Goal: Task Accomplishment & Management: Manage account settings

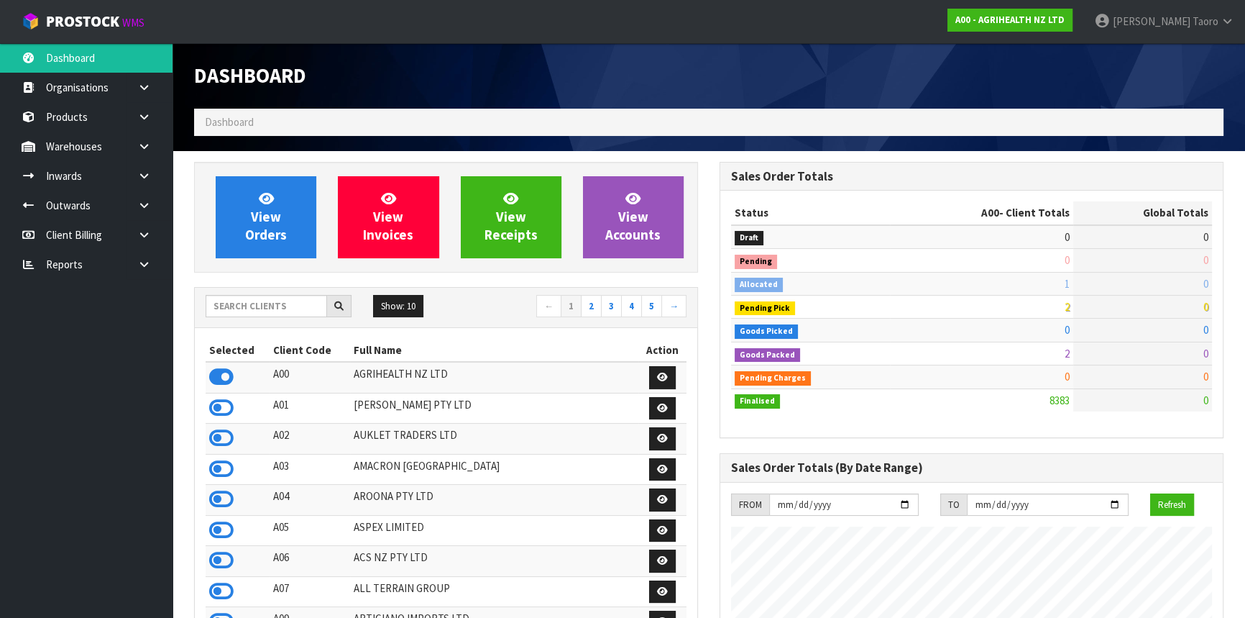
scroll to position [1087, 525]
click at [245, 305] on input "text" at bounding box center [267, 306] width 122 height 22
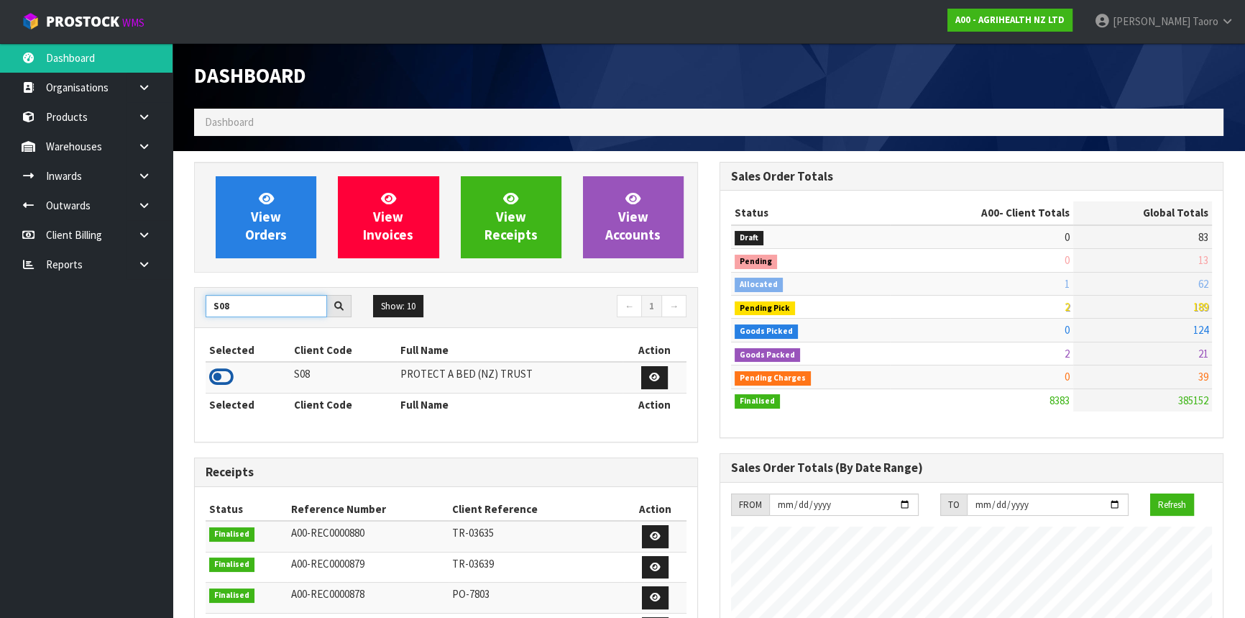
type input "S08"
click at [222, 373] on icon at bounding box center [221, 377] width 24 height 22
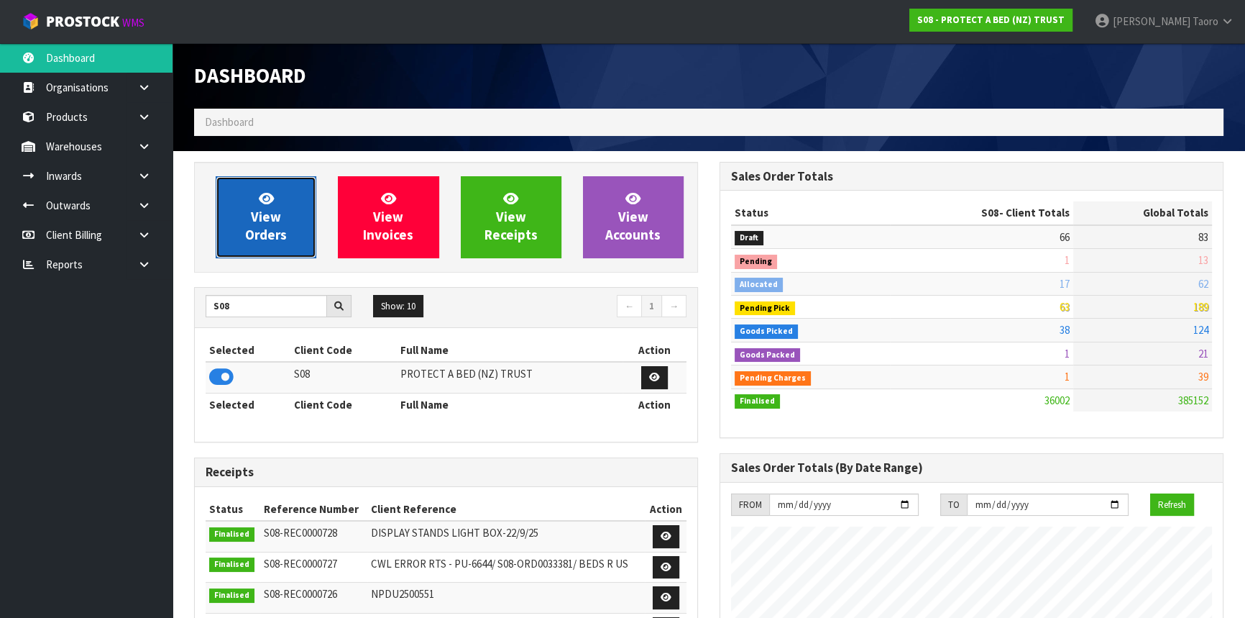
click at [254, 229] on span "View Orders" at bounding box center [266, 217] width 42 height 54
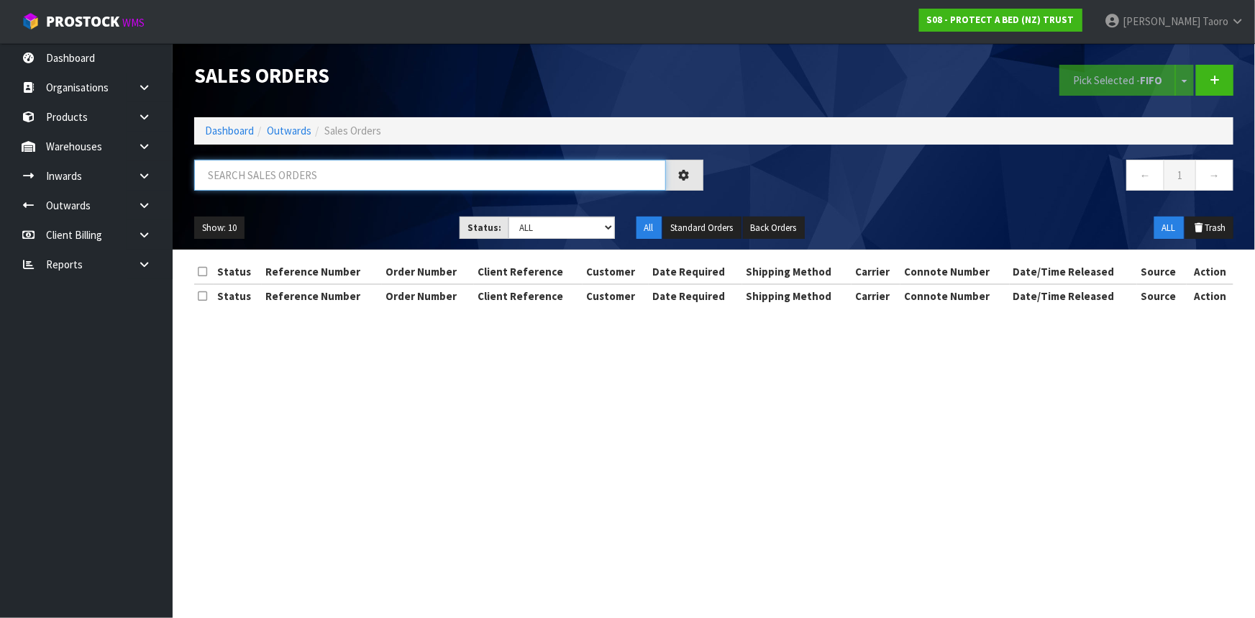
click at [250, 179] on input "text" at bounding box center [430, 175] width 472 height 31
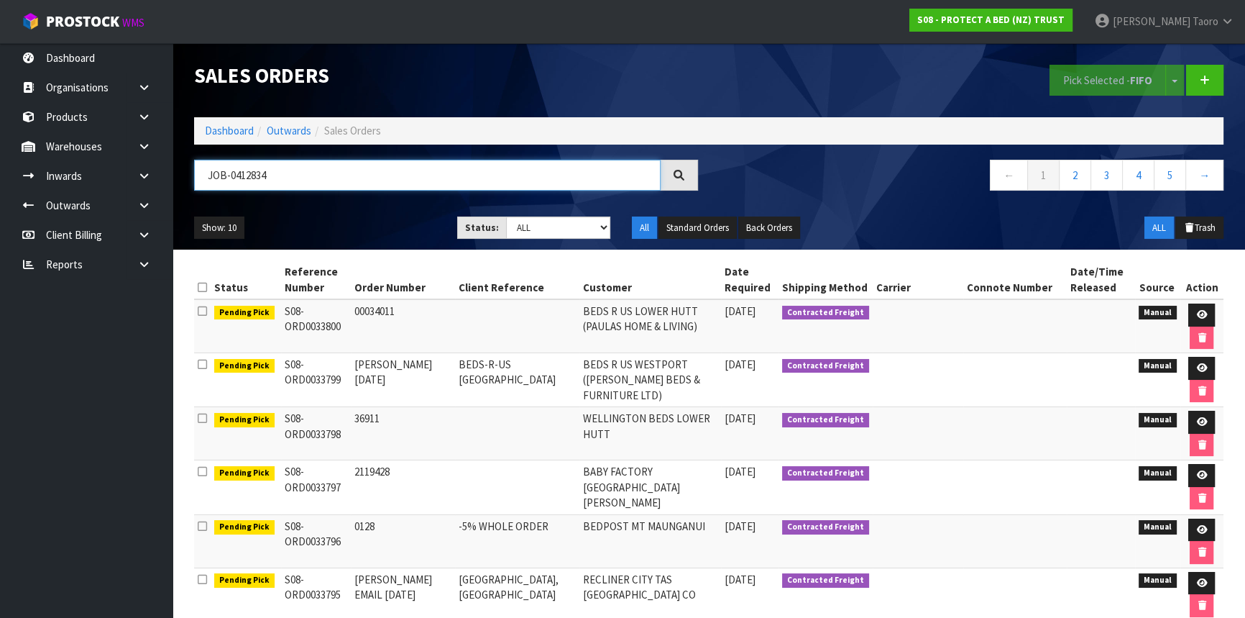
type input "JOB-0412834"
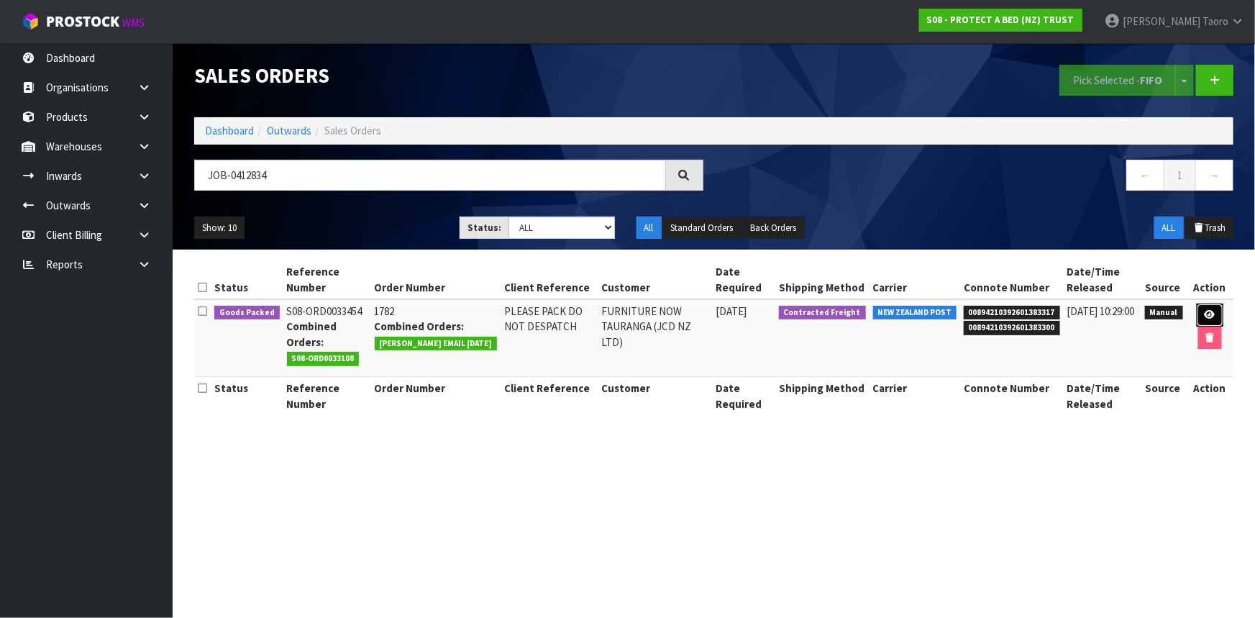
click at [1201, 310] on link at bounding box center [1209, 314] width 27 height 23
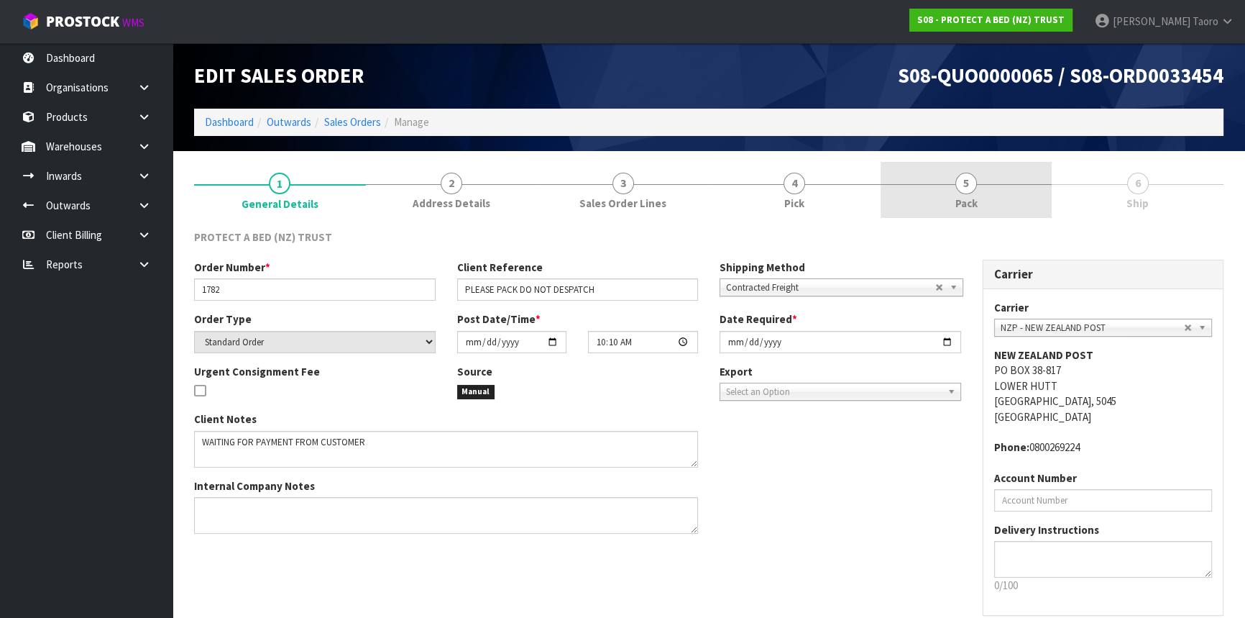
click at [1027, 201] on link "5 Pack" at bounding box center [967, 190] width 172 height 57
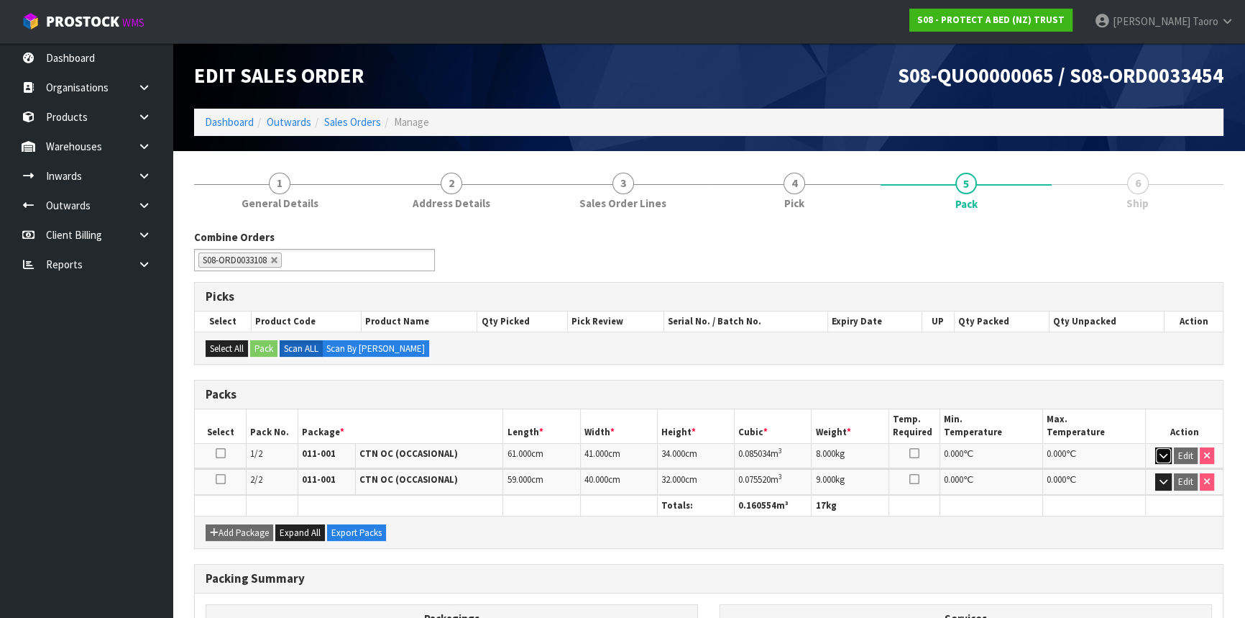
click at [1155, 453] on button "button" at bounding box center [1163, 455] width 17 height 17
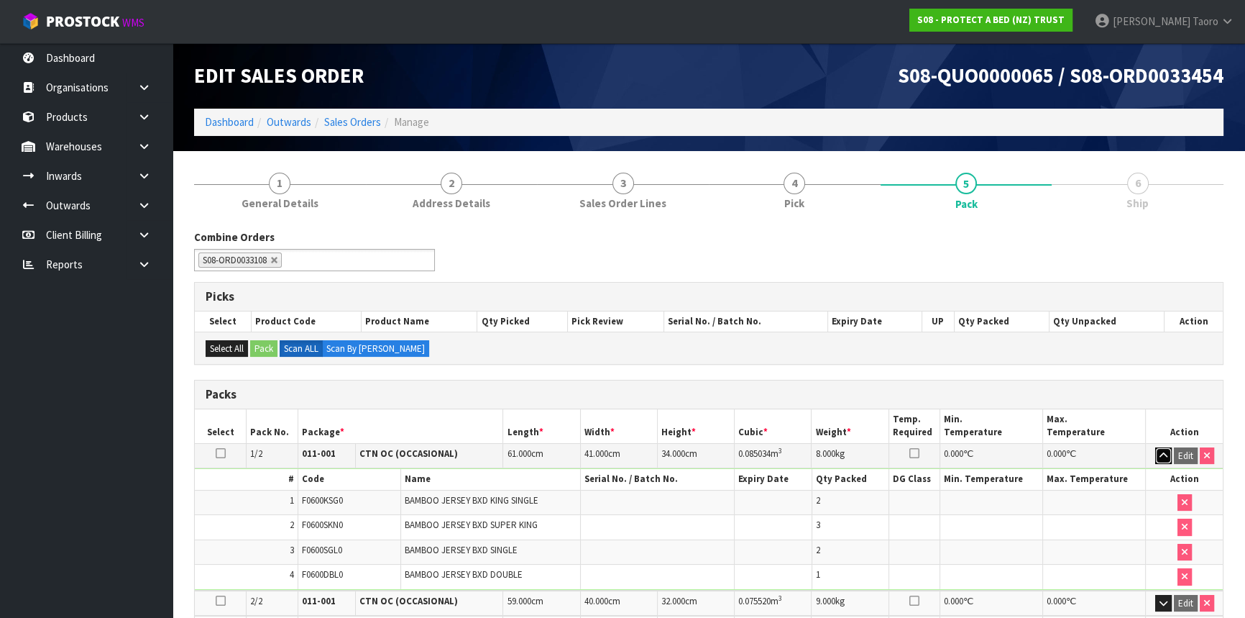
click at [1155, 453] on button "button" at bounding box center [1163, 455] width 17 height 17
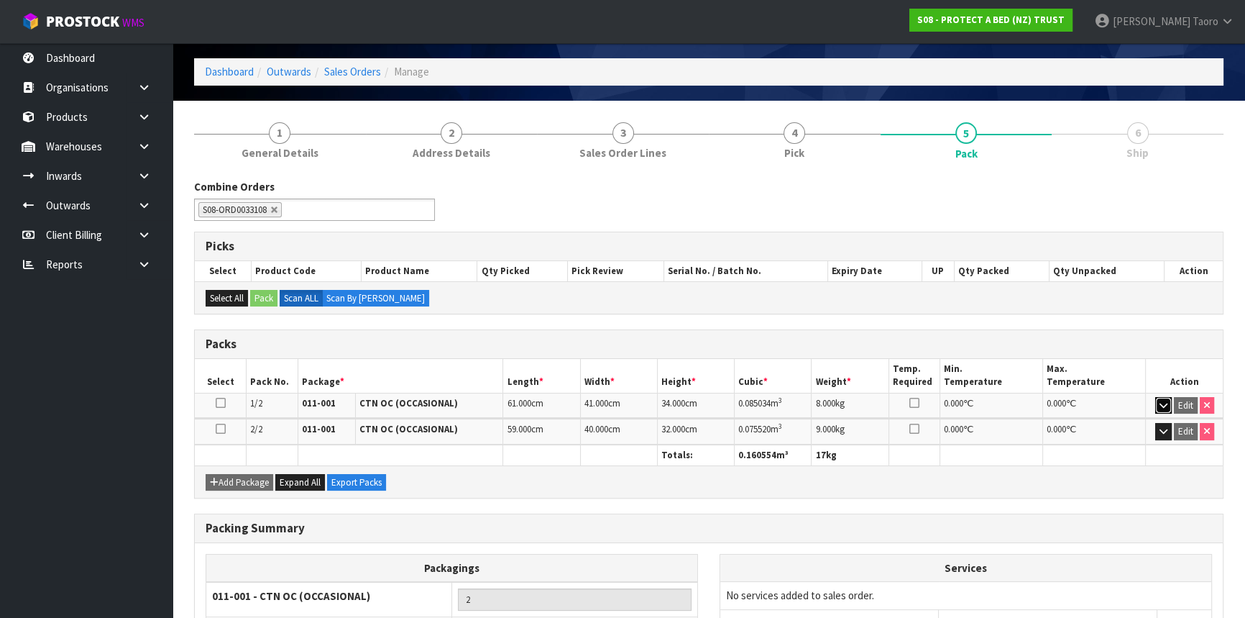
scroll to position [168, 0]
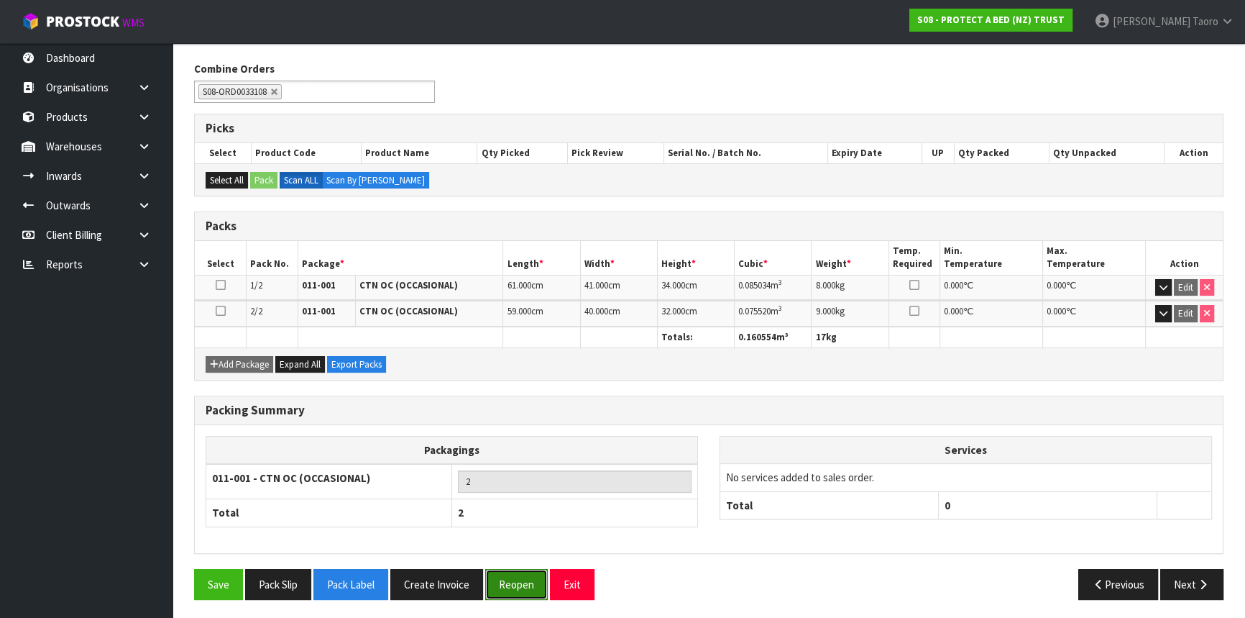
click at [513, 575] on button "Reopen" at bounding box center [516, 584] width 63 height 31
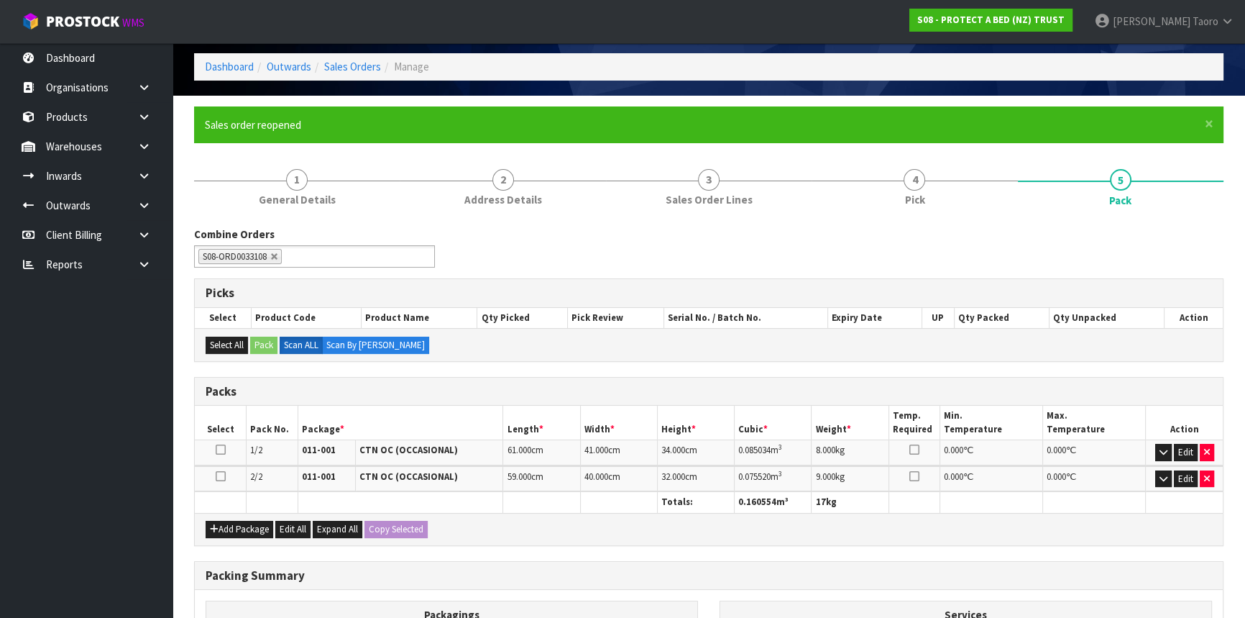
scroll to position [130, 0]
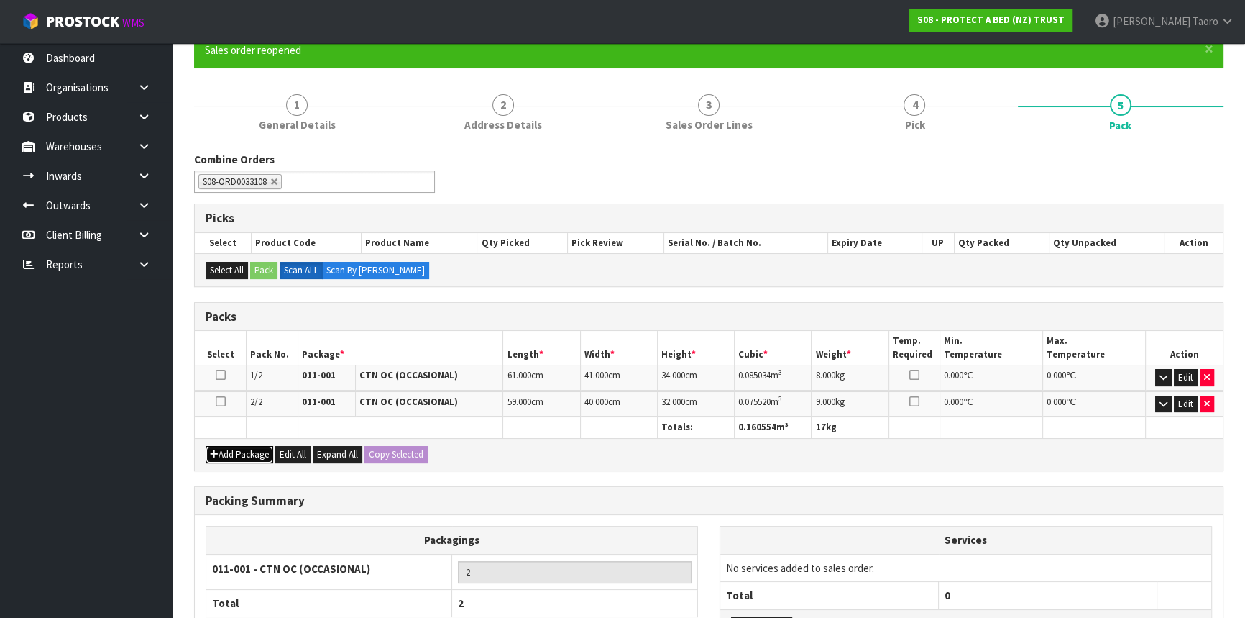
click at [239, 453] on button "Add Package" at bounding box center [240, 454] width 68 height 17
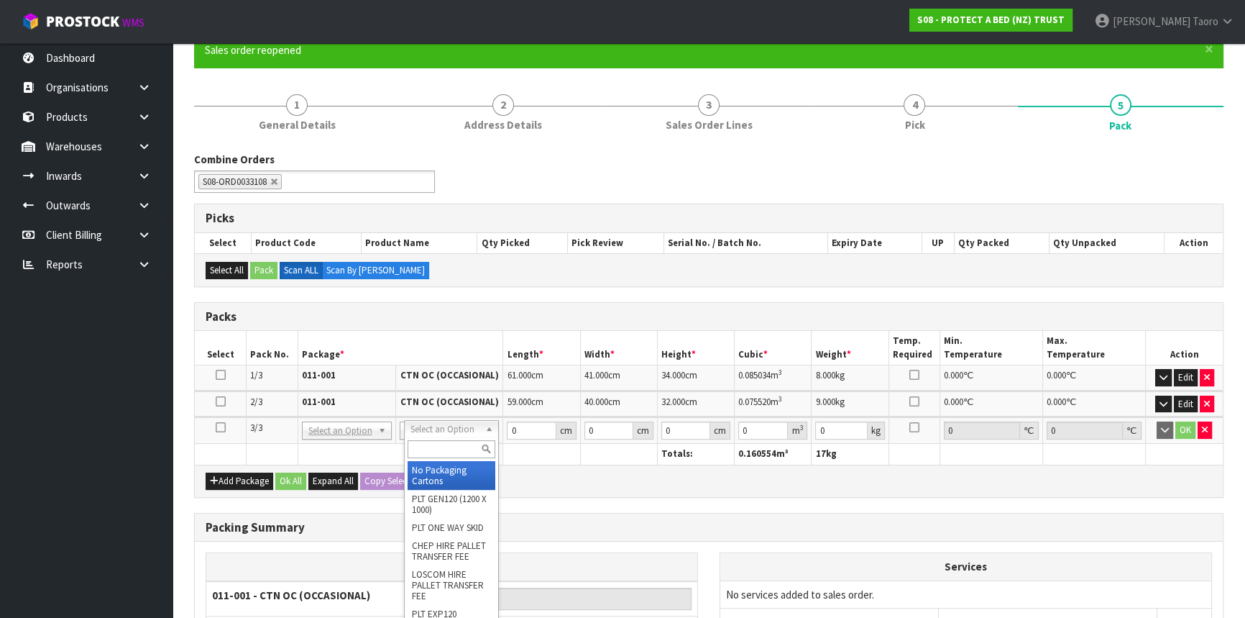
click at [468, 446] on input "text" at bounding box center [452, 449] width 88 height 18
type input "O"
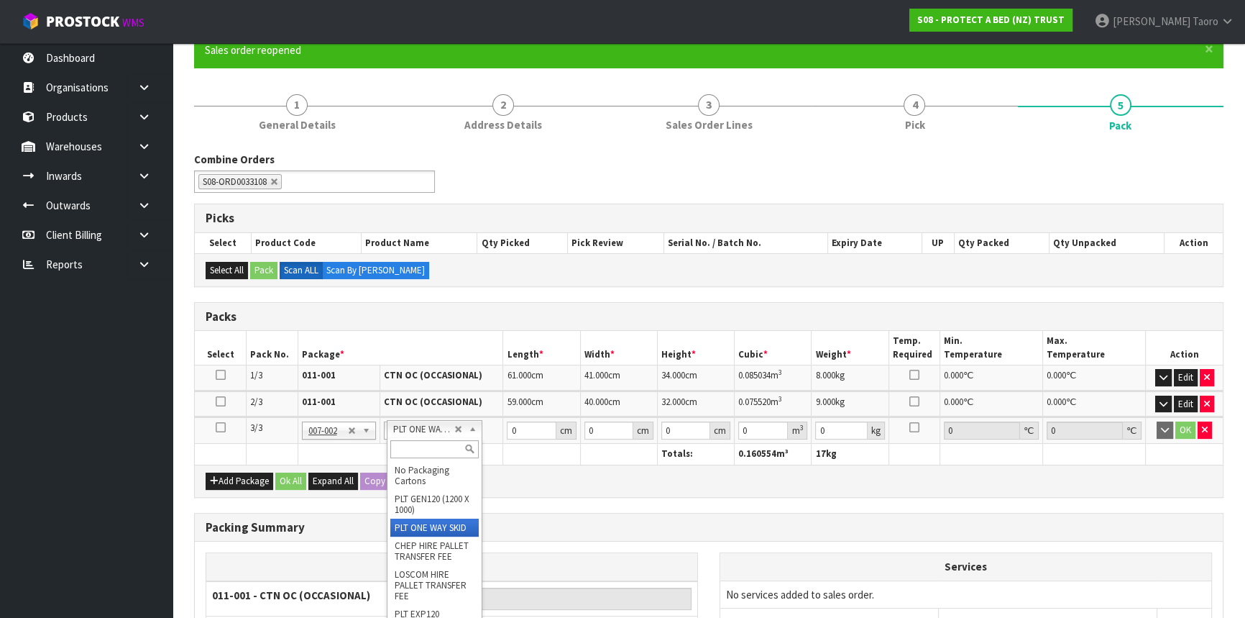
click at [439, 448] on input "text" at bounding box center [434, 449] width 88 height 18
type input "OC"
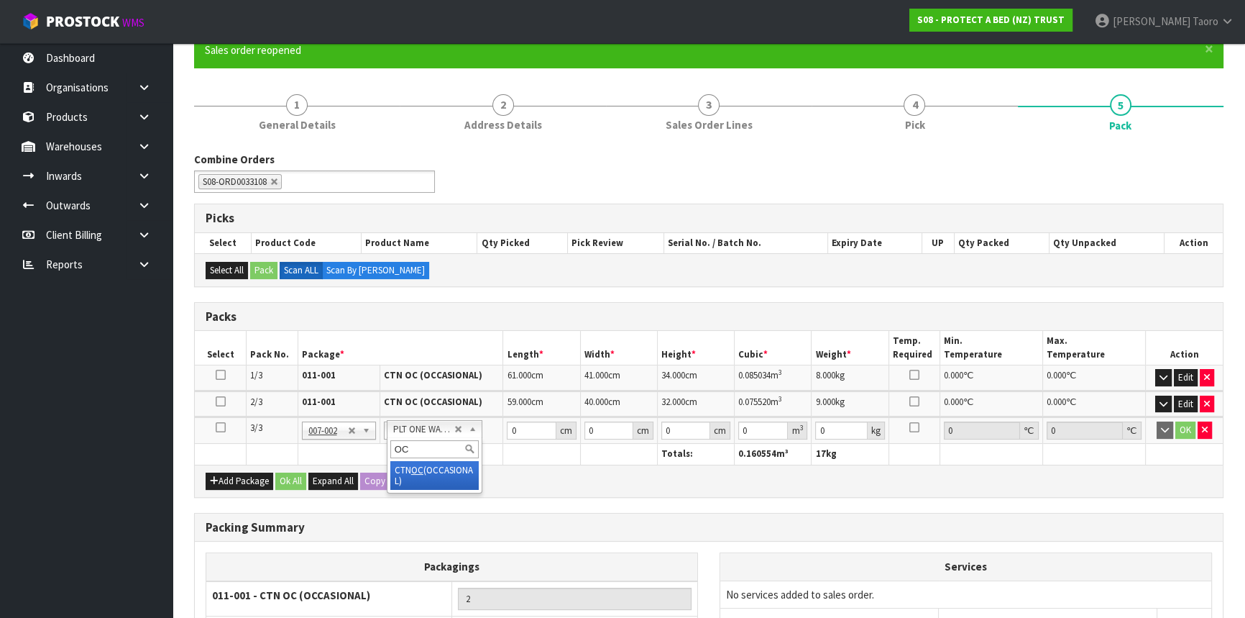
type input "3"
click at [527, 429] on input "0" at bounding box center [531, 430] width 49 height 18
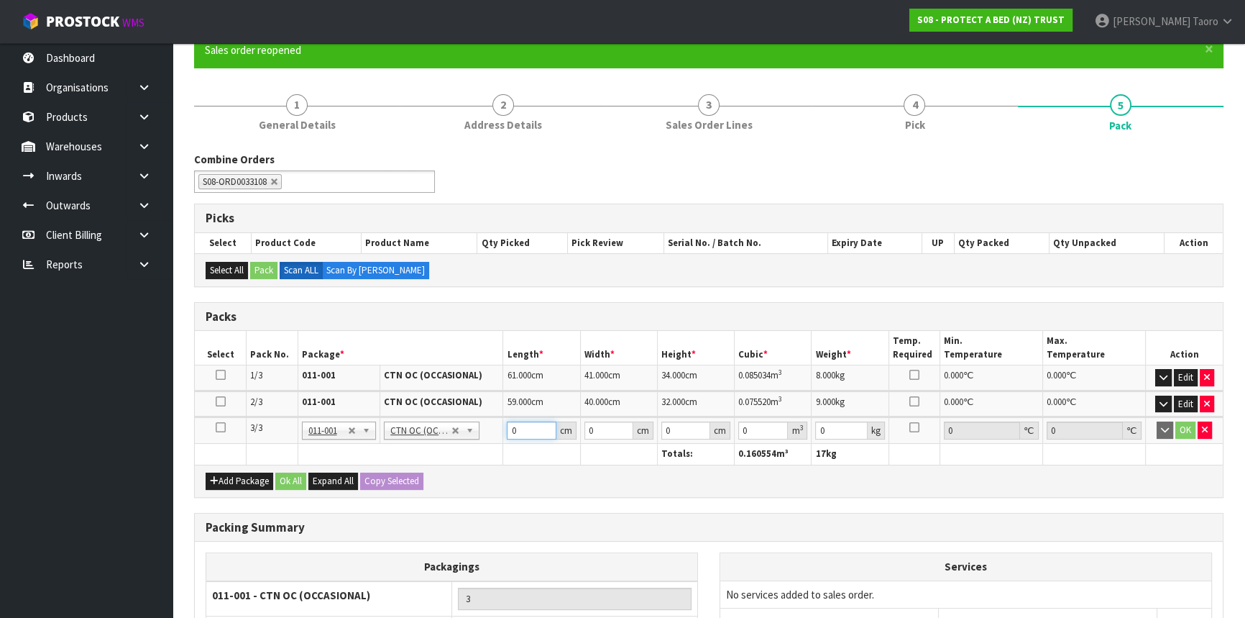
click at [527, 429] on input "0" at bounding box center [531, 430] width 49 height 18
type input "47"
type input "38"
type input "1"
type input "0.001786"
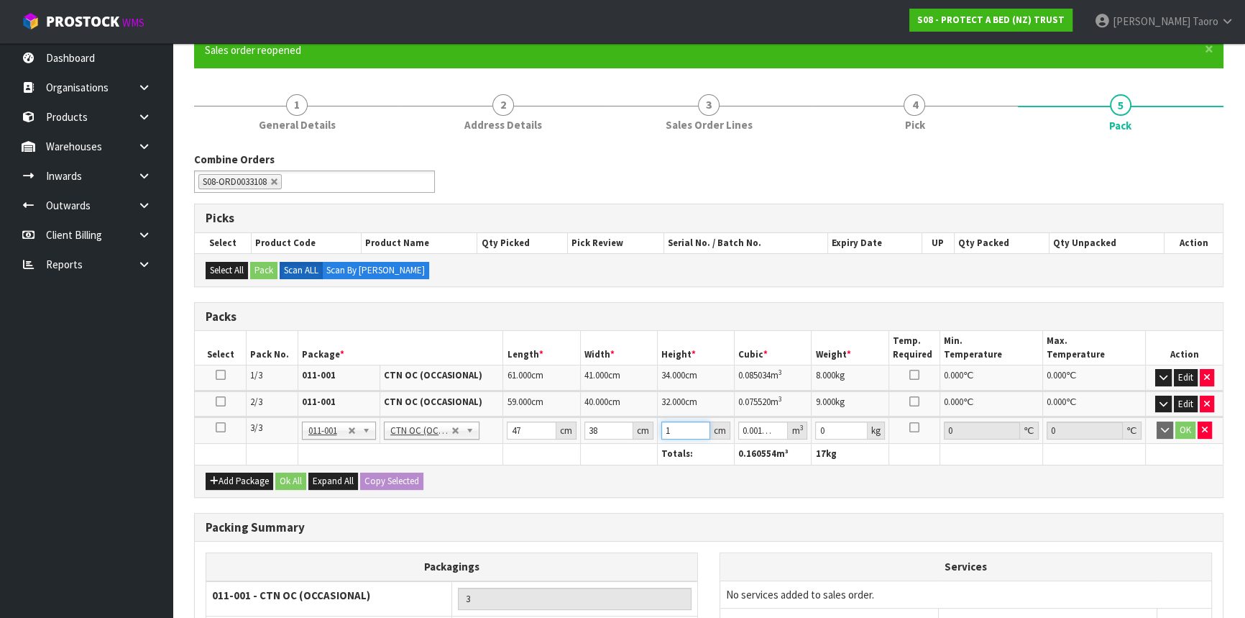
type input "16"
type input "0.028576"
type input "16"
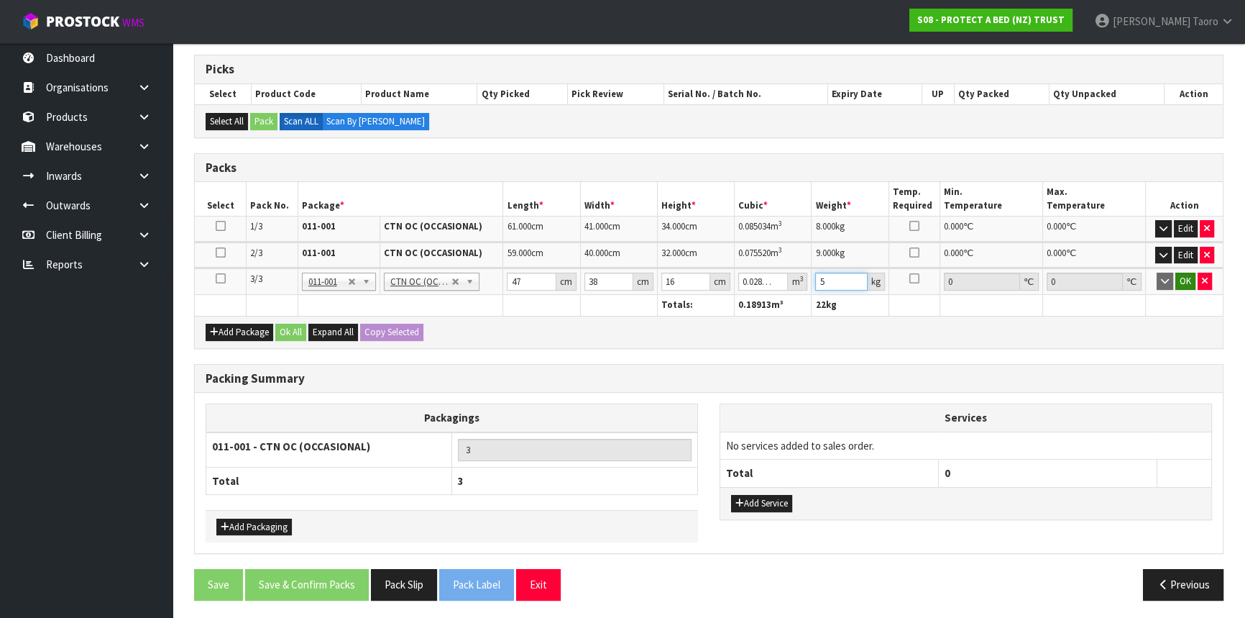
type input "5"
click at [1192, 280] on button "OK" at bounding box center [1186, 281] width 20 height 17
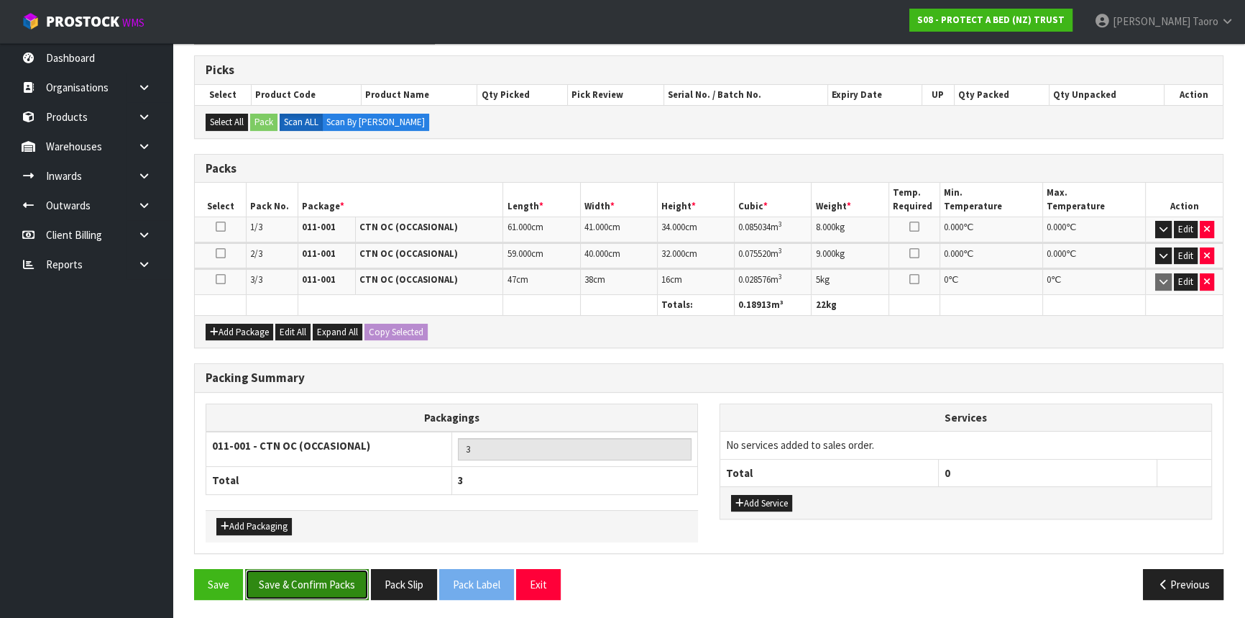
click at [358, 581] on button "Save & Confirm Packs" at bounding box center [307, 584] width 124 height 31
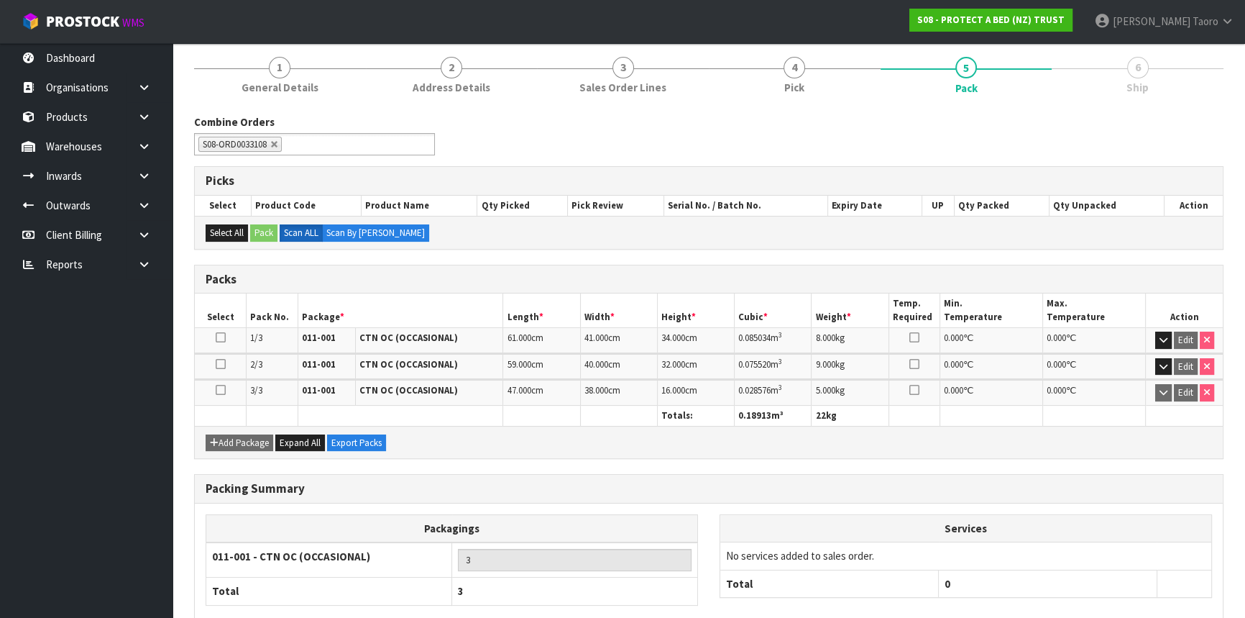
scroll to position [246, 0]
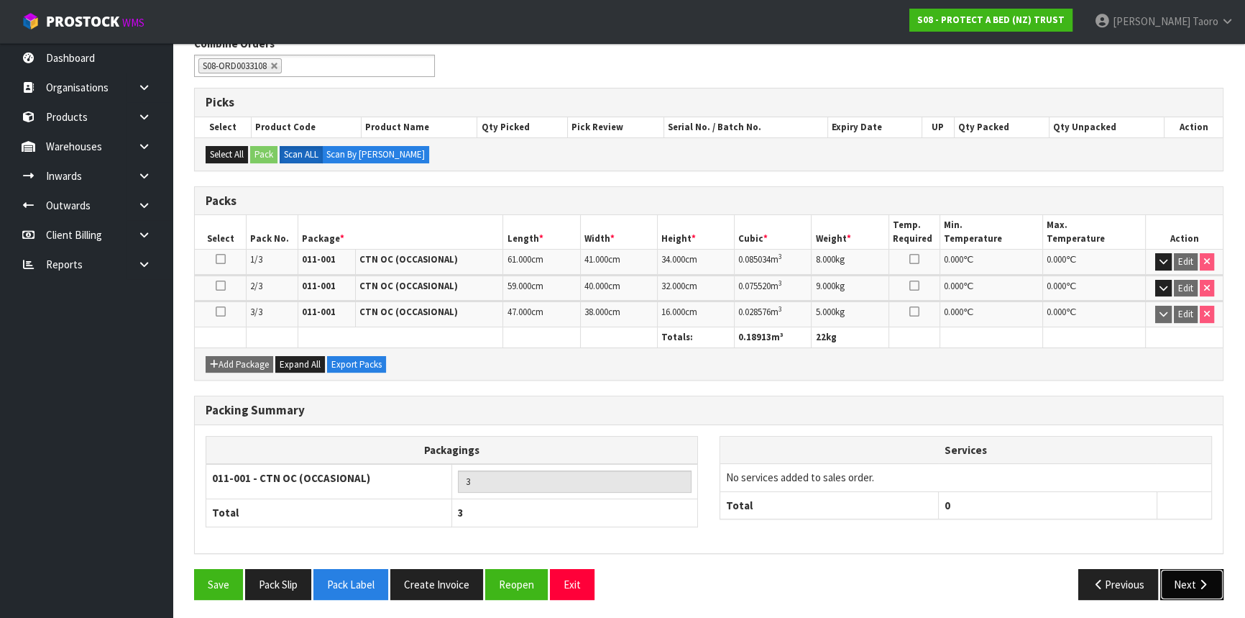
click at [1194, 585] on button "Next" at bounding box center [1191, 584] width 63 height 31
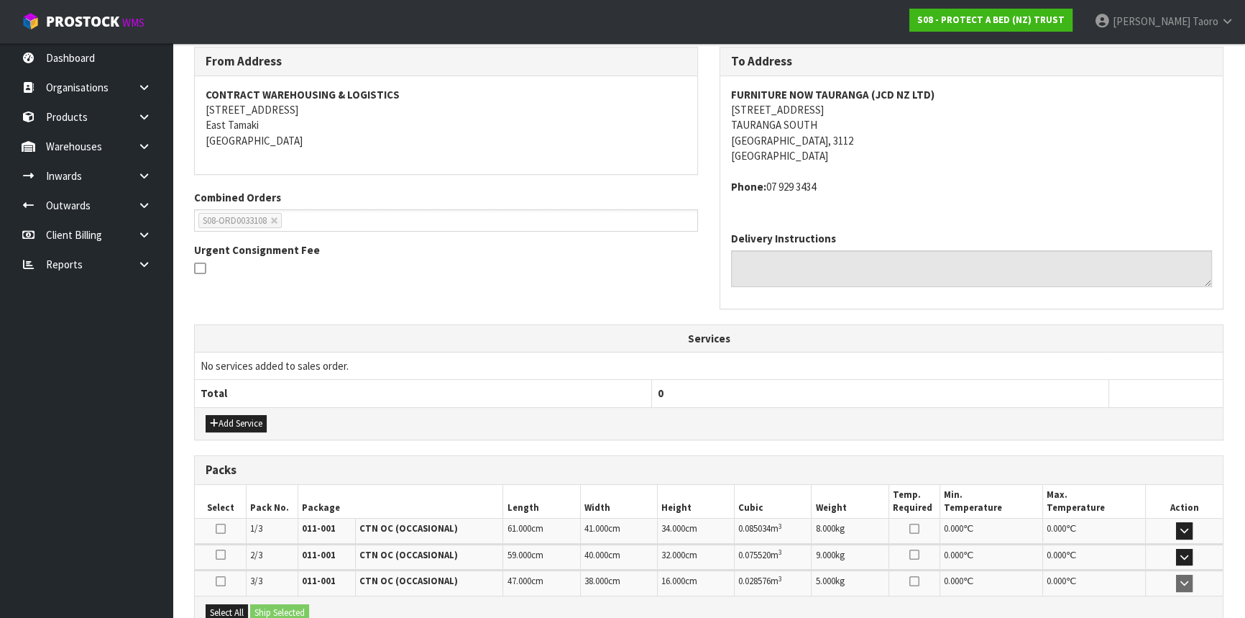
scroll to position [397, 0]
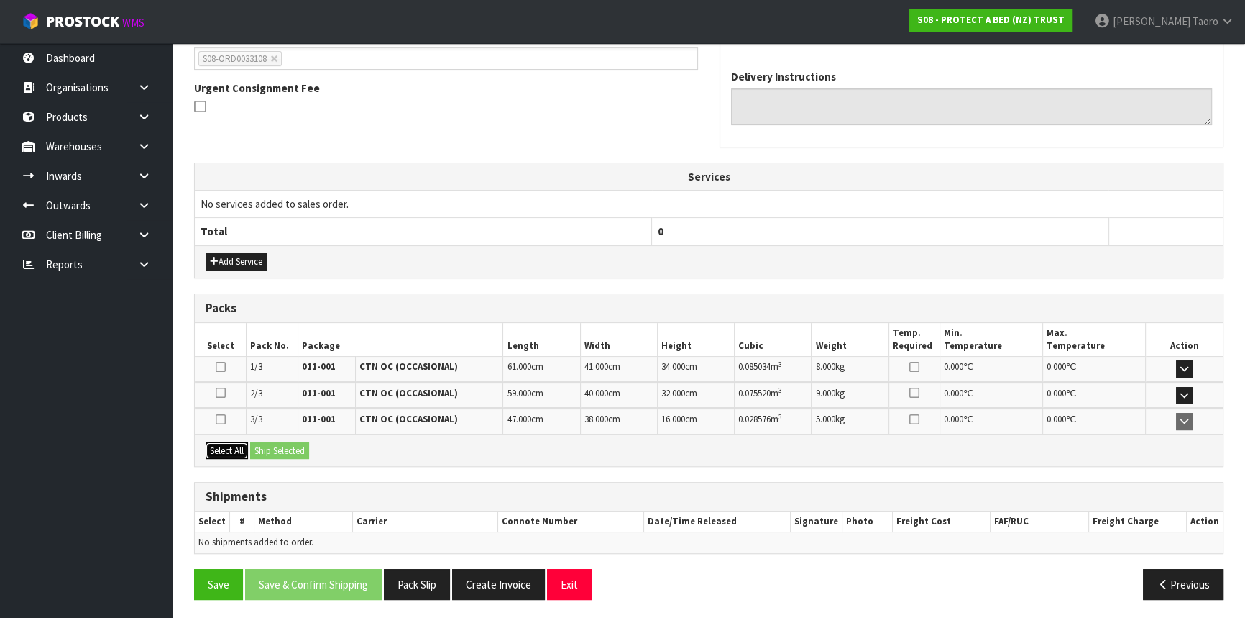
drag, startPoint x: 234, startPoint y: 448, endPoint x: 247, endPoint y: 448, distance: 12.2
click at [234, 448] on button "Select All" at bounding box center [227, 450] width 42 height 17
click at [275, 448] on button "Ship Selected" at bounding box center [279, 450] width 59 height 17
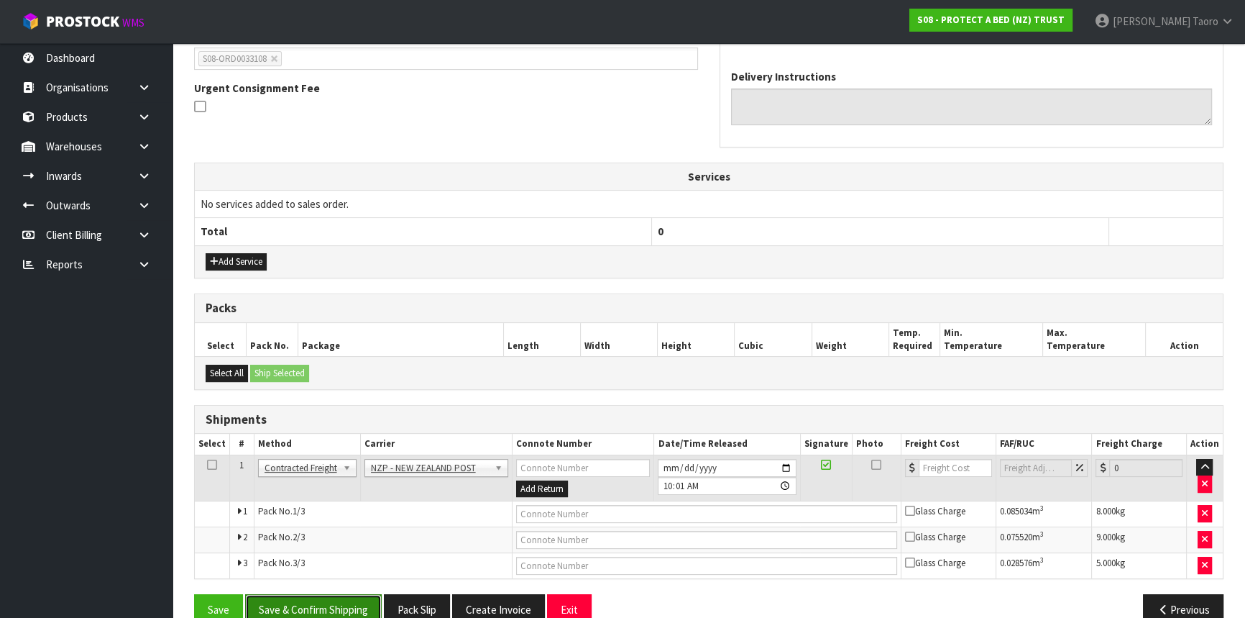
click at [364, 600] on button "Save & Confirm Shipping" at bounding box center [313, 609] width 137 height 31
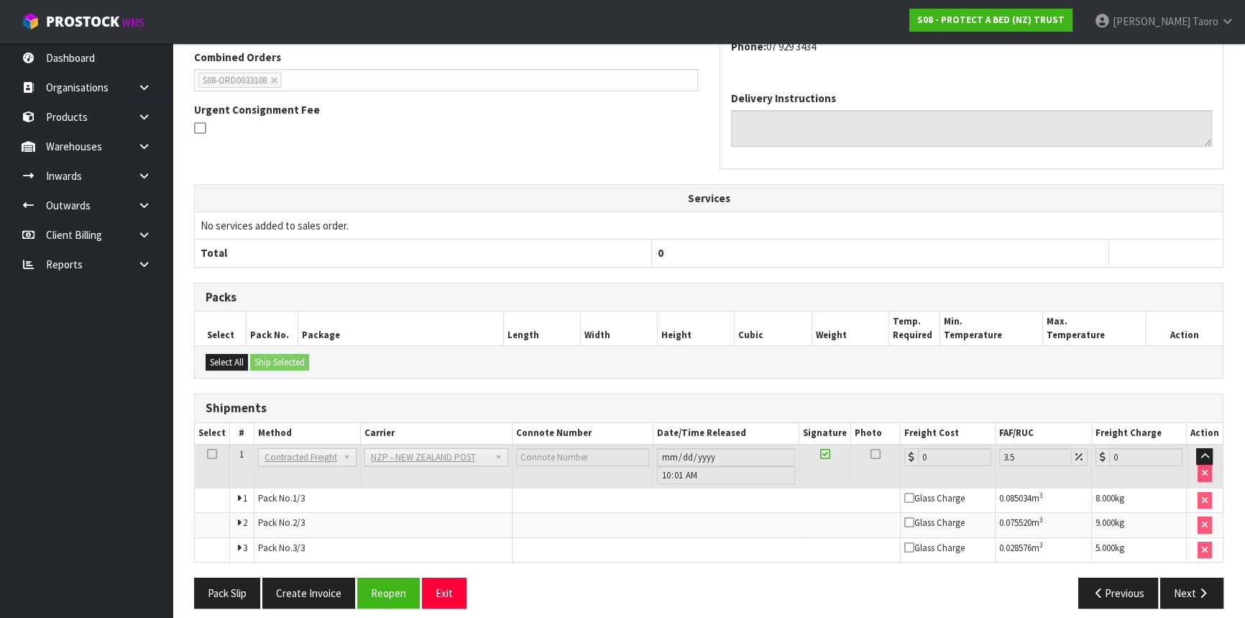
scroll to position [385, 0]
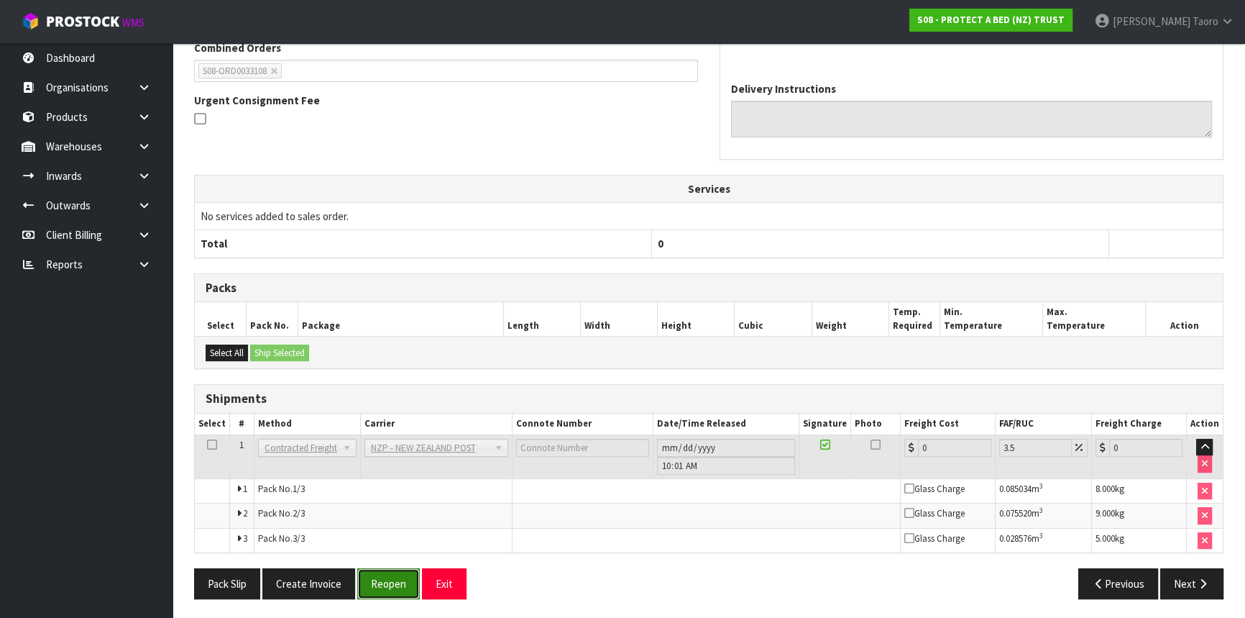
click at [381, 576] on button "Reopen" at bounding box center [388, 583] width 63 height 31
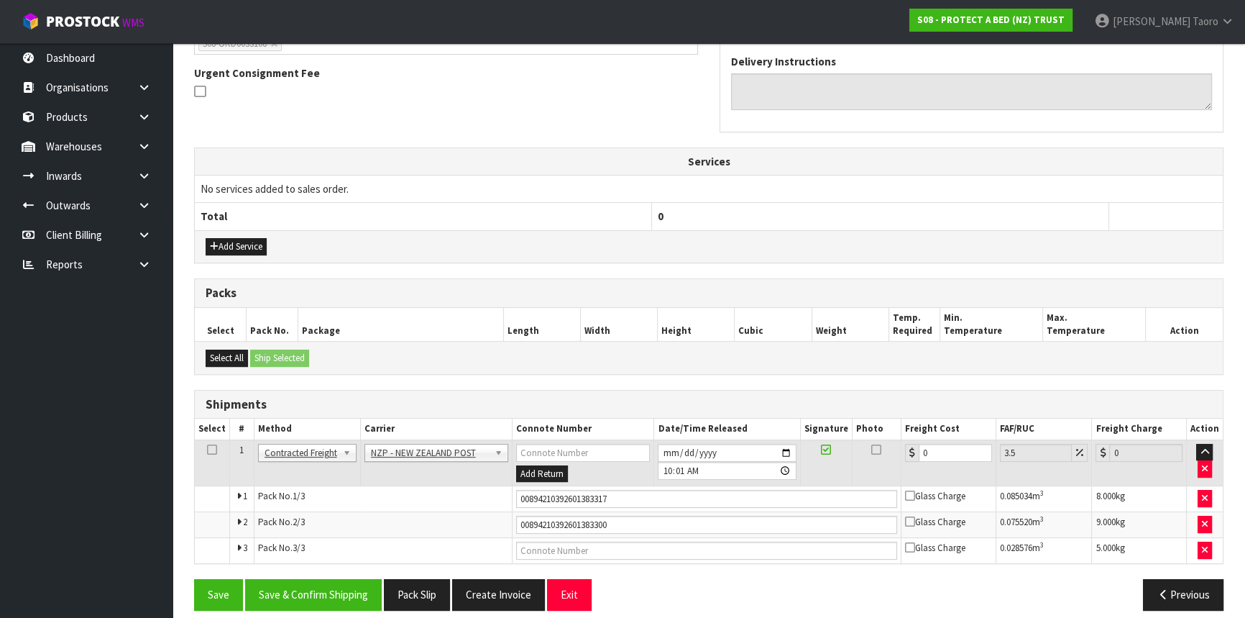
scroll to position [423, 0]
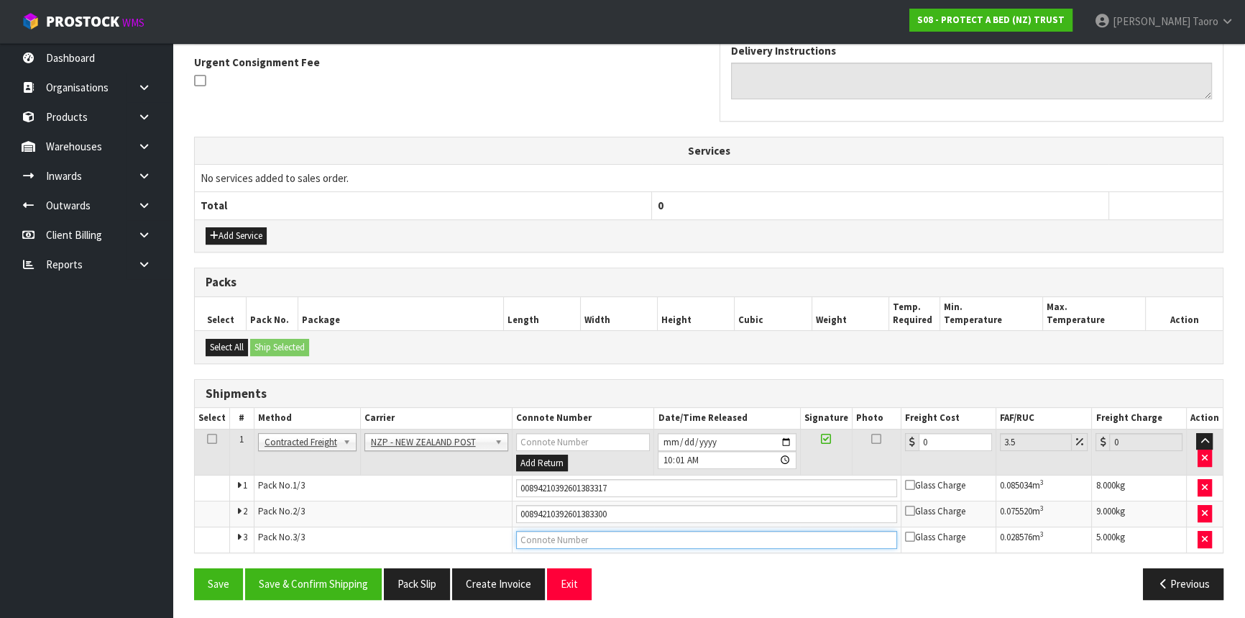
click at [654, 542] on input "text" at bounding box center [706, 540] width 381 height 18
click at [1200, 456] on button "button" at bounding box center [1205, 457] width 14 height 17
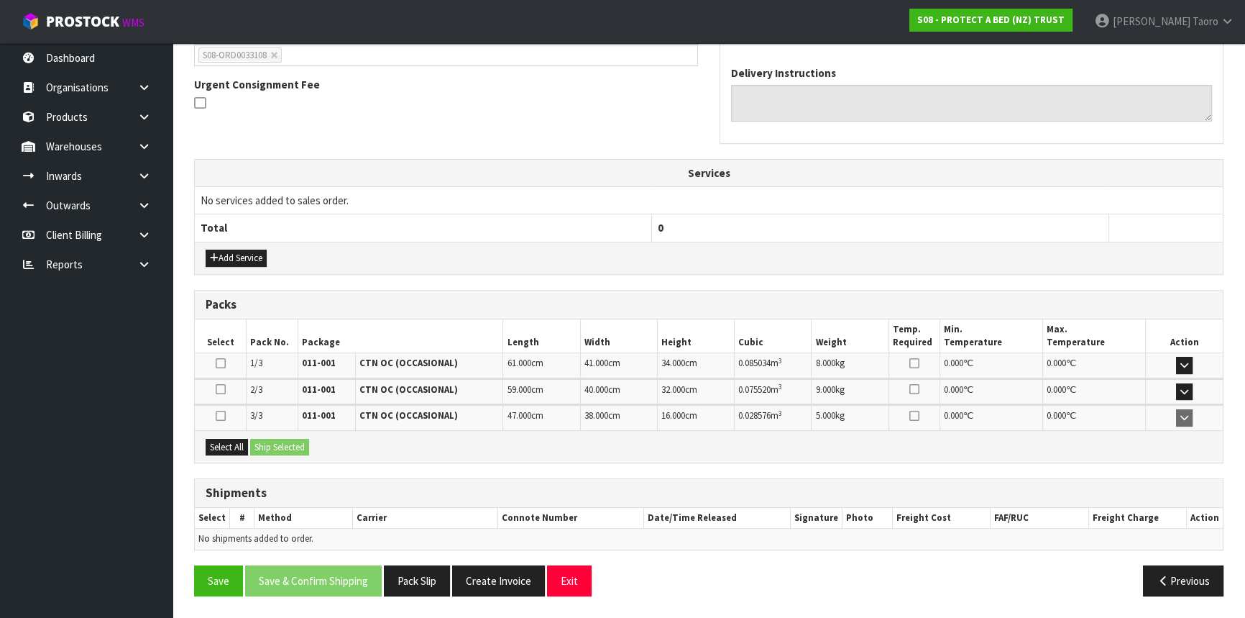
scroll to position [397, 0]
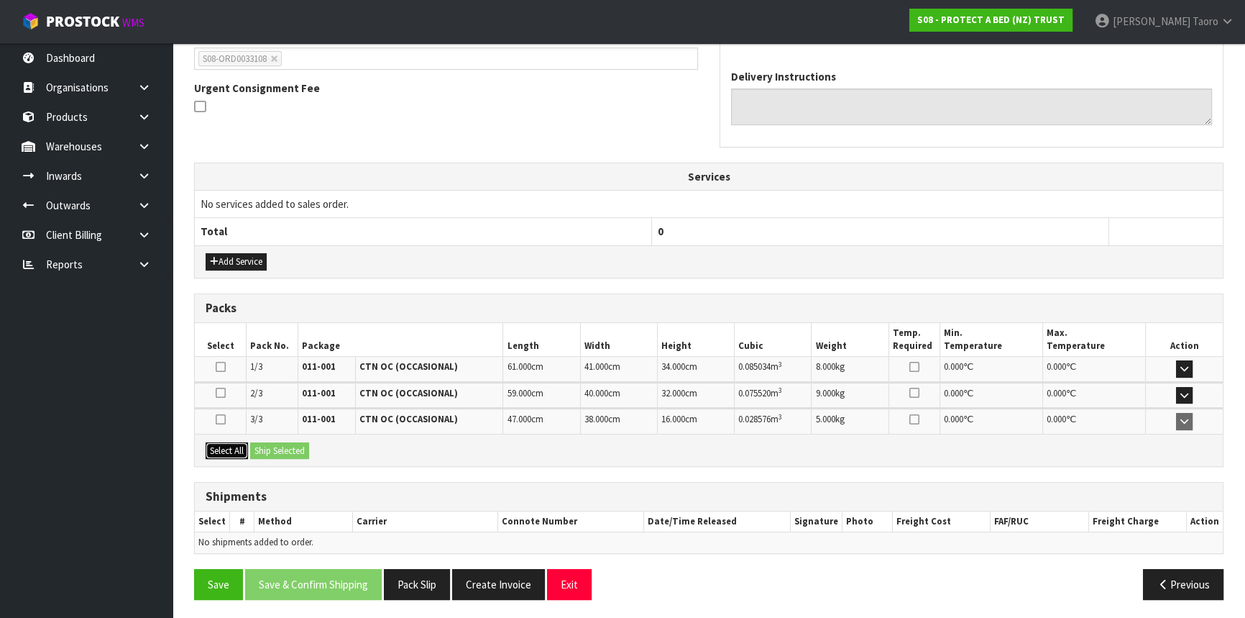
drag, startPoint x: 221, startPoint y: 451, endPoint x: 243, endPoint y: 451, distance: 21.6
click at [222, 451] on button "Select All" at bounding box center [227, 450] width 42 height 17
click at [275, 445] on button "Ship Selected" at bounding box center [279, 450] width 59 height 17
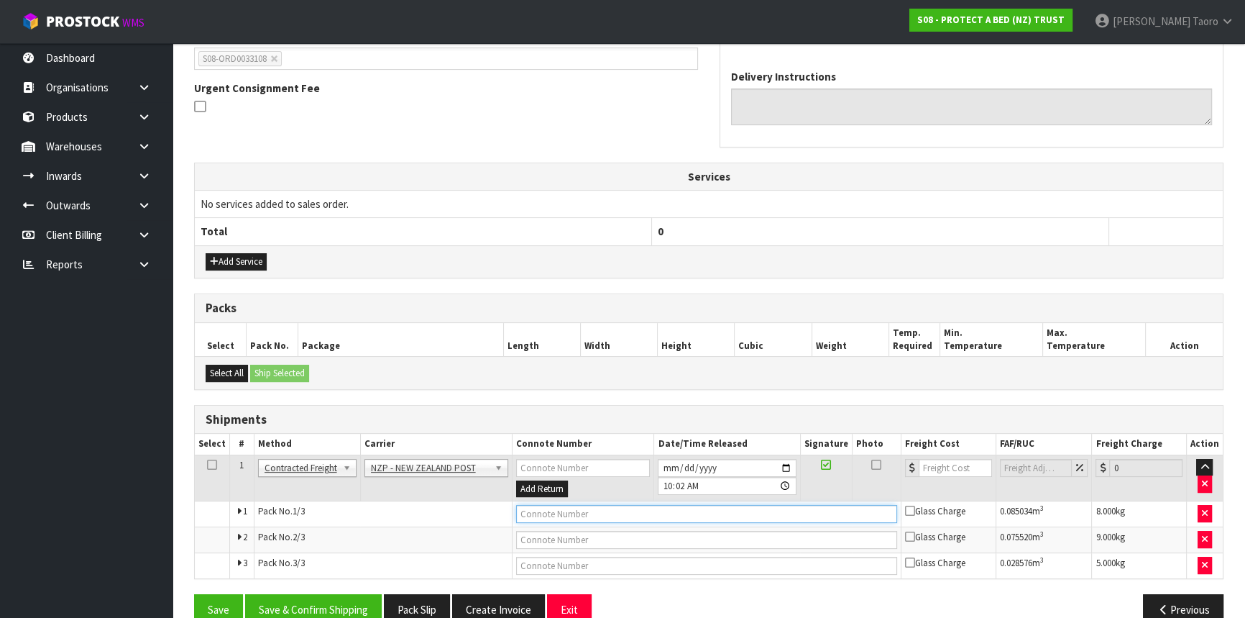
click at [541, 505] on input "text" at bounding box center [706, 514] width 381 height 18
type input "00894210392608854063"
click at [194, 594] on button "Save" at bounding box center [218, 609] width 49 height 31
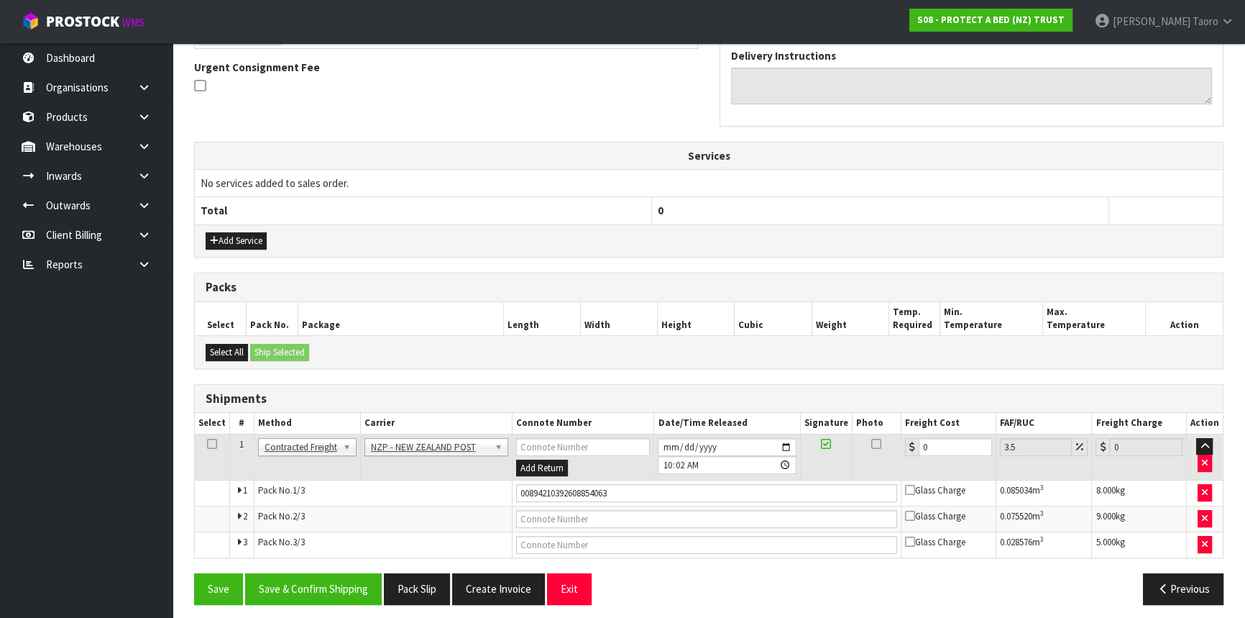
scroll to position [423, 0]
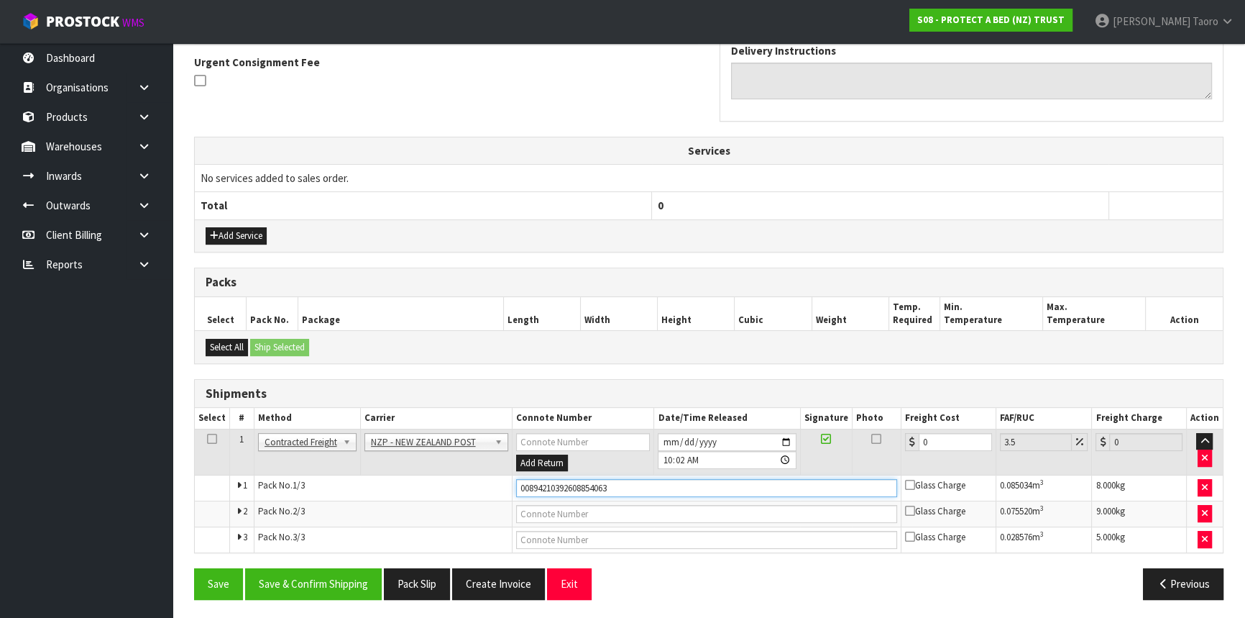
click at [795, 493] on input "00894210392608854063" at bounding box center [706, 488] width 381 height 18
click at [796, 505] on input "text" at bounding box center [706, 514] width 381 height 18
type input "00894210392608854049"
click at [194, 568] on button "Save" at bounding box center [218, 583] width 49 height 31
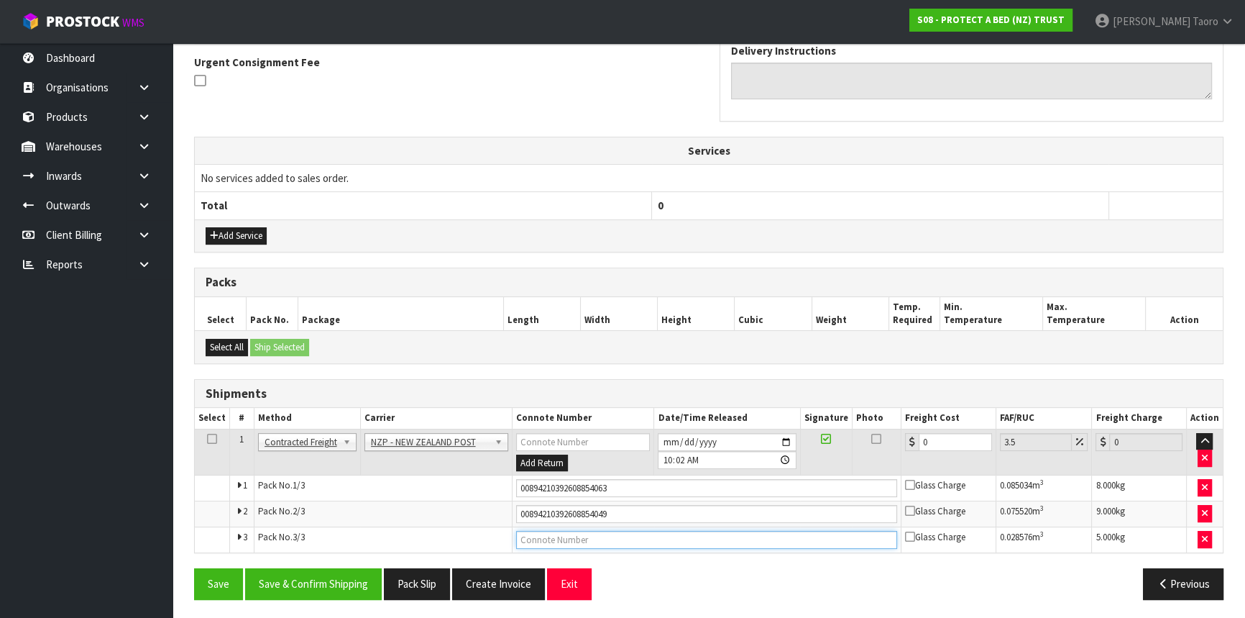
click at [632, 539] on input "text" at bounding box center [706, 540] width 381 height 18
type input "00894210392608854056"
click at [194, 568] on button "Save" at bounding box center [218, 583] width 49 height 31
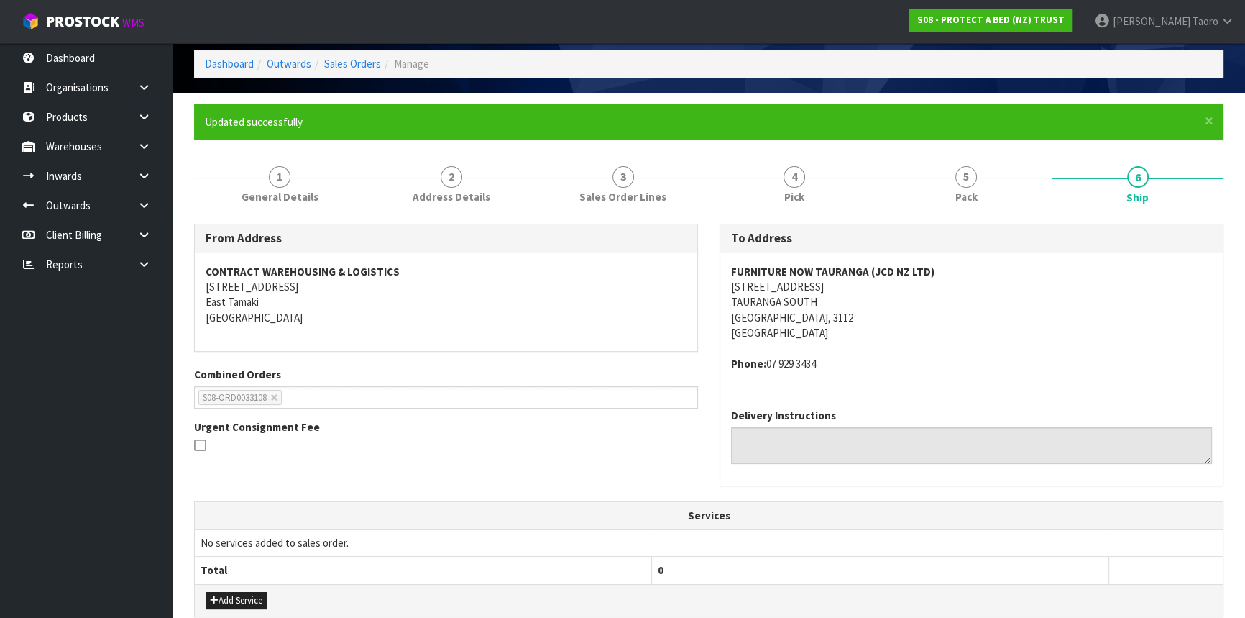
scroll to position [392, 0]
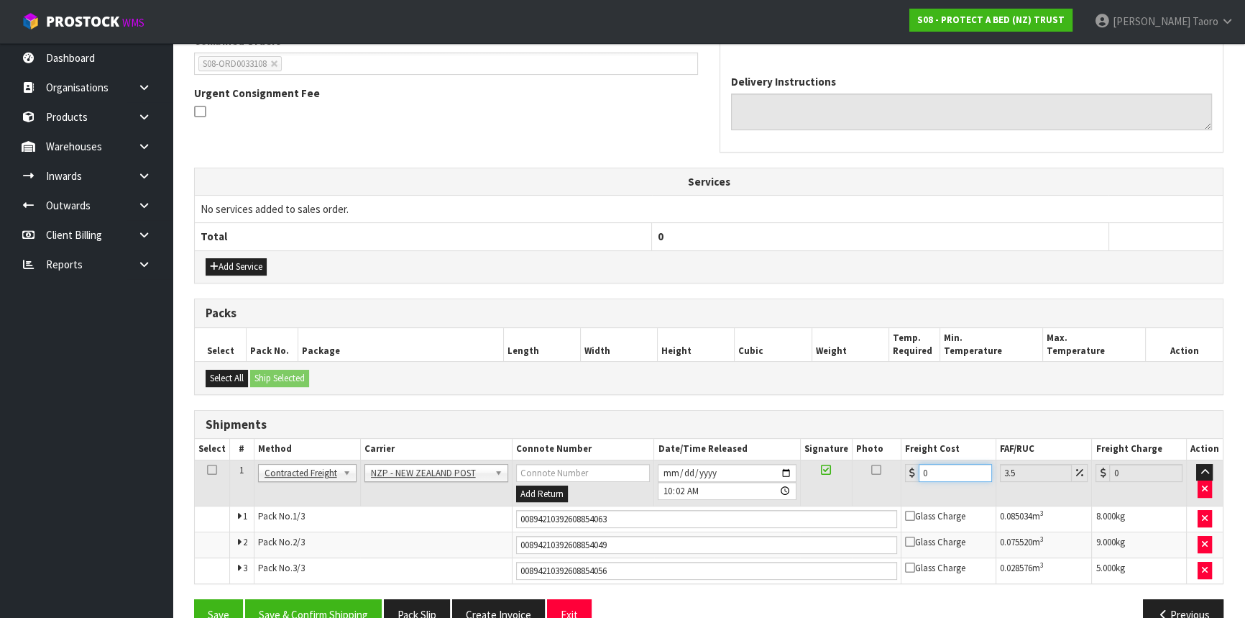
click at [926, 472] on input "0" at bounding box center [955, 473] width 73 height 18
type input "3"
type input "3.1"
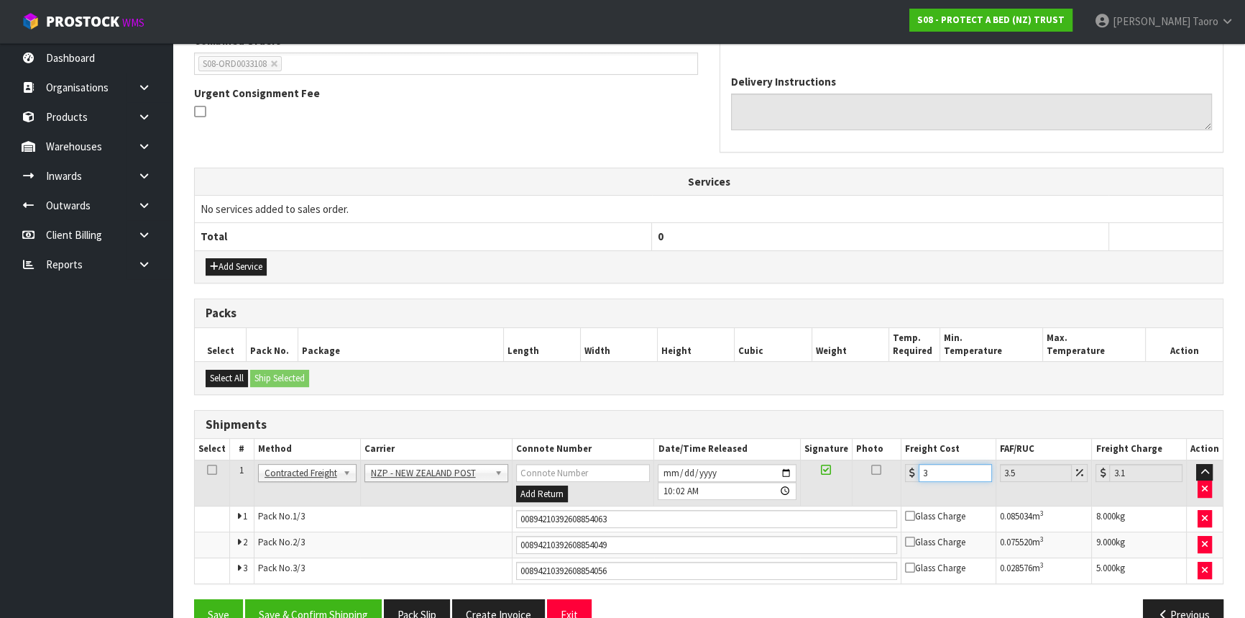
type input "35"
type input "36.22"
type input "35.9"
type input "37.16"
type input "35.92"
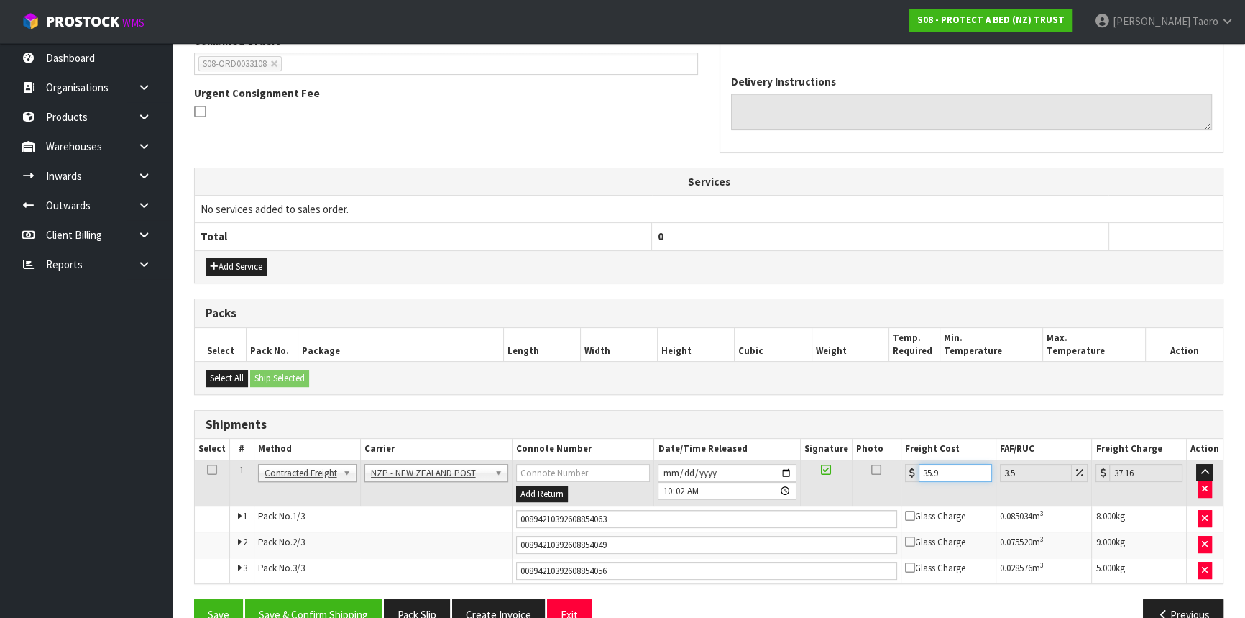
type input "37.18"
type input "35.92"
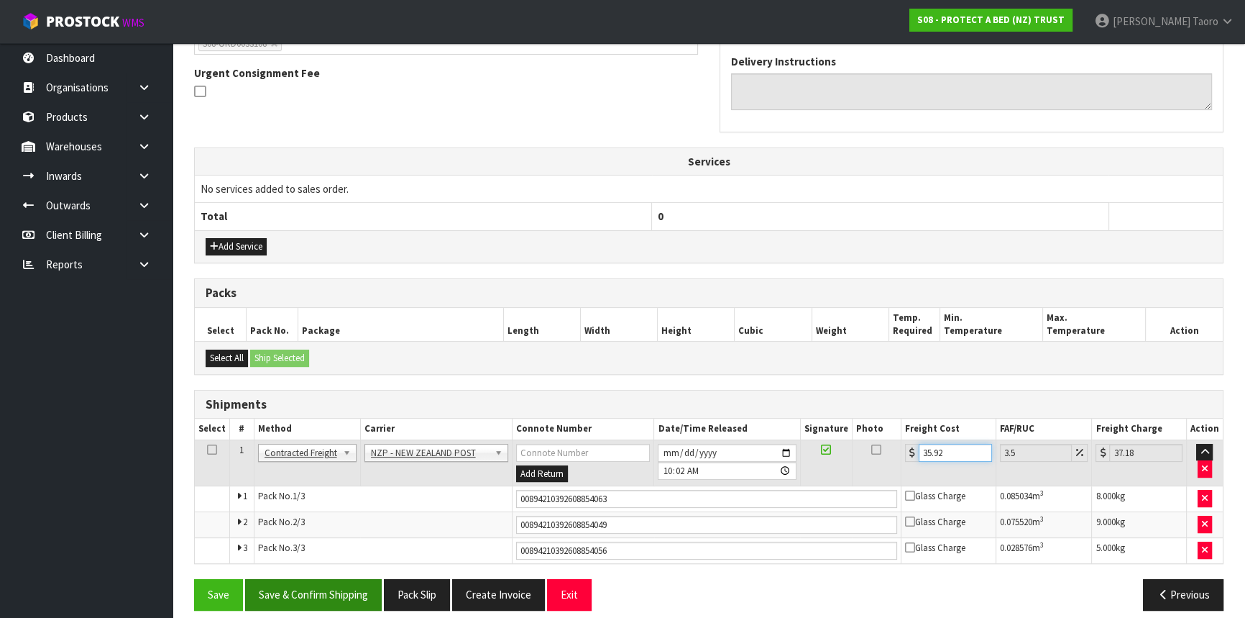
scroll to position [423, 0]
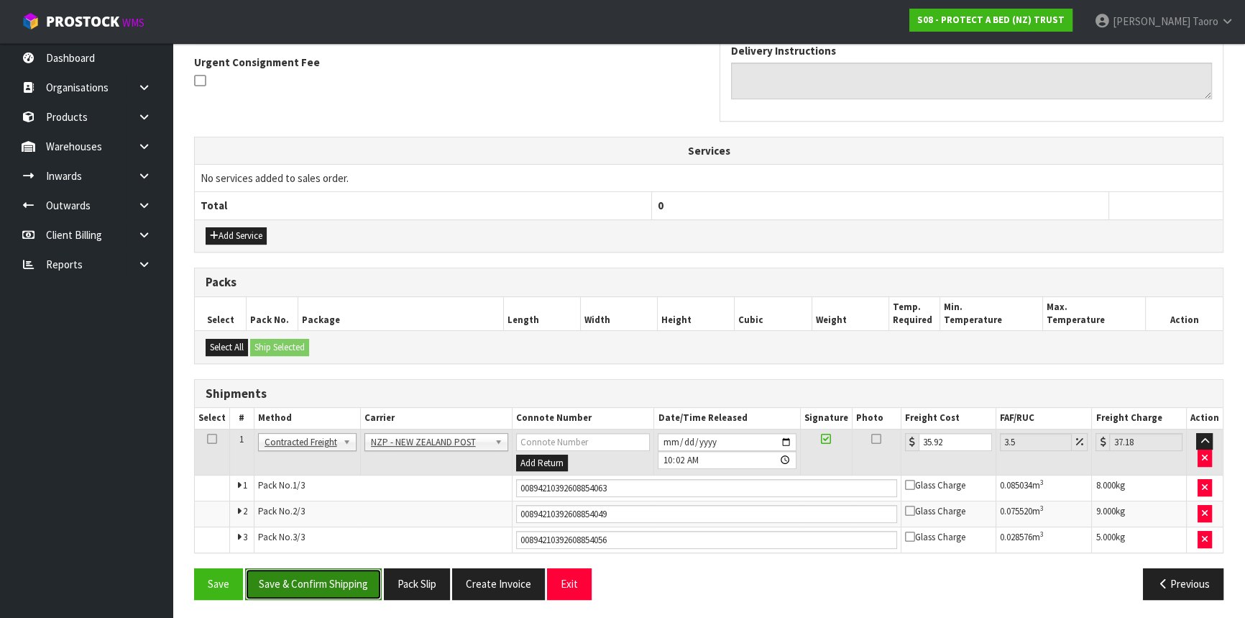
click at [366, 576] on button "Save & Confirm Shipping" at bounding box center [313, 583] width 137 height 31
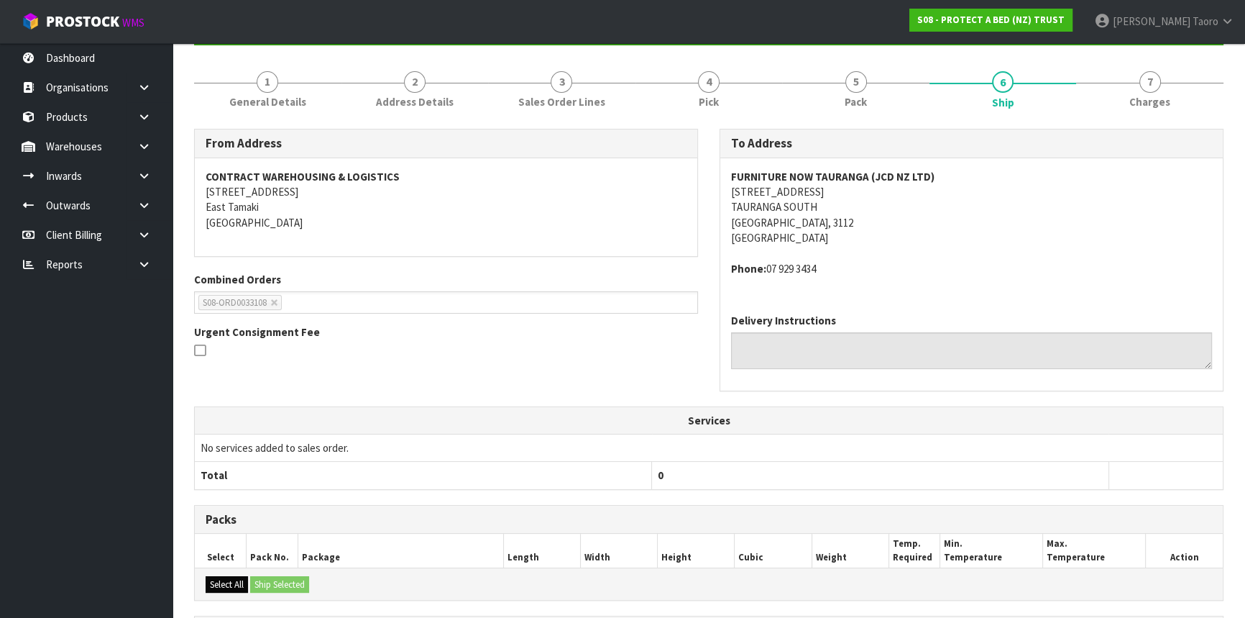
scroll to position [385, 0]
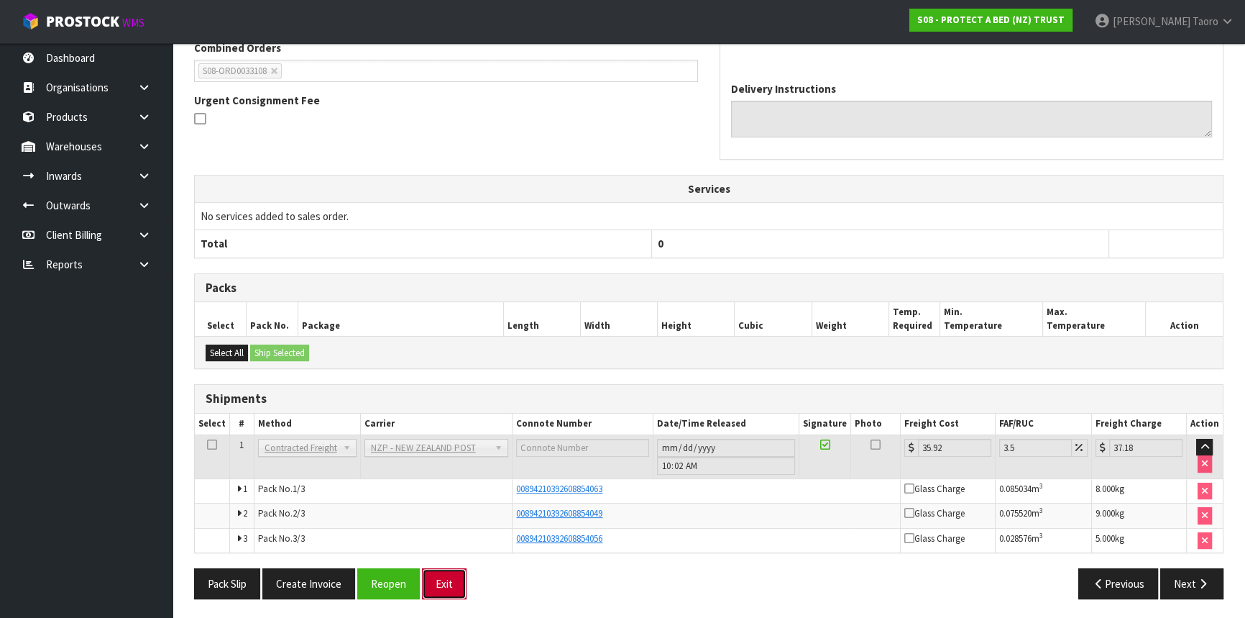
click at [436, 587] on button "Exit" at bounding box center [444, 583] width 45 height 31
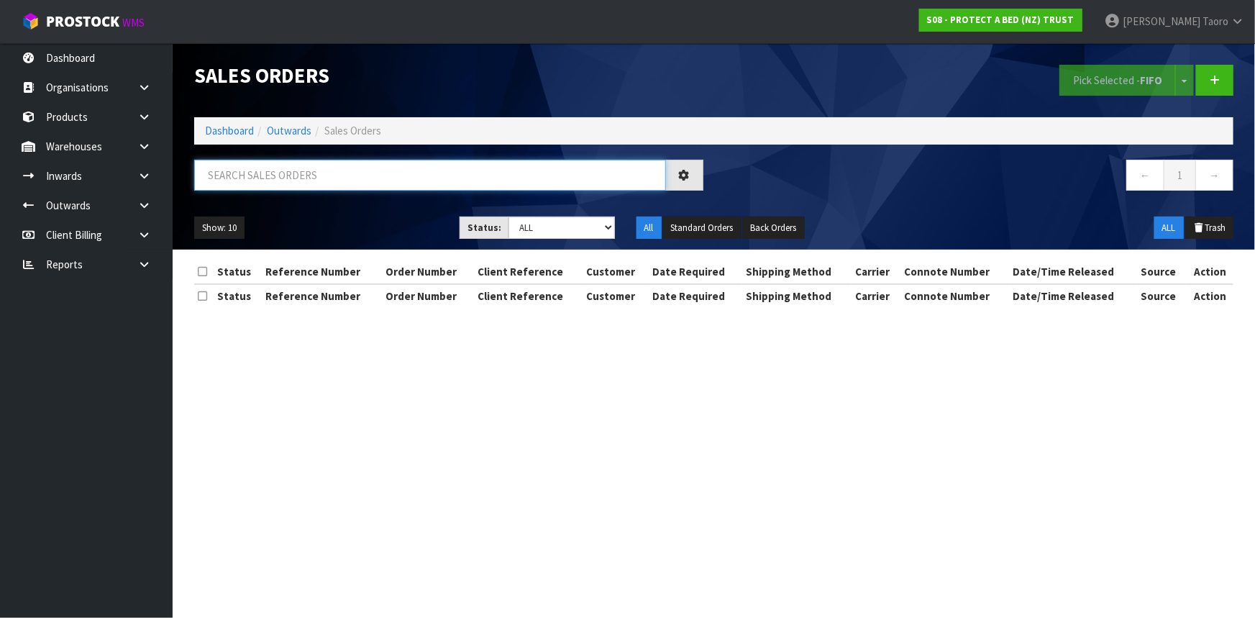
click at [247, 178] on input "text" at bounding box center [430, 175] width 472 height 31
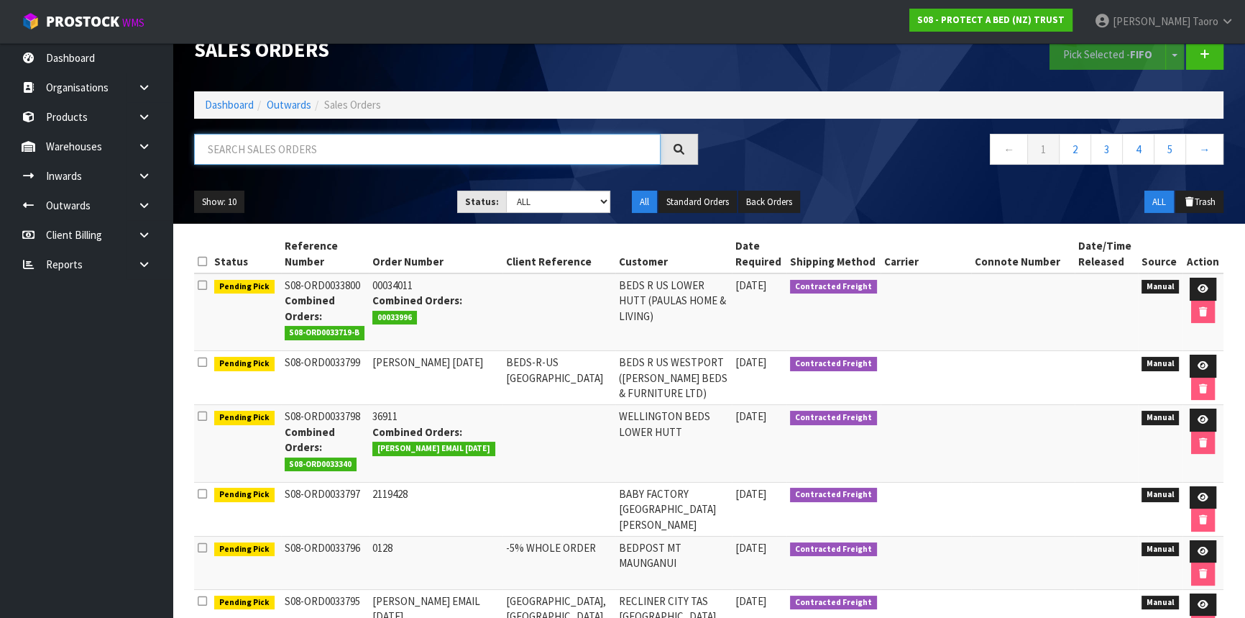
scroll to position [65, 0]
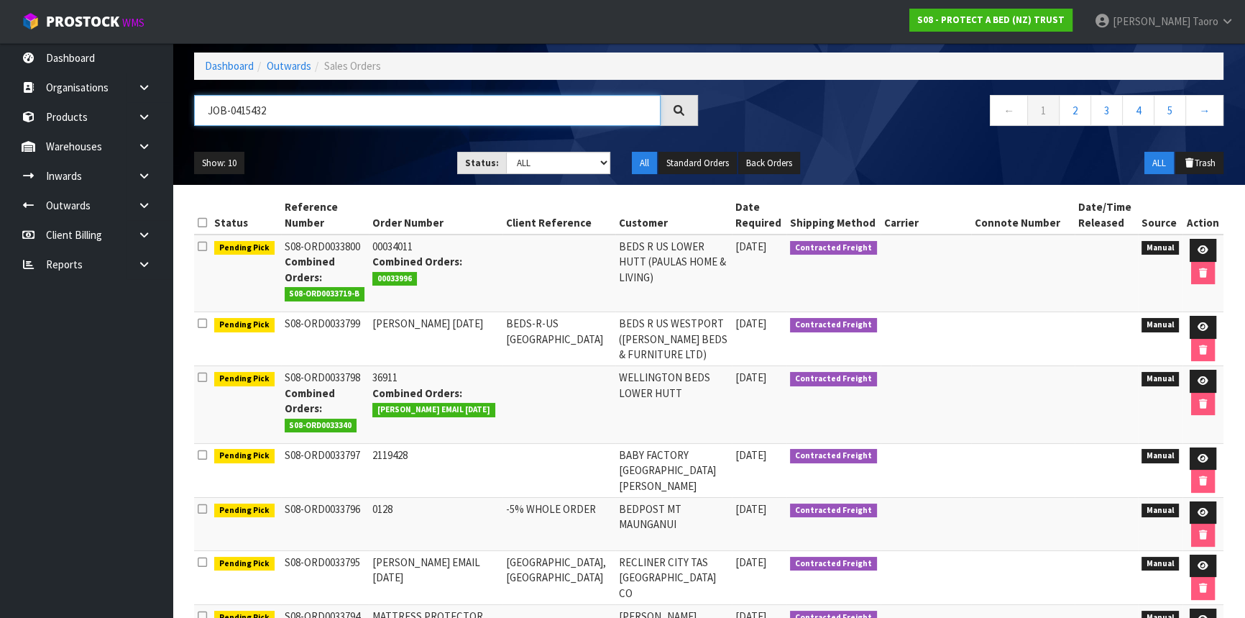
type input "JOB-0415432"
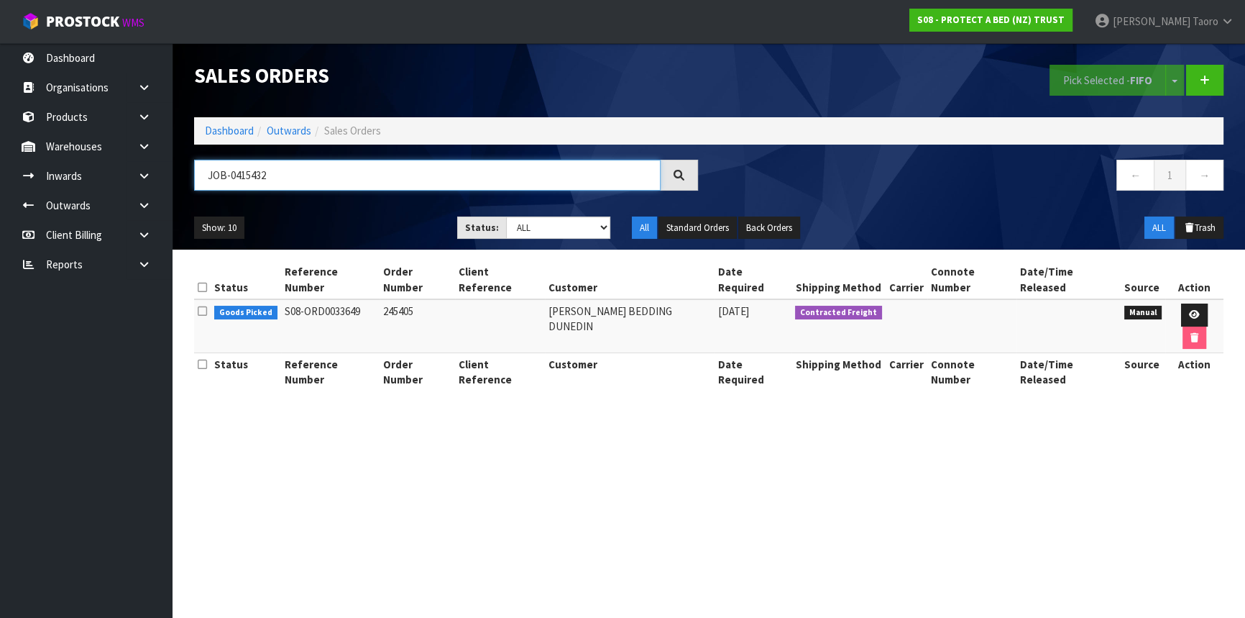
scroll to position [0, 0]
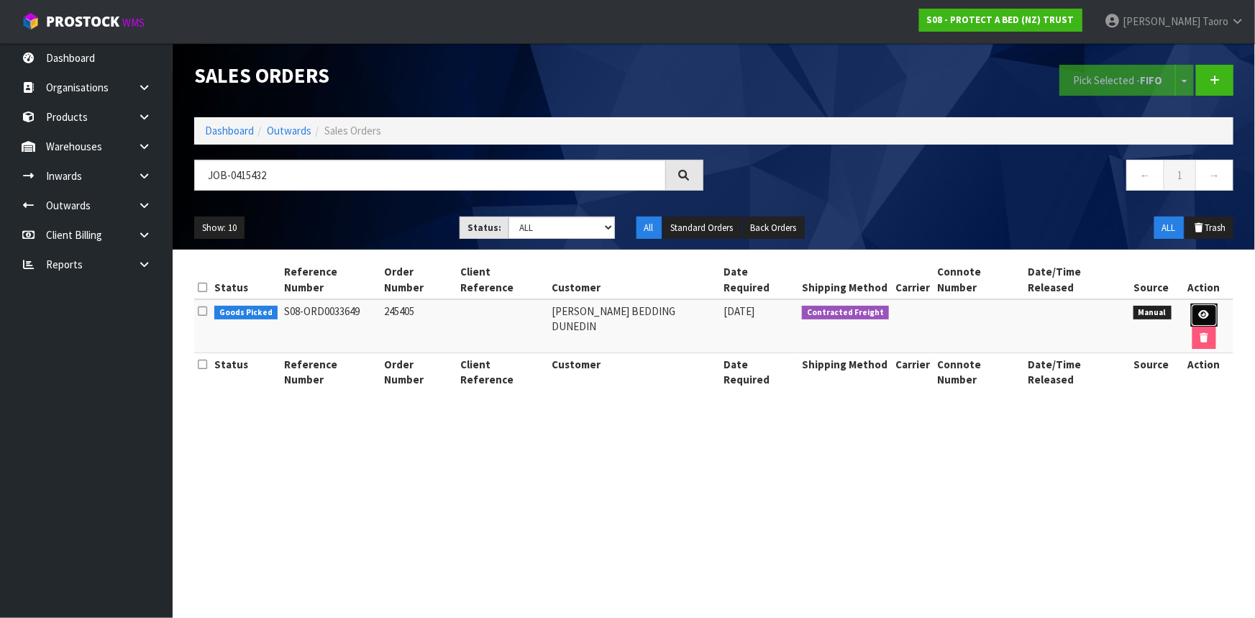
click at [1191, 303] on link at bounding box center [1204, 314] width 27 height 23
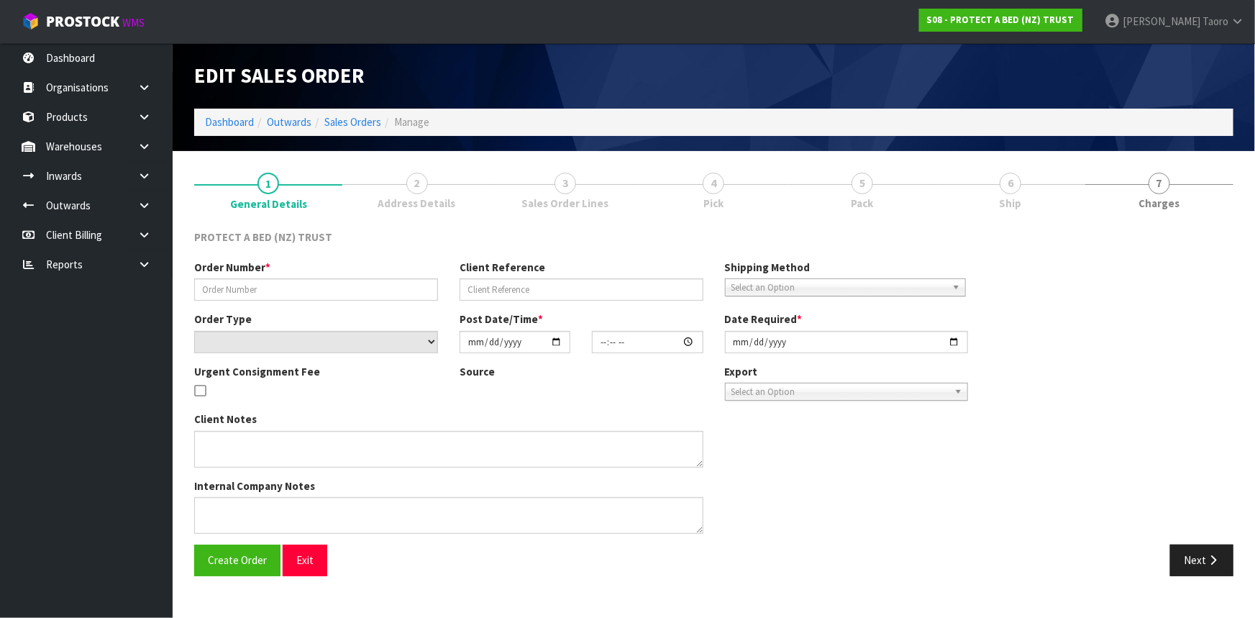
type input "245405"
select select "number:0"
type input "[DATE]"
type input "12:12:00.000"
type input "[DATE]"
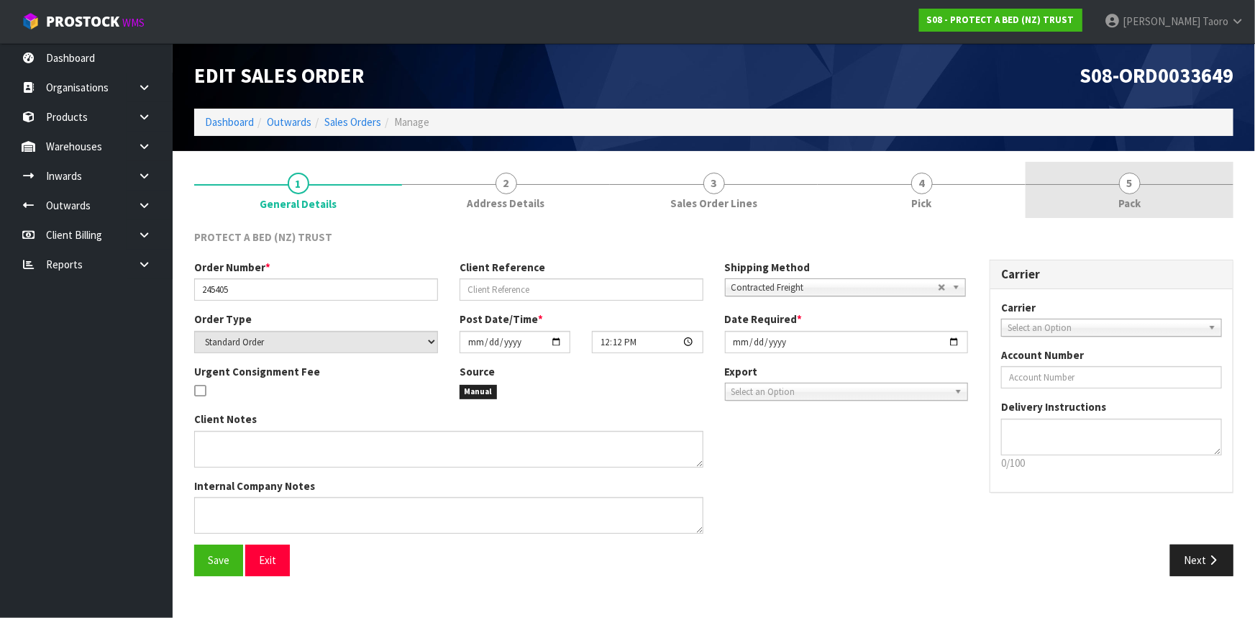
drag, startPoint x: 1120, startPoint y: 201, endPoint x: 1109, endPoint y: 189, distance: 16.3
click at [1120, 201] on span "Pack" at bounding box center [1129, 203] width 22 height 15
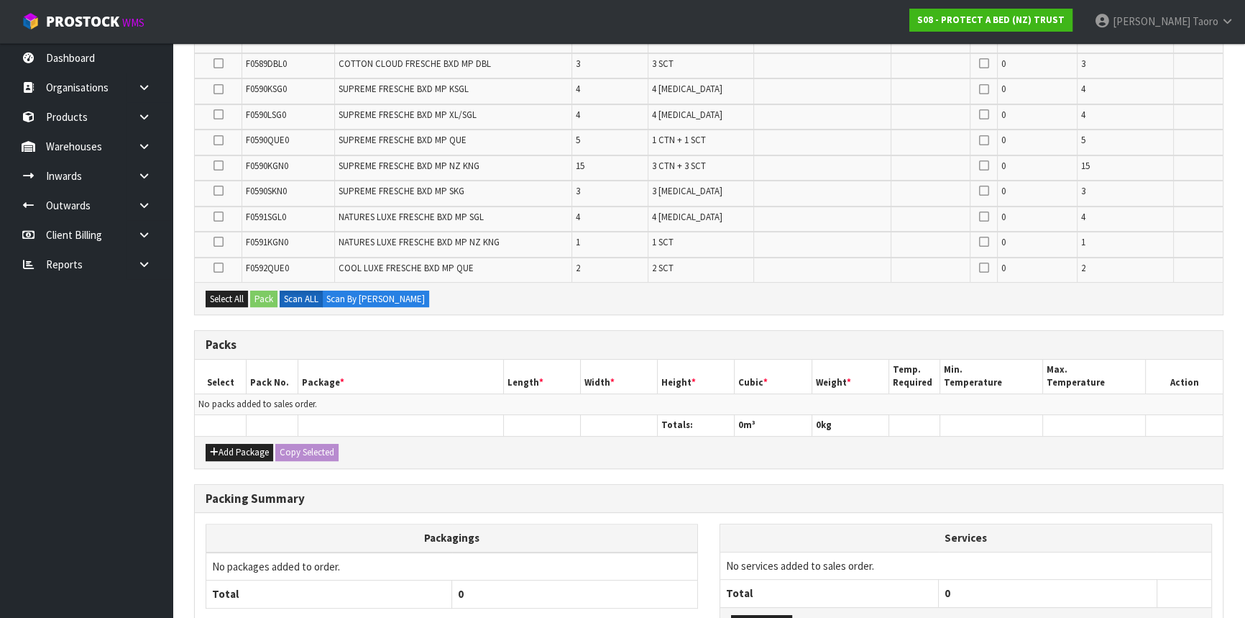
scroll to position [569, 0]
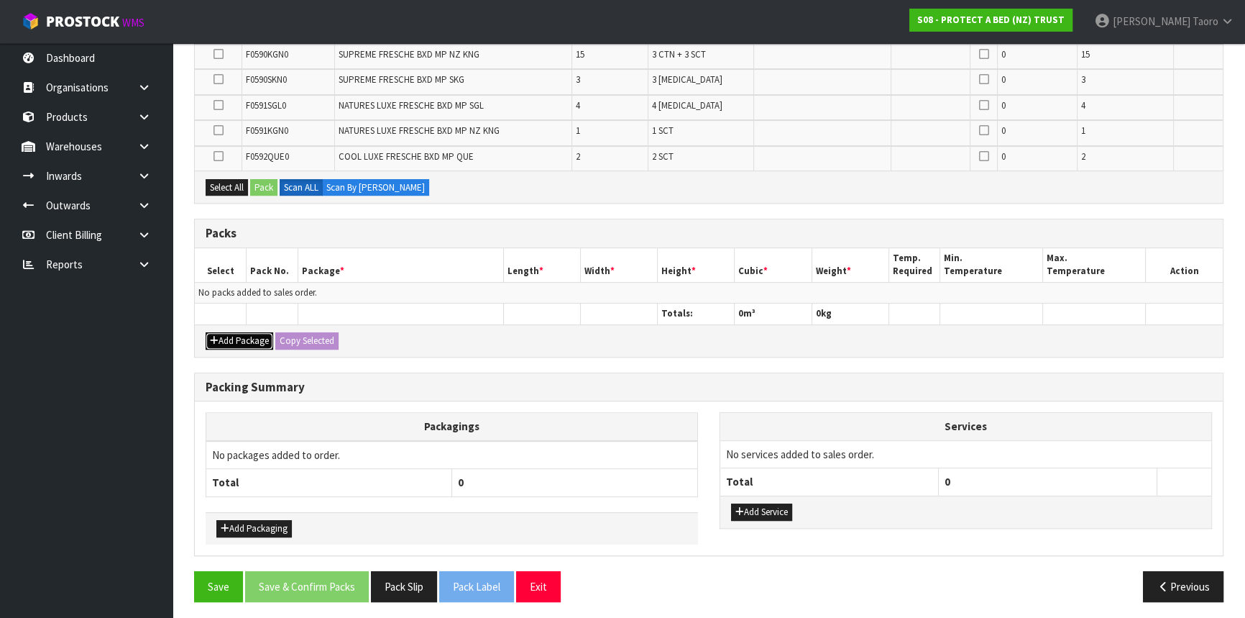
click at [236, 336] on button "Add Package" at bounding box center [240, 340] width 68 height 17
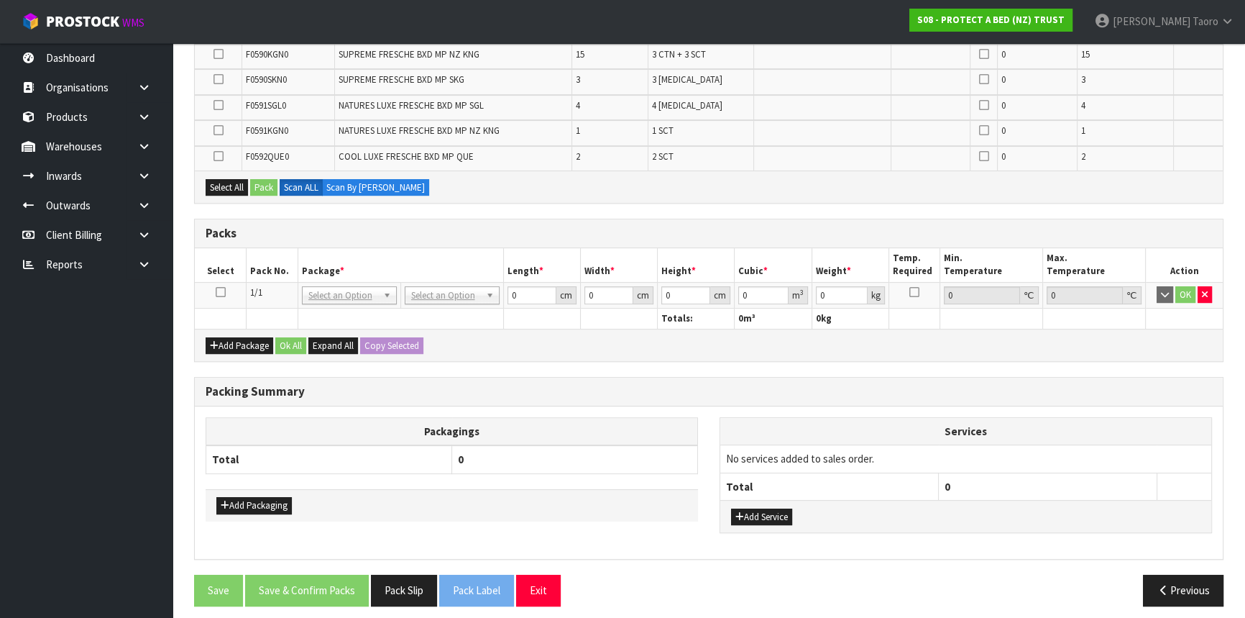
drag, startPoint x: 220, startPoint y: 290, endPoint x: 223, endPoint y: 280, distance: 9.8
click at [221, 292] on icon at bounding box center [221, 292] width 10 height 1
click at [243, 265] on th "Select" at bounding box center [221, 265] width 52 height 34
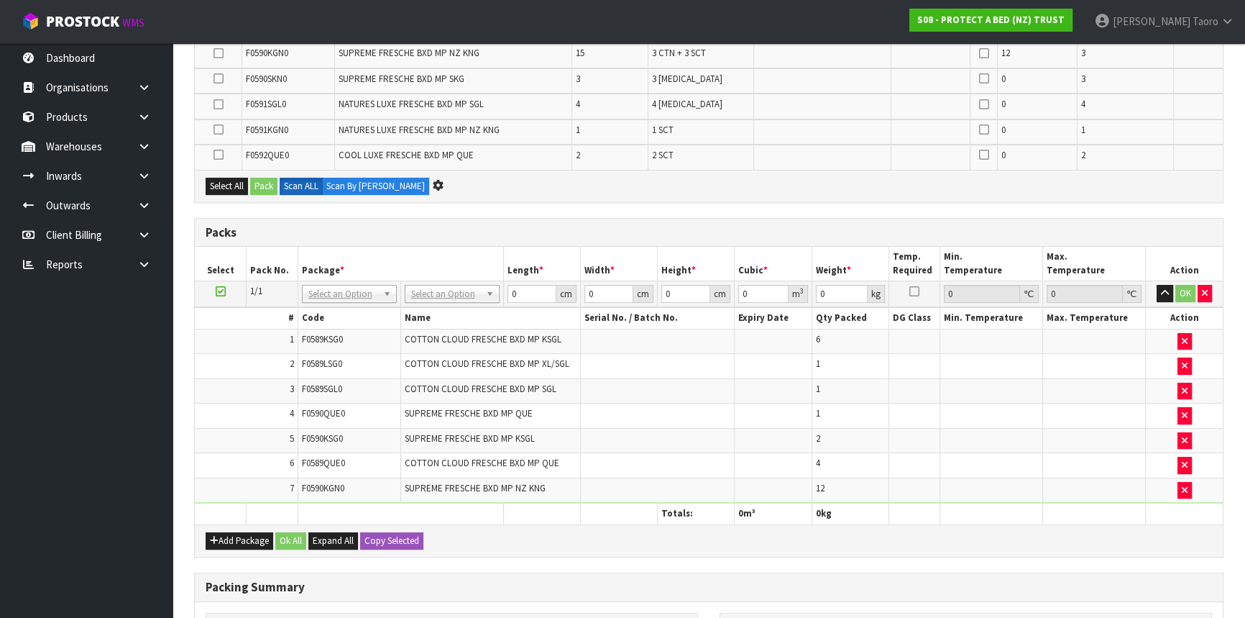
scroll to position [0, 0]
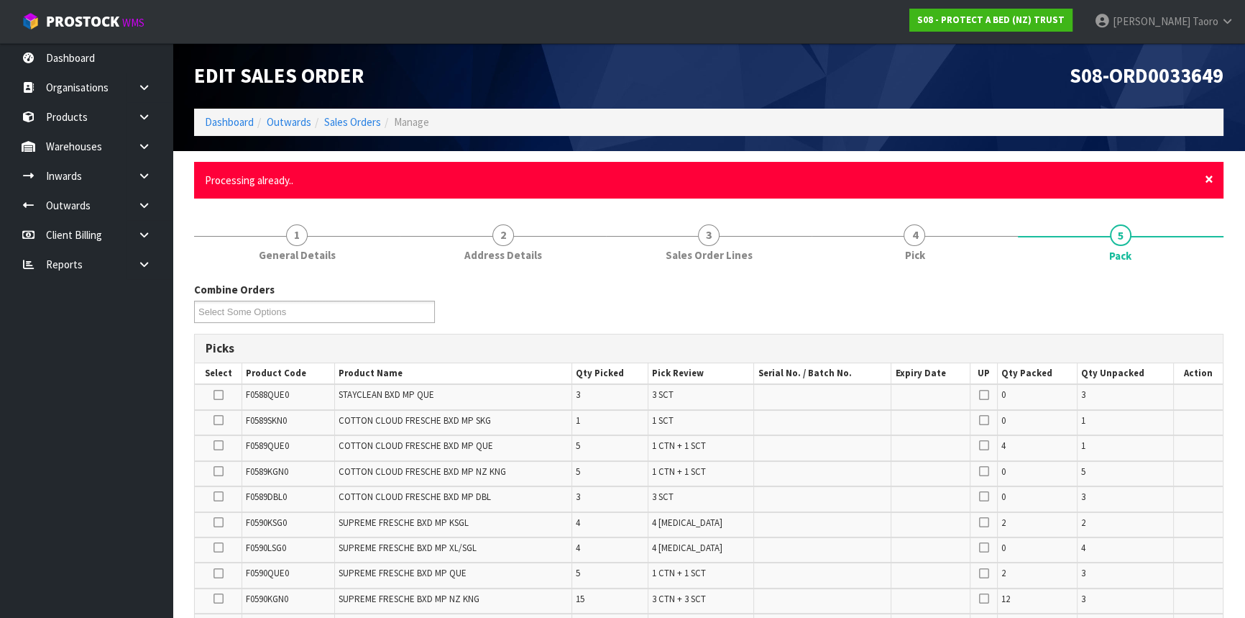
click at [1212, 177] on span "×" at bounding box center [1209, 179] width 9 height 20
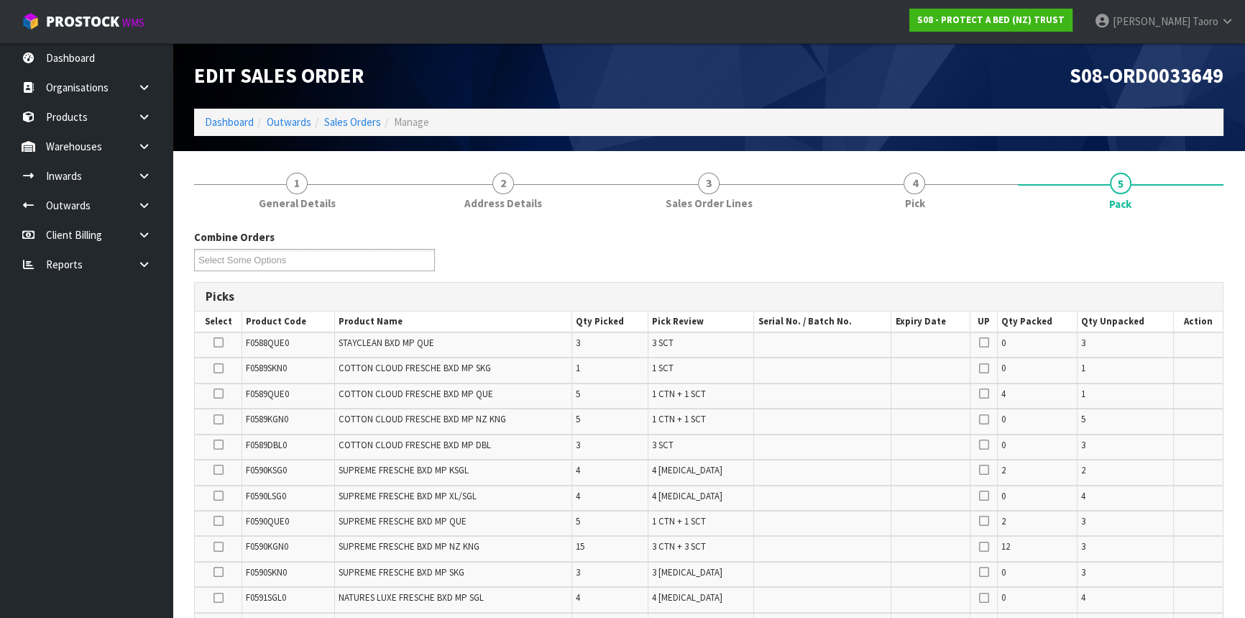
click at [1131, 275] on div "Combine Orders S08-ORD0031944 S08-ORD0032699 S08-ORD0032700 S08-ORD0032701 S08-…" at bounding box center [708, 255] width 1051 height 52
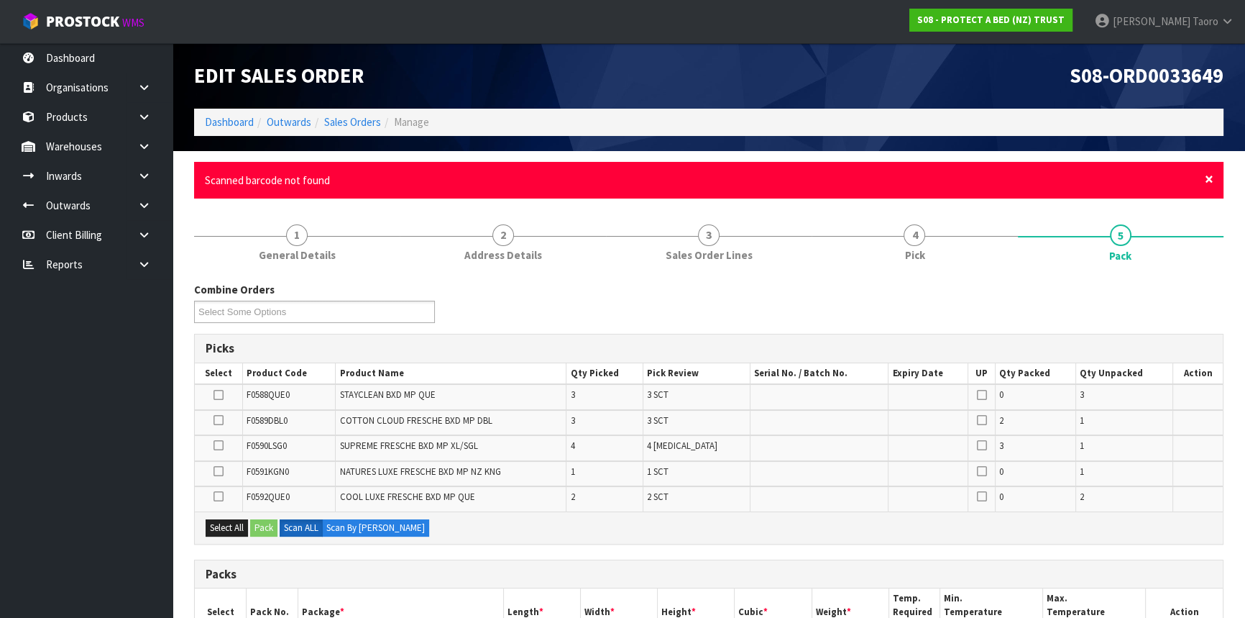
click at [1209, 177] on span "×" at bounding box center [1209, 179] width 9 height 20
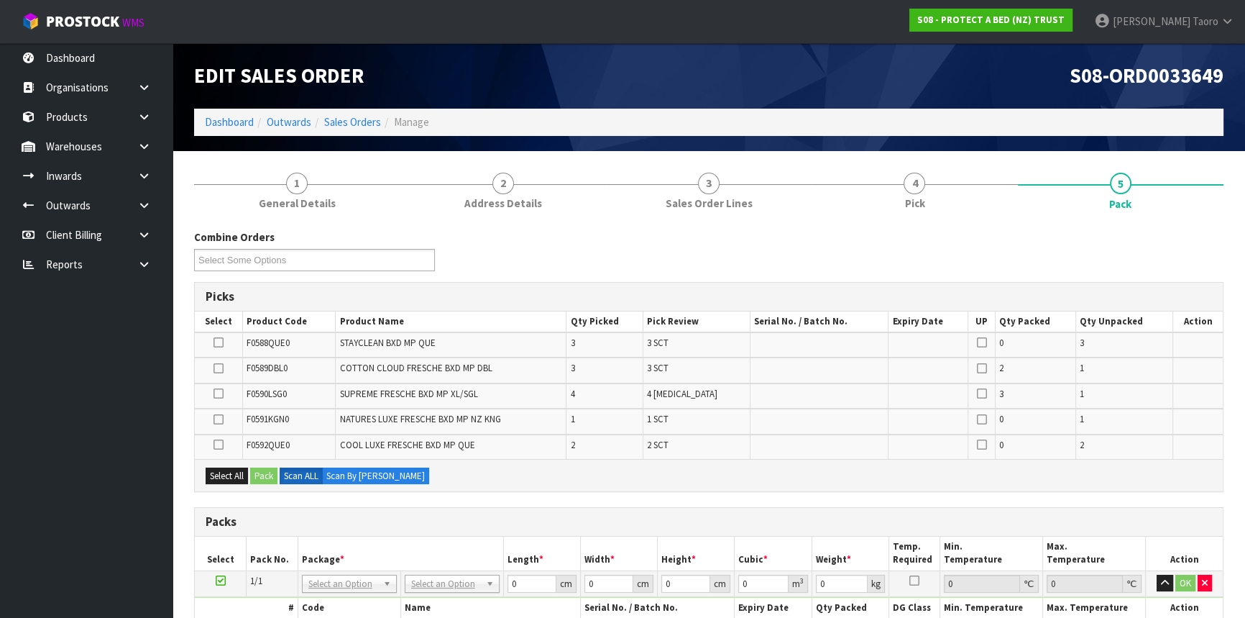
click at [1190, 260] on div "Combine Orders S08-ORD0031944 S08-ORD0032699 S08-ORD0032700 S08-ORD0032701 S08-…" at bounding box center [708, 255] width 1051 height 52
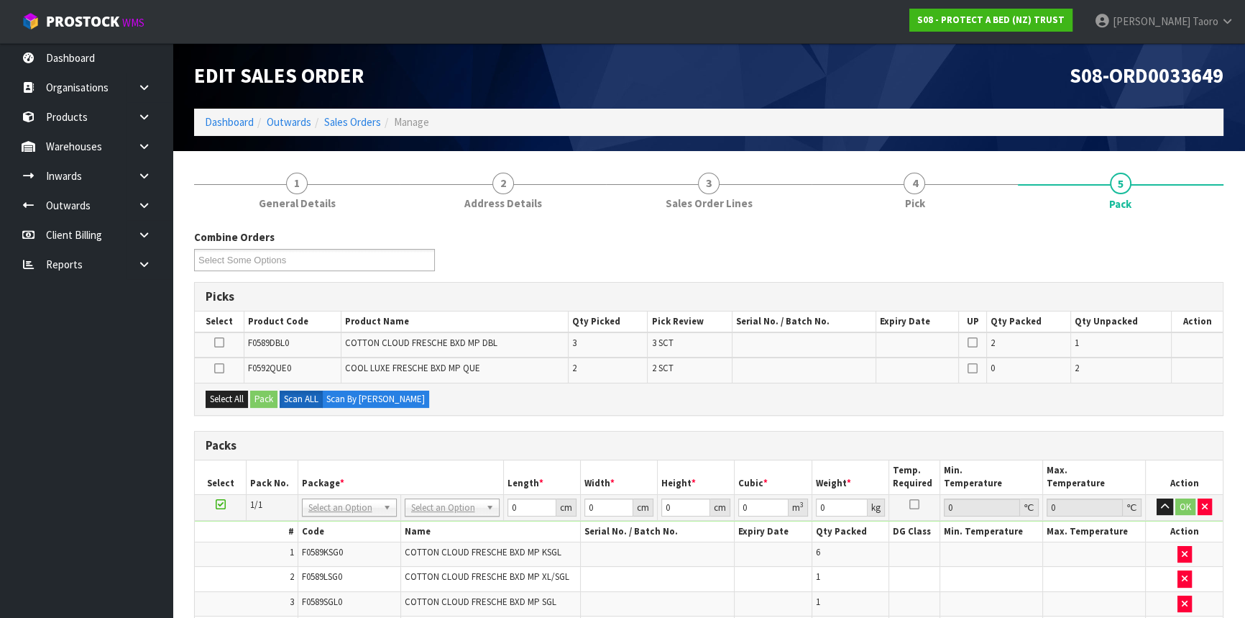
click at [1143, 257] on div "Combine Orders S08-ORD0031944 S08-ORD0032699 S08-ORD0032700 S08-ORD0032701 S08-…" at bounding box center [708, 255] width 1051 height 52
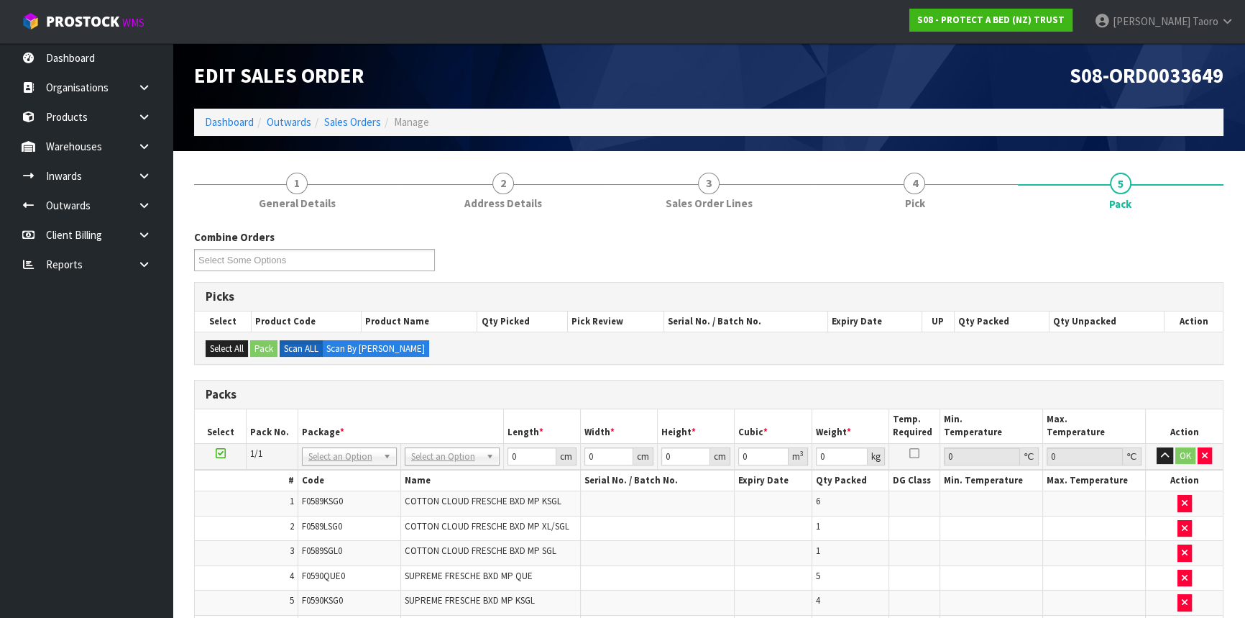
click at [825, 260] on div "Combine Orders S08-ORD0031944 S08-ORD0032699 S08-ORD0032700 S08-ORD0032701 S08-…" at bounding box center [708, 255] width 1051 height 52
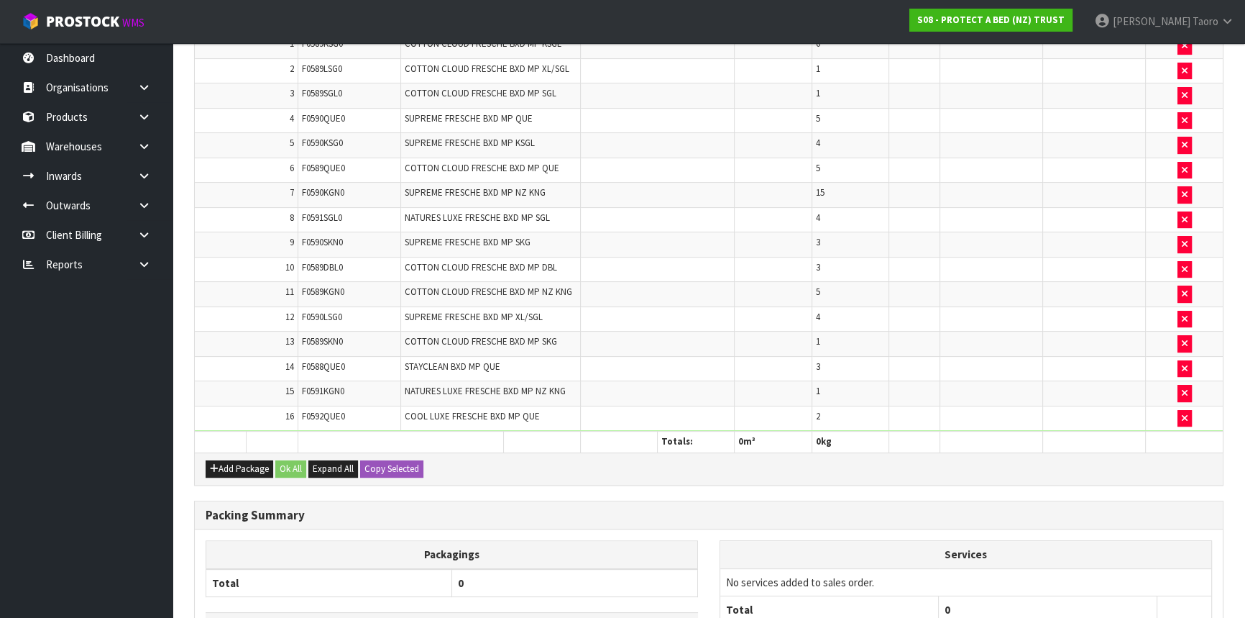
scroll to position [583, 0]
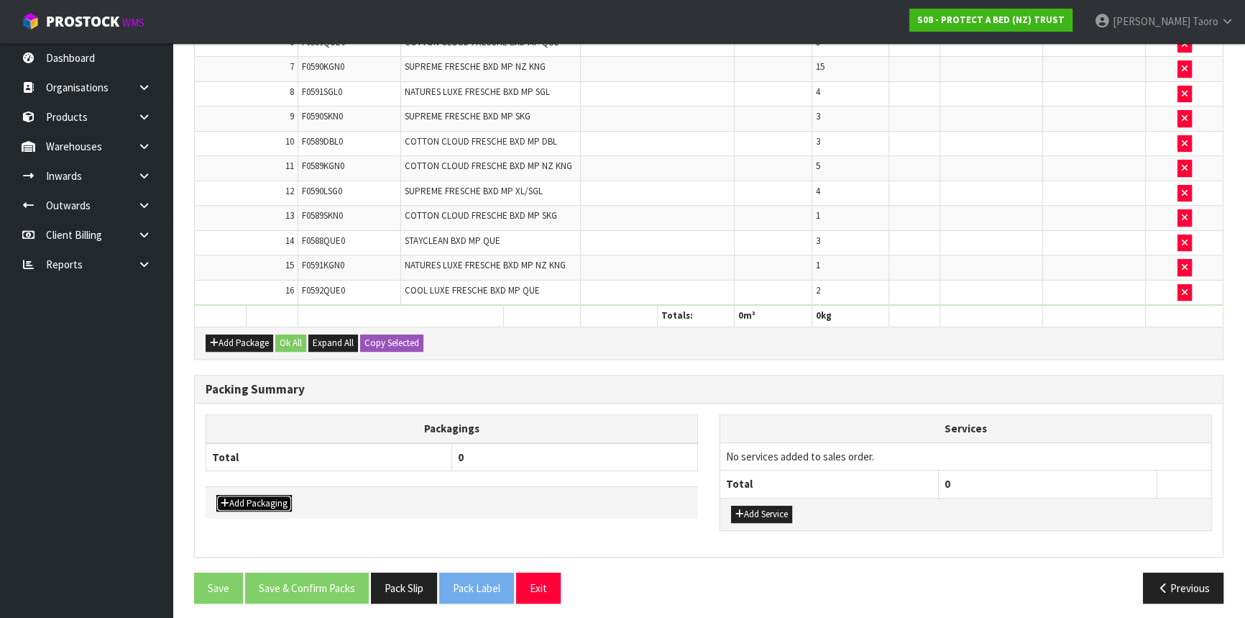
click at [265, 498] on button "Add Packaging" at bounding box center [253, 503] width 75 height 17
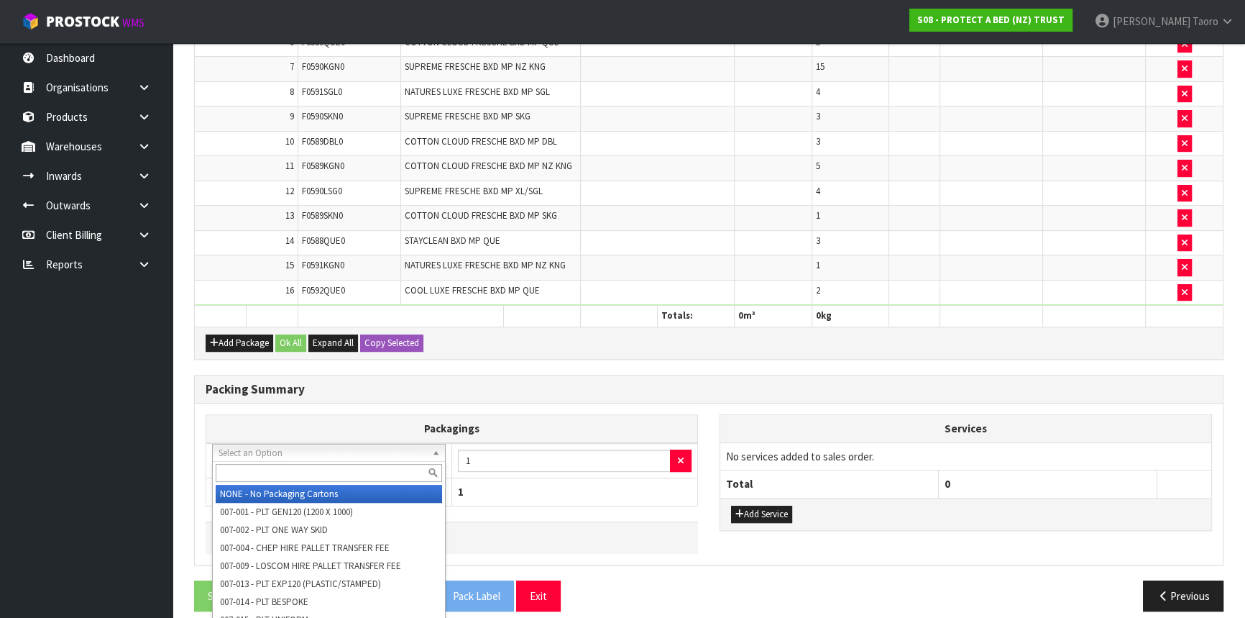
drag, startPoint x: 266, startPoint y: 459, endPoint x: 271, endPoint y: 473, distance: 15.2
click at [271, 473] on input "text" at bounding box center [329, 473] width 226 height 18
type input "OC"
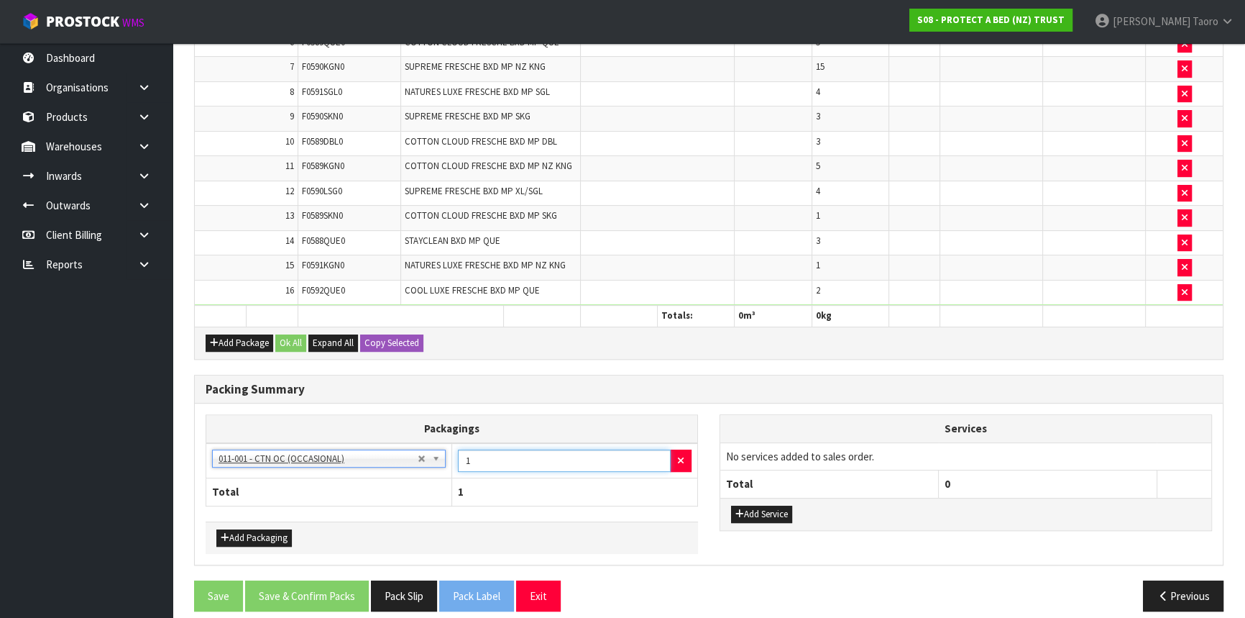
click at [502, 452] on input "1" at bounding box center [564, 460] width 213 height 22
type input "7"
click at [866, 366] on div "Combine Orders S08-ORD0031944 S08-ORD0032699 S08-ORD0032700 S08-ORD0032701 S08-…" at bounding box center [709, 134] width 1030 height 976
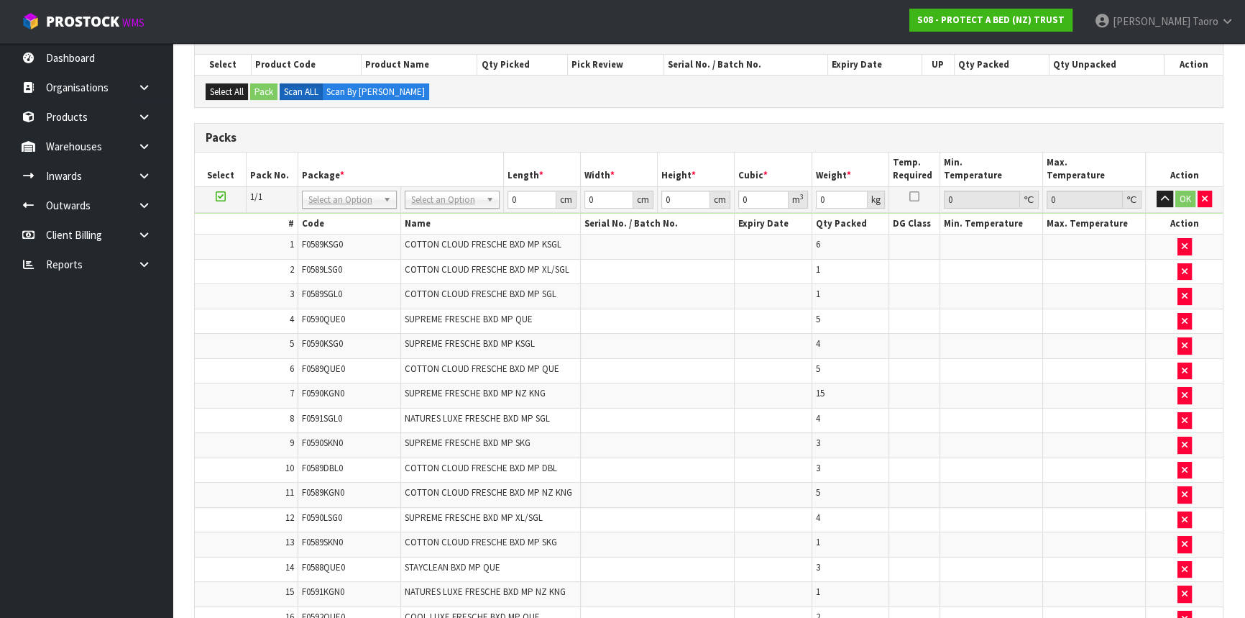
scroll to position [0, 0]
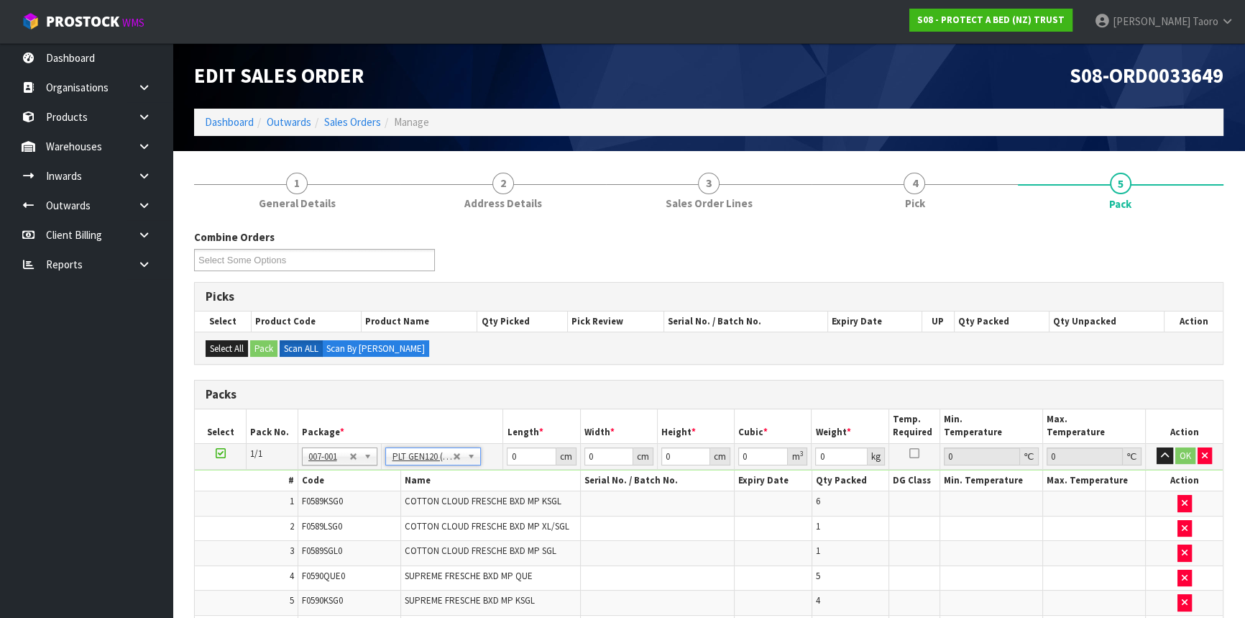
type input "120"
type input "100"
type input "91.12"
click at [523, 459] on input "120" at bounding box center [531, 456] width 49 height 18
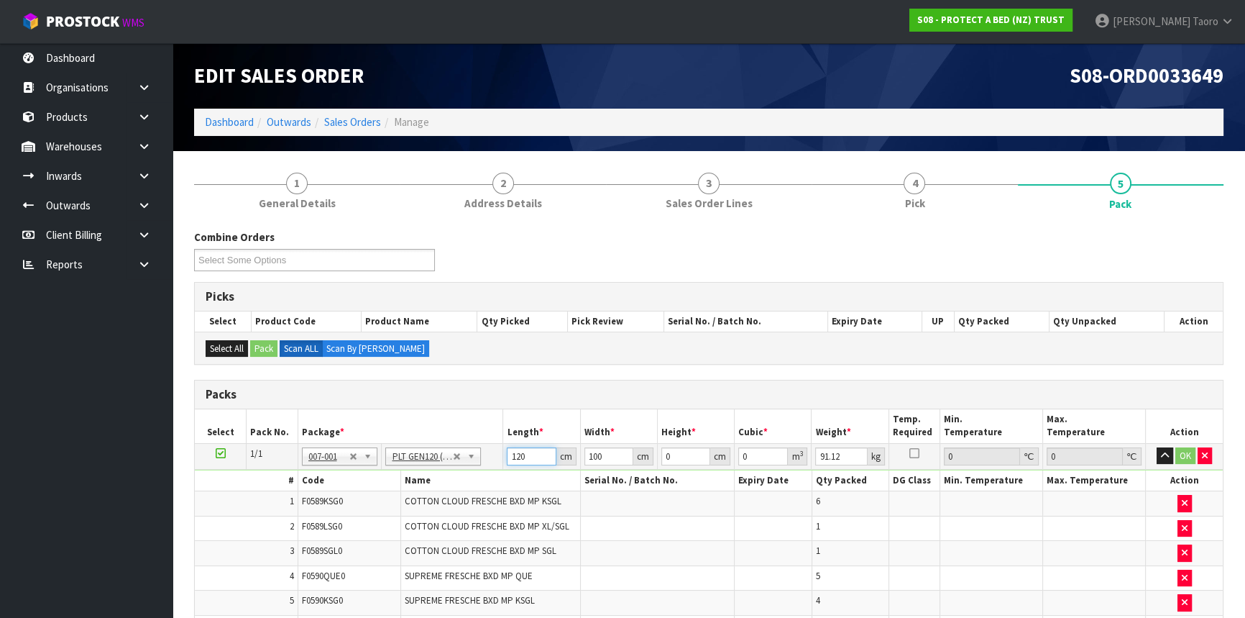
click at [523, 459] on input "120" at bounding box center [531, 456] width 49 height 18
type input "11"
type input "9"
click at [523, 459] on input "11" at bounding box center [531, 456] width 49 height 18
type input "119"
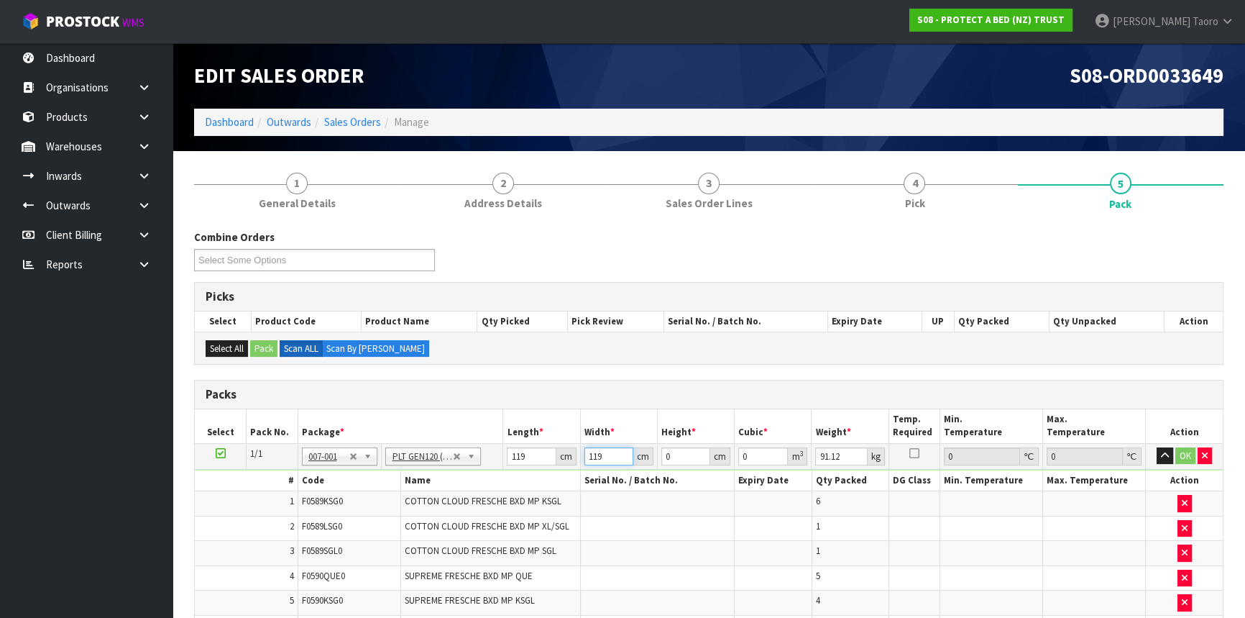
type input "119"
type input "1"
type input "0.014161"
type input "10"
type input "0.14161"
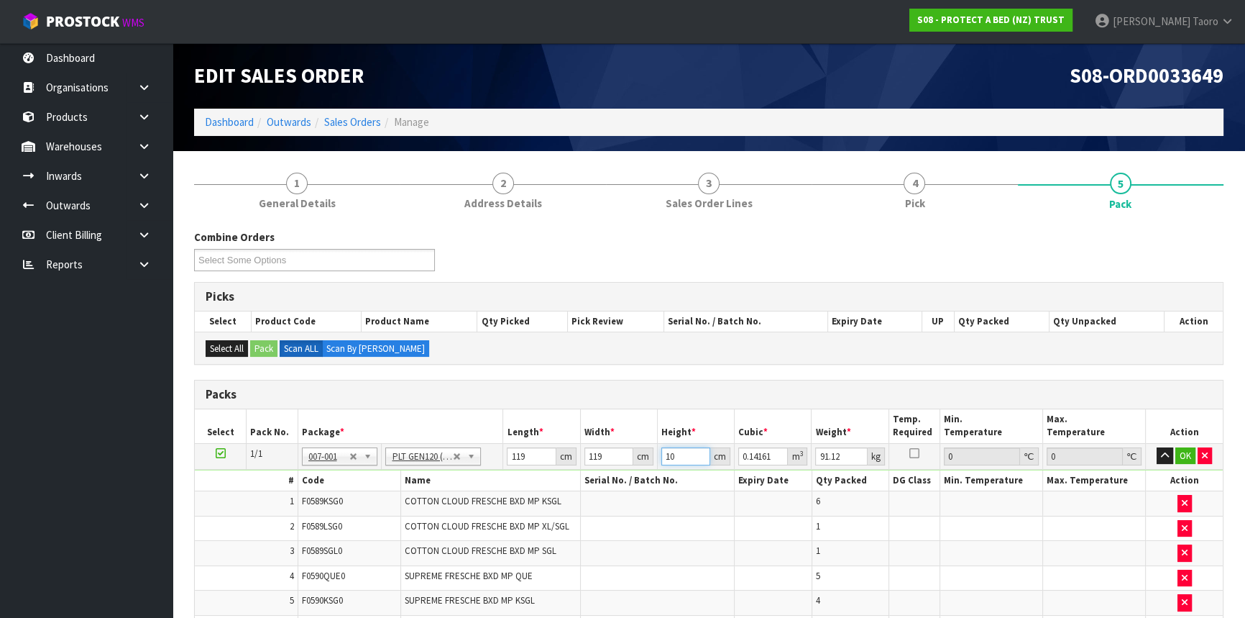
type input "105"
type input "1.486905"
type input "105"
click at [1167, 451] on icon "button" at bounding box center [1165, 455] width 8 height 9
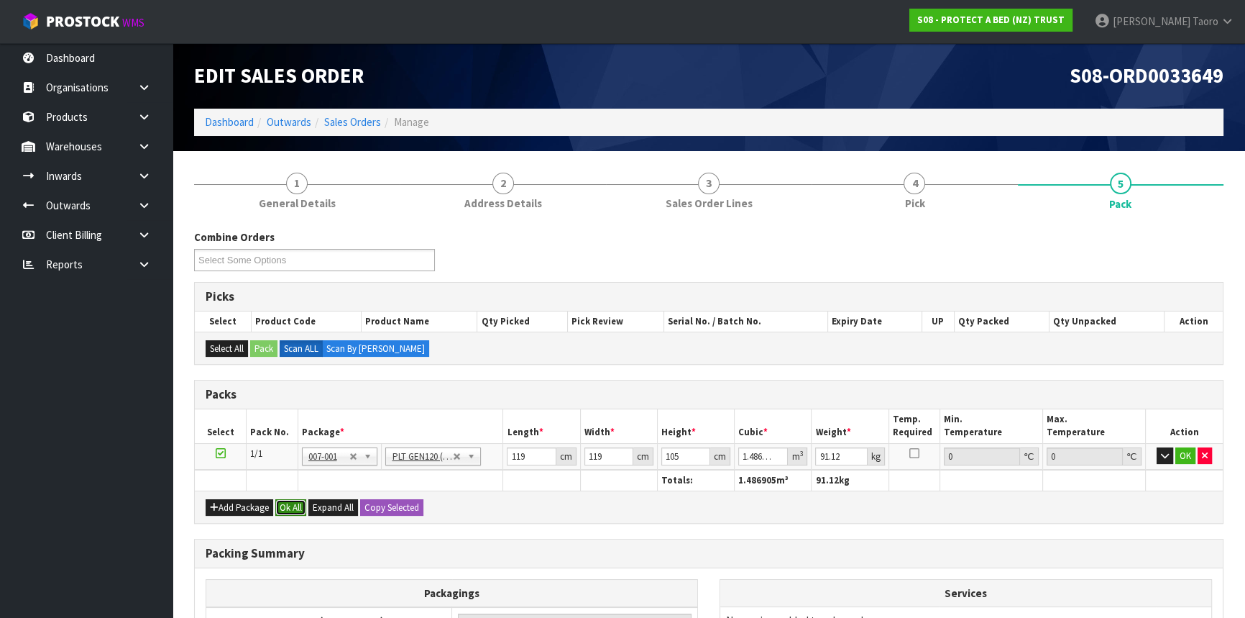
click at [299, 508] on button "Ok All" at bounding box center [290, 507] width 31 height 17
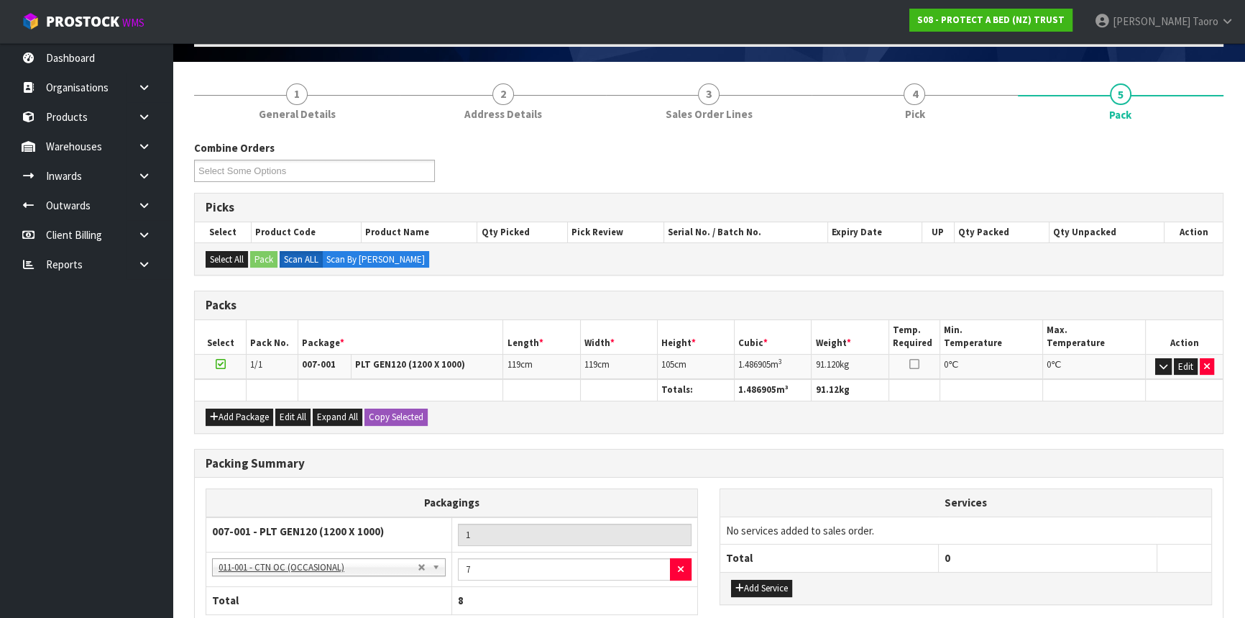
scroll to position [209, 0]
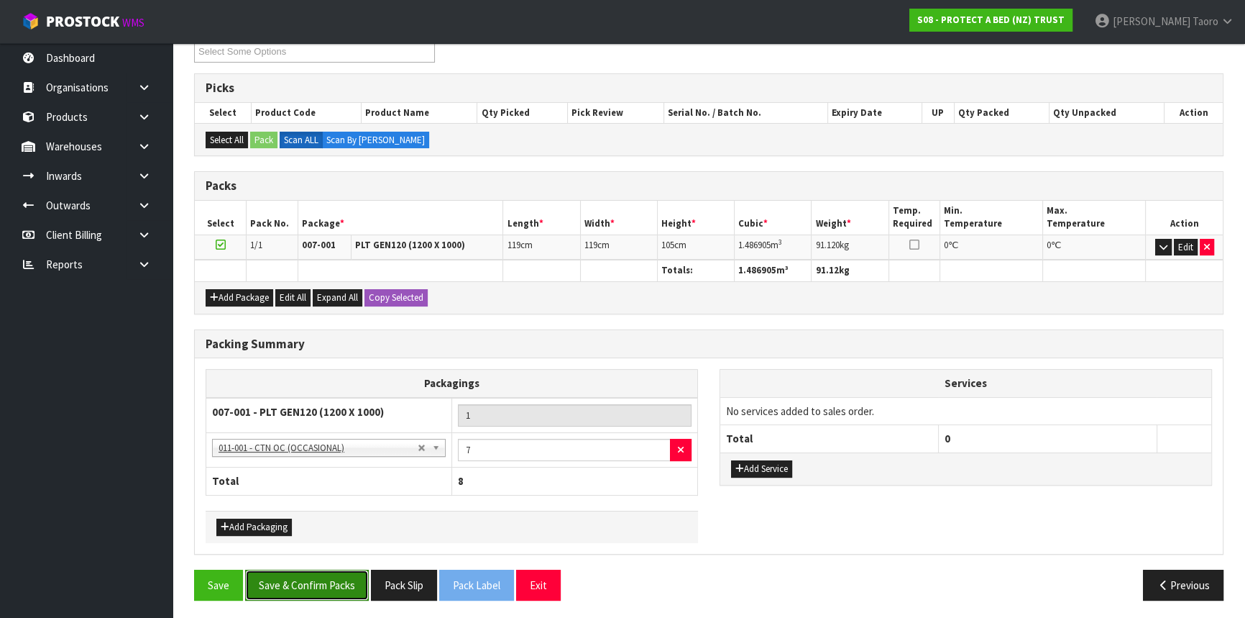
click at [329, 582] on button "Save & Confirm Packs" at bounding box center [307, 584] width 124 height 31
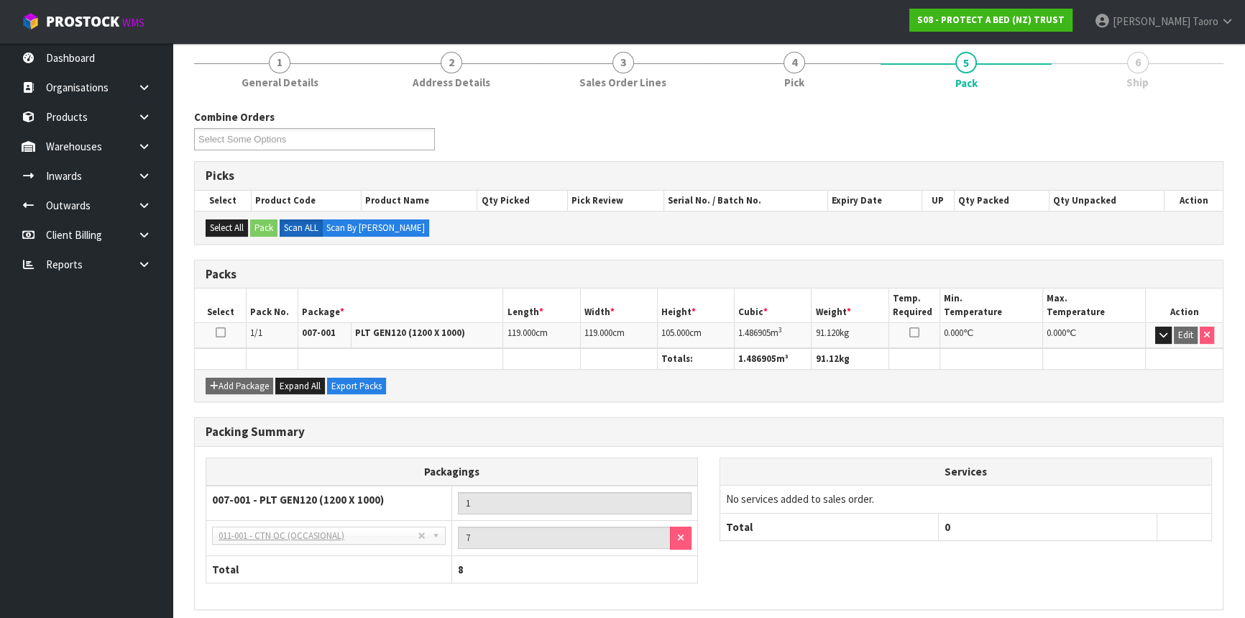
scroll to position [229, 0]
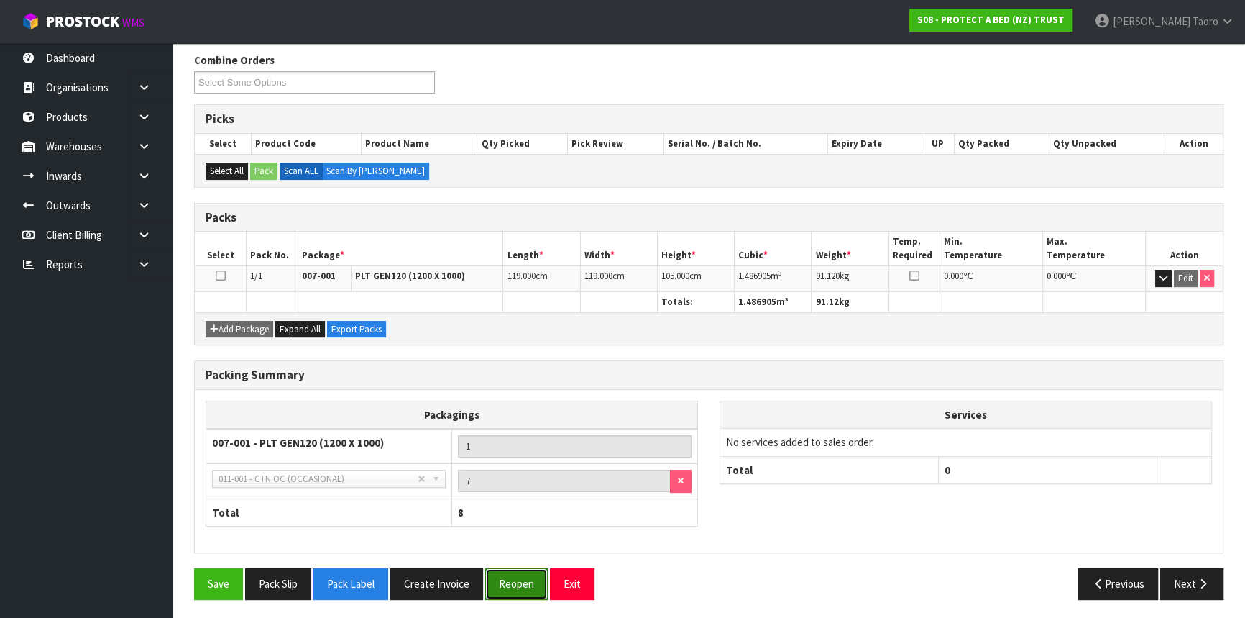
click at [526, 582] on button "Reopen" at bounding box center [516, 583] width 63 height 31
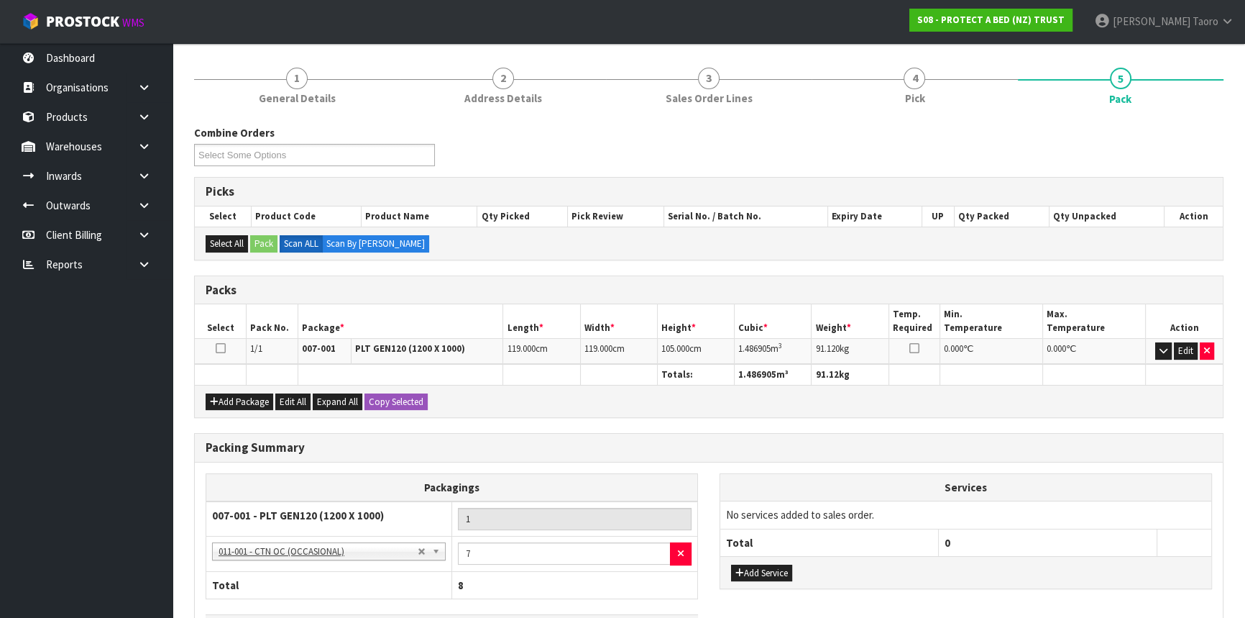
scroll to position [261, 0]
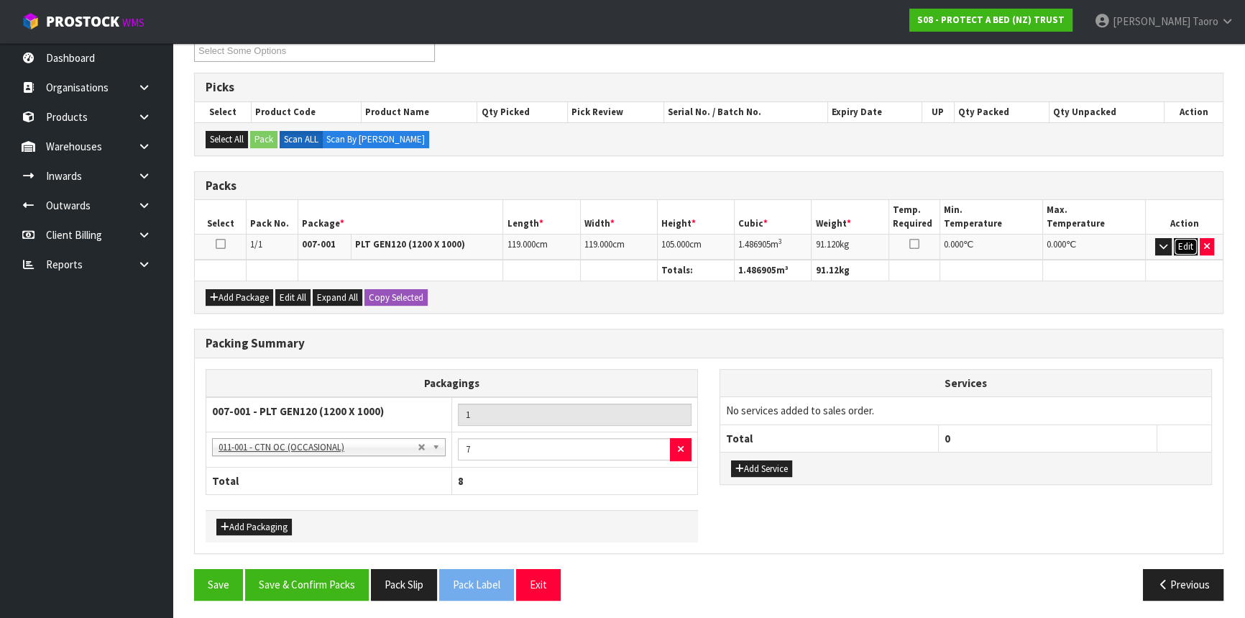
click at [1190, 242] on button "Edit" at bounding box center [1186, 246] width 24 height 17
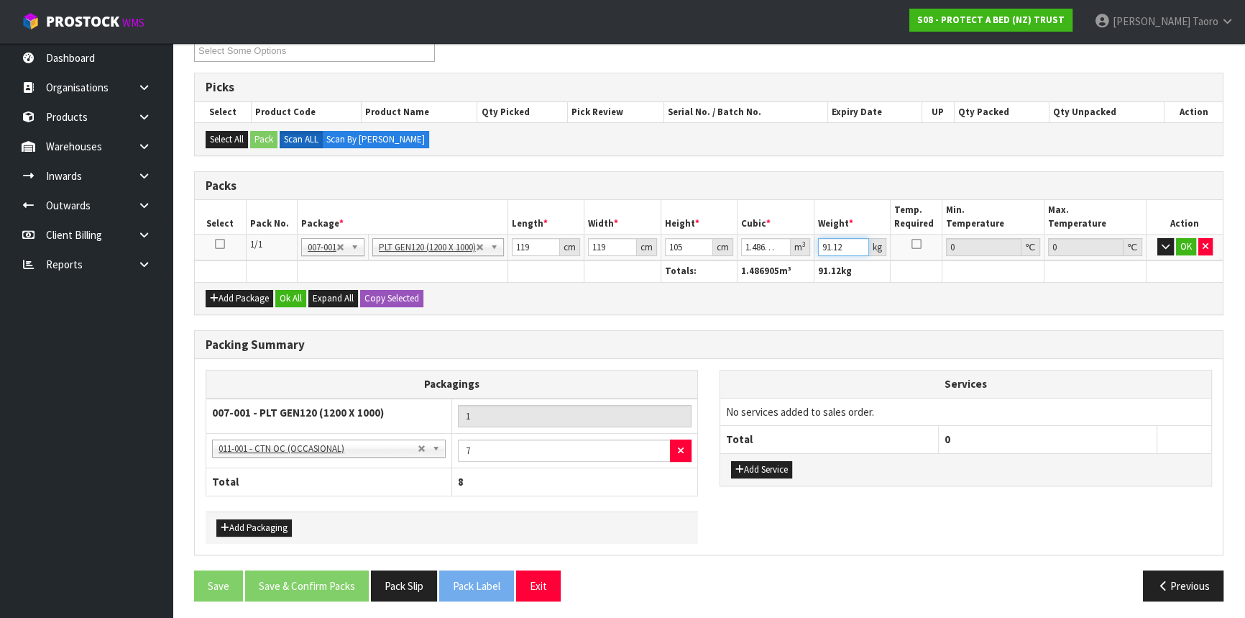
click at [845, 247] on input "91.12" at bounding box center [843, 247] width 51 height 18
type input "107"
click at [1181, 245] on button "OK" at bounding box center [1186, 246] width 20 height 17
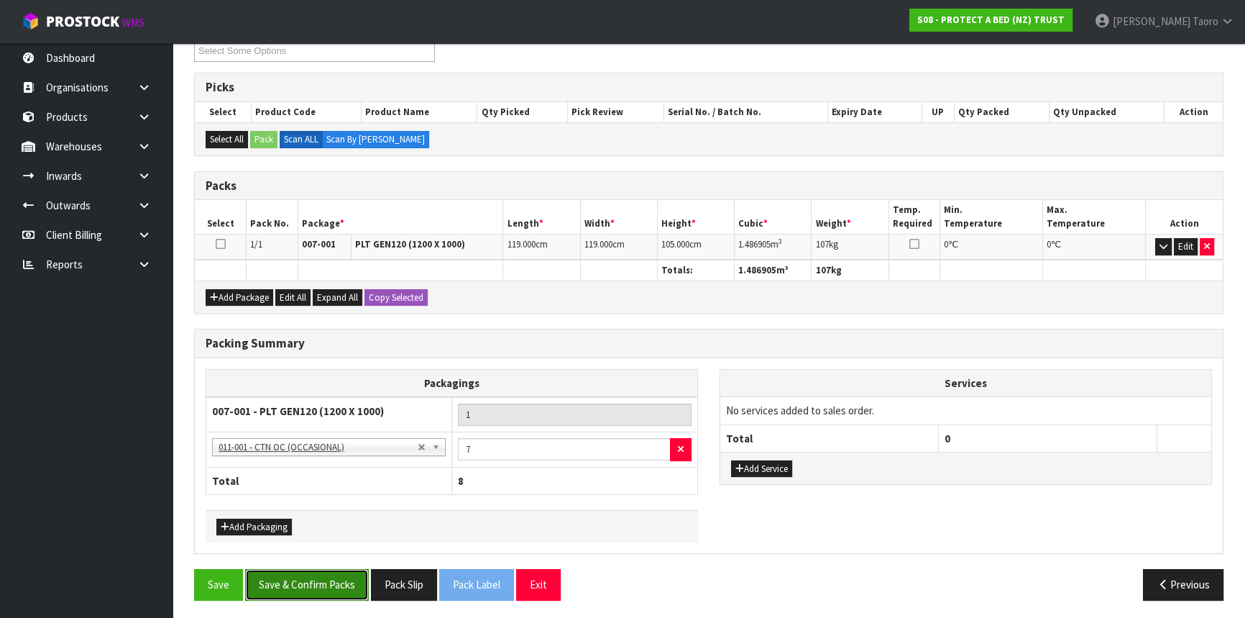
click at [334, 587] on button "Save & Confirm Packs" at bounding box center [307, 584] width 124 height 31
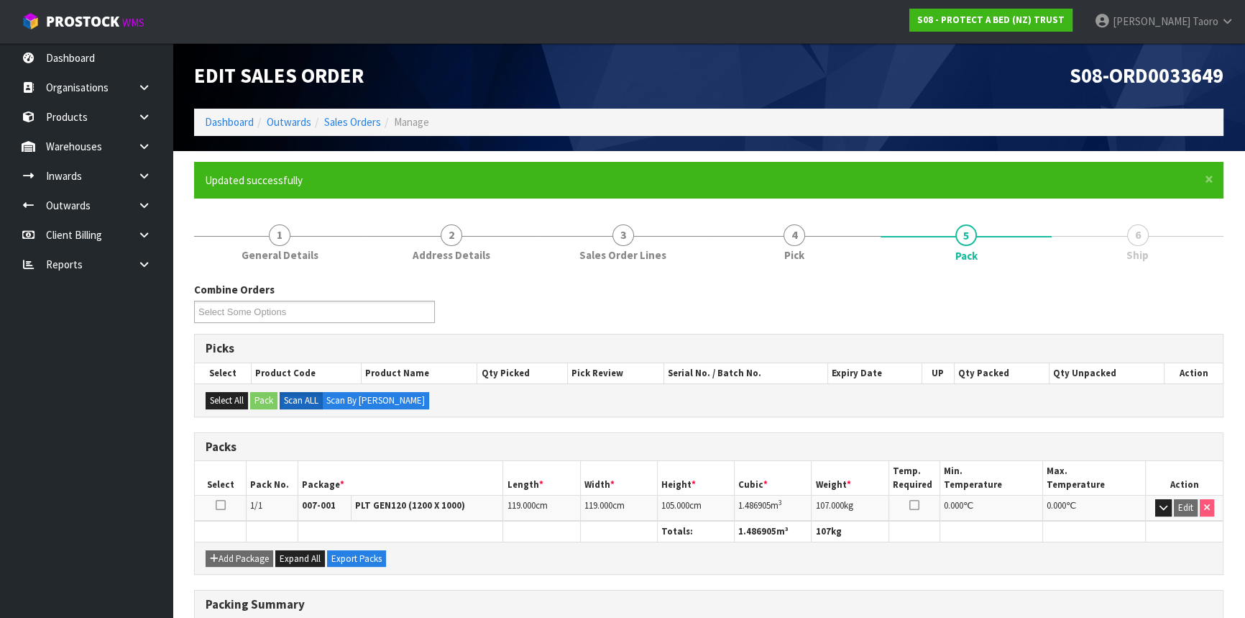
scroll to position [229, 0]
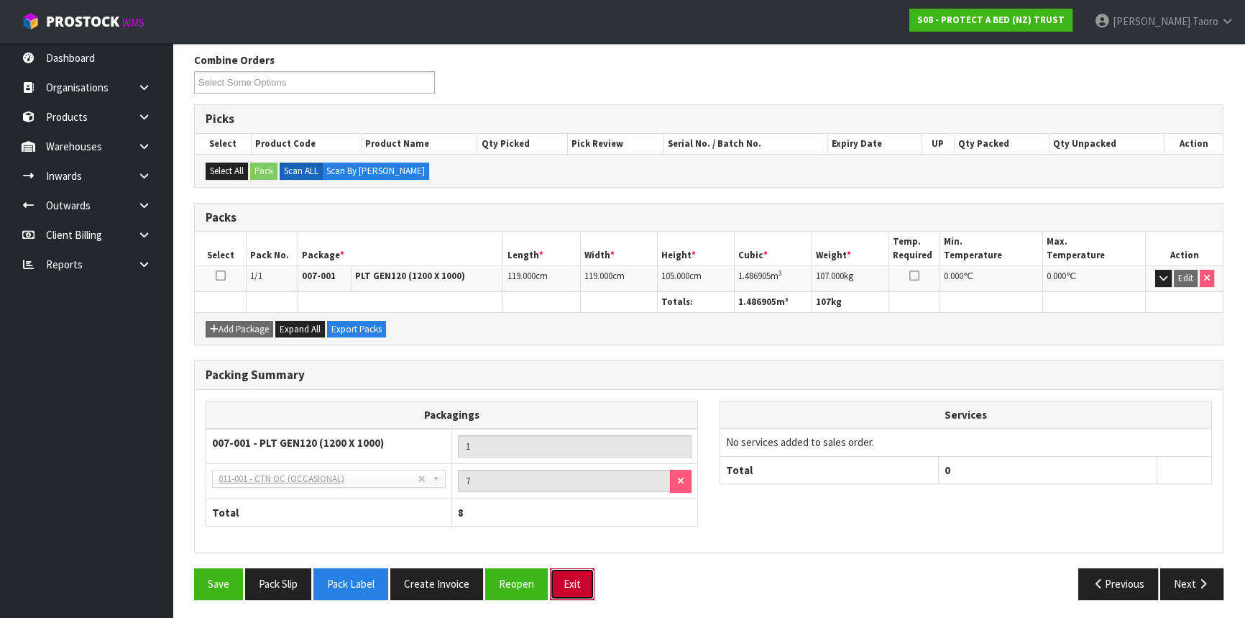
click at [569, 584] on button "Exit" at bounding box center [572, 583] width 45 height 31
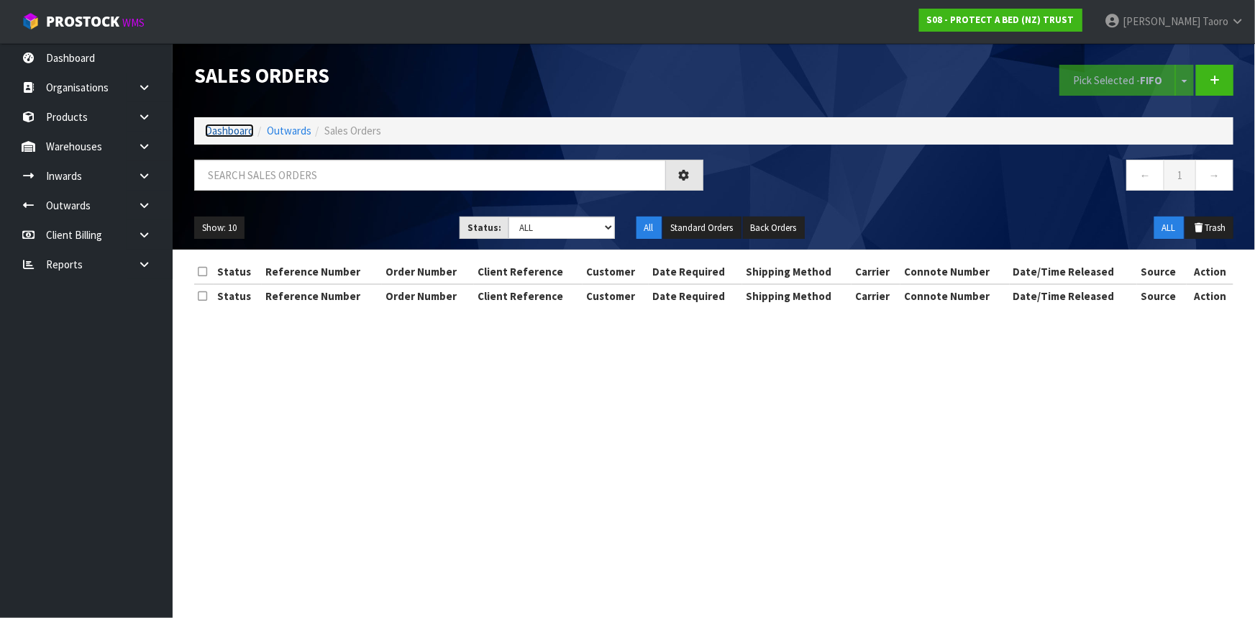
click at [236, 132] on link "Dashboard" at bounding box center [229, 131] width 49 height 14
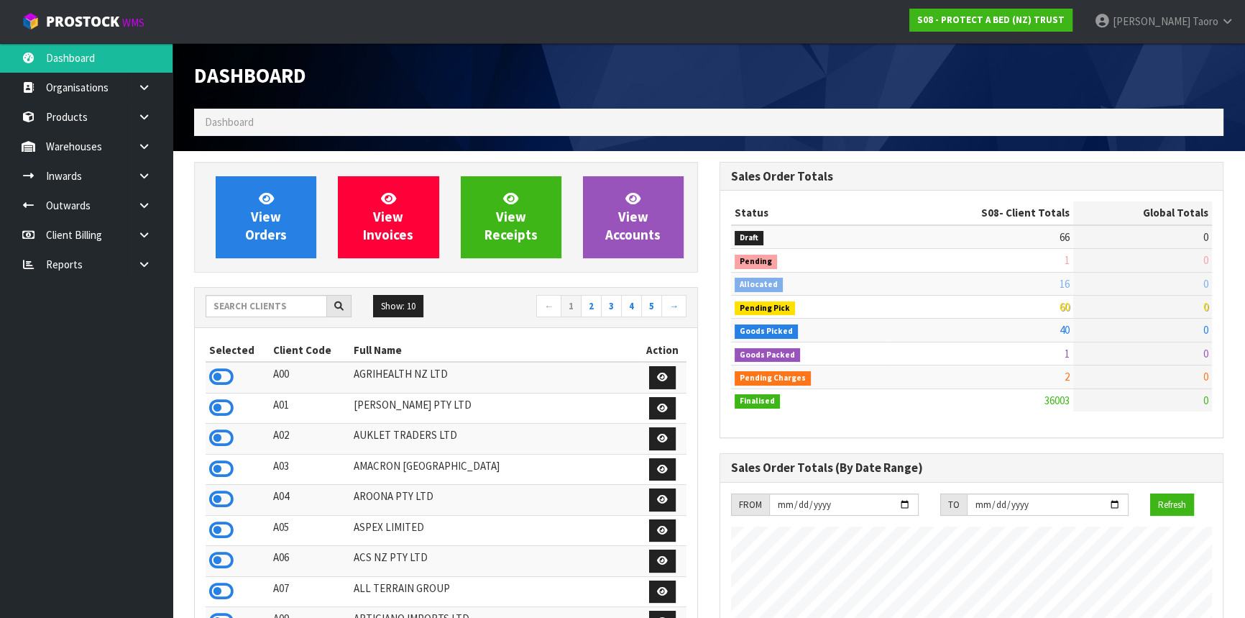
scroll to position [1087, 525]
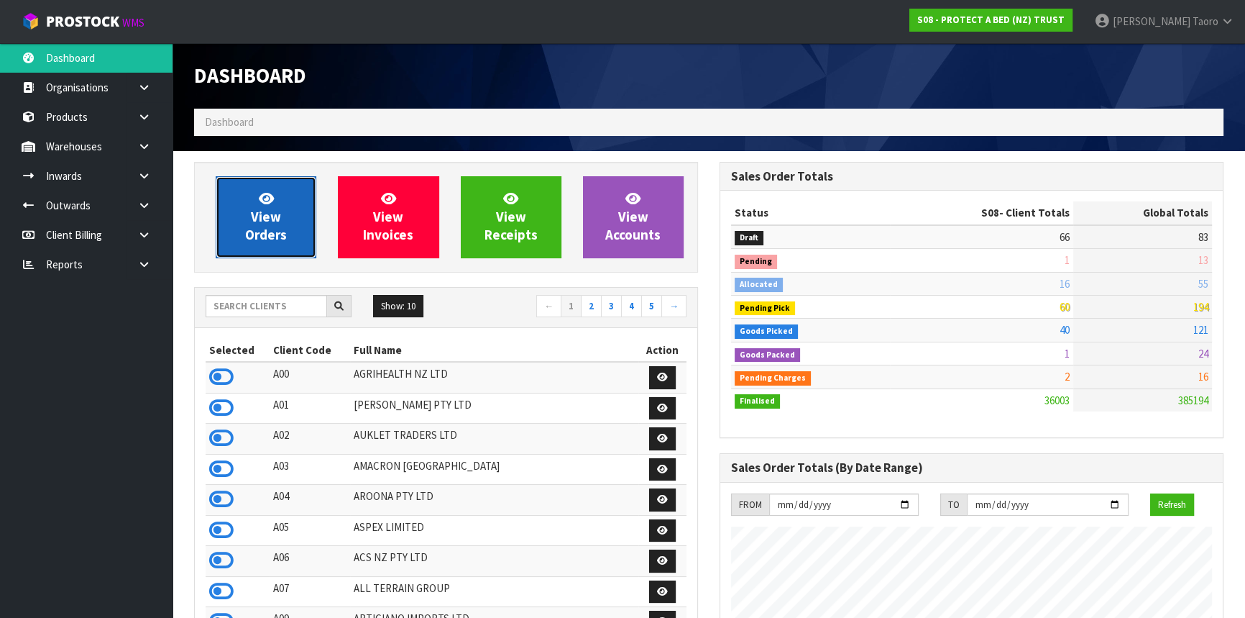
click at [287, 198] on link "View Orders" at bounding box center [266, 217] width 101 height 82
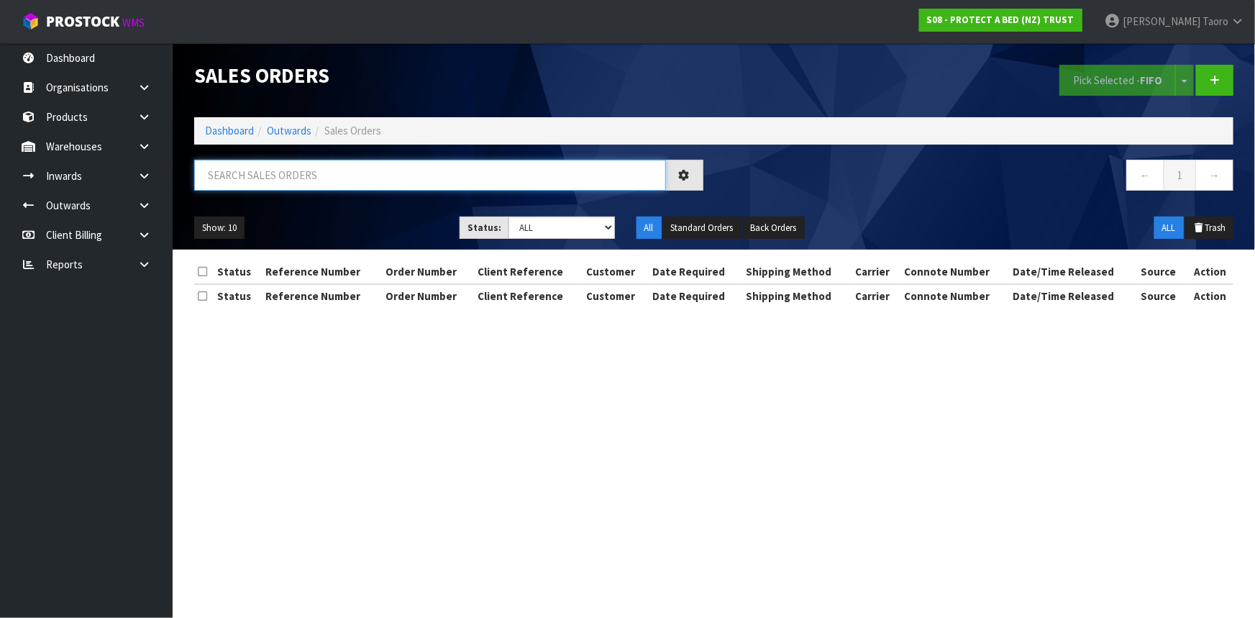
click at [295, 173] on input "text" at bounding box center [430, 175] width 472 height 31
type input "JOB-0416256"
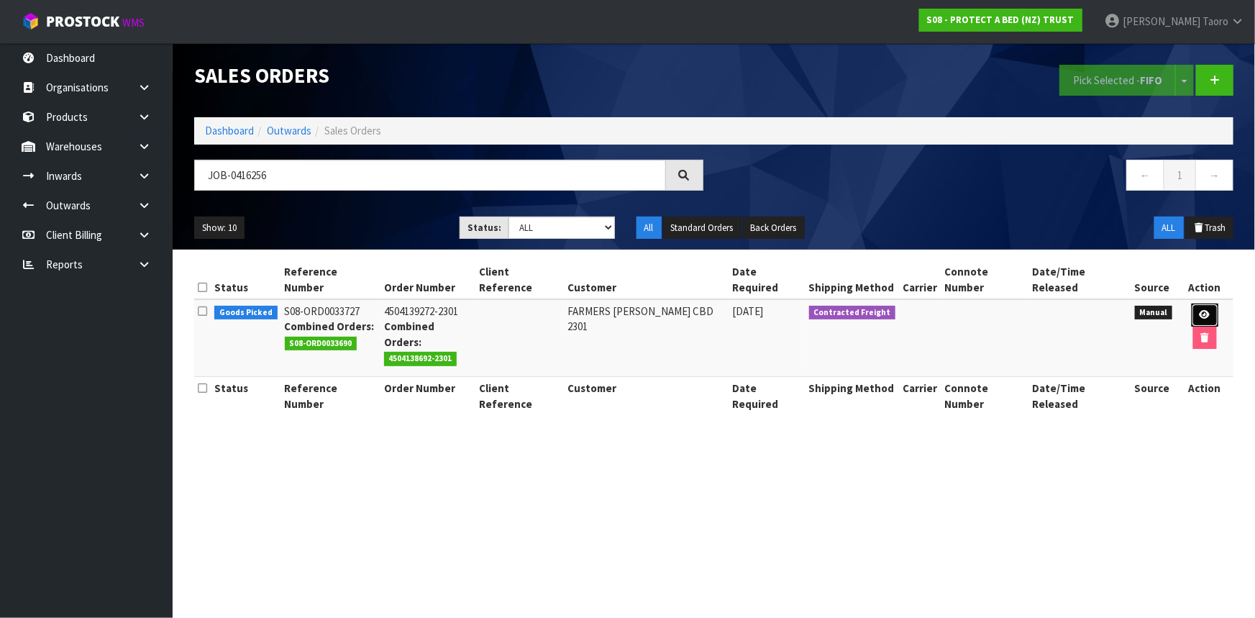
click at [1191, 303] on link at bounding box center [1204, 314] width 27 height 23
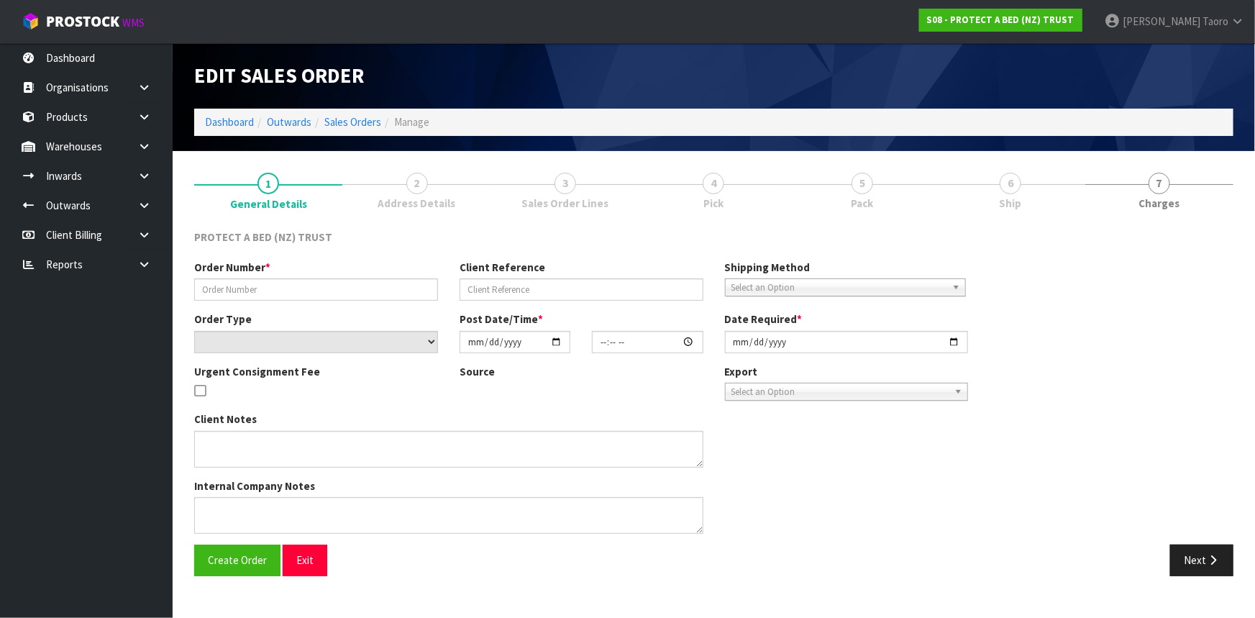
type input "4504139272-2301"
select select "number:0"
type input "2025-10-06"
type input "10:14:00.000"
type input "2025-10-06"
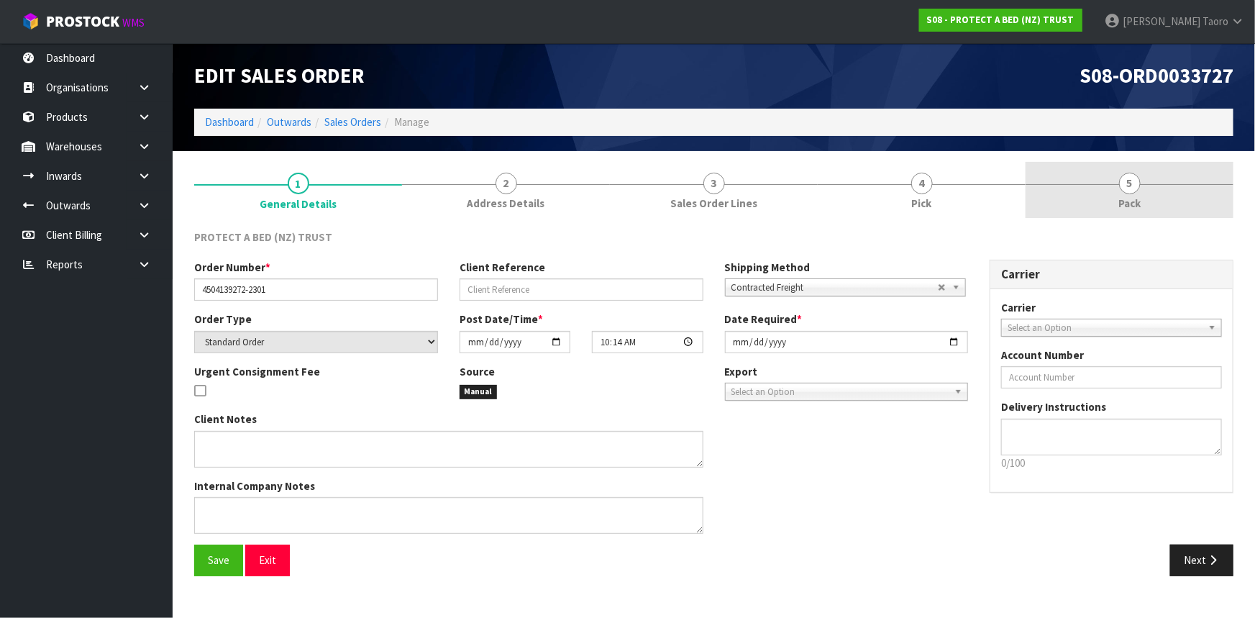
click at [1158, 191] on link "5 Pack" at bounding box center [1129, 190] width 208 height 57
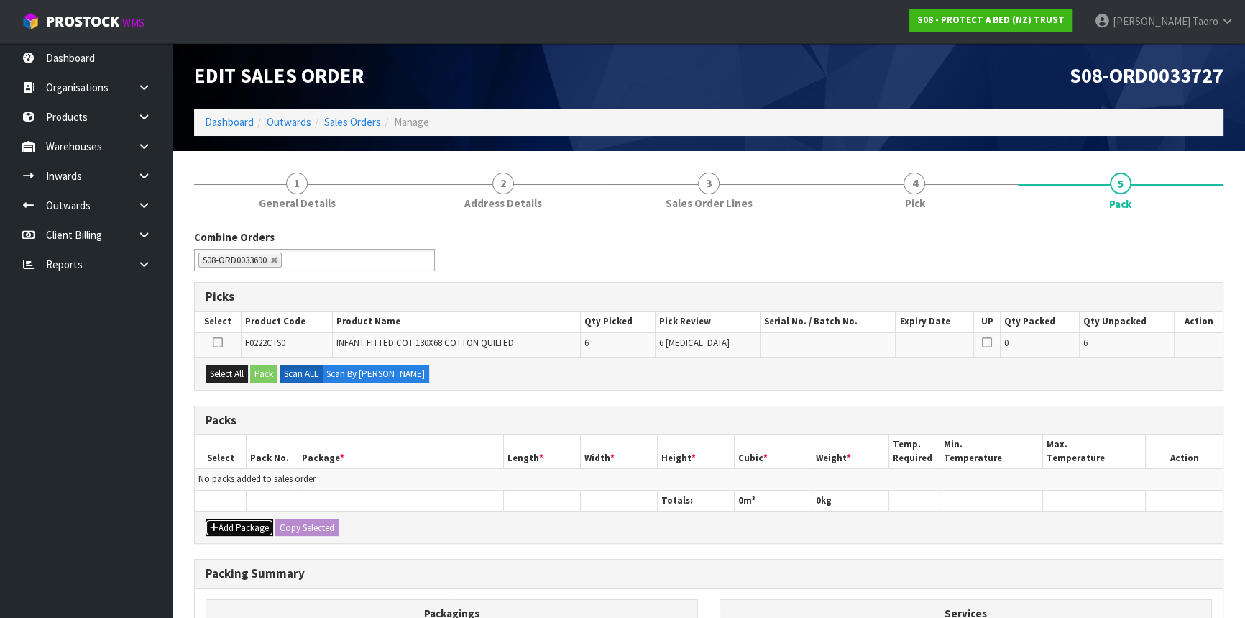
click at [224, 523] on button "Add Package" at bounding box center [240, 527] width 68 height 17
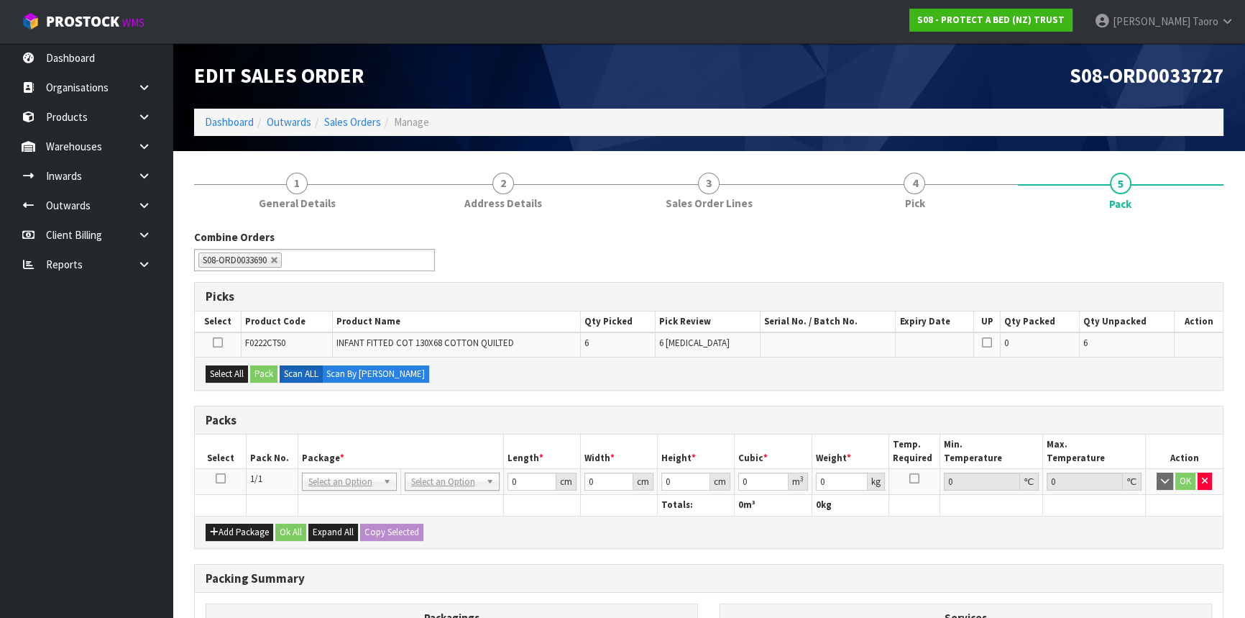
click at [219, 478] on icon at bounding box center [221, 478] width 10 height 1
click at [403, 434] on th "Package *" at bounding box center [401, 451] width 206 height 34
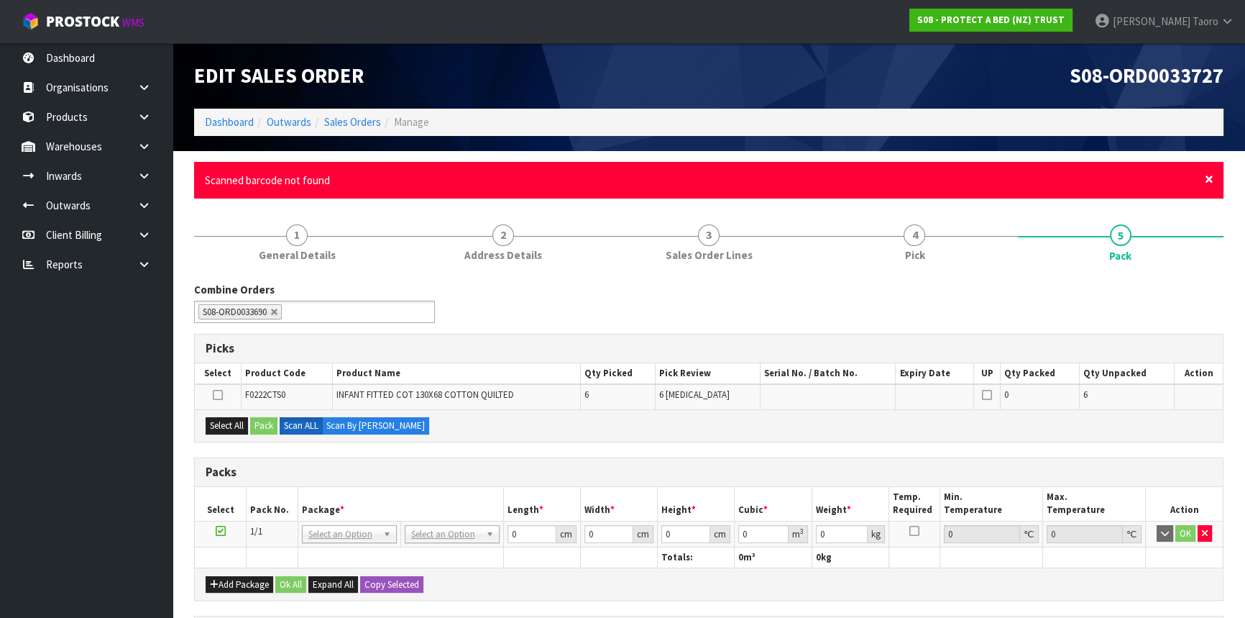
click at [1205, 174] on span "×" at bounding box center [1209, 179] width 9 height 20
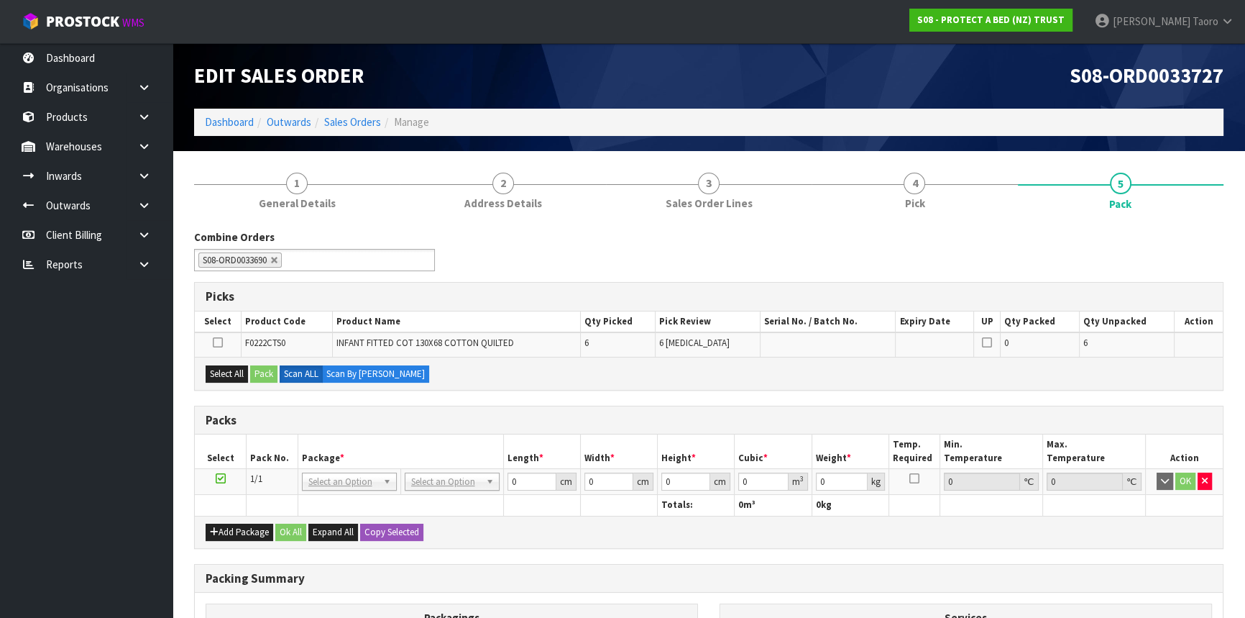
click at [1186, 232] on div "Combine Orders S08-ORD0031944 S08-ORD0032699 S08-ORD0032700 S08-ORD0032701 S08-…" at bounding box center [708, 255] width 1051 height 52
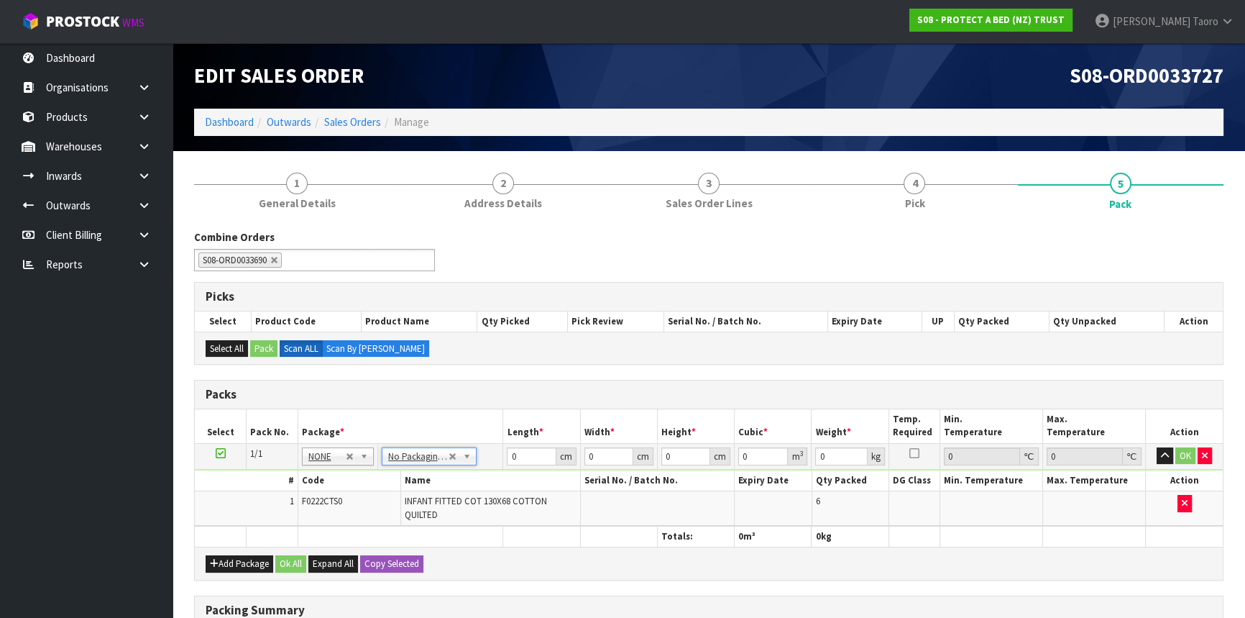
click at [523, 464] on td "0 cm" at bounding box center [541, 456] width 77 height 26
click at [525, 460] on input "0" at bounding box center [531, 456] width 49 height 18
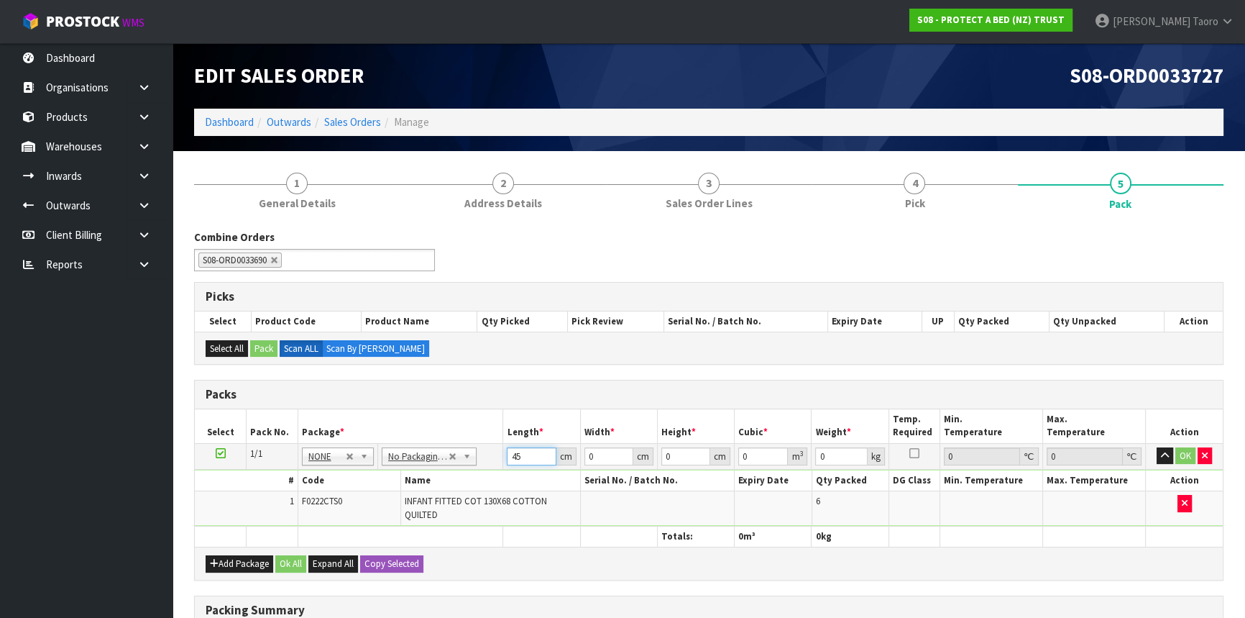
type input "45"
type input "4"
type input "2"
type input "0.00036"
type input "28"
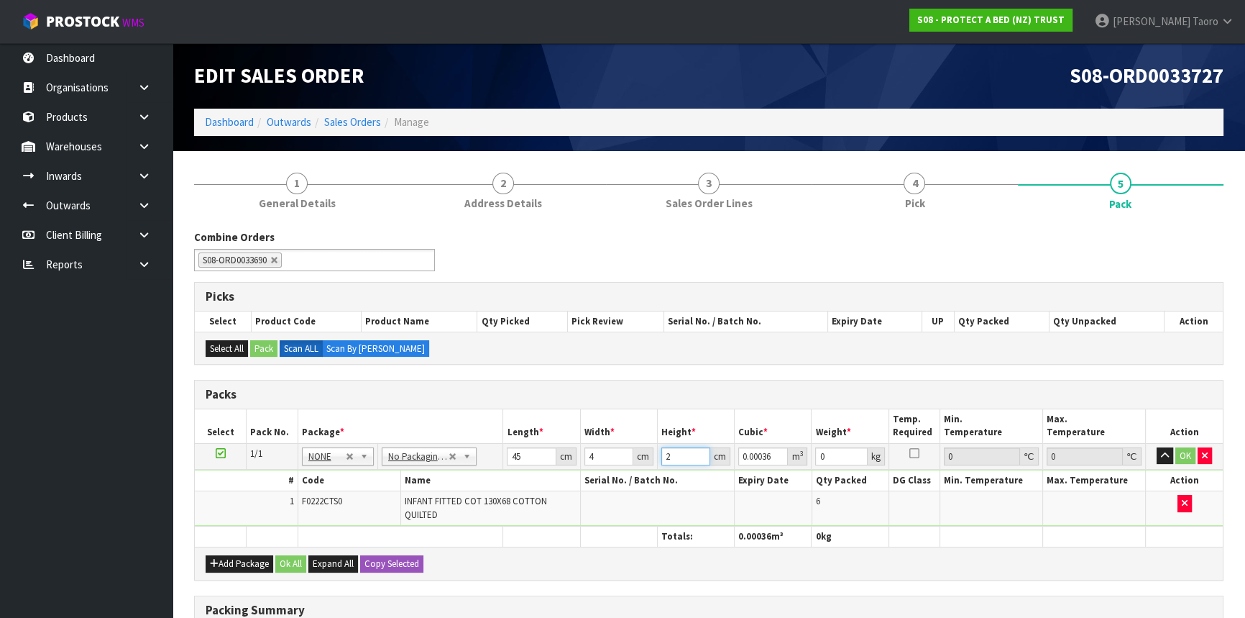
type input "0.00504"
type input "28"
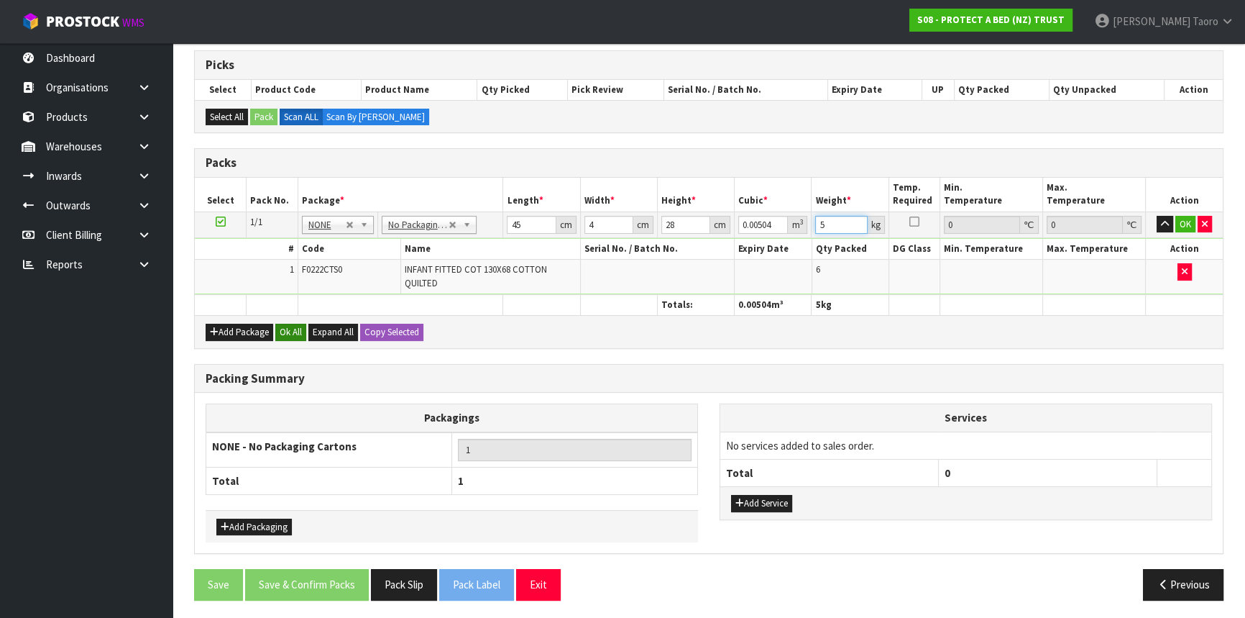
type input "5"
drag, startPoint x: 296, startPoint y: 334, endPoint x: 311, endPoint y: 417, distance: 84.2
click at [298, 336] on button "Ok All" at bounding box center [290, 332] width 31 height 17
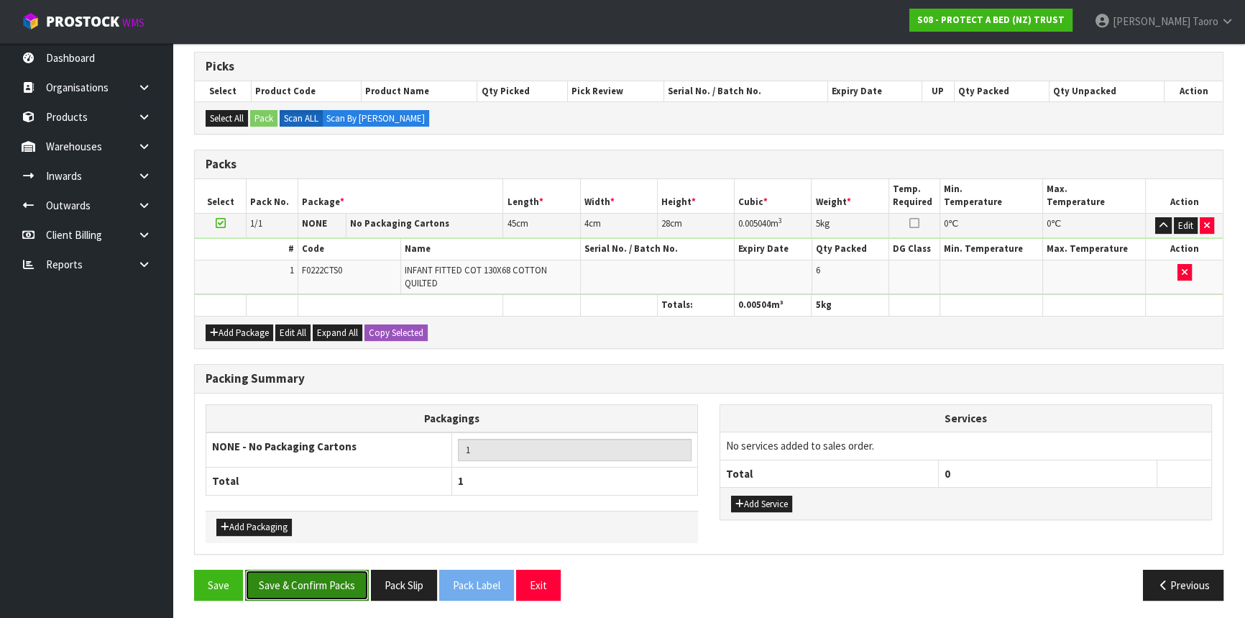
click at [326, 580] on button "Save & Confirm Packs" at bounding box center [307, 584] width 124 height 31
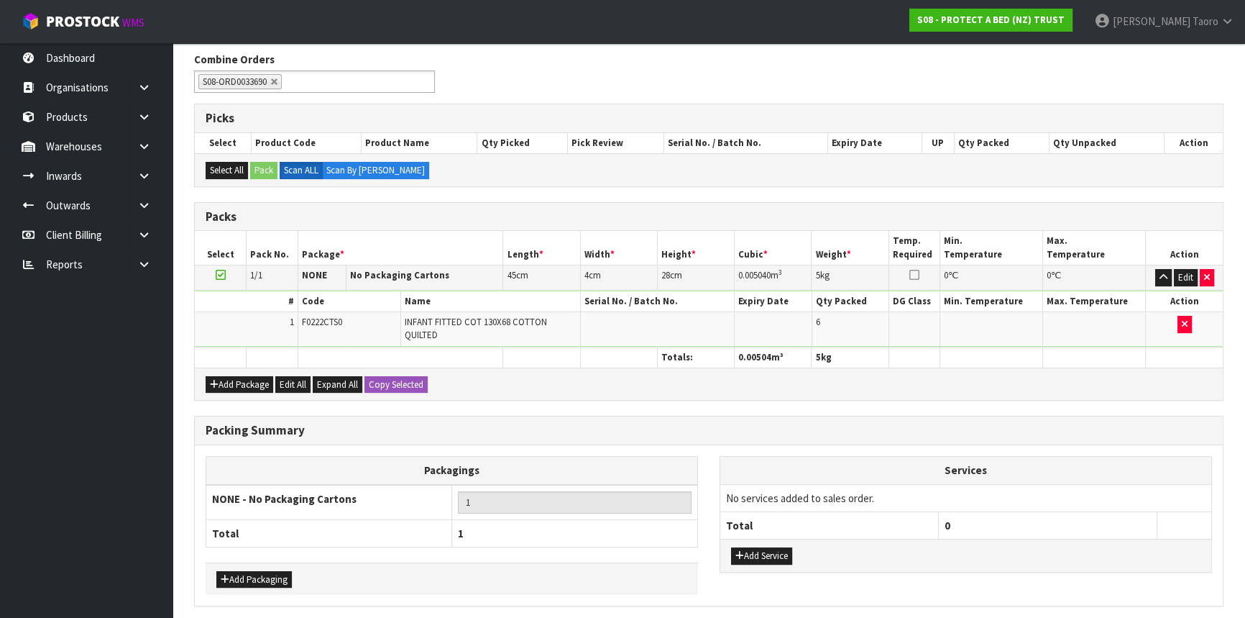
scroll to position [0, 0]
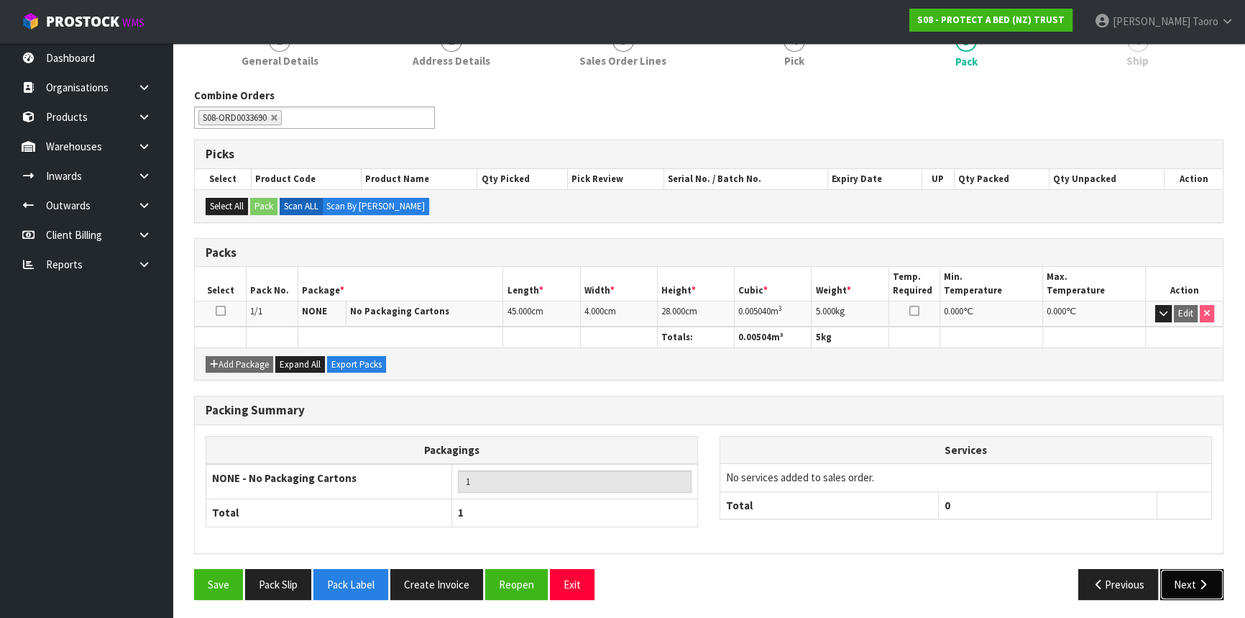
click at [1181, 580] on button "Next" at bounding box center [1191, 584] width 63 height 31
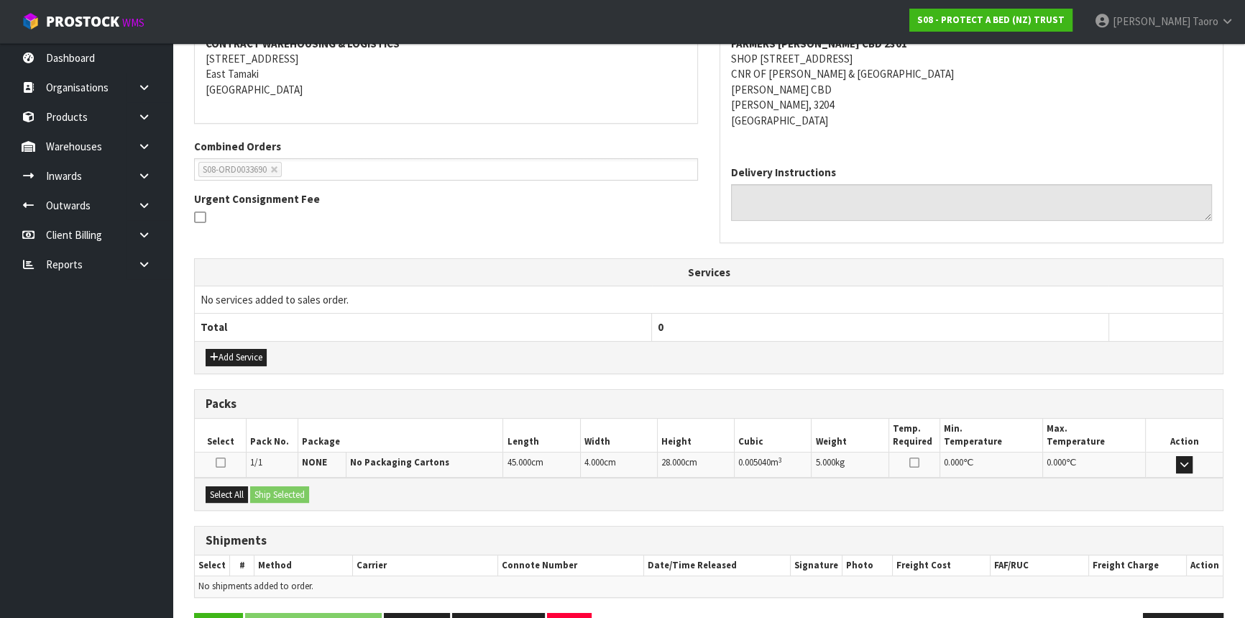
scroll to position [331, 0]
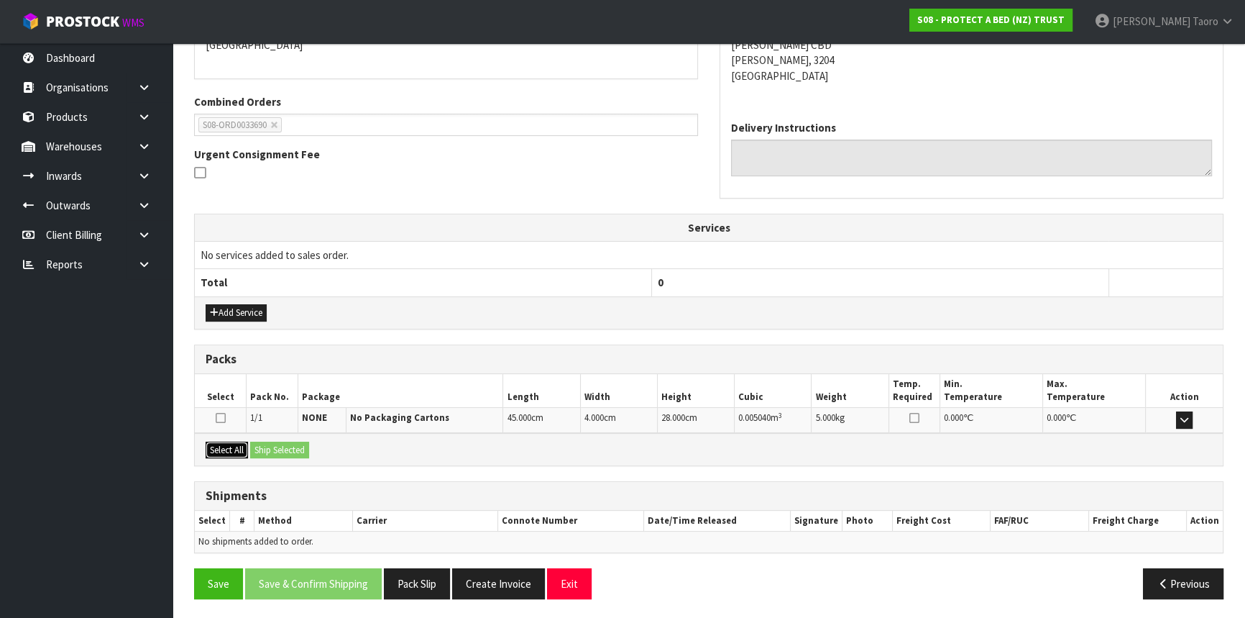
click at [228, 444] on button "Select All" at bounding box center [227, 449] width 42 height 17
drag, startPoint x: 263, startPoint y: 445, endPoint x: 351, endPoint y: 475, distance: 92.8
click at [265, 445] on button "Ship Selected" at bounding box center [279, 449] width 59 height 17
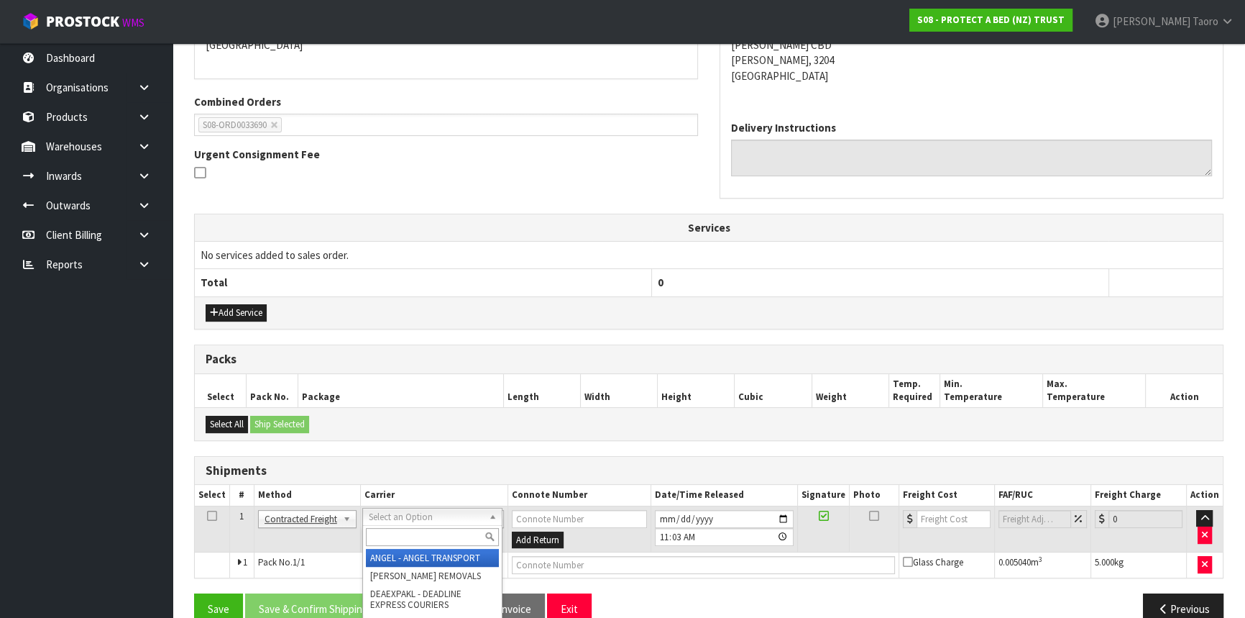
drag, startPoint x: 411, startPoint y: 539, endPoint x: 421, endPoint y: 537, distance: 9.5
click at [412, 539] on input "text" at bounding box center [432, 537] width 133 height 18
type input "NZP"
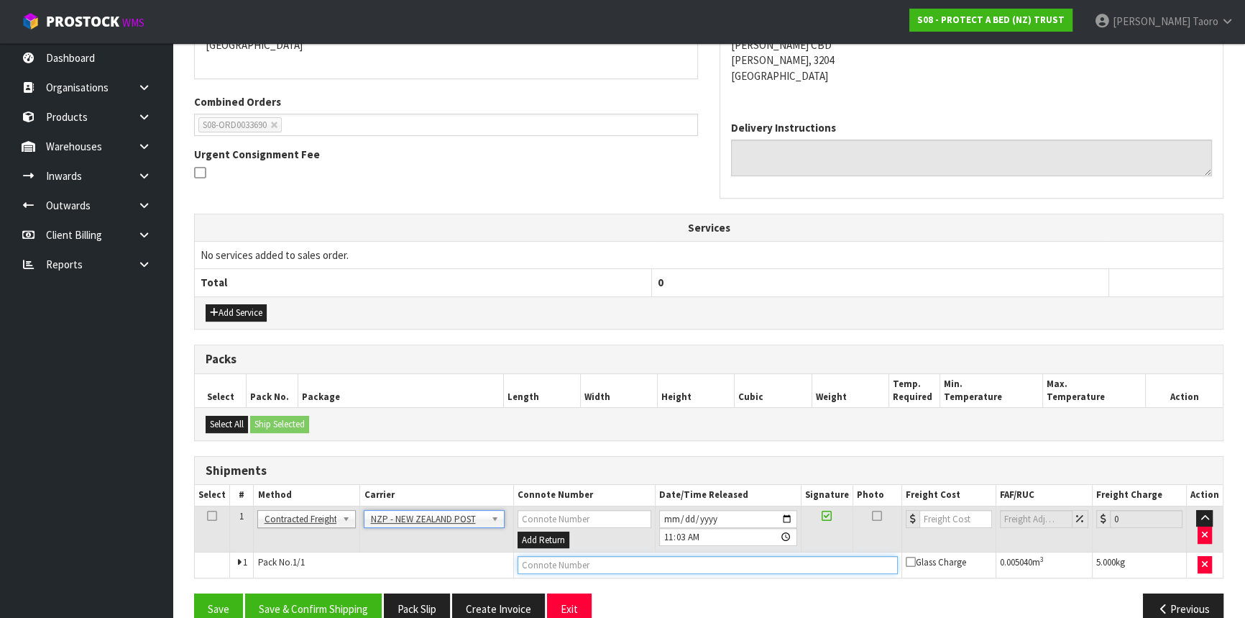
click at [698, 566] on input "text" at bounding box center [708, 565] width 380 height 18
click at [872, 562] on input "text" at bounding box center [708, 565] width 380 height 18
type input "00894210392608898654"
click at [194, 593] on button "Save" at bounding box center [218, 608] width 49 height 31
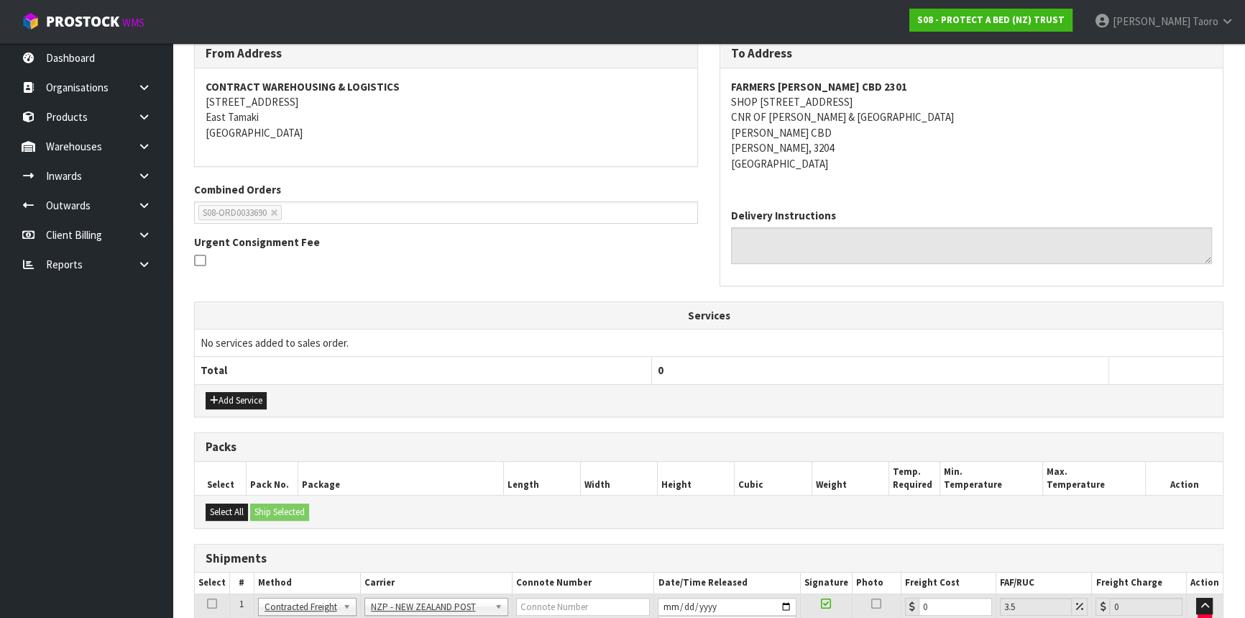
scroll to position [356, 0]
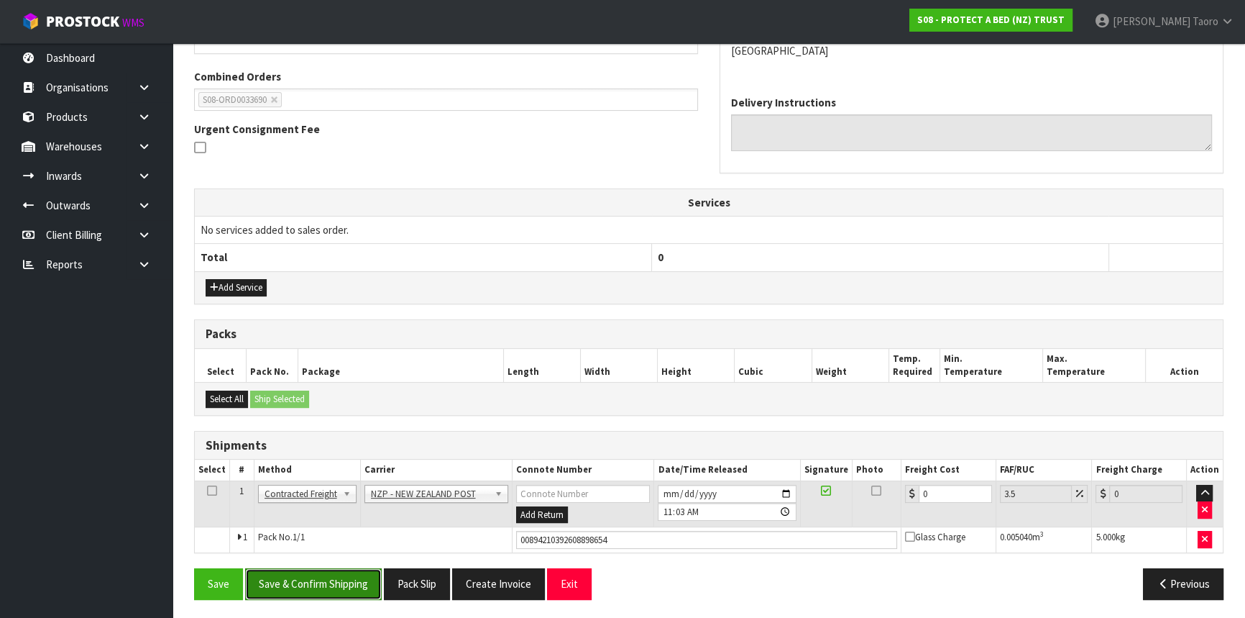
click at [350, 574] on button "Save & Confirm Shipping" at bounding box center [313, 583] width 137 height 31
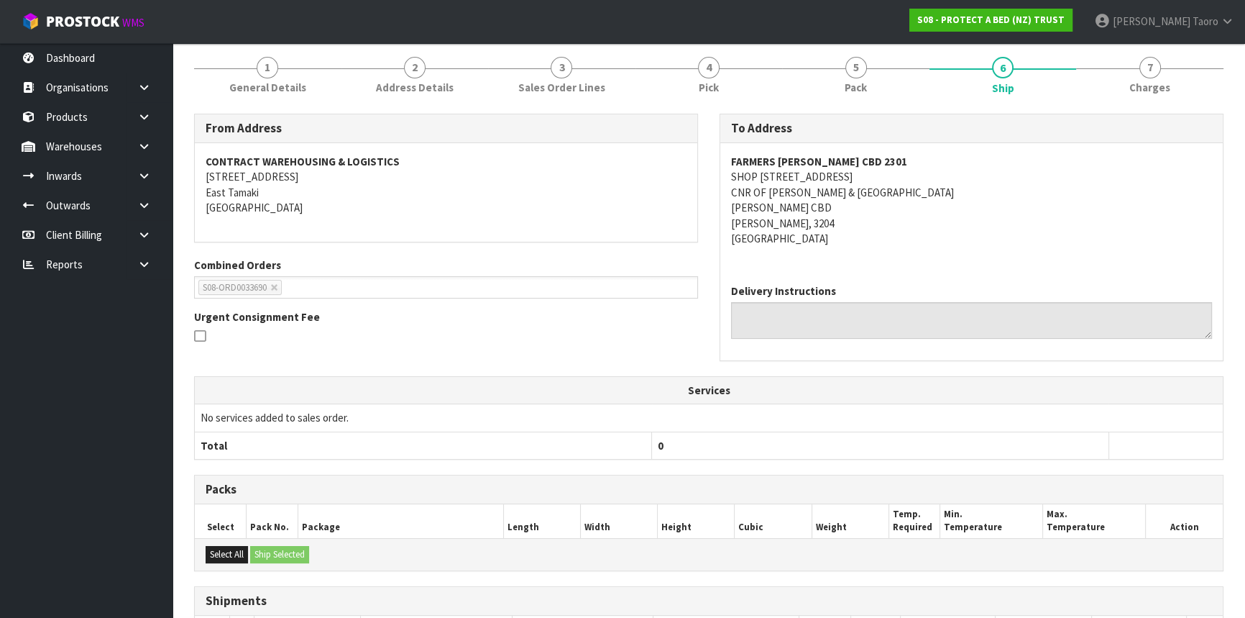
scroll to position [336, 0]
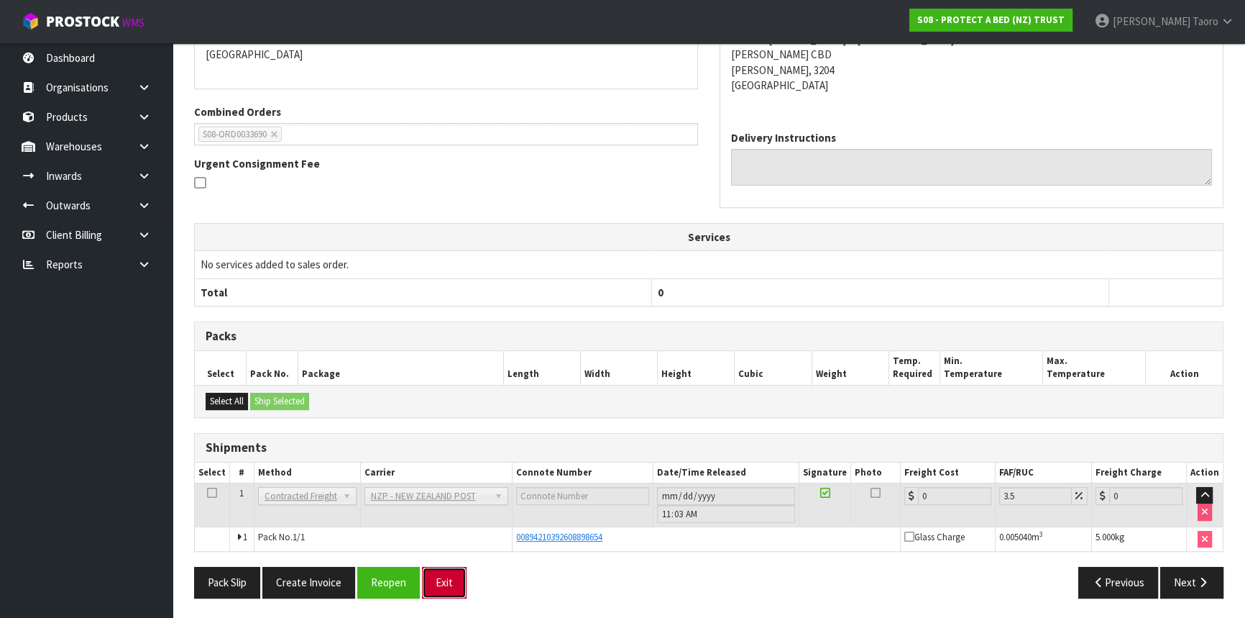
click at [439, 582] on button "Exit" at bounding box center [444, 582] width 45 height 31
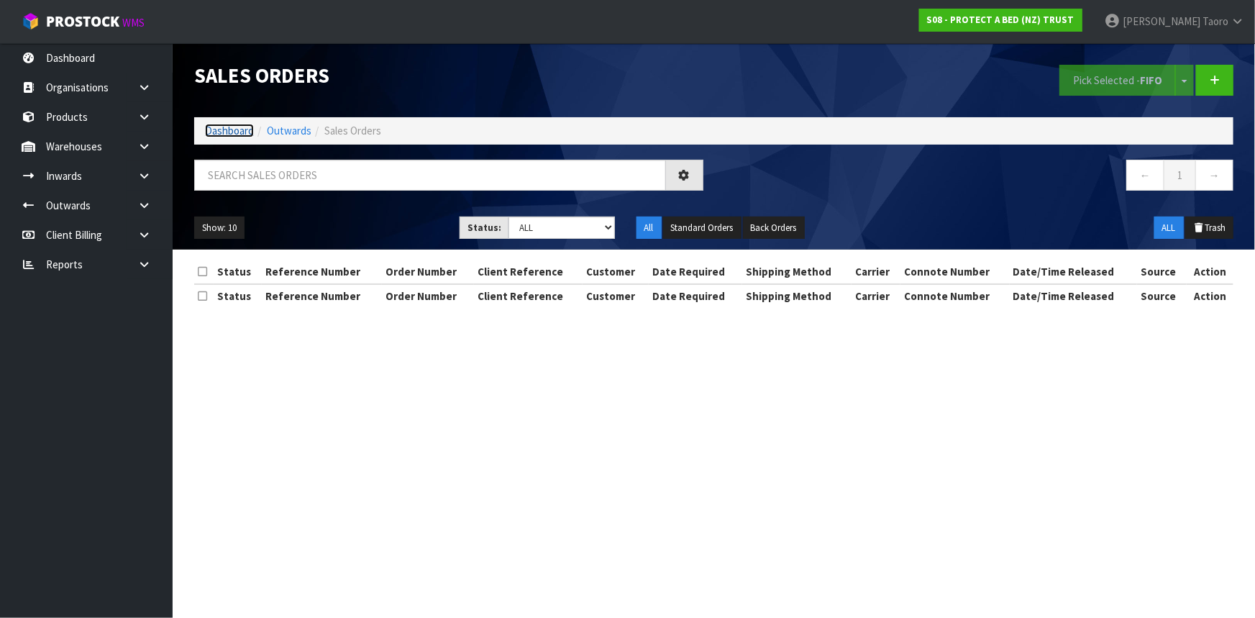
click at [232, 134] on link "Dashboard" at bounding box center [229, 131] width 49 height 14
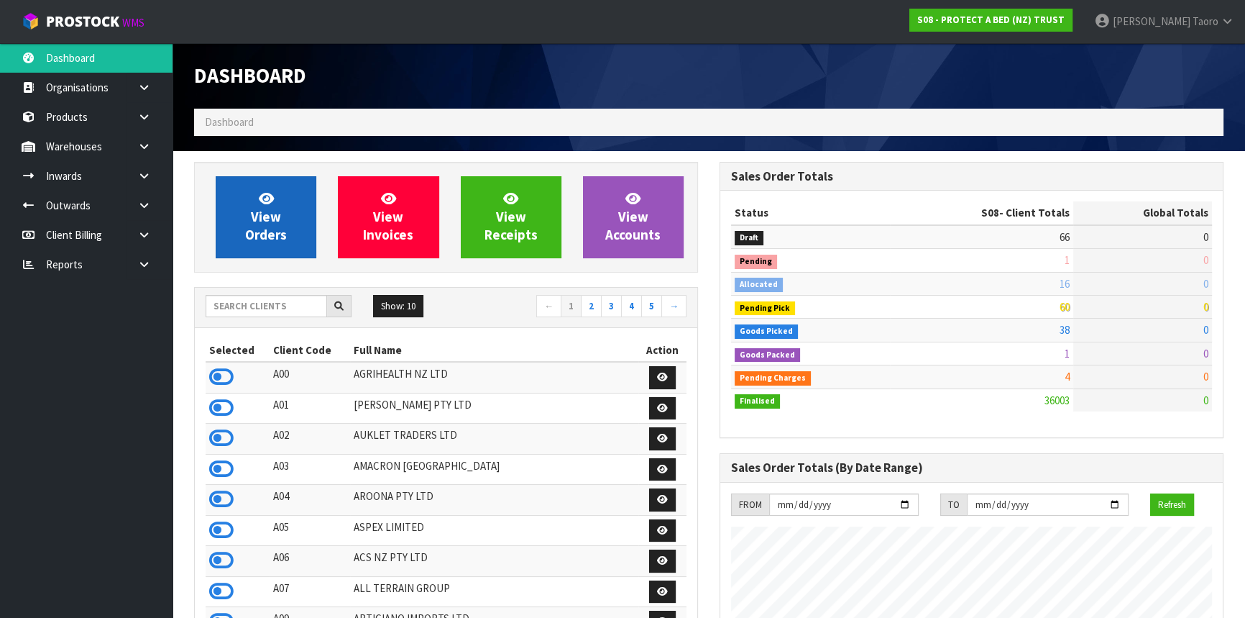
scroll to position [895, 525]
click at [257, 210] on span "View Orders" at bounding box center [266, 217] width 42 height 54
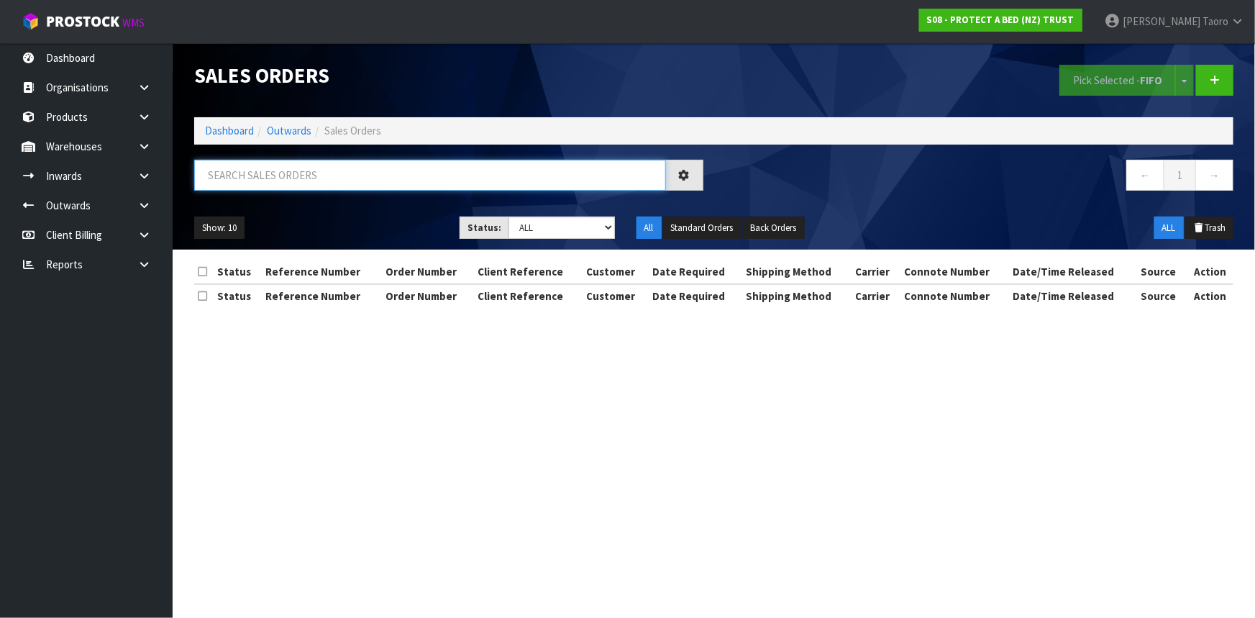
click at [257, 184] on input "text" at bounding box center [430, 175] width 472 height 31
type input "JOB-0416260"
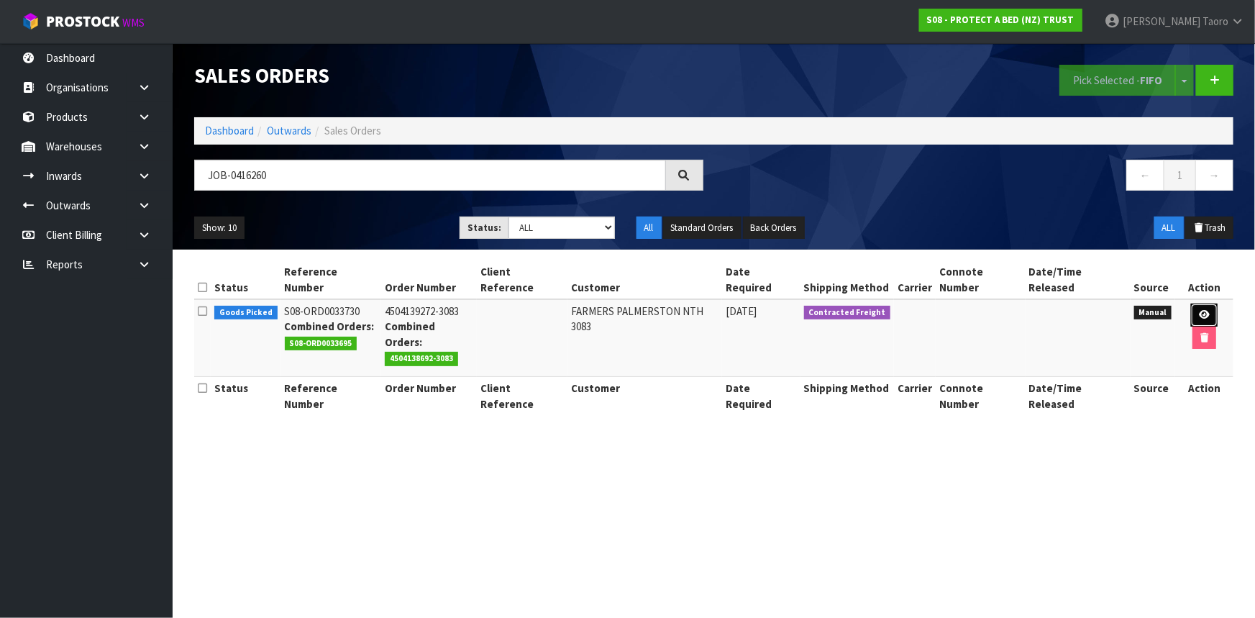
click at [1199, 310] on icon at bounding box center [1204, 314] width 11 height 9
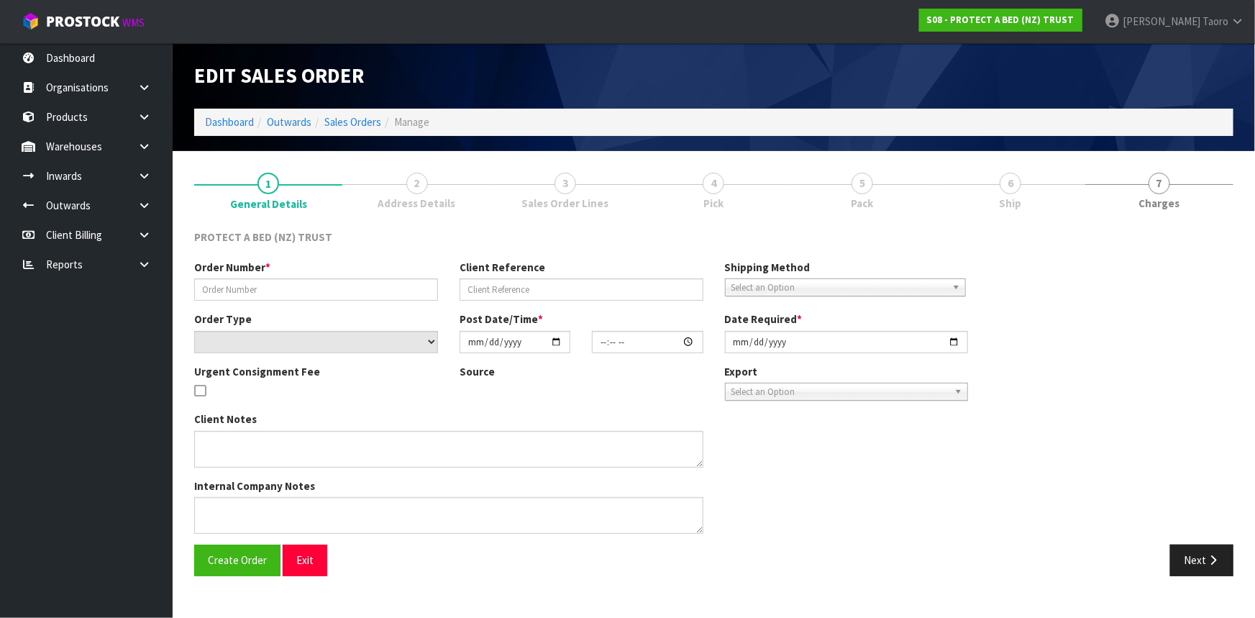
type input "4504139272-3083"
select select "number:0"
type input "2025-10-06"
type input "10:15:00.000"
type input "2025-10-06"
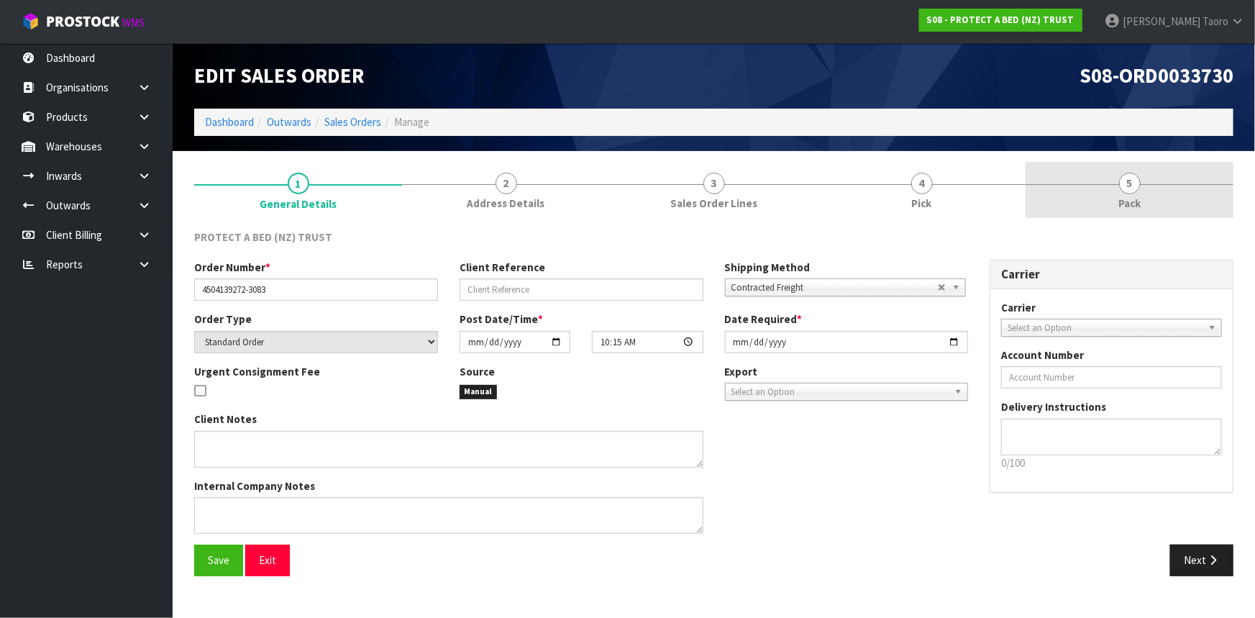
click at [1132, 201] on span "Pack" at bounding box center [1129, 203] width 22 height 15
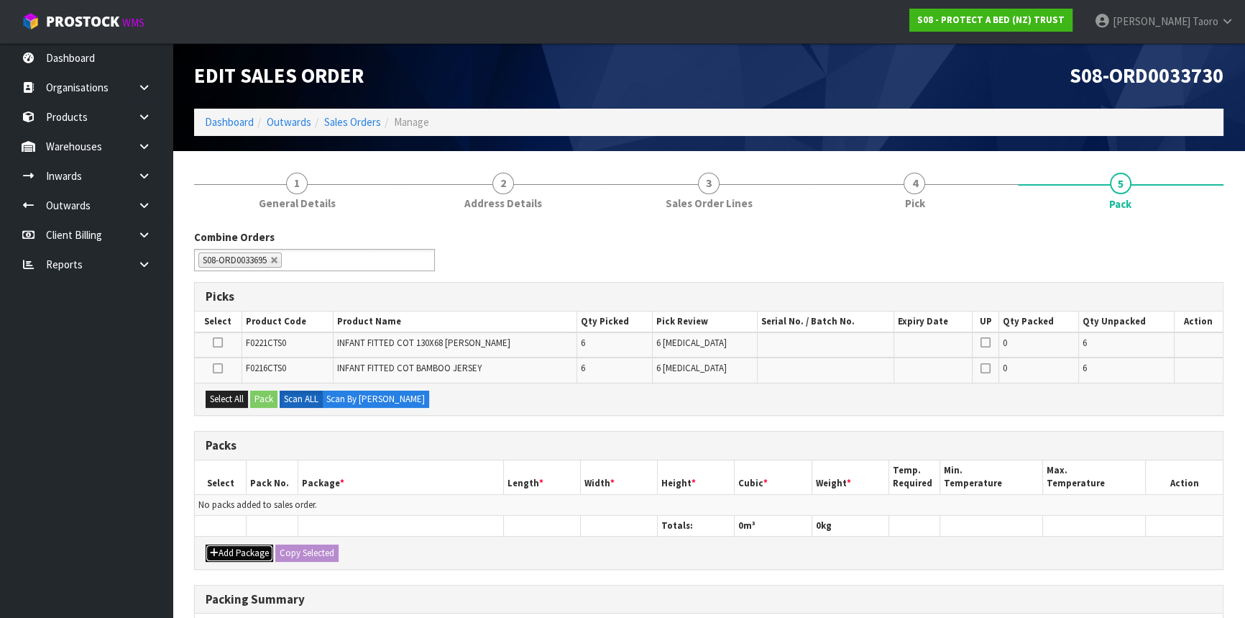
click at [232, 550] on button "Add Package" at bounding box center [240, 552] width 68 height 17
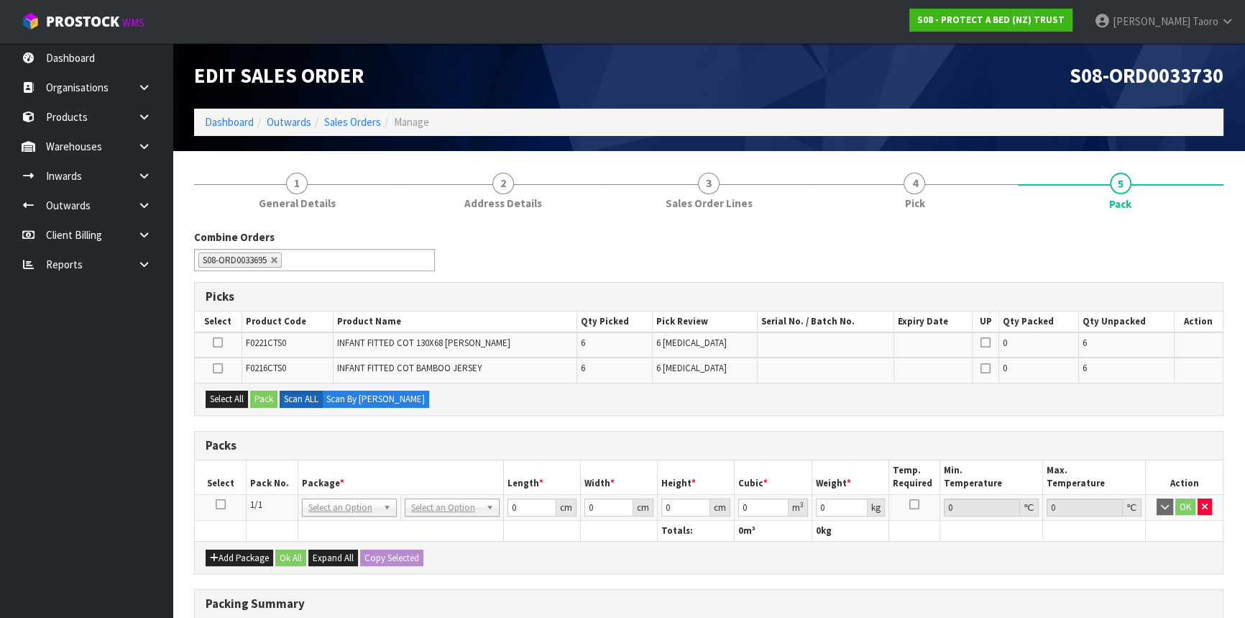
drag, startPoint x: 221, startPoint y: 505, endPoint x: 212, endPoint y: 440, distance: 66.0
click at [221, 504] on icon at bounding box center [221, 504] width 10 height 1
drag, startPoint x: 234, startPoint y: 398, endPoint x: 249, endPoint y: 403, distance: 15.9
click at [234, 398] on button "Select All" at bounding box center [227, 398] width 42 height 17
click at [259, 400] on button "Pack" at bounding box center [263, 398] width 27 height 17
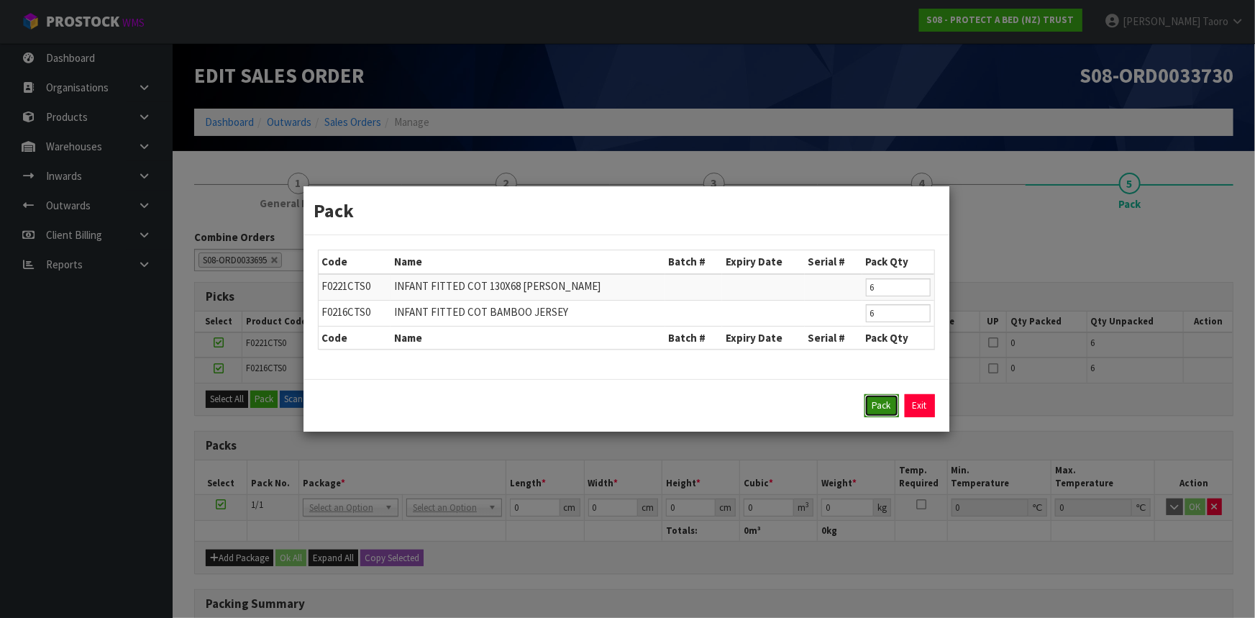
click at [894, 413] on button "Pack" at bounding box center [881, 405] width 35 height 23
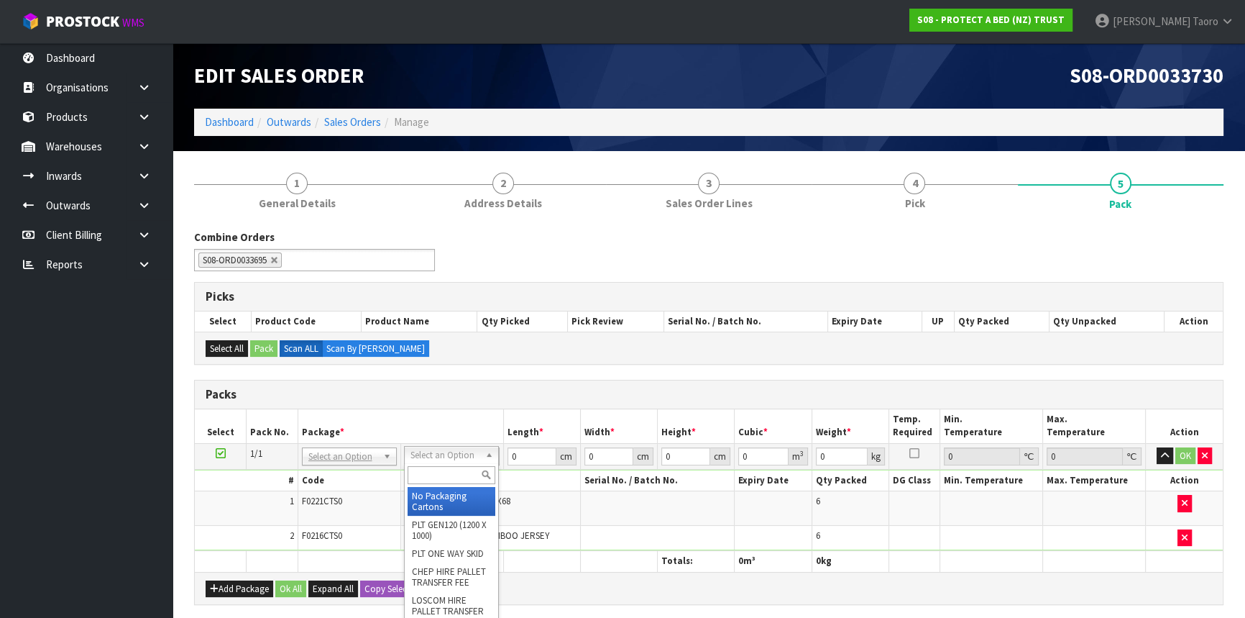
click at [452, 472] on input "text" at bounding box center [452, 475] width 88 height 18
type input "OC"
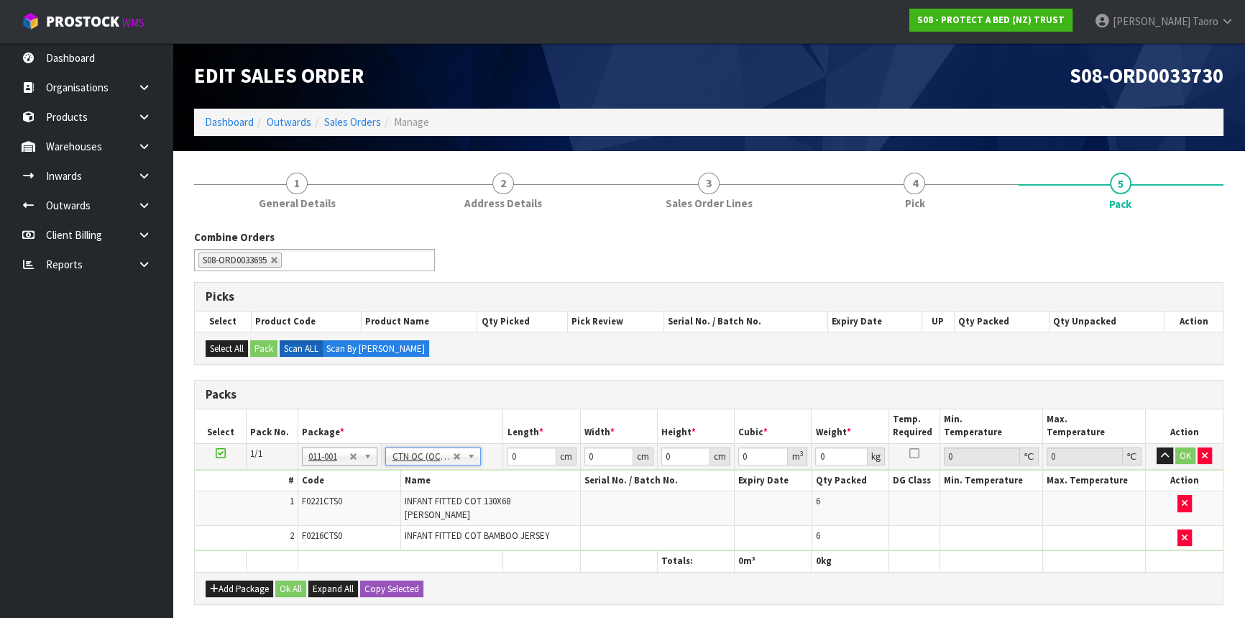
type input "3.18"
click at [526, 454] on input "0" at bounding box center [531, 456] width 49 height 18
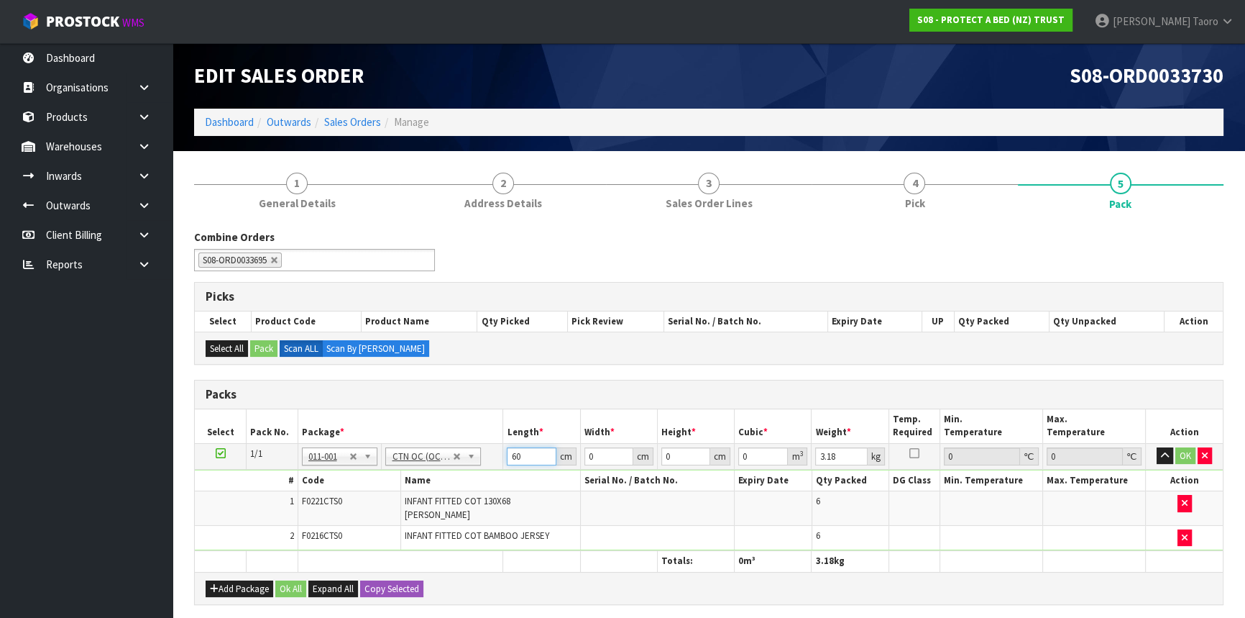
type input "60"
type input "39"
type input "2"
type input "0.00468"
type input "25"
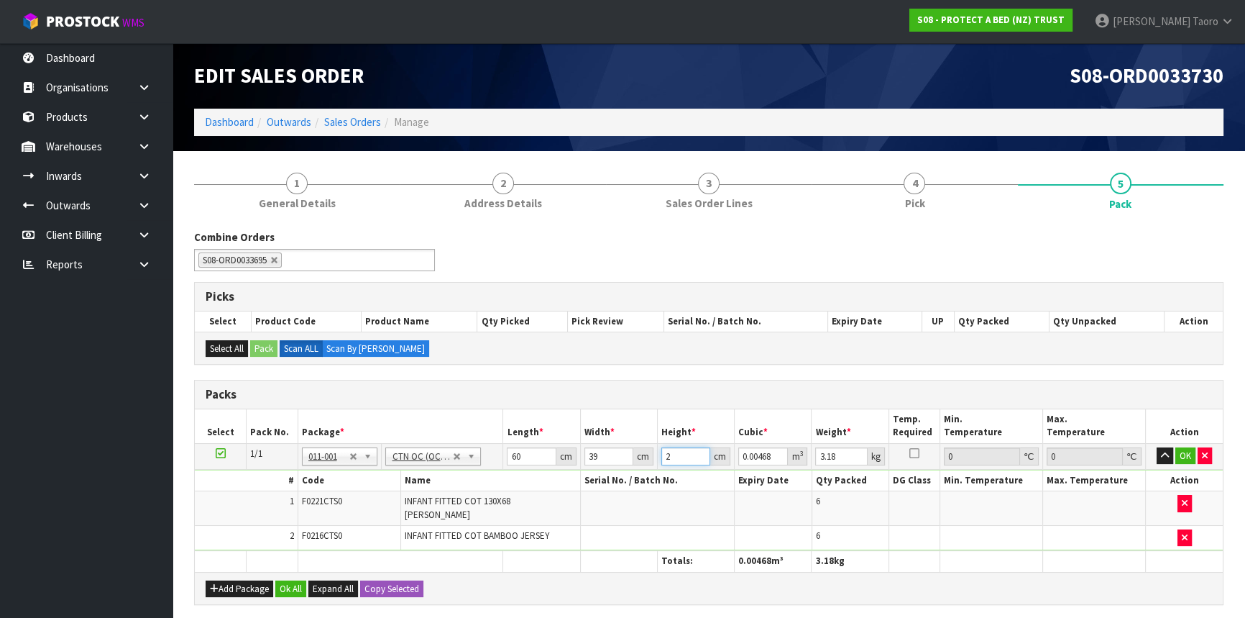
type input "0.0585"
type input "25"
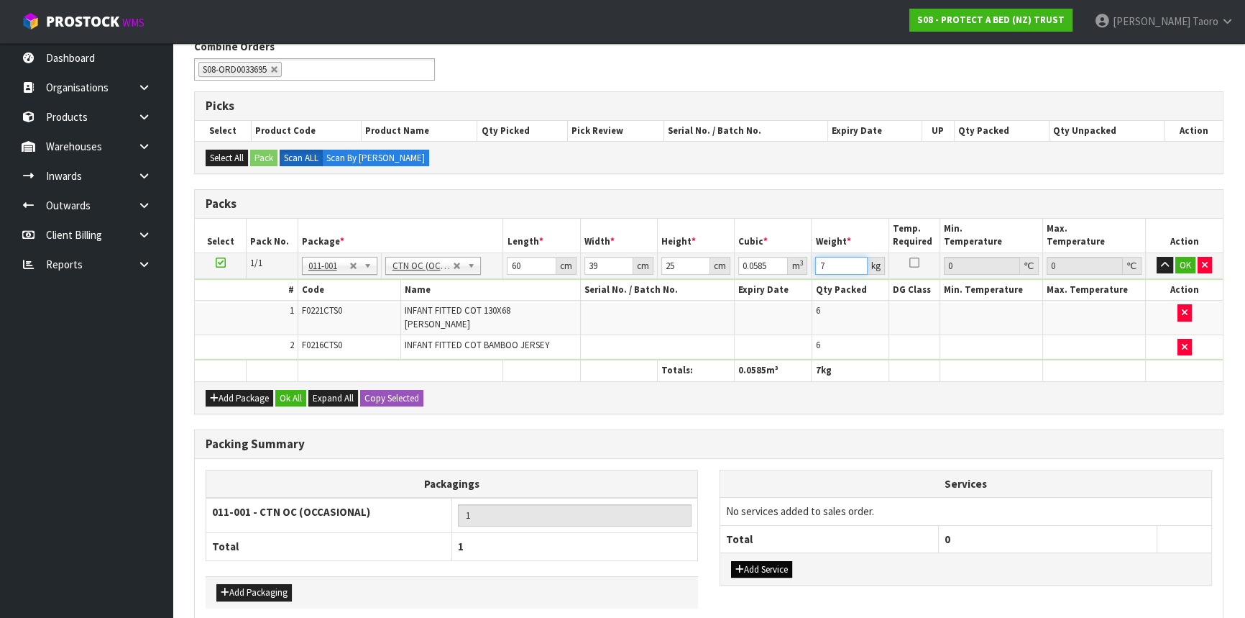
scroll to position [247, 0]
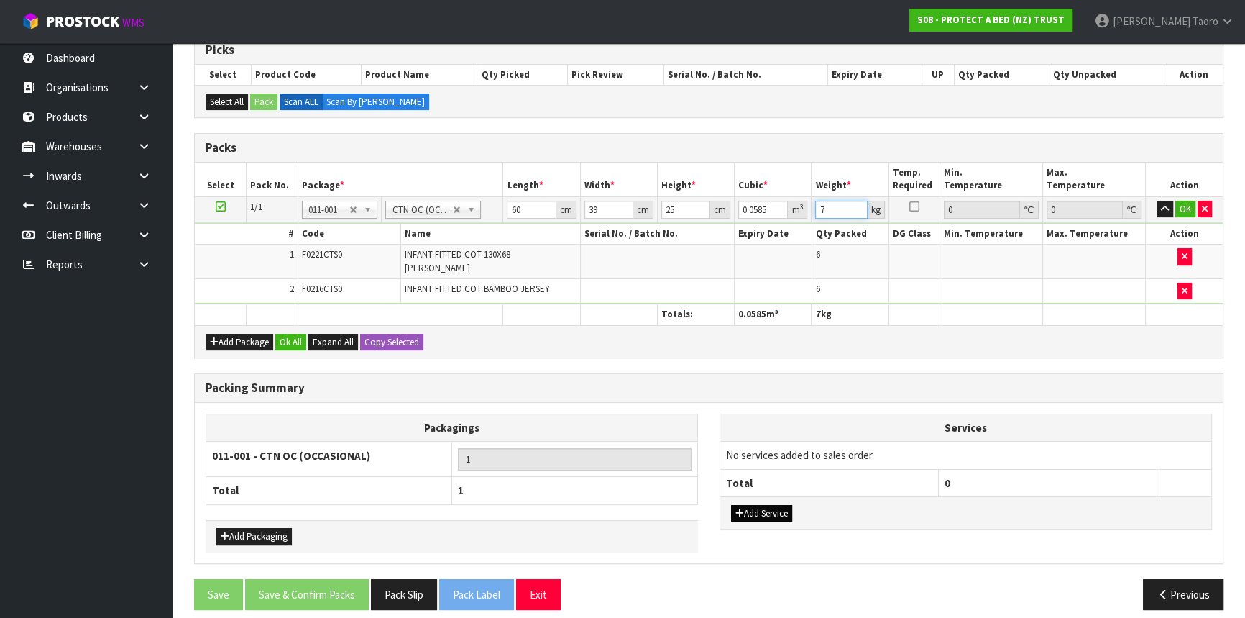
type input "7"
click at [785, 505] on button "Add Service" at bounding box center [761, 513] width 61 height 17
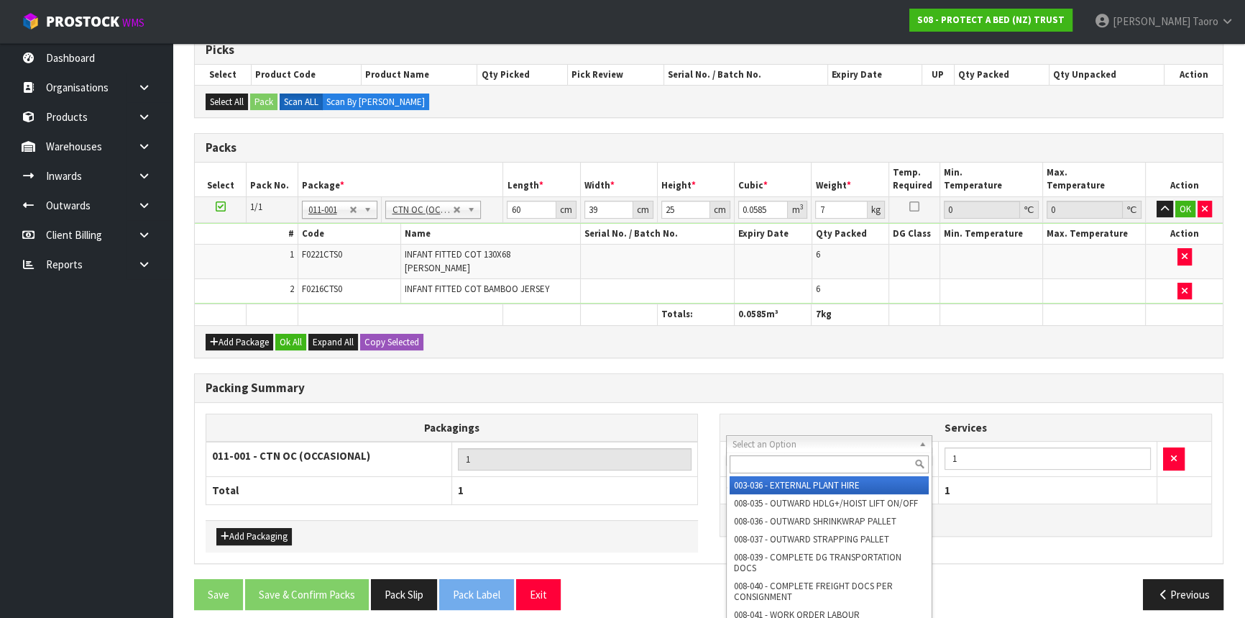
click at [802, 463] on input "text" at bounding box center [829, 464] width 199 height 18
type input "129"
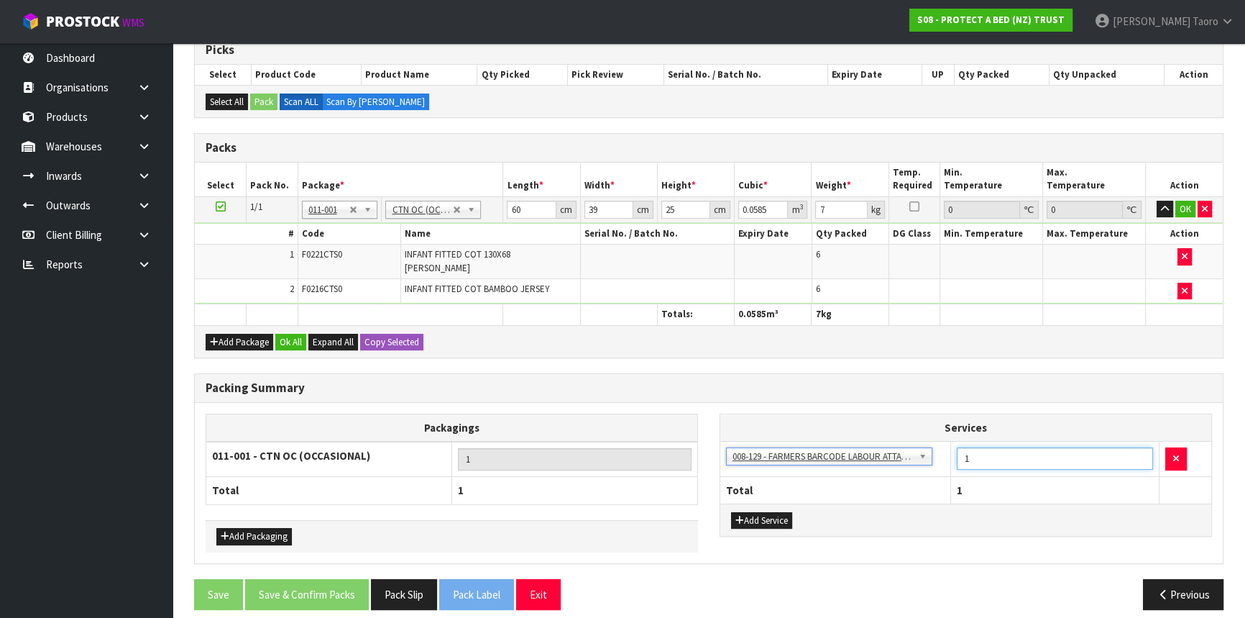
click at [985, 447] on input "1" at bounding box center [1055, 458] width 196 height 22
type input "12"
click at [288, 334] on button "Ok All" at bounding box center [290, 342] width 31 height 17
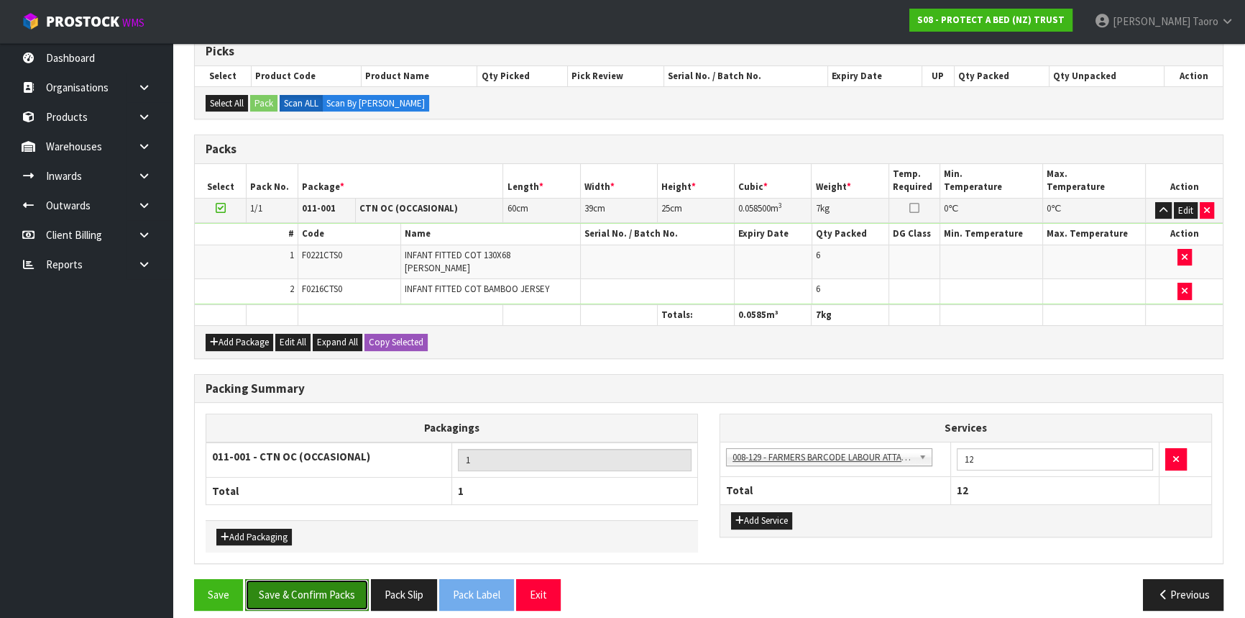
click at [313, 579] on button "Save & Confirm Packs" at bounding box center [307, 594] width 124 height 31
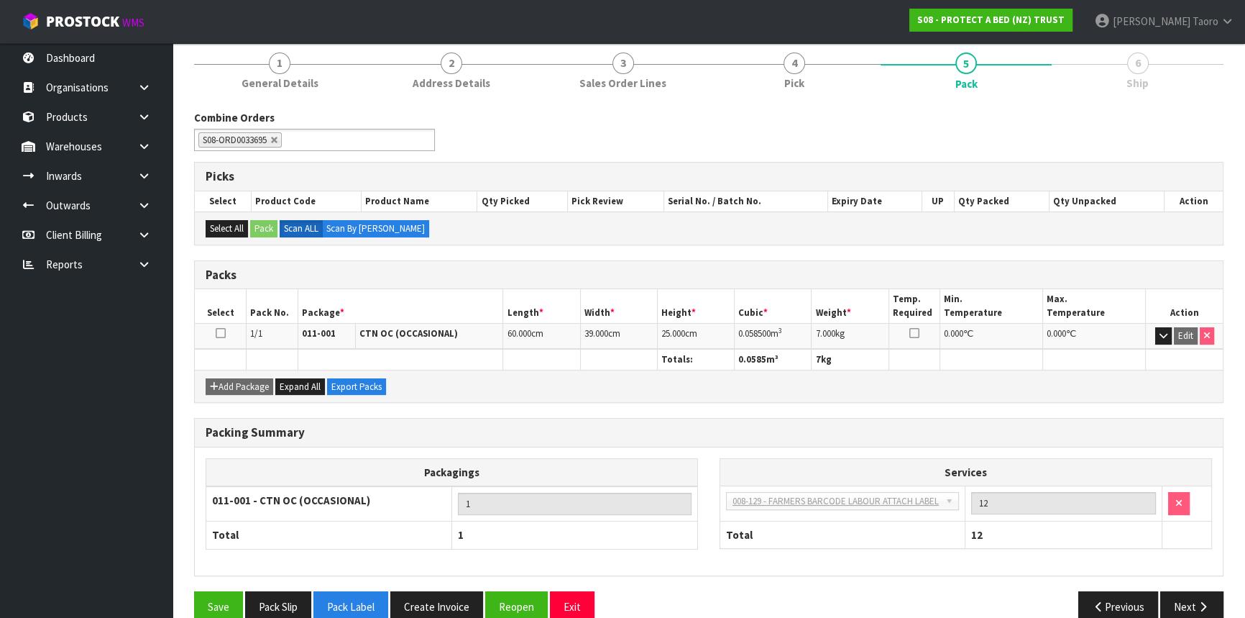
scroll to position [194, 0]
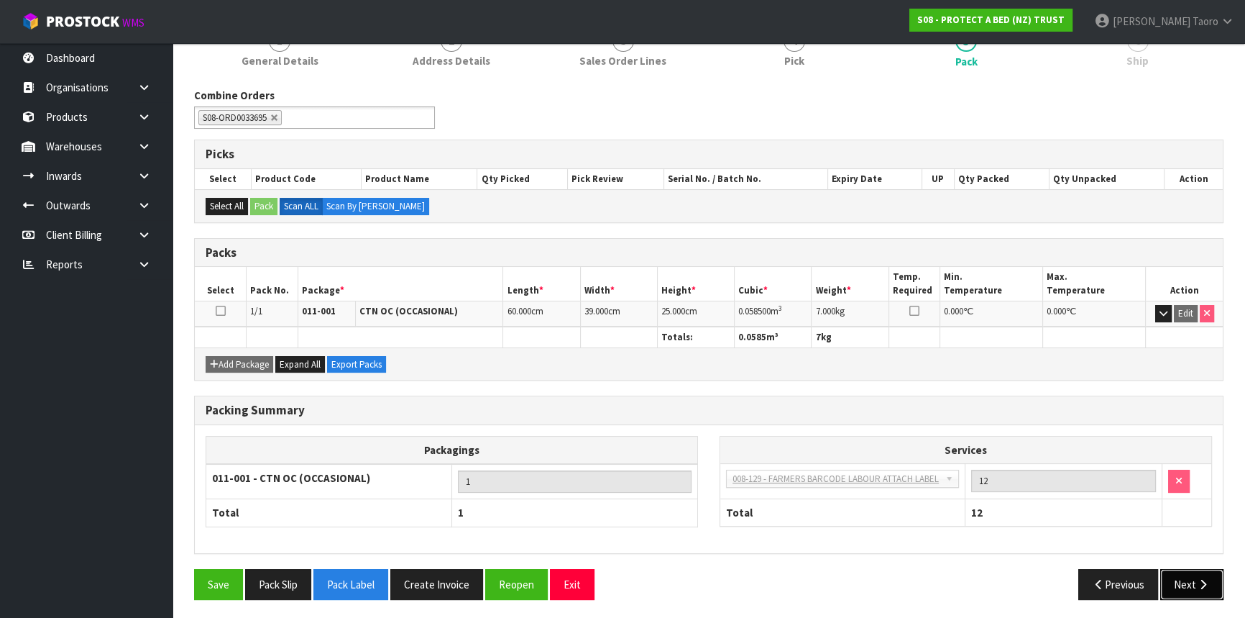
click at [1196, 569] on button "Next" at bounding box center [1191, 584] width 63 height 31
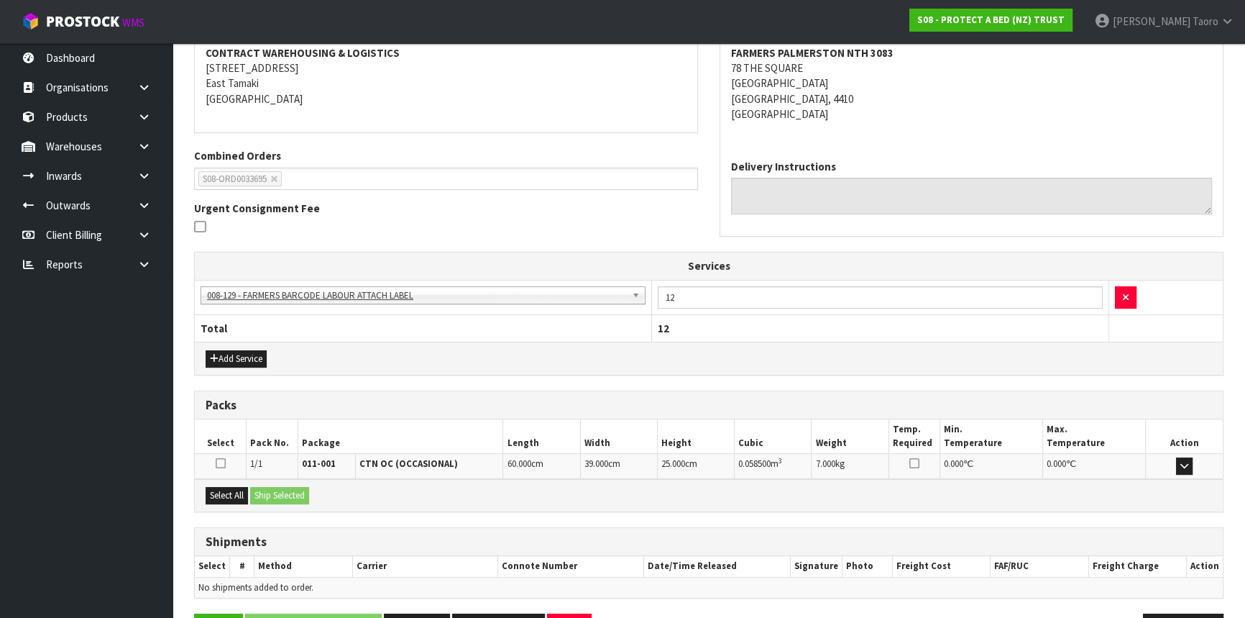
scroll to position [323, 0]
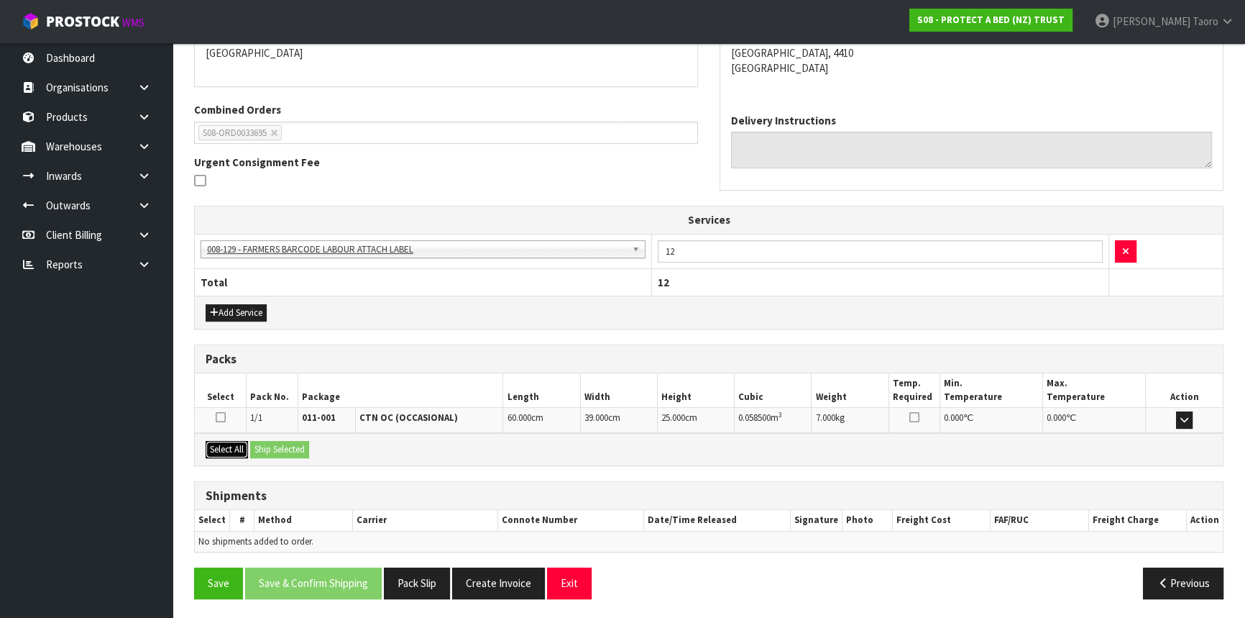
drag, startPoint x: 241, startPoint y: 447, endPoint x: 263, endPoint y: 445, distance: 22.3
click at [243, 446] on button "Select All" at bounding box center [227, 449] width 42 height 17
click at [264, 445] on button "Ship Selected" at bounding box center [279, 449] width 59 height 17
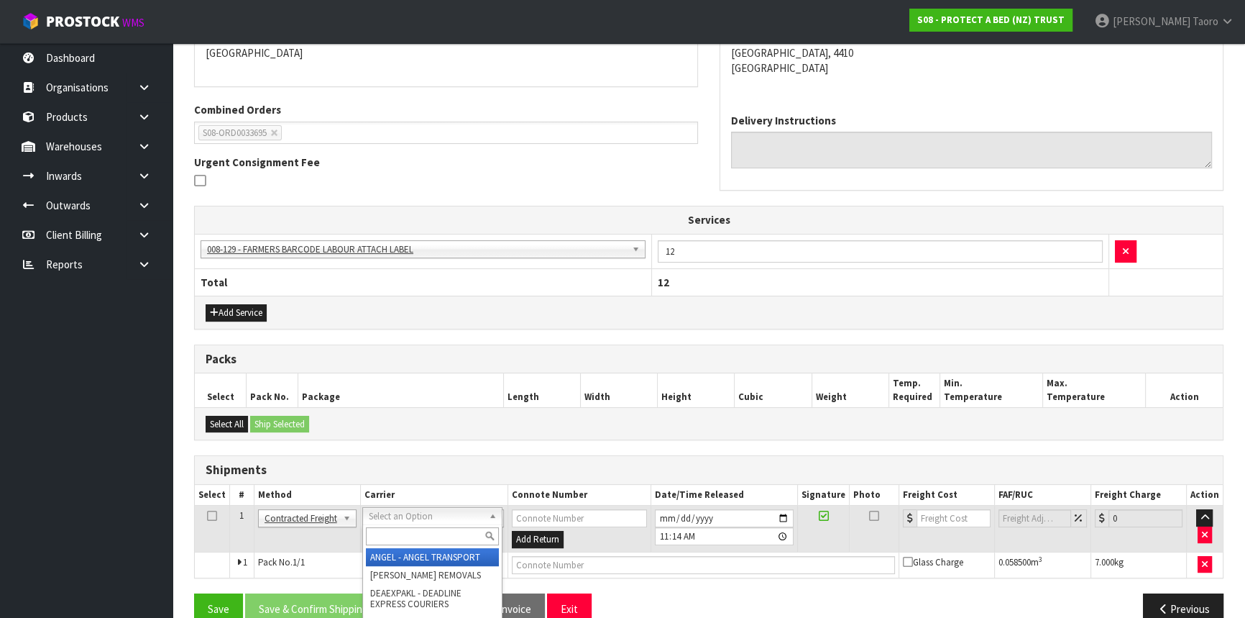
click at [462, 531] on input "text" at bounding box center [432, 536] width 133 height 18
type input "NZP"
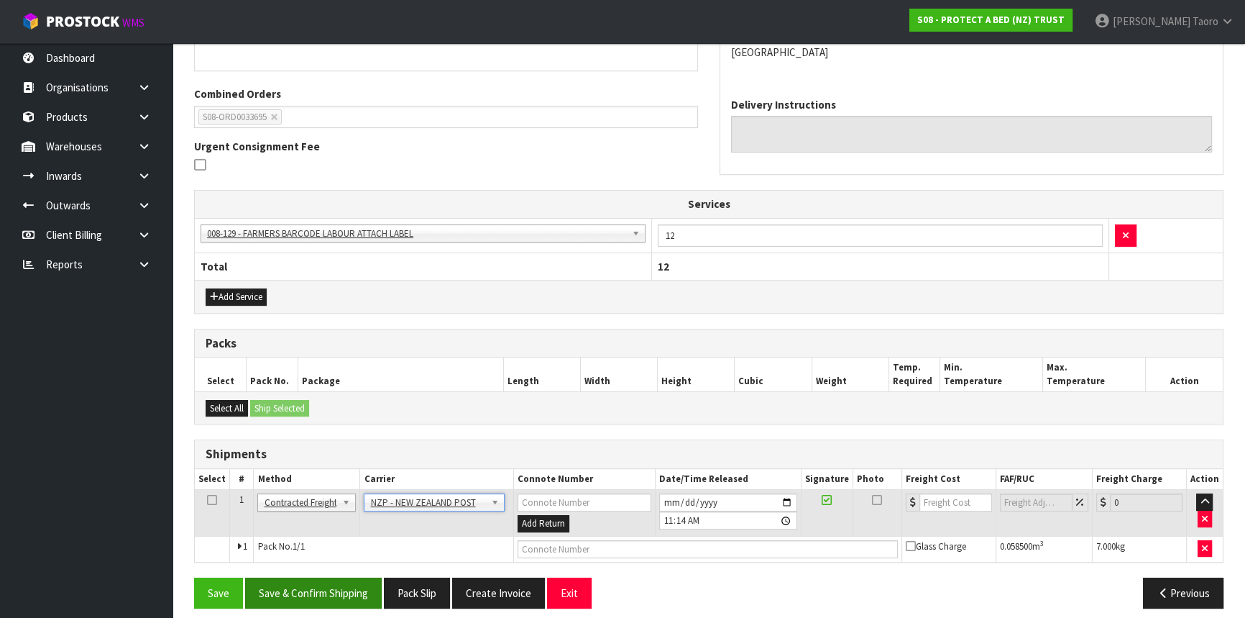
scroll to position [348, 0]
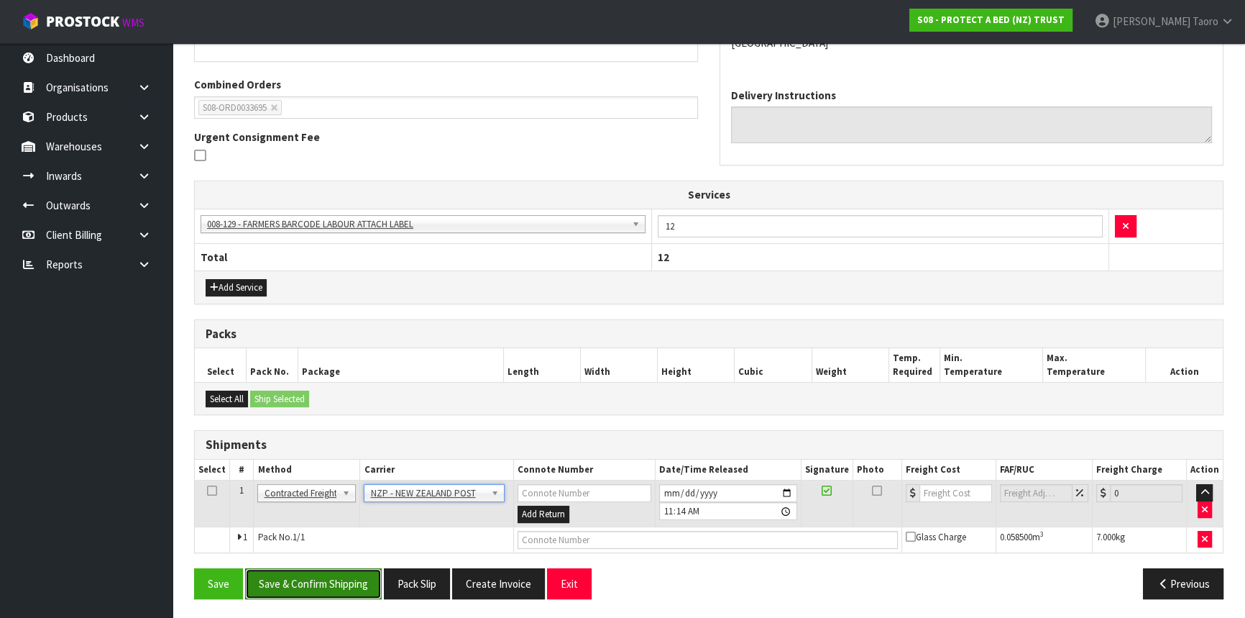
click at [344, 578] on button "Save & Confirm Shipping" at bounding box center [313, 583] width 137 height 31
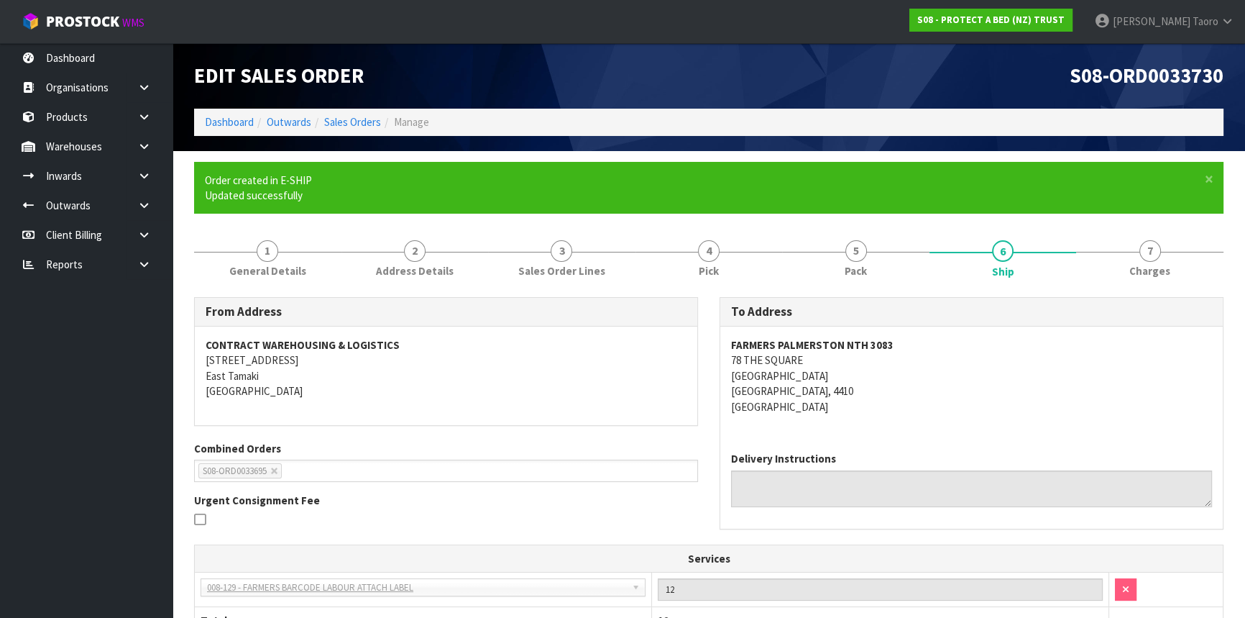
scroll to position [328, 0]
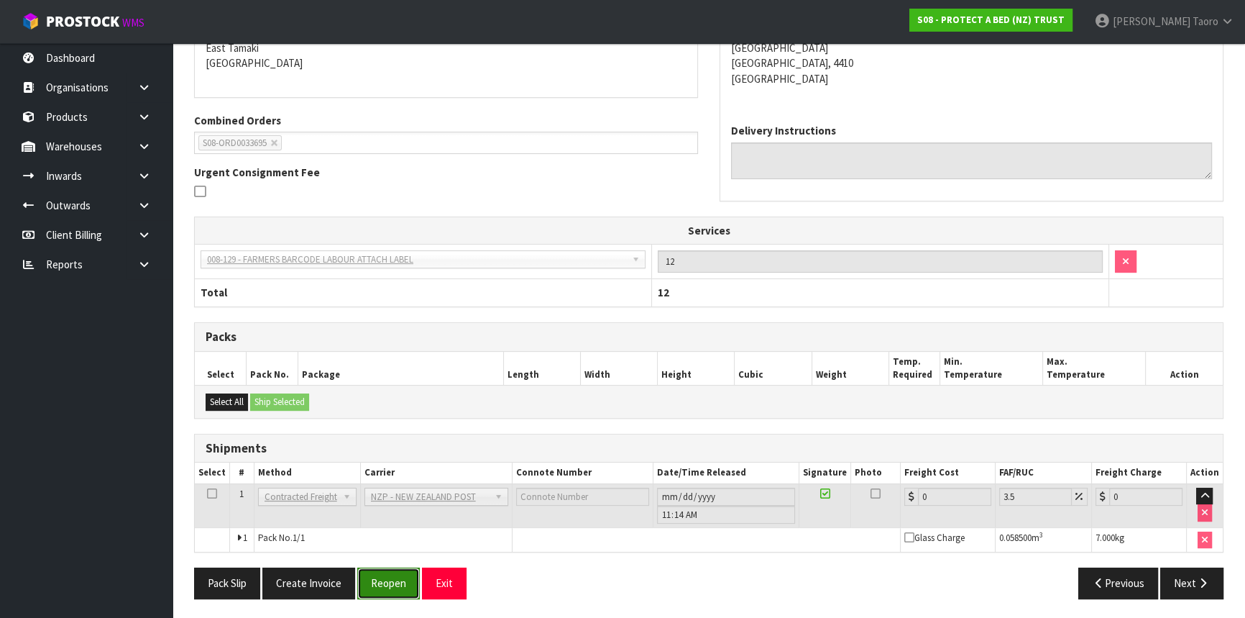
click at [373, 582] on button "Reopen" at bounding box center [388, 582] width 63 height 31
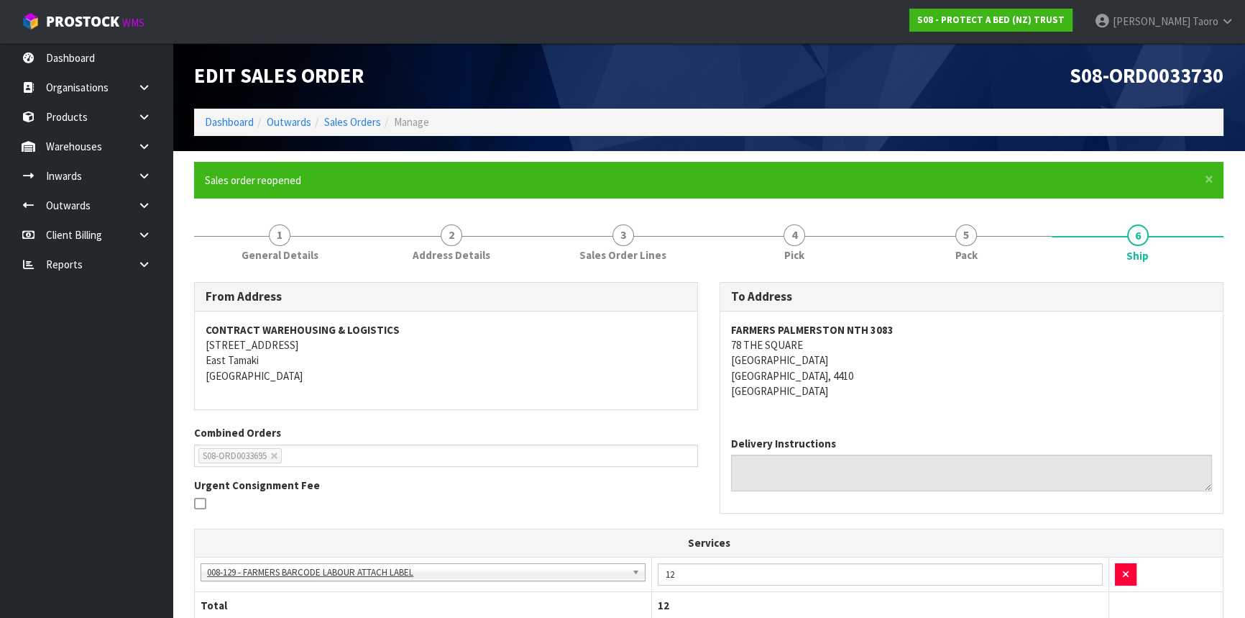
scroll to position [361, 0]
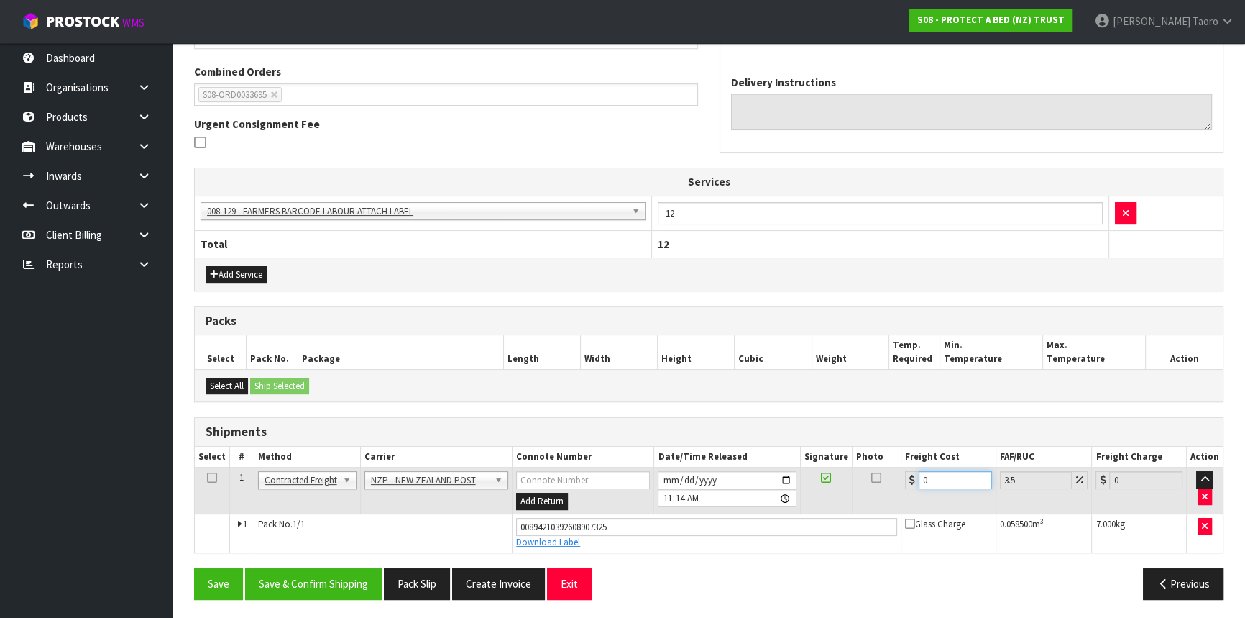
click at [933, 477] on input "0" at bounding box center [955, 480] width 73 height 18
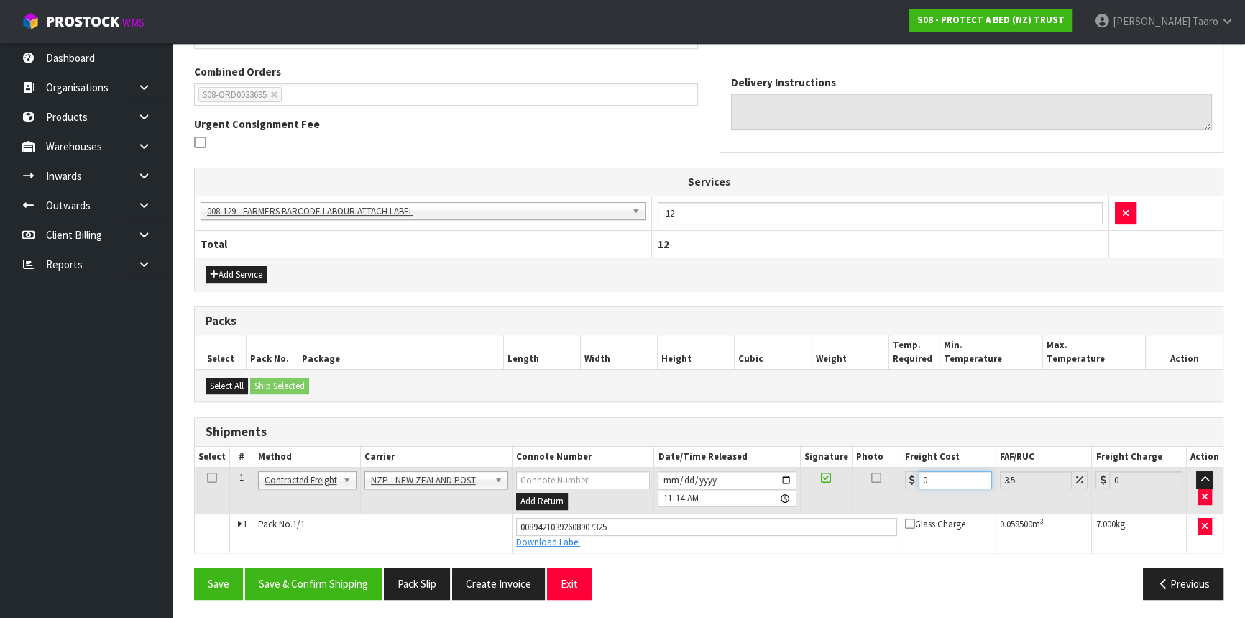
type input "1"
type input "1.03"
type input "10"
type input "10.35"
type input "10.07"
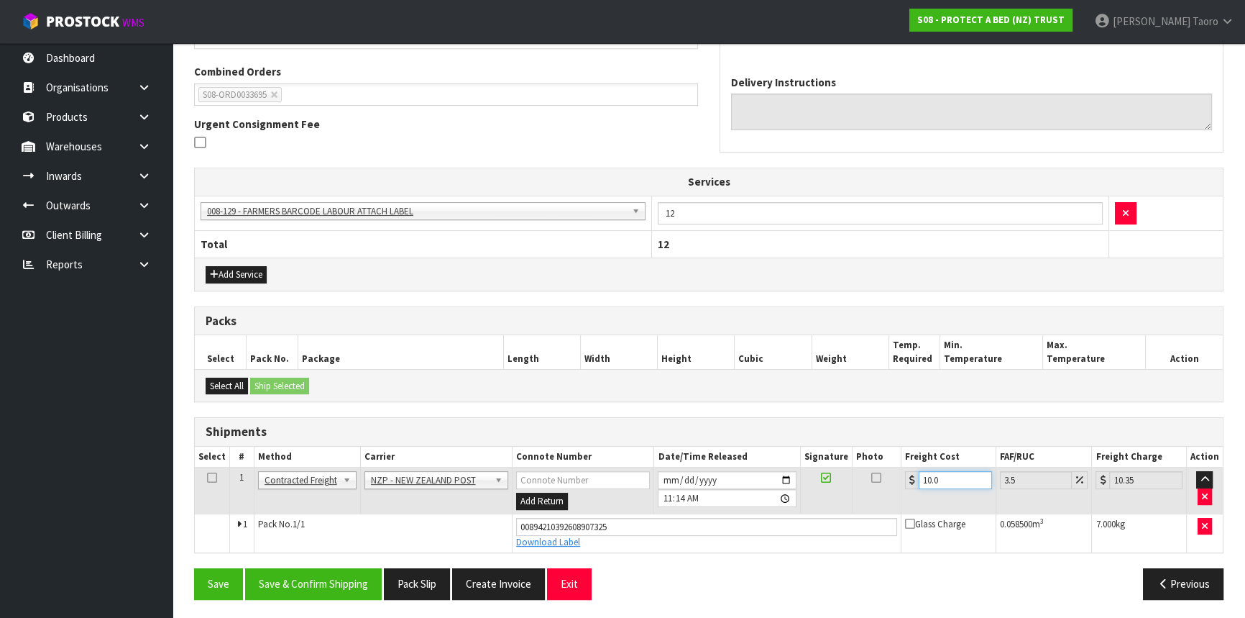
type input "10.42"
type input "10.07"
click at [349, 577] on button "Save & Confirm Shipping" at bounding box center [313, 583] width 137 height 31
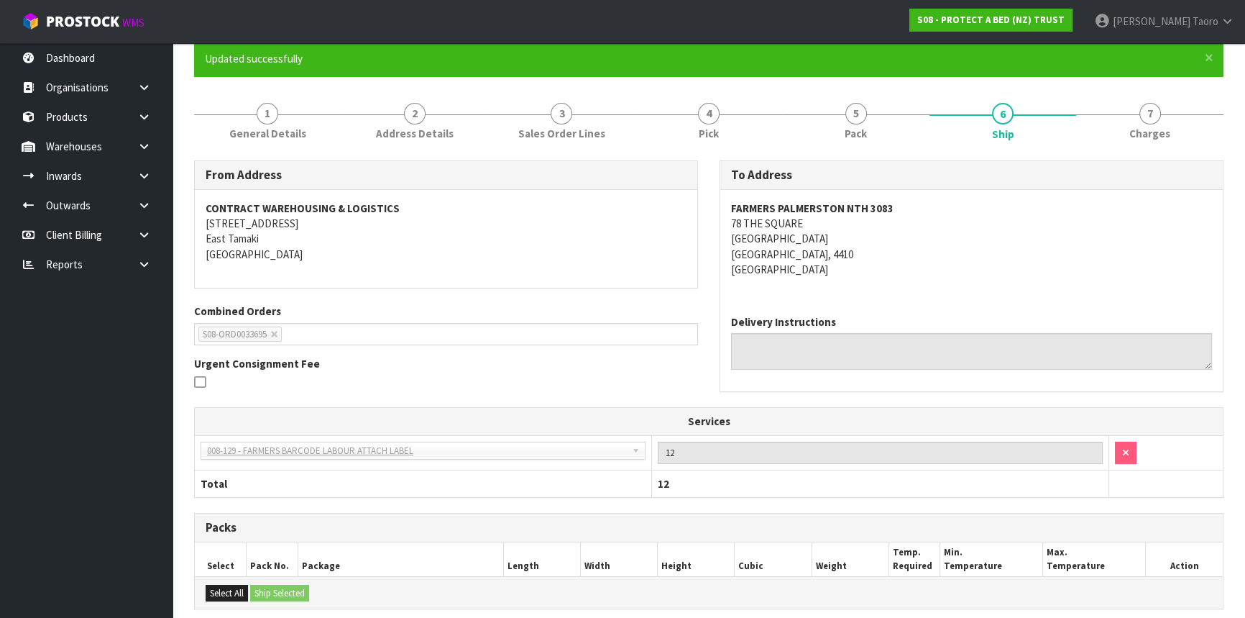
scroll to position [322, 0]
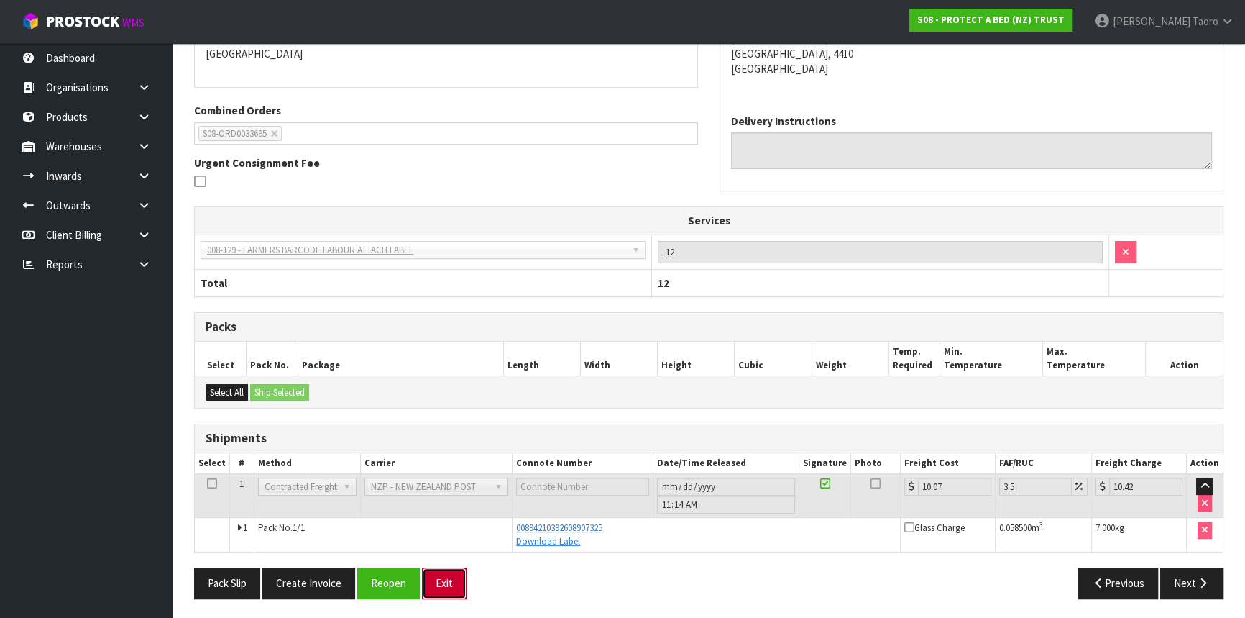
click at [459, 573] on button "Exit" at bounding box center [444, 582] width 45 height 31
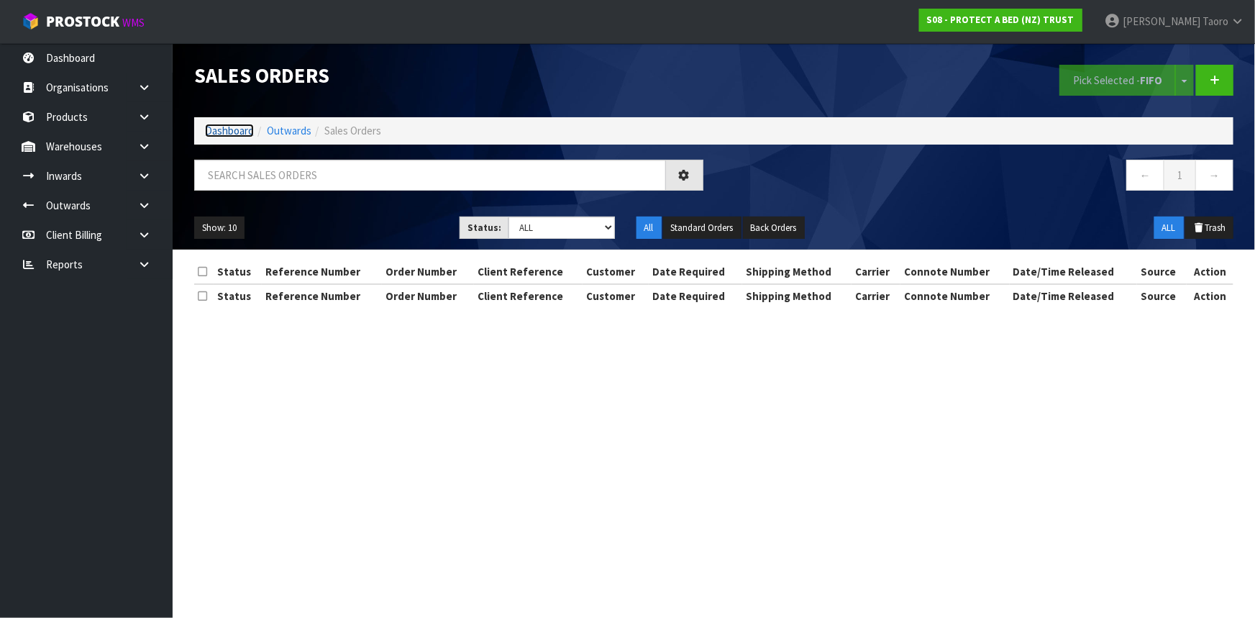
click at [229, 137] on link "Dashboard" at bounding box center [229, 131] width 49 height 14
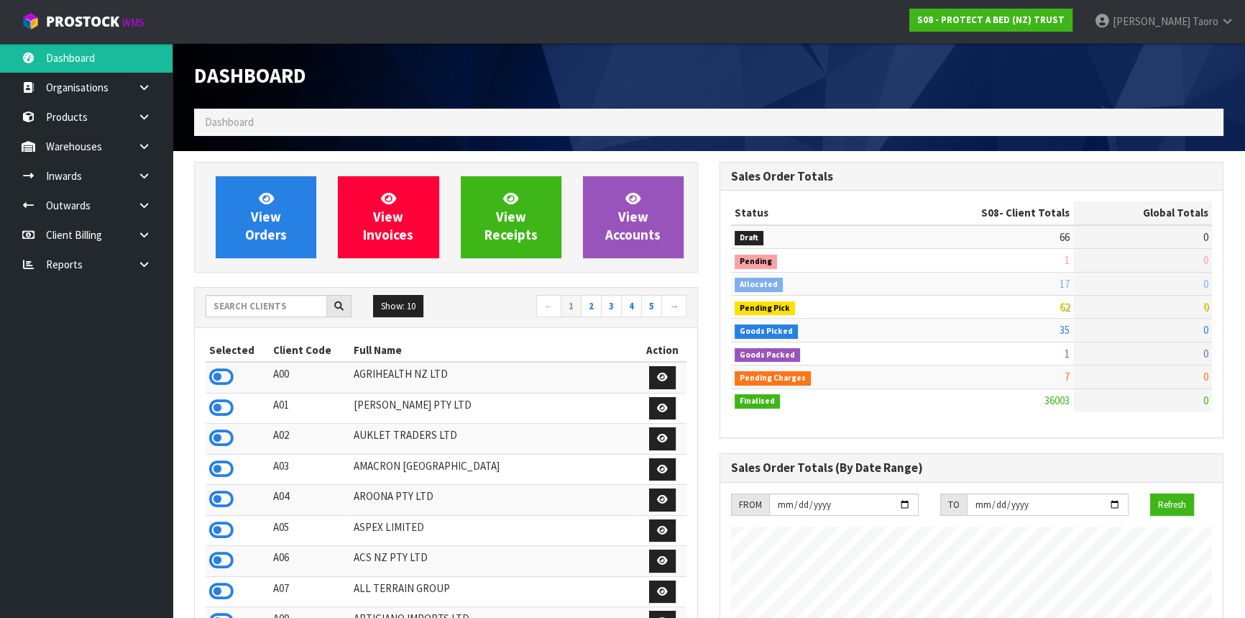
scroll to position [1087, 525]
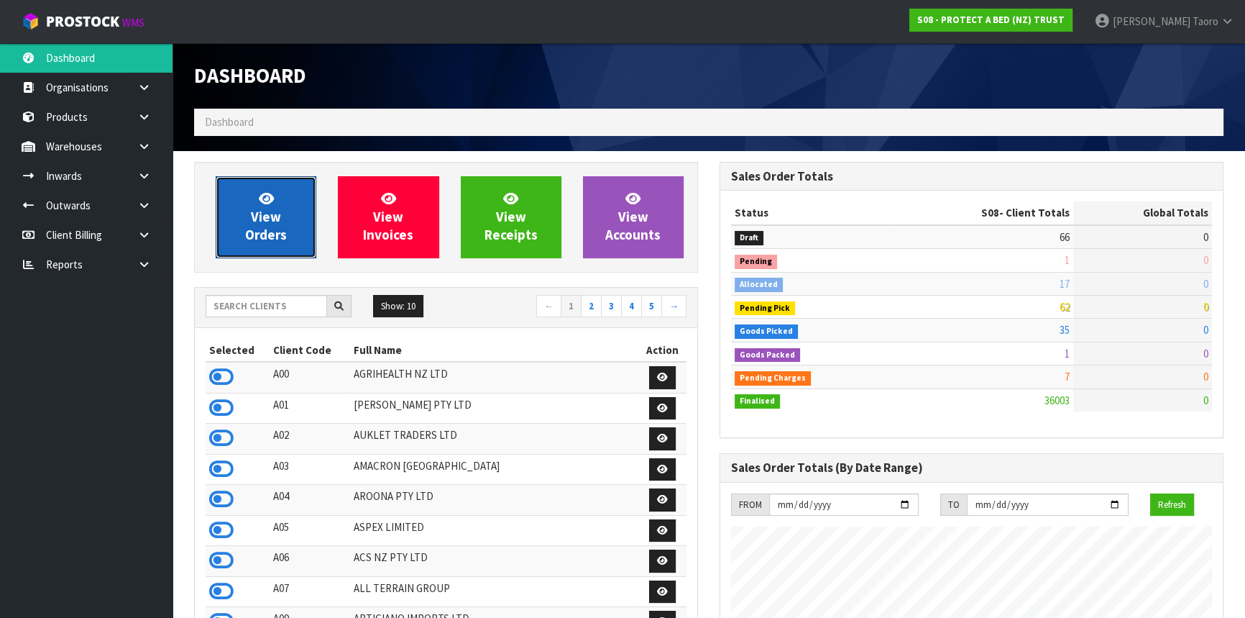
click at [260, 201] on icon at bounding box center [266, 198] width 15 height 14
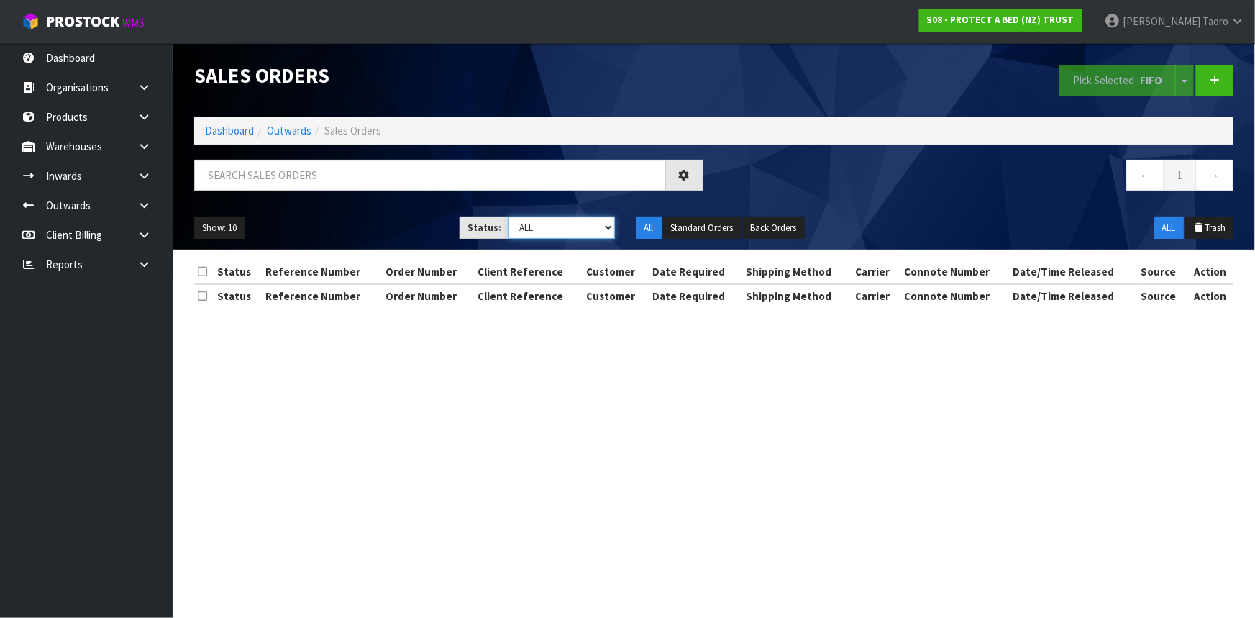
click at [553, 232] on select "Draft Pending Allocated Pending Pick Goods Picked Goods Packed Pending Charges …" at bounding box center [561, 227] width 106 height 22
click at [508, 216] on select "Draft Pending Allocated Pending Pick Goods Picked Goods Packed Pending Charges …" at bounding box center [561, 227] width 106 height 22
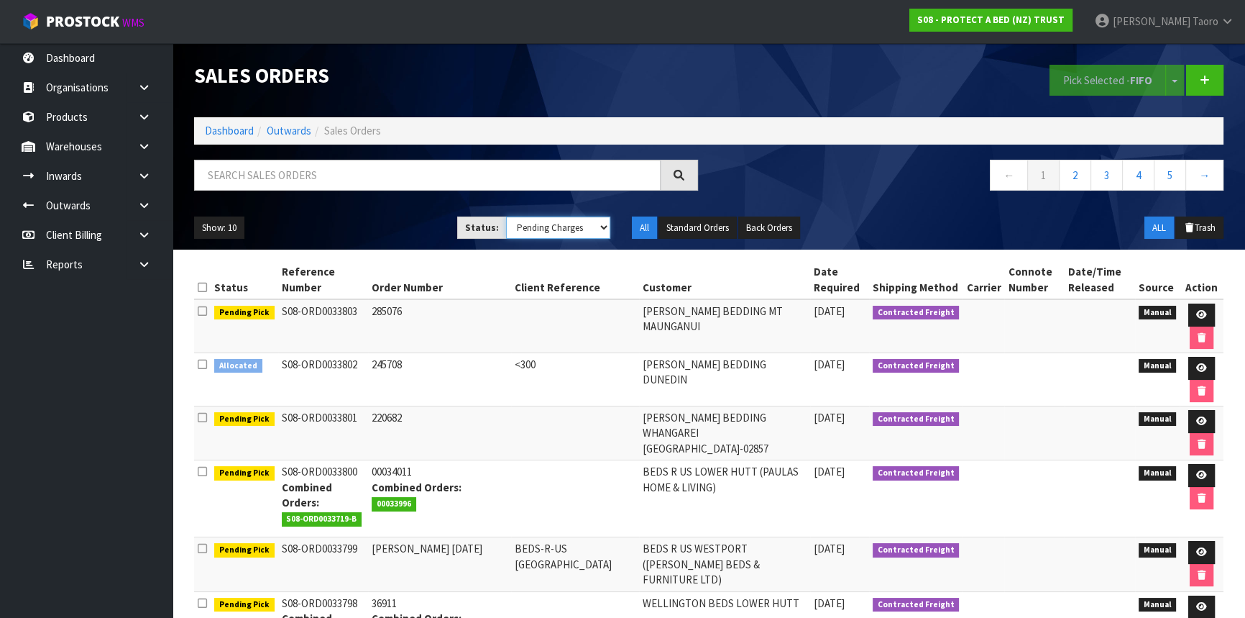
click at [556, 226] on select "Draft Pending Allocated Pending Pick Goods Picked Goods Packed Pending Charges …" at bounding box center [558, 227] width 105 height 22
click at [506, 216] on select "Draft Pending Allocated Pending Pick Goods Picked Goods Packed Pending Charges …" at bounding box center [558, 227] width 105 height 22
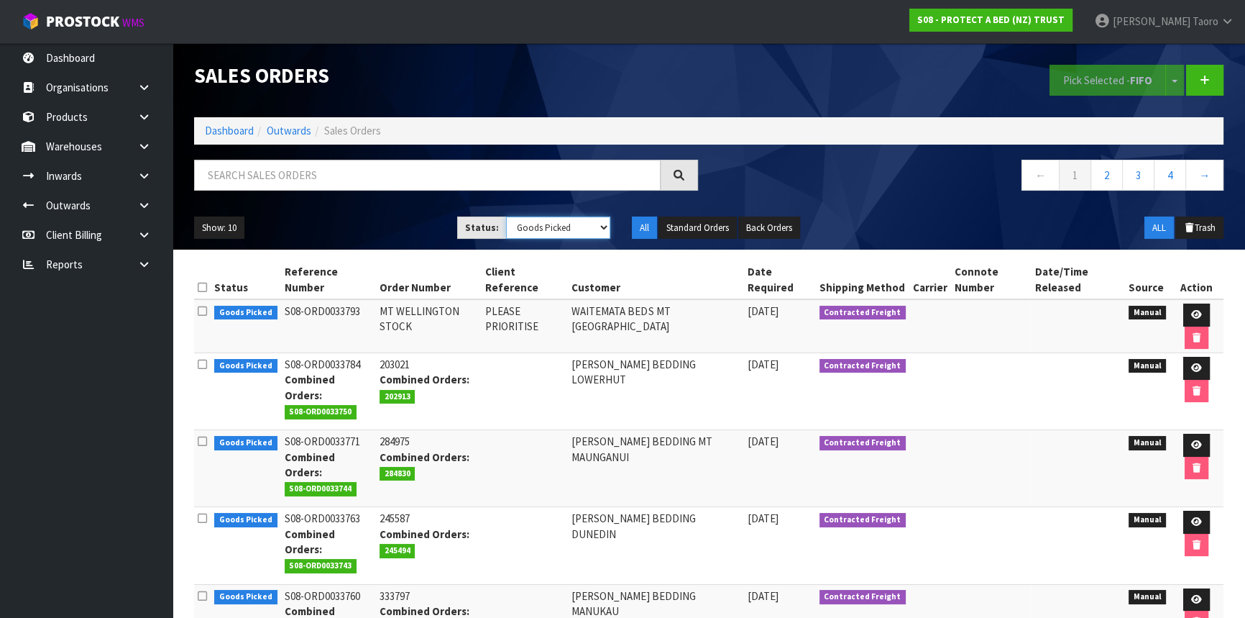
click at [562, 224] on select "Draft Pending Allocated Pending Pick Goods Picked Goods Packed Pending Charges …" at bounding box center [558, 227] width 105 height 22
select select "string:6"
click at [506, 216] on select "Draft Pending Allocated Pending Pick Goods Picked Goods Packed Pending Charges …" at bounding box center [558, 227] width 105 height 22
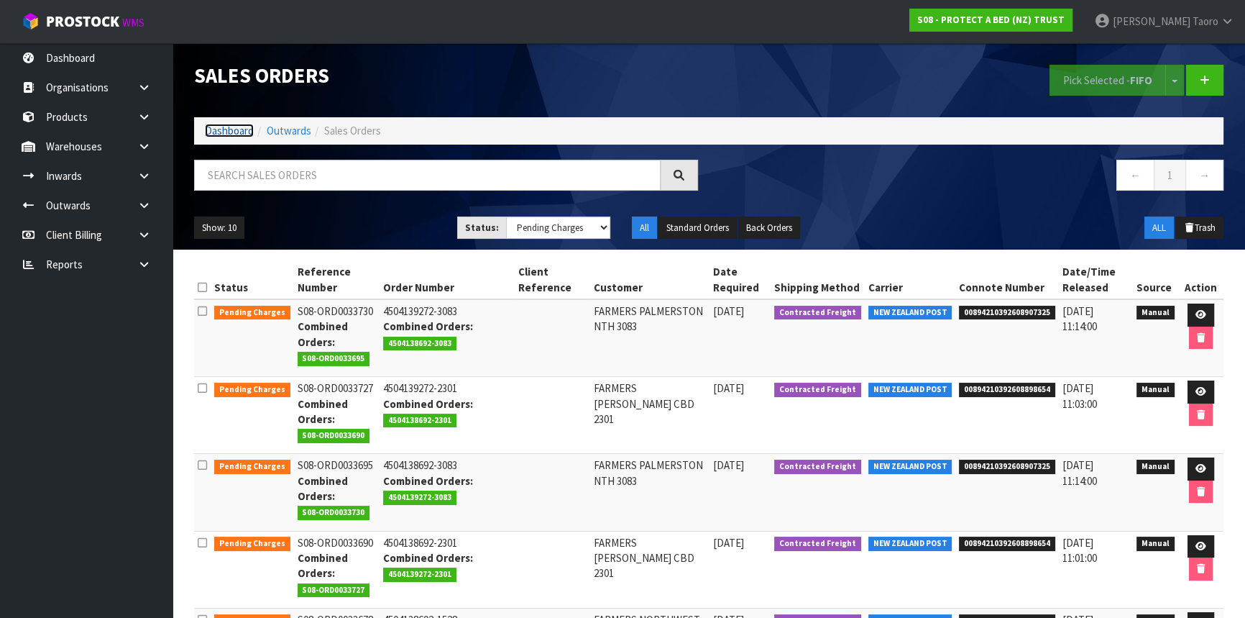
click at [216, 132] on link "Dashboard" at bounding box center [229, 131] width 49 height 14
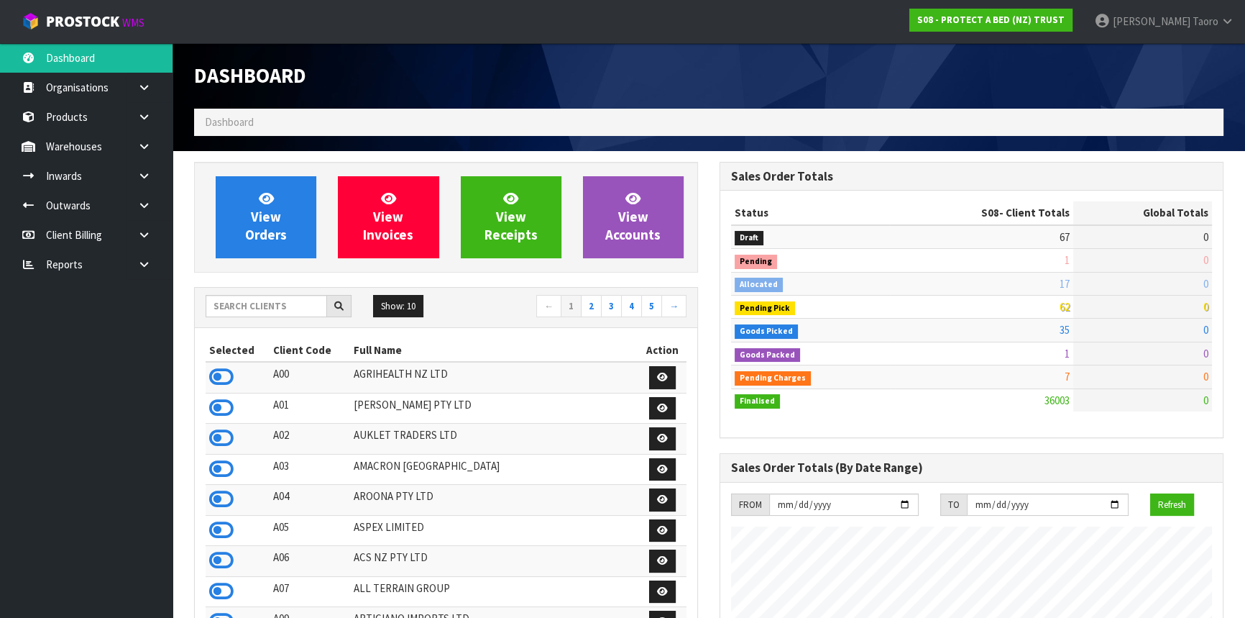
scroll to position [1087, 525]
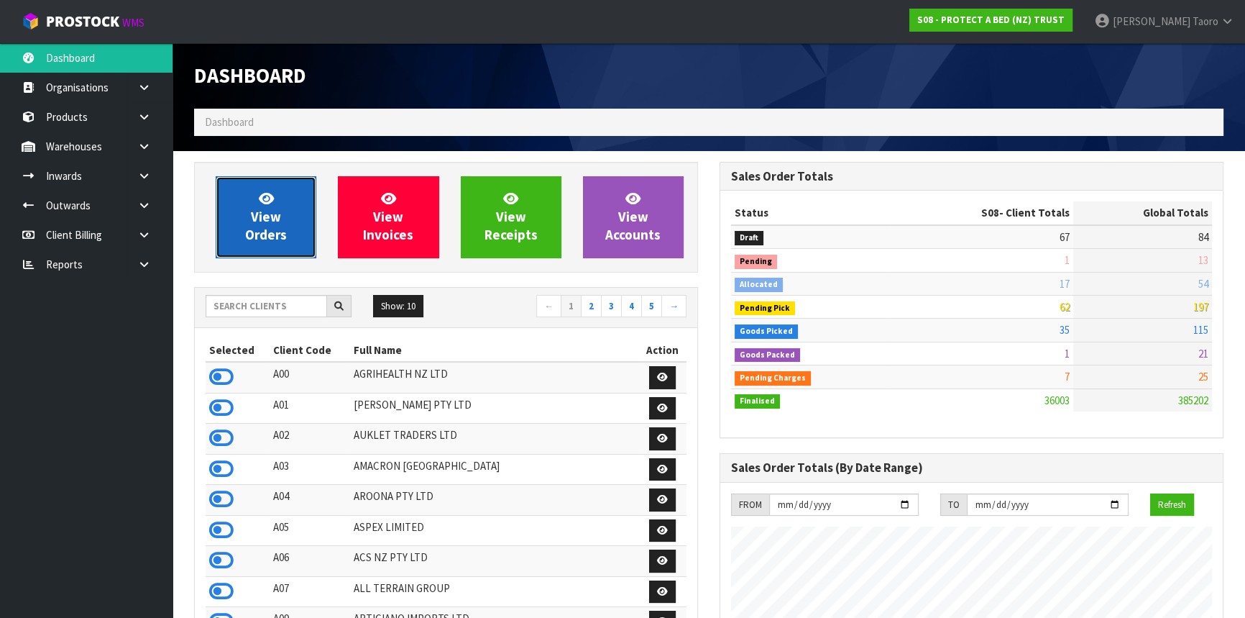
click at [288, 226] on link "View Orders" at bounding box center [266, 217] width 101 height 82
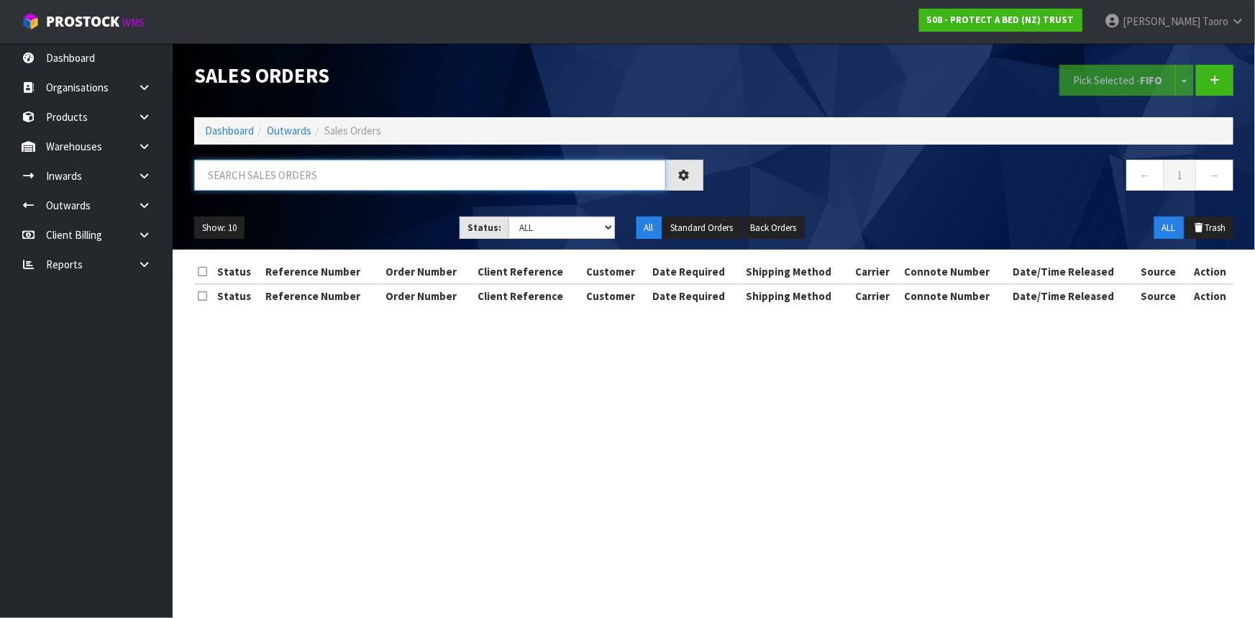
click at [311, 175] on input "text" at bounding box center [430, 175] width 472 height 31
type input "JOB-0415940"
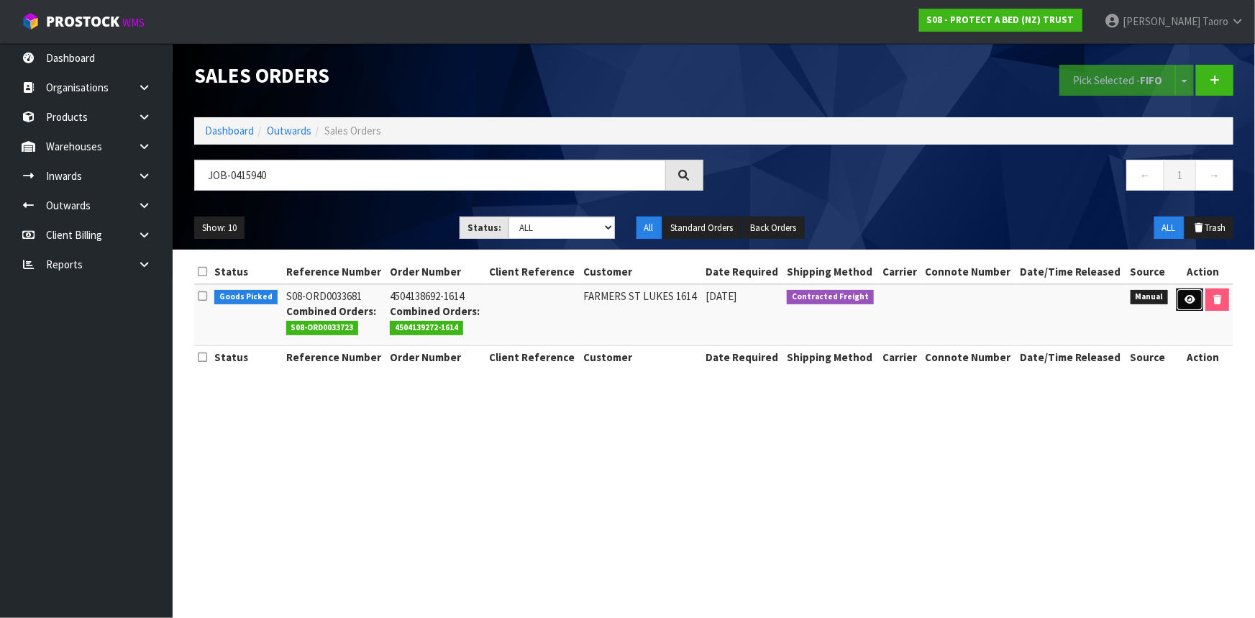
click at [1184, 296] on icon at bounding box center [1189, 299] width 11 height 9
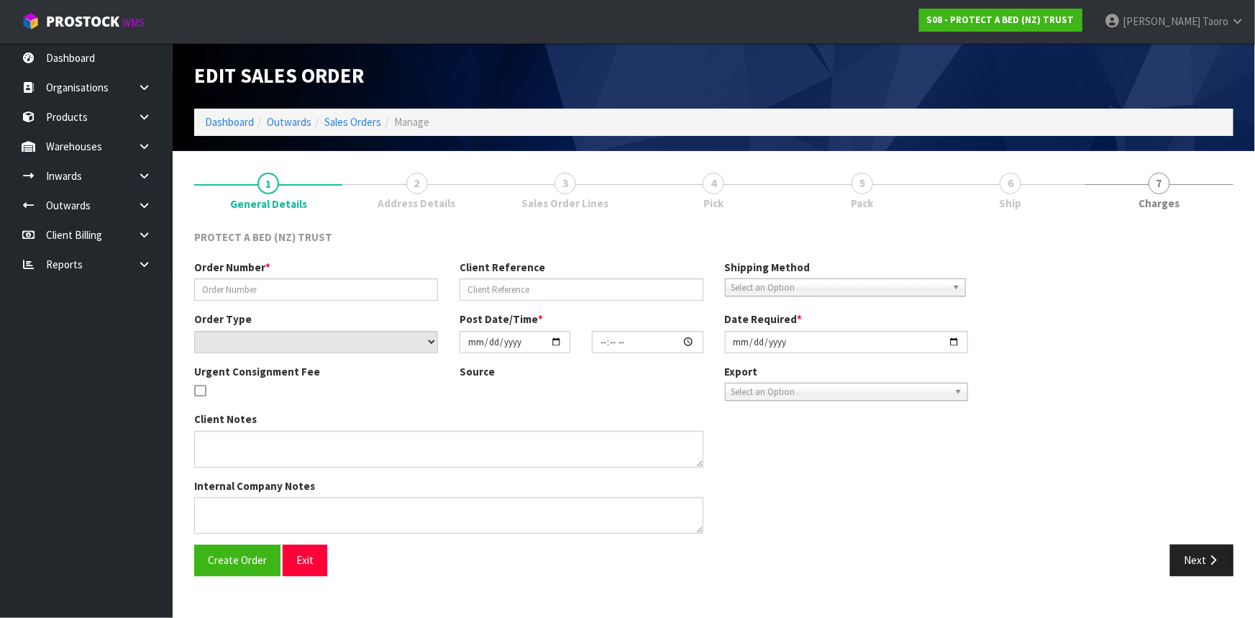
type input "4504138692-1614"
select select "number:0"
type input "2025-10-03"
type input "16:23:00.000"
type input "2025-10-06"
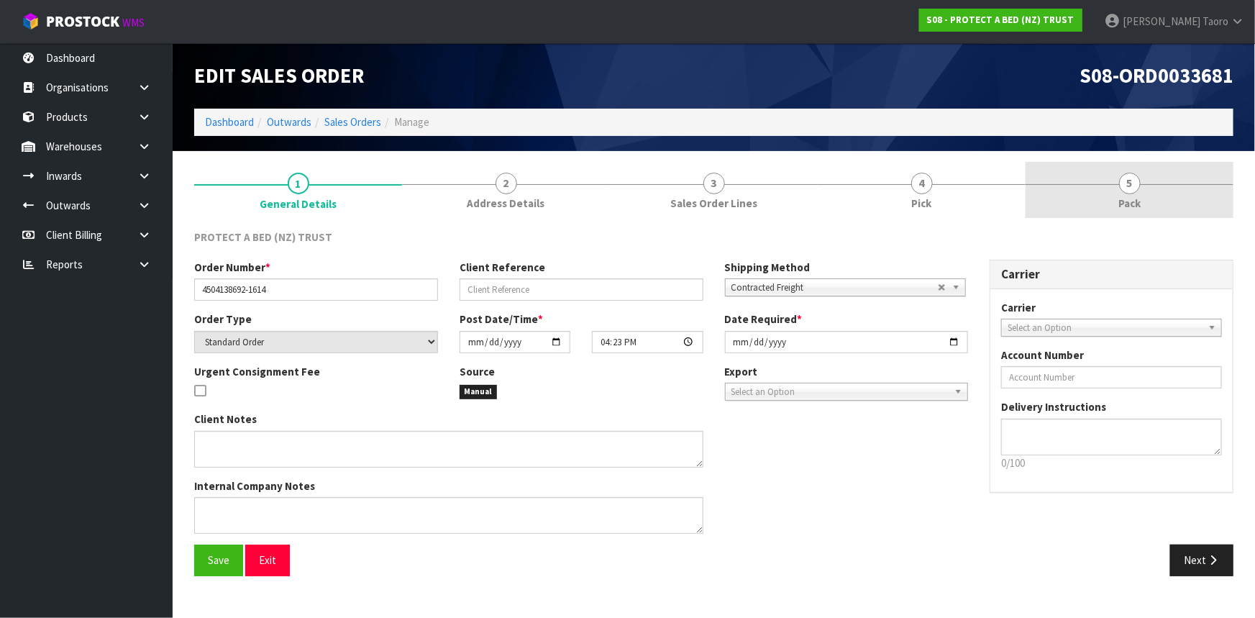
click at [1125, 208] on span "Pack" at bounding box center [1129, 203] width 22 height 15
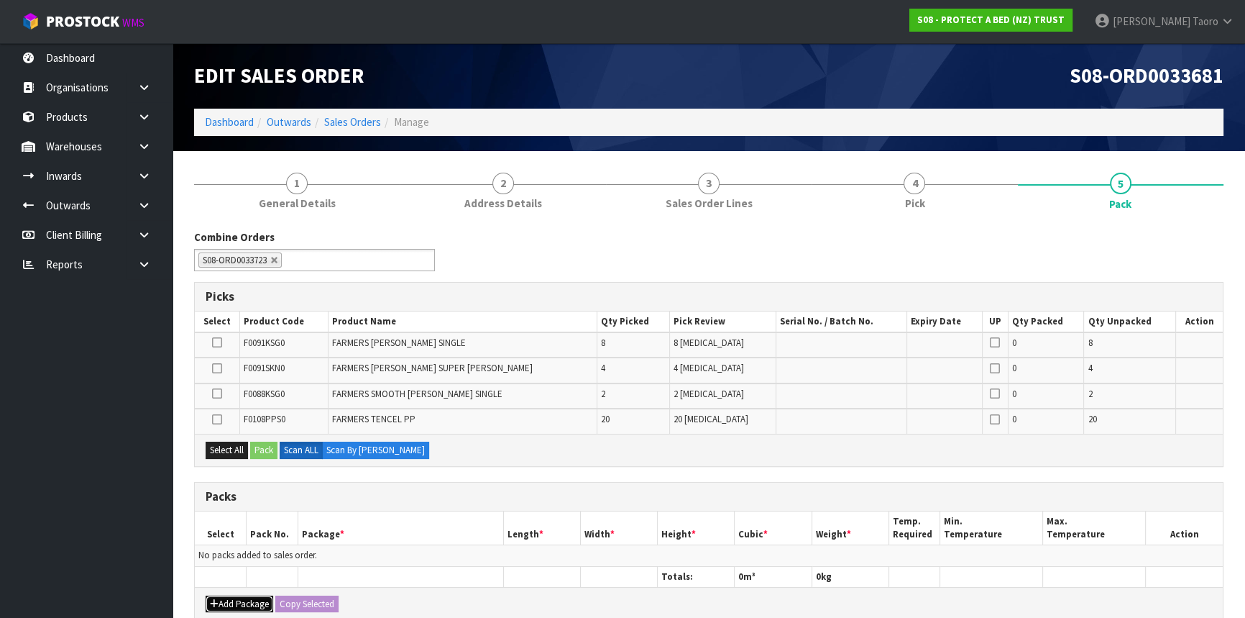
click at [248, 602] on button "Add Package" at bounding box center [240, 603] width 68 height 17
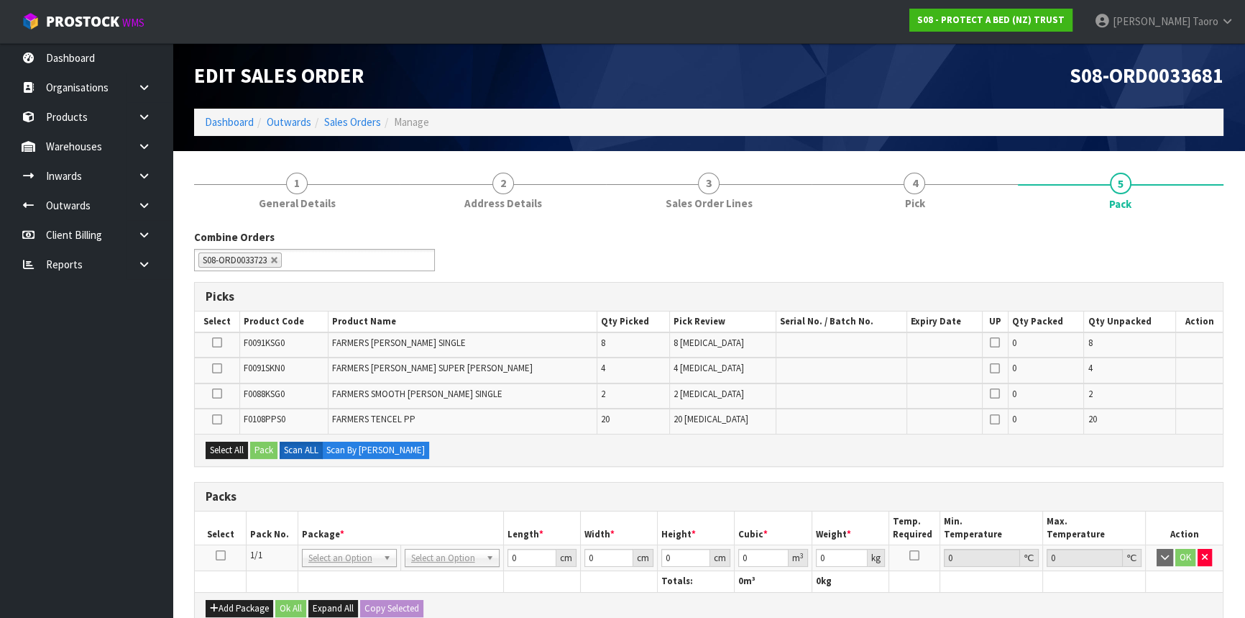
click at [222, 556] on icon at bounding box center [221, 555] width 10 height 1
click at [265, 529] on th "Pack No." at bounding box center [273, 528] width 52 height 34
click at [623, 245] on div "Combine Orders S08-ORD0031944 S08-ORD0032699 S08-ORD0032700 S08-ORD0032701 S08-…" at bounding box center [708, 255] width 1051 height 52
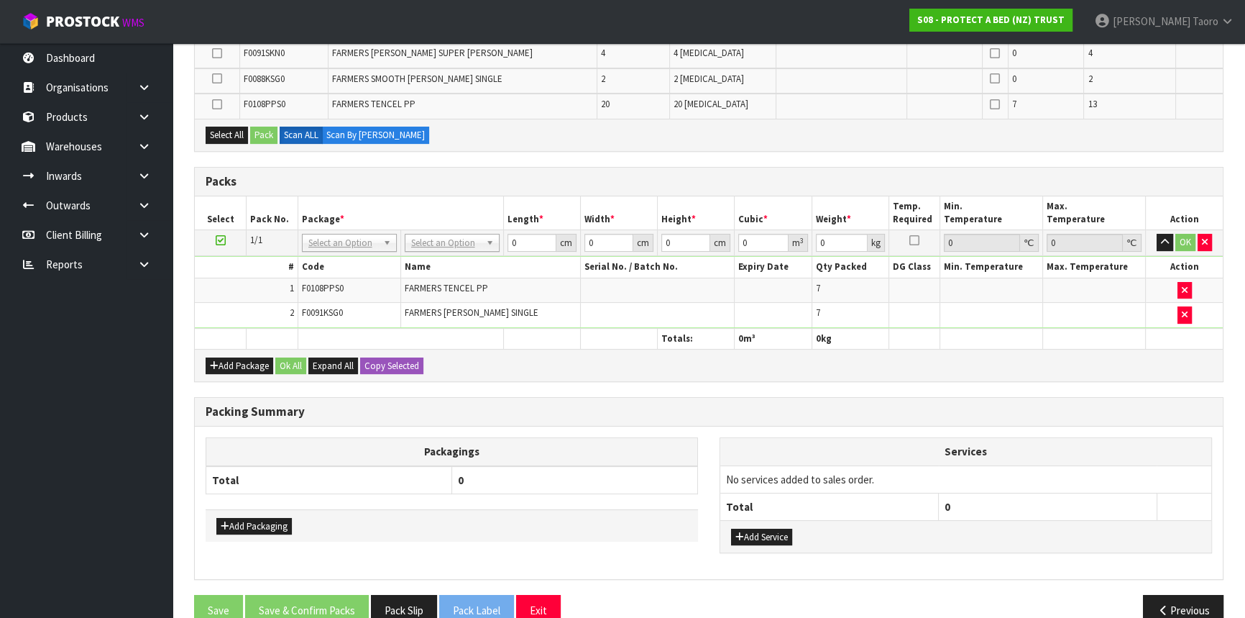
scroll to position [326, 0]
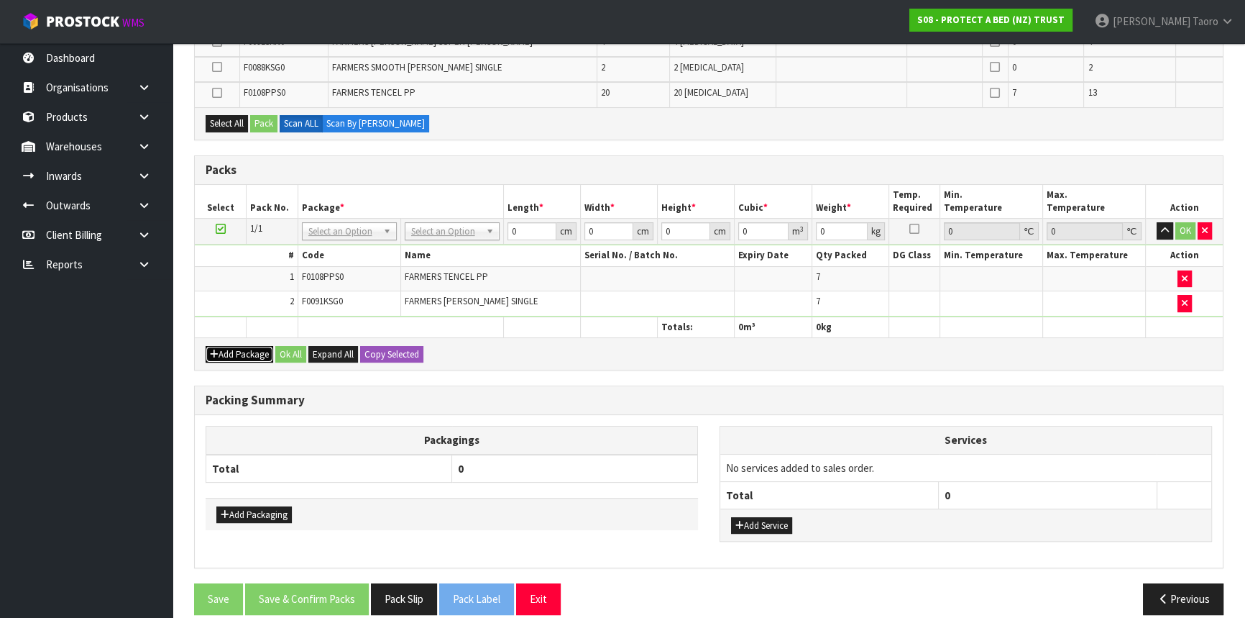
drag, startPoint x: 236, startPoint y: 354, endPoint x: 223, endPoint y: 344, distance: 16.8
click at [234, 352] on button "Add Package" at bounding box center [240, 354] width 68 height 17
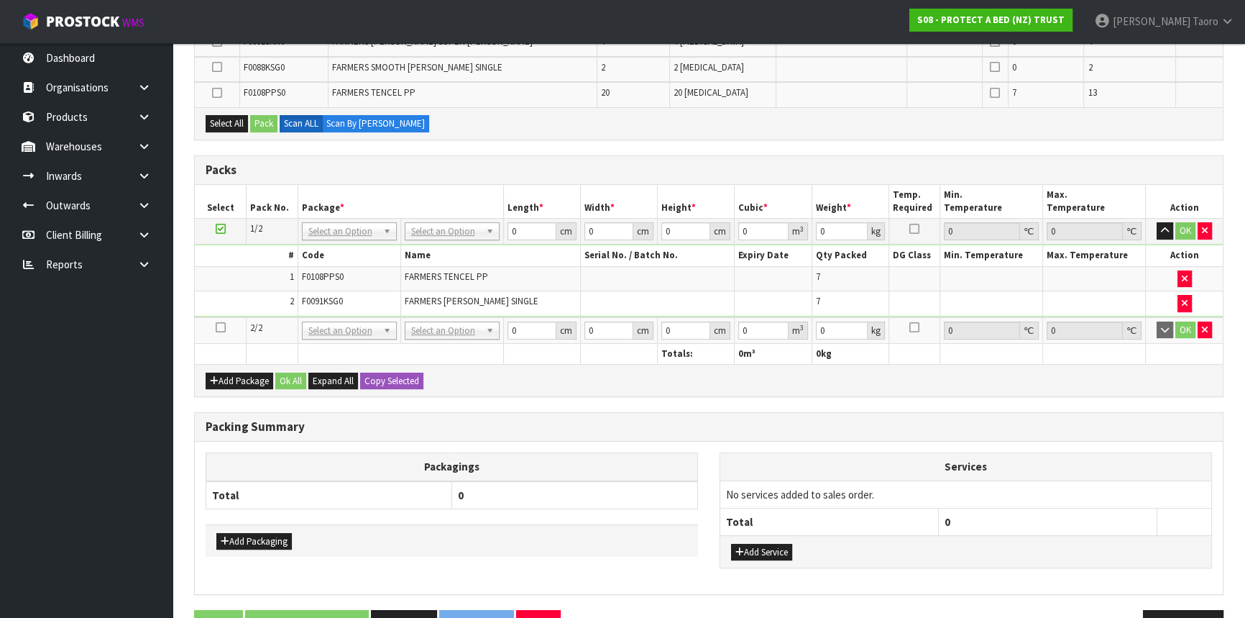
click at [218, 329] on link at bounding box center [221, 327] width 10 height 12
click at [229, 271] on td "1" at bounding box center [246, 278] width 103 height 25
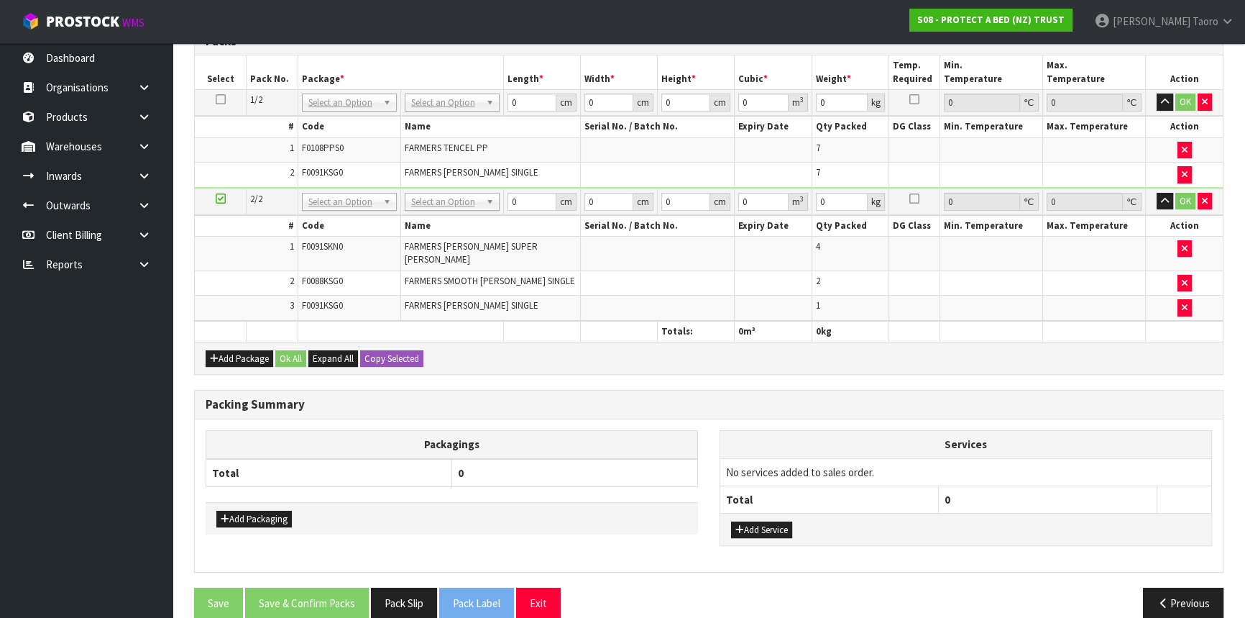
scroll to position [388, 0]
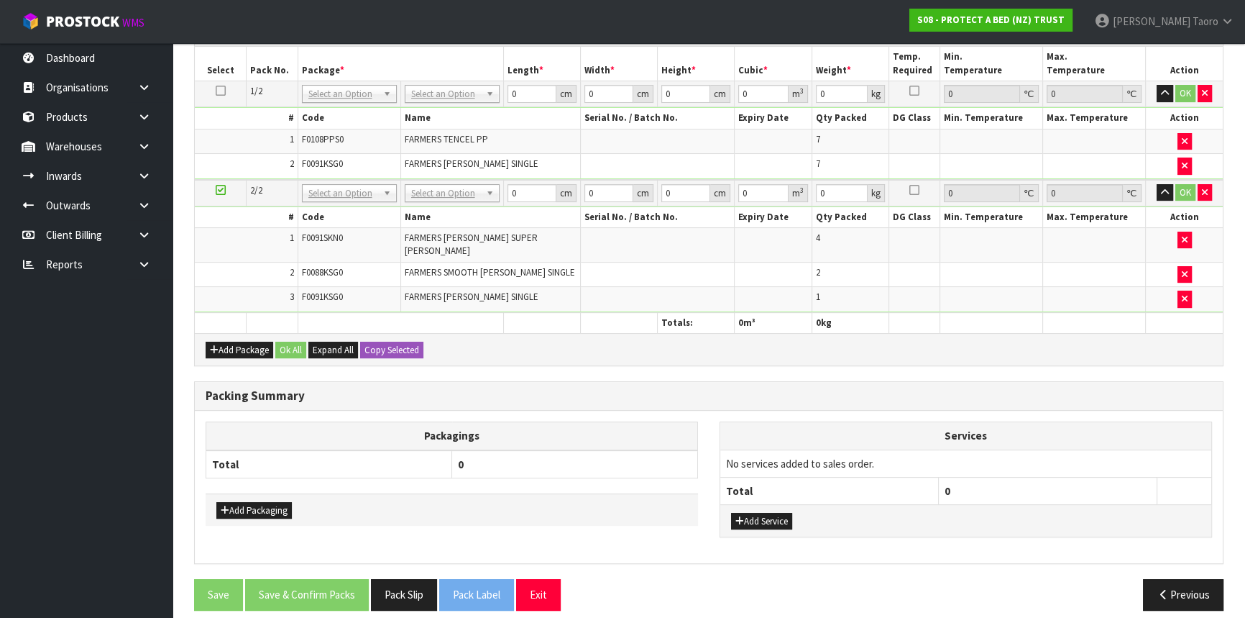
click at [649, 382] on div "Packing Summary" at bounding box center [709, 396] width 1028 height 29
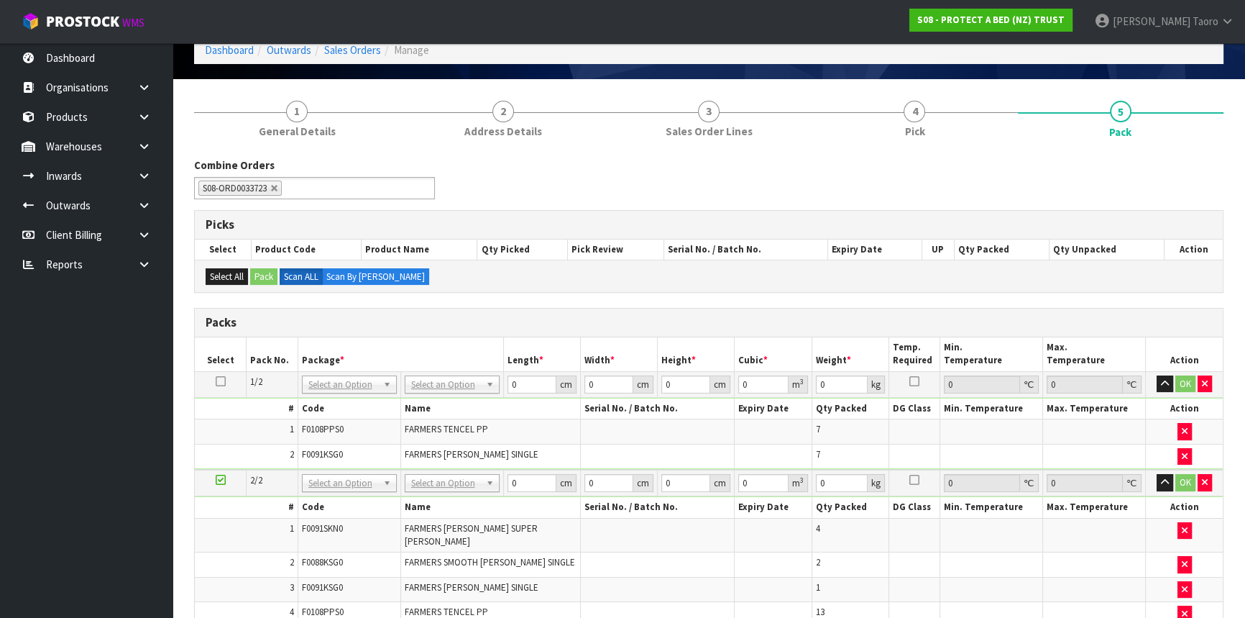
scroll to position [59, 0]
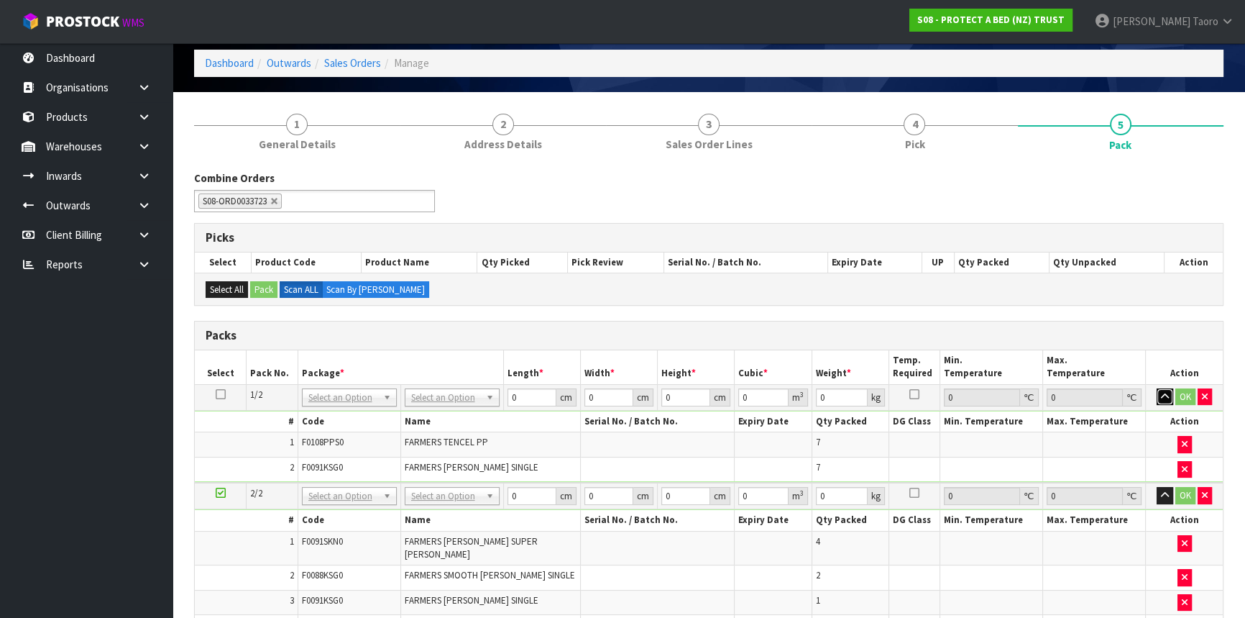
click at [1162, 396] on icon "button" at bounding box center [1165, 396] width 8 height 9
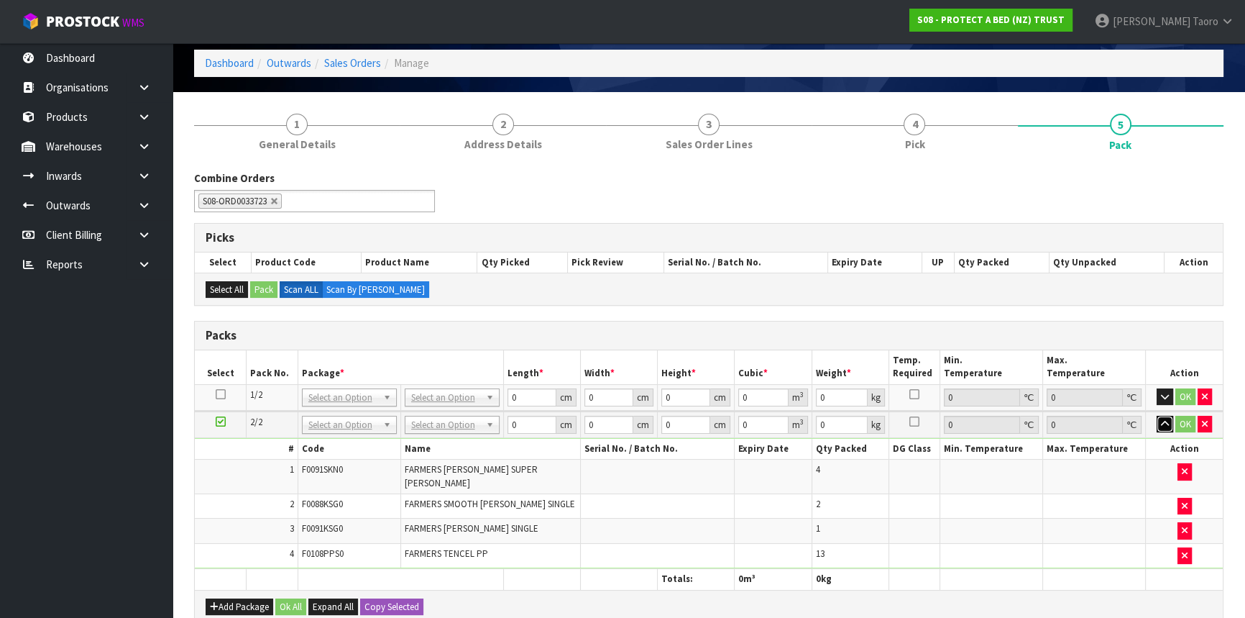
click at [1166, 425] on icon "button" at bounding box center [1165, 423] width 8 height 9
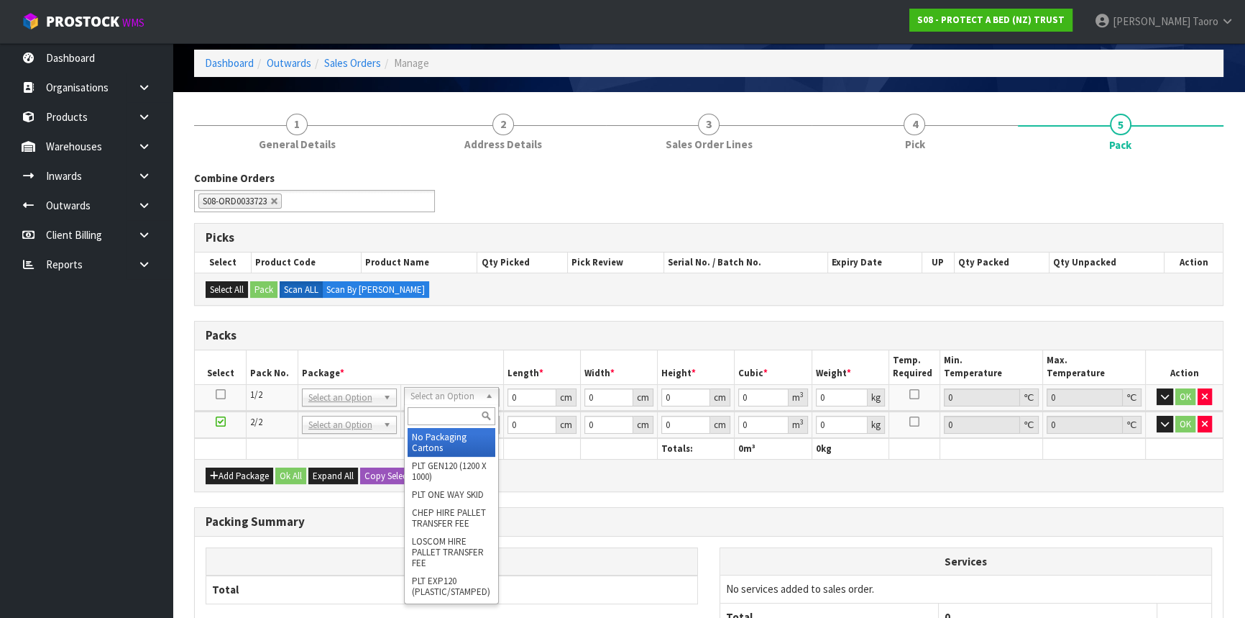
click at [436, 417] on input "text" at bounding box center [452, 416] width 88 height 18
type input "OC"
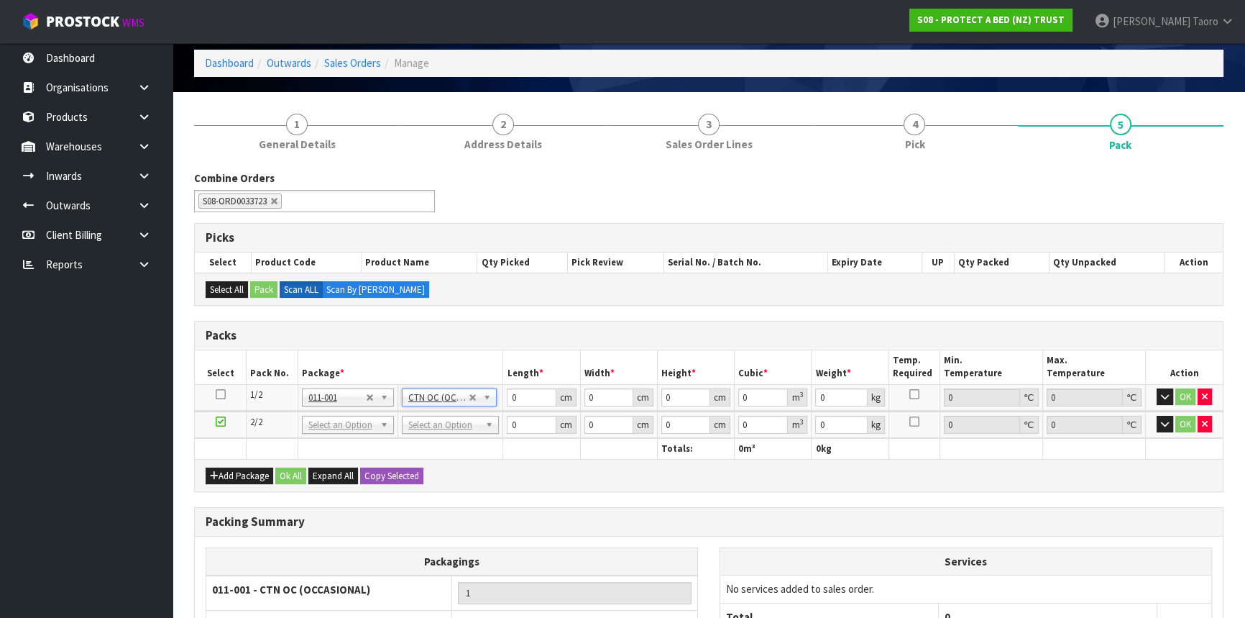
type input "6.825"
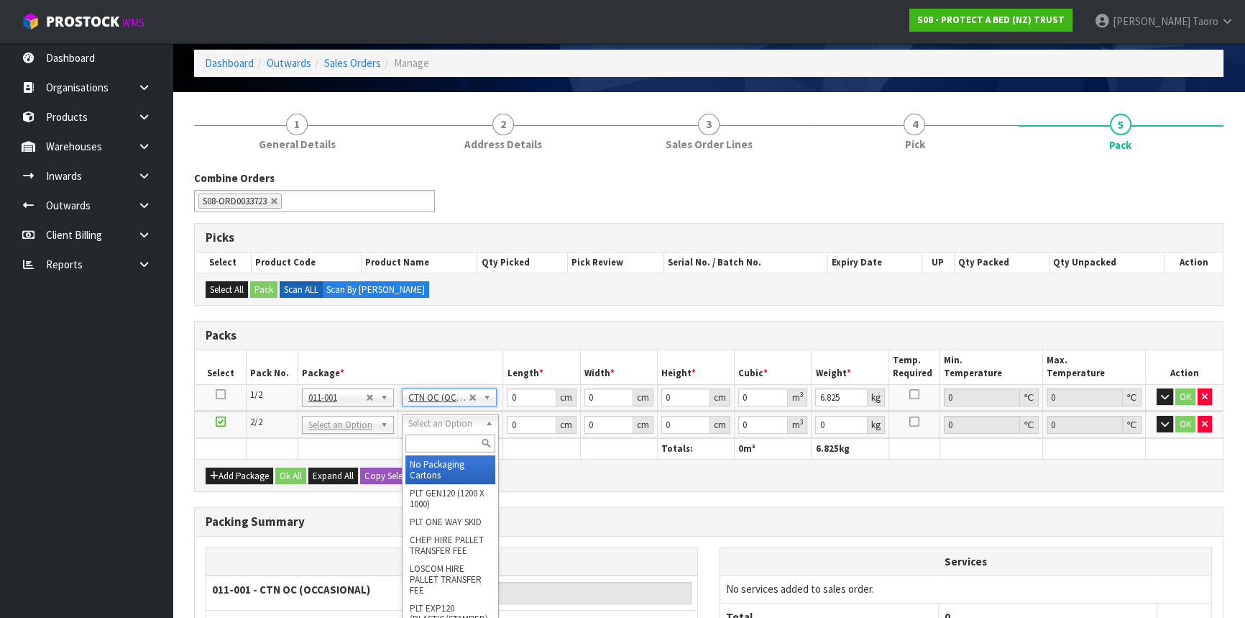
click at [447, 440] on input "text" at bounding box center [451, 443] width 90 height 18
type input "OC"
type input "2"
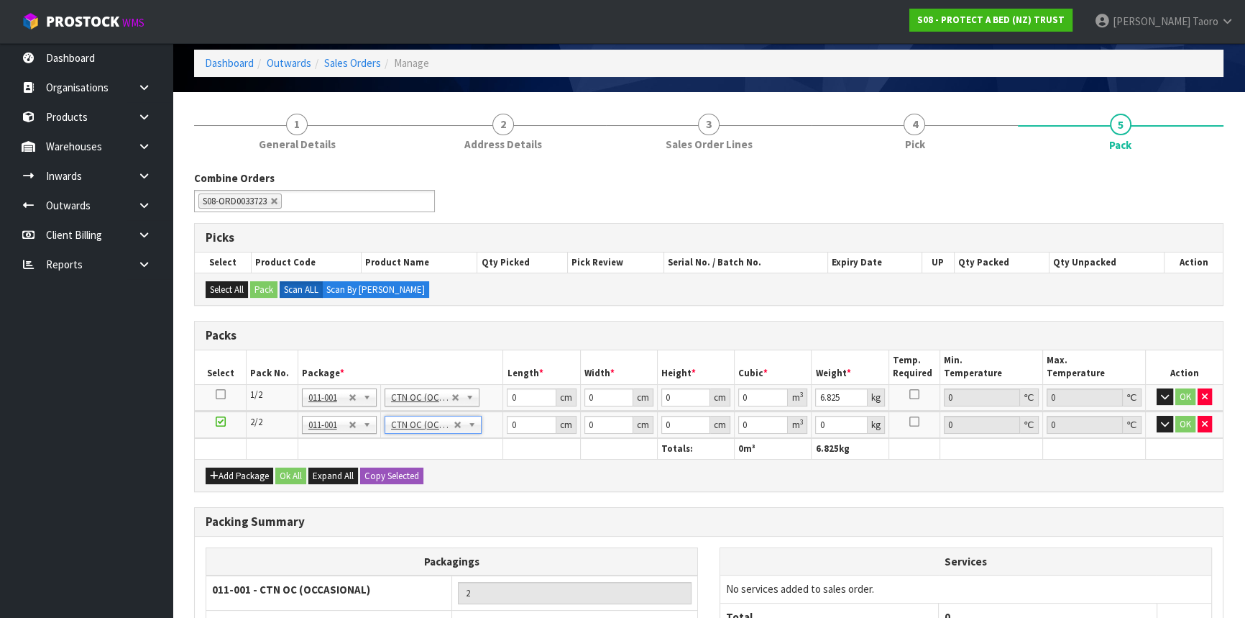
type input "10.055"
click at [530, 399] on input "0" at bounding box center [531, 397] width 49 height 18
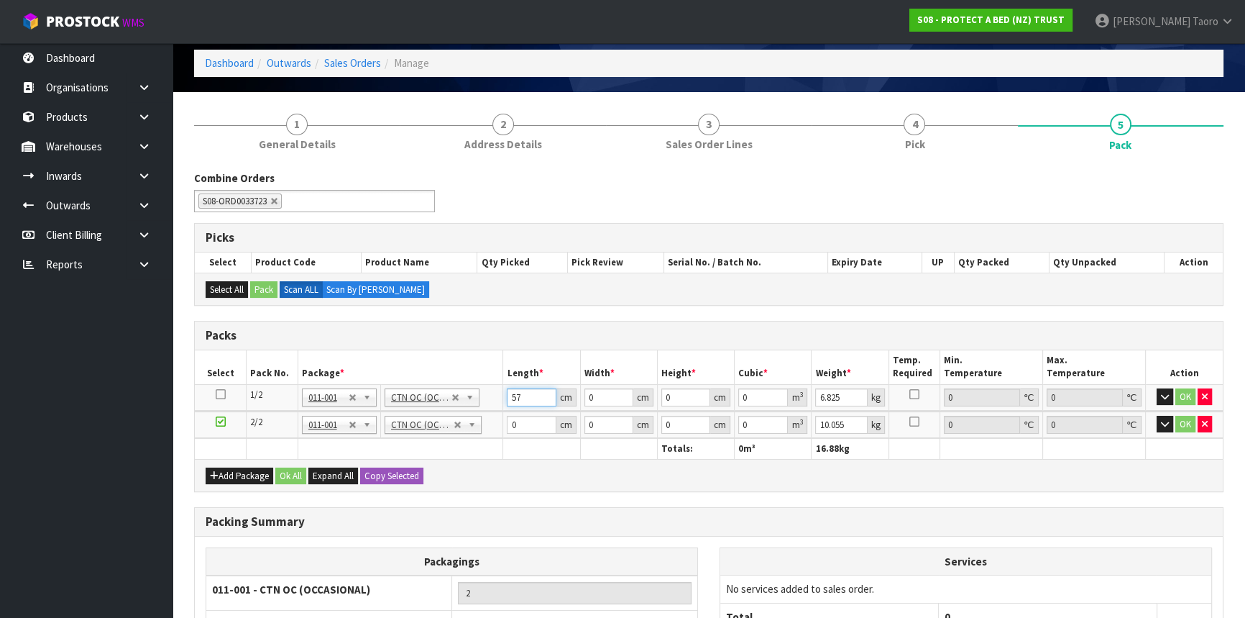
type input "57"
type input "40"
type input "3"
type input "0.00684"
type input "32"
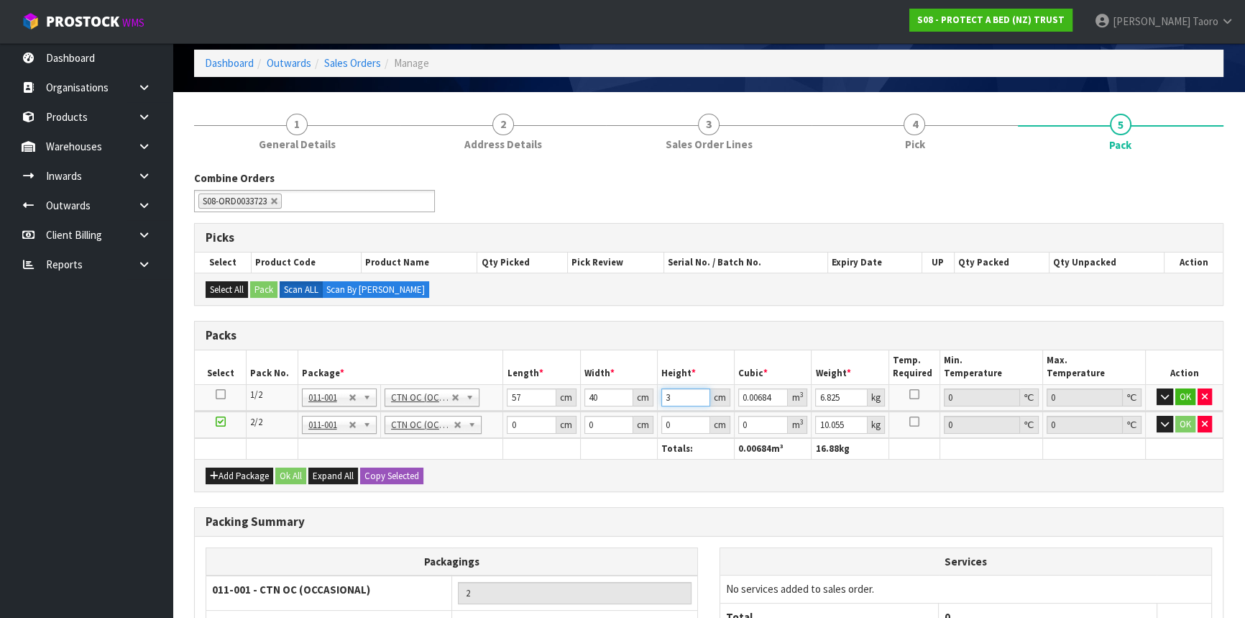
type input "0.07296"
type input "32"
type input "9"
type input "58"
type input "40"
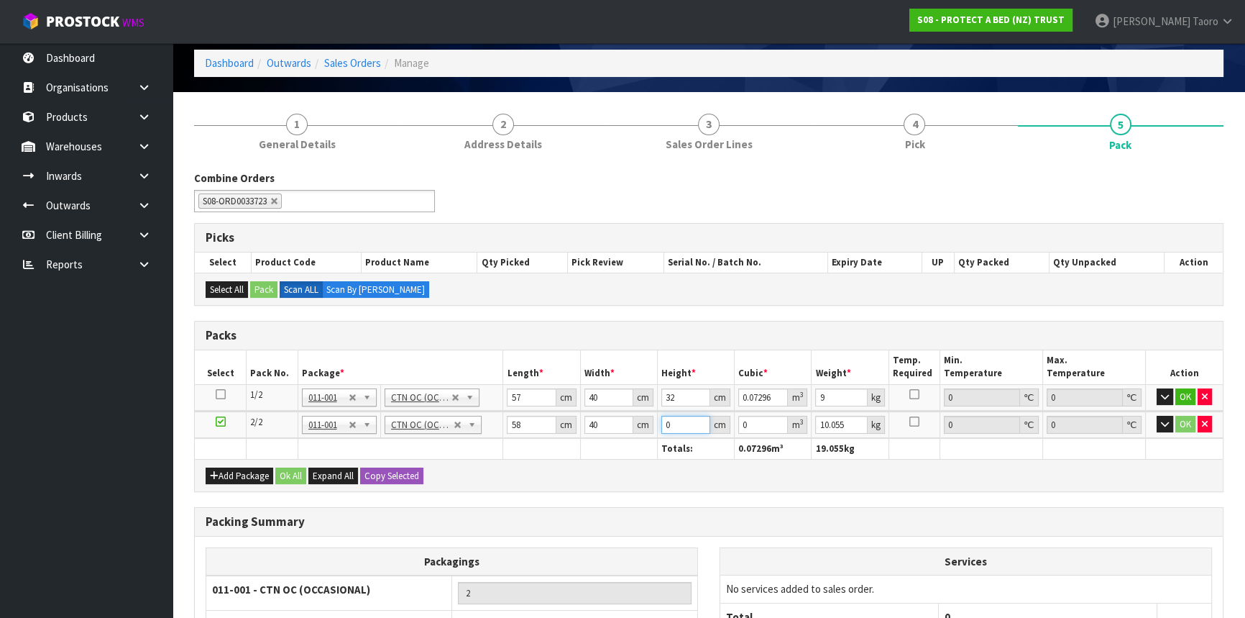
type input "3"
type input "0.00696"
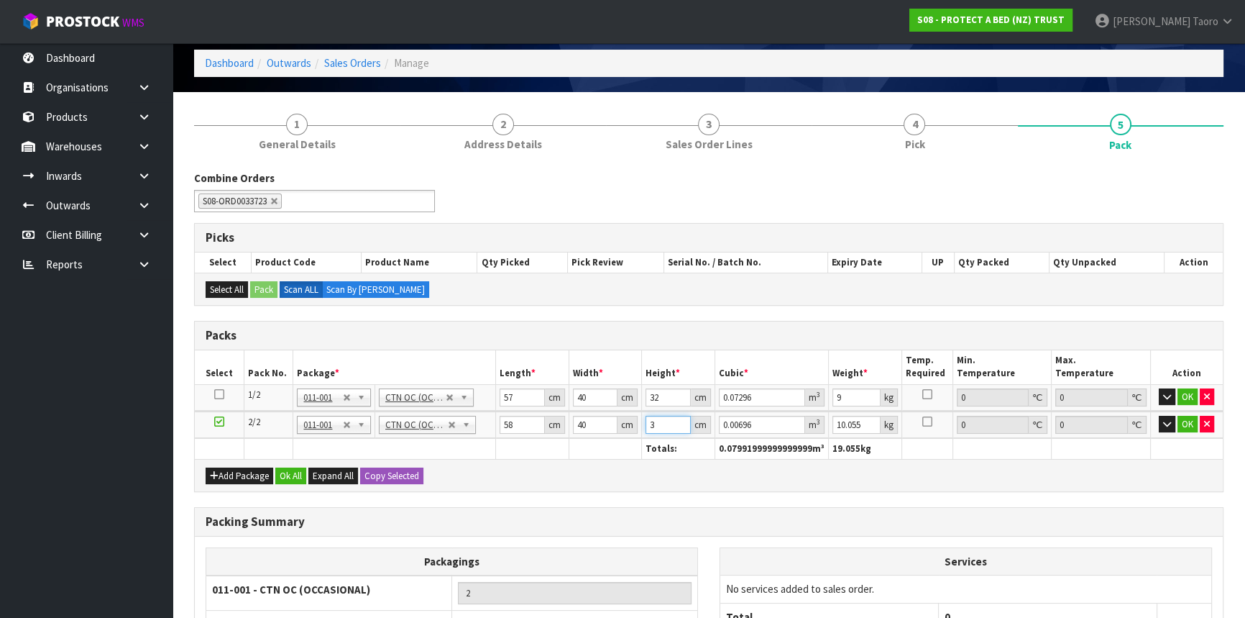
type input "31"
type input "0.07192"
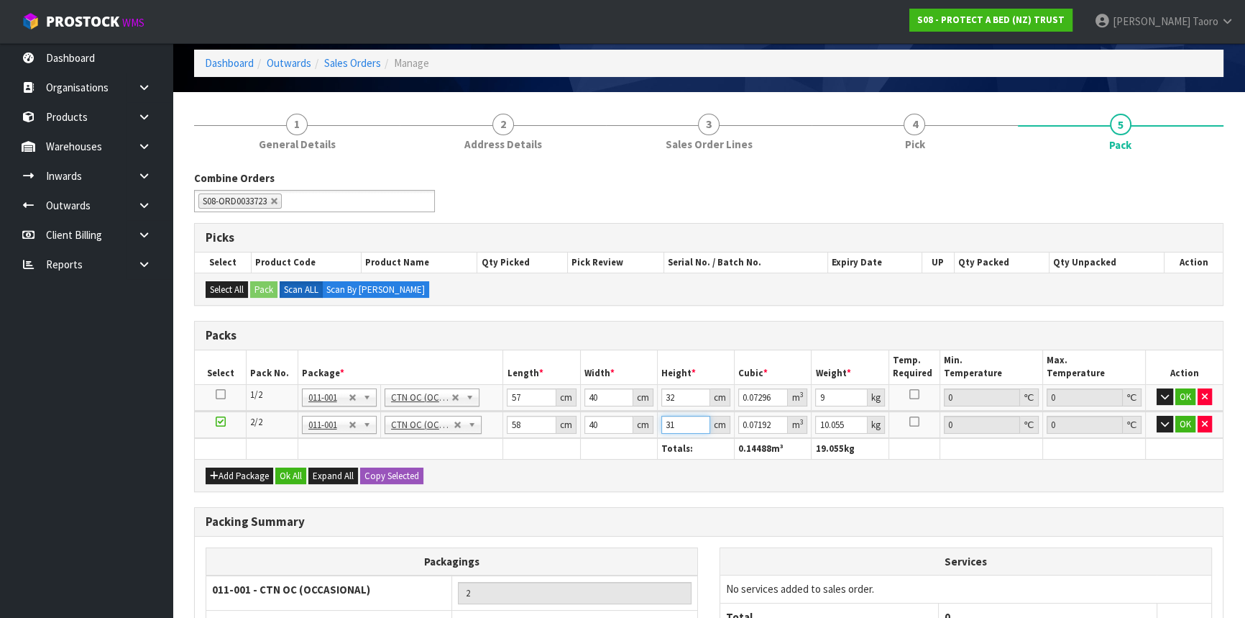
type input "31"
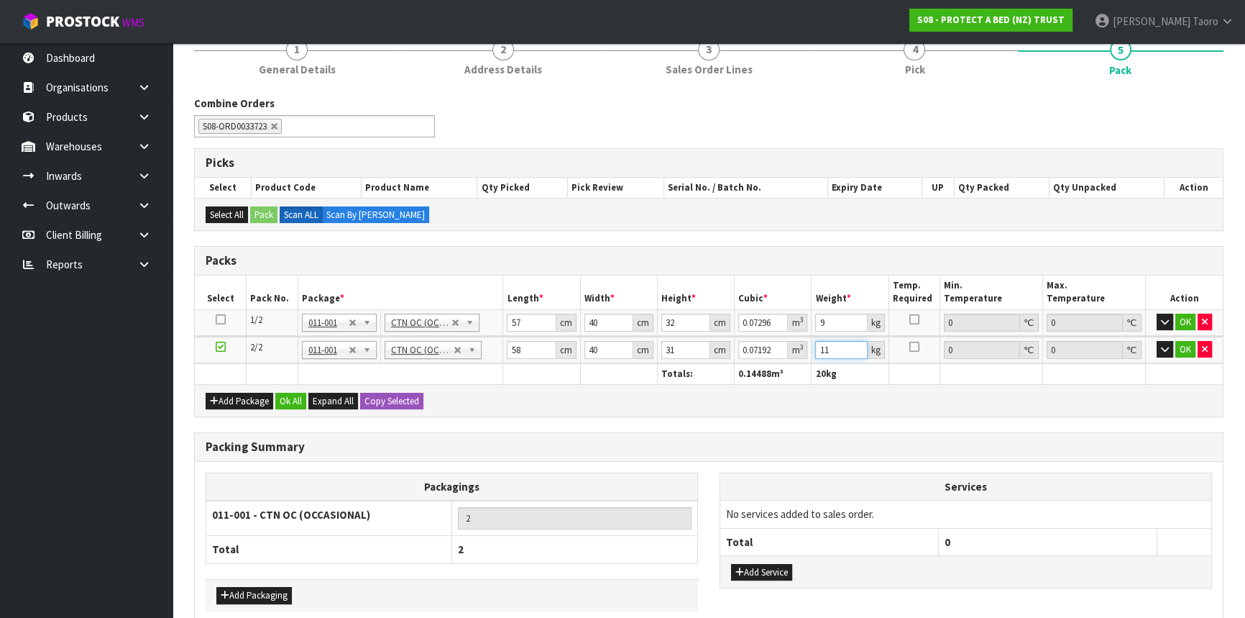
scroll to position [203, 0]
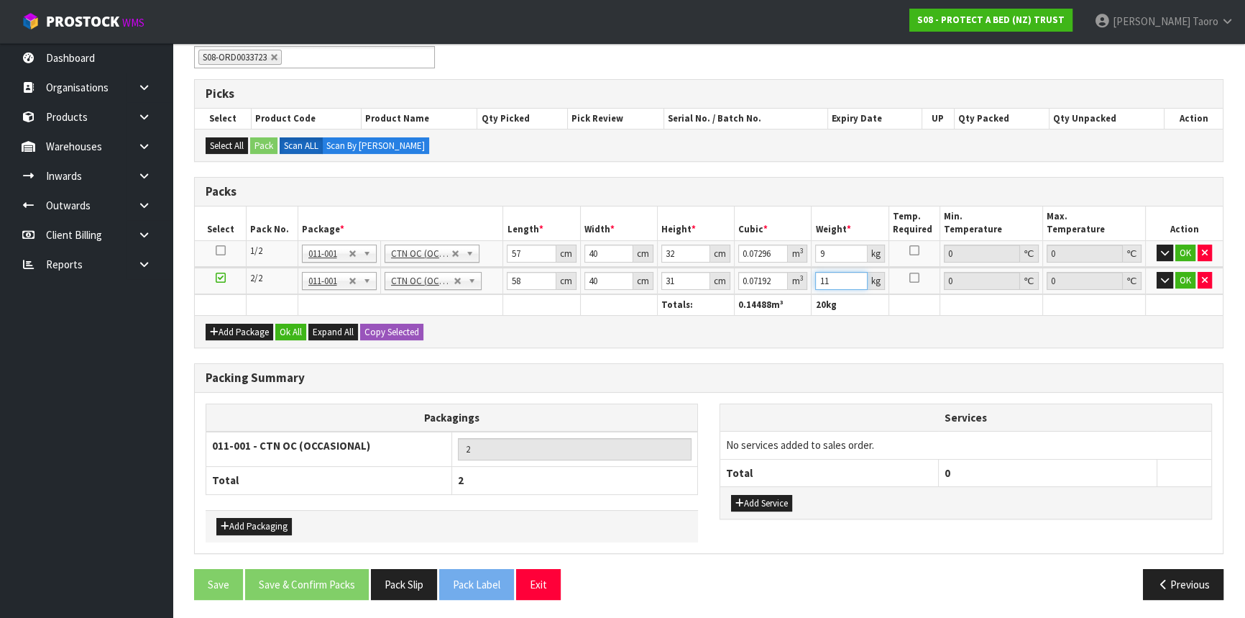
type input "11"
click at [751, 495] on button "Add Service" at bounding box center [761, 503] width 61 height 17
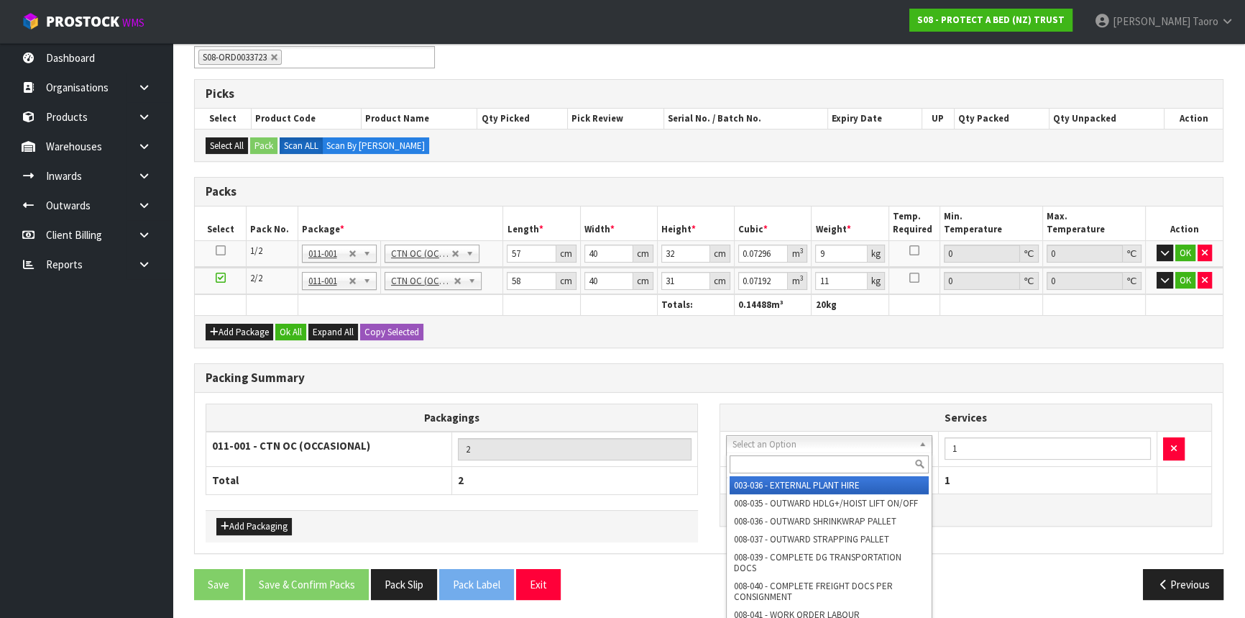
click at [777, 459] on input "text" at bounding box center [829, 464] width 199 height 18
type input "129"
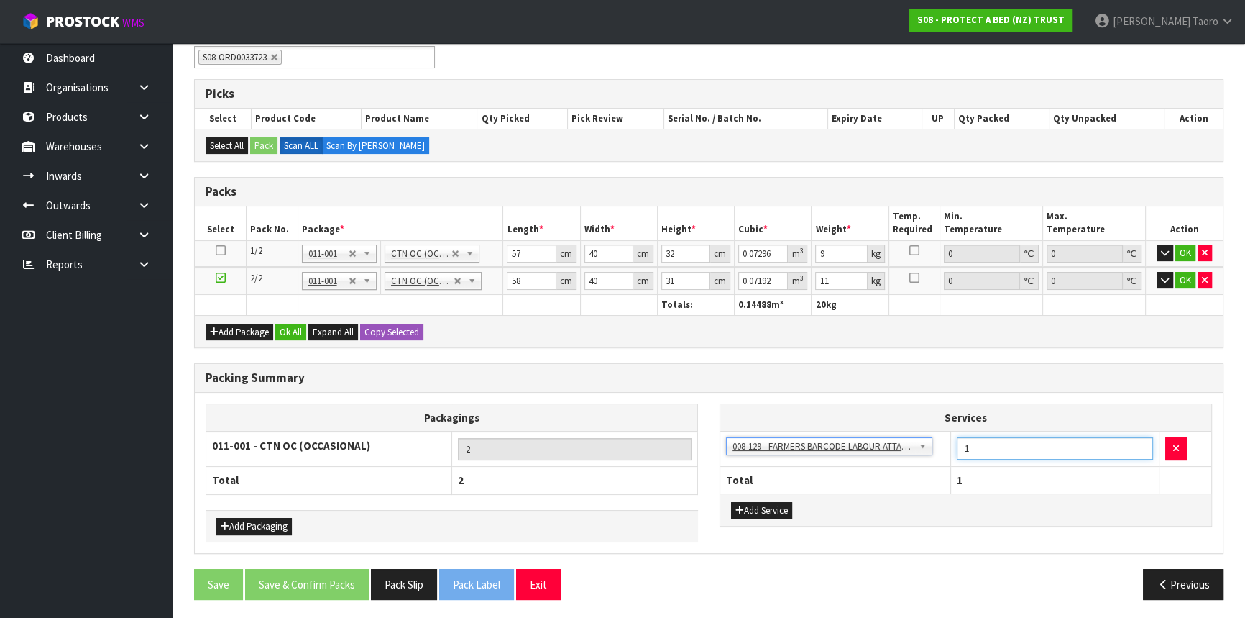
click at [1050, 440] on input "1" at bounding box center [1055, 448] width 196 height 22
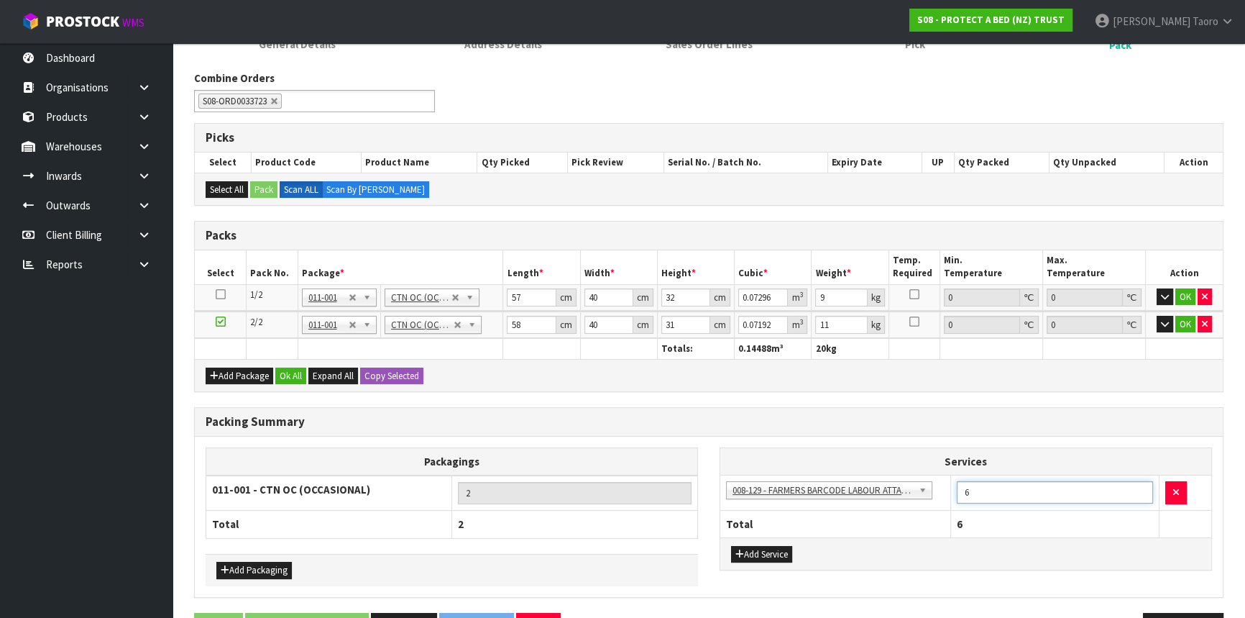
type input "6"
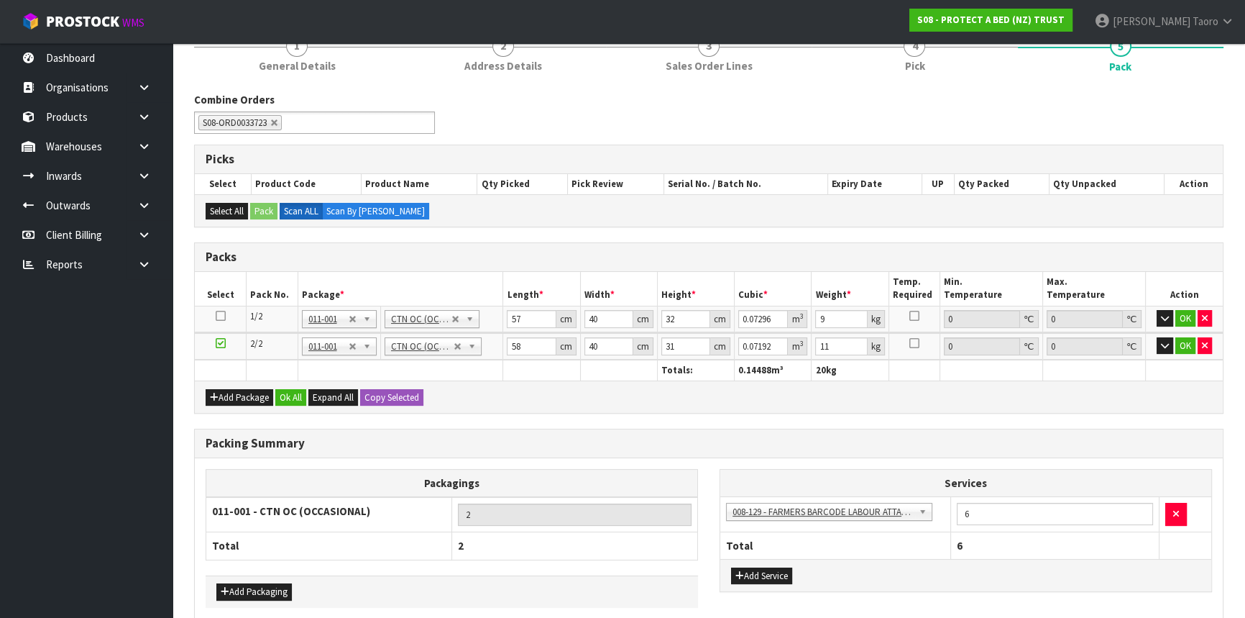
click at [720, 349] on div "cm" at bounding box center [720, 346] width 20 height 18
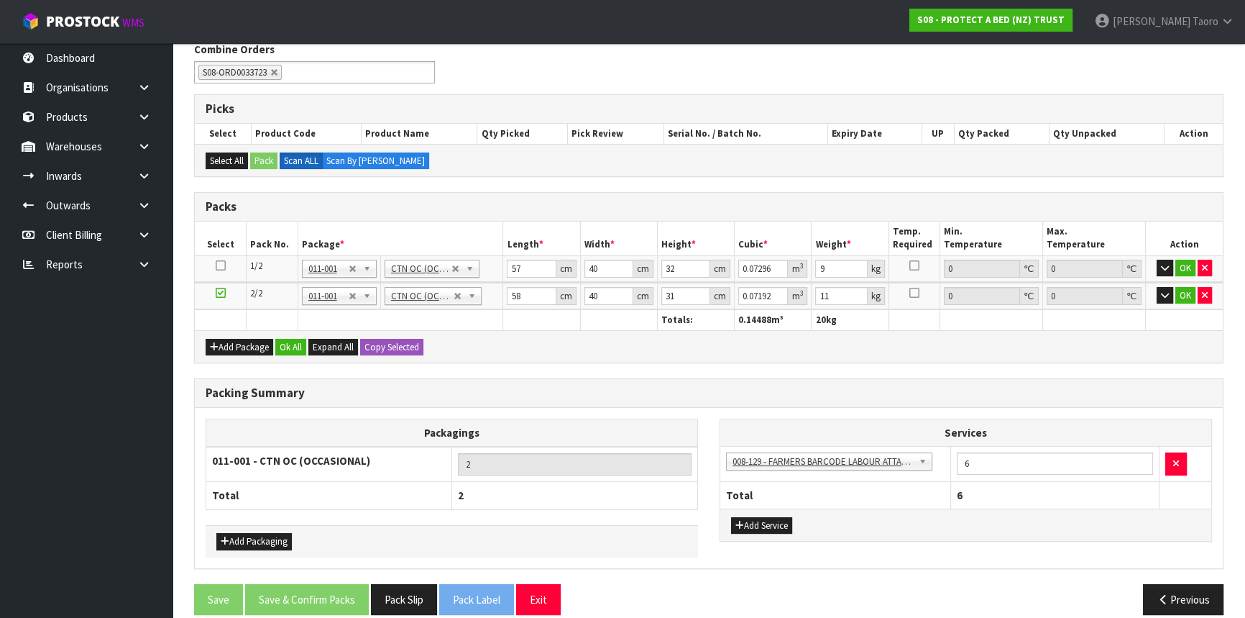
scroll to position [203, 0]
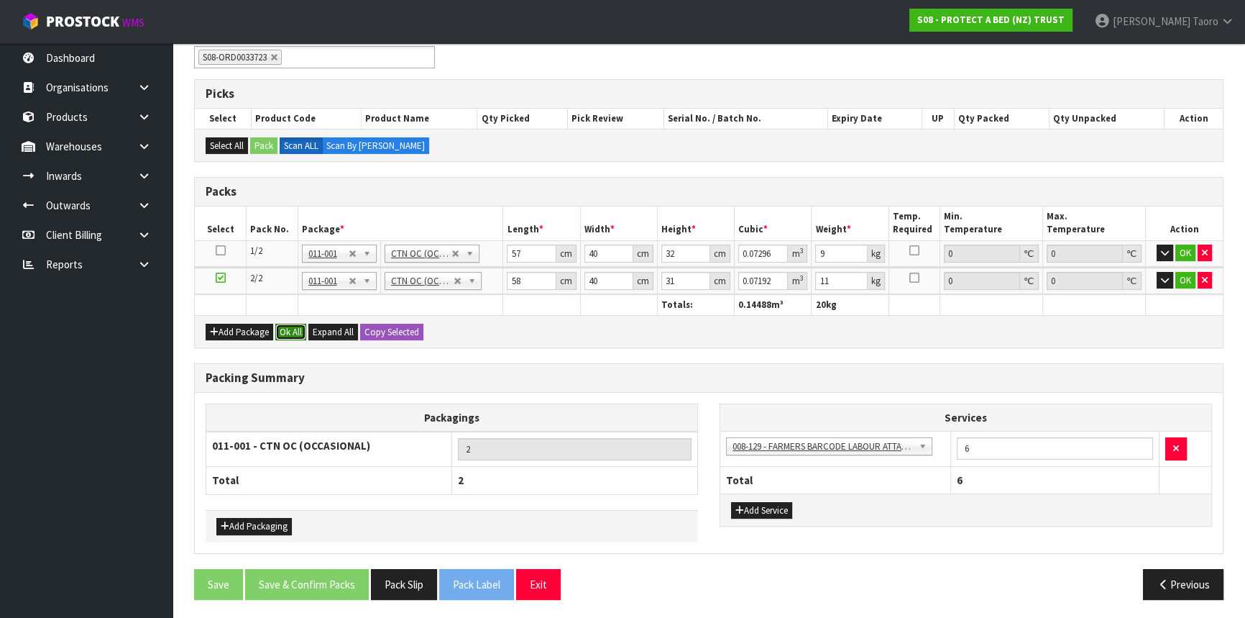
click at [299, 332] on button "Ok All" at bounding box center [290, 332] width 31 height 17
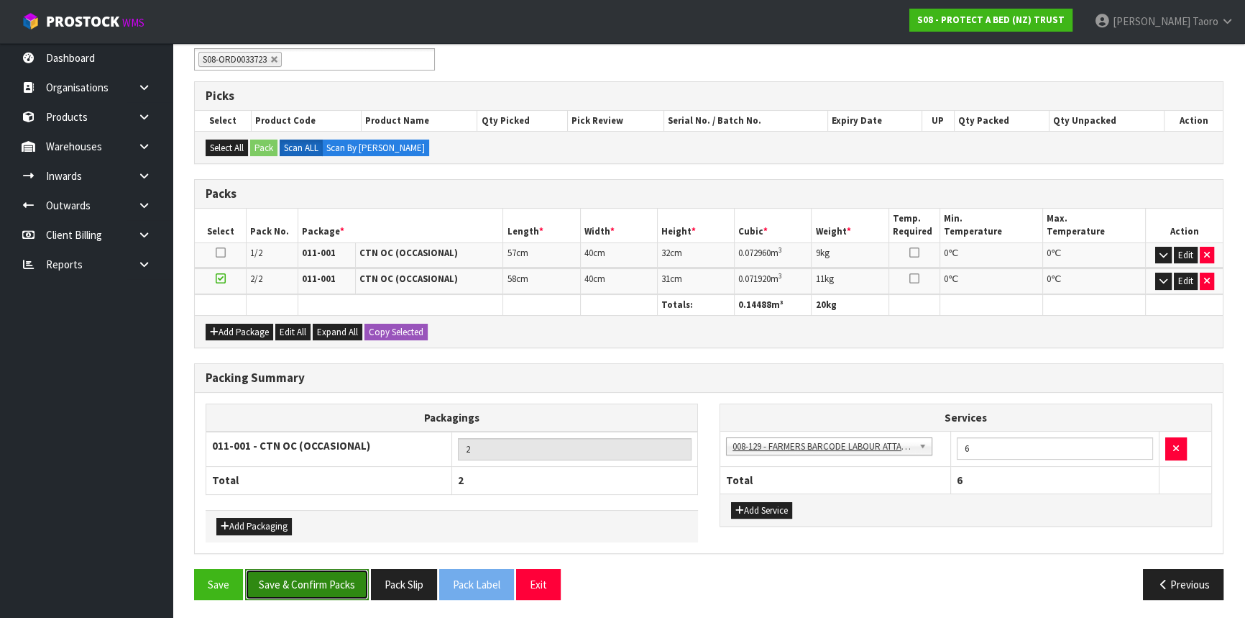
click at [329, 581] on button "Save & Confirm Packs" at bounding box center [307, 584] width 124 height 31
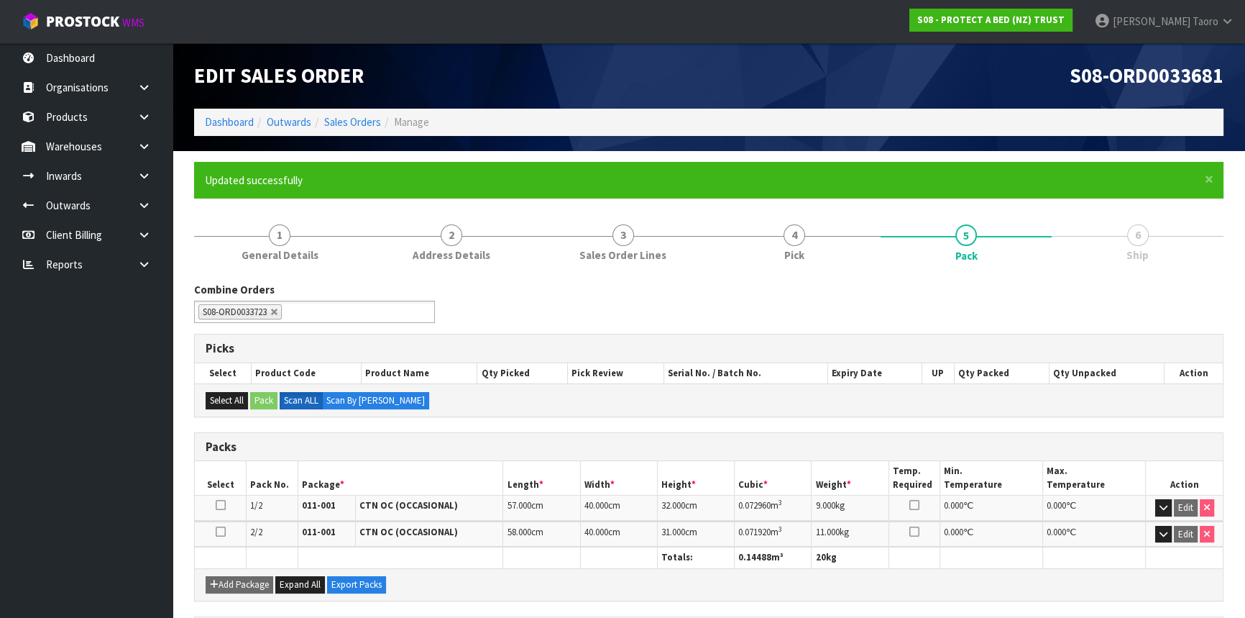
scroll to position [221, 0]
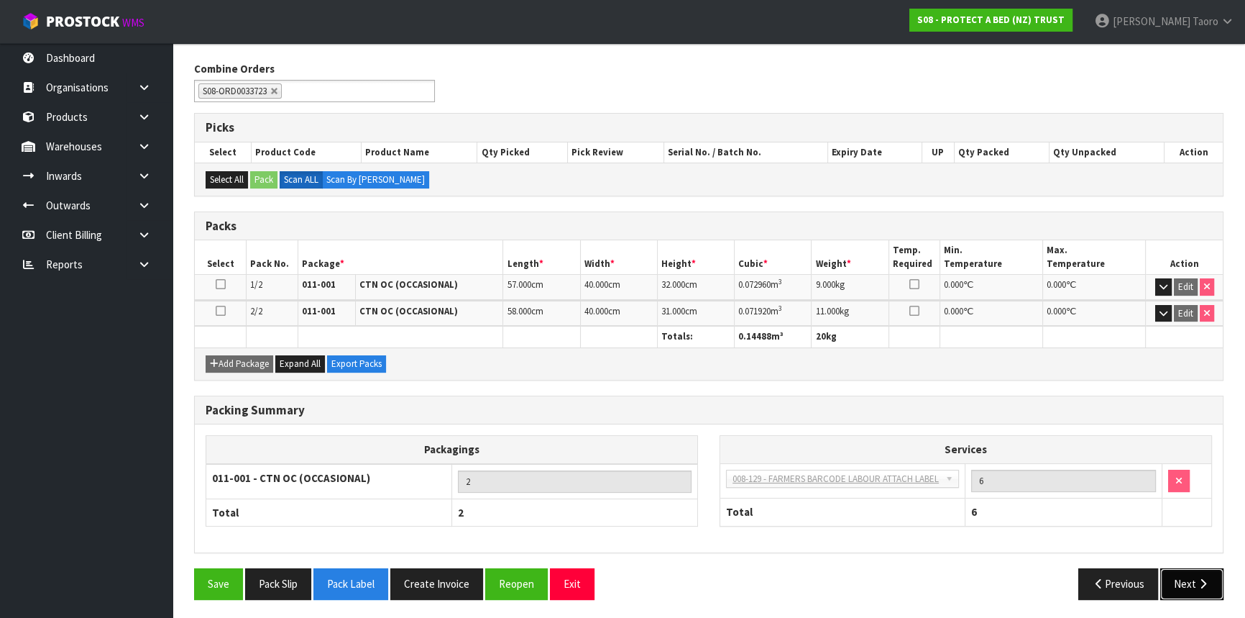
click at [1193, 580] on button "Next" at bounding box center [1191, 583] width 63 height 31
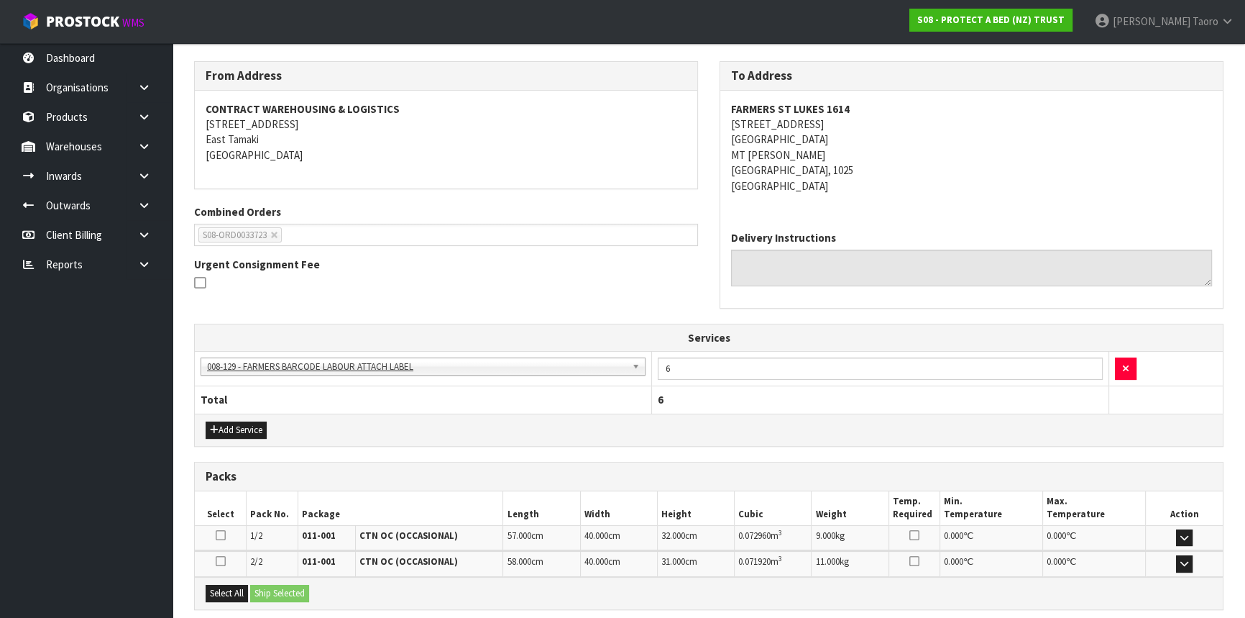
scroll to position [364, 0]
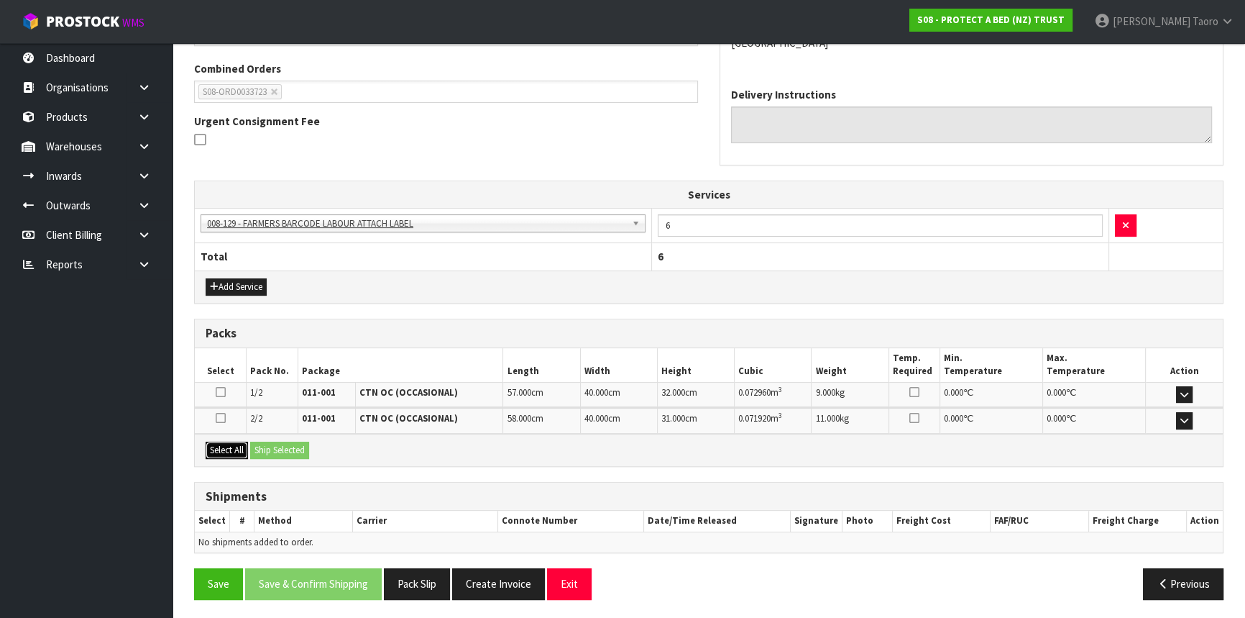
click at [232, 441] on button "Select All" at bounding box center [227, 449] width 42 height 17
drag, startPoint x: 266, startPoint y: 449, endPoint x: 335, endPoint y: 469, distance: 71.9
click at [266, 449] on button "Ship Selected" at bounding box center [279, 449] width 59 height 17
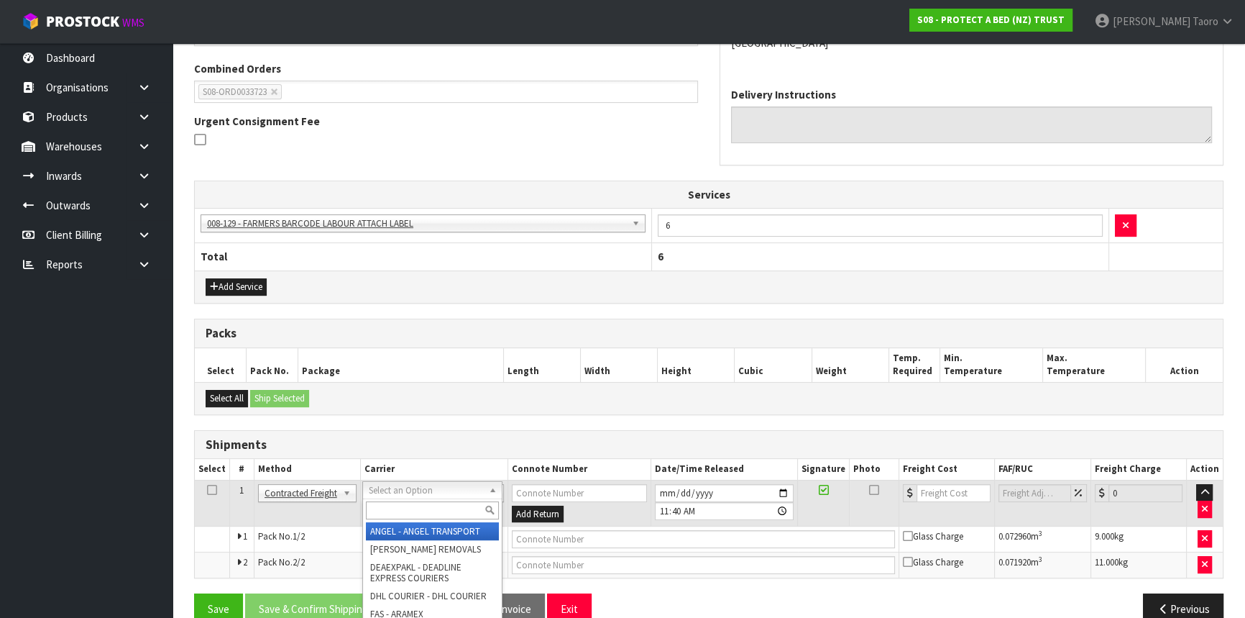
click at [404, 505] on input "text" at bounding box center [432, 510] width 133 height 18
type input "NZP"
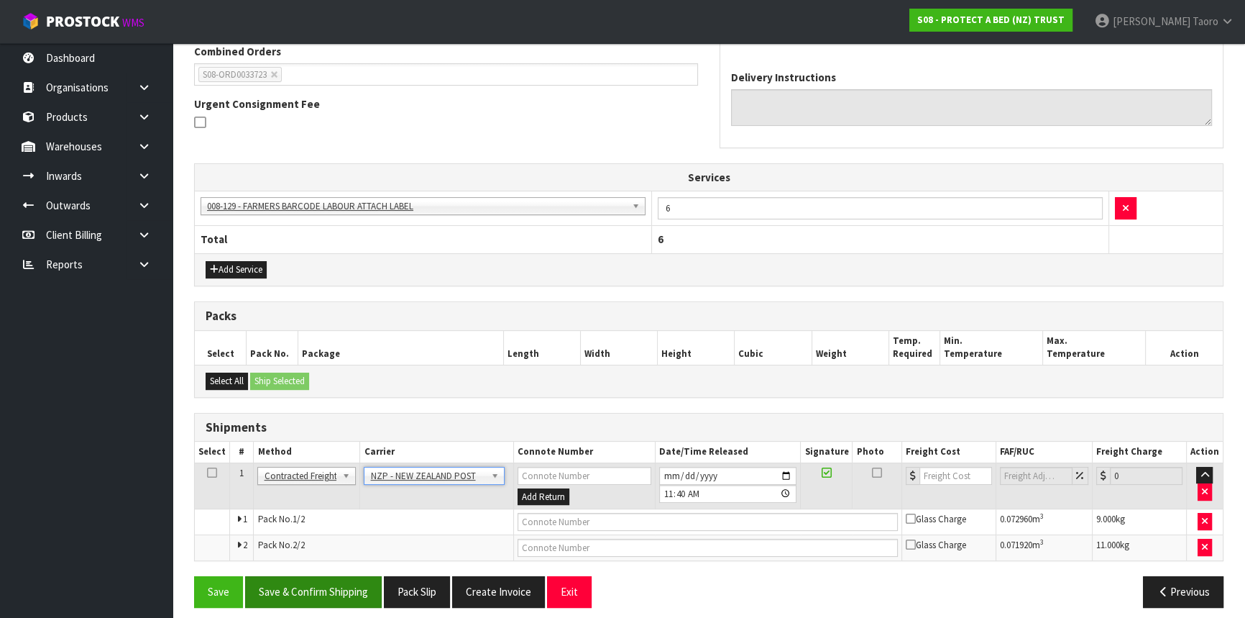
scroll to position [389, 0]
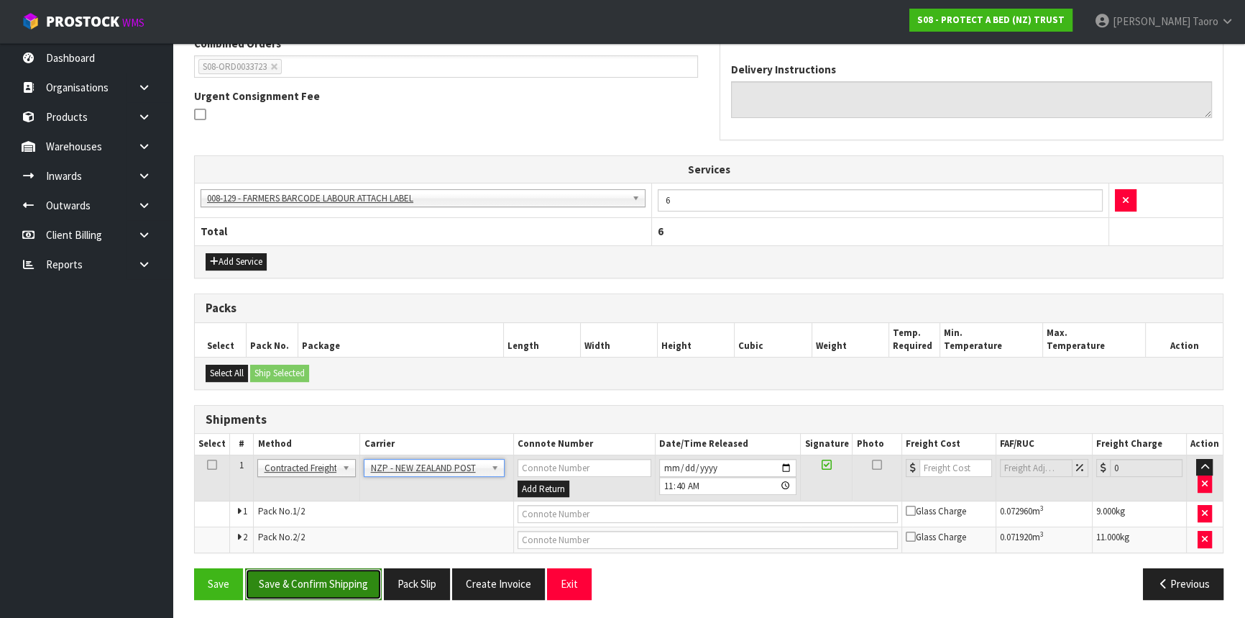
click at [370, 575] on button "Save & Confirm Shipping" at bounding box center [313, 583] width 137 height 31
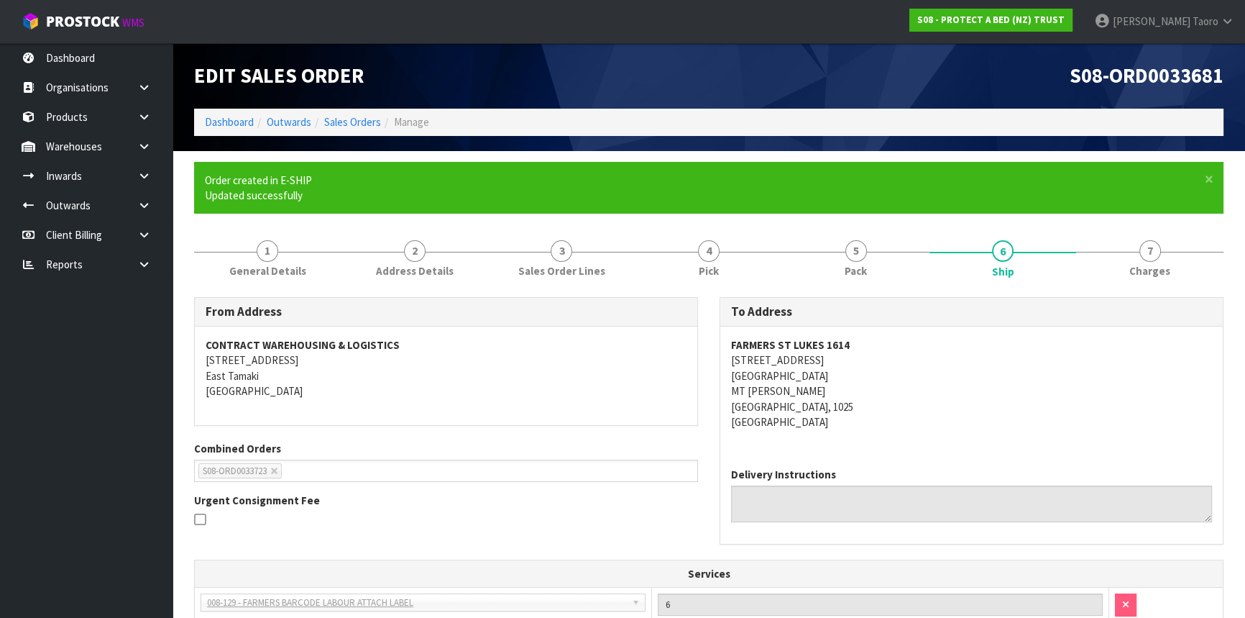
scroll to position [367, 0]
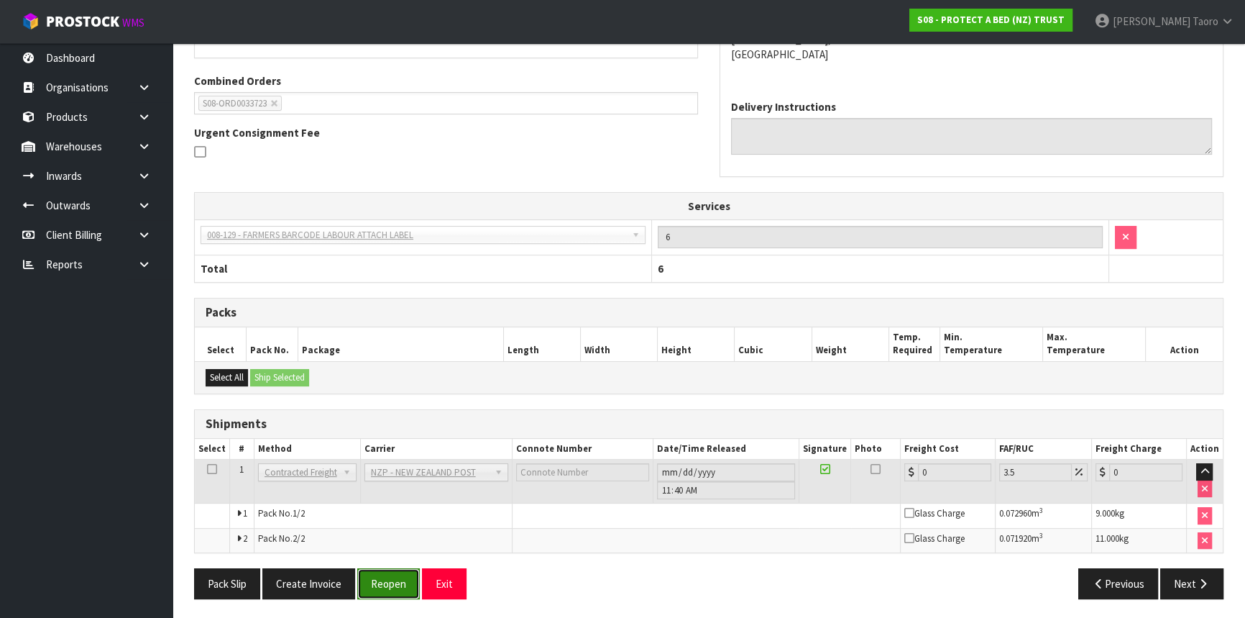
click at [392, 583] on button "Reopen" at bounding box center [388, 583] width 63 height 31
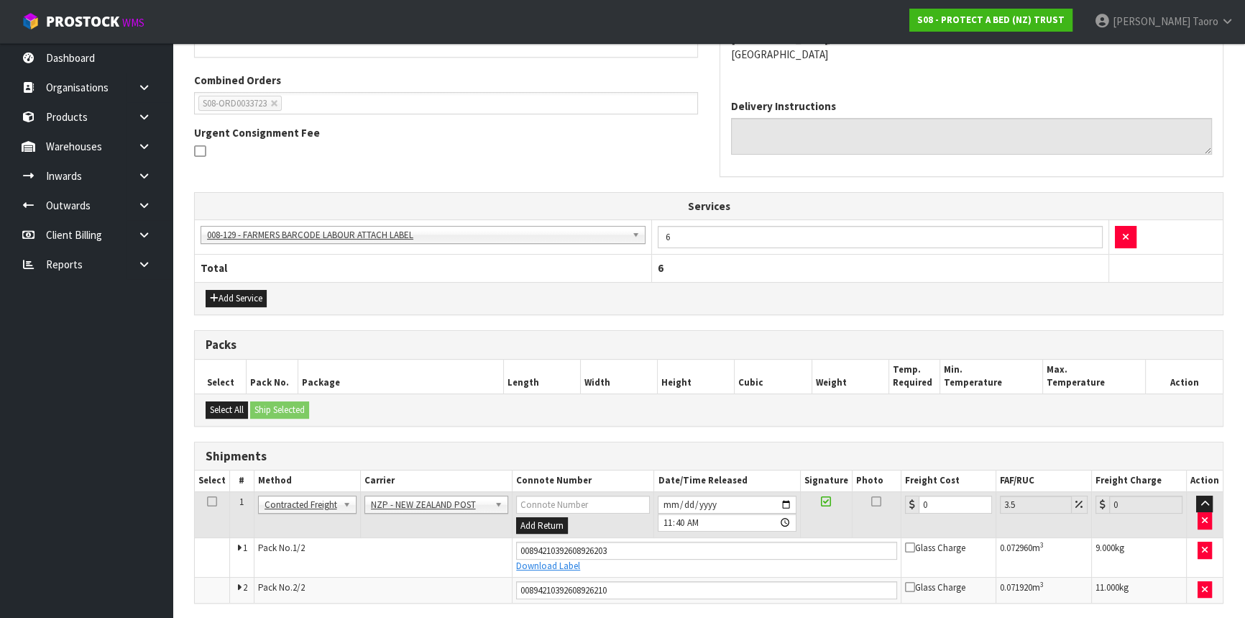
scroll to position [403, 0]
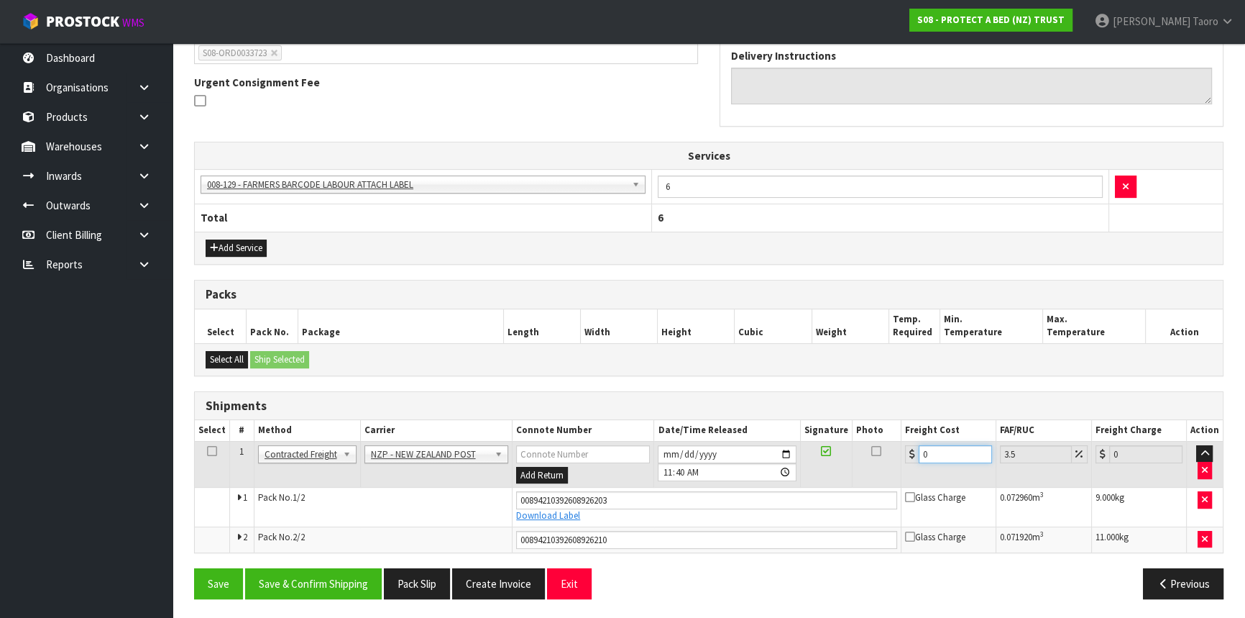
click at [953, 452] on input "0" at bounding box center [955, 454] width 73 height 18
click at [953, 451] on input "0" at bounding box center [955, 454] width 73 height 18
type input "8"
type input "8.28"
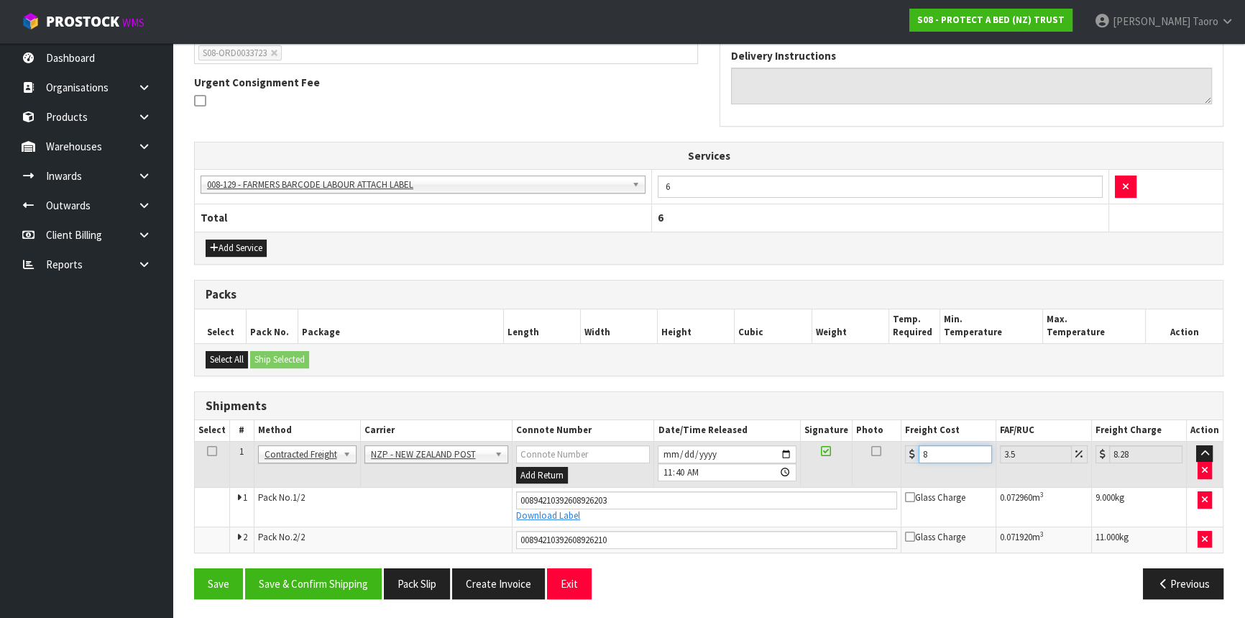
type input "8.6"
type input "8.9"
type input "8.66"
type input "8.96"
type input "8.66"
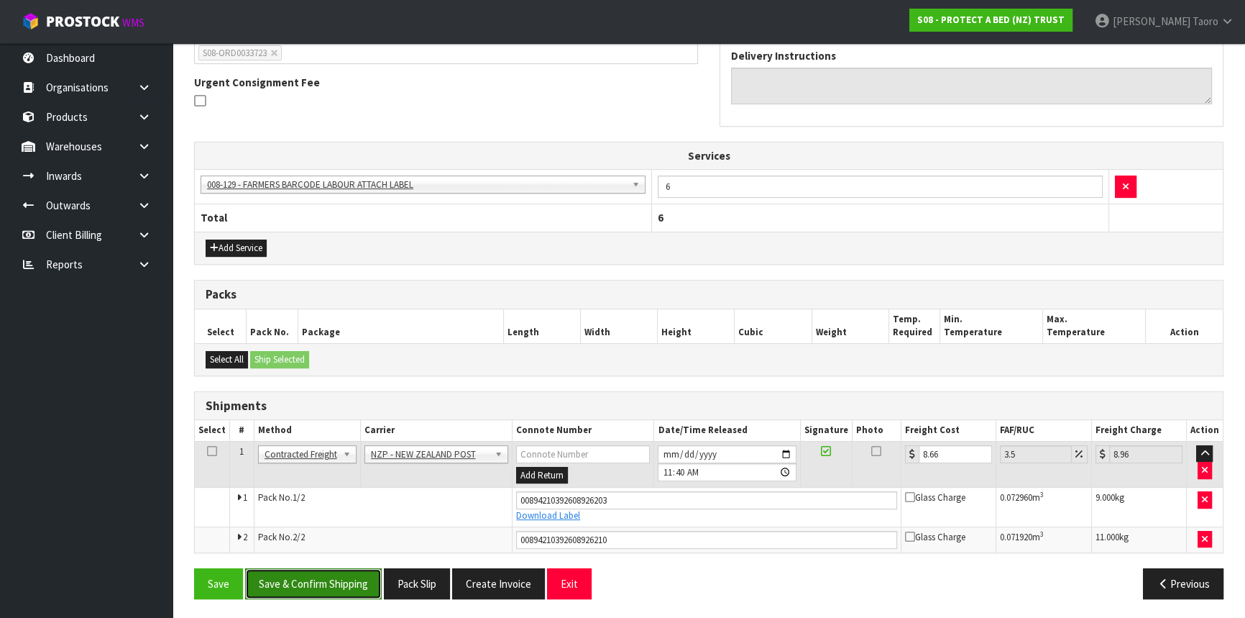
click at [361, 580] on button "Save & Confirm Shipping" at bounding box center [313, 583] width 137 height 31
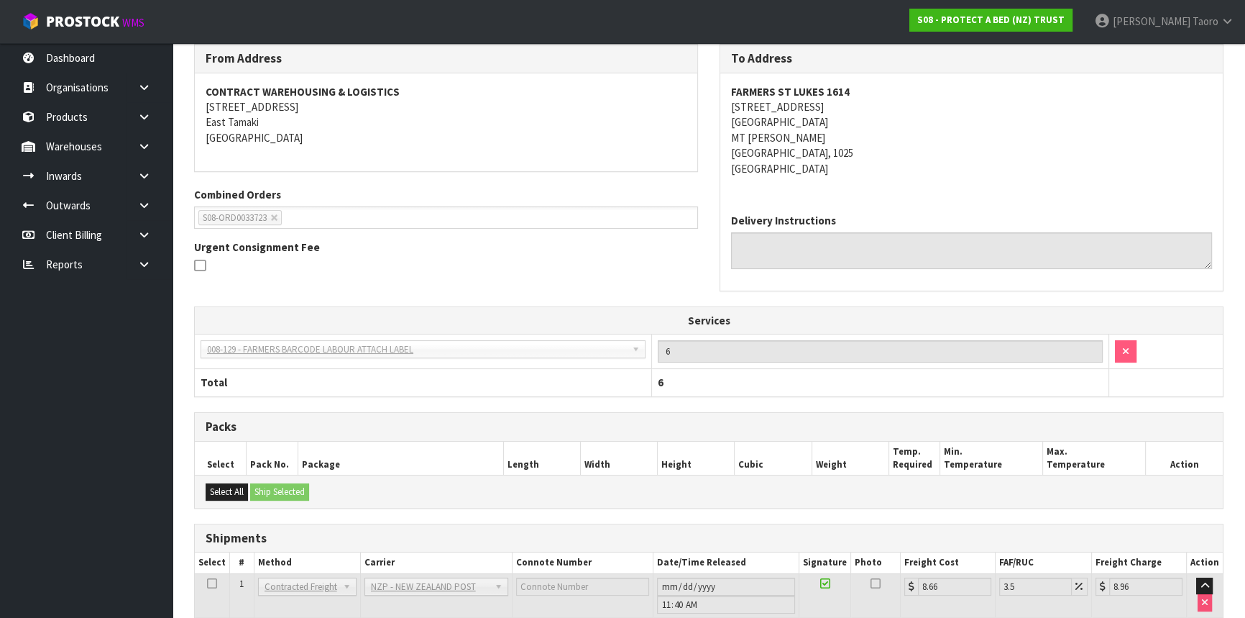
scroll to position [362, 0]
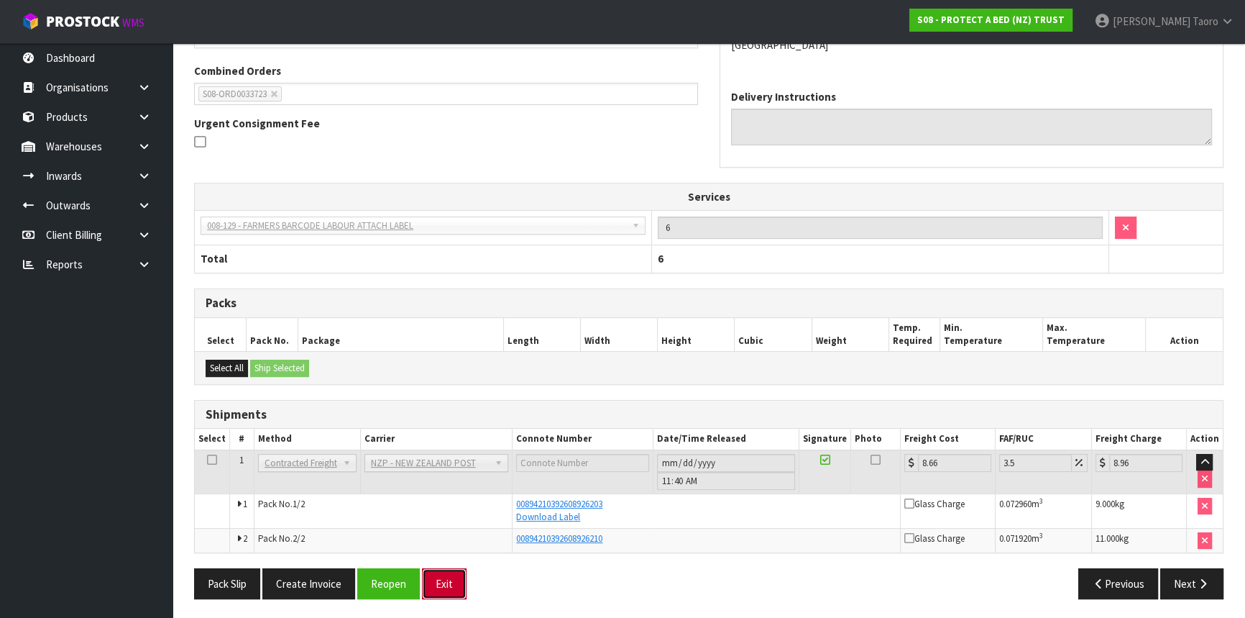
click at [439, 577] on button "Exit" at bounding box center [444, 583] width 45 height 31
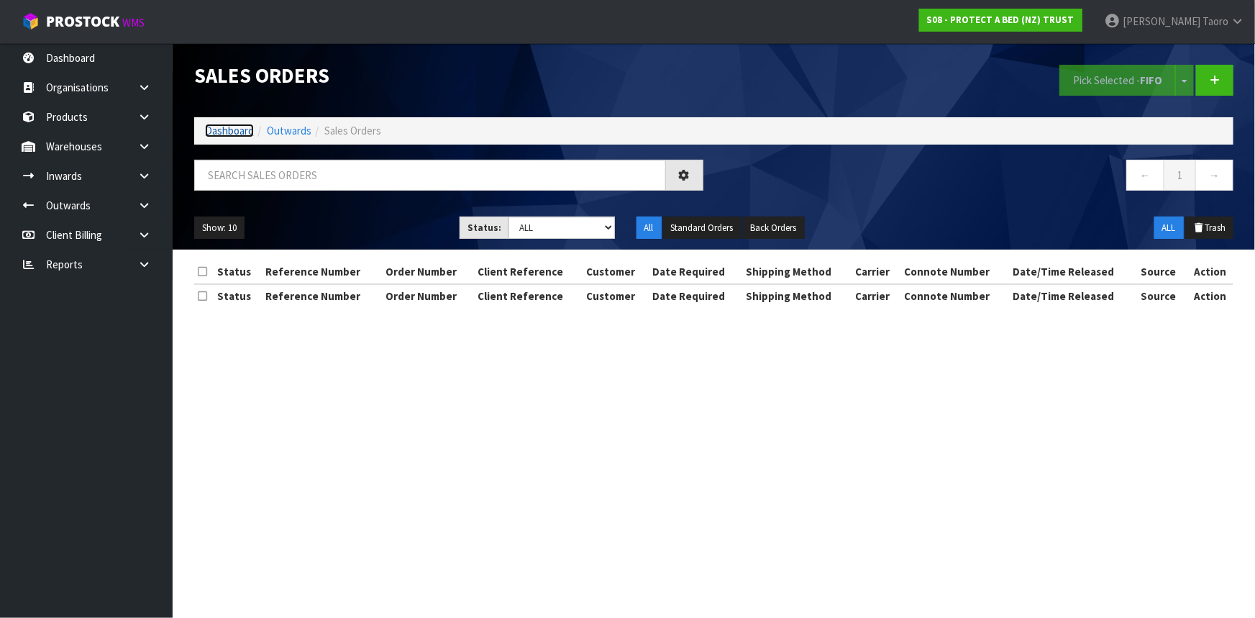
click at [232, 134] on link "Dashboard" at bounding box center [229, 131] width 49 height 14
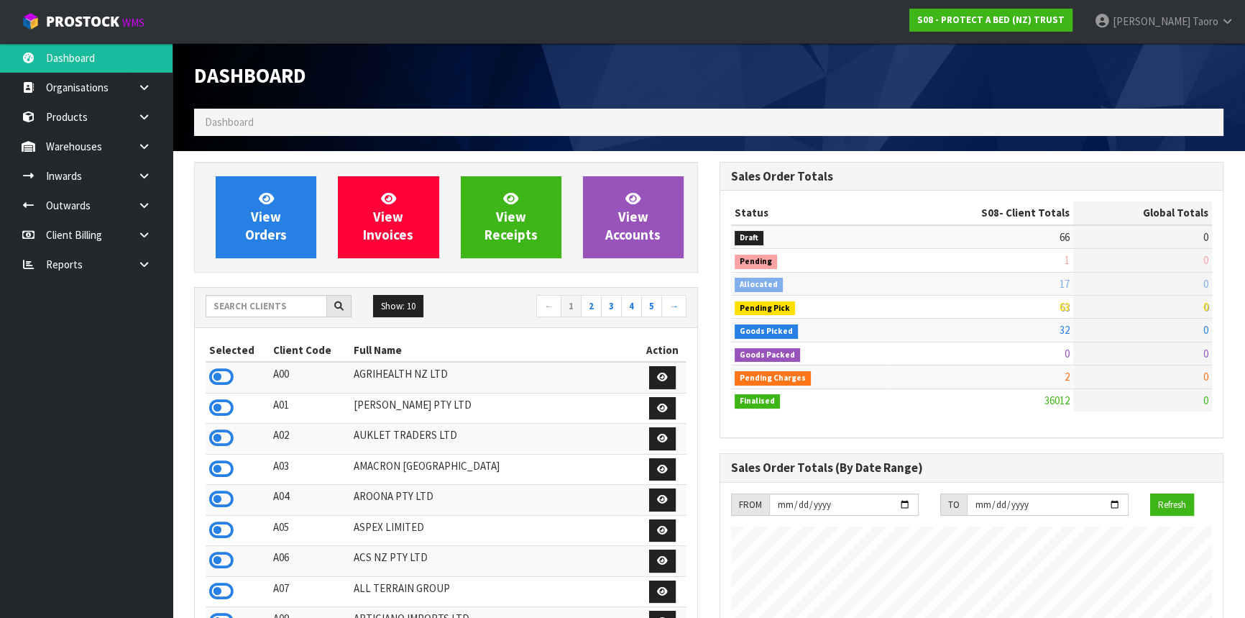
scroll to position [1087, 525]
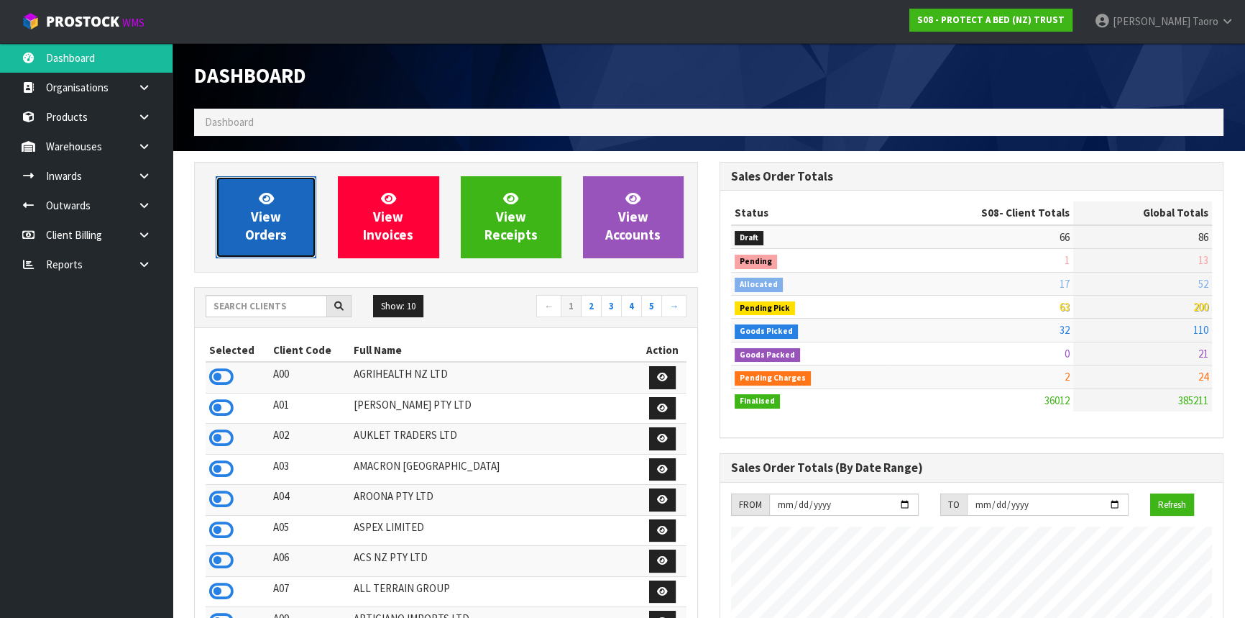
click at [283, 230] on span "View Orders" at bounding box center [266, 217] width 42 height 54
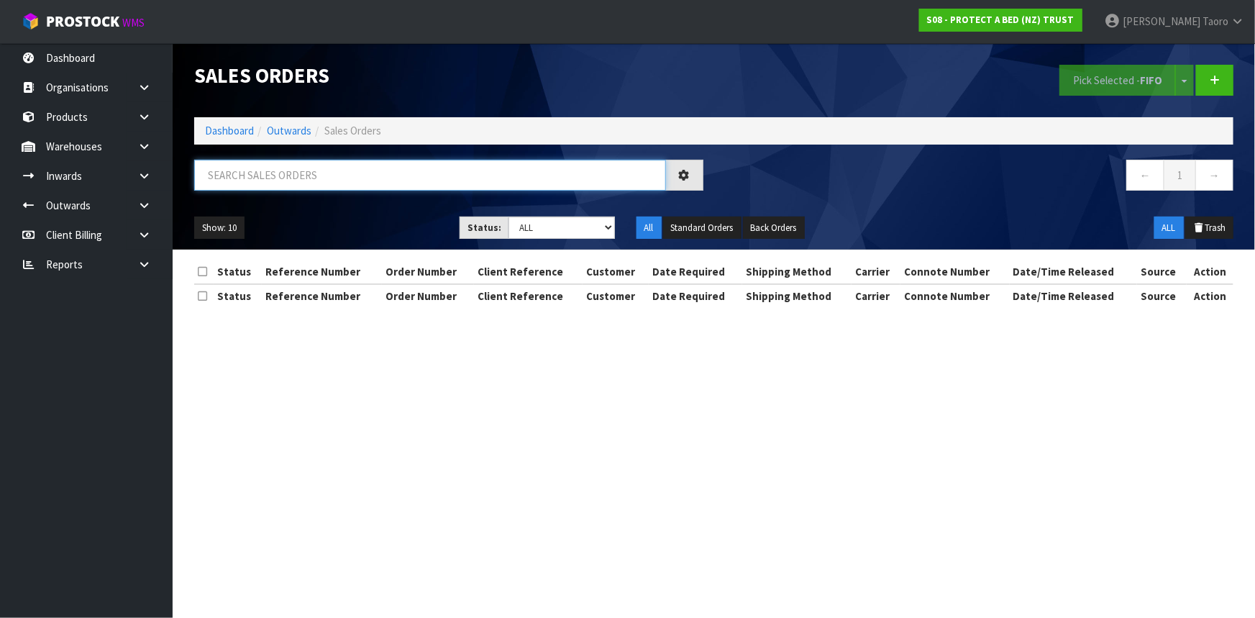
click at [303, 173] on input "text" at bounding box center [430, 175] width 472 height 31
type input "JOB-0416219"
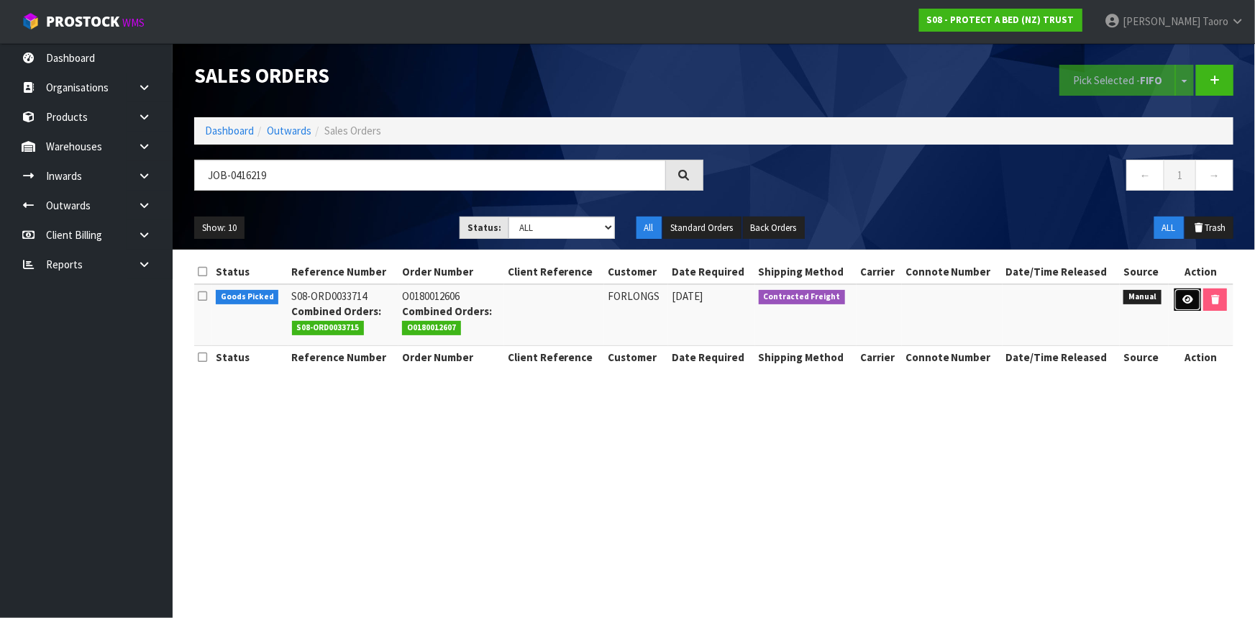
click at [1182, 299] on icon at bounding box center [1187, 299] width 11 height 9
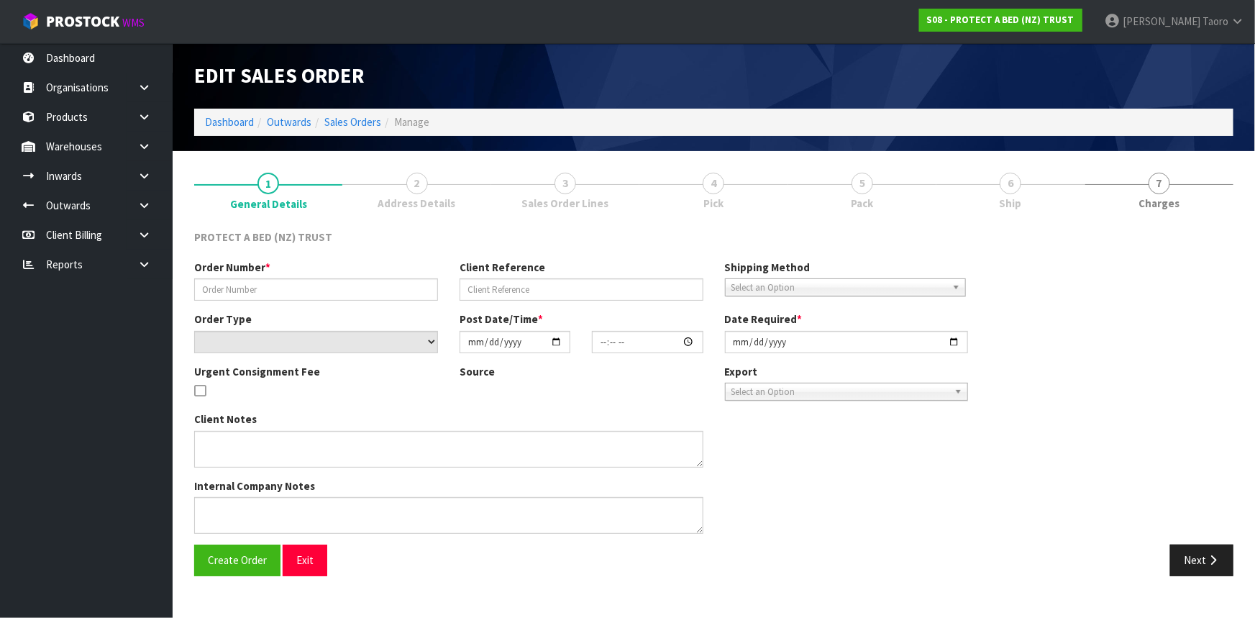
type input "O0180012606"
select select "number:0"
type input "2025-10-06"
type input "09:26:00.000"
type input "2025-10-06"
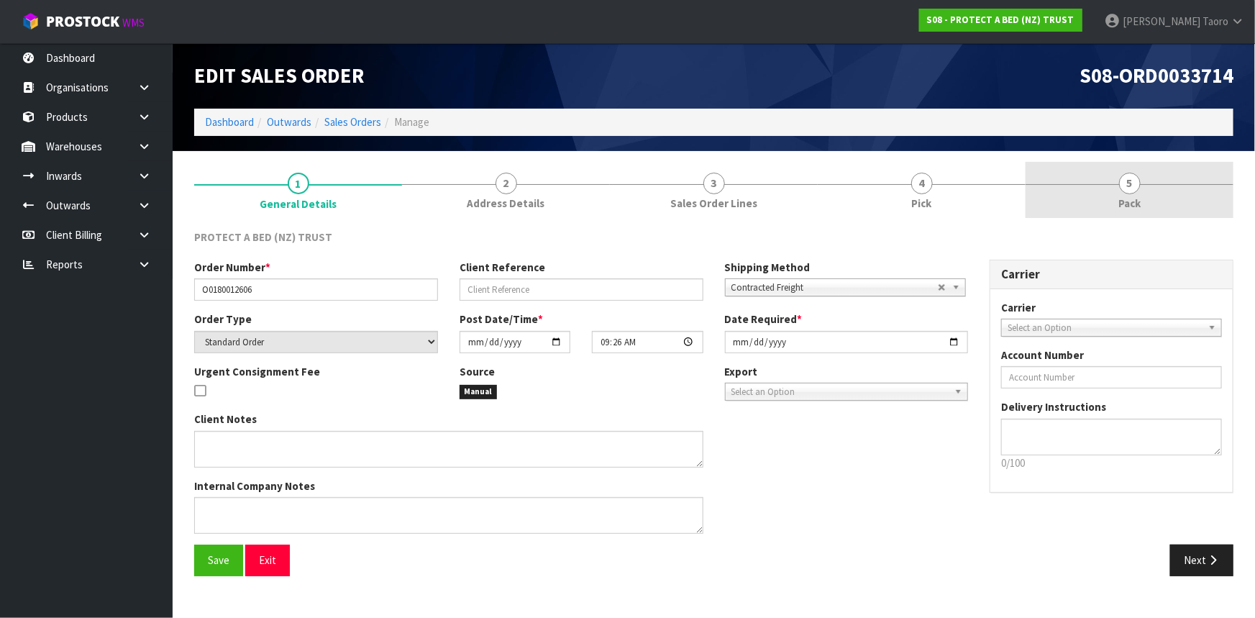
drag, startPoint x: 1141, startPoint y: 201, endPoint x: 1145, endPoint y: 188, distance: 13.0
click at [1143, 198] on link "5 Pack" at bounding box center [1129, 190] width 208 height 57
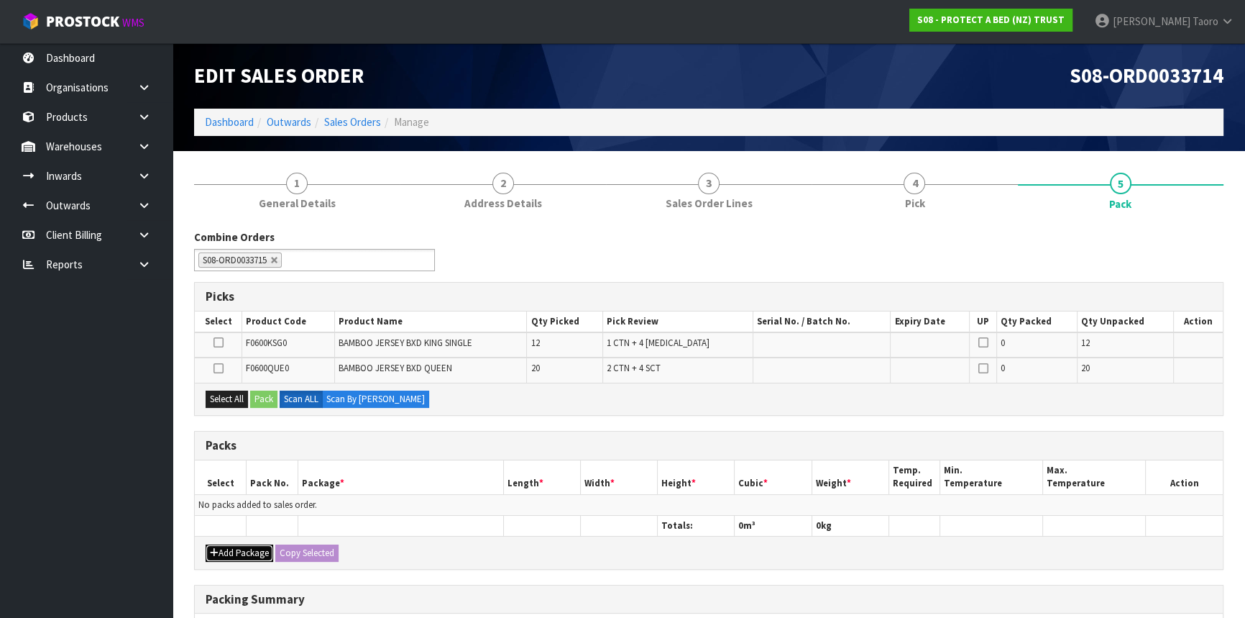
drag, startPoint x: 243, startPoint y: 554, endPoint x: 229, endPoint y: 536, distance: 23.0
click at [243, 554] on button "Add Package" at bounding box center [240, 552] width 68 height 17
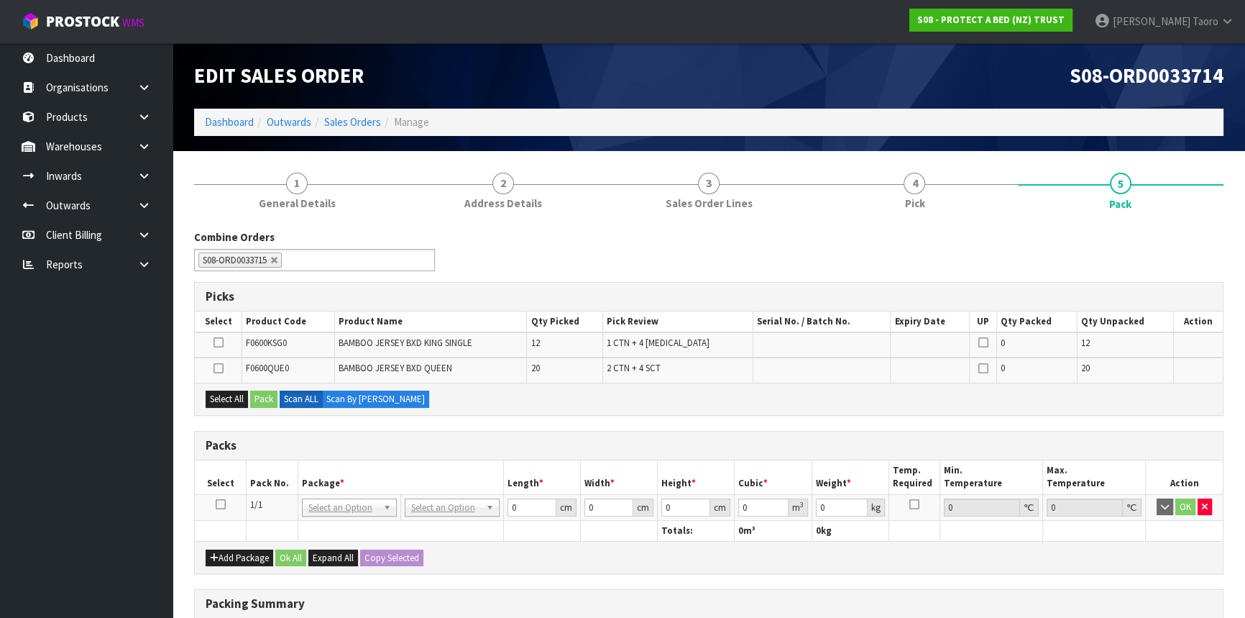
click at [219, 505] on icon at bounding box center [221, 504] width 10 height 1
click at [582, 268] on div "Combine Orders S08-ORD0031944 S08-ORD0032699 S08-ORD0032700 S08-ORD0032701 S08-…" at bounding box center [708, 255] width 1051 height 52
click at [221, 342] on icon at bounding box center [219, 342] width 10 height 1
click at [0, 0] on input "checkbox" at bounding box center [0, 0] width 0 height 0
click at [260, 403] on button "Pack" at bounding box center [263, 398] width 27 height 17
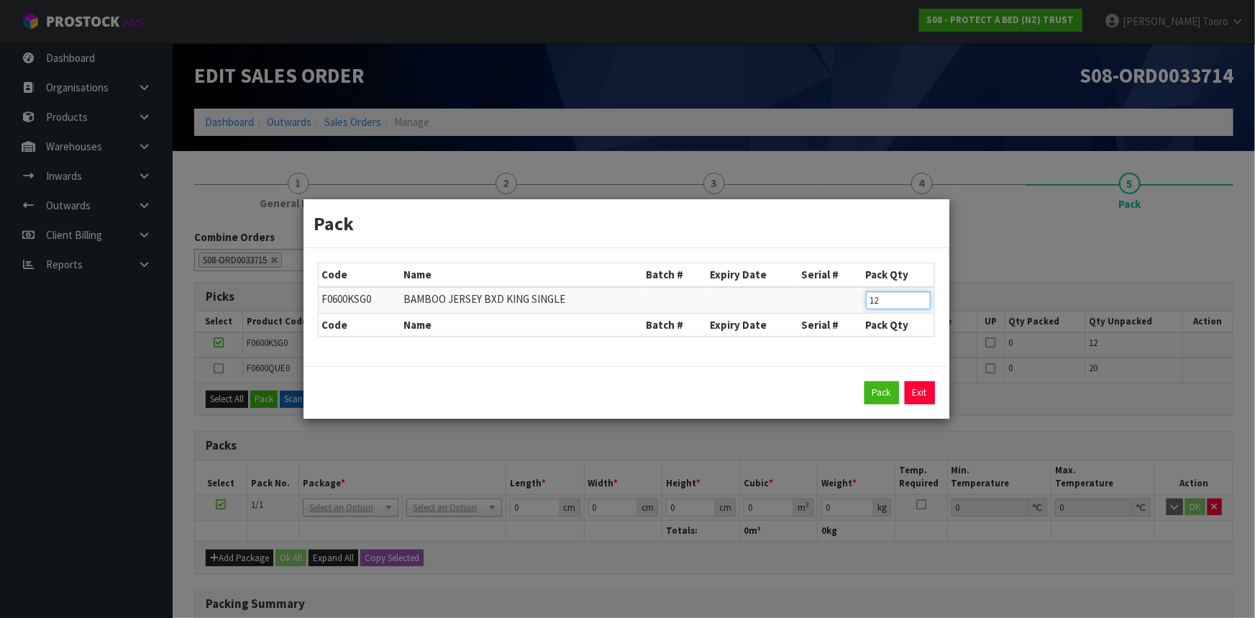
drag, startPoint x: 896, startPoint y: 301, endPoint x: 831, endPoint y: 300, distance: 64.7
click at [832, 301] on tr "F0600KSG0 BAMBOO JERSEY BXD KING SINGLE 12" at bounding box center [626, 300] width 615 height 27
type input "8"
click button "Pack" at bounding box center [881, 392] width 35 height 23
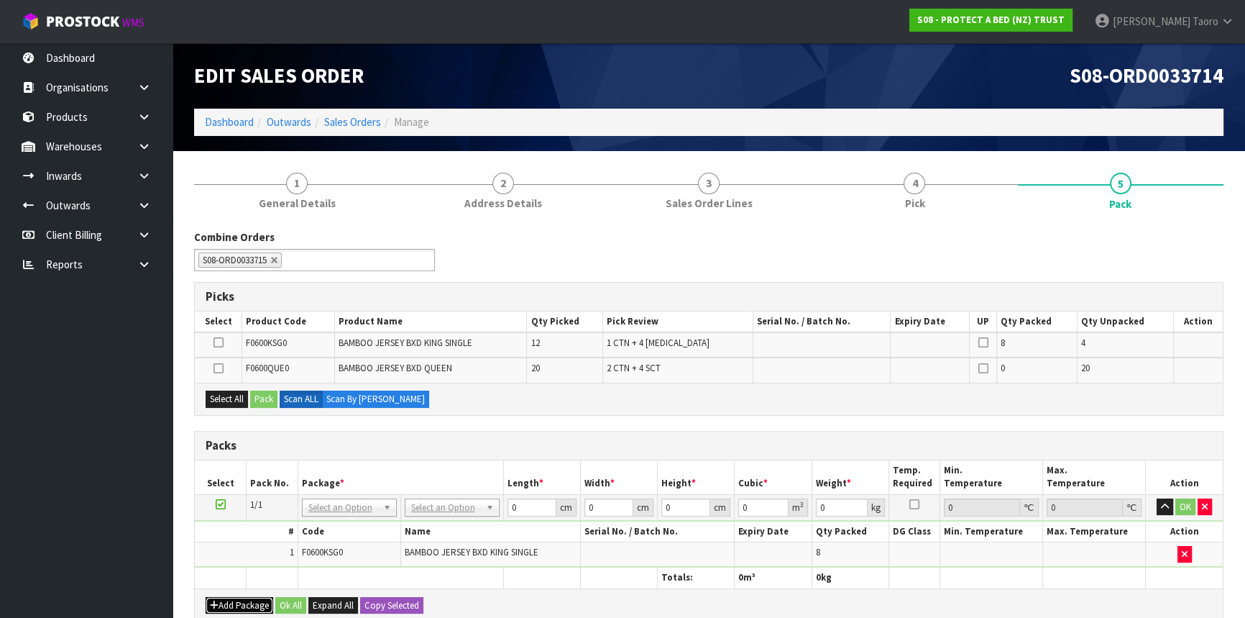
click at [230, 597] on button "Add Package" at bounding box center [240, 605] width 68 height 17
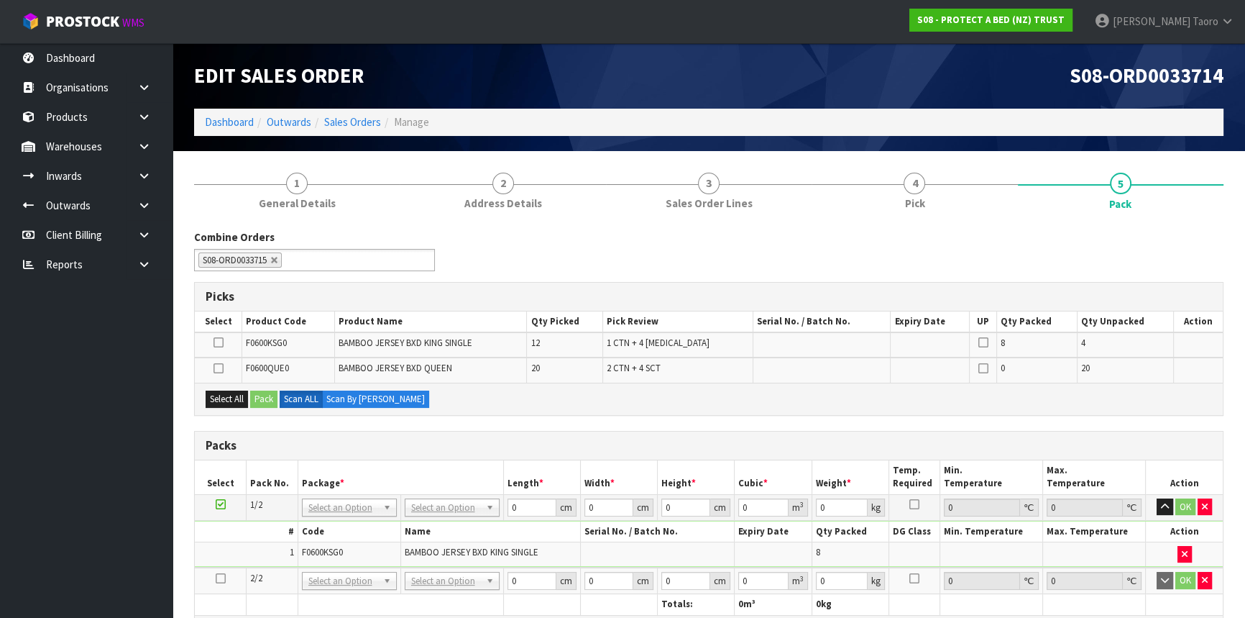
click at [219, 580] on link at bounding box center [221, 578] width 10 height 12
click at [1168, 509] on button "button" at bounding box center [1165, 506] width 17 height 17
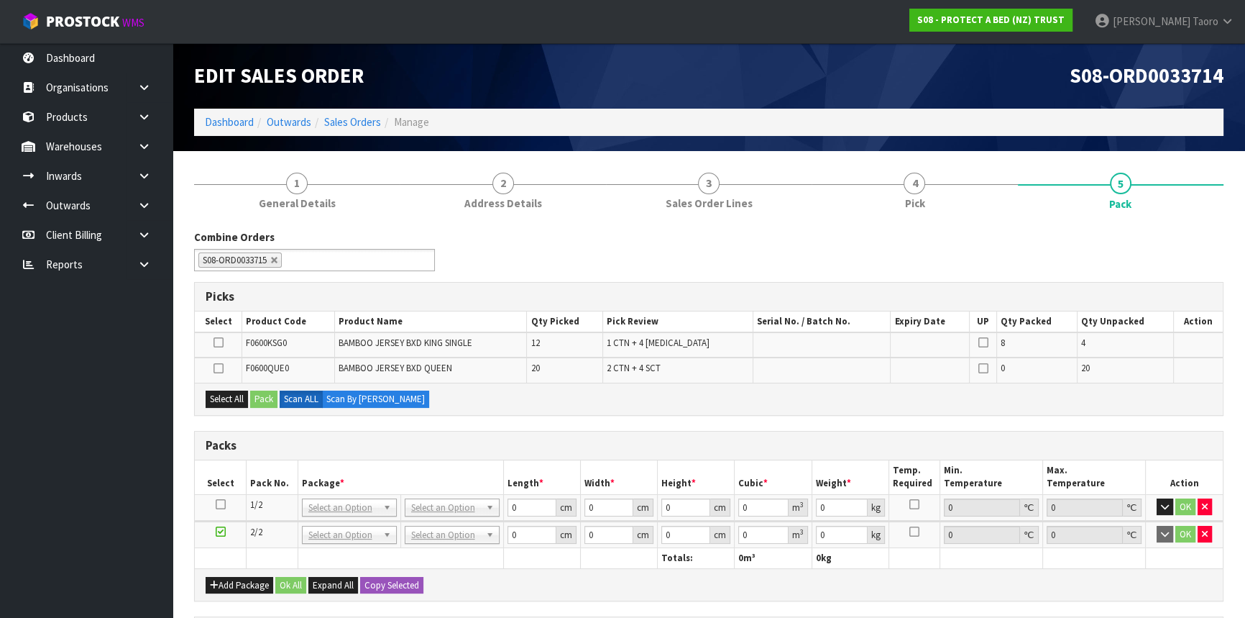
click at [1148, 447] on h3 "Packs" at bounding box center [709, 446] width 1007 height 14
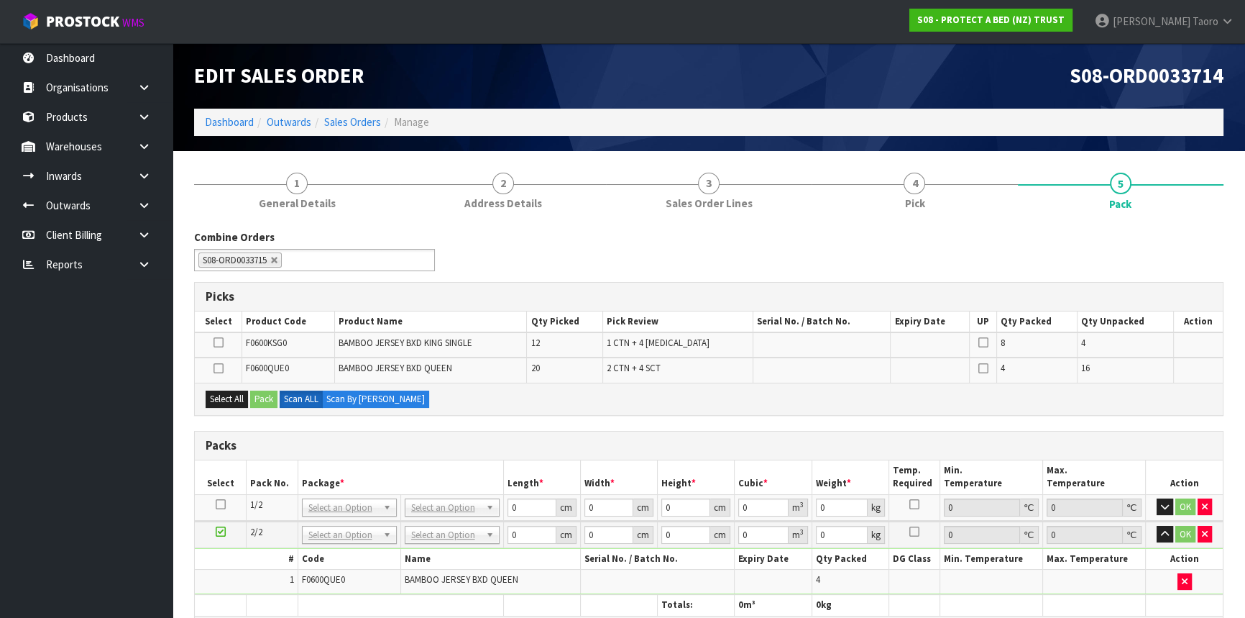
drag, startPoint x: 667, startPoint y: 559, endPoint x: 639, endPoint y: 452, distance: 110.0
click at [639, 452] on div "Packs" at bounding box center [709, 445] width 1028 height 29
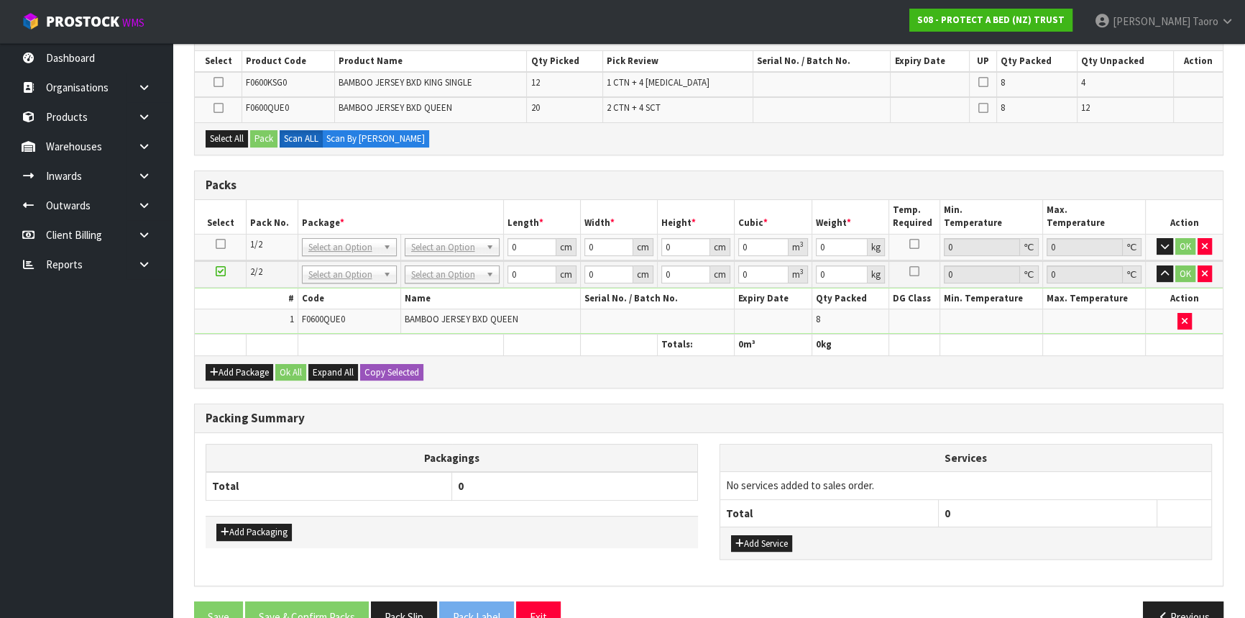
scroll to position [261, 0]
click at [232, 354] on div "Add Package Ok All Expand All Copy Selected" at bounding box center [709, 370] width 1028 height 32
click at [231, 363] on button "Add Package" at bounding box center [240, 371] width 68 height 17
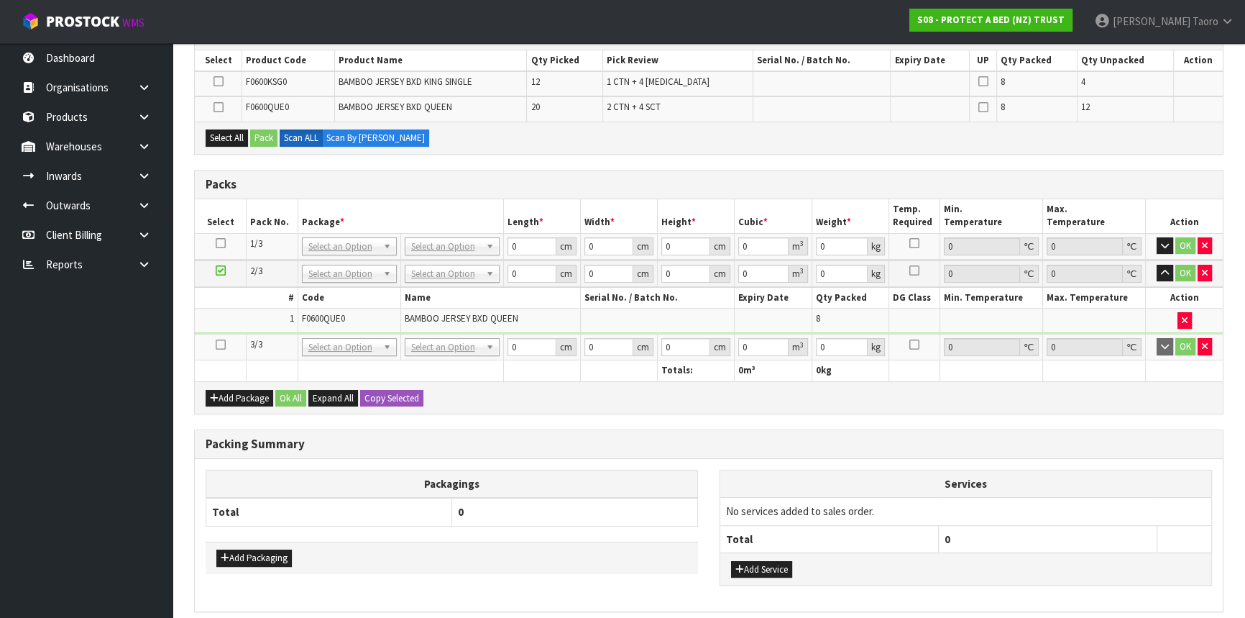
click at [219, 344] on icon at bounding box center [221, 344] width 10 height 1
click at [234, 324] on td "1" at bounding box center [246, 320] width 103 height 24
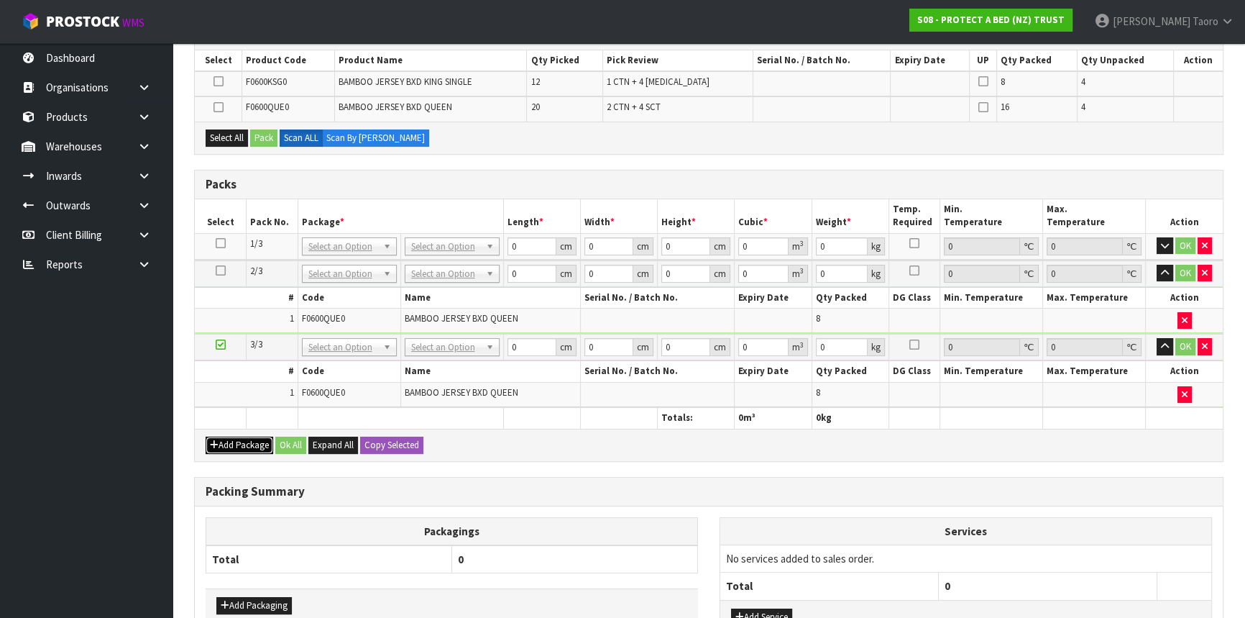
drag, startPoint x: 244, startPoint y: 446, endPoint x: 232, endPoint y: 431, distance: 19.3
click at [244, 446] on button "Add Package" at bounding box center [240, 444] width 68 height 17
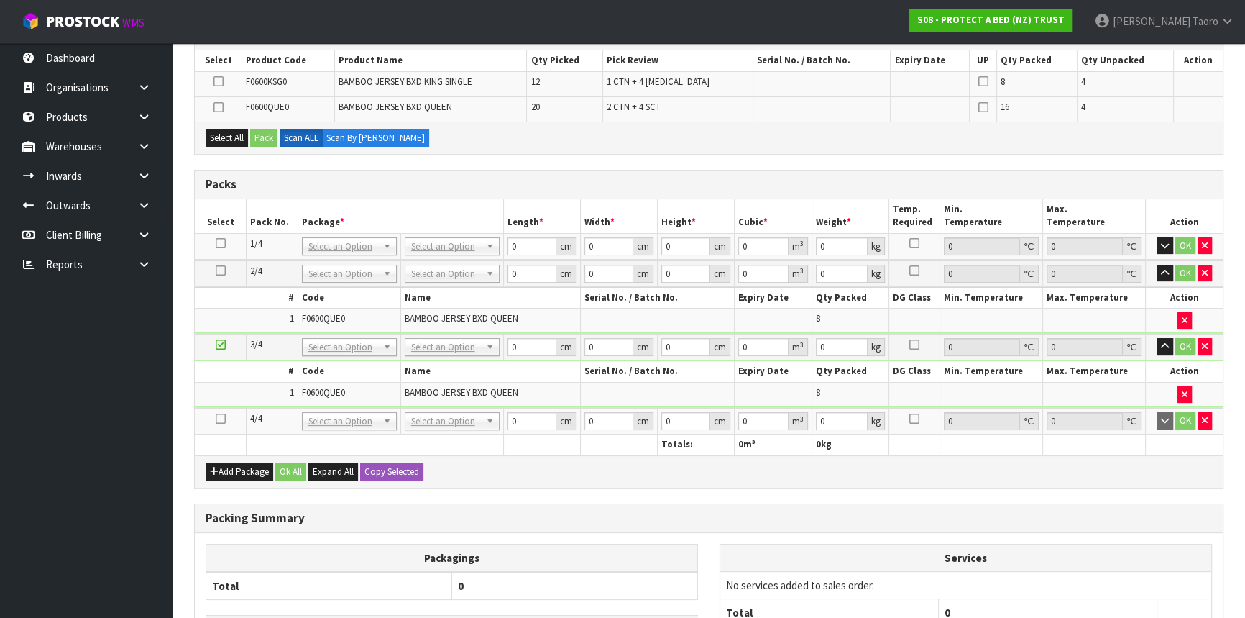
drag, startPoint x: 223, startPoint y: 416, endPoint x: 226, endPoint y: 409, distance: 8.0
click at [223, 418] on icon at bounding box center [221, 418] width 10 height 1
click at [237, 402] on td "1" at bounding box center [246, 394] width 103 height 24
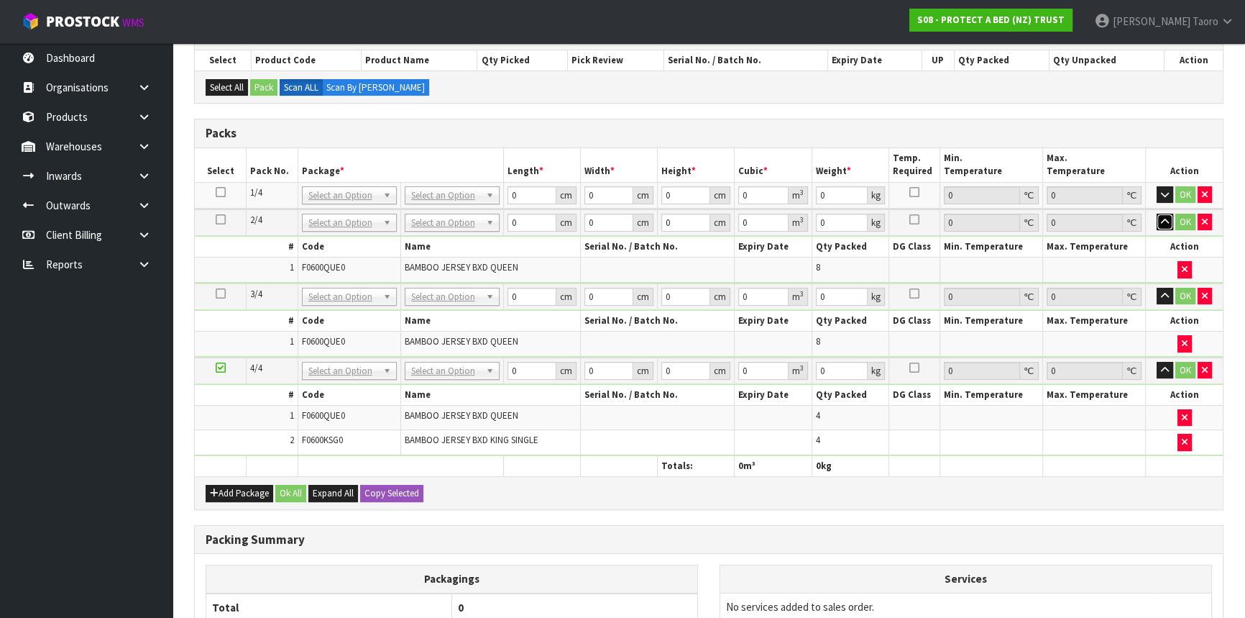
click at [1163, 217] on icon "button" at bounding box center [1165, 221] width 8 height 9
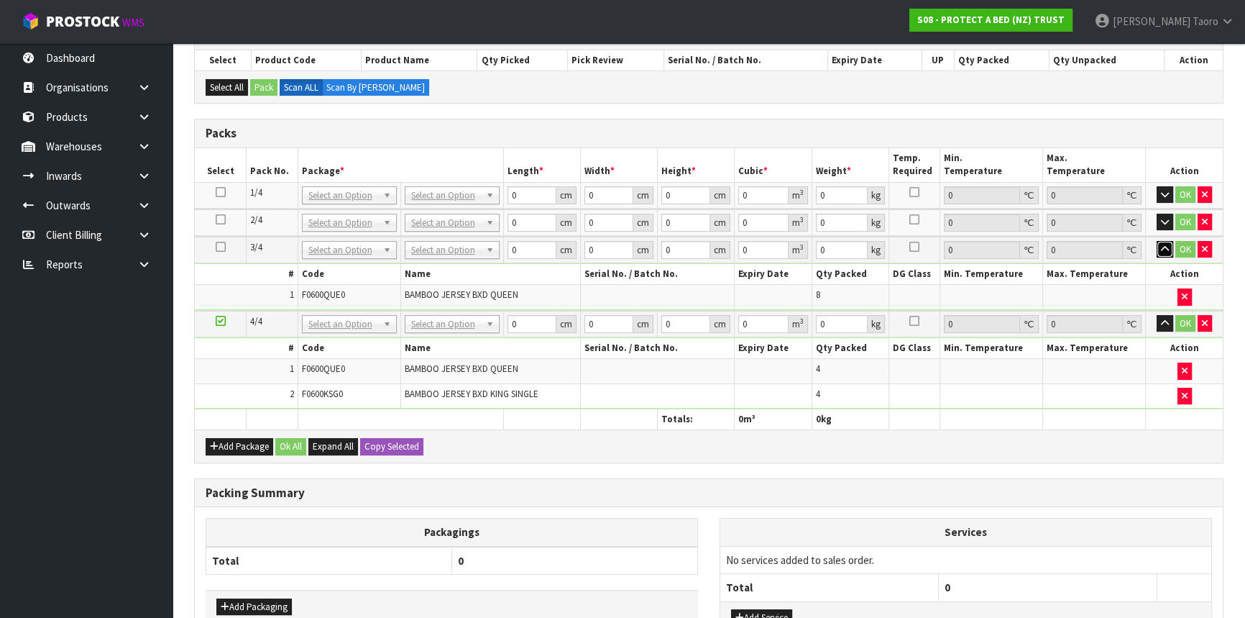
click at [1167, 249] on icon "button" at bounding box center [1165, 248] width 8 height 9
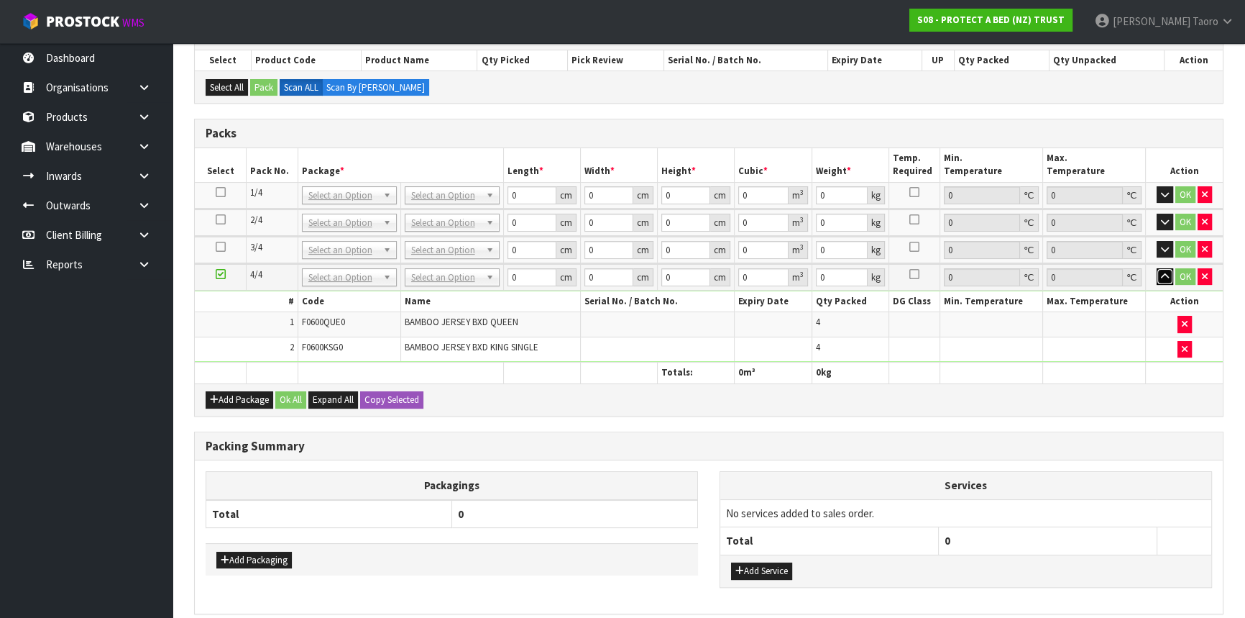
drag, startPoint x: 1167, startPoint y: 273, endPoint x: 785, endPoint y: 259, distance: 382.0
click at [1165, 272] on icon "button" at bounding box center [1165, 276] width 8 height 9
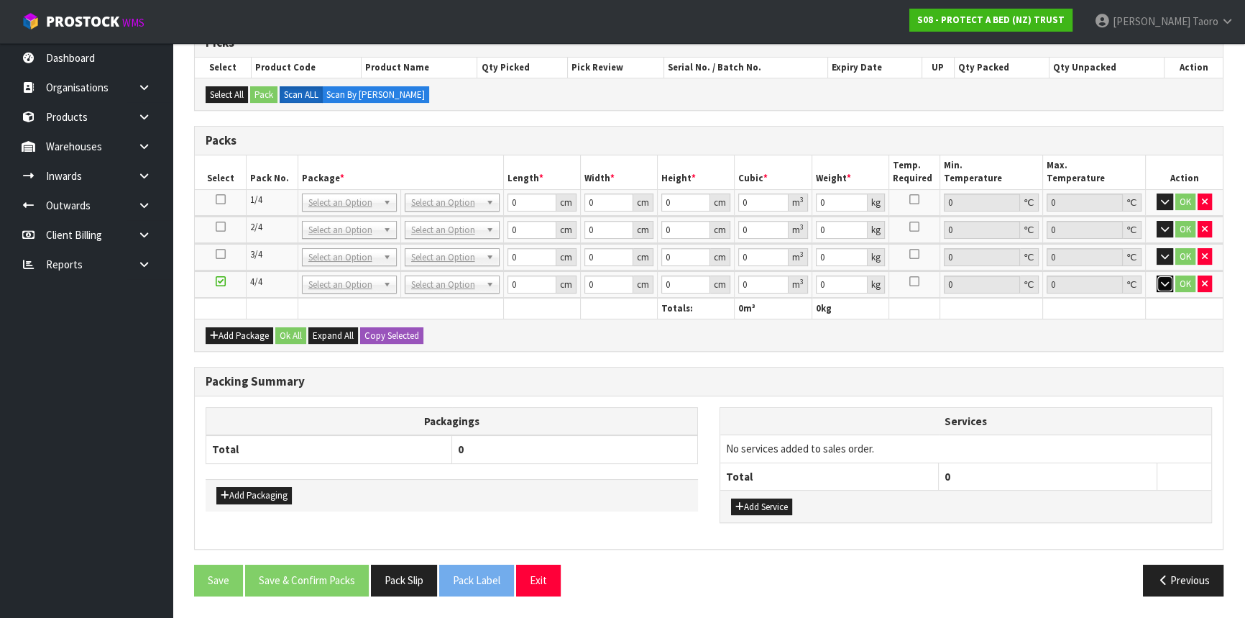
scroll to position [249, 0]
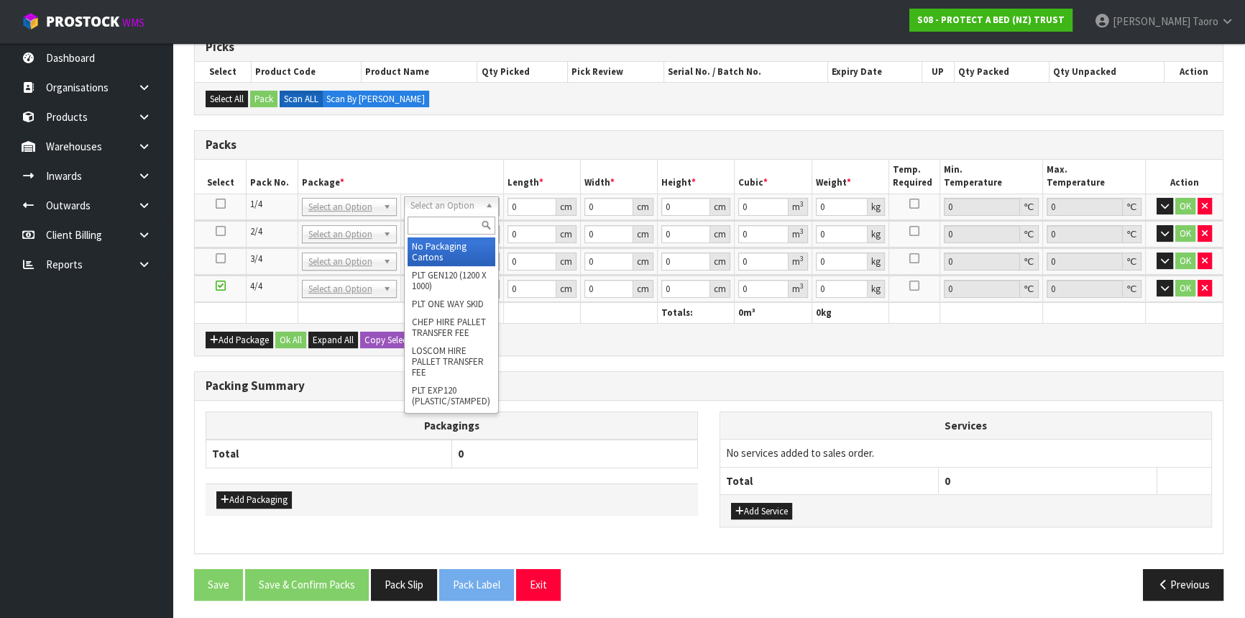
drag, startPoint x: 462, startPoint y: 248, endPoint x: 460, endPoint y: 227, distance: 20.9
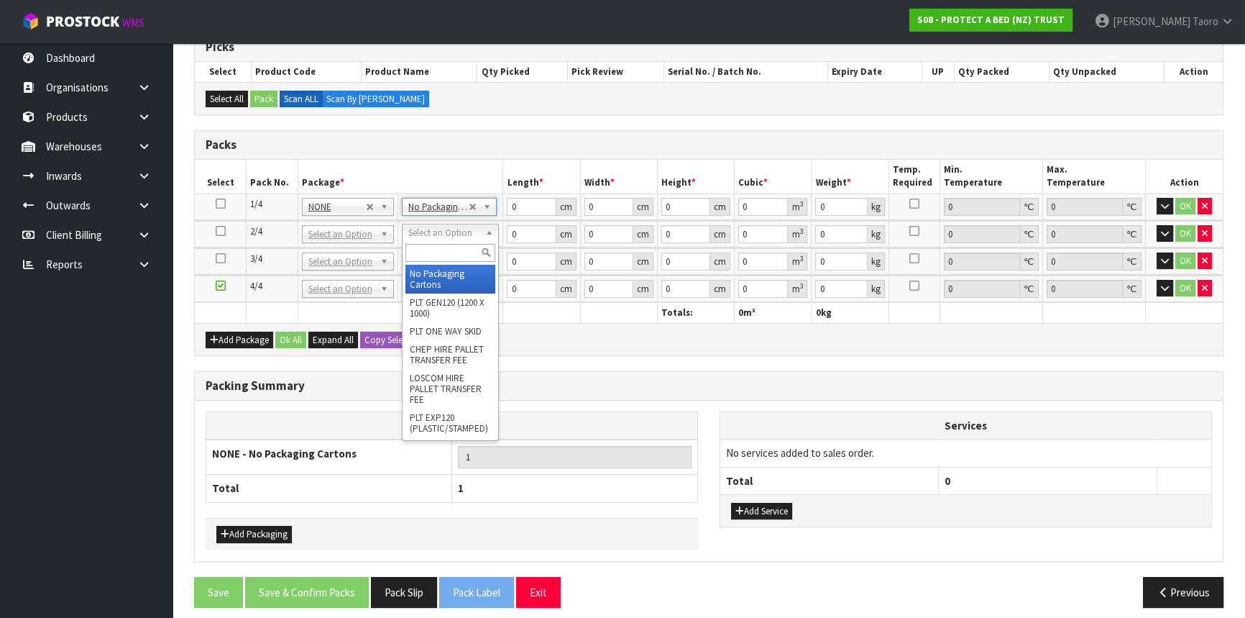
drag, startPoint x: 474, startPoint y: 283, endPoint x: 467, endPoint y: 260, distance: 23.4
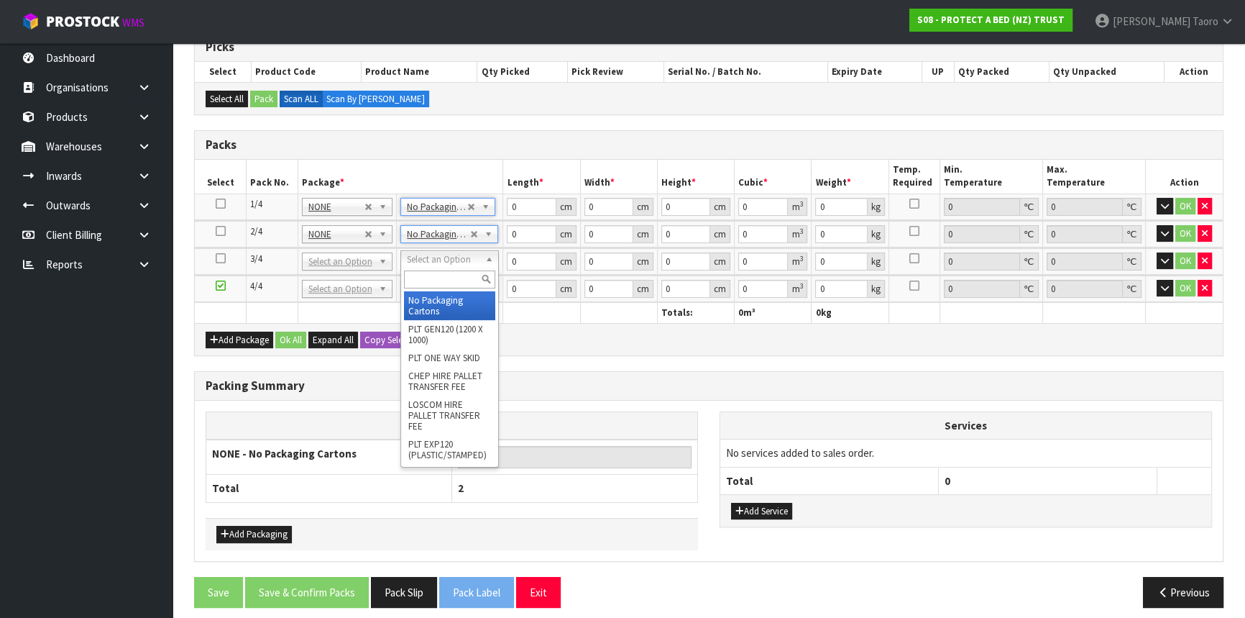
type input "3"
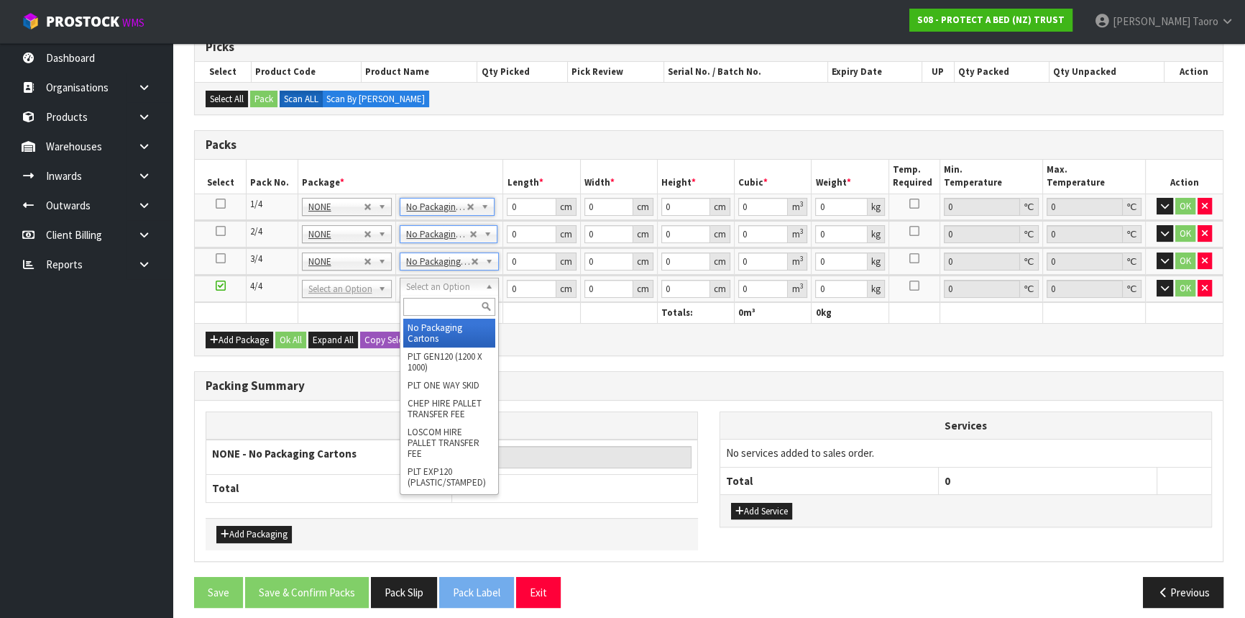
click at [470, 298] on input "text" at bounding box center [449, 307] width 92 height 18
type input "OC"
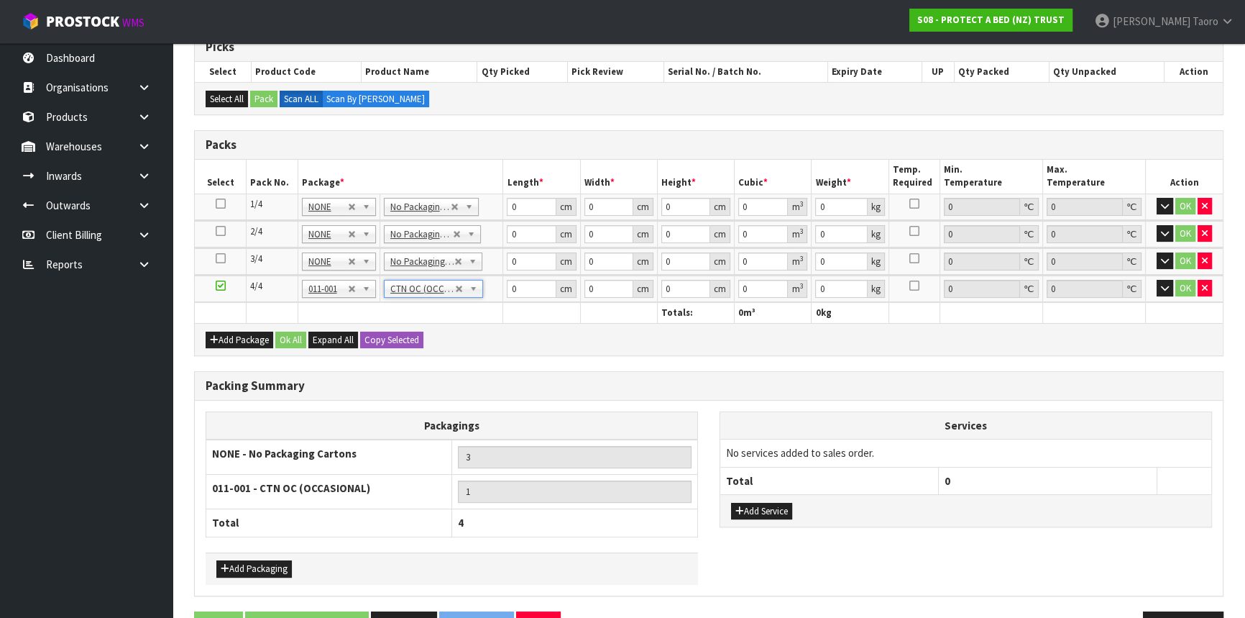
type input "6.64"
click at [520, 205] on input "0" at bounding box center [531, 207] width 49 height 18
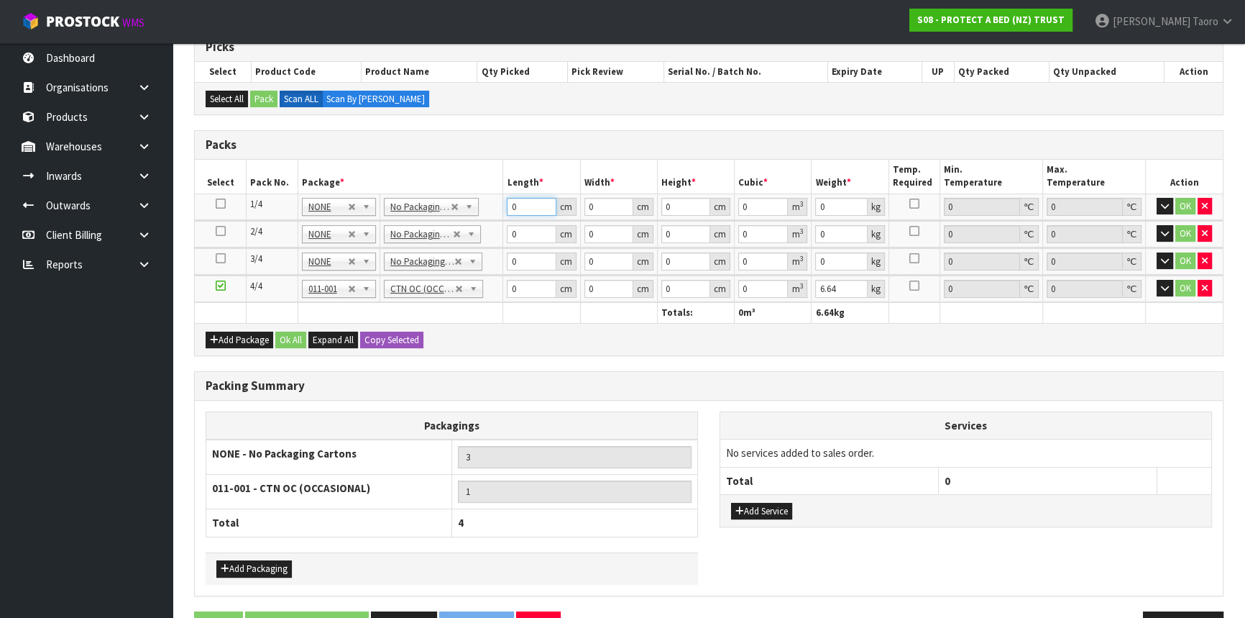
click at [520, 205] on input "0" at bounding box center [531, 207] width 49 height 18
type input "60"
type input "41"
type input "3"
type input "0.00738"
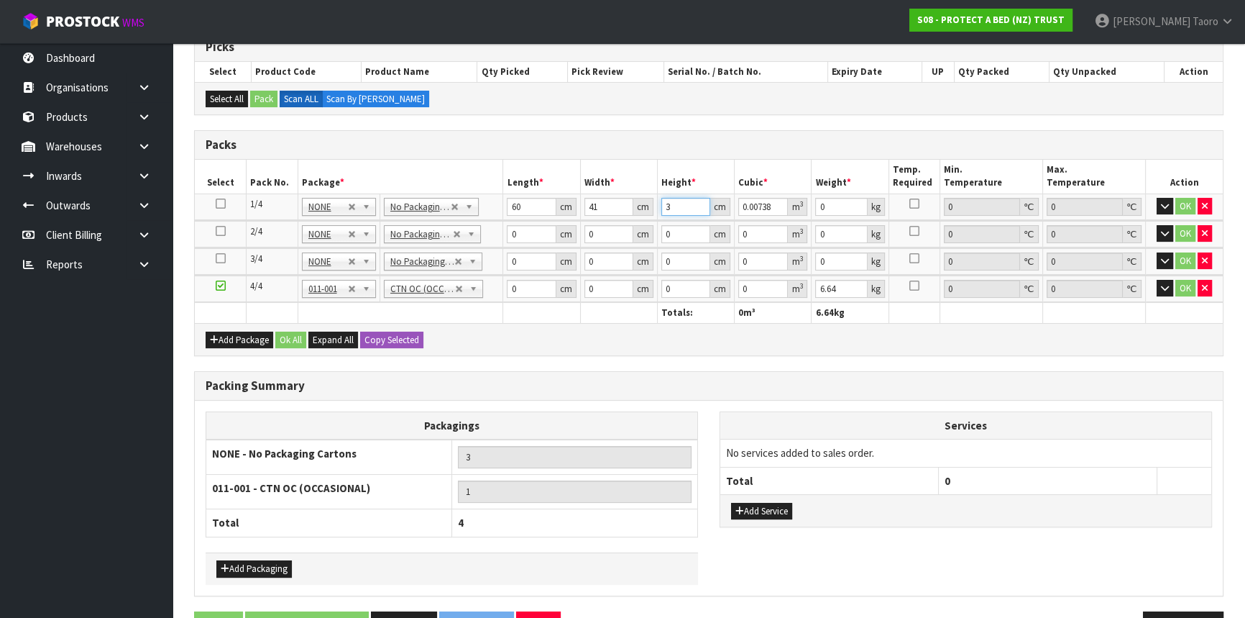
type input "32"
type input "0.07872"
type input "32"
type input "8"
type input "60"
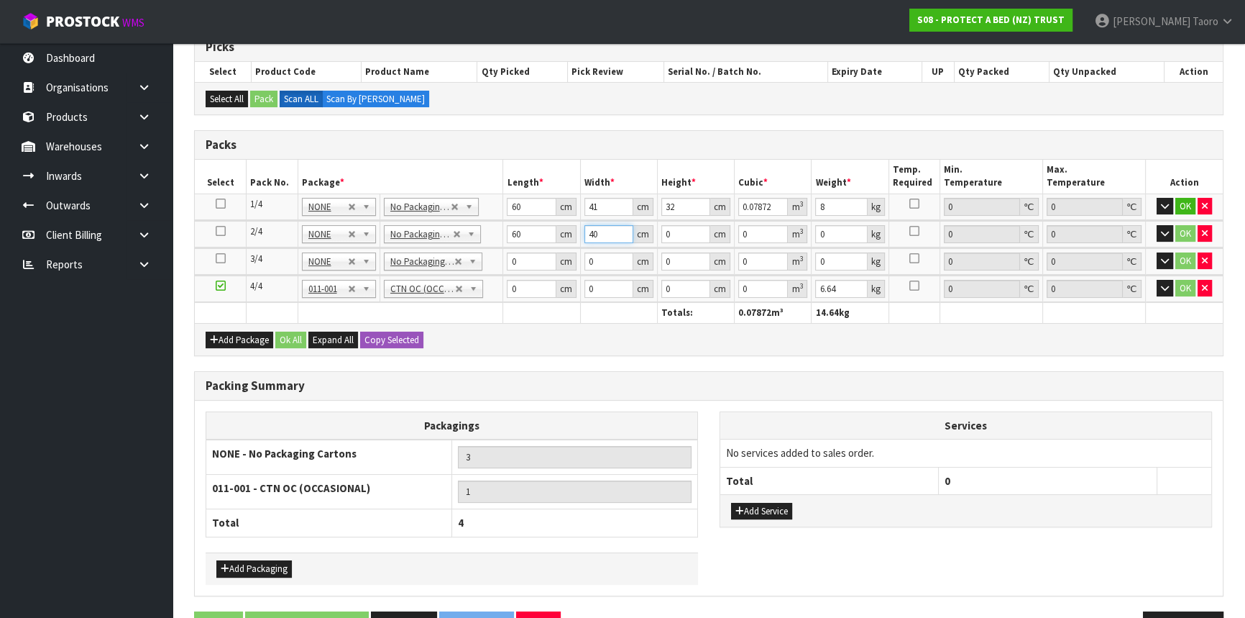
type input "40"
type input "3"
type input "0.0072"
type input "32"
type input "0.0768"
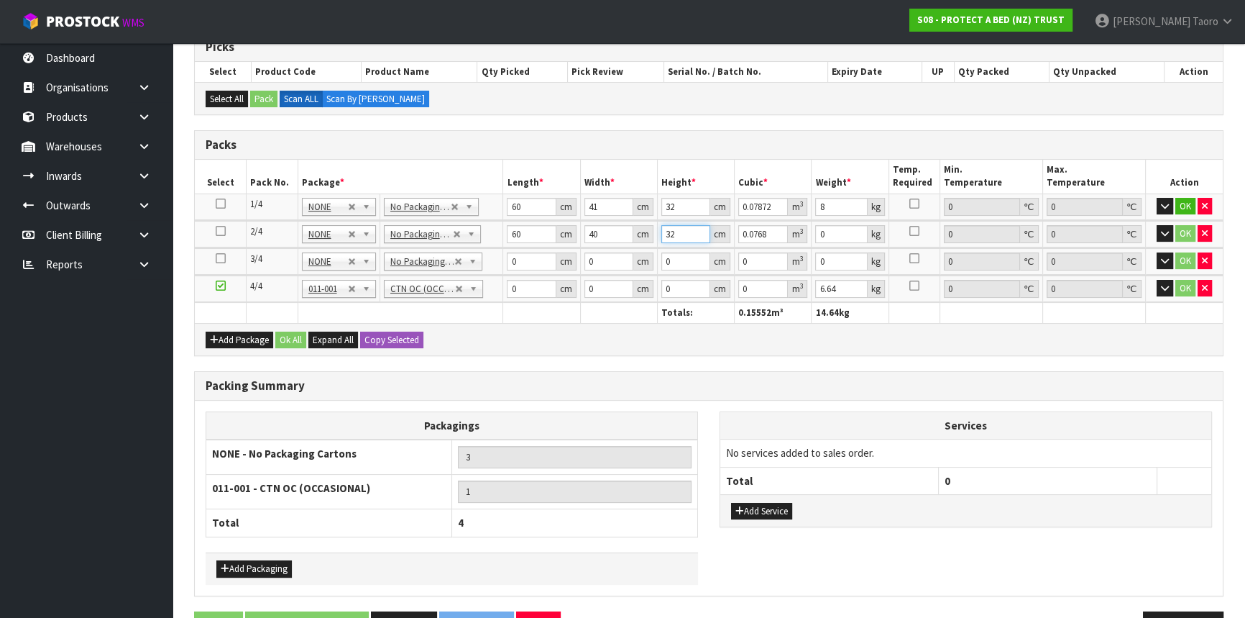
type input "32"
type input "9"
type input "6"
type input "40"
type input "3"
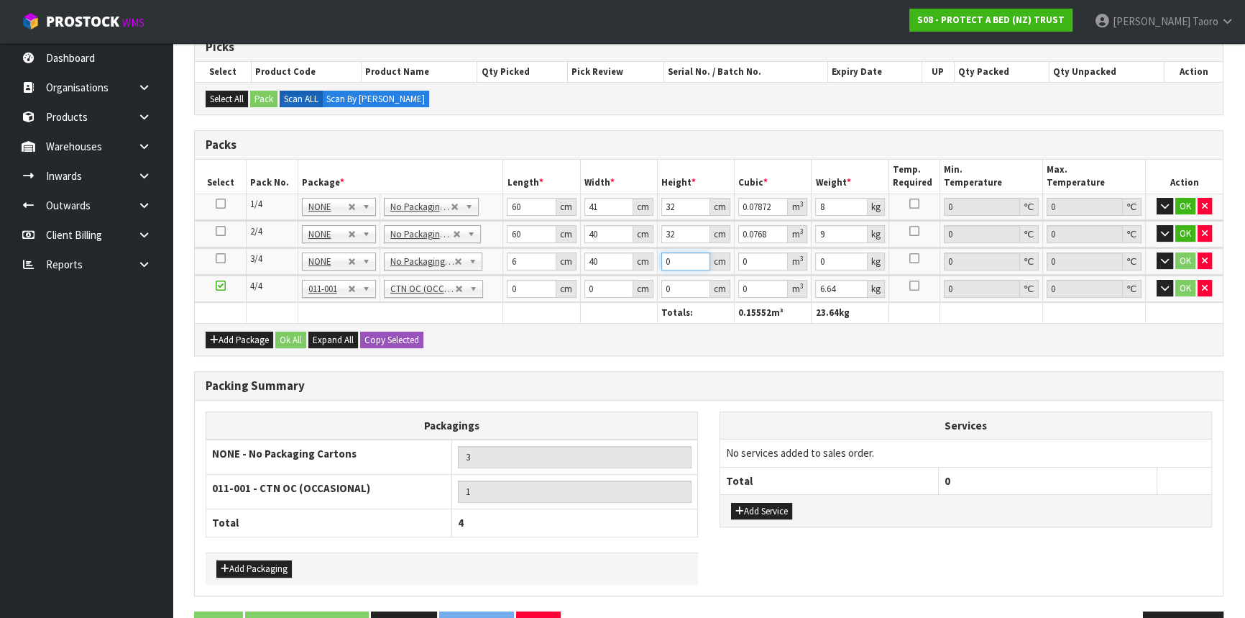
type input "0.00072"
type input "32"
type input "0.00768"
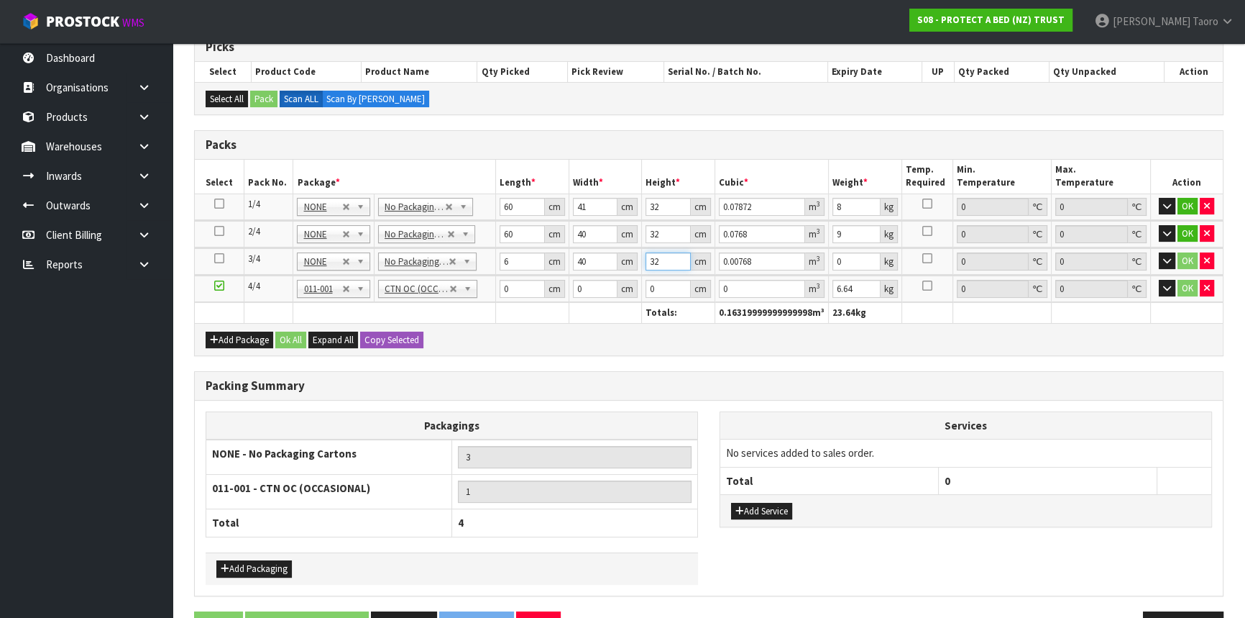
type input "32"
type input "9"
type input "61"
type input "40"
type input "3"
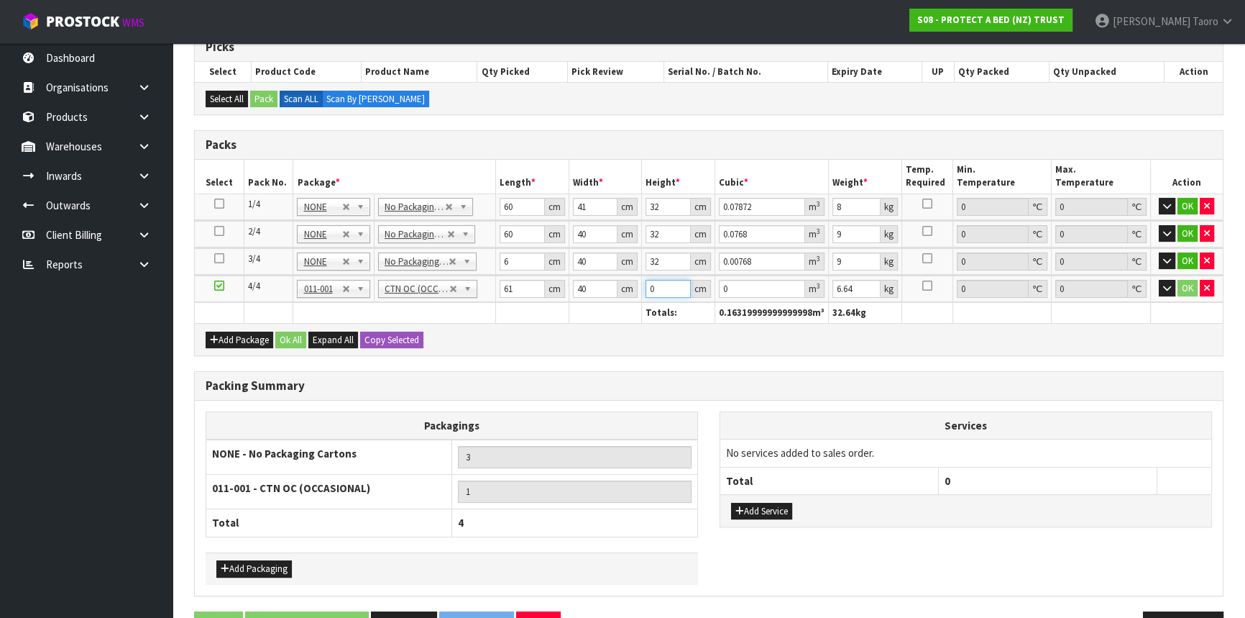
type input "0.00732"
type input "32"
type input "0.07808"
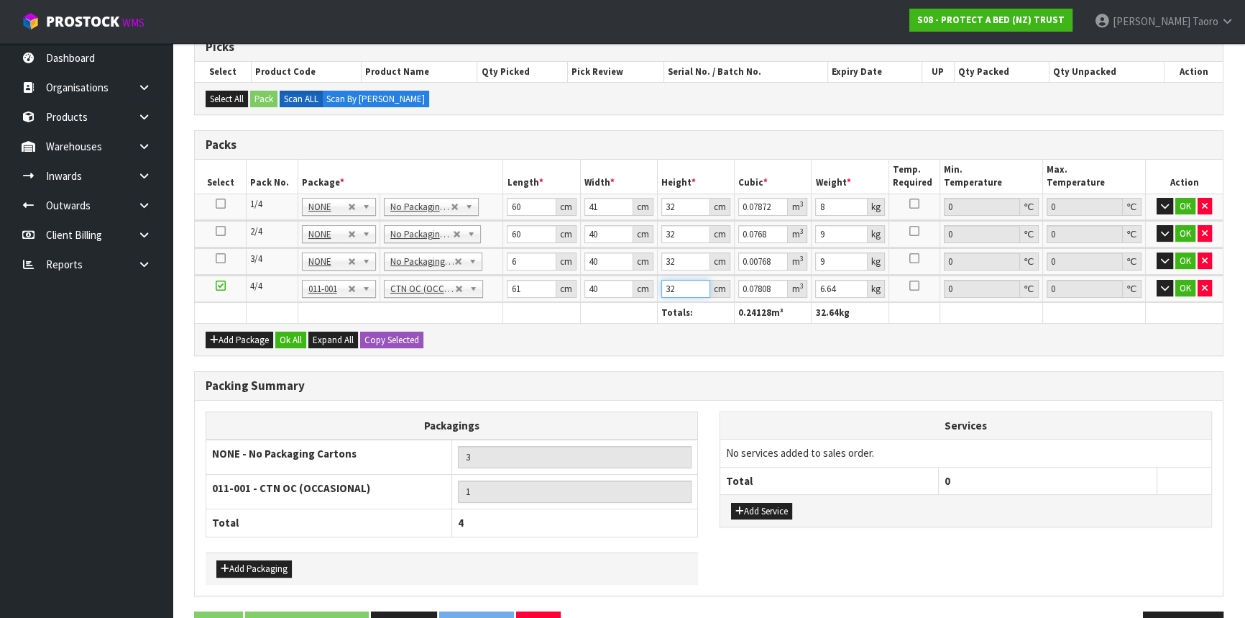
type input "32"
type input "8"
drag, startPoint x: 255, startPoint y: 330, endPoint x: 300, endPoint y: 334, distance: 45.5
click at [255, 331] on button "Add Package" at bounding box center [240, 339] width 68 height 17
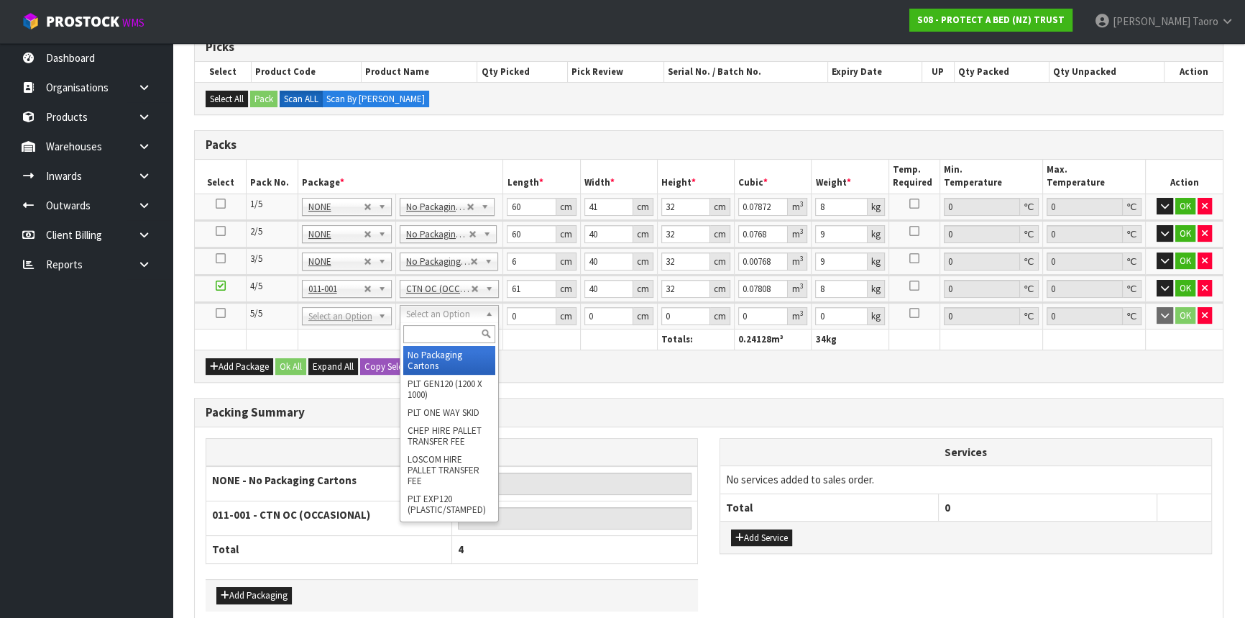
click at [427, 331] on input "text" at bounding box center [449, 334] width 92 height 18
type input "OC"
type input "2"
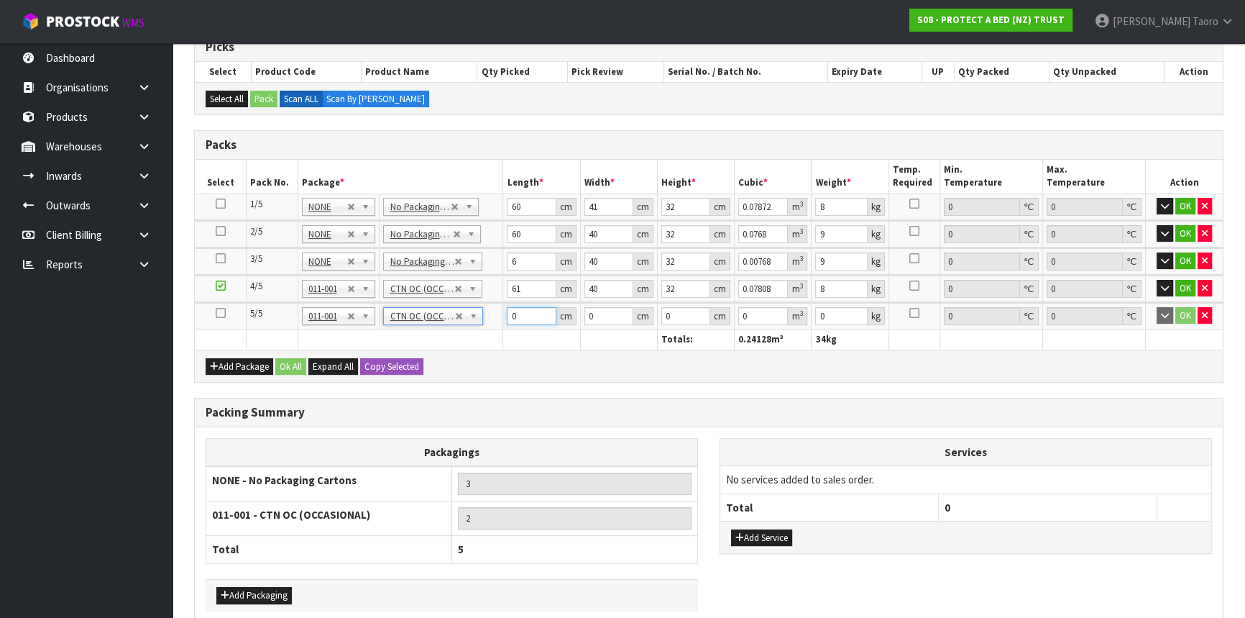
click at [521, 312] on input "0" at bounding box center [531, 316] width 49 height 18
type input "45"
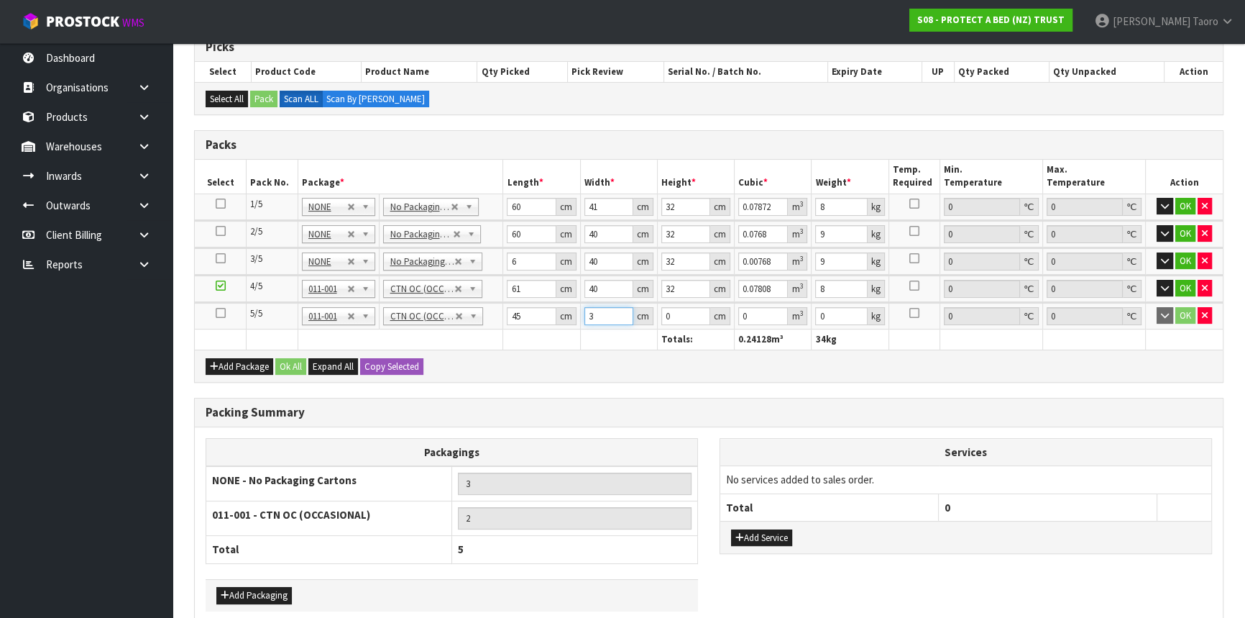
type input "3"
type input "2"
type input "0.00027"
type input "28"
type input "0.00378"
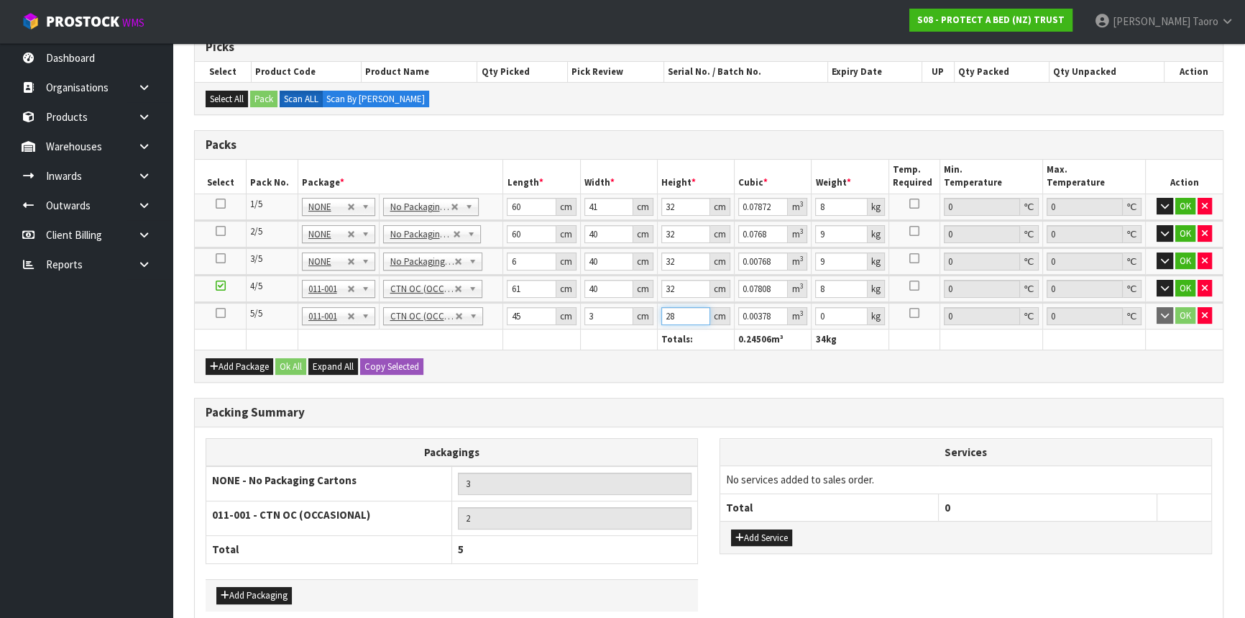
type input "28"
click at [615, 318] on input "3" at bounding box center [609, 316] width 49 height 18
type input "34"
type input "0.04284"
type input "34"
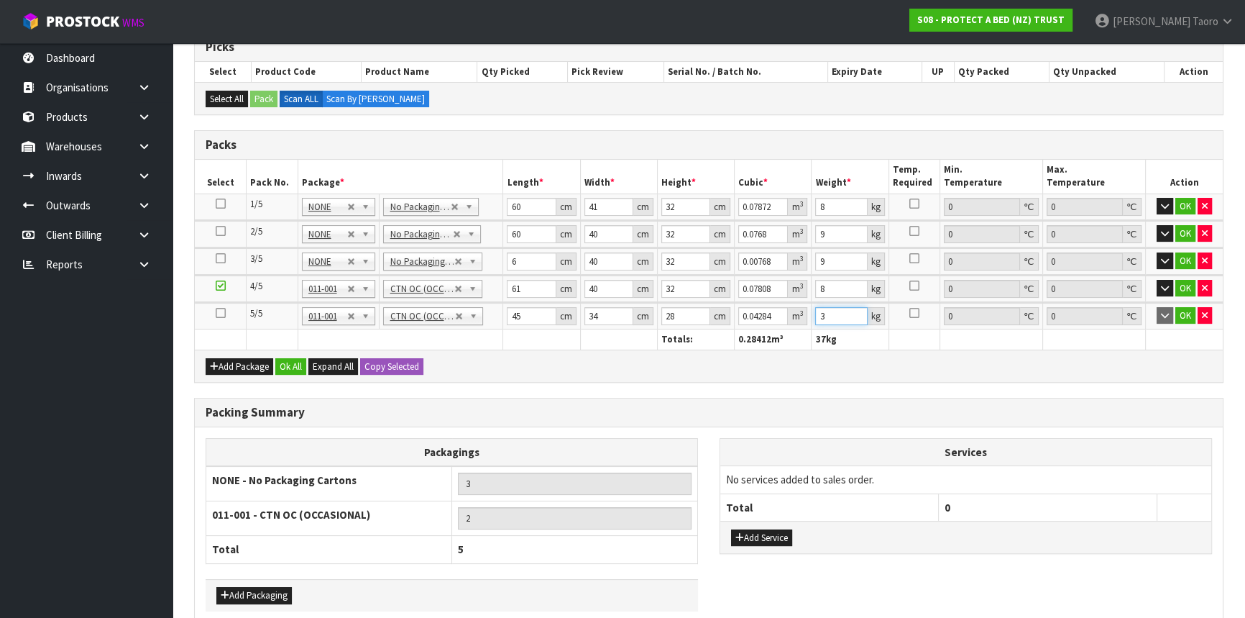
scroll to position [318, 0]
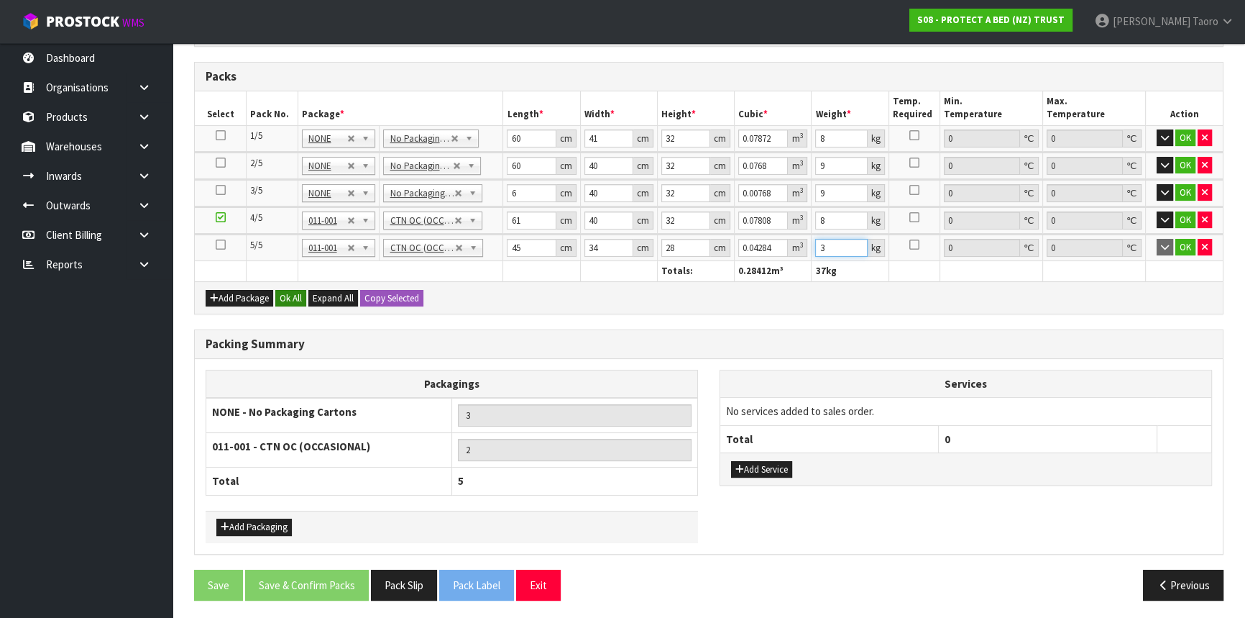
type input "3"
click at [296, 297] on button "Ok All" at bounding box center [290, 298] width 31 height 17
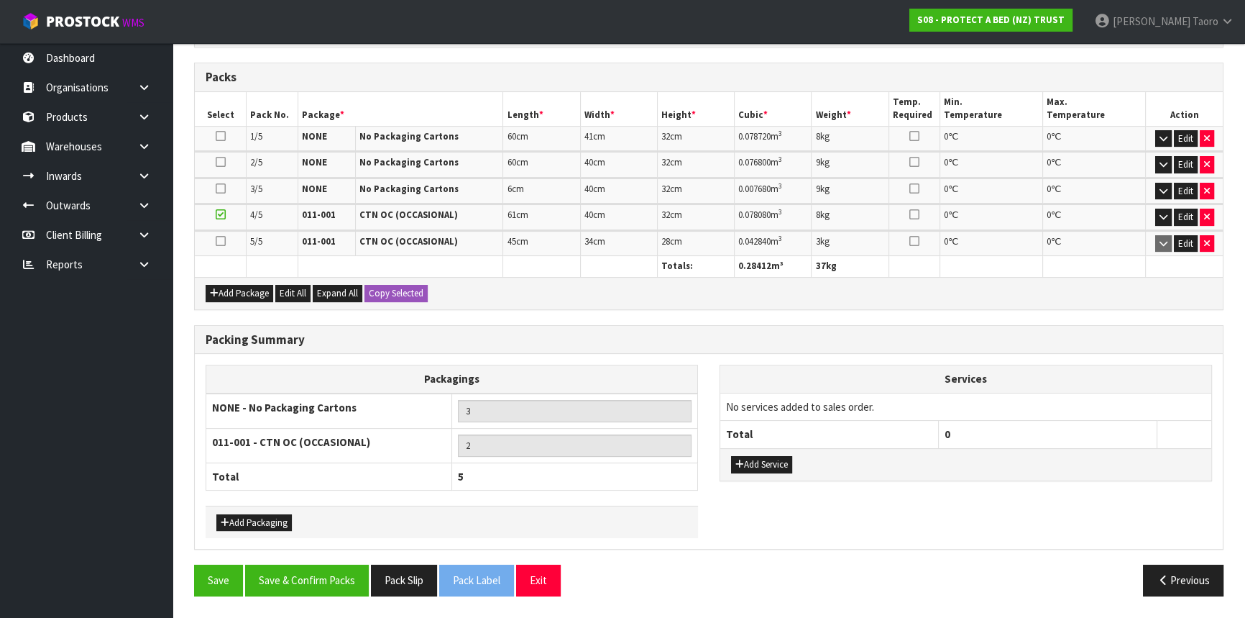
scroll to position [312, 0]
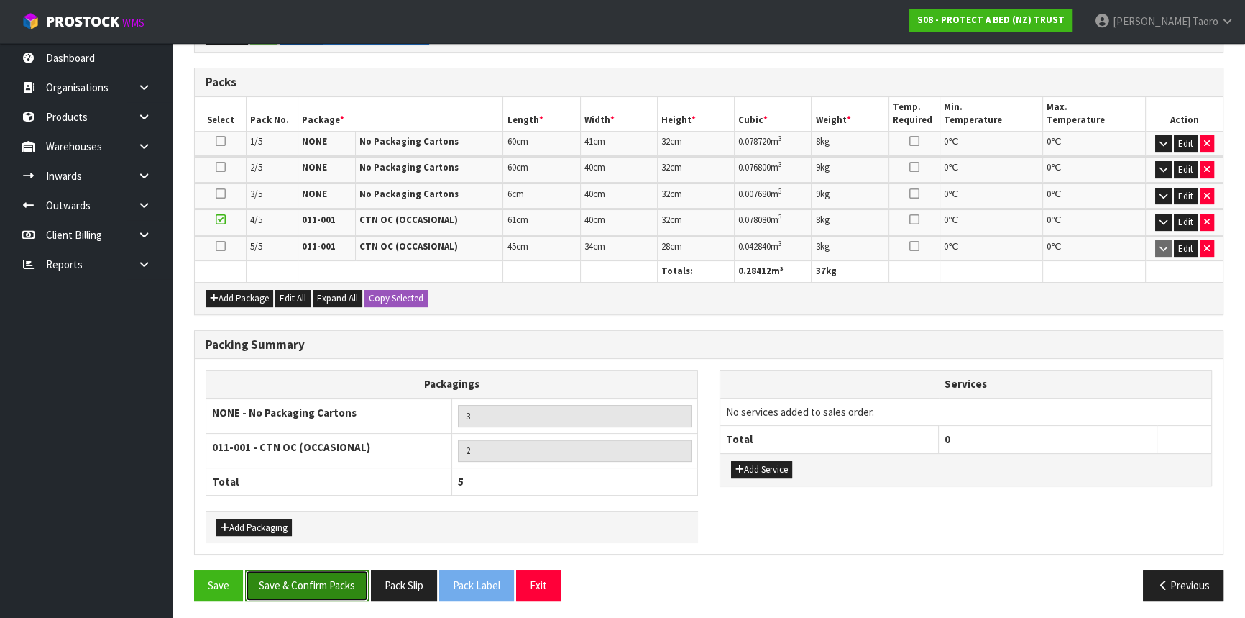
click at [353, 574] on button "Save & Confirm Packs" at bounding box center [307, 584] width 124 height 31
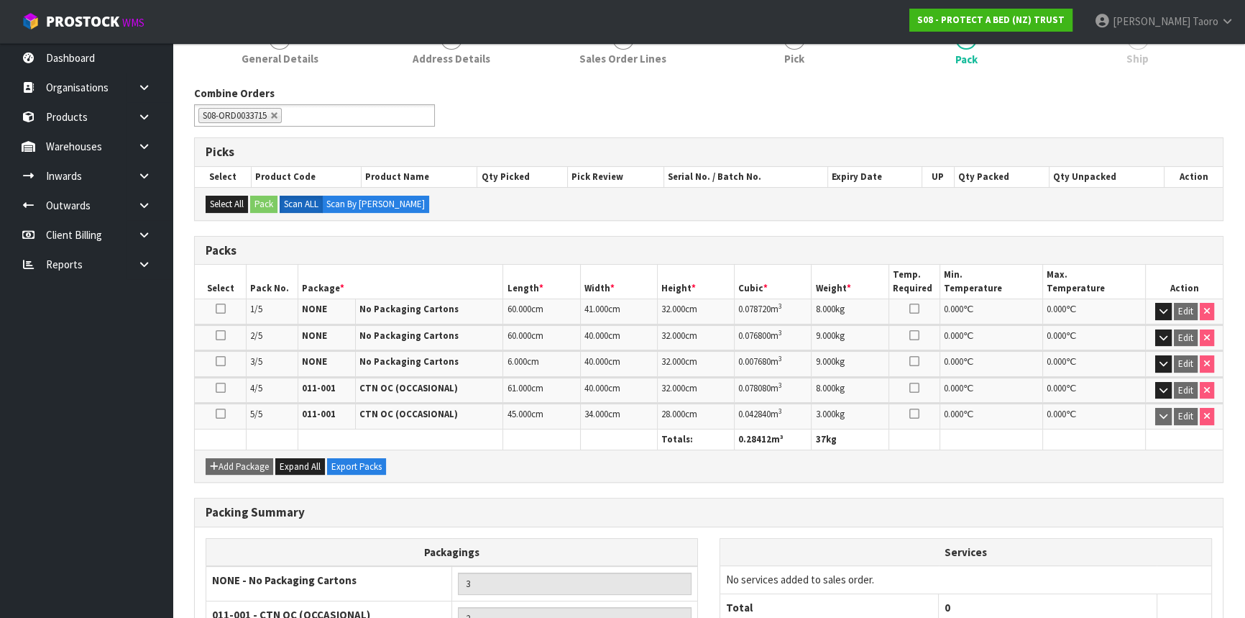
scroll to position [332, 0]
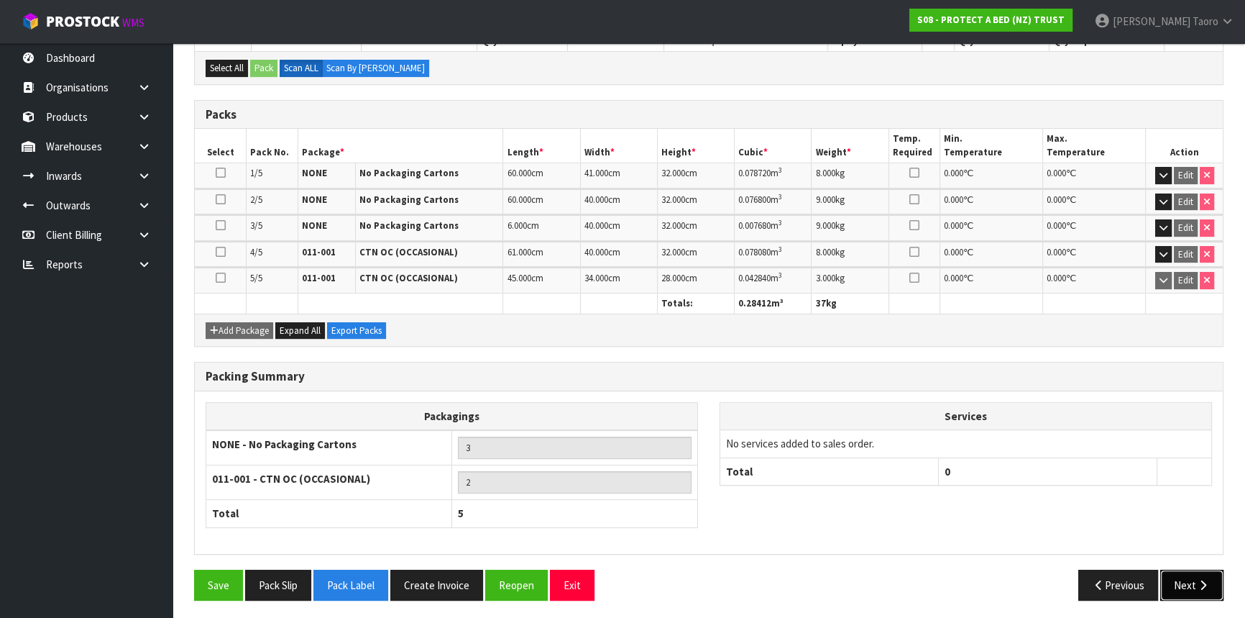
click at [1189, 576] on button "Next" at bounding box center [1191, 584] width 63 height 31
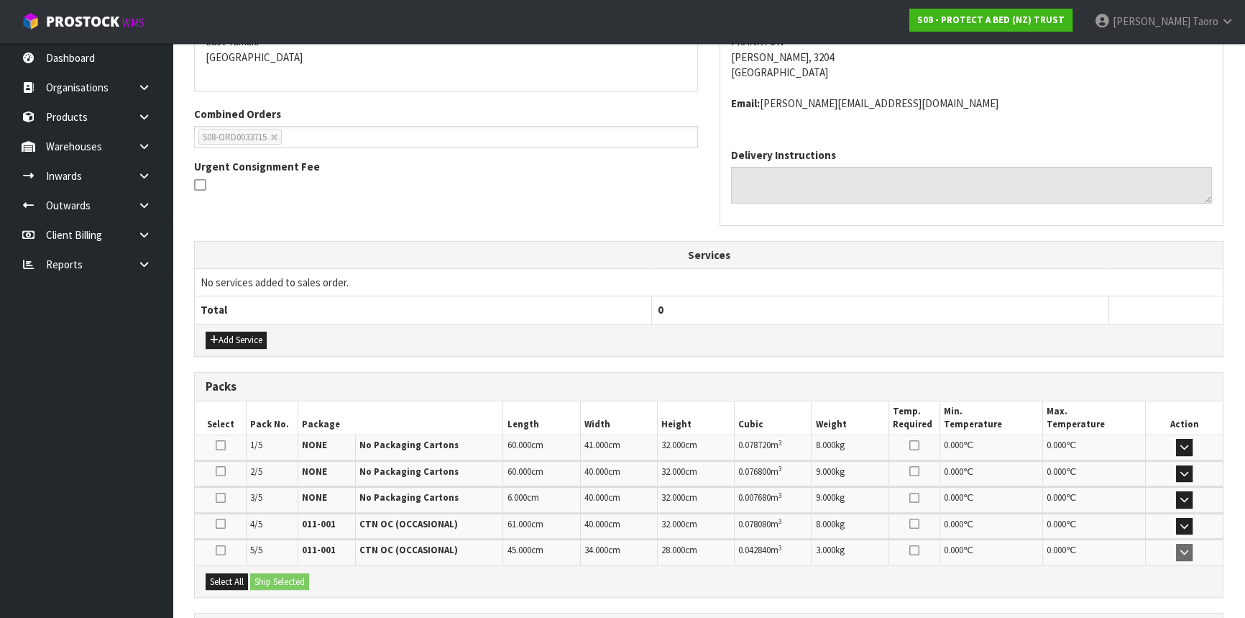
scroll to position [449, 0]
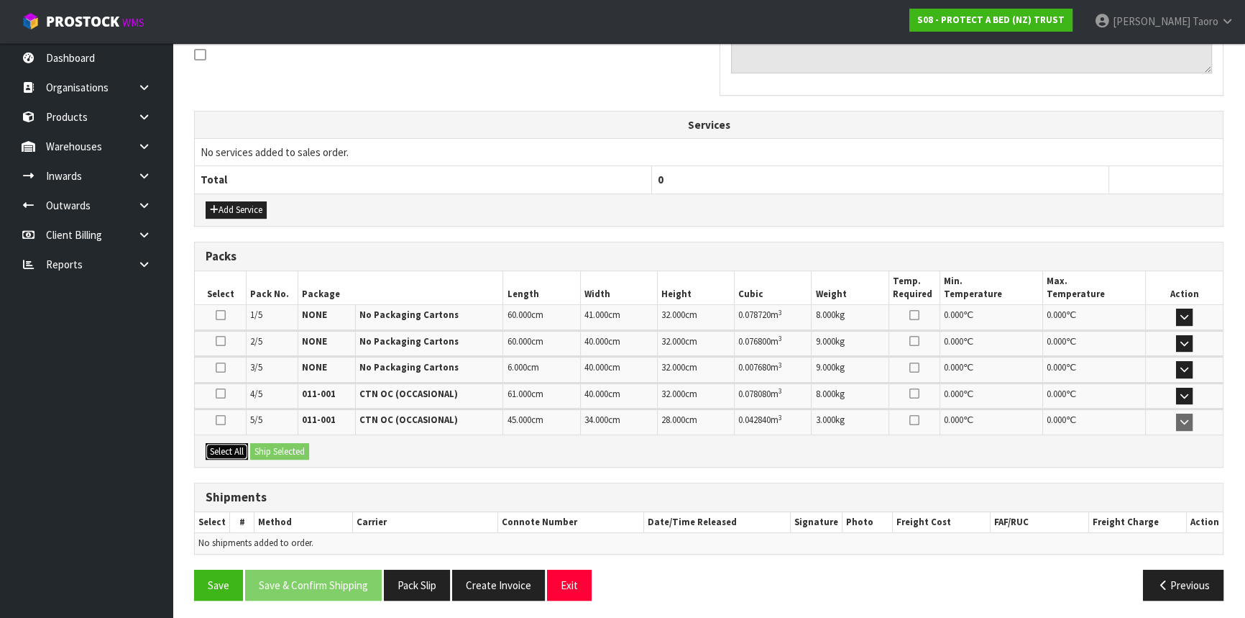
drag, startPoint x: 221, startPoint y: 442, endPoint x: 234, endPoint y: 442, distance: 12.9
click at [221, 443] on button "Select All" at bounding box center [227, 451] width 42 height 17
click at [266, 444] on button "Ship Selected" at bounding box center [279, 451] width 59 height 17
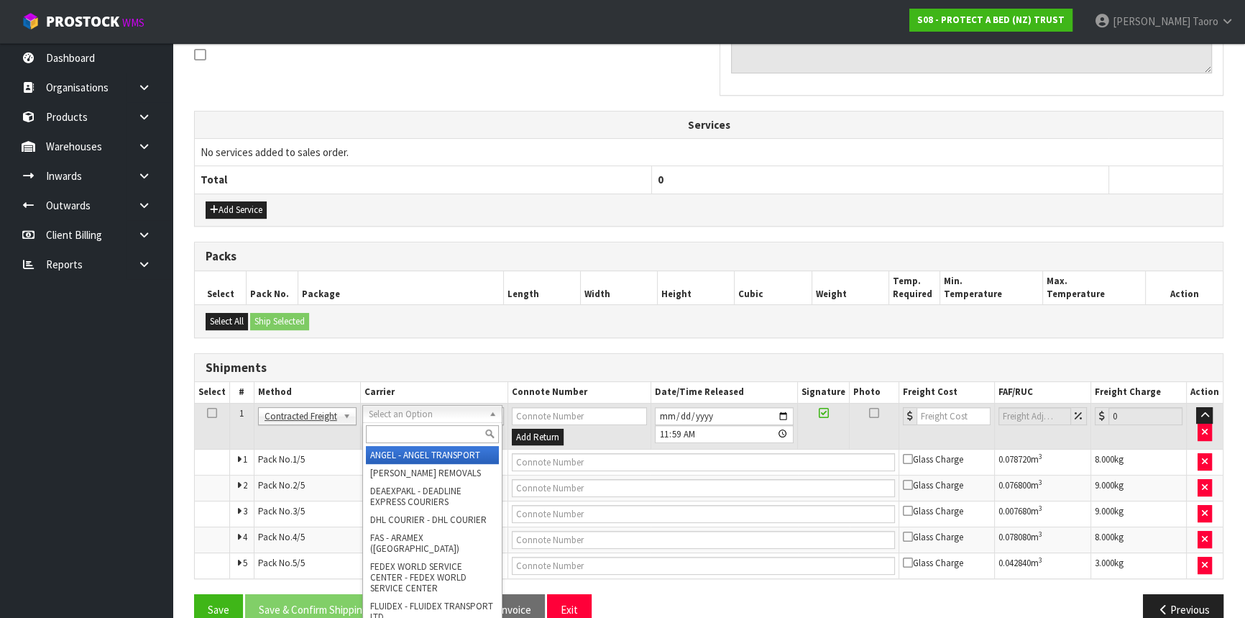
click at [403, 427] on input "text" at bounding box center [432, 434] width 133 height 18
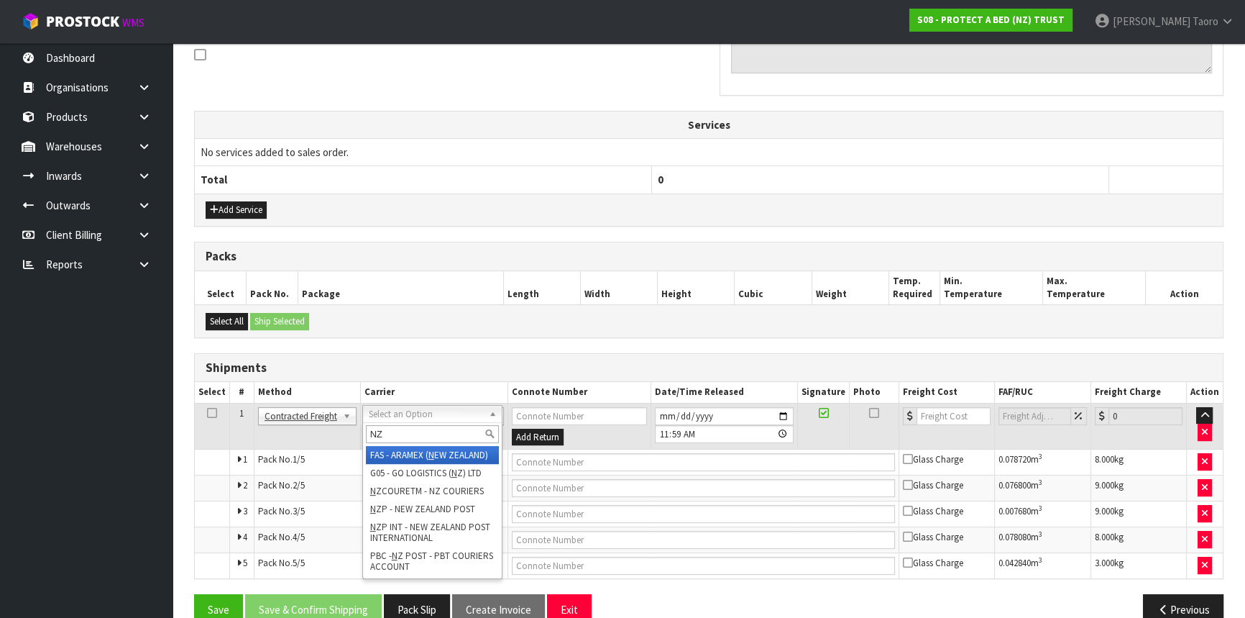
type input "NZP"
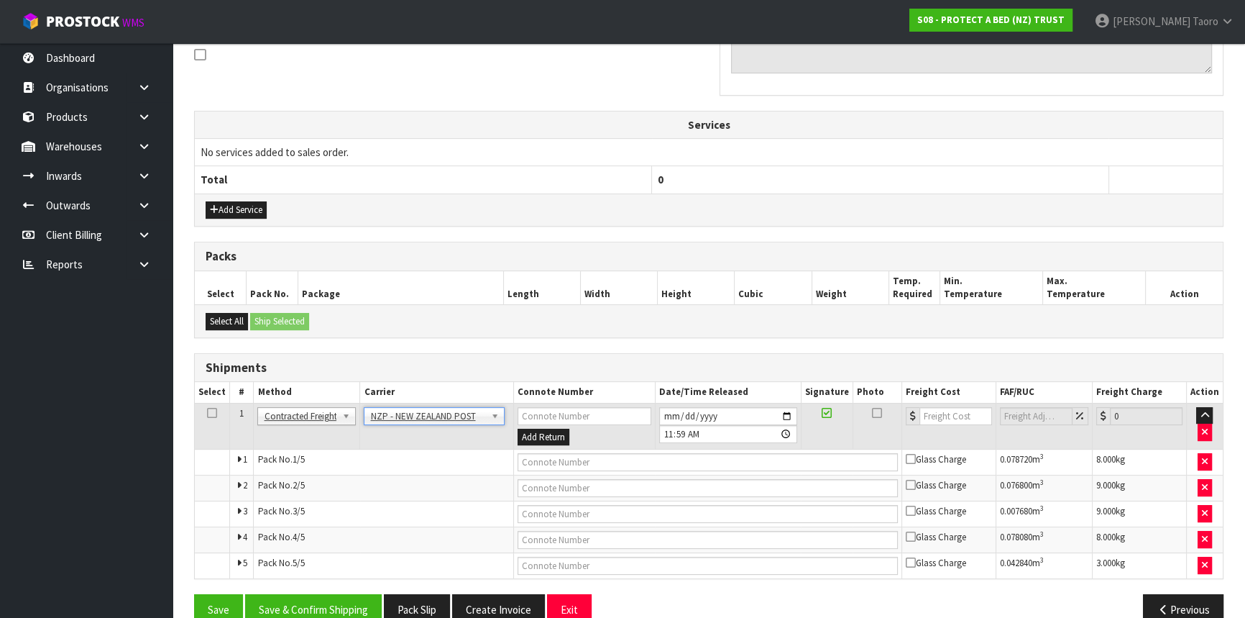
scroll to position [475, 0]
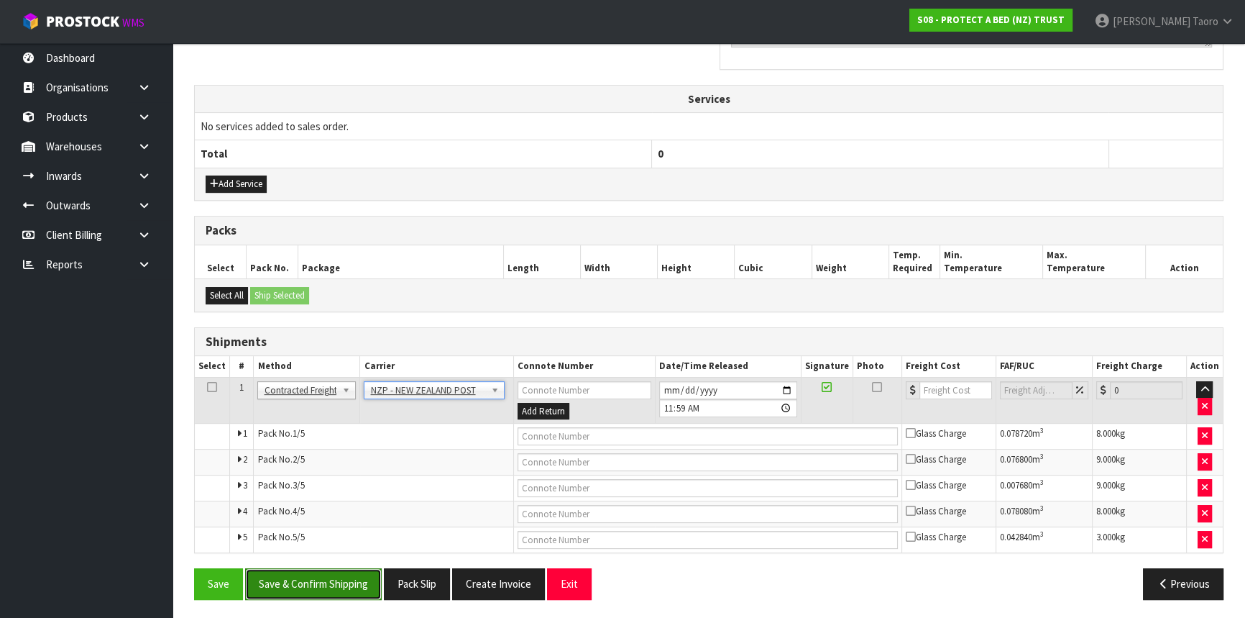
click at [343, 582] on button "Save & Confirm Shipping" at bounding box center [313, 583] width 137 height 31
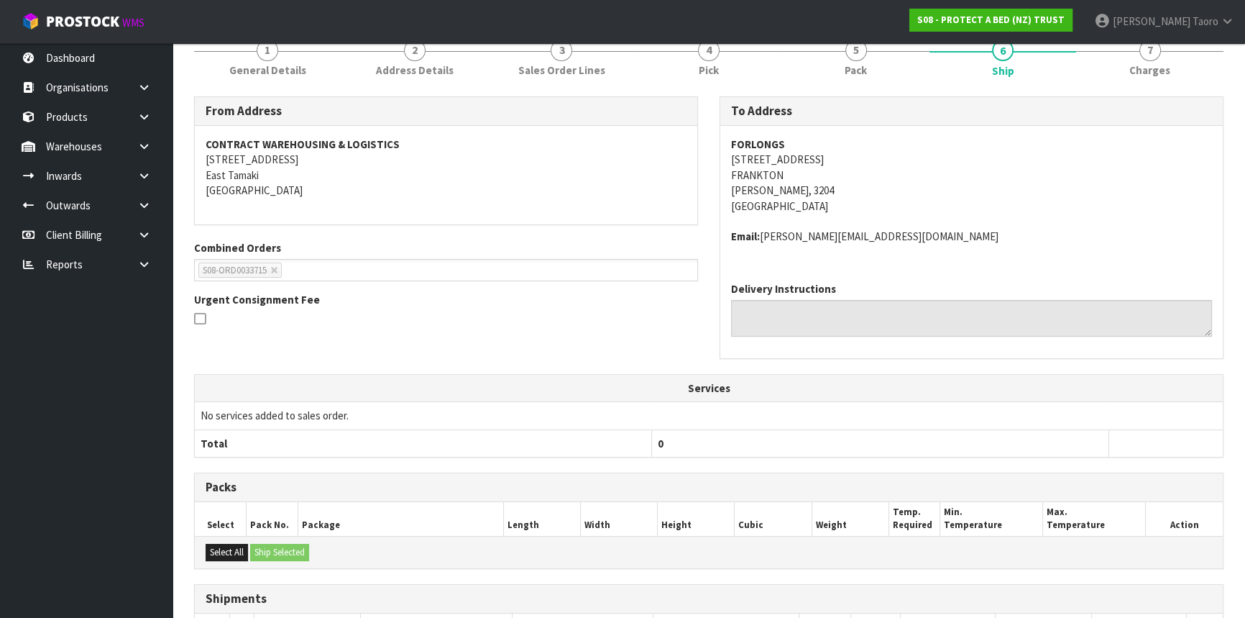
scroll to position [449, 0]
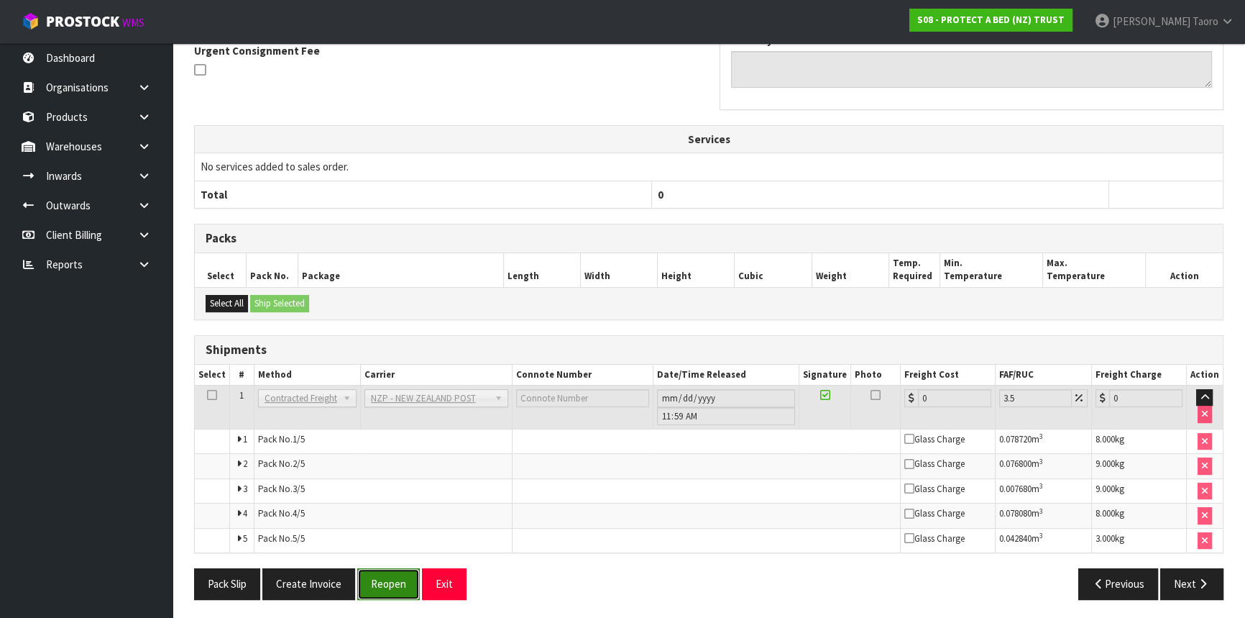
click at [379, 582] on button "Reopen" at bounding box center [388, 583] width 63 height 31
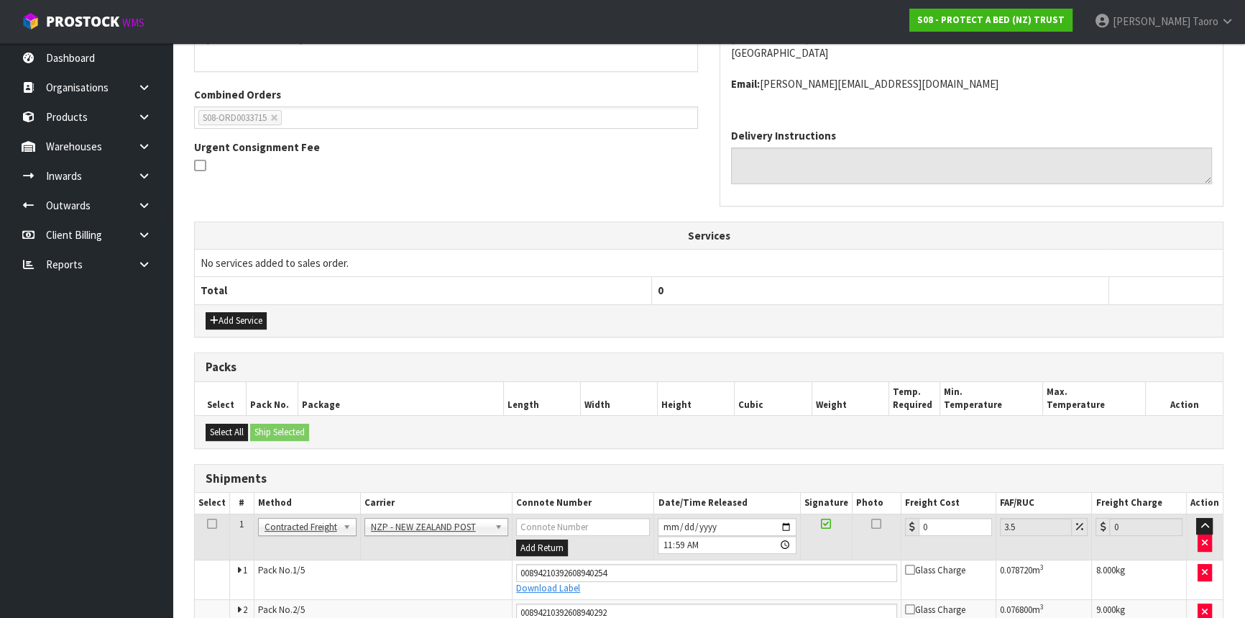
scroll to position [434, 0]
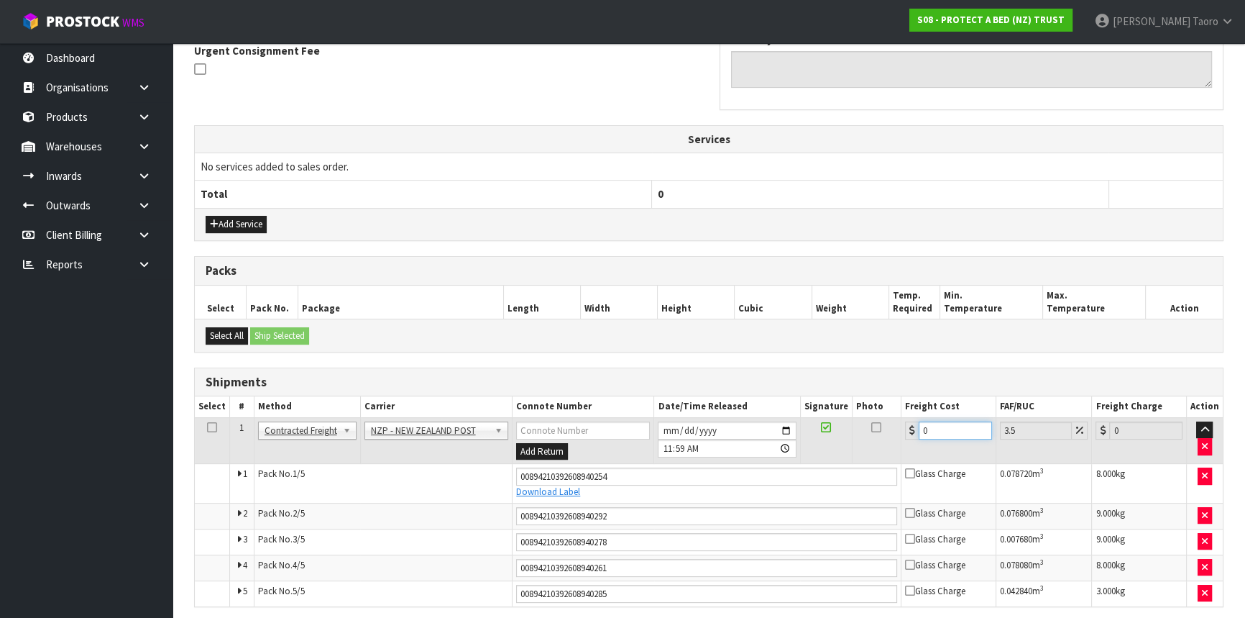
click at [931, 429] on input "0" at bounding box center [955, 430] width 73 height 18
type input "3"
type input "3.1"
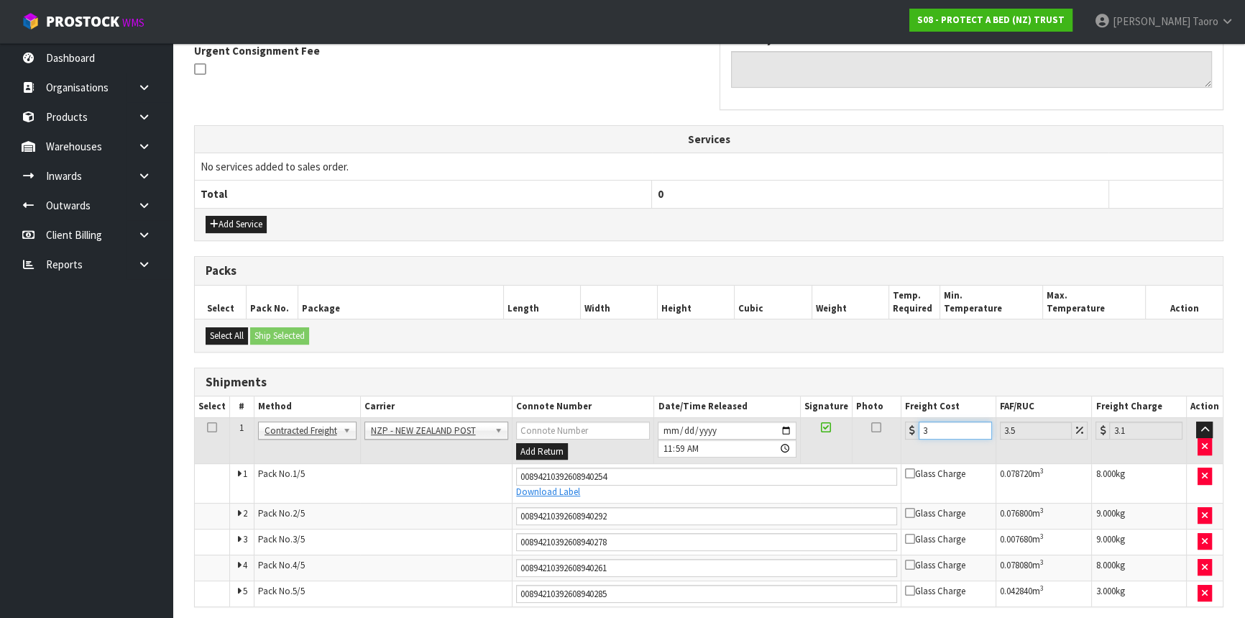
type input "37"
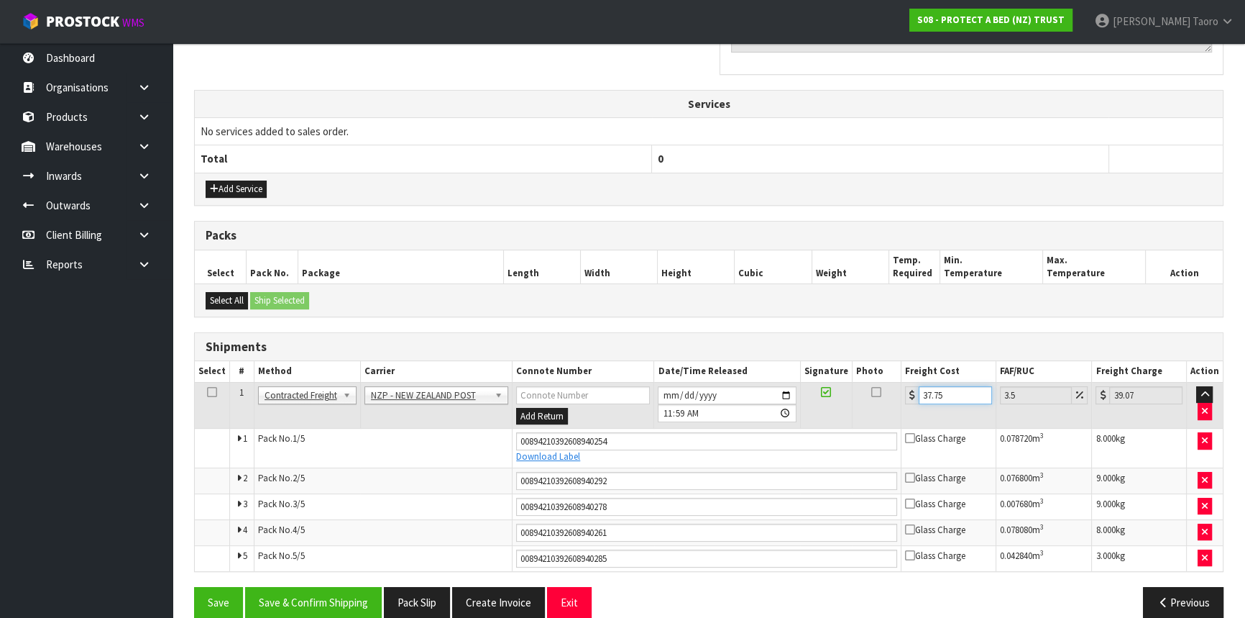
scroll to position [488, 0]
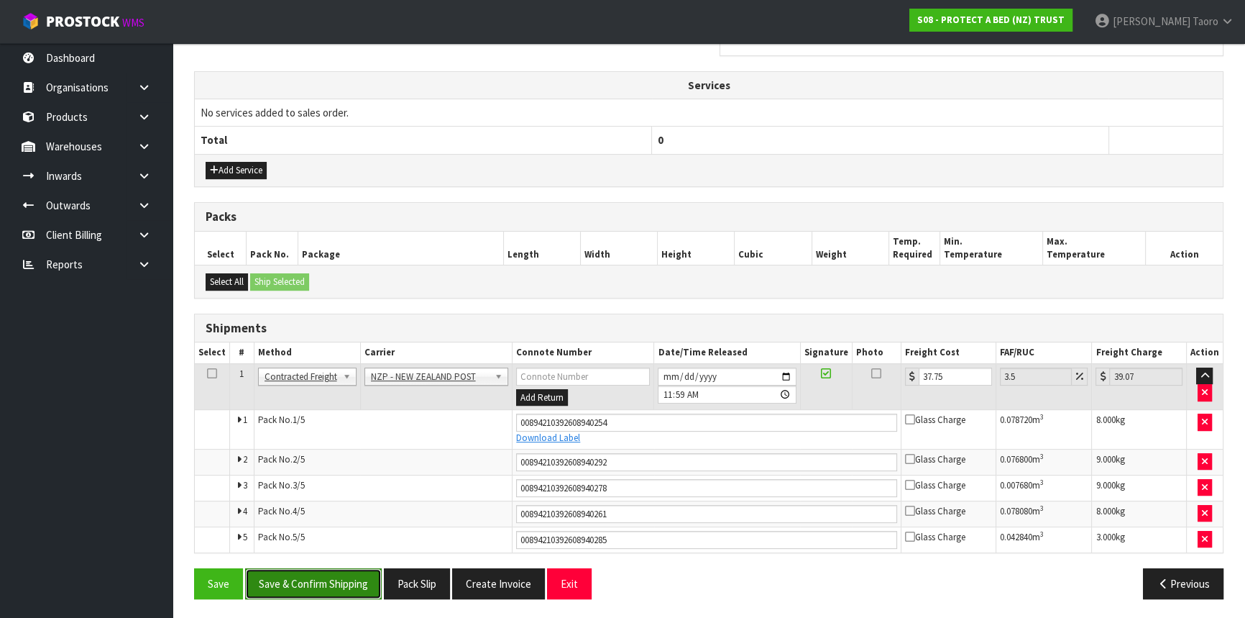
click at [342, 582] on button "Save & Confirm Shipping" at bounding box center [313, 583] width 137 height 31
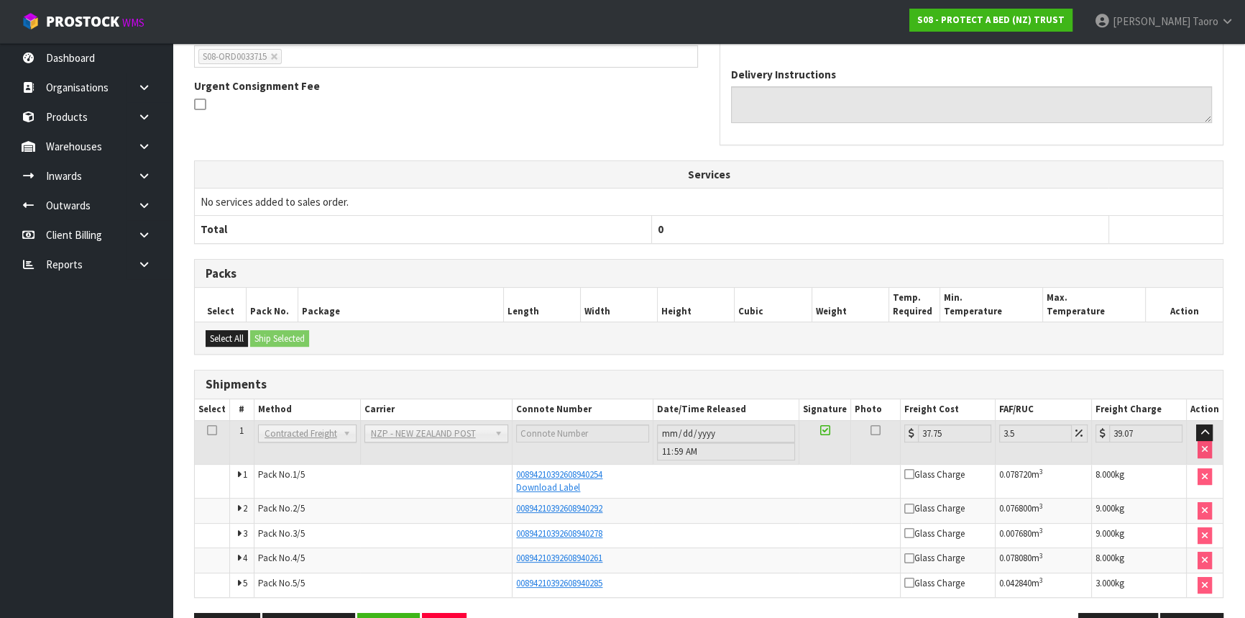
scroll to position [444, 0]
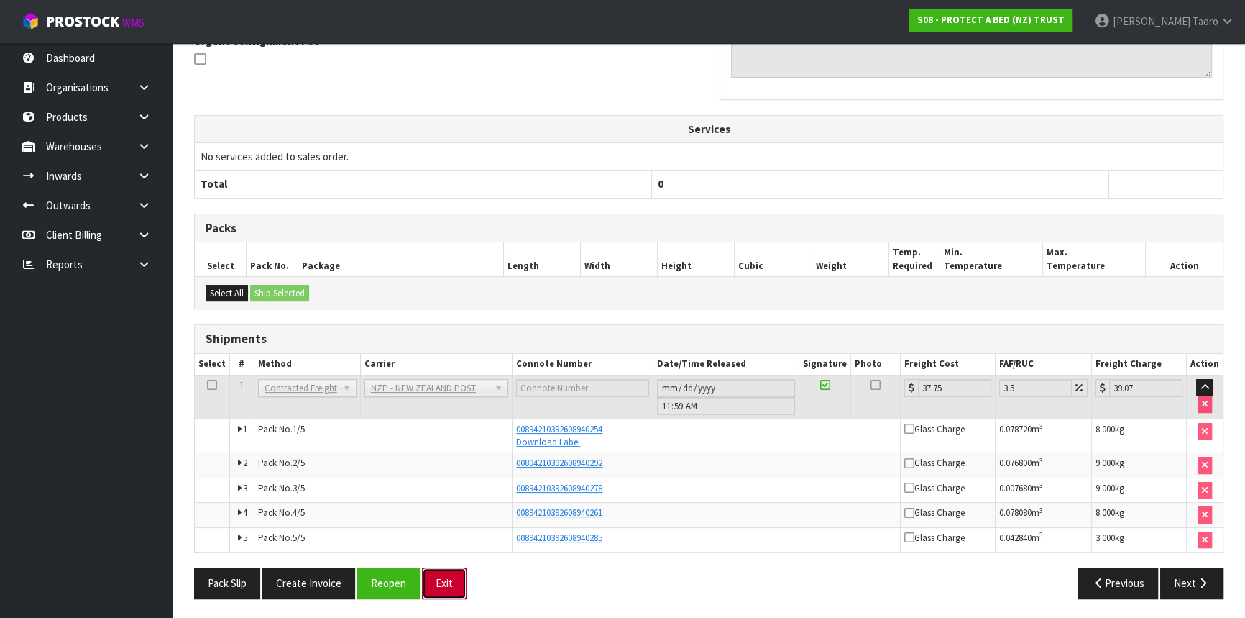
click at [446, 585] on button "Exit" at bounding box center [444, 582] width 45 height 31
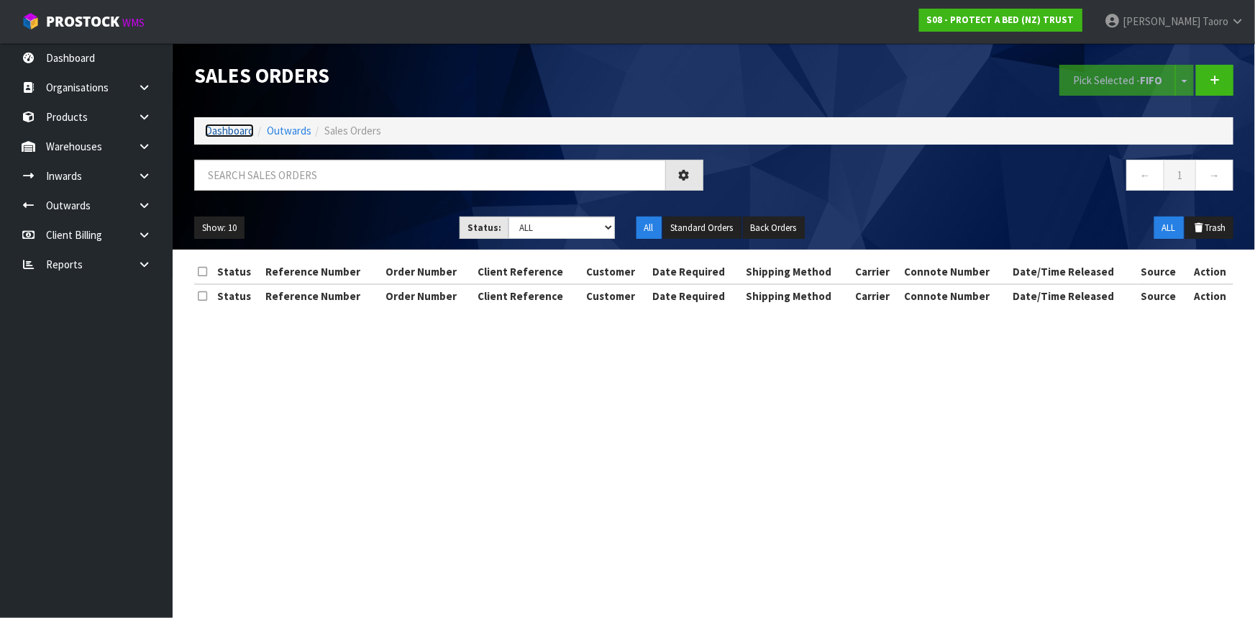
click at [244, 132] on link "Dashboard" at bounding box center [229, 131] width 49 height 14
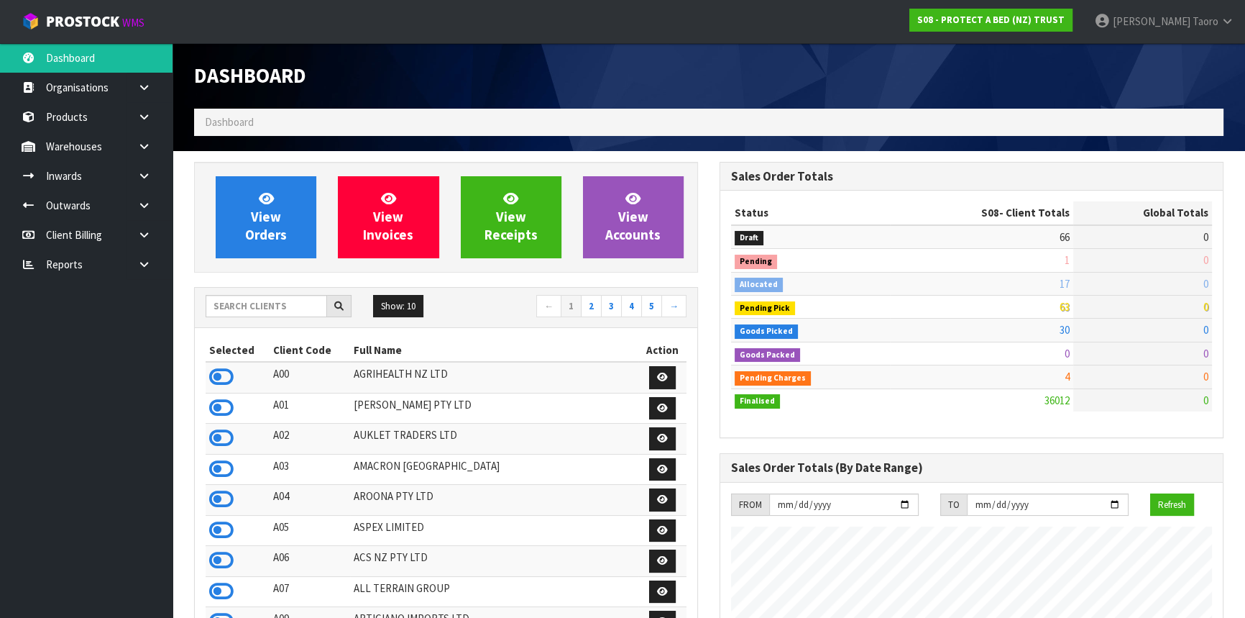
scroll to position [895, 525]
click at [459, 127] on ol "Dashboard" at bounding box center [709, 122] width 1030 height 27
click at [436, 76] on h1 "Dashboard" at bounding box center [446, 76] width 504 height 22
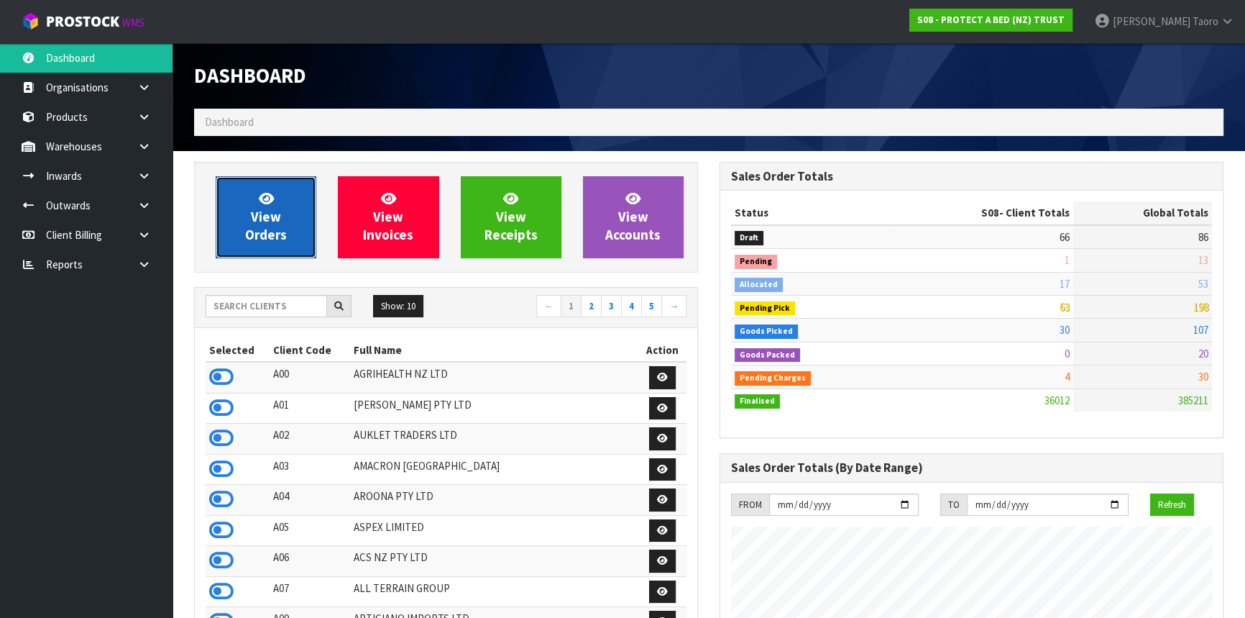
click at [277, 219] on span "View Orders" at bounding box center [266, 217] width 42 height 54
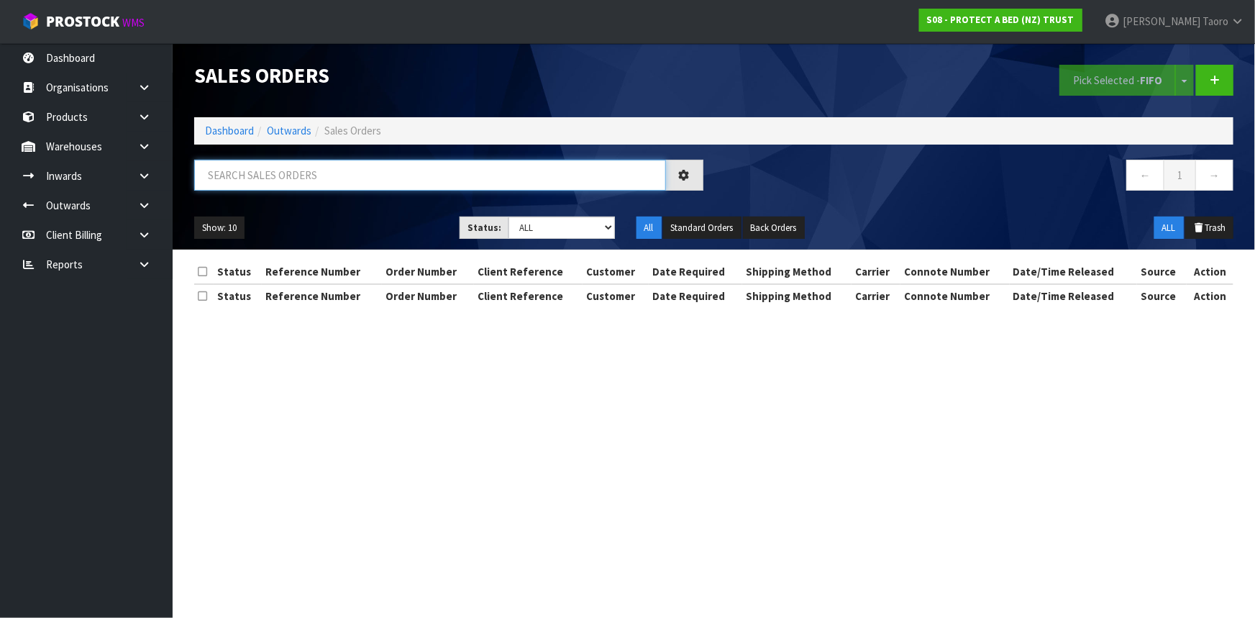
click at [330, 179] on input "text" at bounding box center [430, 175] width 472 height 31
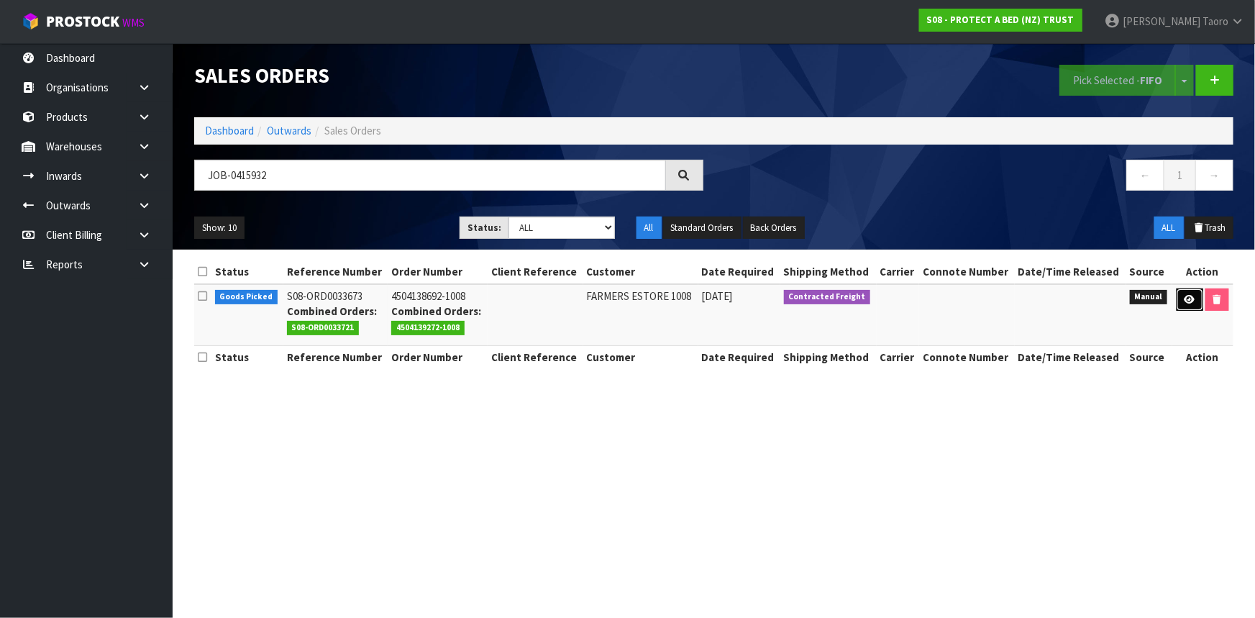
click at [1188, 301] on icon at bounding box center [1189, 299] width 11 height 9
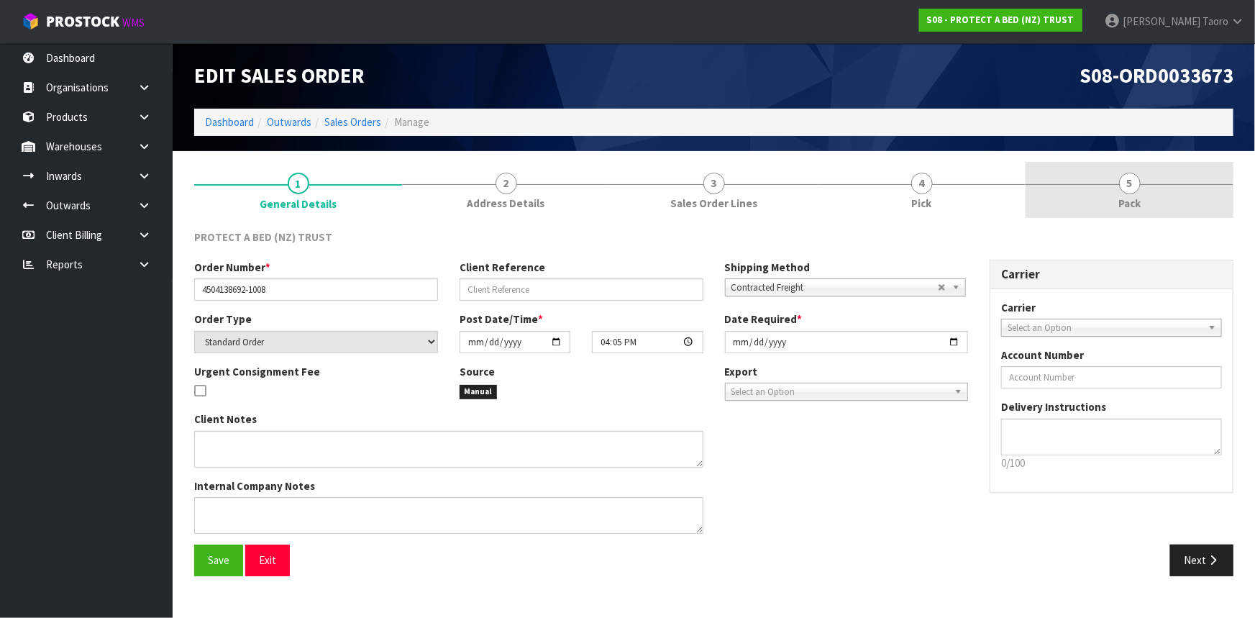
click at [1122, 179] on span "5" at bounding box center [1130, 184] width 22 height 22
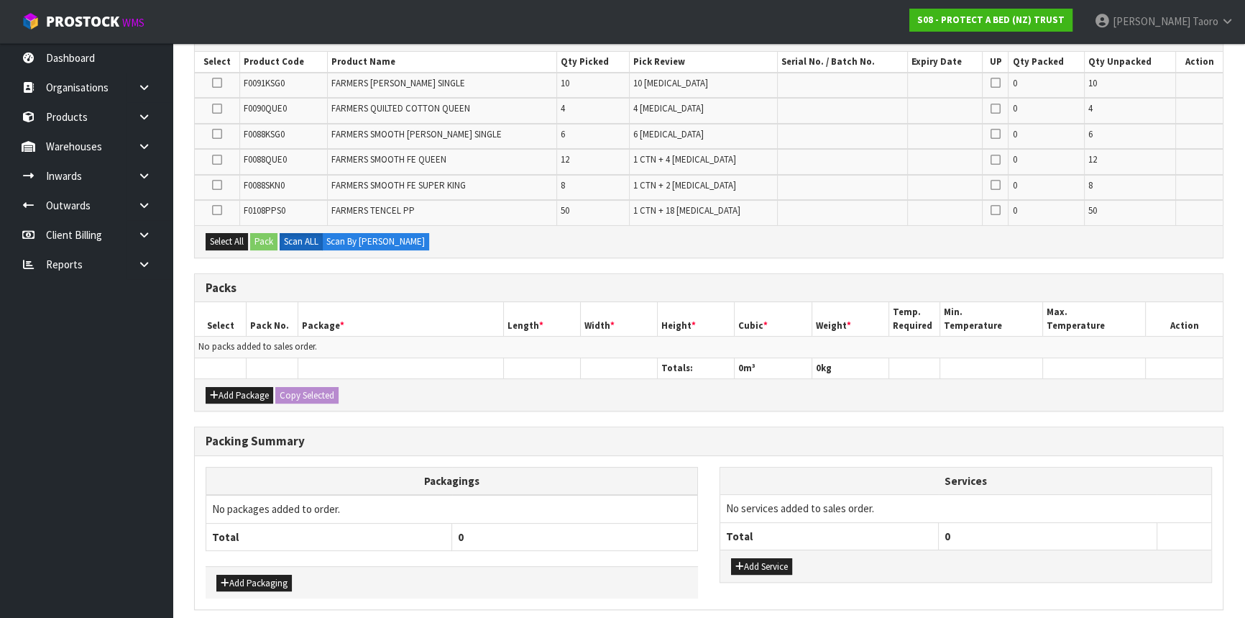
scroll to position [261, 0]
click at [240, 388] on button "Add Package" at bounding box center [240, 393] width 68 height 17
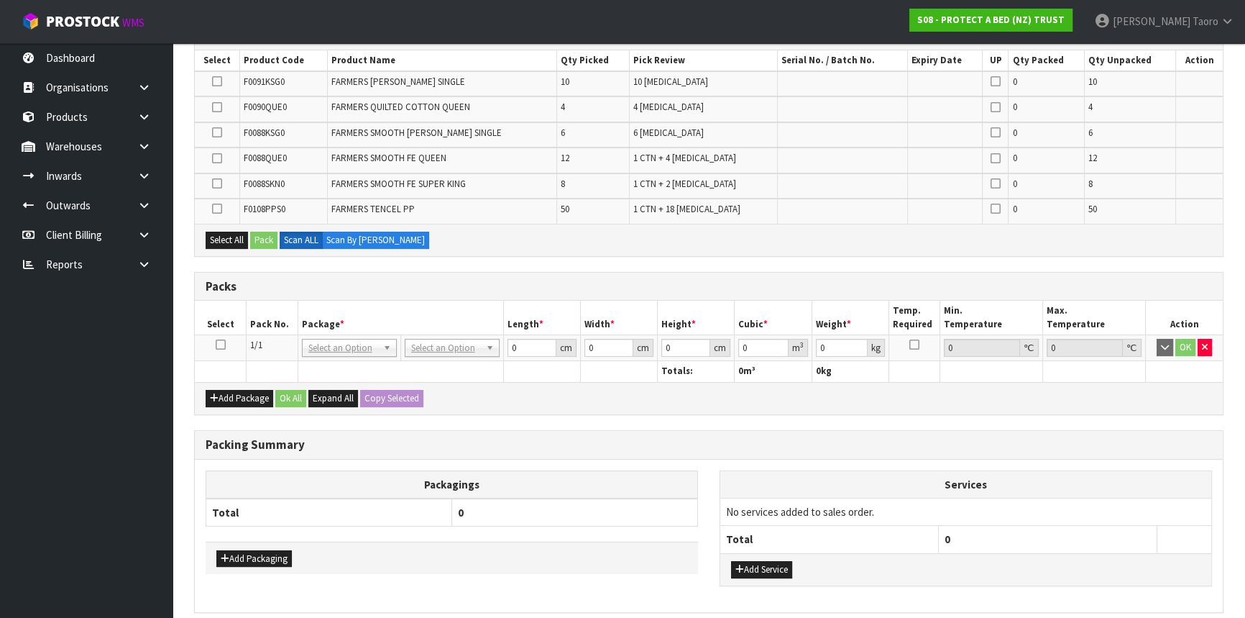
click at [219, 349] on td at bounding box center [221, 348] width 52 height 26
click at [221, 344] on icon at bounding box center [221, 344] width 10 height 1
click at [369, 309] on th "Package *" at bounding box center [401, 318] width 206 height 34
click at [428, 273] on div "Packs" at bounding box center [709, 287] width 1028 height 29
click at [536, 421] on div "Combine Orders S08-ORD0031944 S08-ORD0032699 S08-ORD0032700 S08-ORD0032701 S08-…" at bounding box center [709, 318] width 1030 height 701
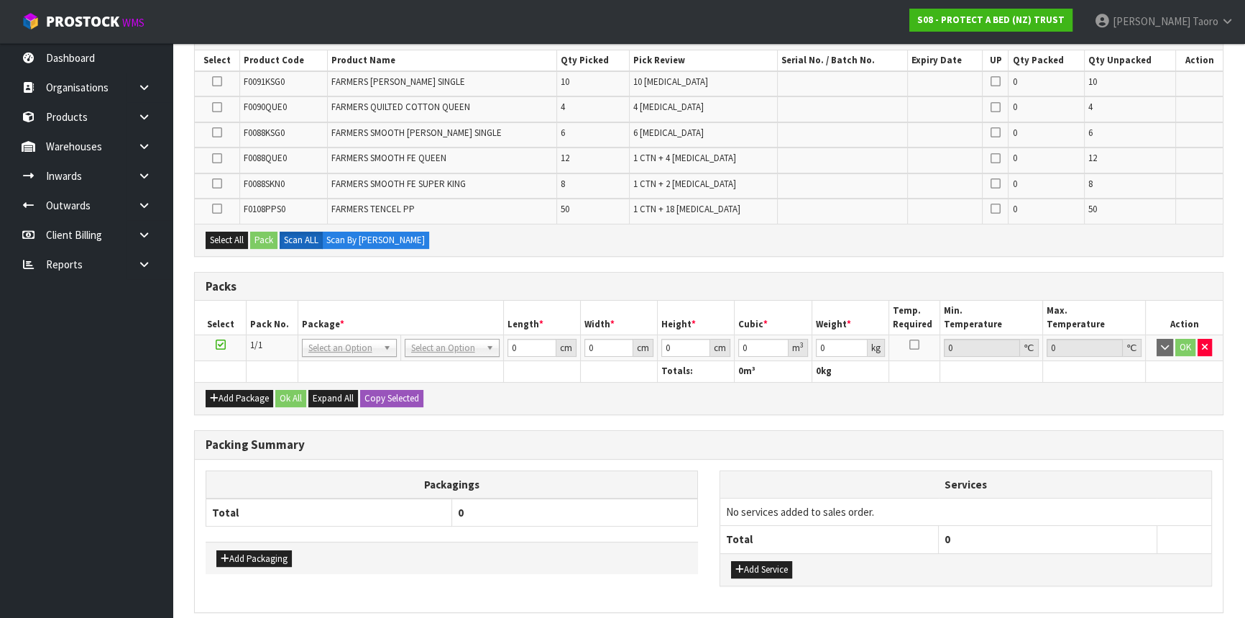
click at [554, 488] on th "Packagings" at bounding box center [452, 484] width 492 height 28
click at [523, 451] on div "Packing Summary" at bounding box center [709, 445] width 1028 height 29
click at [536, 275] on div "Packs" at bounding box center [709, 287] width 1028 height 29
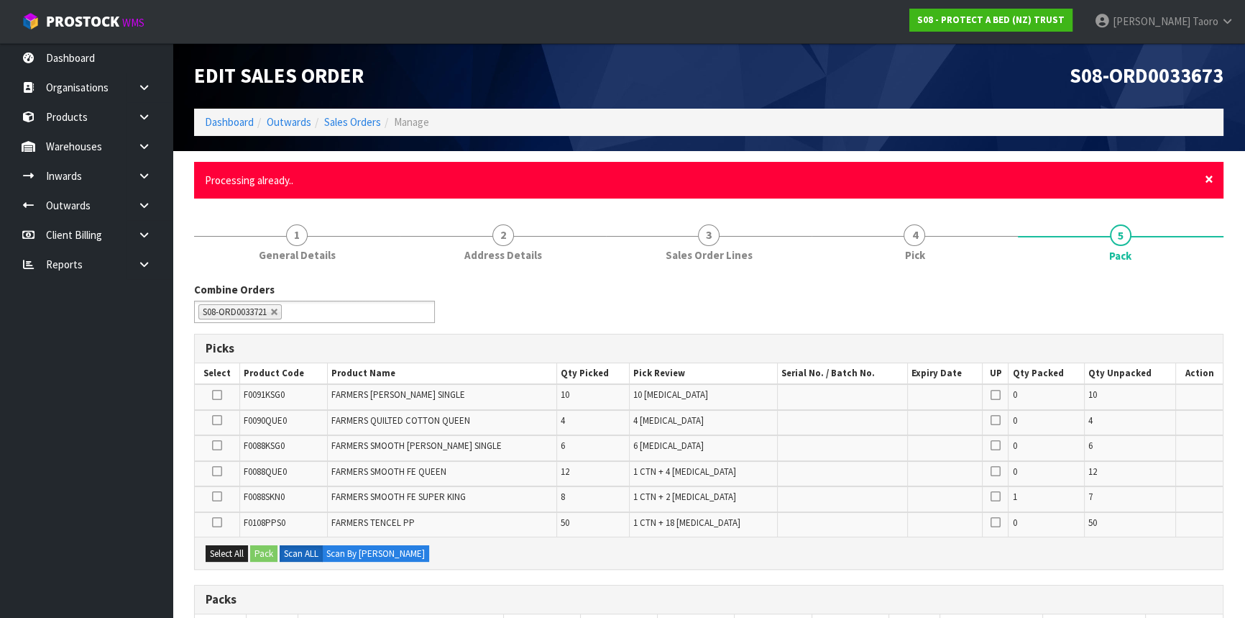
click at [1210, 175] on span "×" at bounding box center [1209, 179] width 9 height 20
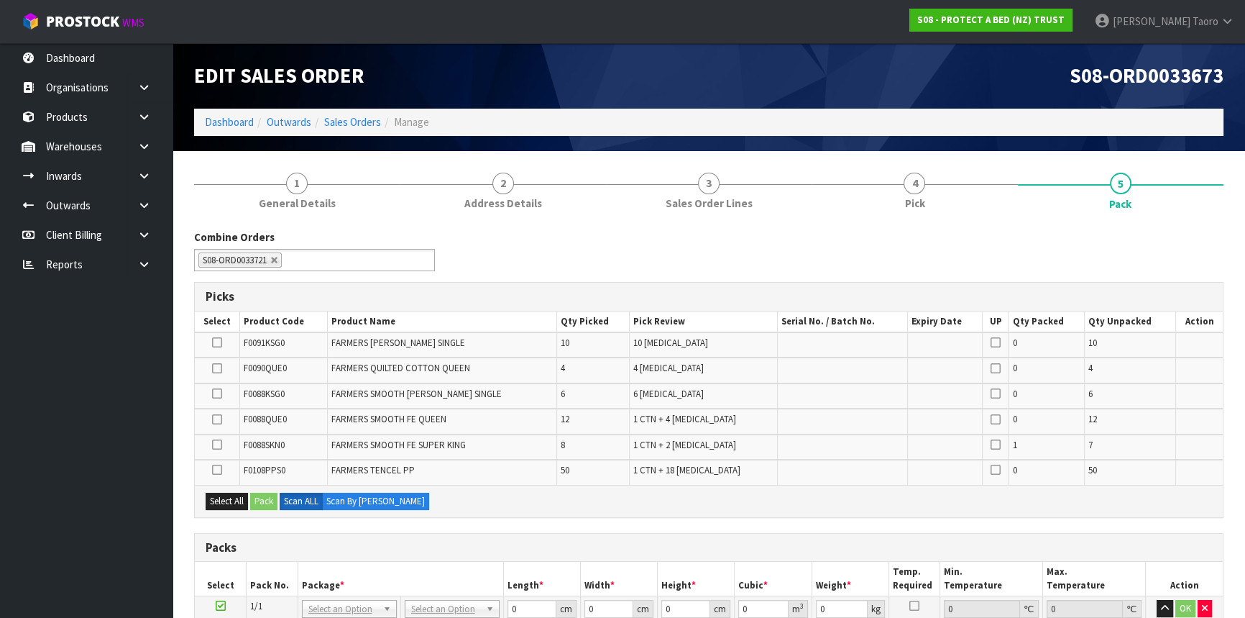
click at [1204, 236] on div "Combine Orders S08-ORD0031944 S08-ORD0032699 S08-ORD0032700 S08-ORD0032701 S08-…" at bounding box center [708, 255] width 1051 height 52
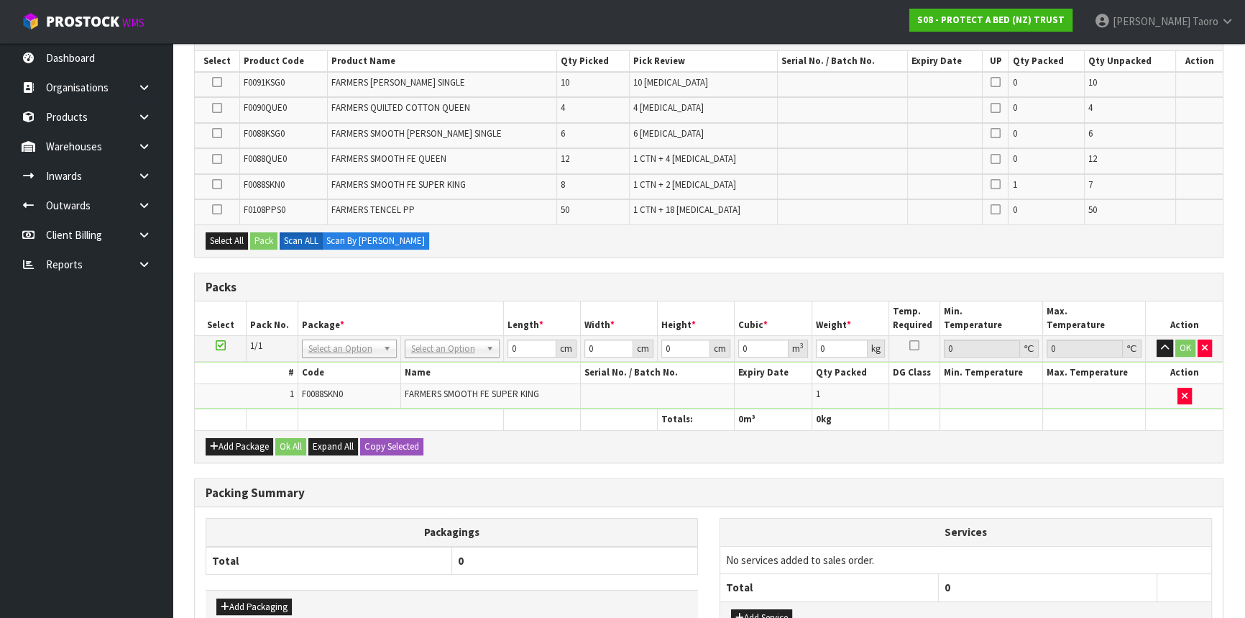
scroll to position [367, 0]
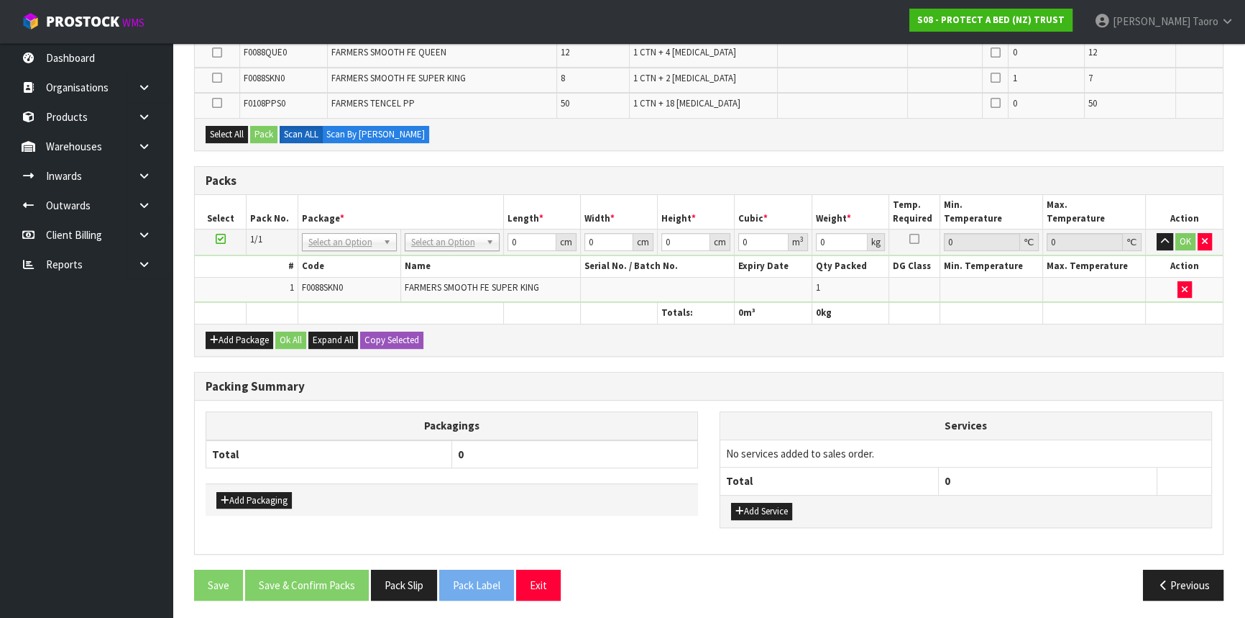
click at [1034, 421] on th "Services" at bounding box center [965, 425] width 491 height 27
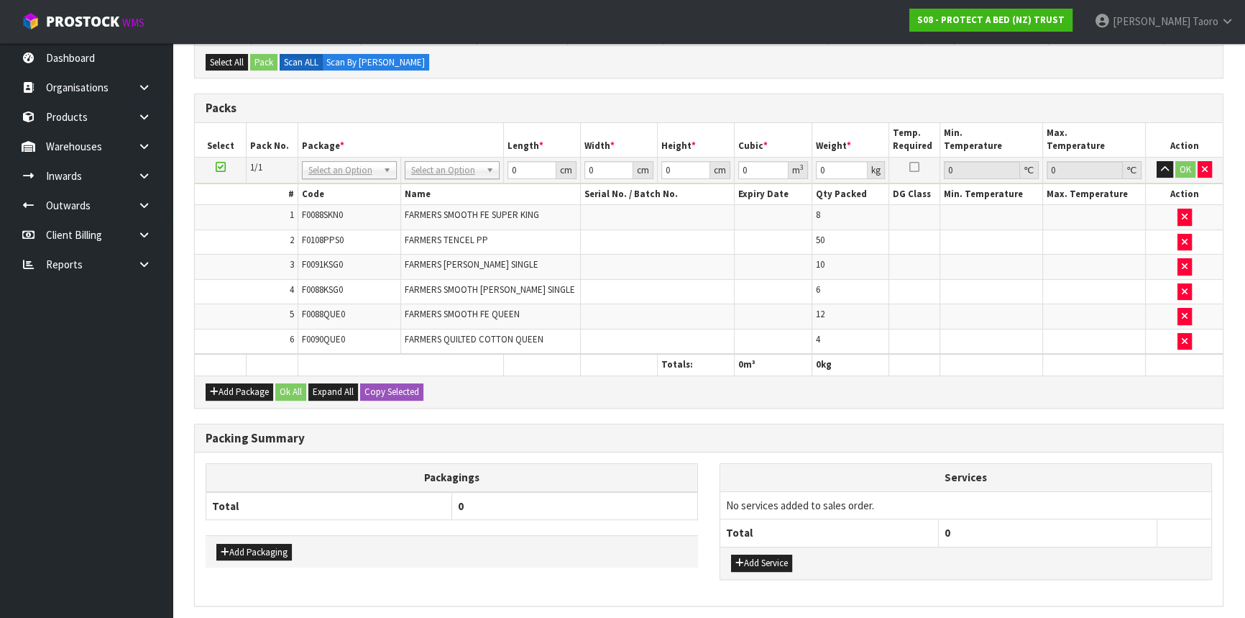
scroll to position [338, 0]
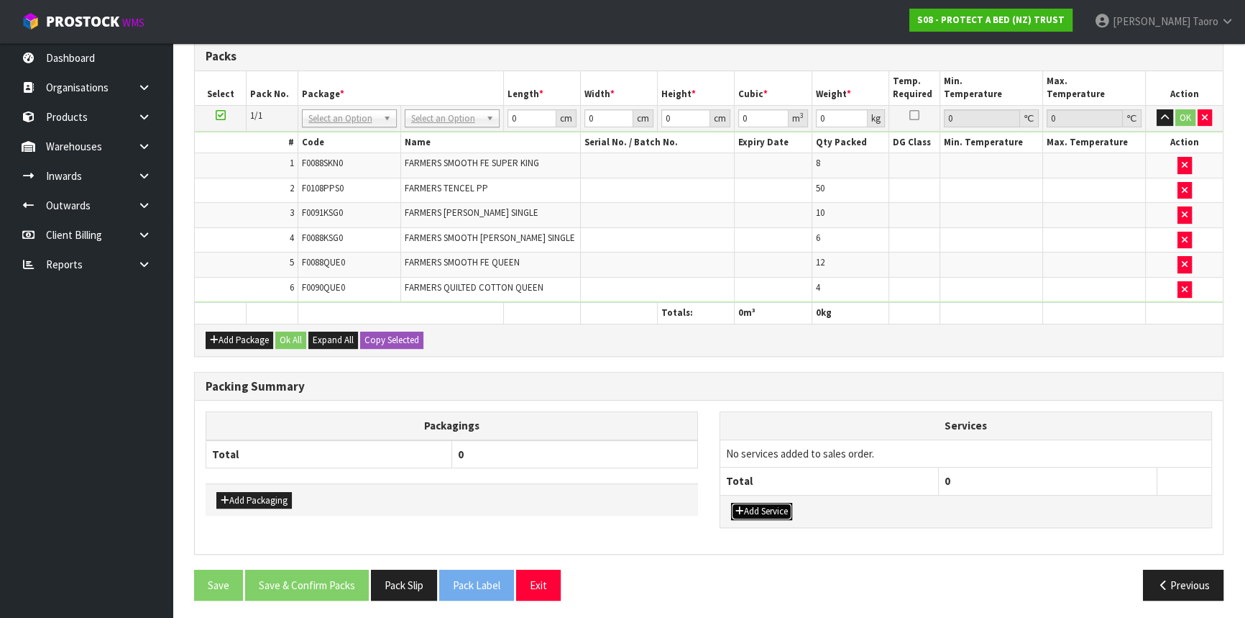
click at [779, 504] on button "Add Service" at bounding box center [761, 511] width 61 height 17
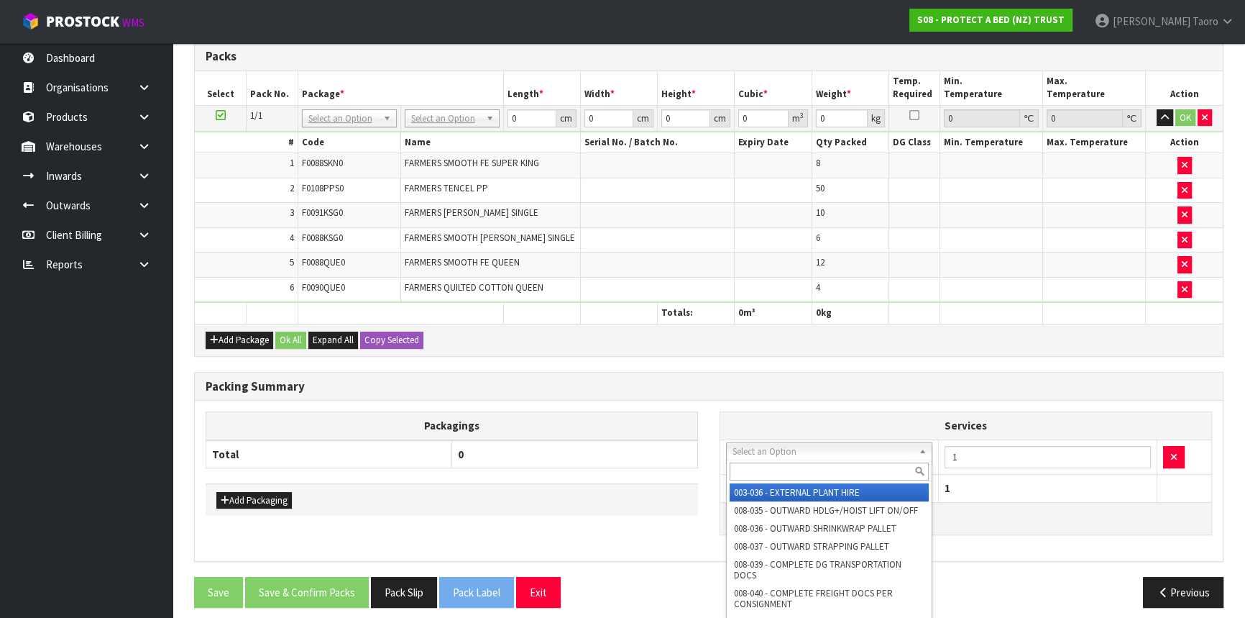
click at [786, 467] on input "text" at bounding box center [829, 471] width 199 height 18
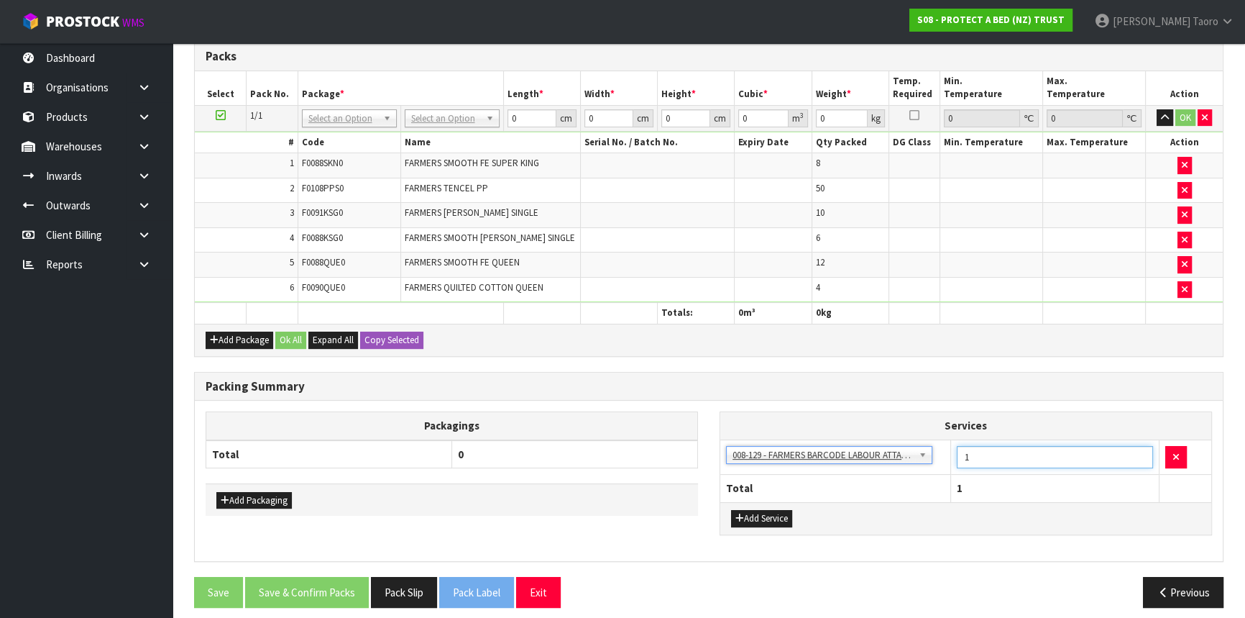
click at [1009, 453] on input "1" at bounding box center [1055, 457] width 196 height 22
click at [615, 459] on th "0" at bounding box center [575, 454] width 246 height 28
click at [266, 499] on button "Add Packaging" at bounding box center [253, 500] width 75 height 17
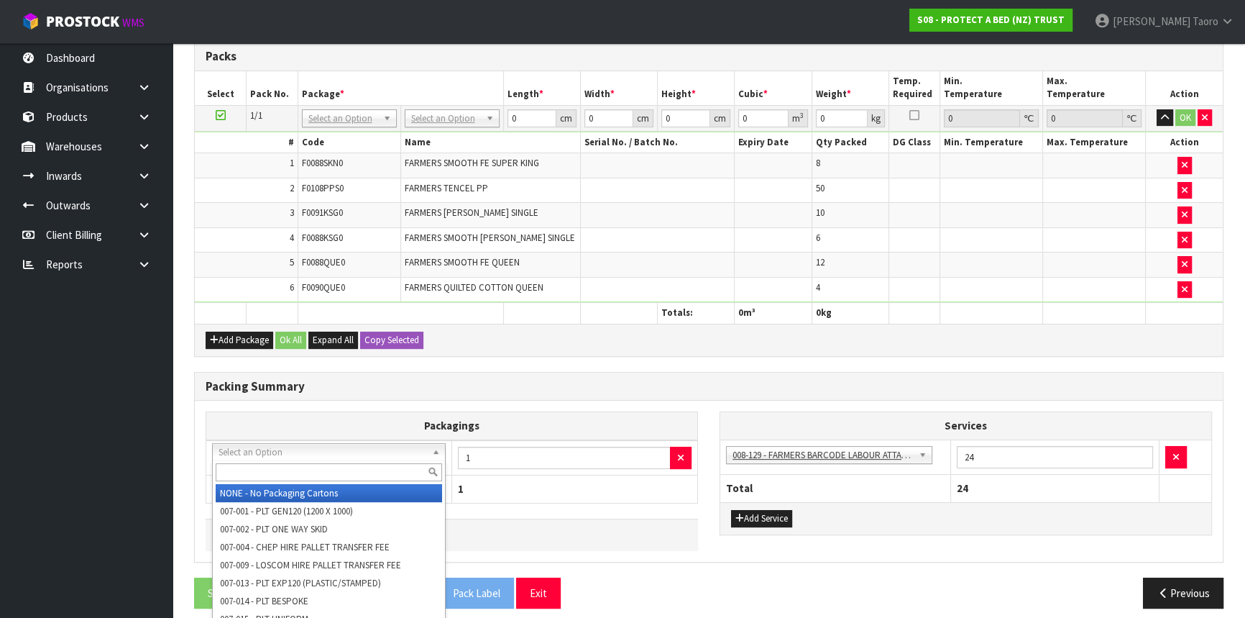
click at [277, 472] on input "text" at bounding box center [329, 472] width 226 height 18
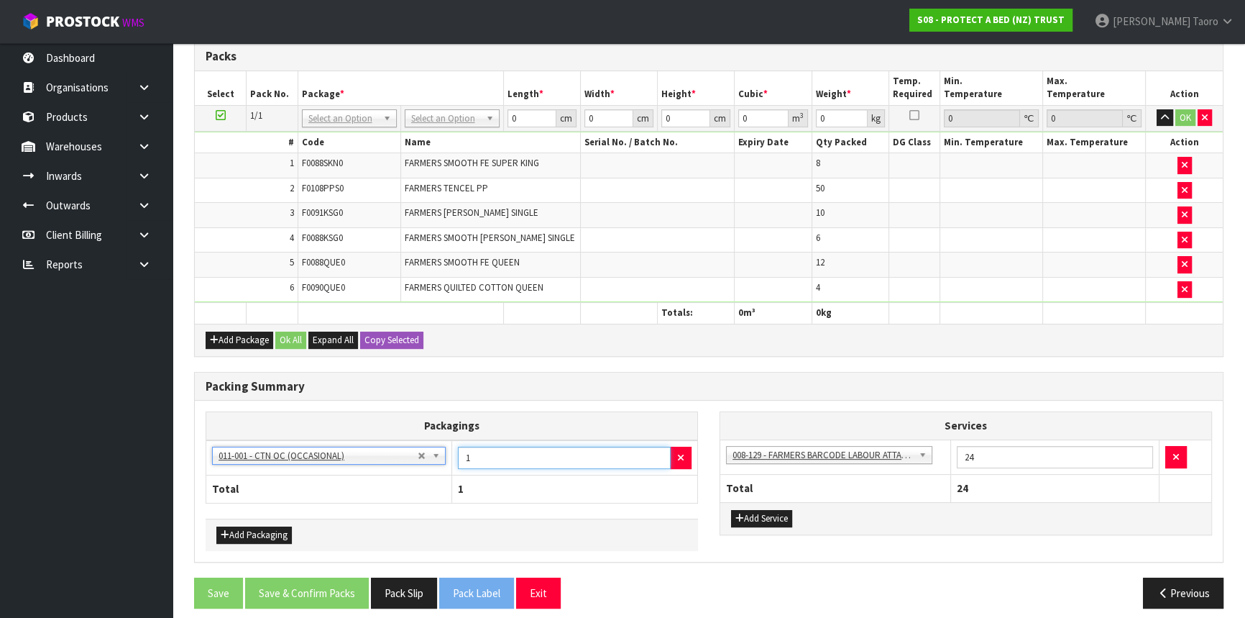
click at [556, 449] on input "1" at bounding box center [564, 458] width 213 height 22
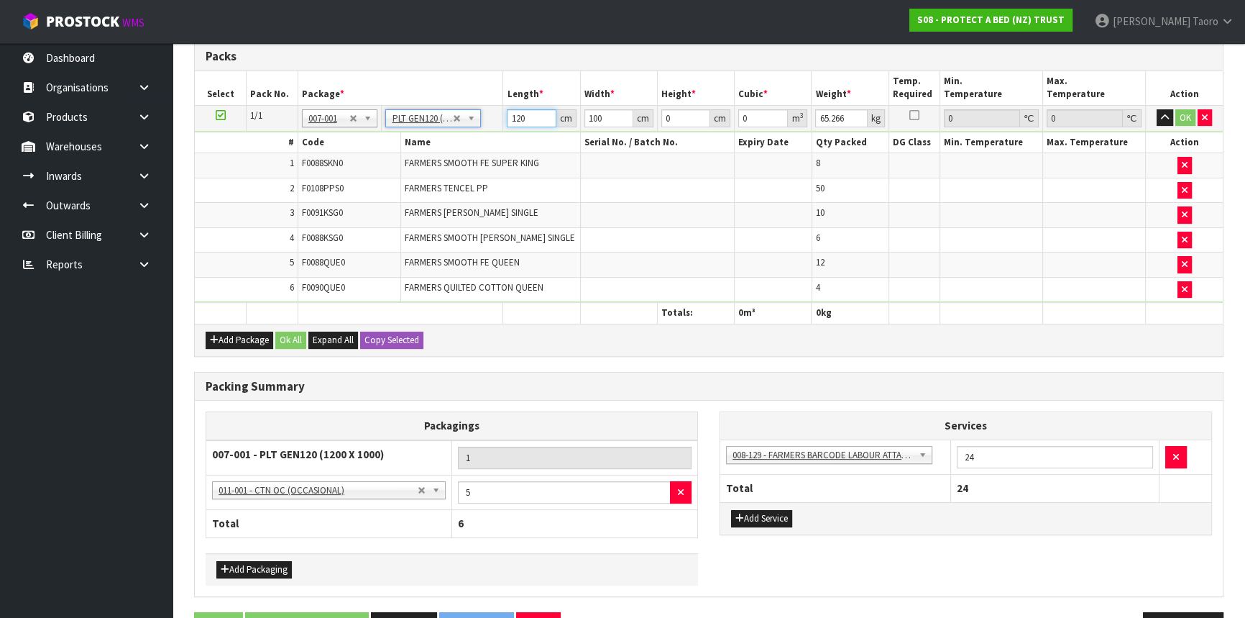
click at [514, 116] on input "120" at bounding box center [531, 118] width 49 height 18
click at [301, 331] on button "Ok All" at bounding box center [290, 339] width 31 height 17
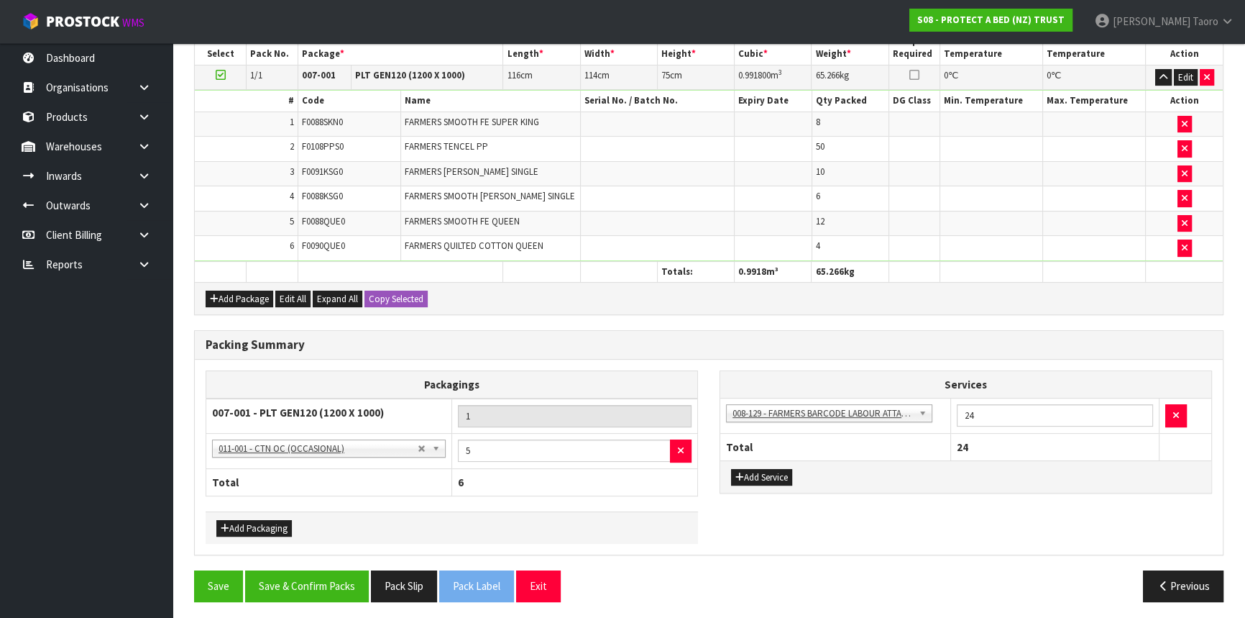
scroll to position [379, 0]
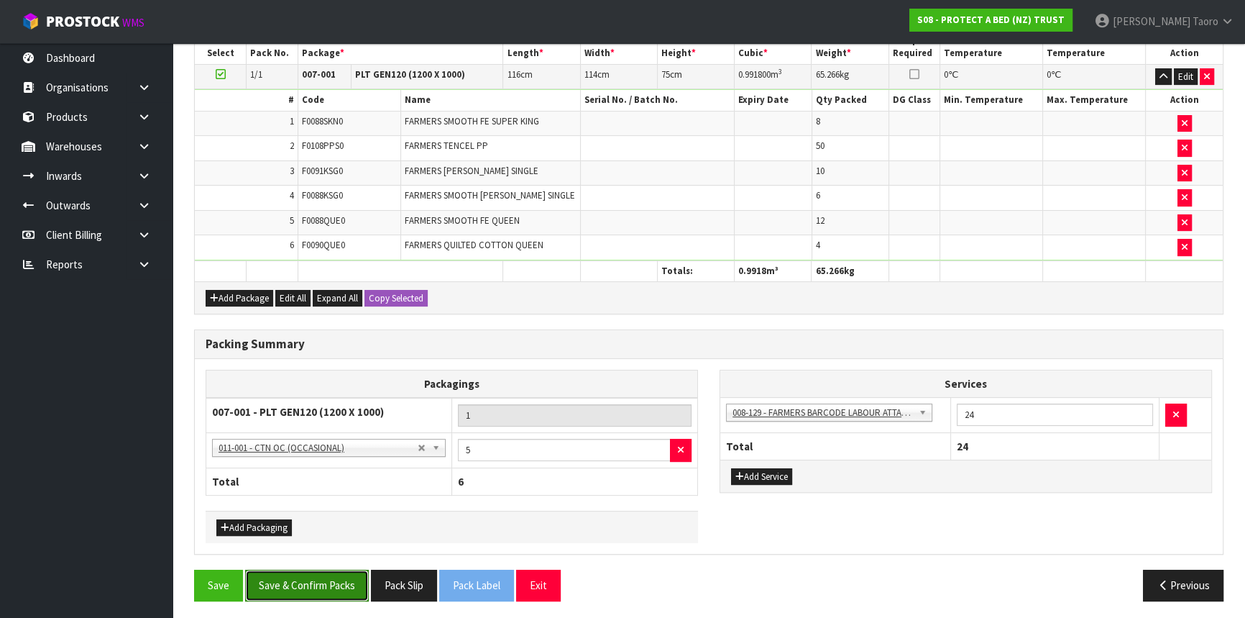
click at [343, 578] on button "Save & Confirm Packs" at bounding box center [307, 584] width 124 height 31
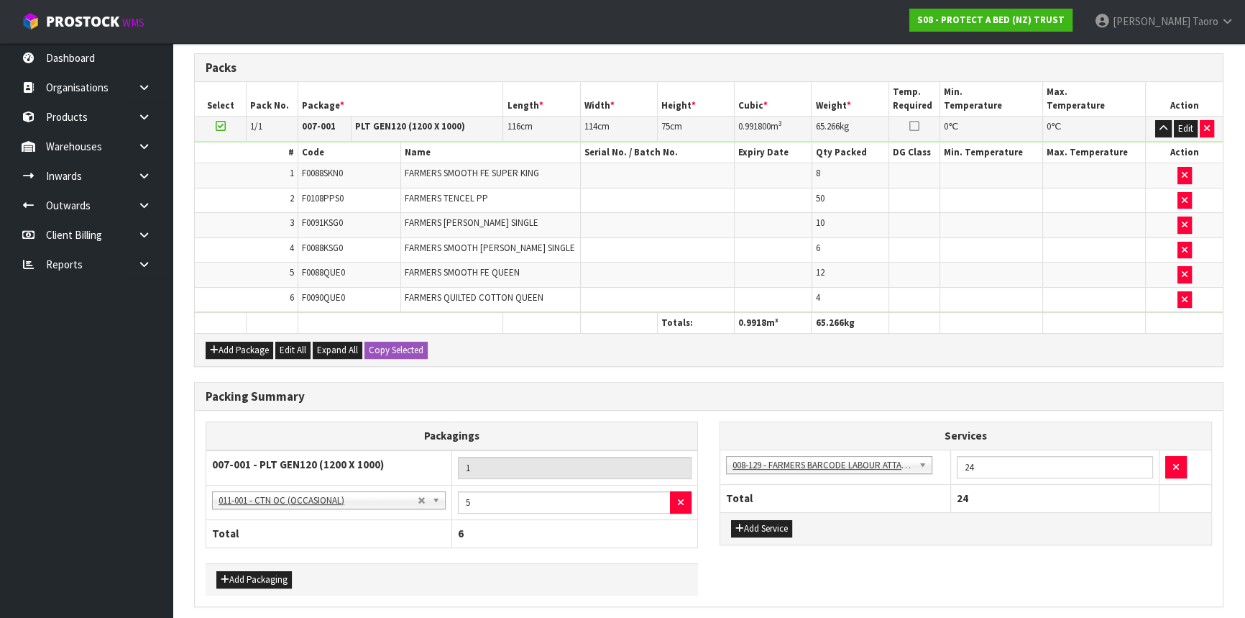
scroll to position [0, 0]
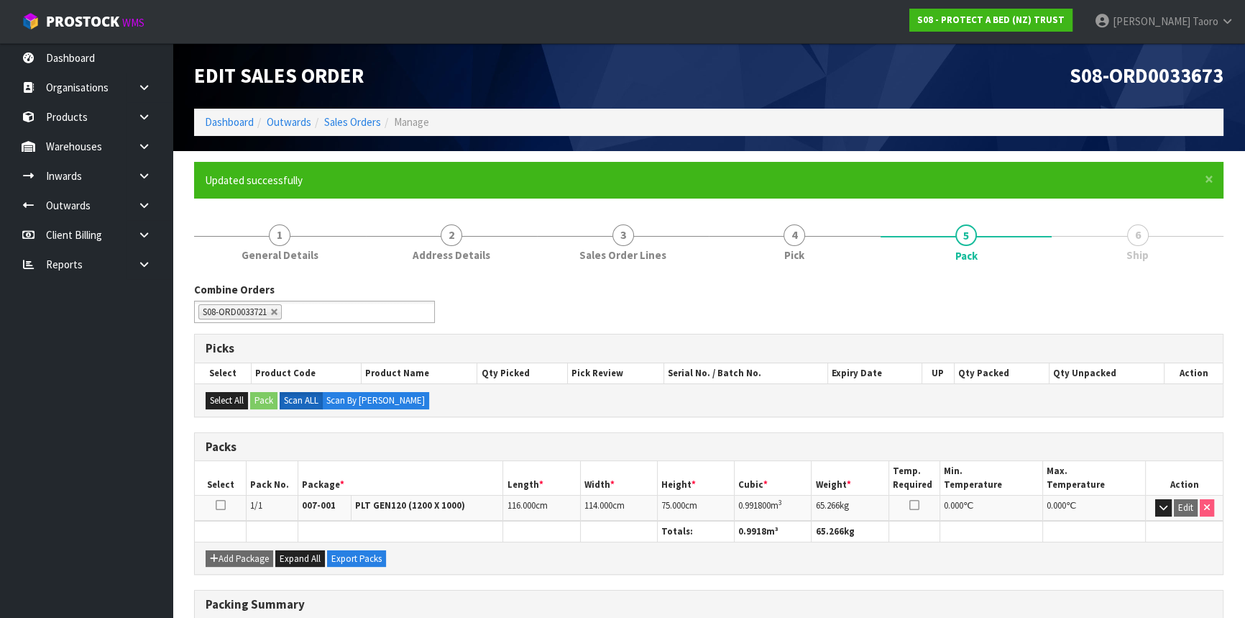
click at [797, 87] on div "S08-ORD0033673" at bounding box center [972, 75] width 526 height 65
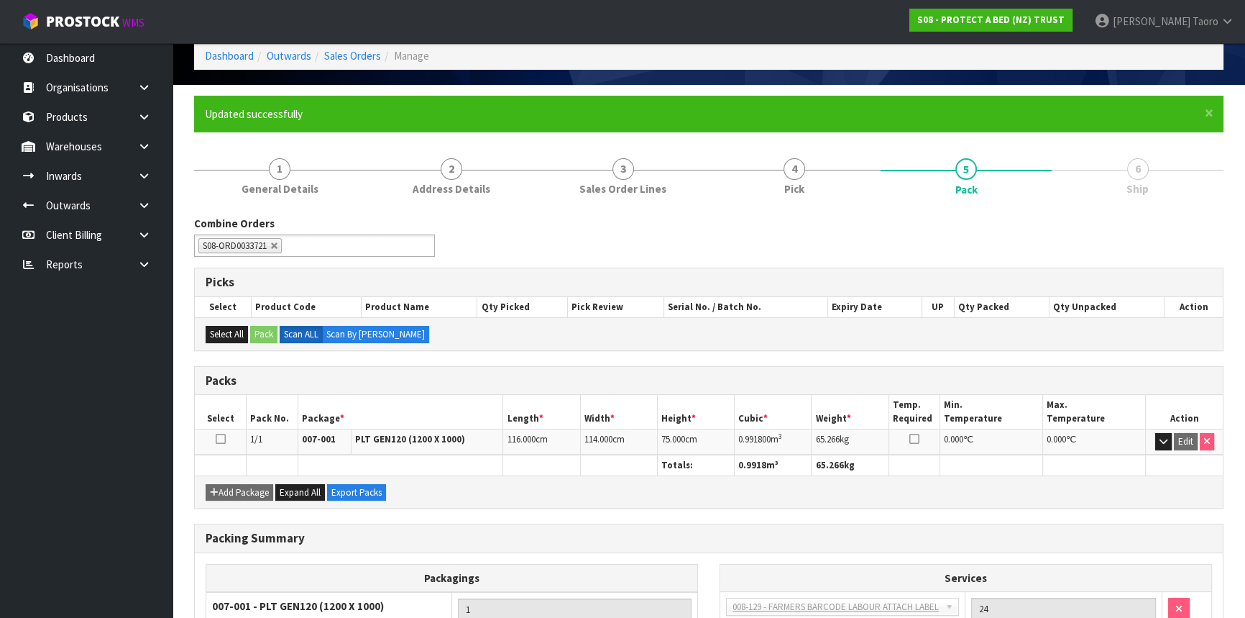
scroll to position [229, 0]
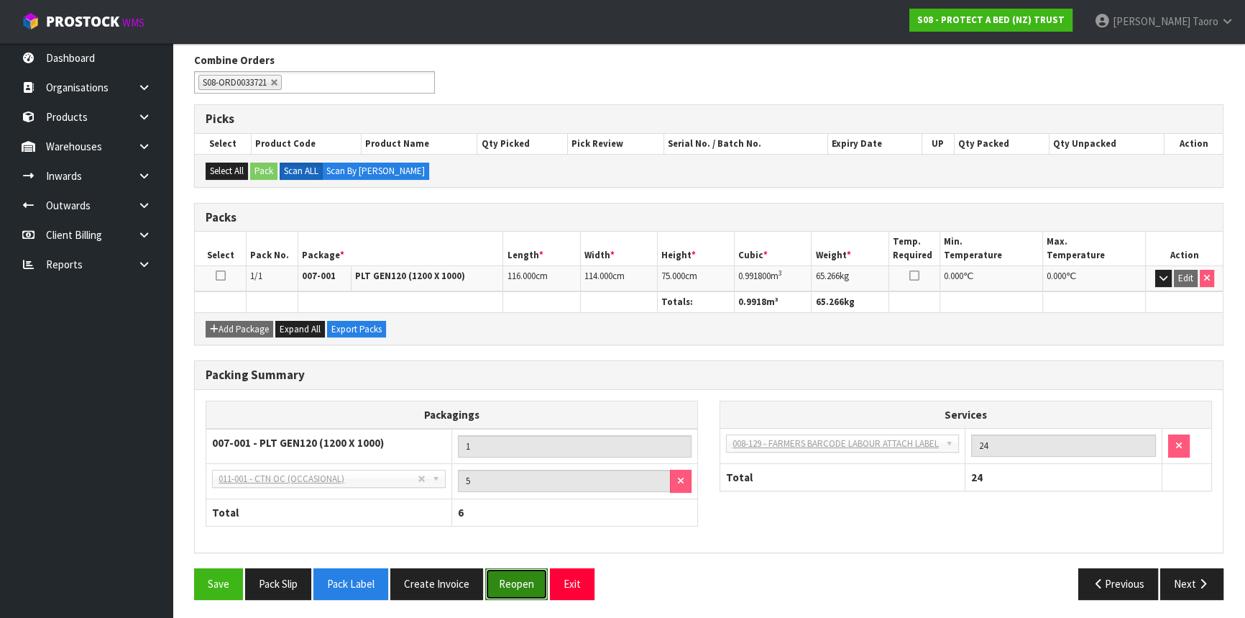
drag, startPoint x: 525, startPoint y: 575, endPoint x: 513, endPoint y: 564, distance: 15.8
click at [525, 575] on button "Reopen" at bounding box center [516, 583] width 63 height 31
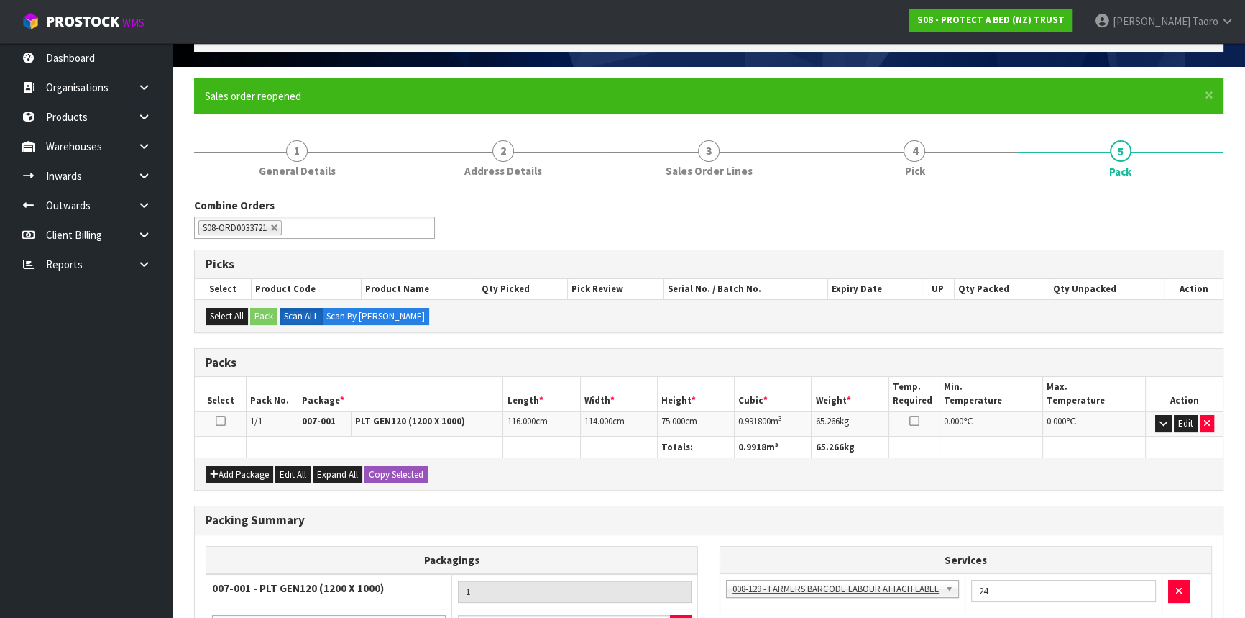
scroll to position [261, 0]
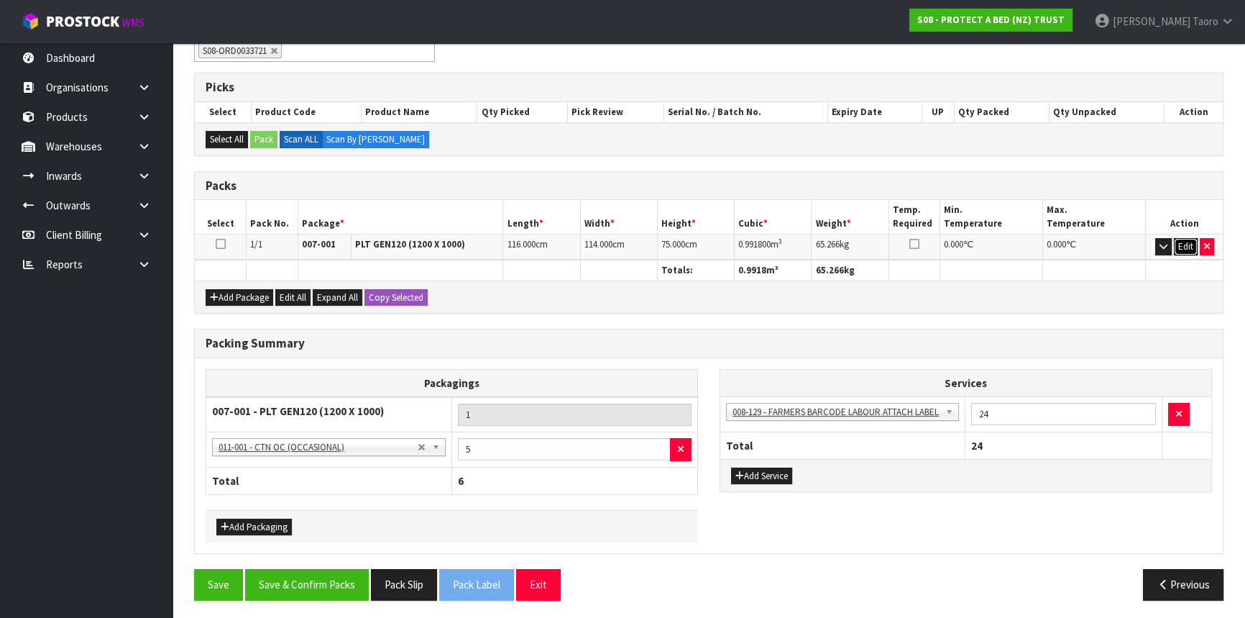
click at [1181, 248] on button "Edit" at bounding box center [1186, 246] width 24 height 17
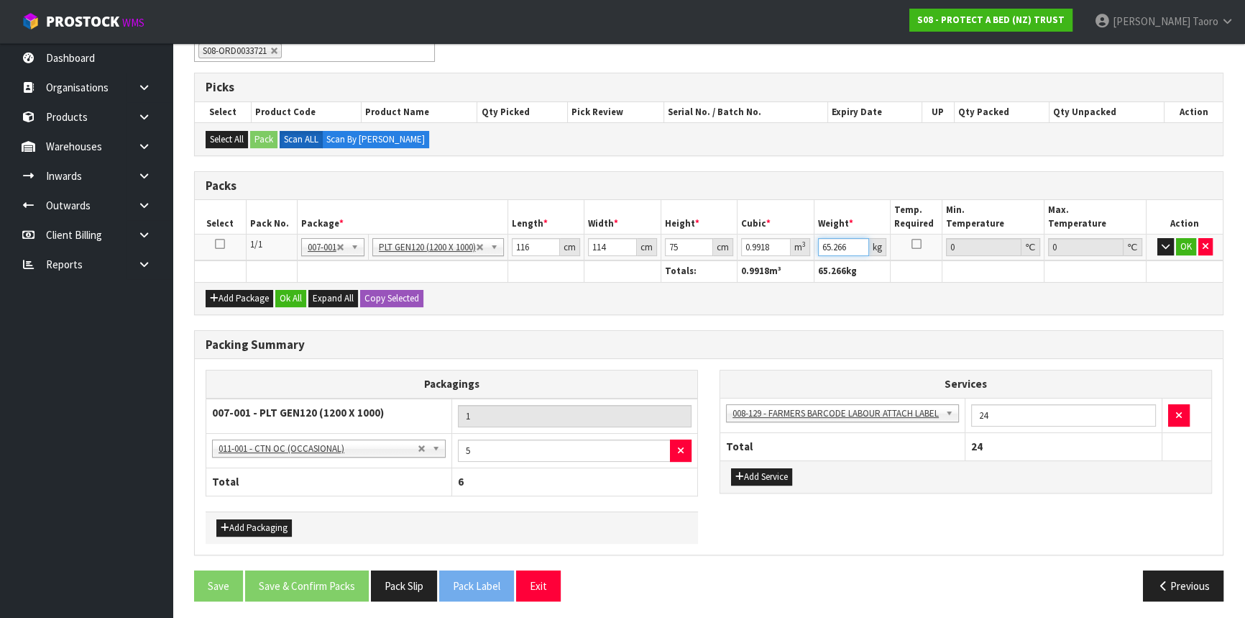
click at [838, 247] on input "65.266" at bounding box center [844, 247] width 52 height 18
click at [1186, 244] on button "OK" at bounding box center [1186, 246] width 20 height 17
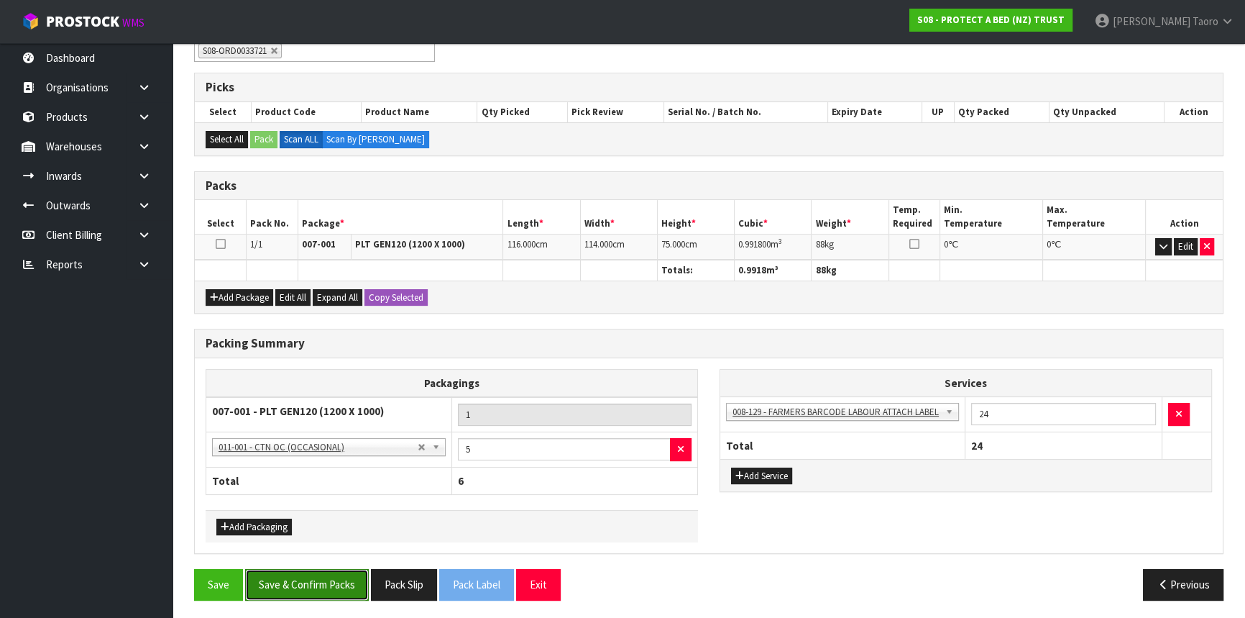
click at [333, 582] on button "Save & Confirm Packs" at bounding box center [307, 584] width 124 height 31
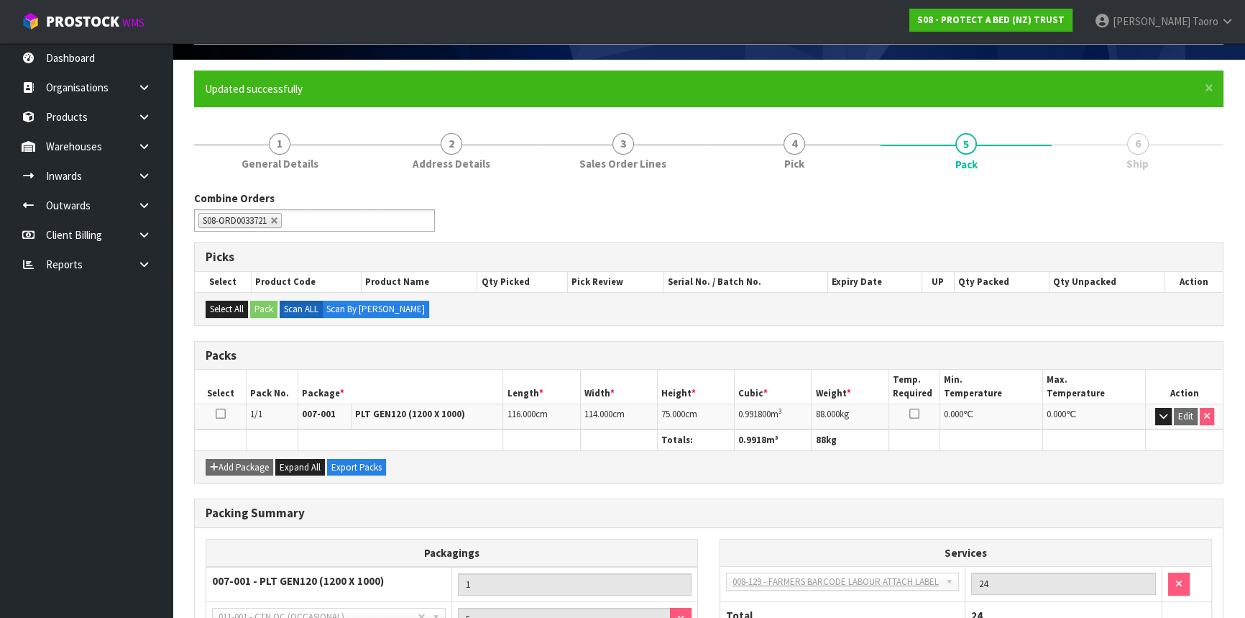
scroll to position [229, 0]
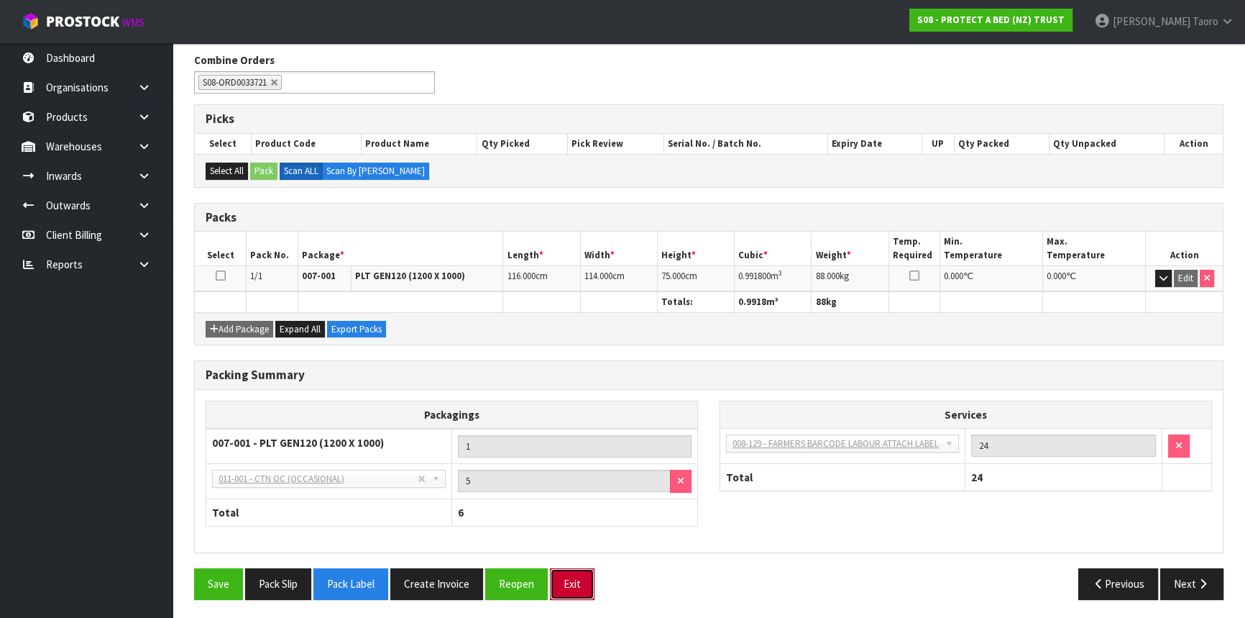
drag, startPoint x: 576, startPoint y: 577, endPoint x: 574, endPoint y: 565, distance: 11.6
click at [576, 577] on button "Exit" at bounding box center [572, 583] width 45 height 31
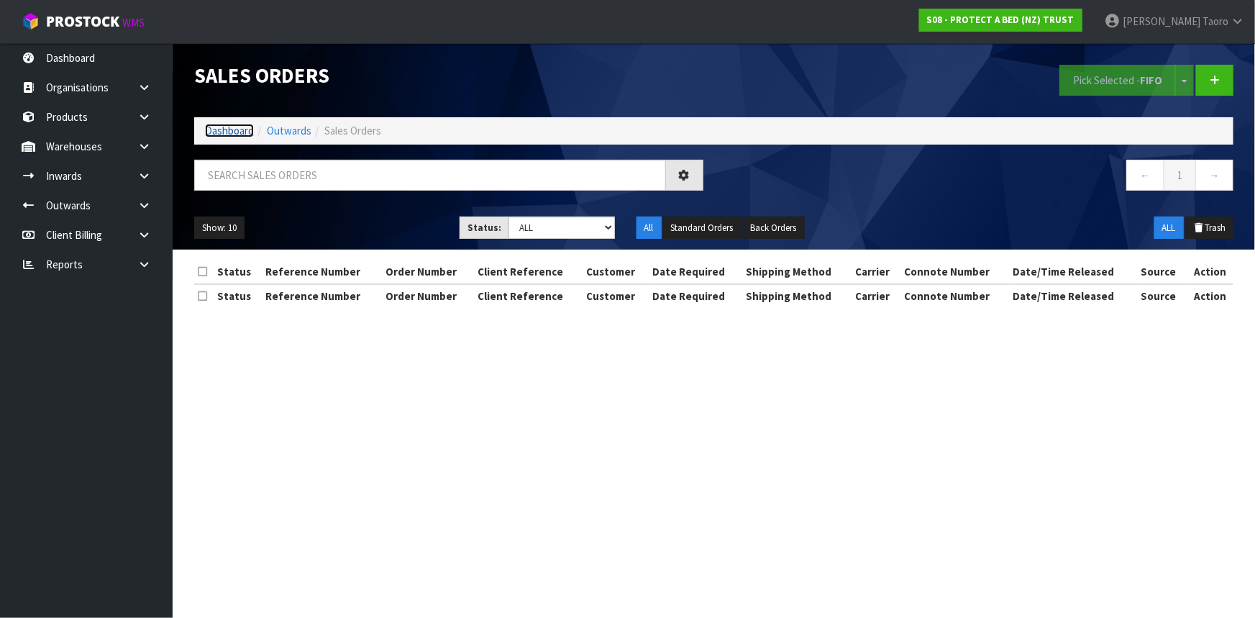
click at [227, 135] on link "Dashboard" at bounding box center [229, 131] width 49 height 14
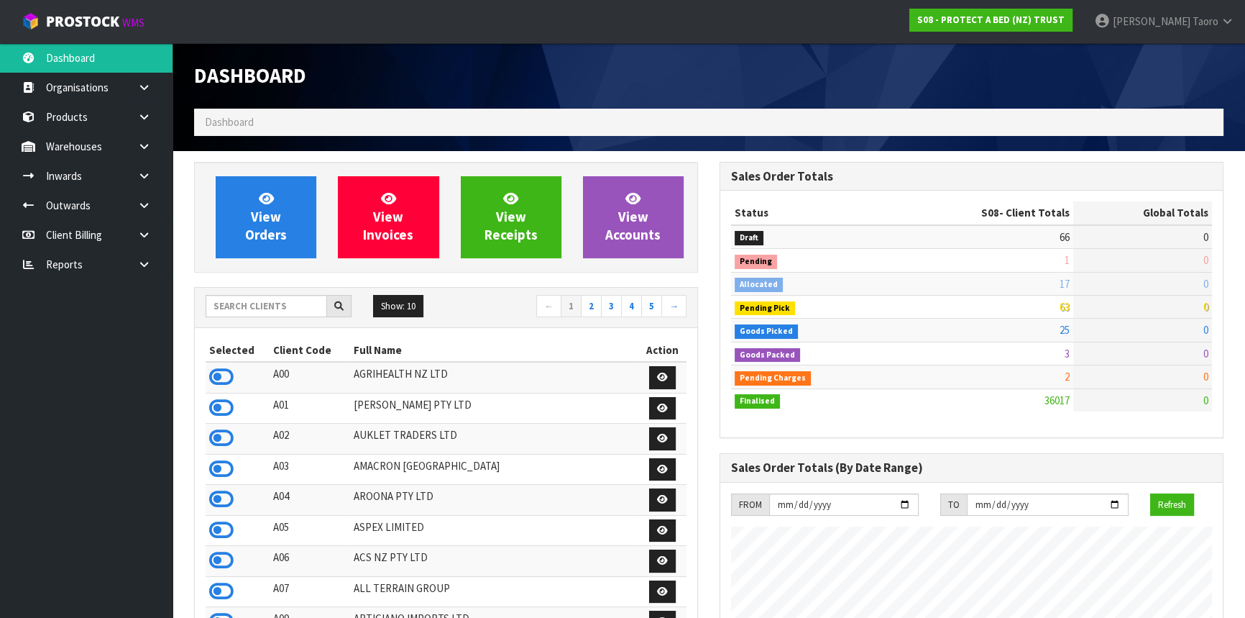
scroll to position [1087, 525]
click at [389, 49] on div "Dashboard" at bounding box center [446, 75] width 526 height 65
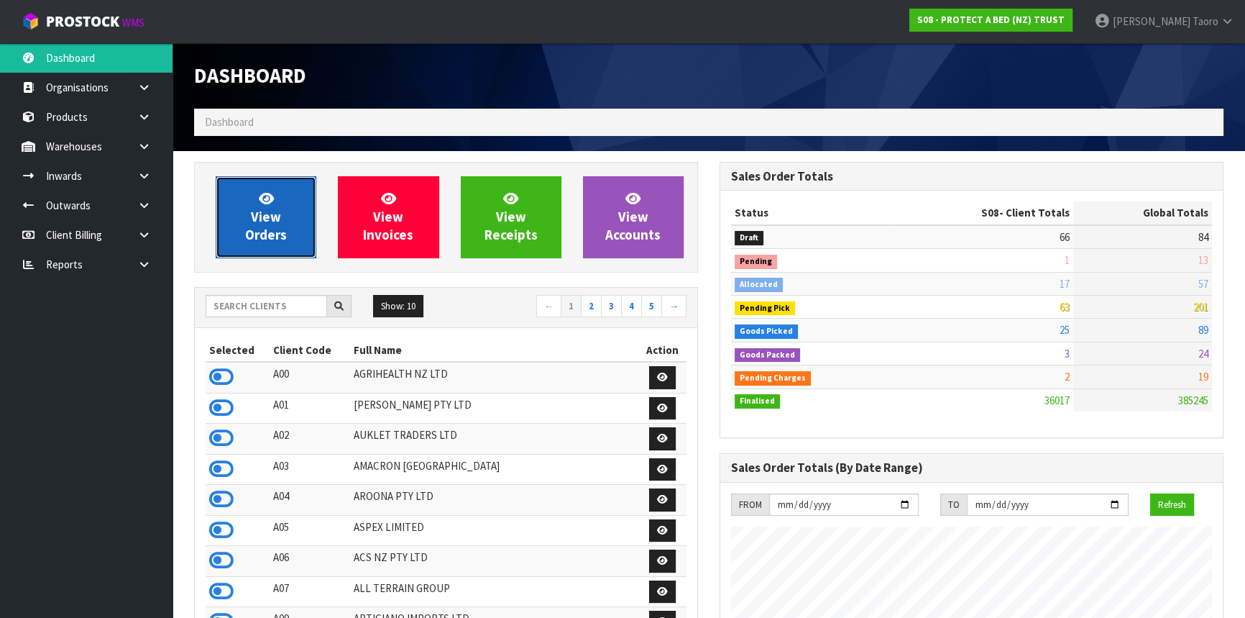
click at [246, 203] on link "View Orders" at bounding box center [266, 217] width 101 height 82
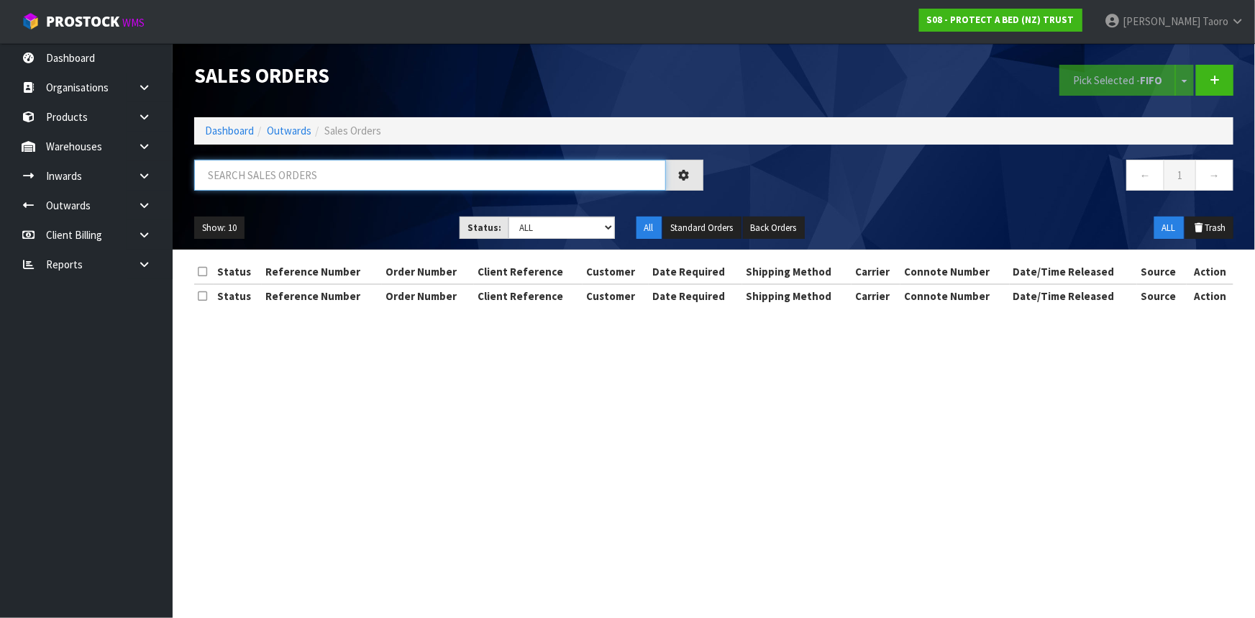
click at [340, 179] on input "text" at bounding box center [430, 175] width 472 height 31
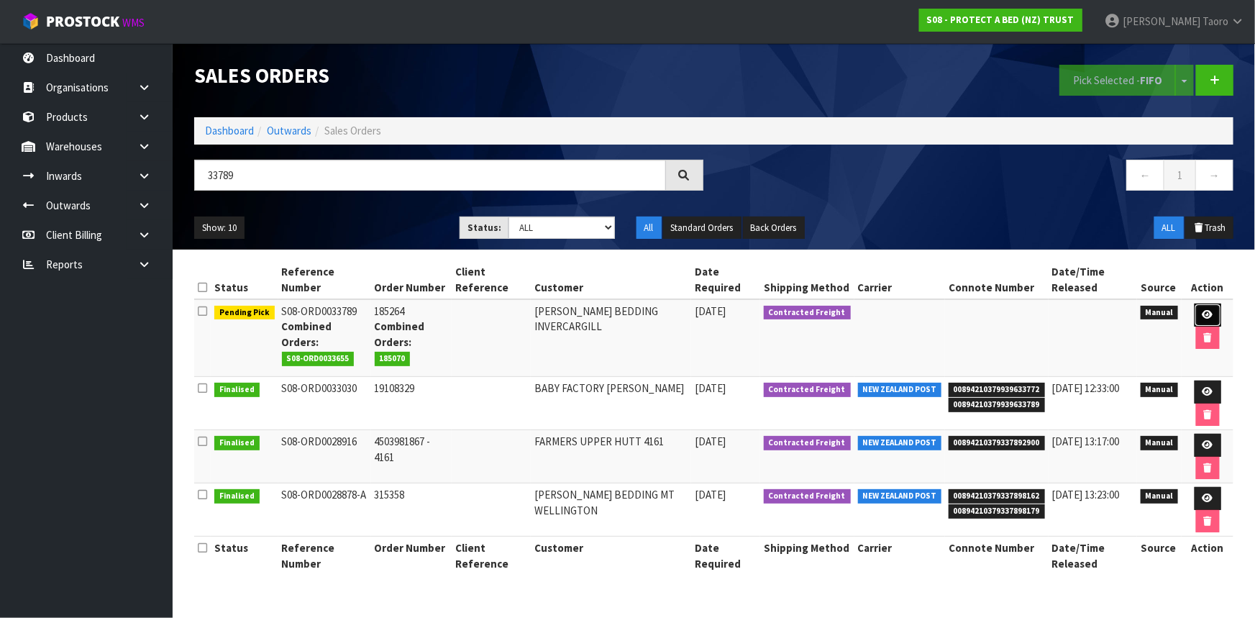
click at [1204, 313] on icon at bounding box center [1207, 314] width 11 height 9
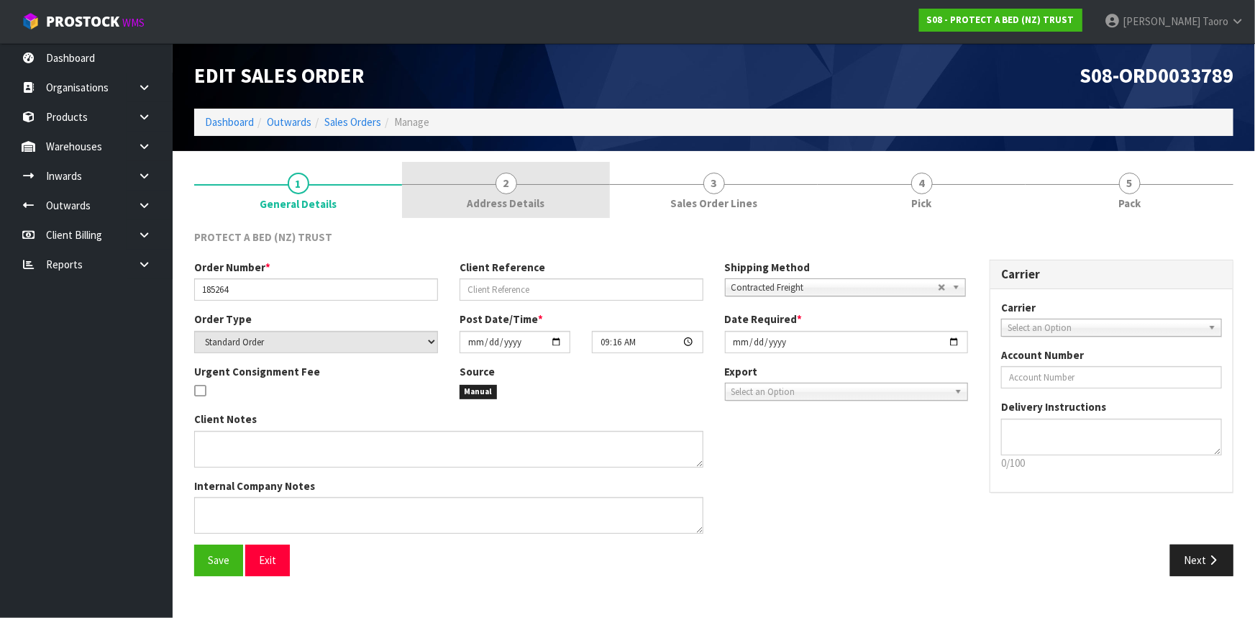
click at [531, 201] on span "Address Details" at bounding box center [506, 203] width 78 height 15
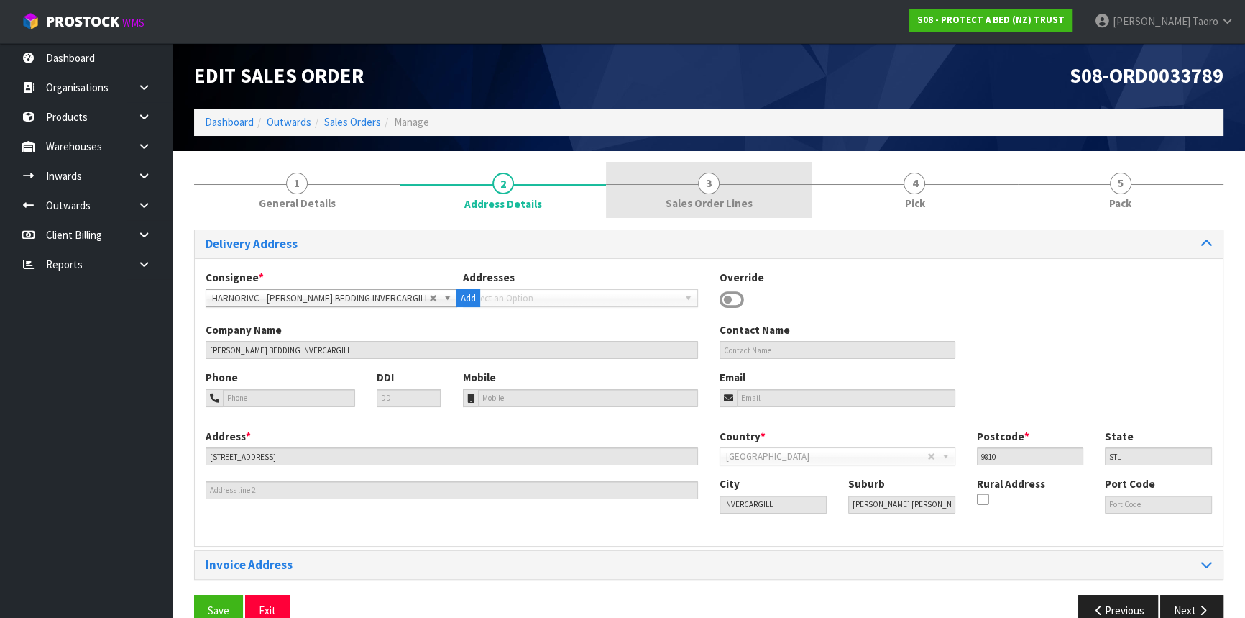
click at [743, 184] on link "3 Sales Order Lines" at bounding box center [709, 190] width 206 height 57
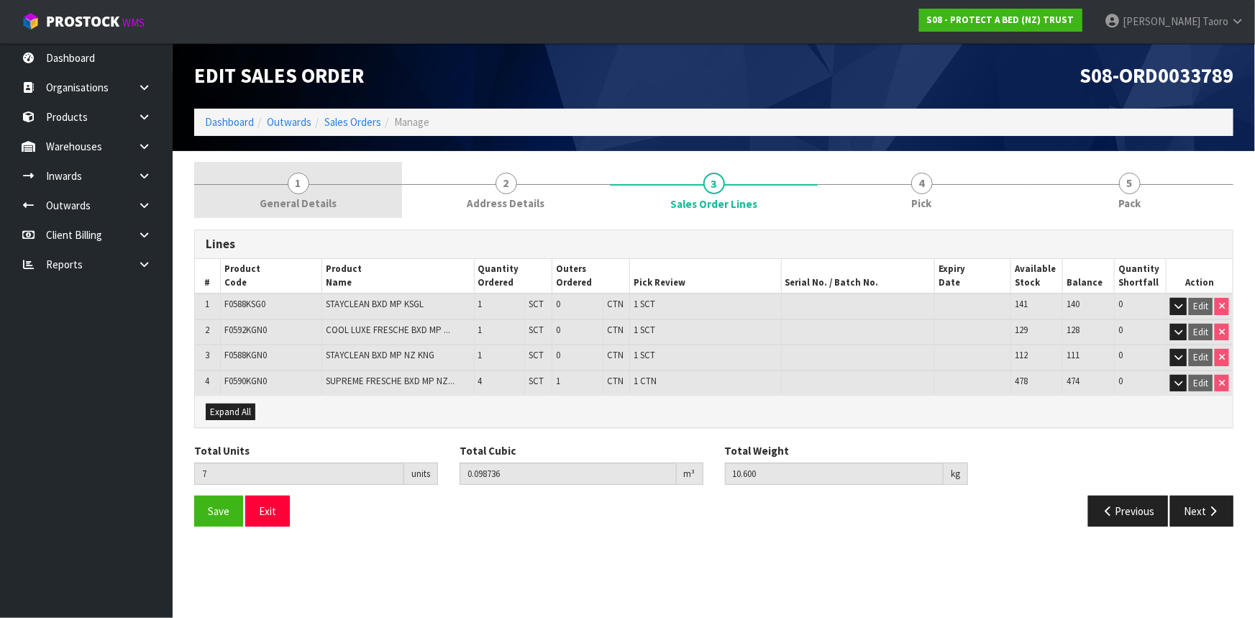
click at [326, 203] on span "General Details" at bounding box center [298, 203] width 77 height 15
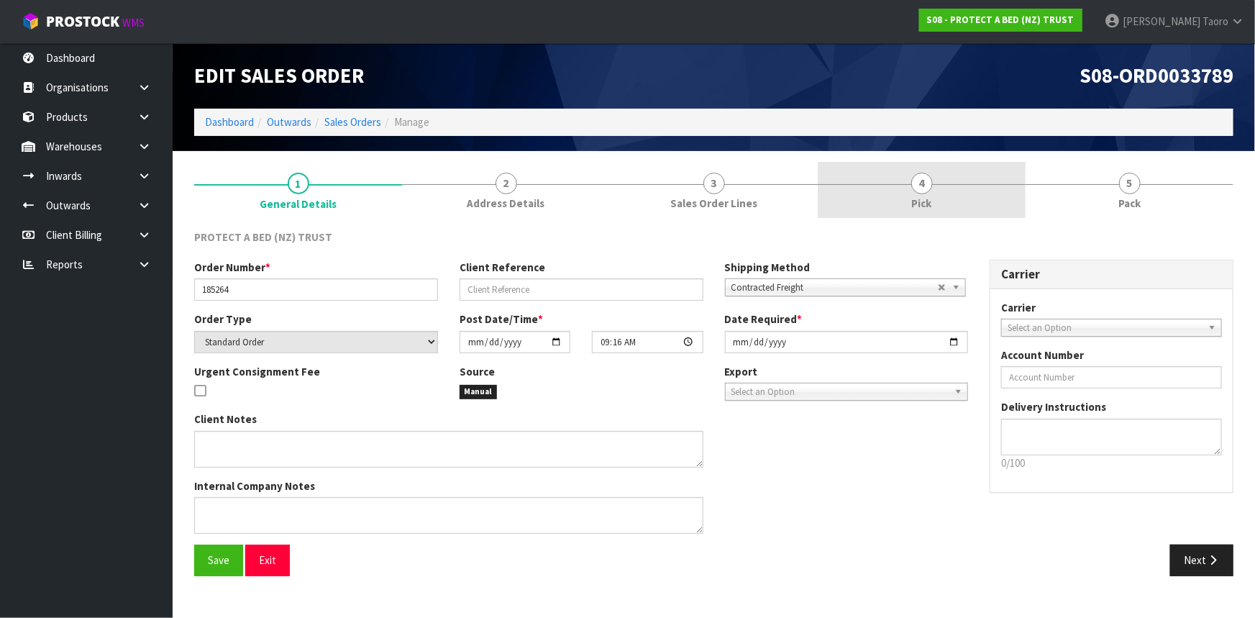
click at [913, 171] on link "4 Pick" at bounding box center [922, 190] width 208 height 57
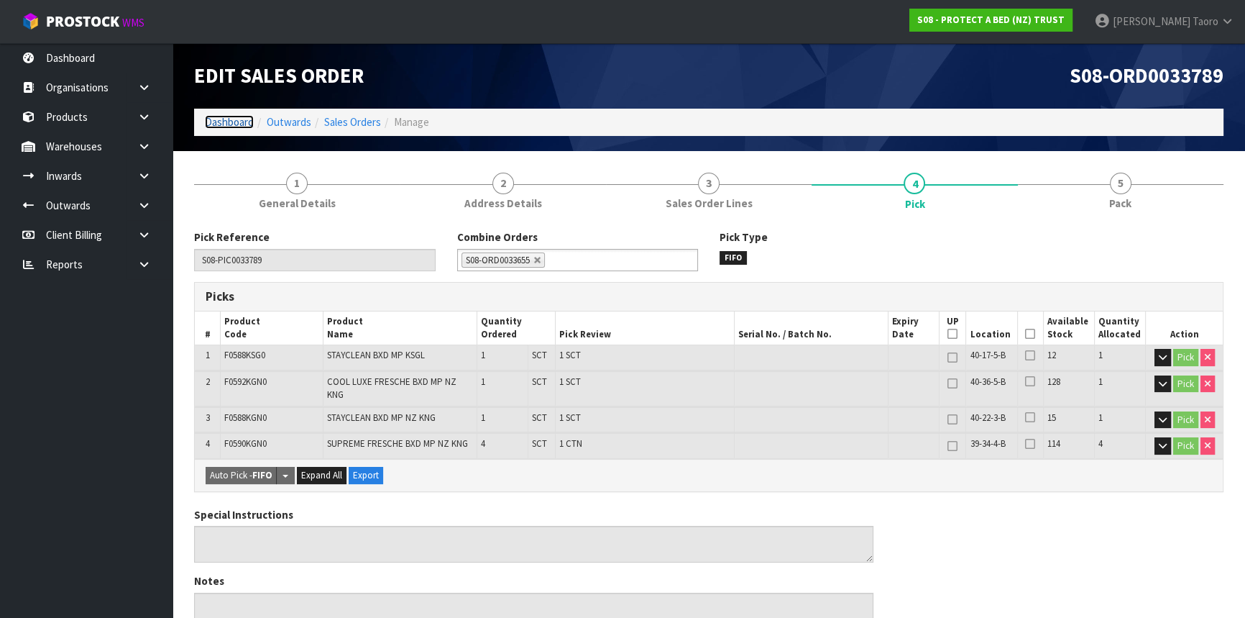
click at [247, 119] on link "Dashboard" at bounding box center [229, 122] width 49 height 14
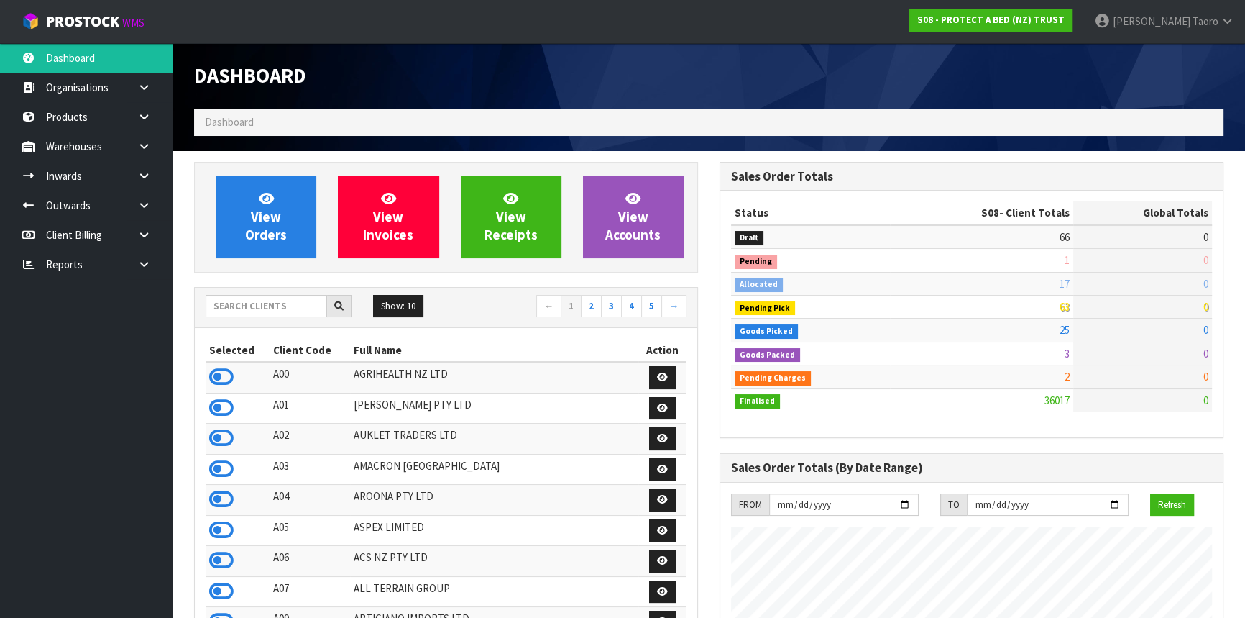
scroll to position [1087, 525]
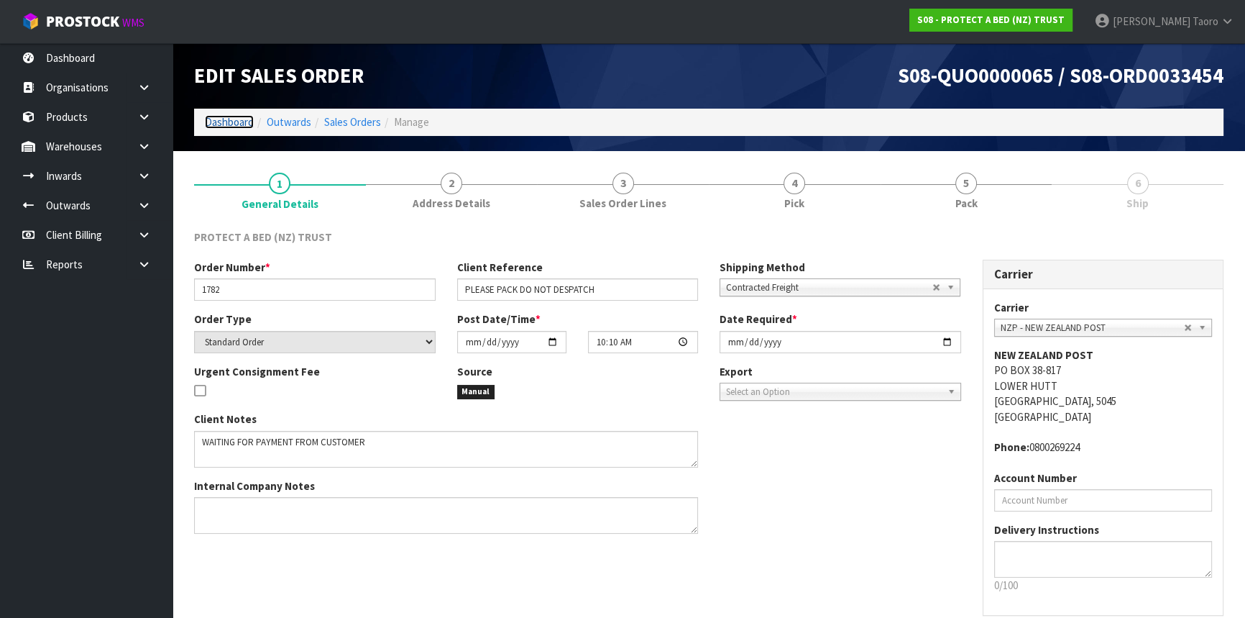
click at [227, 124] on link "Dashboard" at bounding box center [229, 122] width 49 height 14
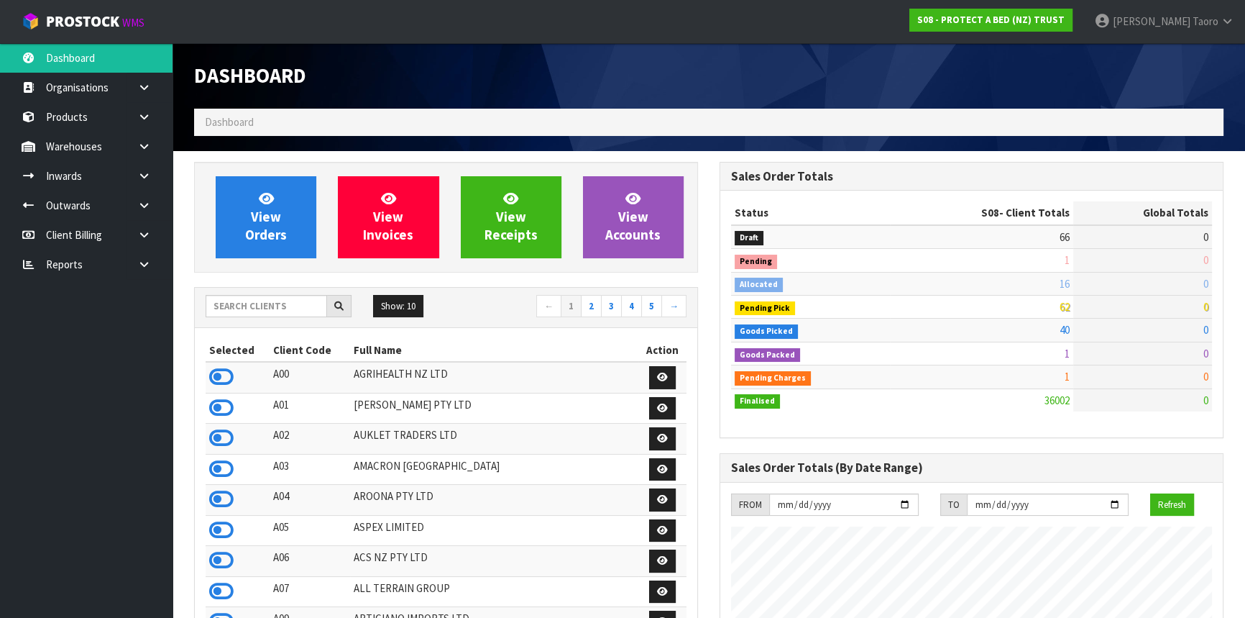
scroll to position [1087, 525]
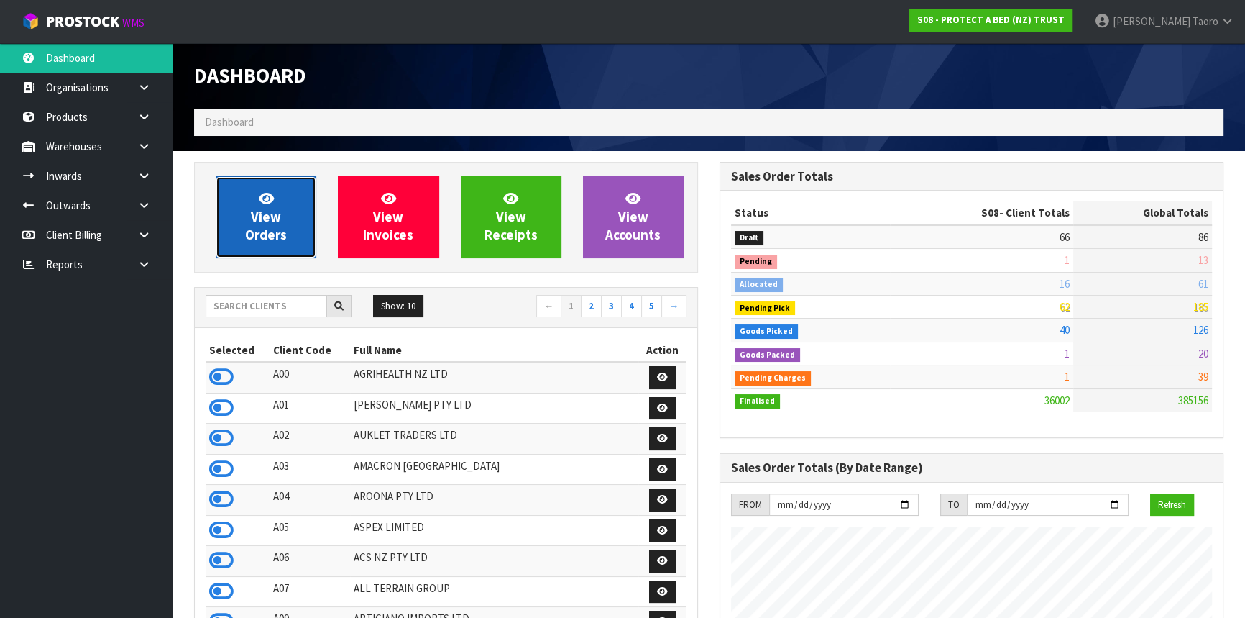
click at [276, 223] on span "View Orders" at bounding box center [266, 217] width 42 height 54
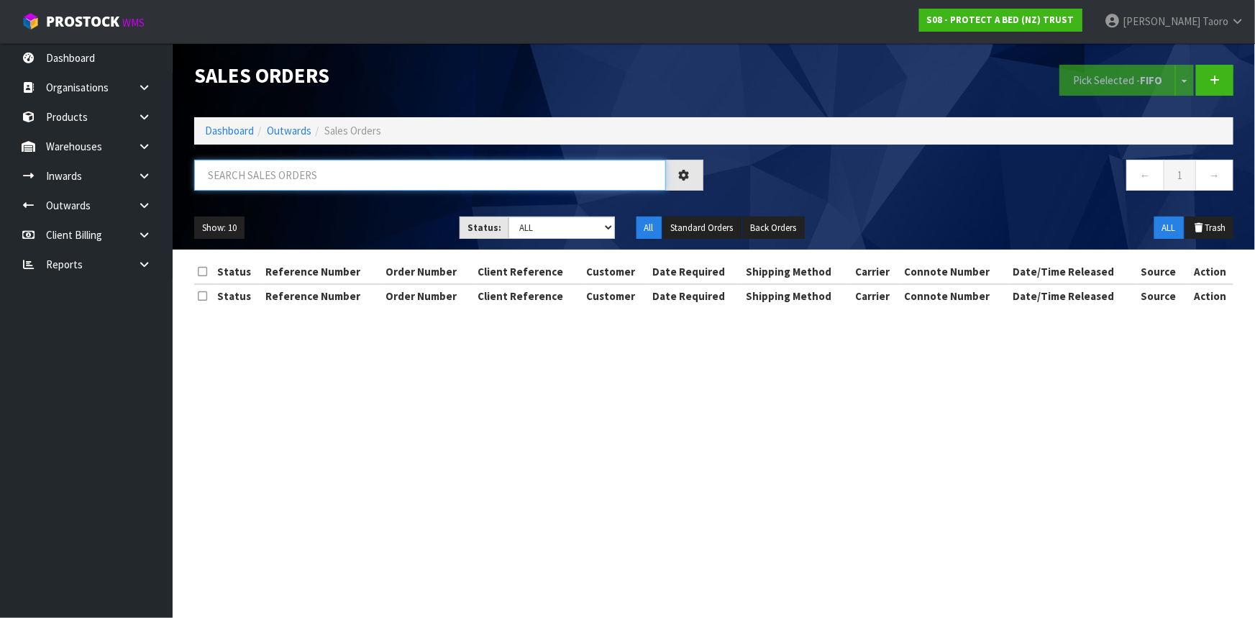
click at [315, 181] on input "text" at bounding box center [430, 175] width 472 height 31
type input "33108"
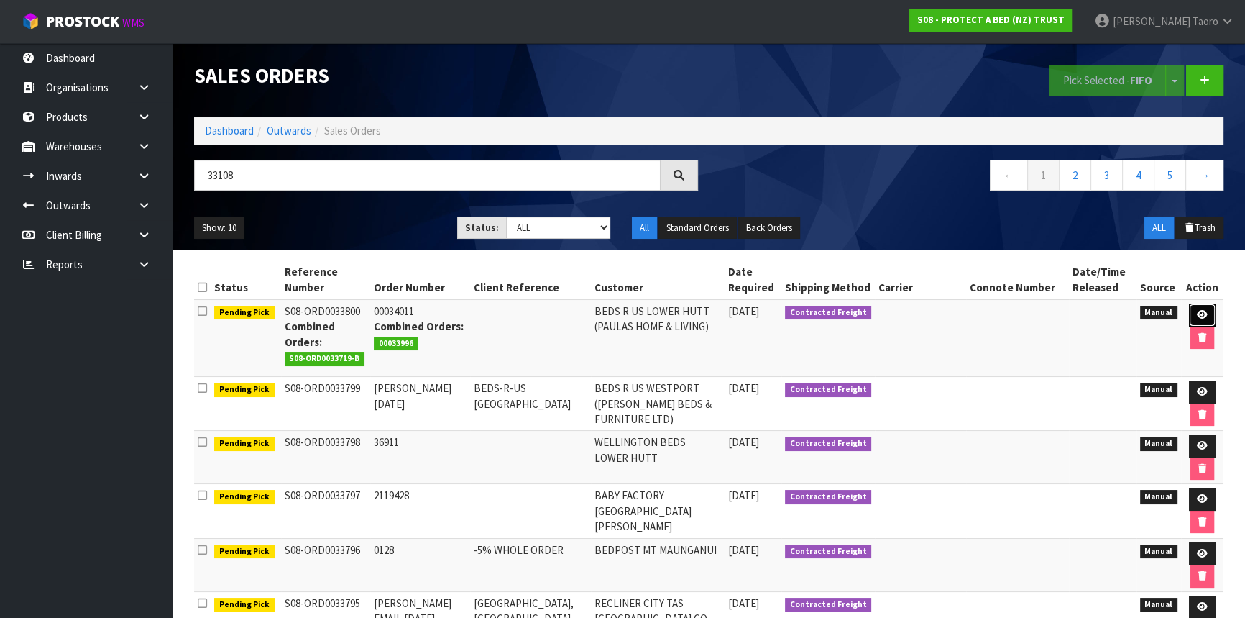
click at [1207, 316] on link at bounding box center [1202, 314] width 27 height 23
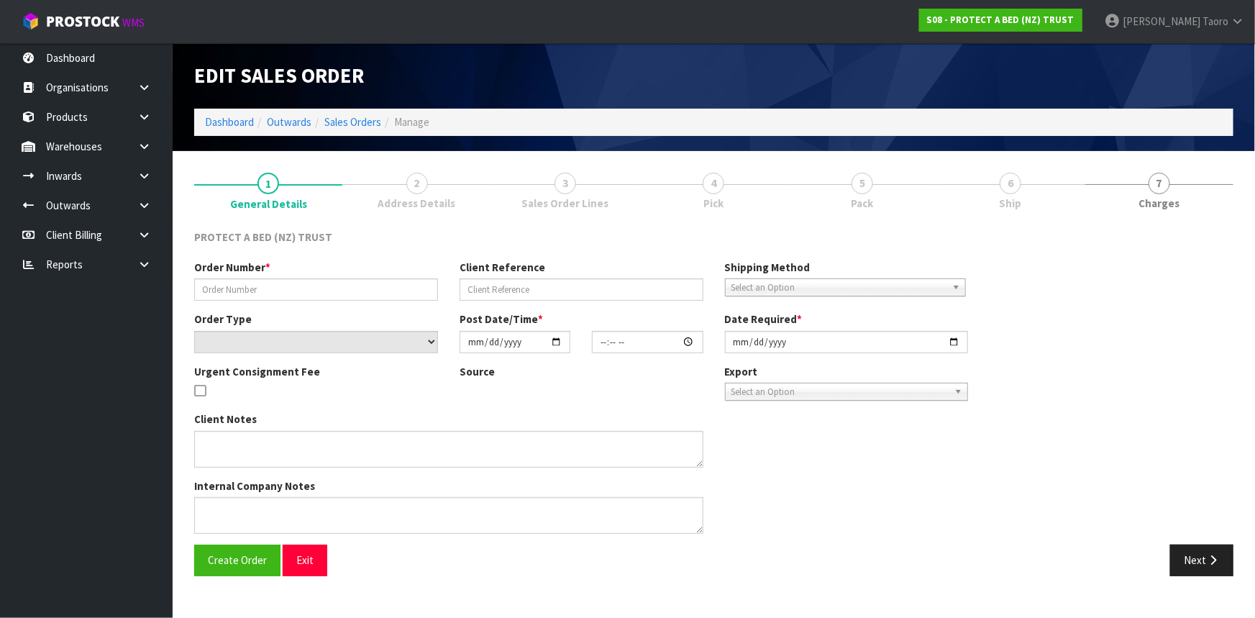
type input "00034011"
select select "number:0"
type input "2025-10-10"
type input "09:45:00.000"
type input "2025-10-10"
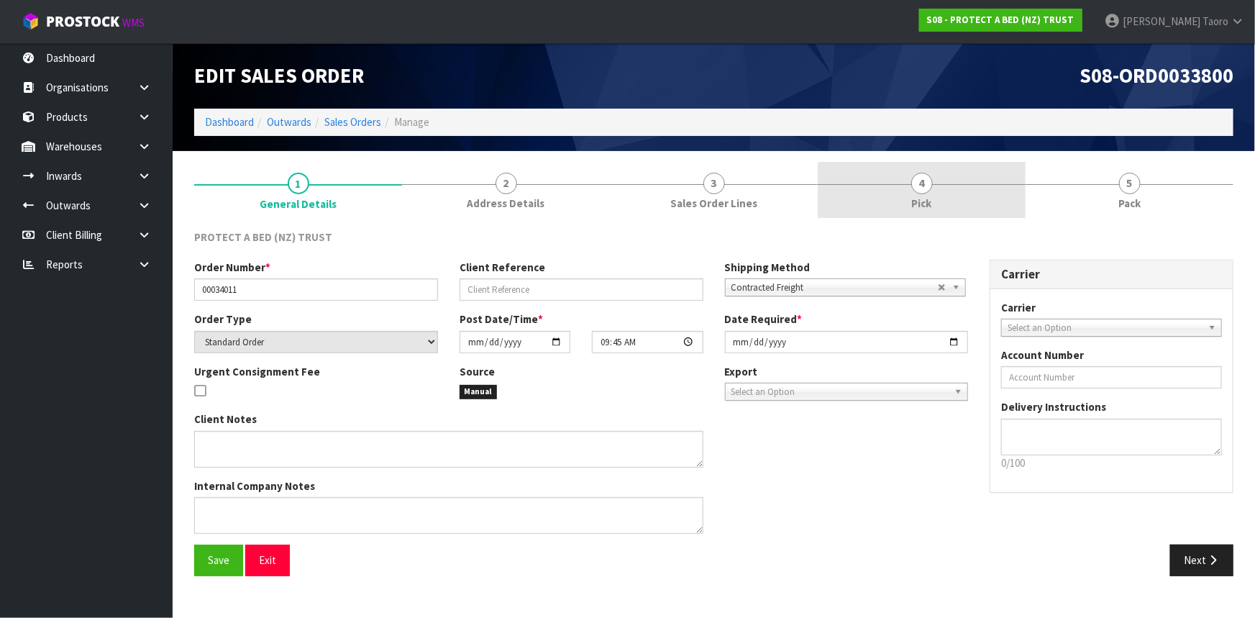
click at [879, 183] on link "4 Pick" at bounding box center [922, 190] width 208 height 57
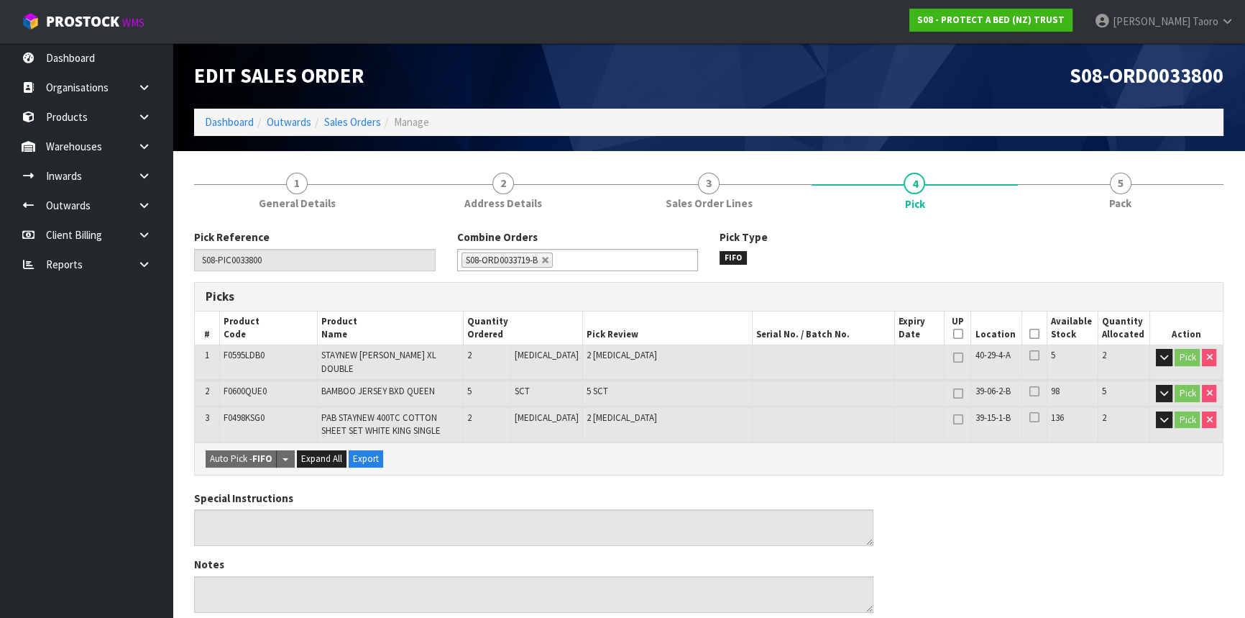
click at [1030, 334] on icon at bounding box center [1035, 334] width 10 height 1
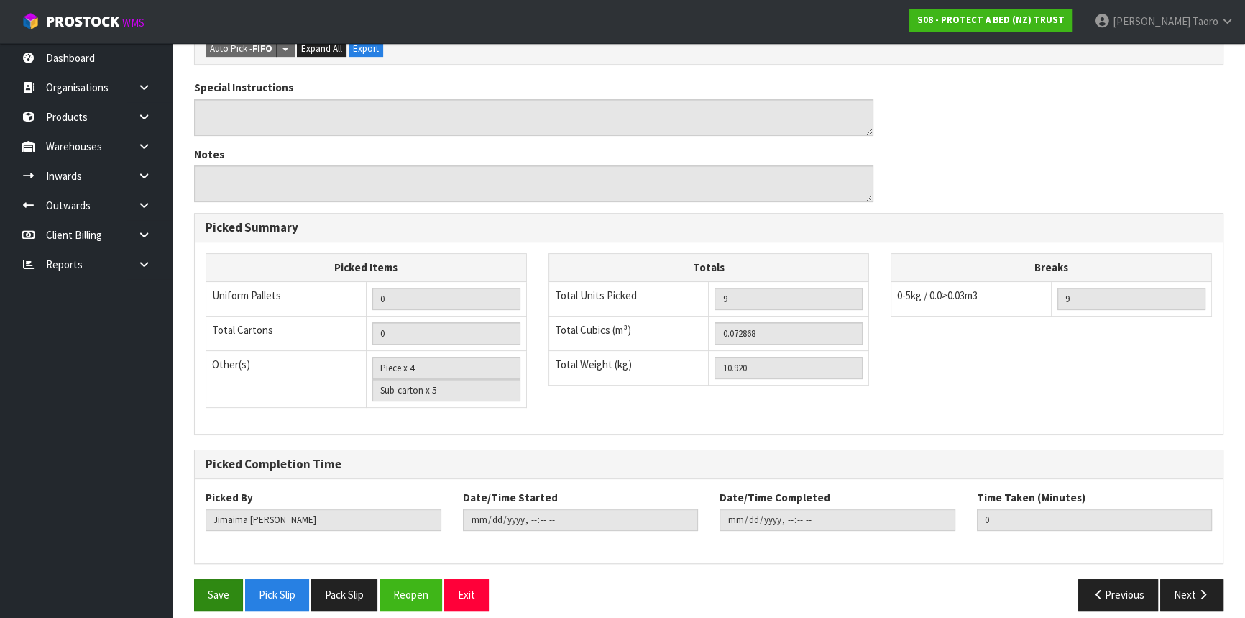
scroll to position [464, 0]
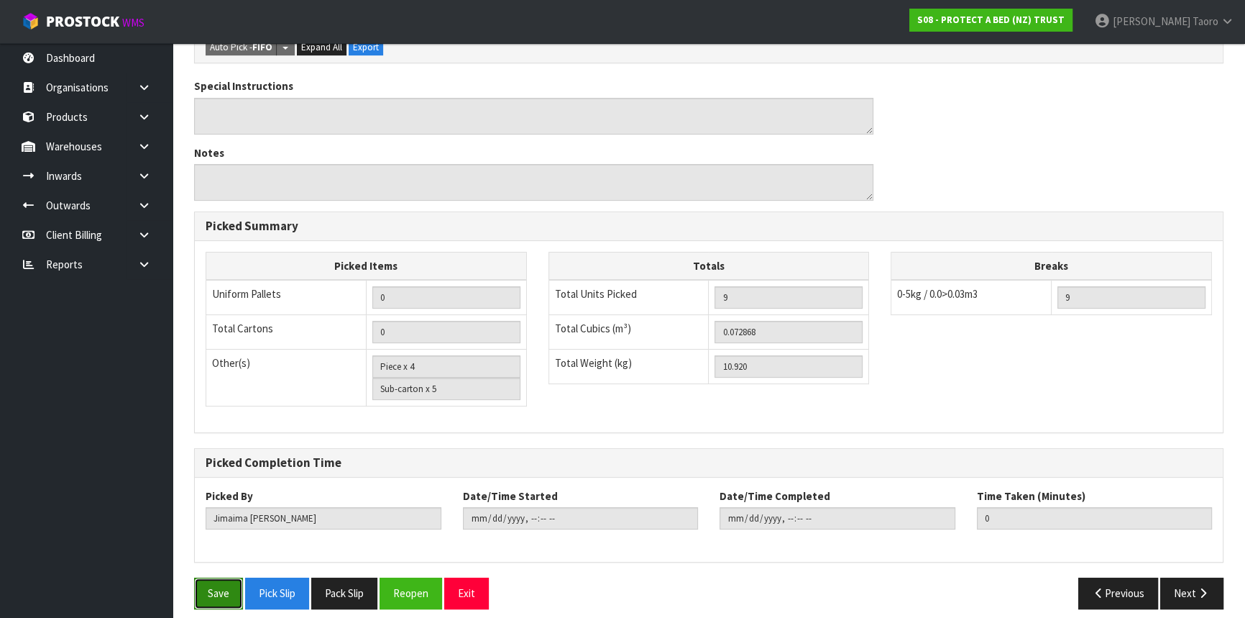
click at [222, 577] on button "Save" at bounding box center [218, 592] width 49 height 31
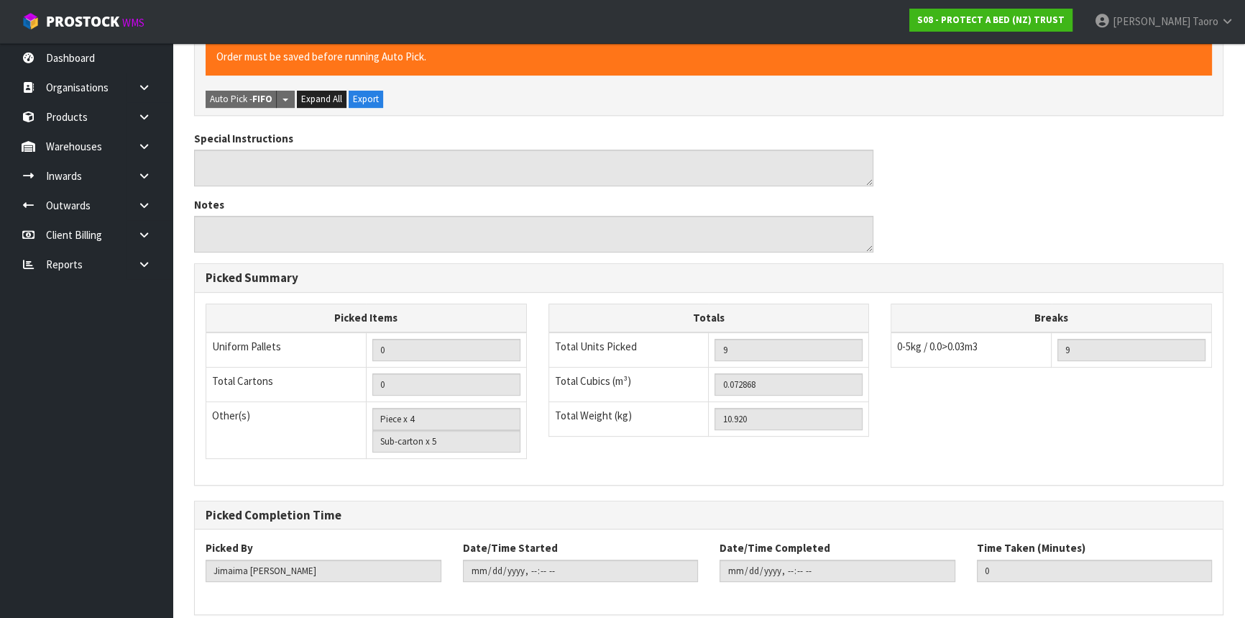
scroll to position [0, 0]
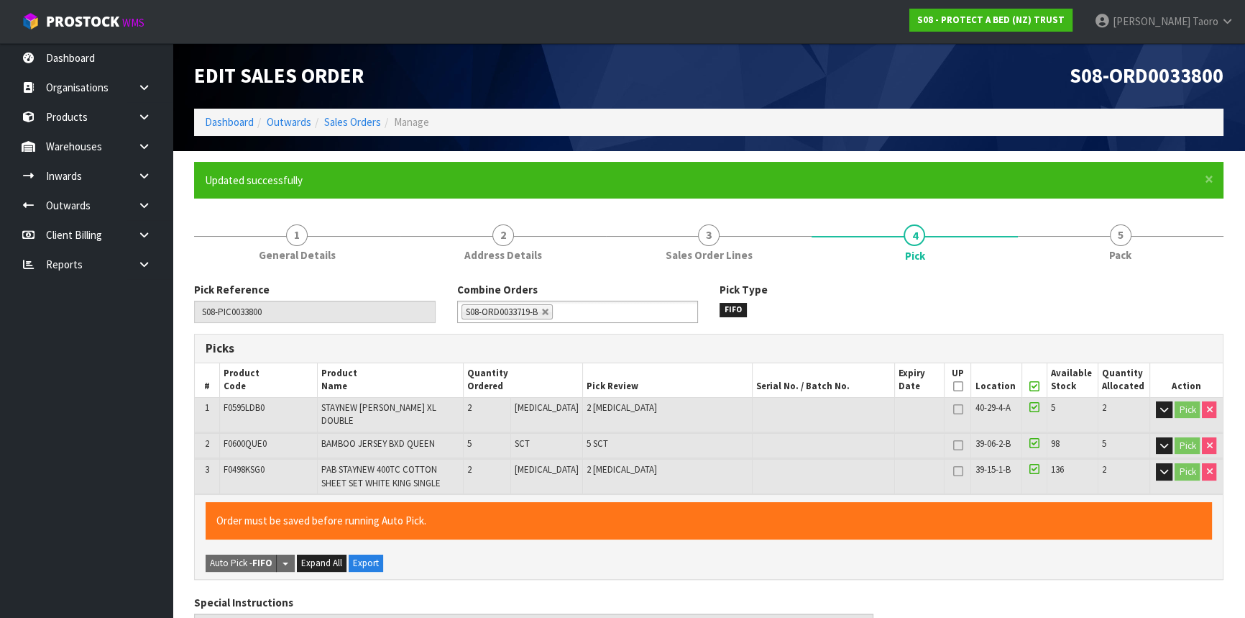
type input "Harriet Taoro"
type input "2025-10-10T09:59:33"
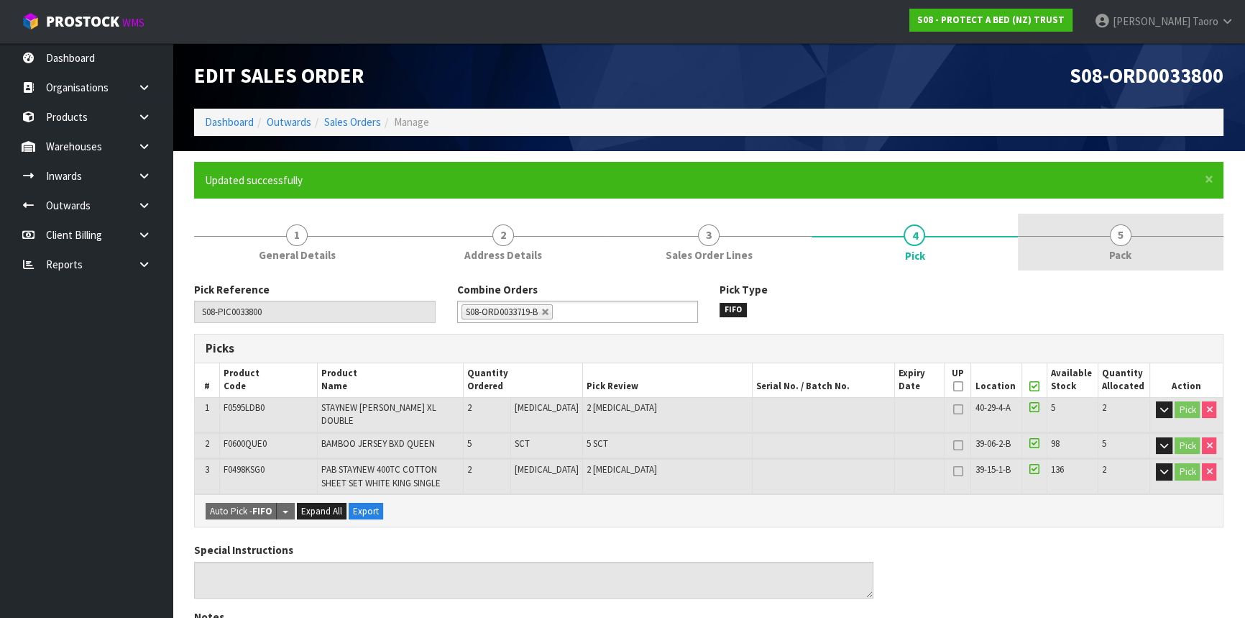
click at [1130, 260] on span "Pack" at bounding box center [1120, 254] width 22 height 15
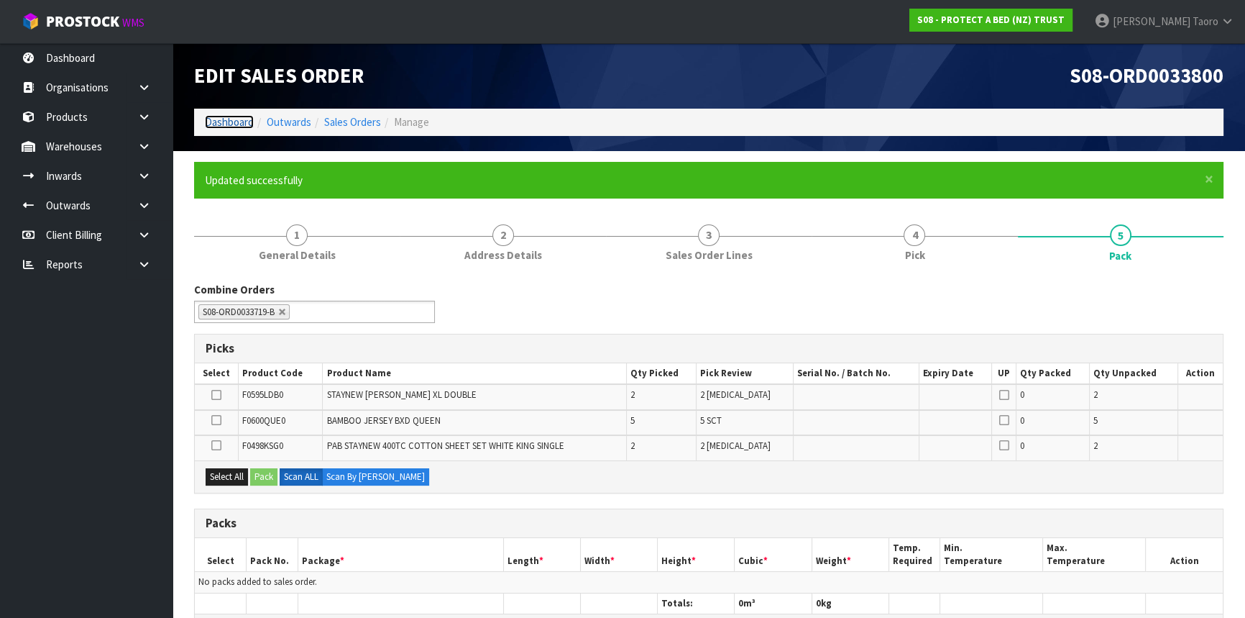
drag, startPoint x: 251, startPoint y: 126, endPoint x: 254, endPoint y: 134, distance: 8.4
click at [251, 126] on link "Dashboard" at bounding box center [229, 122] width 49 height 14
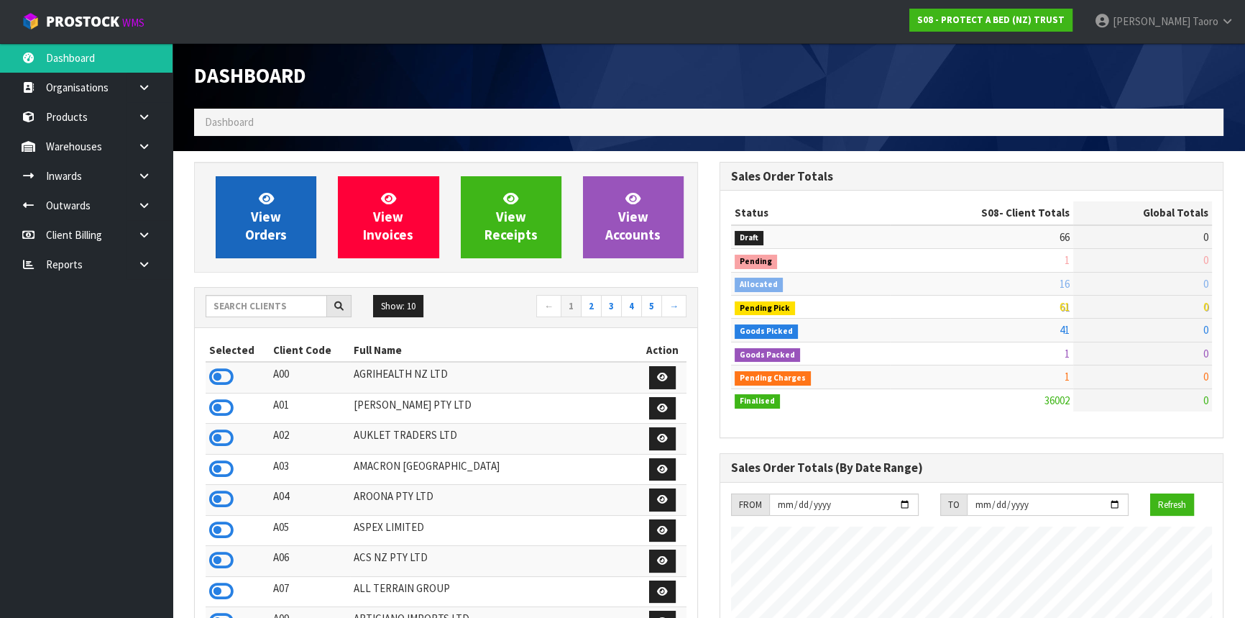
scroll to position [1087, 525]
click at [262, 214] on span "View Orders" at bounding box center [266, 217] width 42 height 54
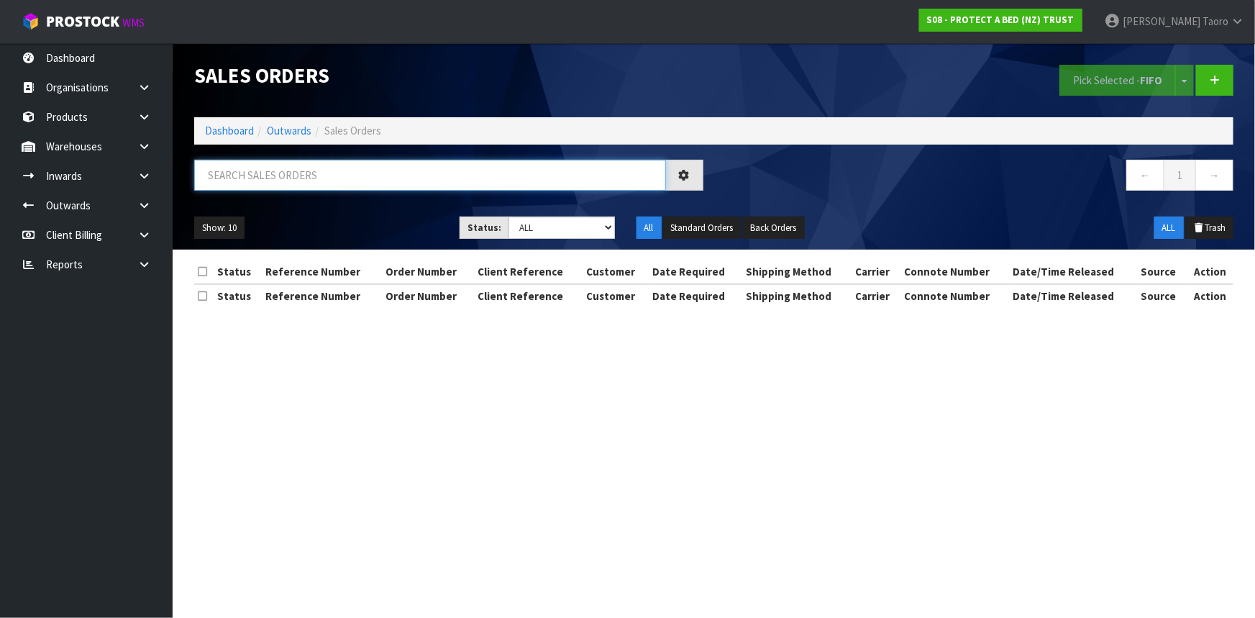
click at [496, 179] on input "text" at bounding box center [430, 175] width 472 height 31
click at [554, 230] on select "Draft Pending Allocated Pending Pick Goods Picked Goods Packed Pending Charges …" at bounding box center [561, 227] width 106 height 22
select select "string:4"
click at [508, 216] on select "Draft Pending Allocated Pending Pick Goods Picked Goods Packed Pending Charges …" at bounding box center [561, 227] width 106 height 22
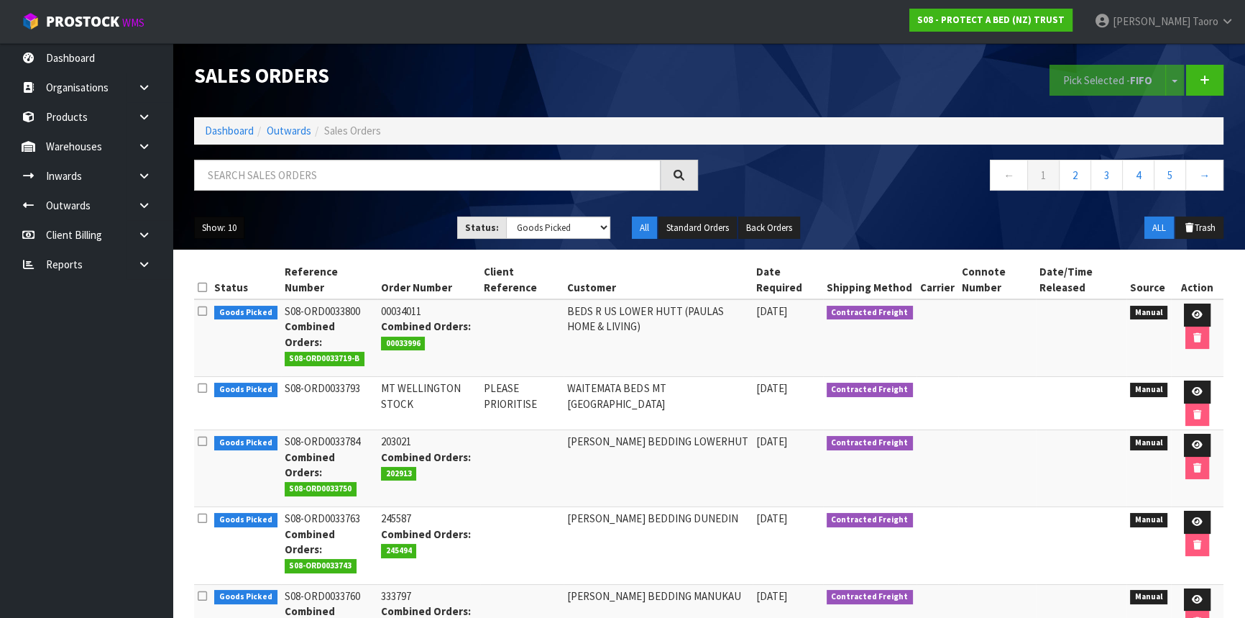
click at [229, 231] on button "Show: 10" at bounding box center [219, 227] width 50 height 23
click at [256, 306] on link "50" at bounding box center [252, 312] width 114 height 19
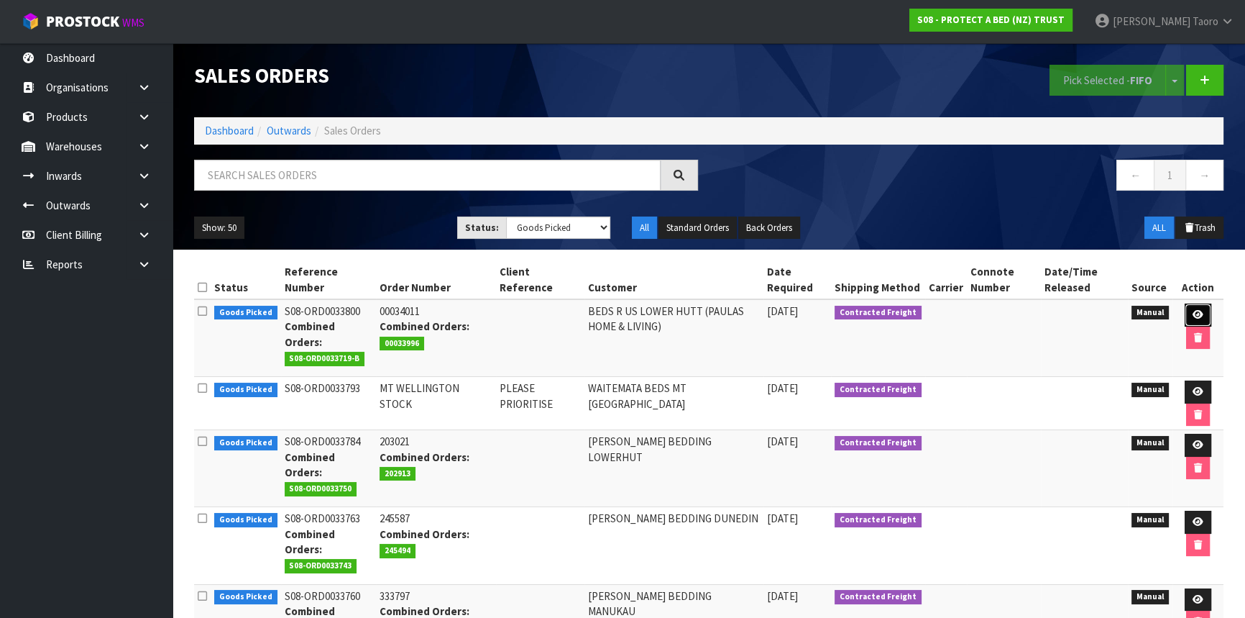
click at [1191, 314] on link at bounding box center [1198, 314] width 27 height 23
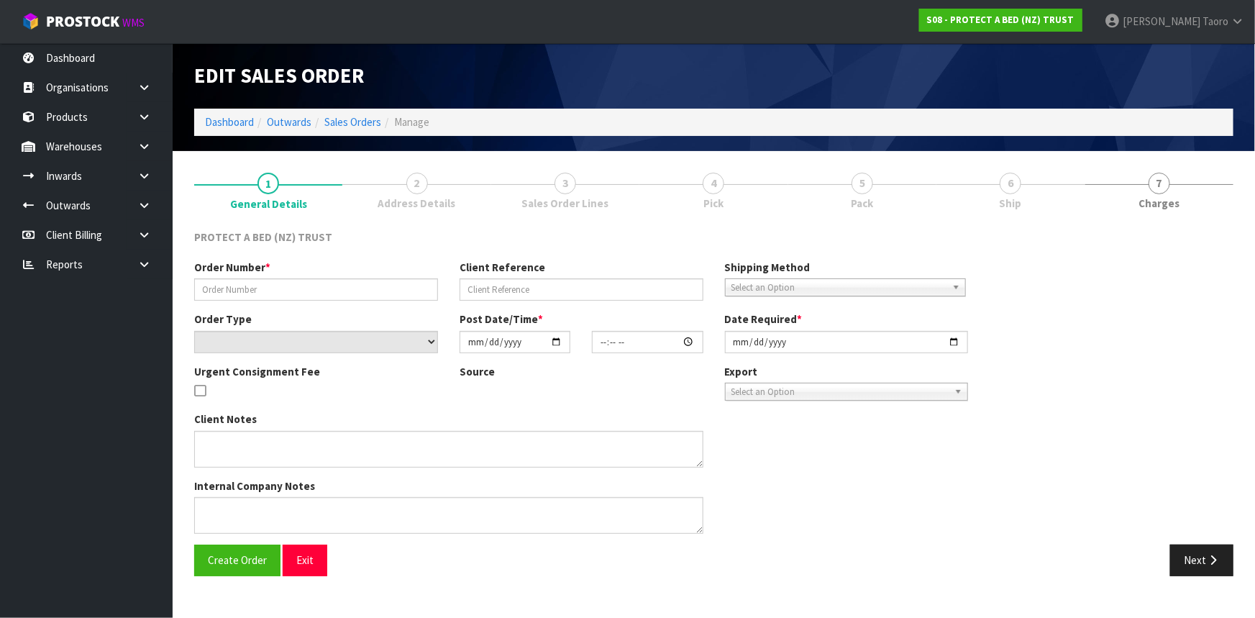
type input "00034011"
select select "number:0"
type input "2025-10-10"
type input "09:45:00.000"
type input "2025-10-10"
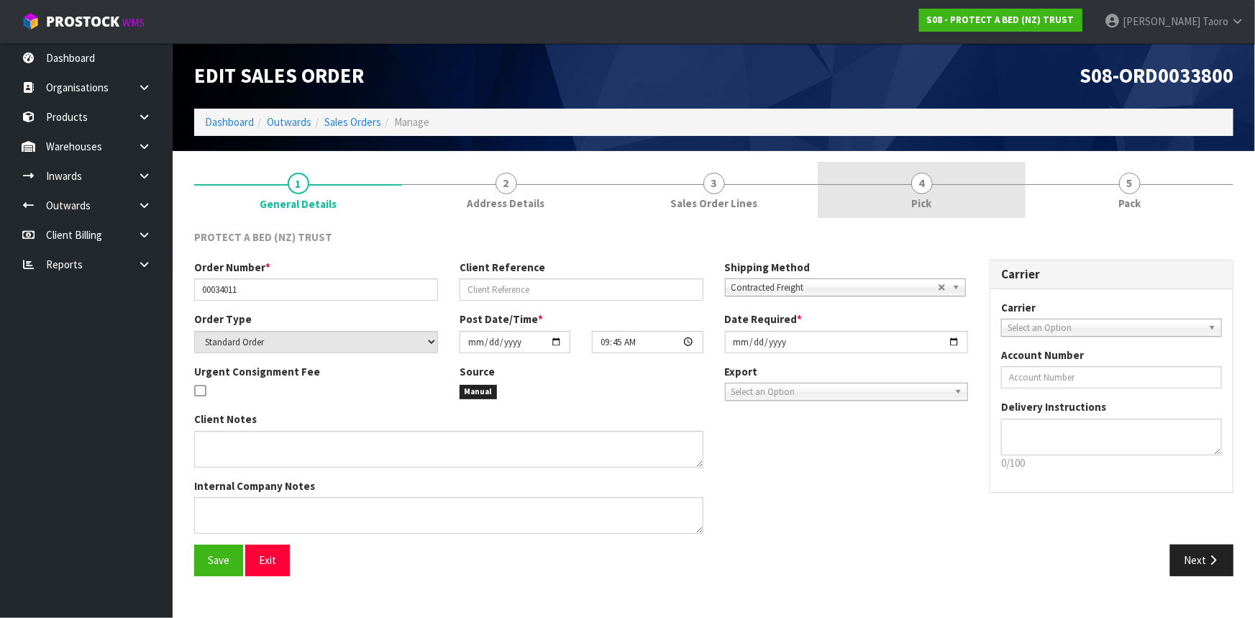
click at [951, 203] on link "4 Pick" at bounding box center [922, 190] width 208 height 57
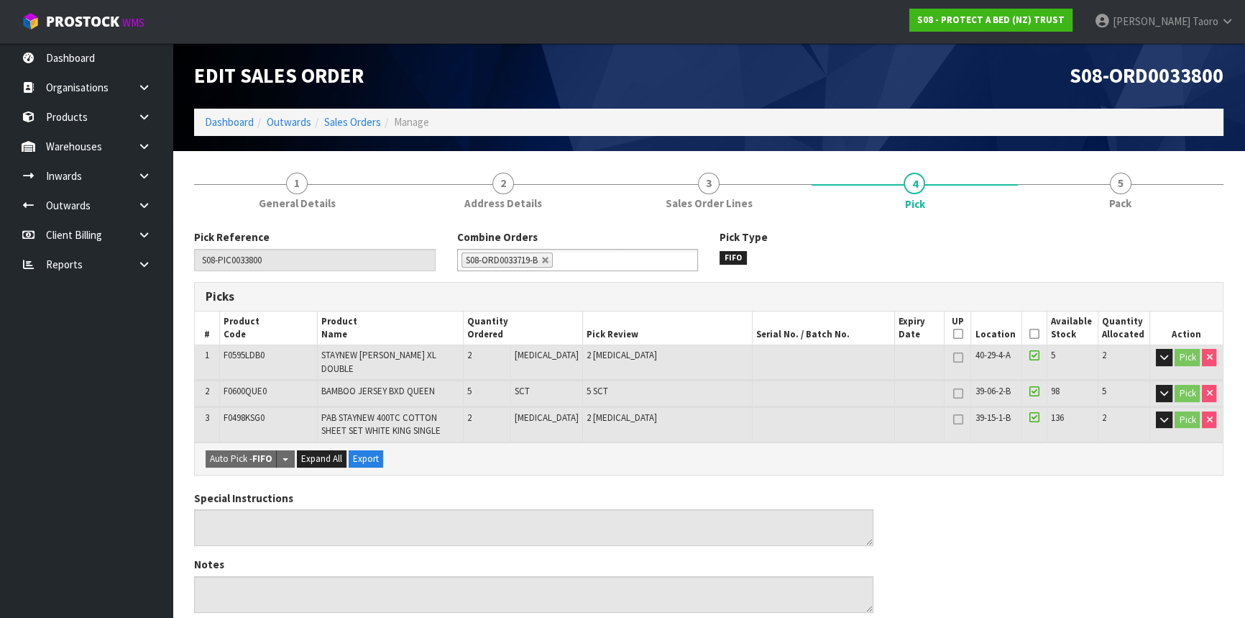
click at [1030, 334] on icon at bounding box center [1035, 334] width 10 height 1
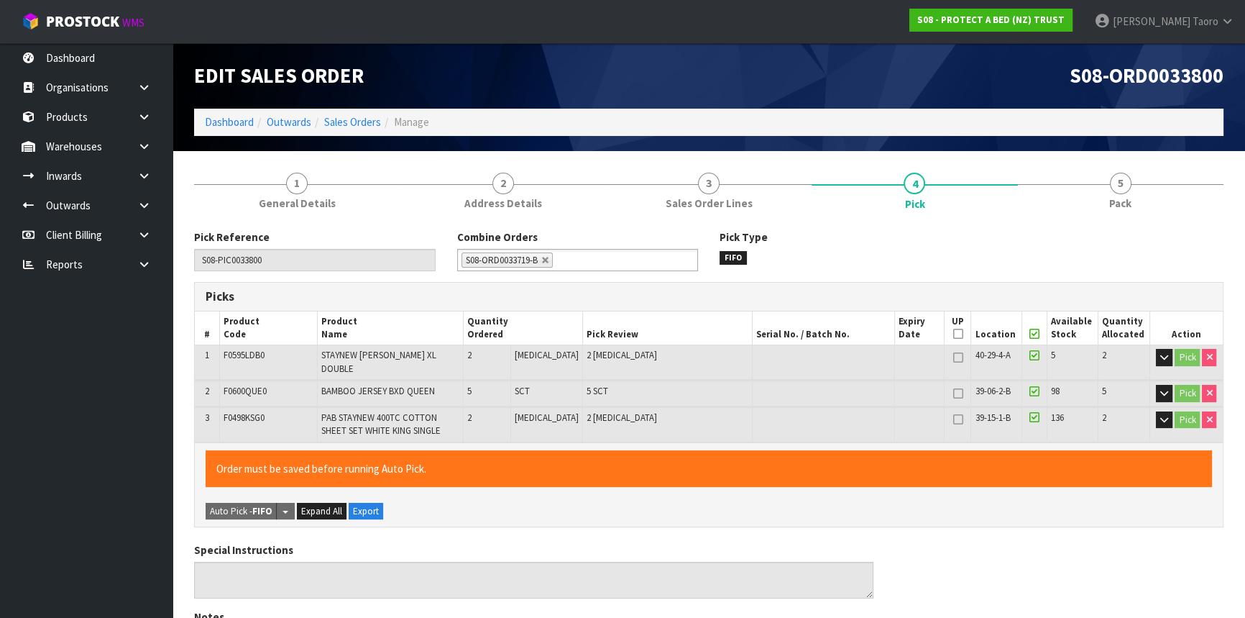
click at [1030, 334] on icon at bounding box center [1035, 334] width 10 height 1
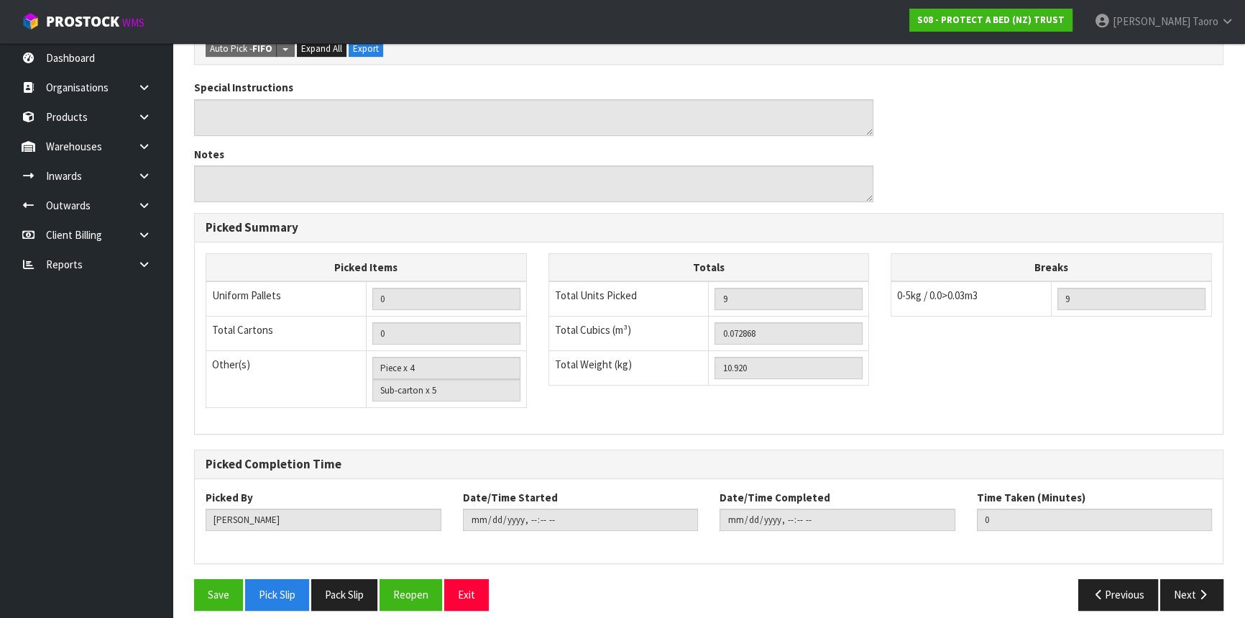
scroll to position [464, 0]
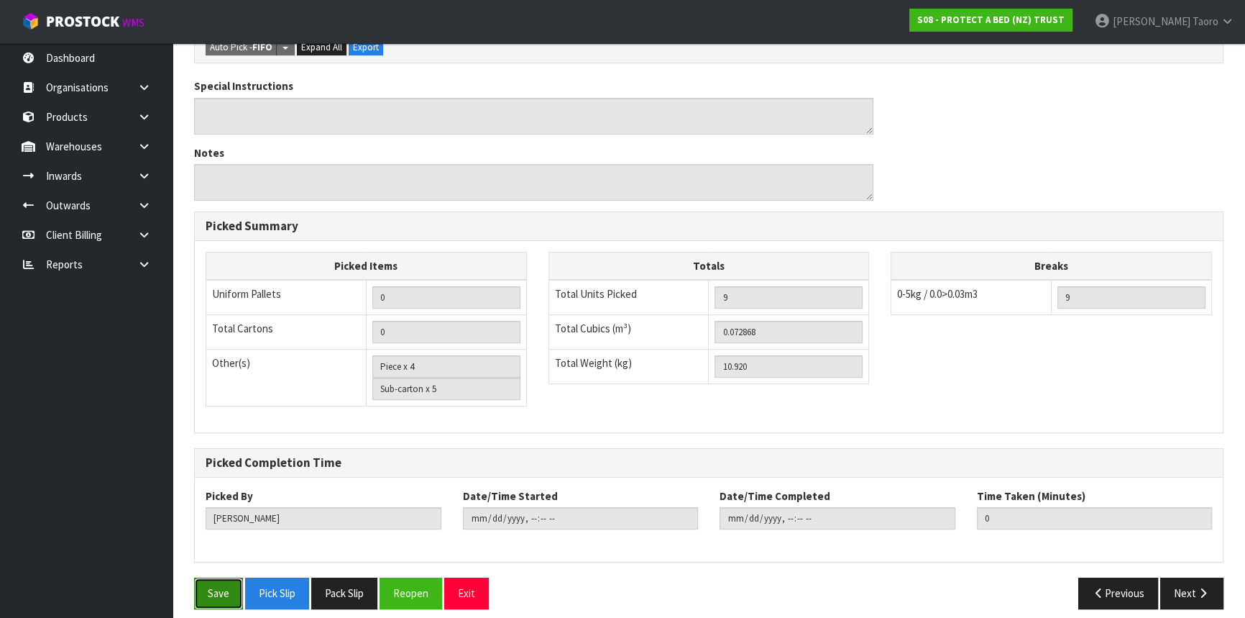
click at [224, 577] on button "Save" at bounding box center [218, 592] width 49 height 31
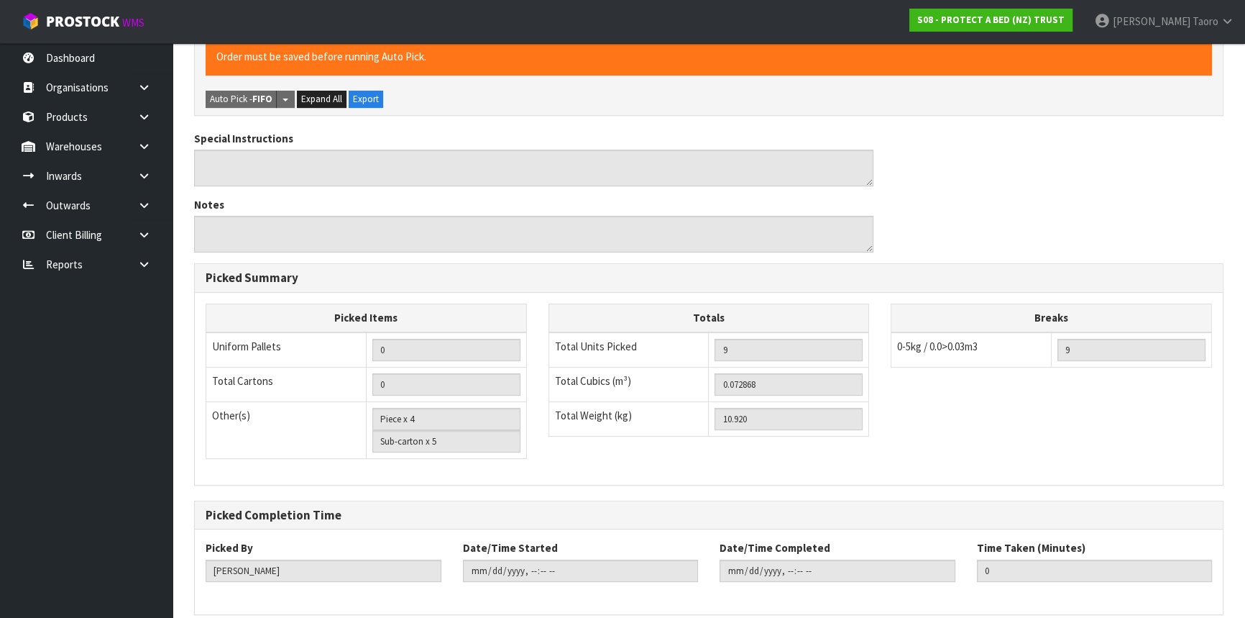
scroll to position [0, 0]
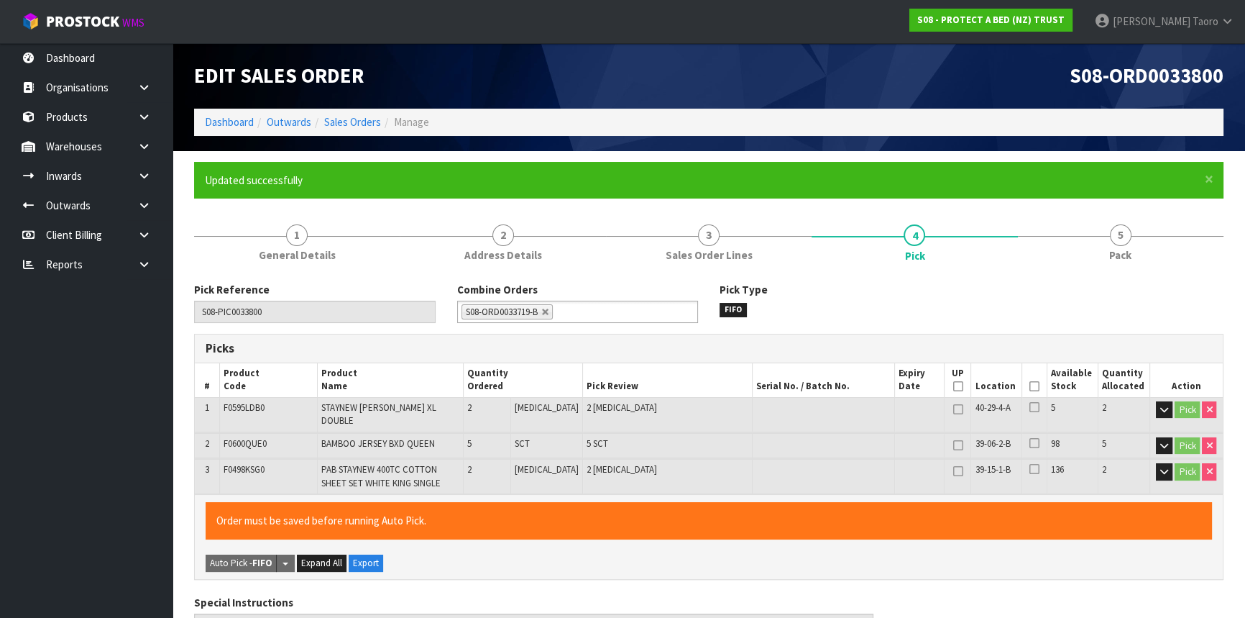
type input "2025-10-10T10:00:19"
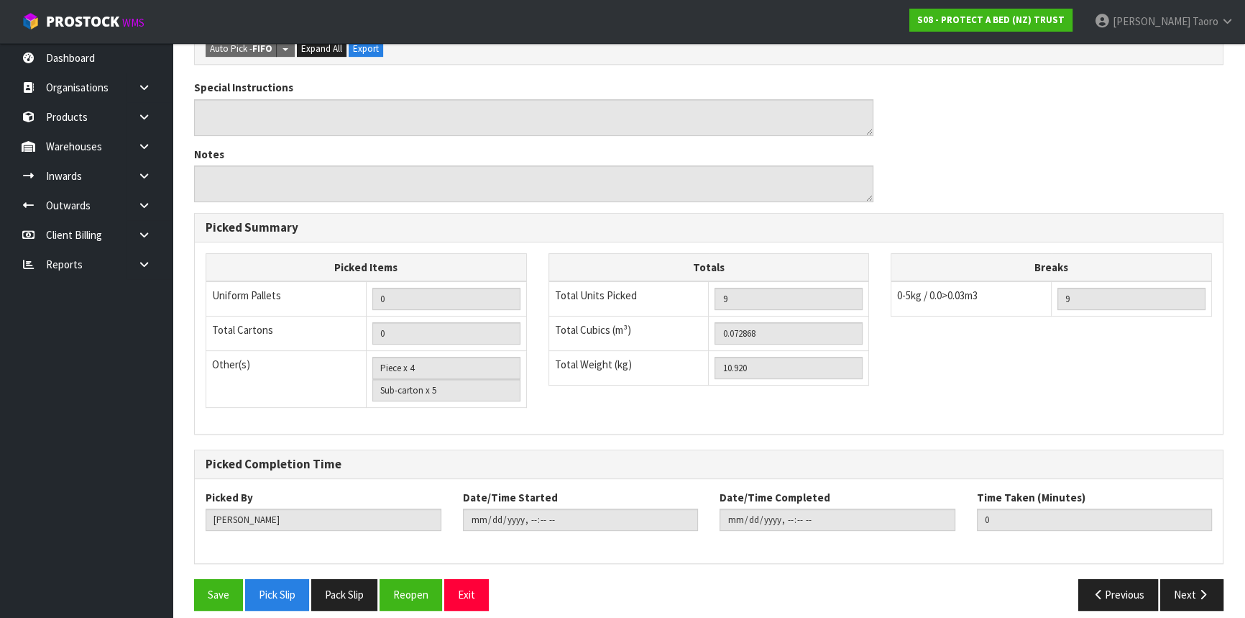
scroll to position [464, 0]
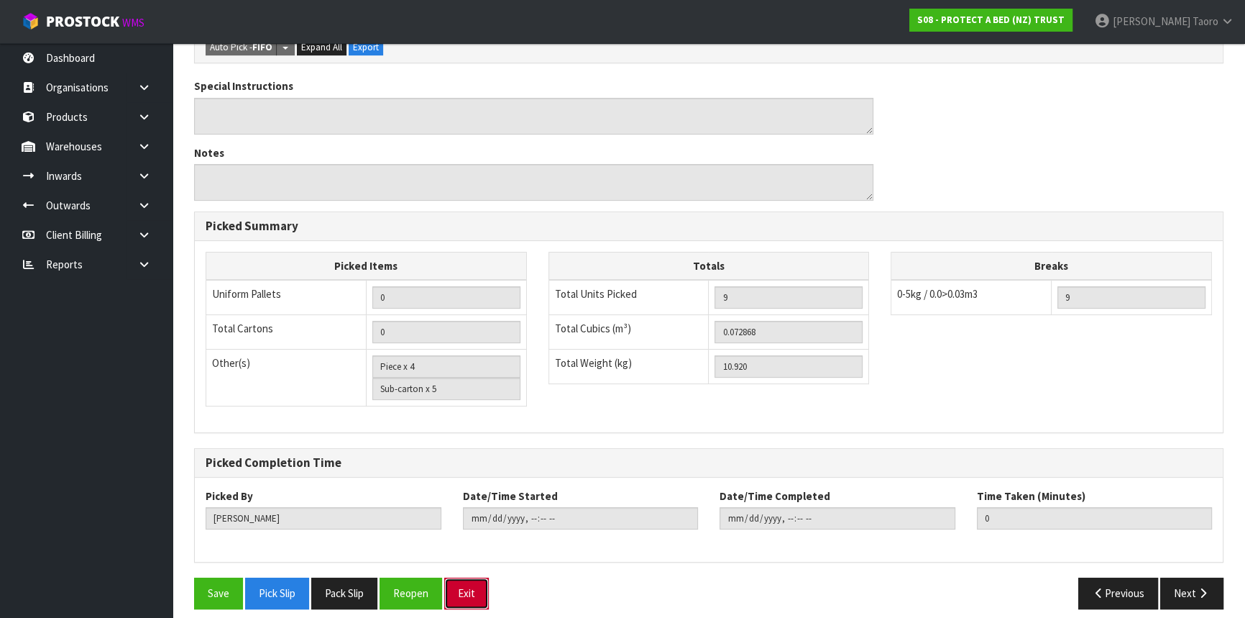
click at [469, 577] on button "Exit" at bounding box center [466, 592] width 45 height 31
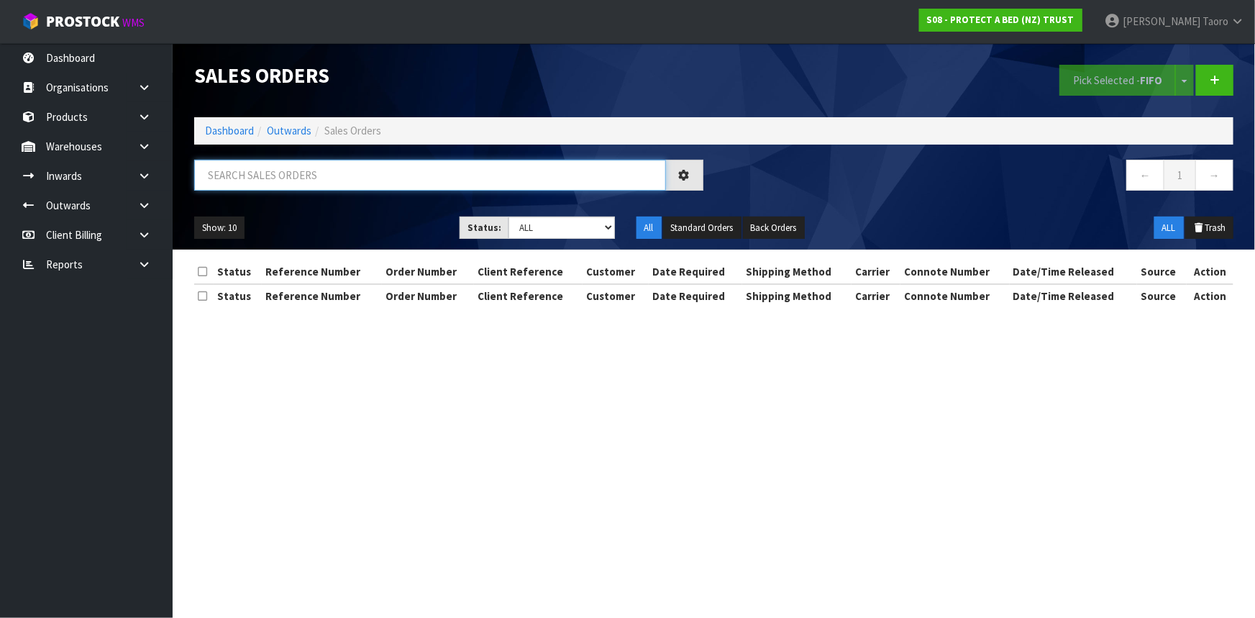
click at [250, 185] on input "text" at bounding box center [430, 175] width 472 height 31
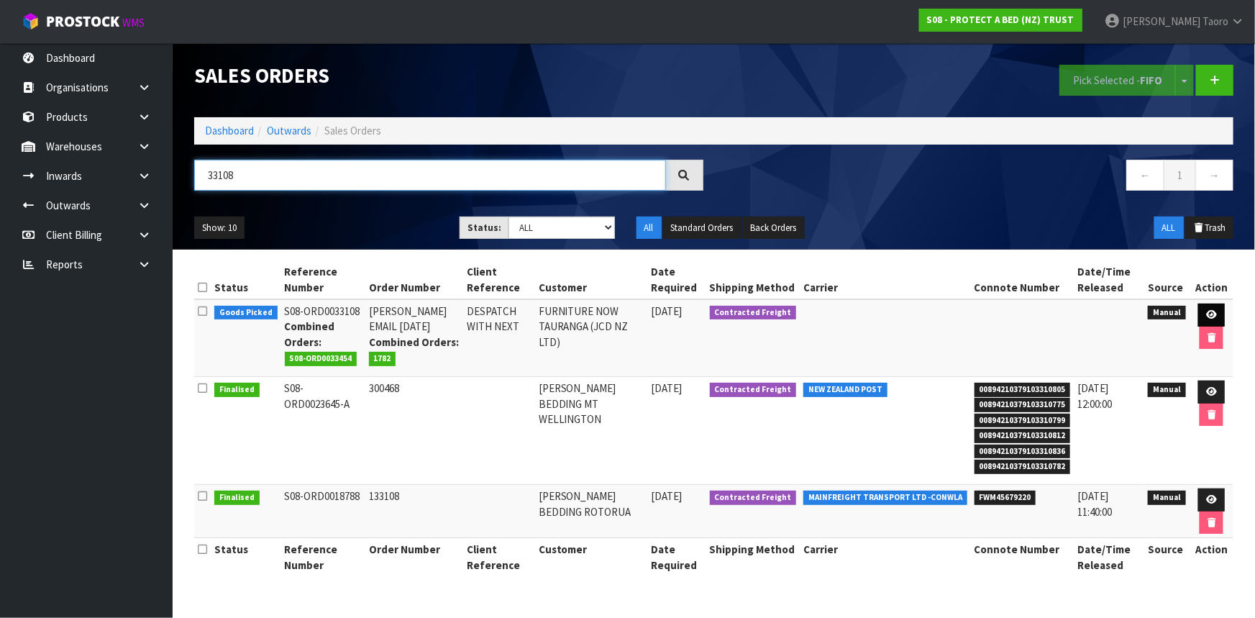
type input "33108"
click at [1201, 315] on link at bounding box center [1211, 314] width 27 height 23
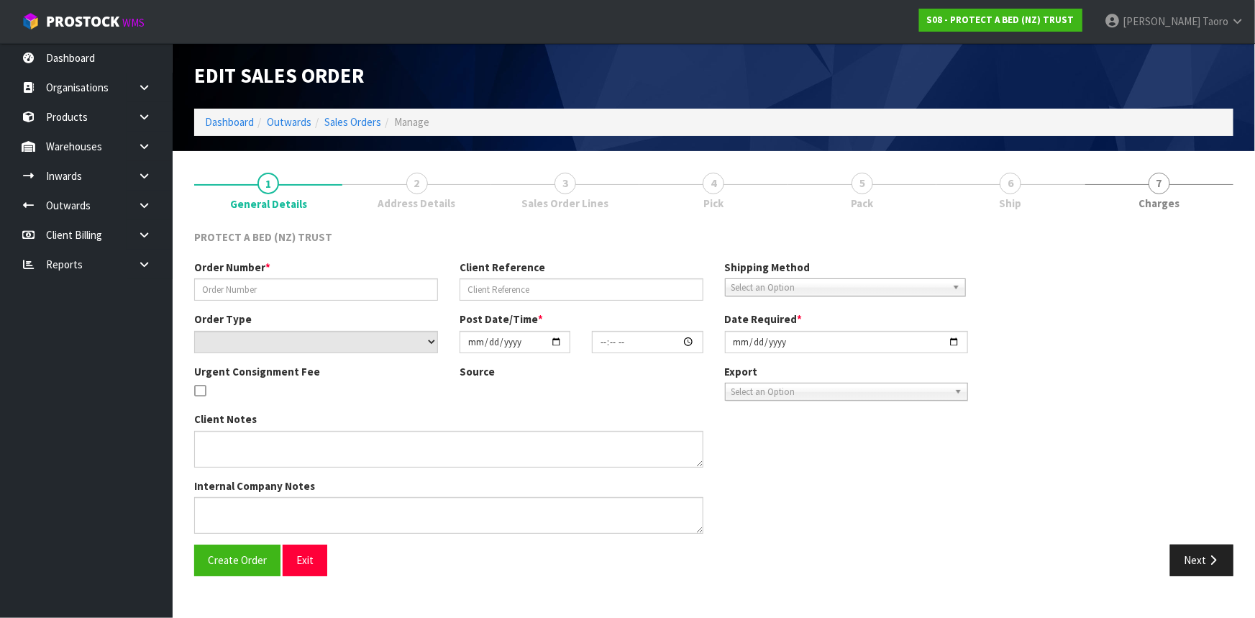
type input "CLINT EMAIL 22.08.25"
type input "DESPATCH WITH NEXT"
select select "number:0"
type input "2025-08-22"
type input "08:54:00.000"
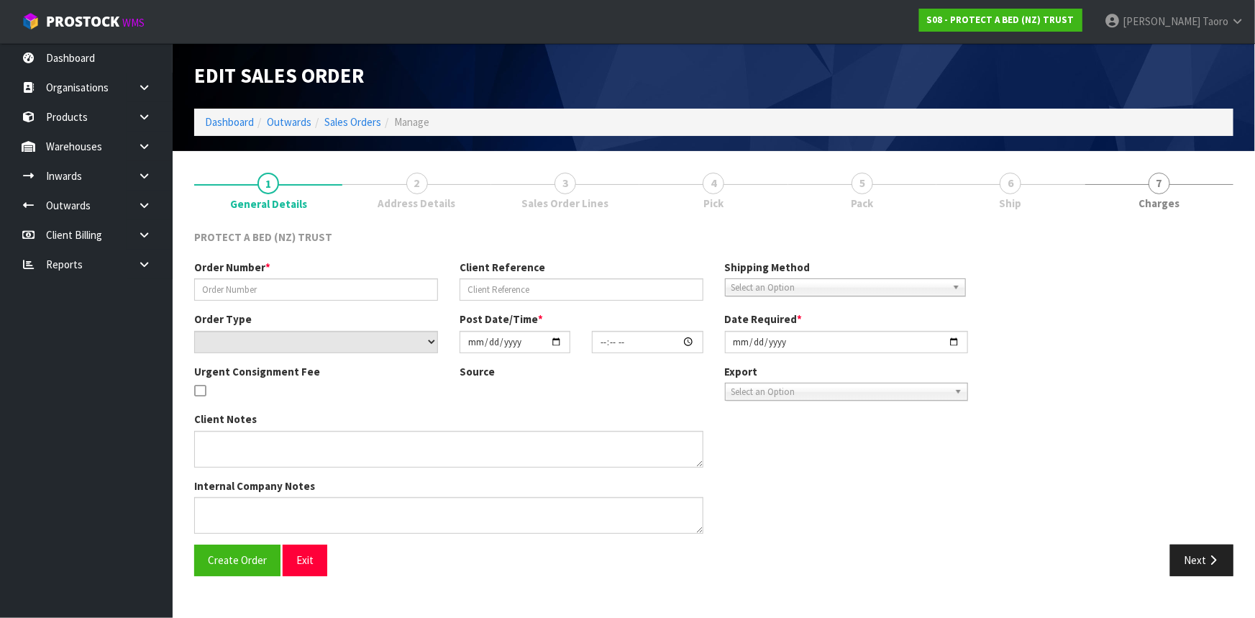
type input "2025-10-09"
type textarea "AT NO CHARGE"
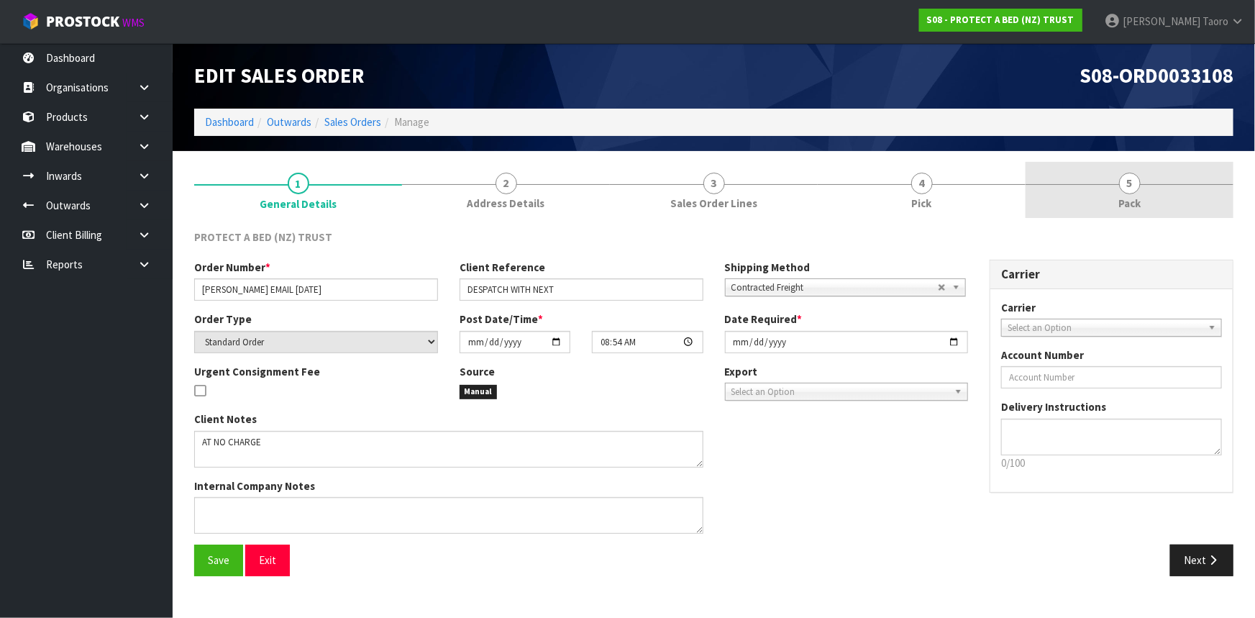
click at [1159, 206] on link "5 Pack" at bounding box center [1129, 190] width 208 height 57
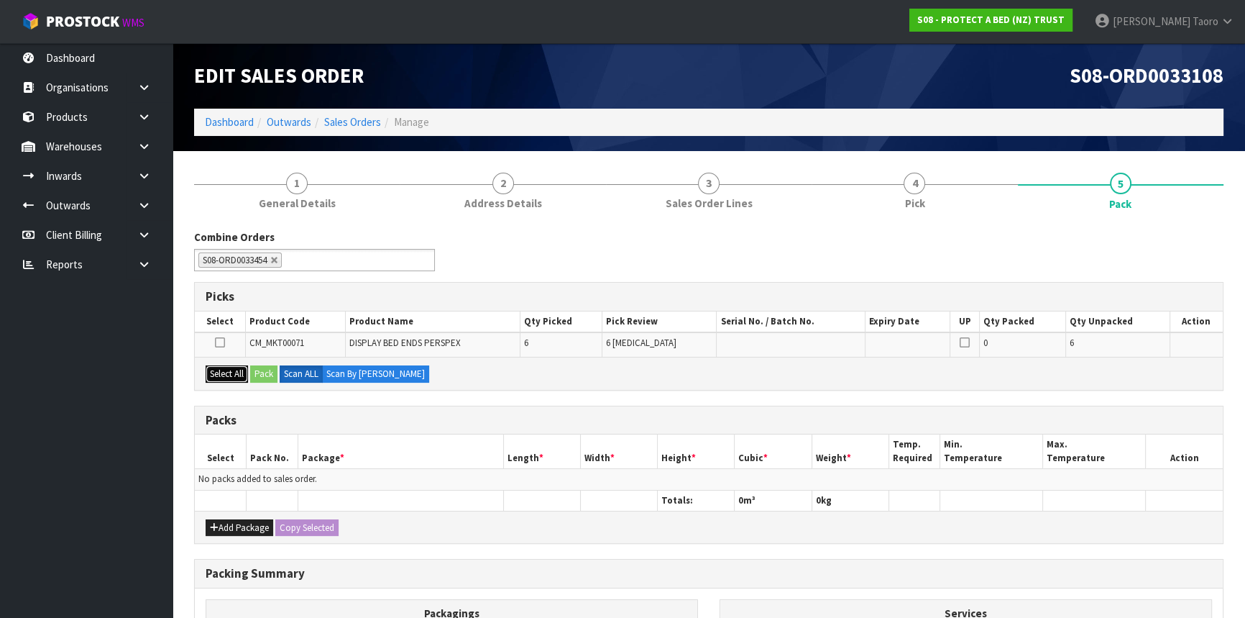
click at [239, 374] on button "Select All" at bounding box center [227, 373] width 42 height 17
click at [267, 375] on button "Pack" at bounding box center [263, 373] width 27 height 17
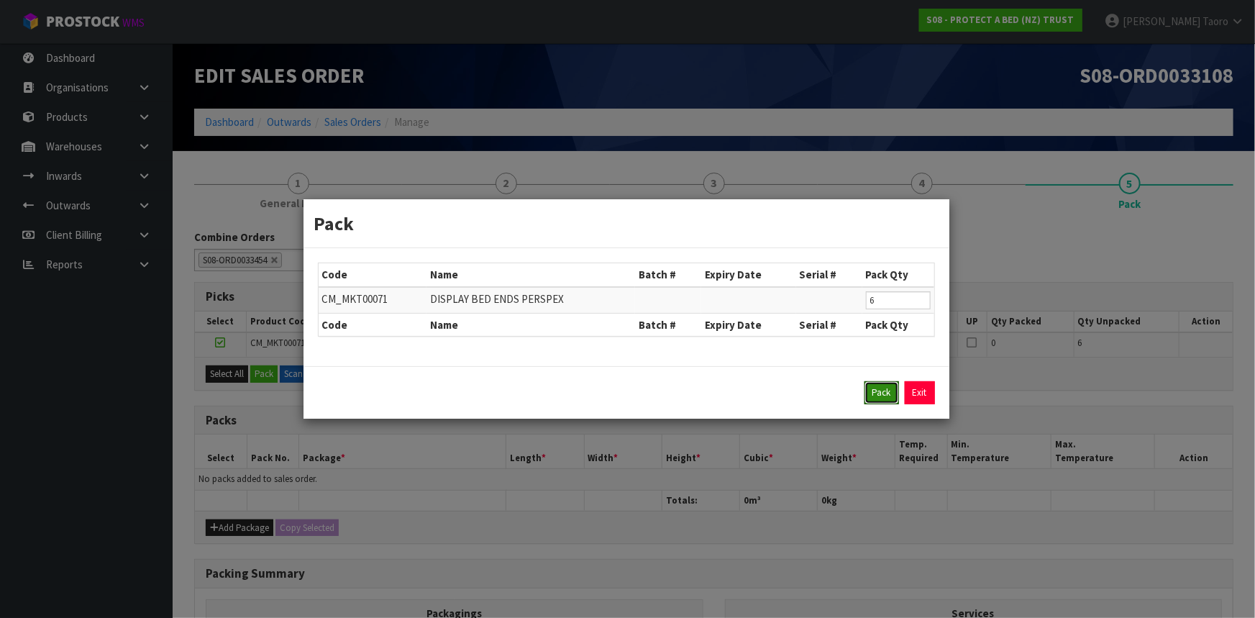
click at [882, 392] on button "Pack" at bounding box center [881, 392] width 35 height 23
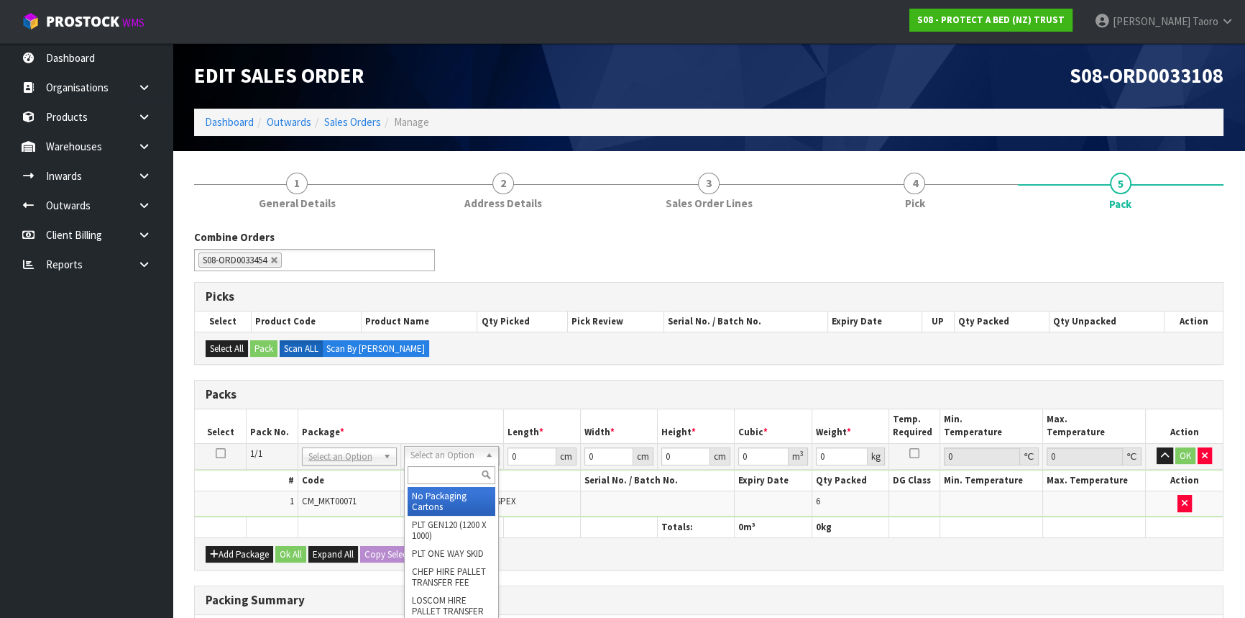
click at [467, 475] on input "text" at bounding box center [452, 475] width 88 height 18
type input "OC"
type input "3.462"
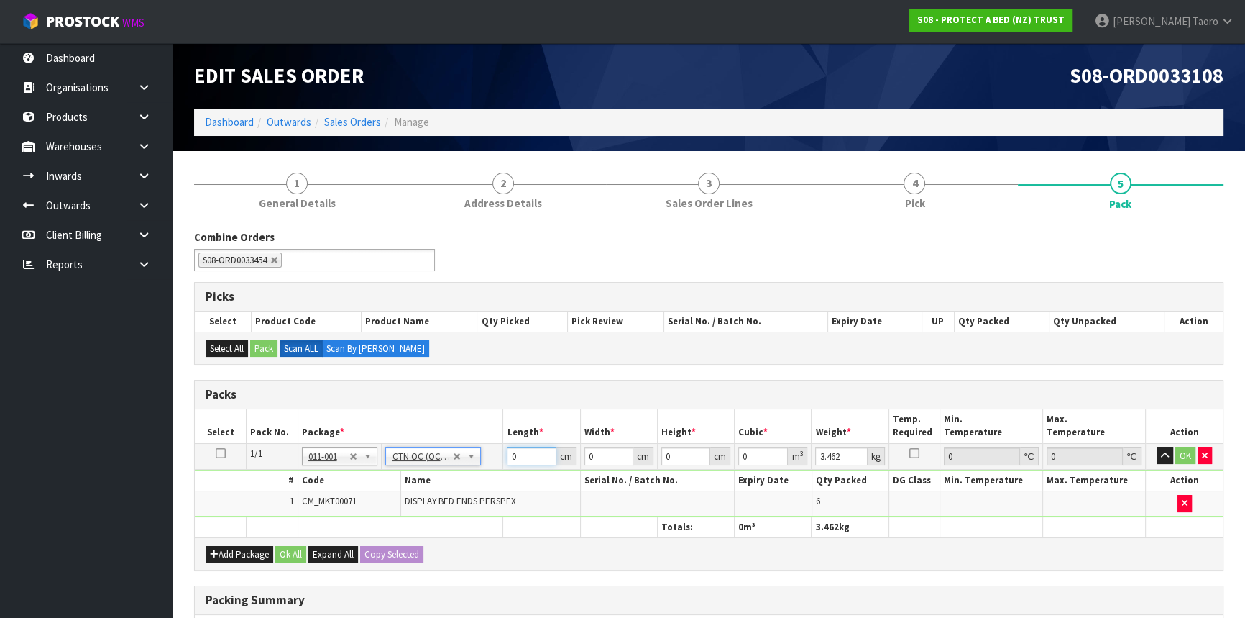
click at [521, 456] on input "0" at bounding box center [531, 456] width 49 height 18
type input "61"
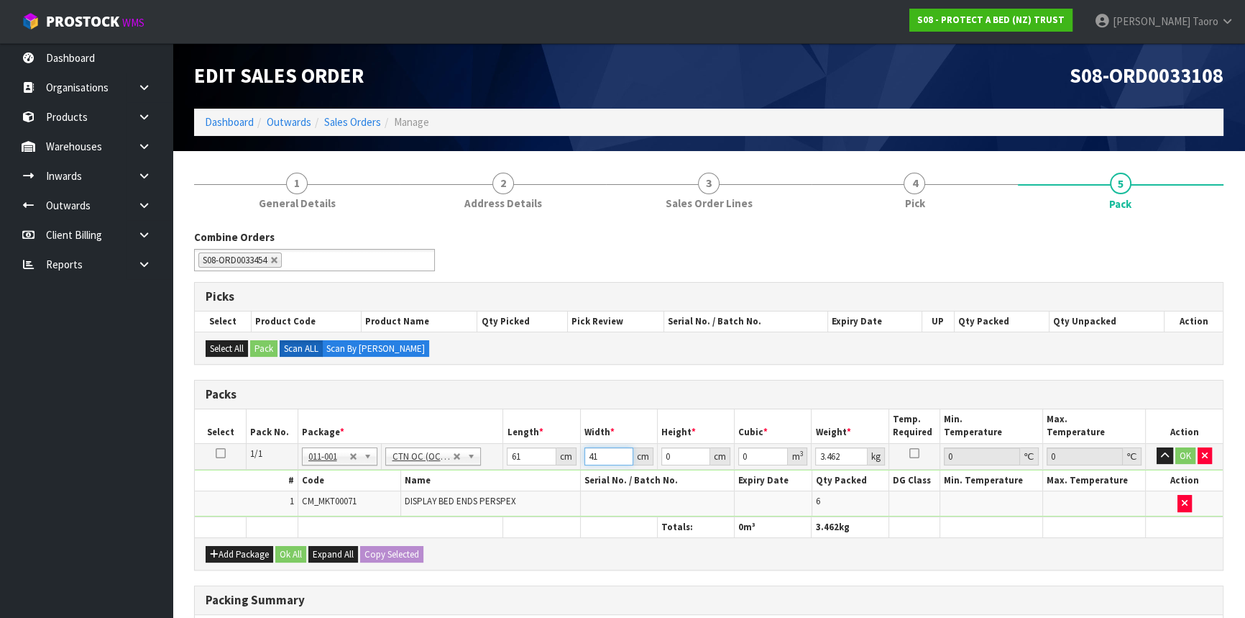
type input "41"
type input "3"
type input "0.007503"
type input "34"
type input "0.085034"
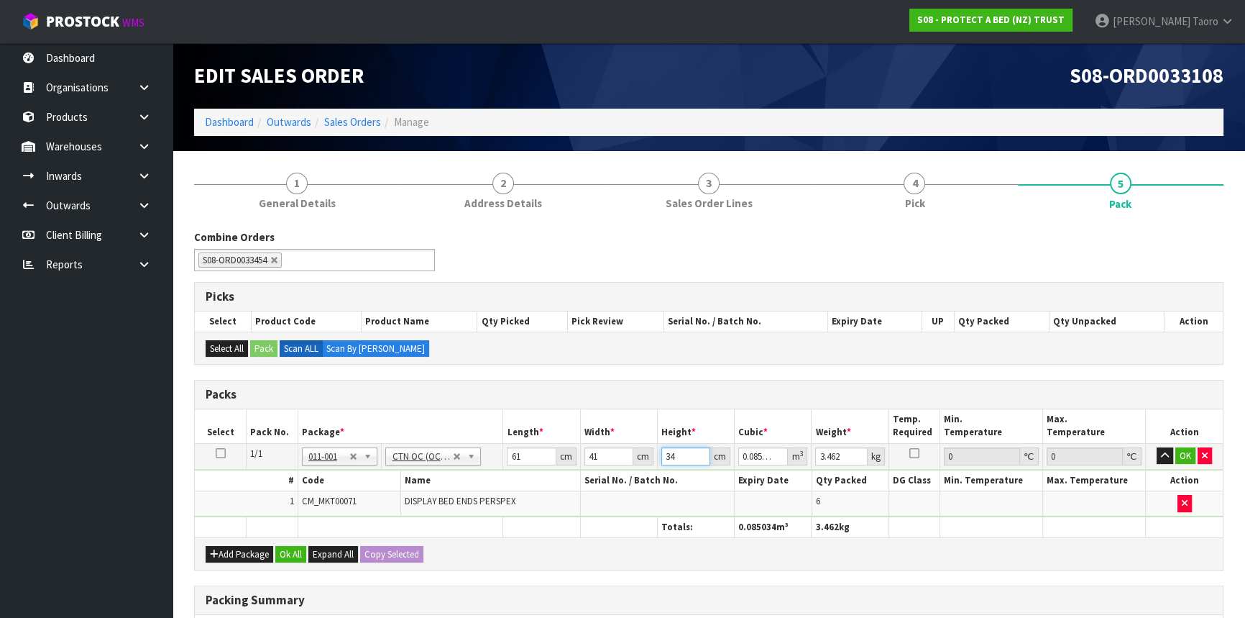
type input "34"
type input "8"
type input "0"
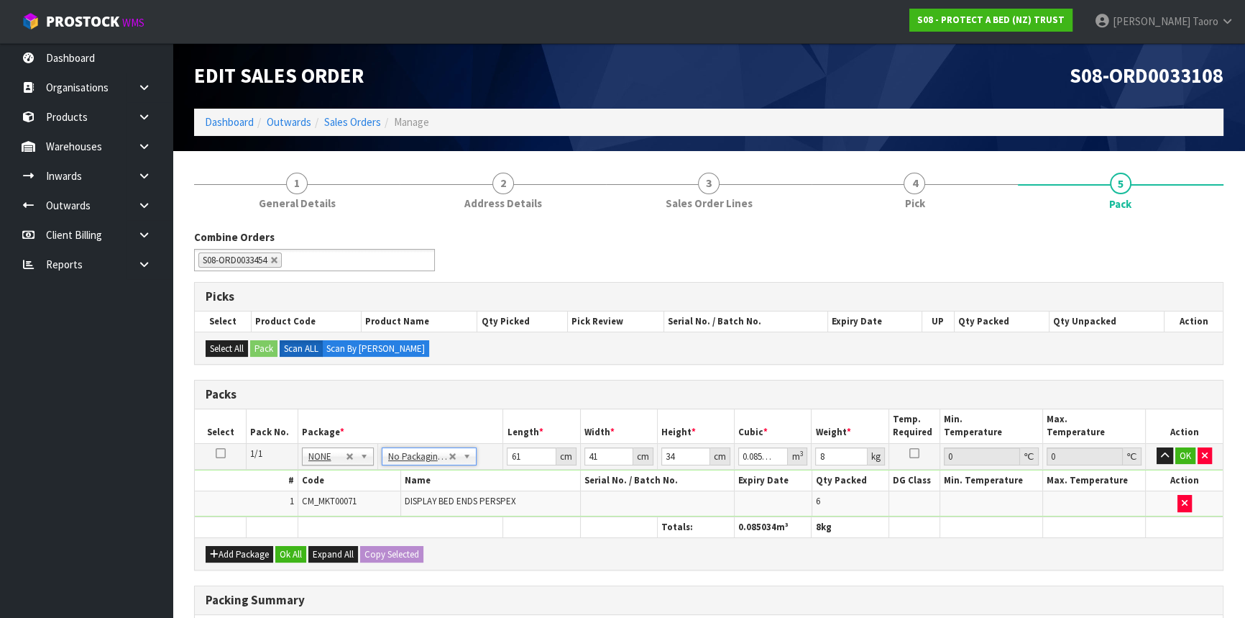
type input "0"
click at [516, 455] on input "0" at bounding box center [531, 456] width 49 height 18
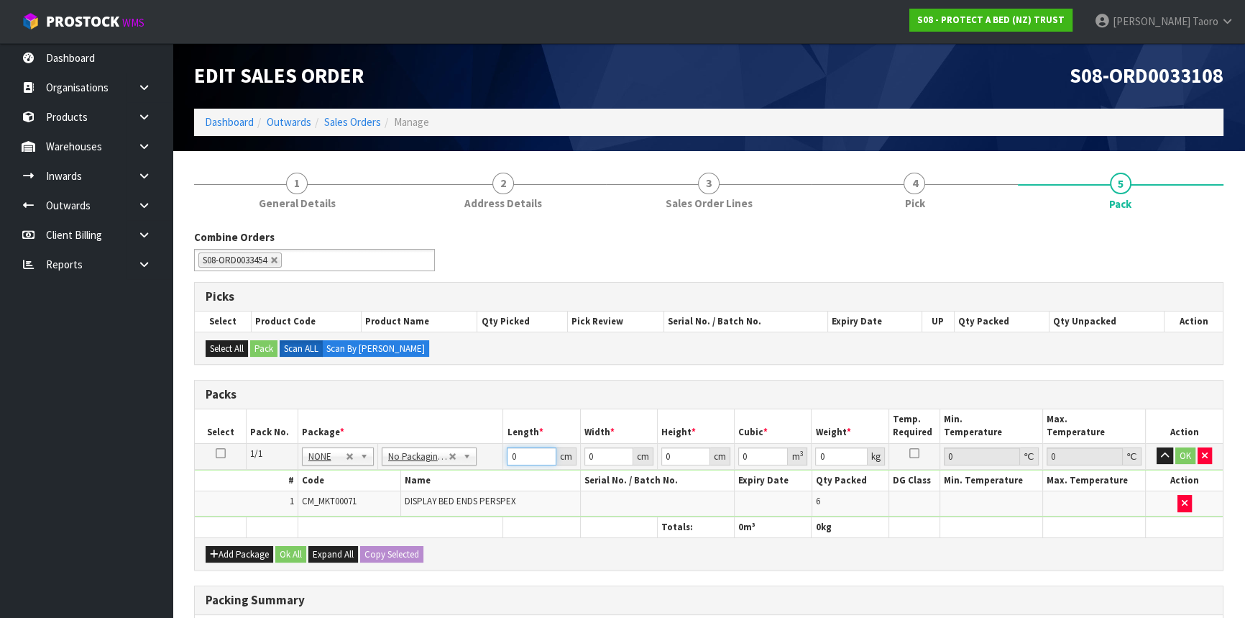
click at [516, 455] on input "0" at bounding box center [531, 456] width 49 height 18
type input "47"
type input "38"
type input "6"
type input "0.010716"
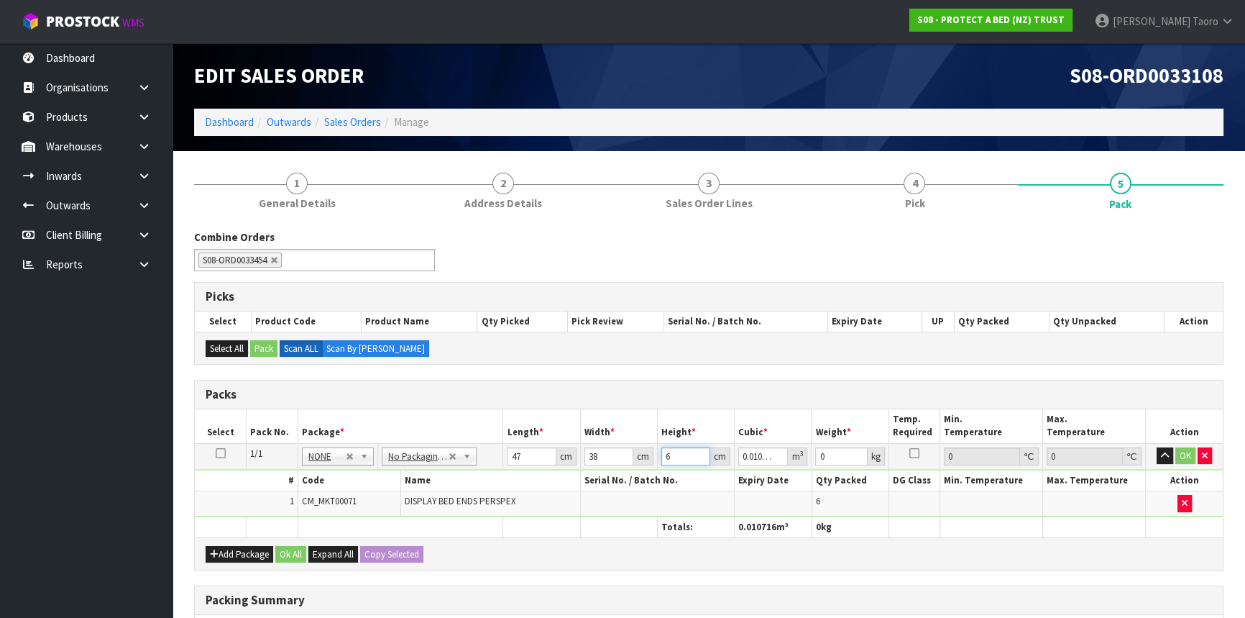
type input "0"
type input "1"
type input "0.001786"
type input "16"
type input "0.028576"
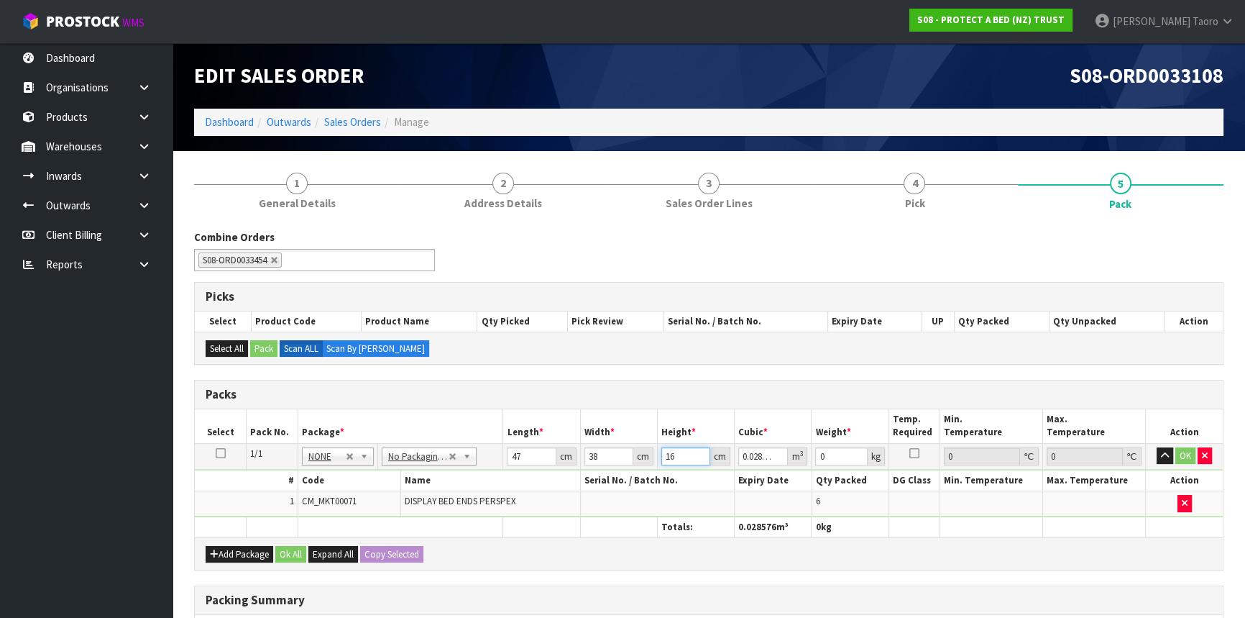
type input "16"
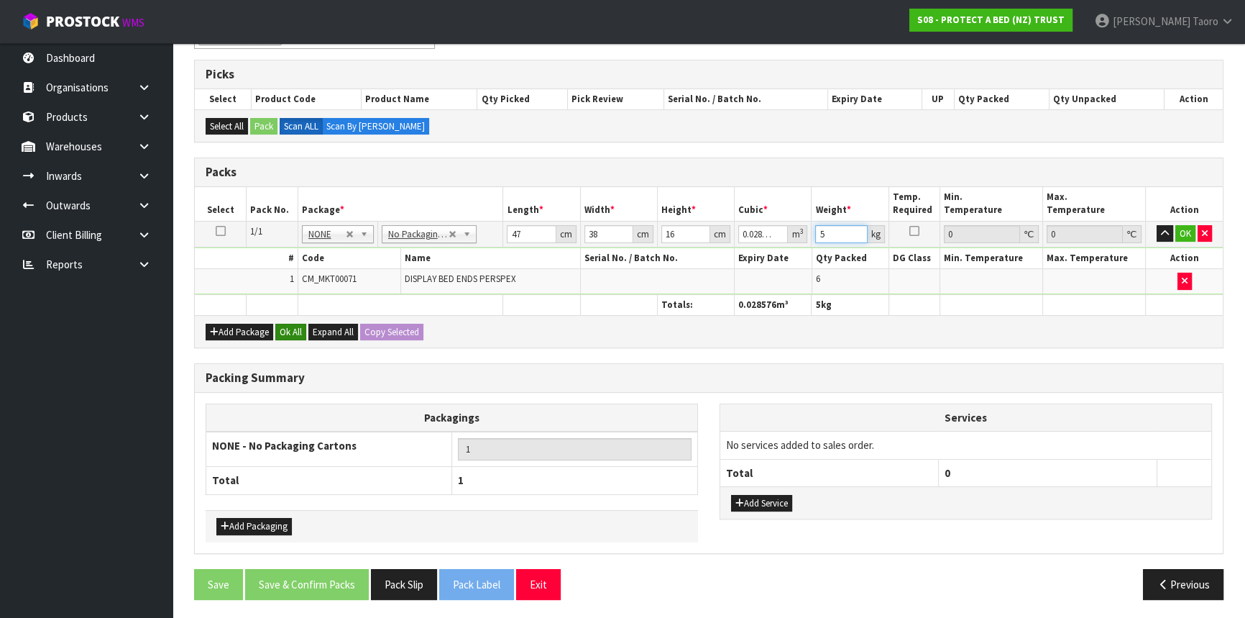
type input "5"
click at [295, 330] on button "Ok All" at bounding box center [290, 332] width 31 height 17
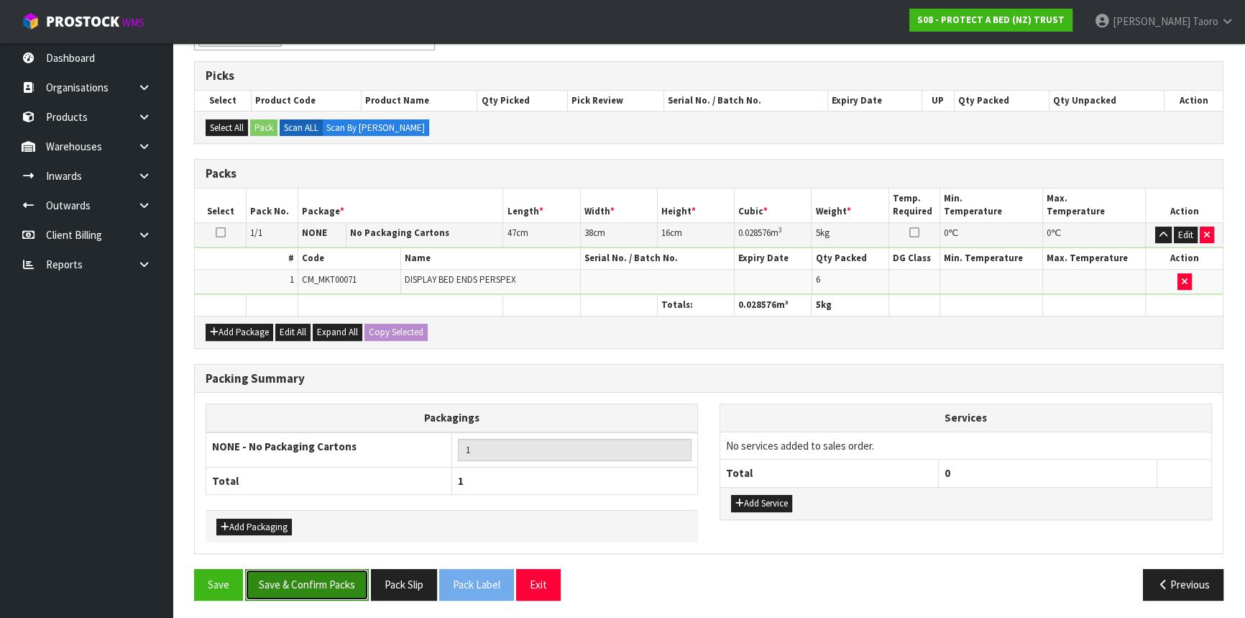
click at [330, 571] on button "Save & Confirm Packs" at bounding box center [307, 584] width 124 height 31
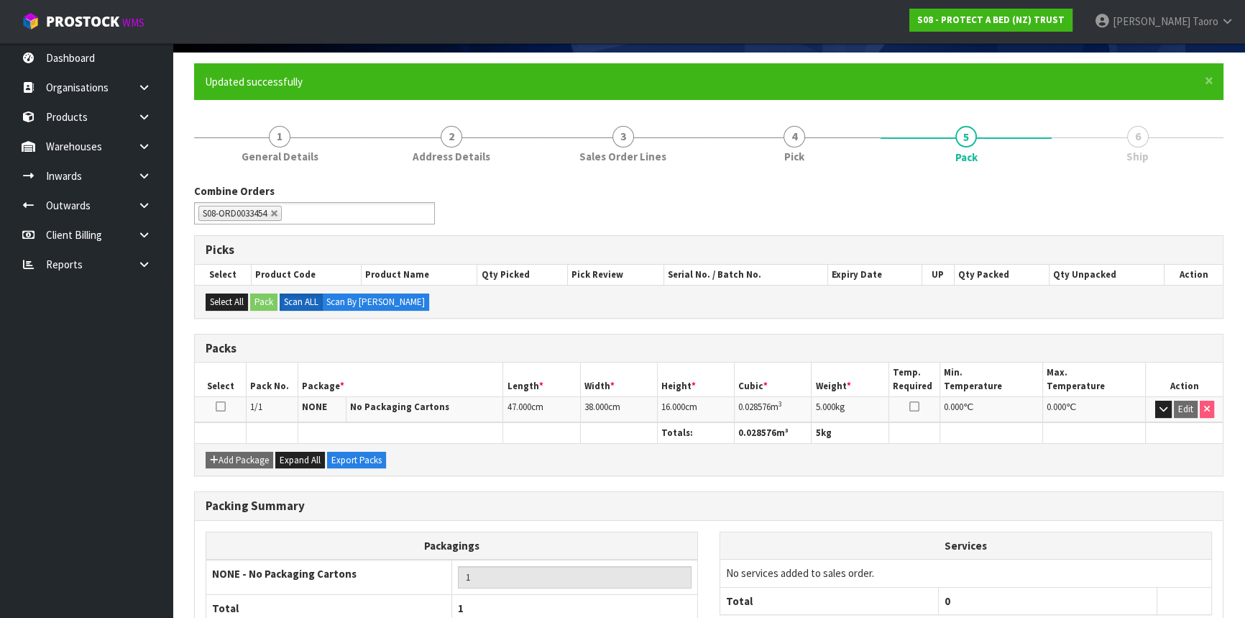
scroll to position [194, 0]
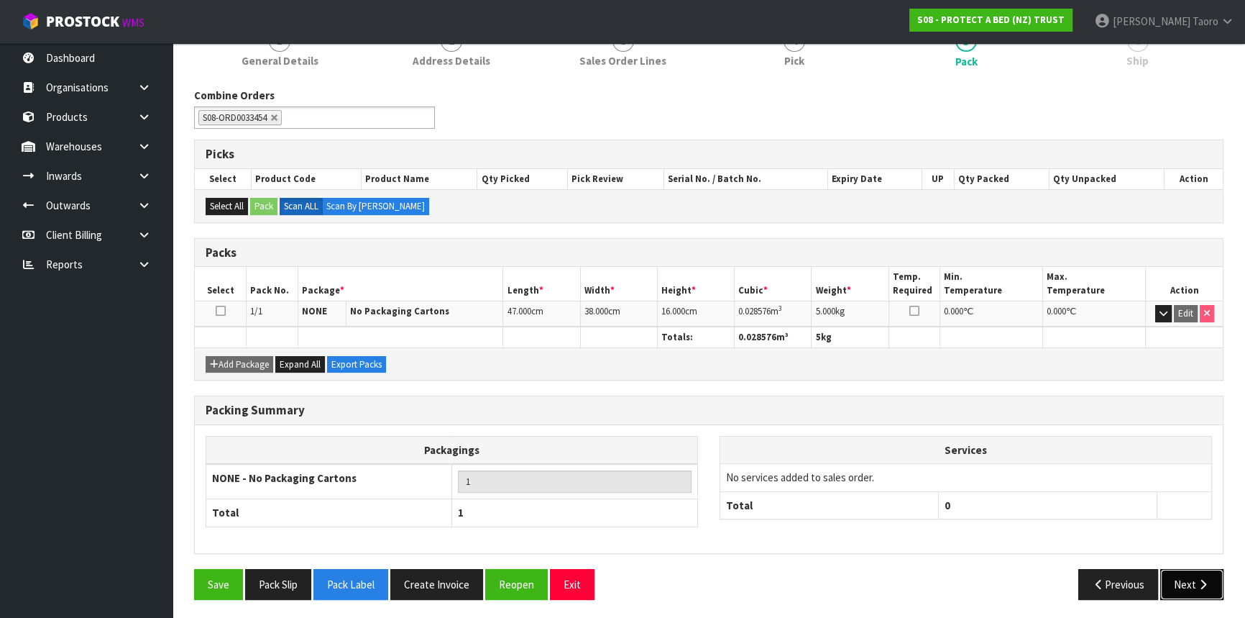
click at [1177, 576] on button "Next" at bounding box center [1191, 584] width 63 height 31
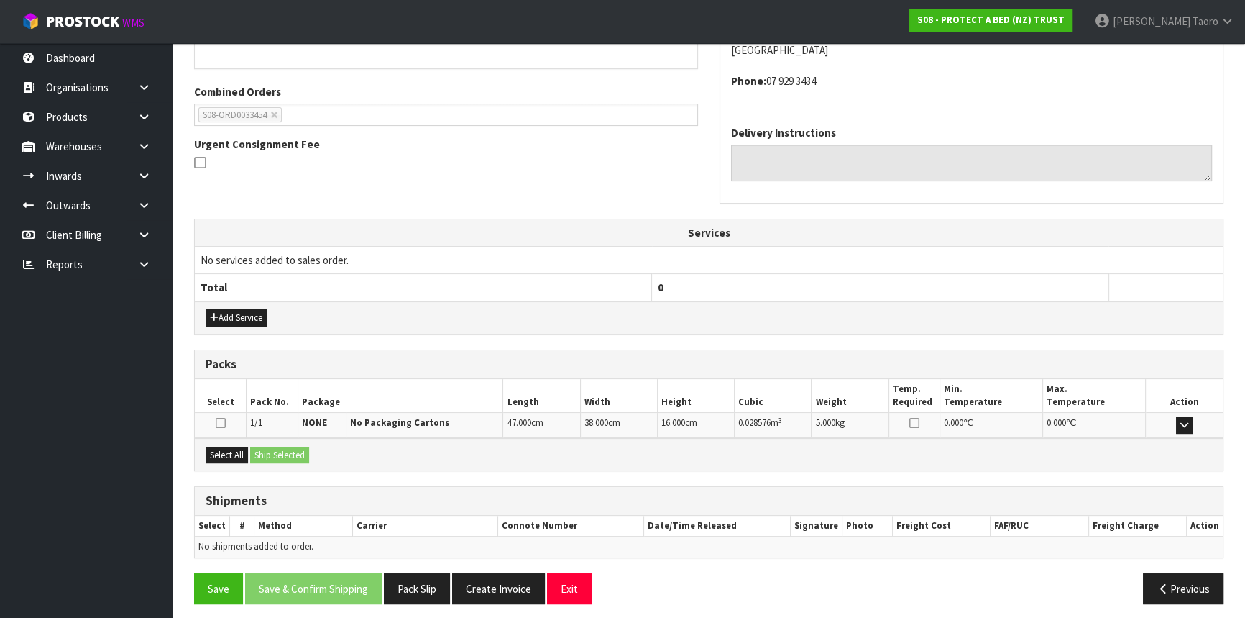
scroll to position [345, 0]
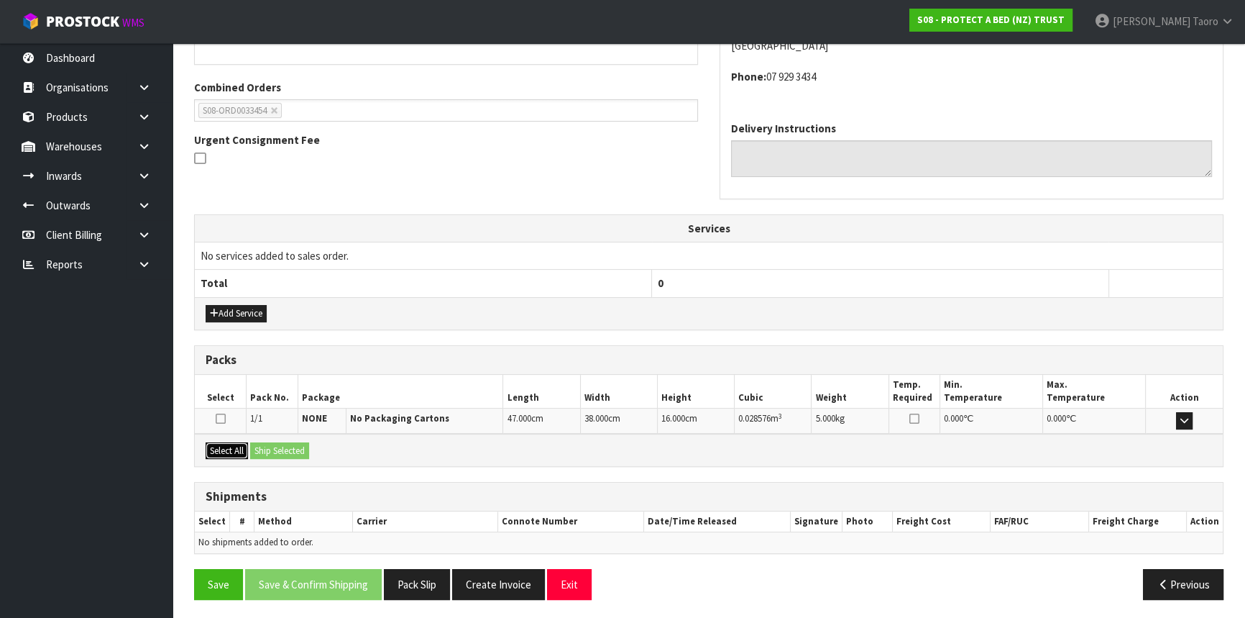
click at [247, 443] on button "Select All" at bounding box center [227, 450] width 42 height 17
drag, startPoint x: 262, startPoint y: 446, endPoint x: 278, endPoint y: 457, distance: 19.6
click at [263, 446] on button "Ship Selected" at bounding box center [279, 450] width 59 height 17
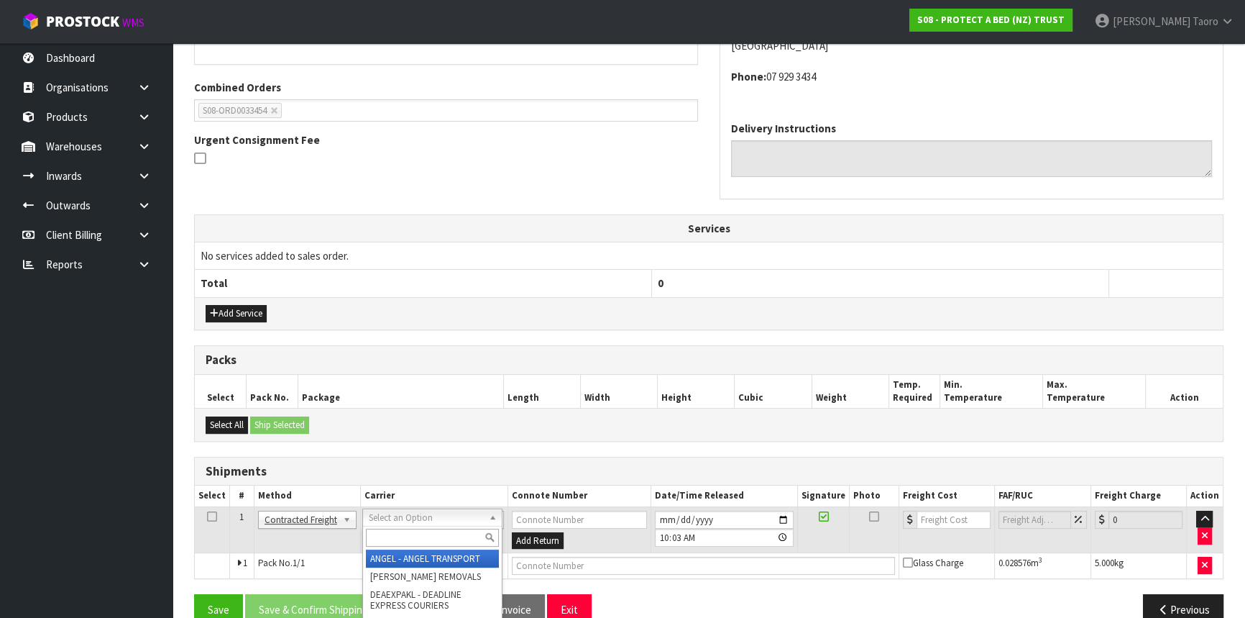
click at [443, 535] on input "text" at bounding box center [432, 537] width 133 height 18
type input "NZP"
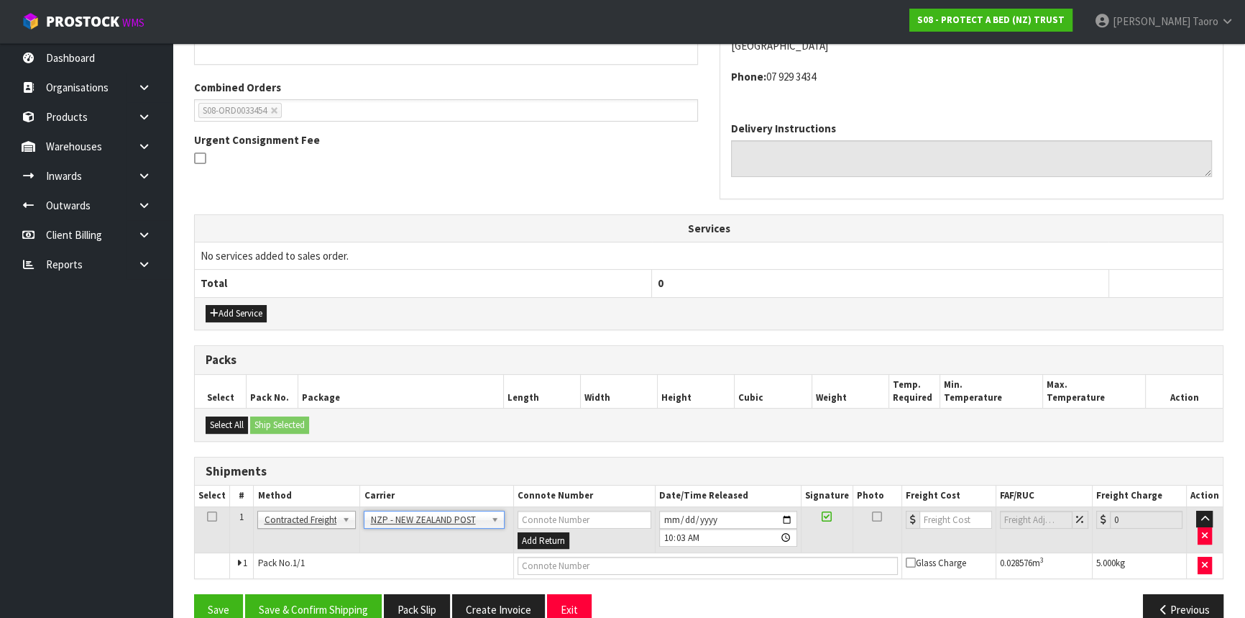
click at [675, 553] on td at bounding box center [707, 566] width 388 height 26
click at [677, 557] on input "text" at bounding box center [708, 566] width 380 height 18
type input "00894210392608854056"
click at [194, 594] on button "Save" at bounding box center [218, 609] width 49 height 31
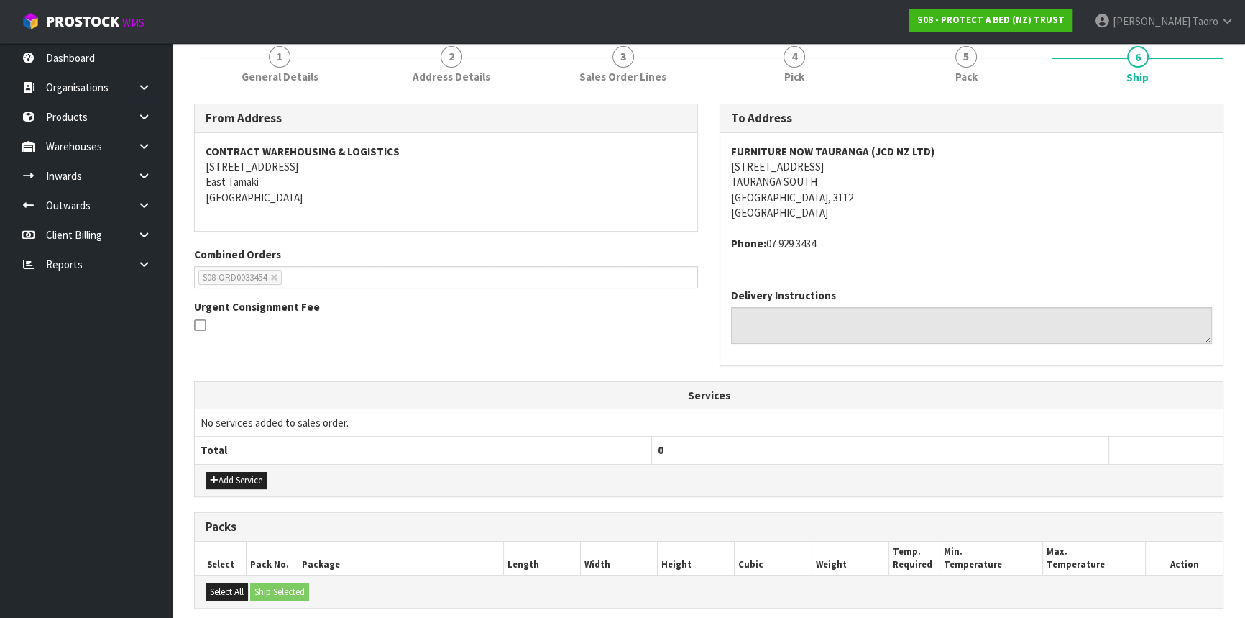
scroll to position [371, 0]
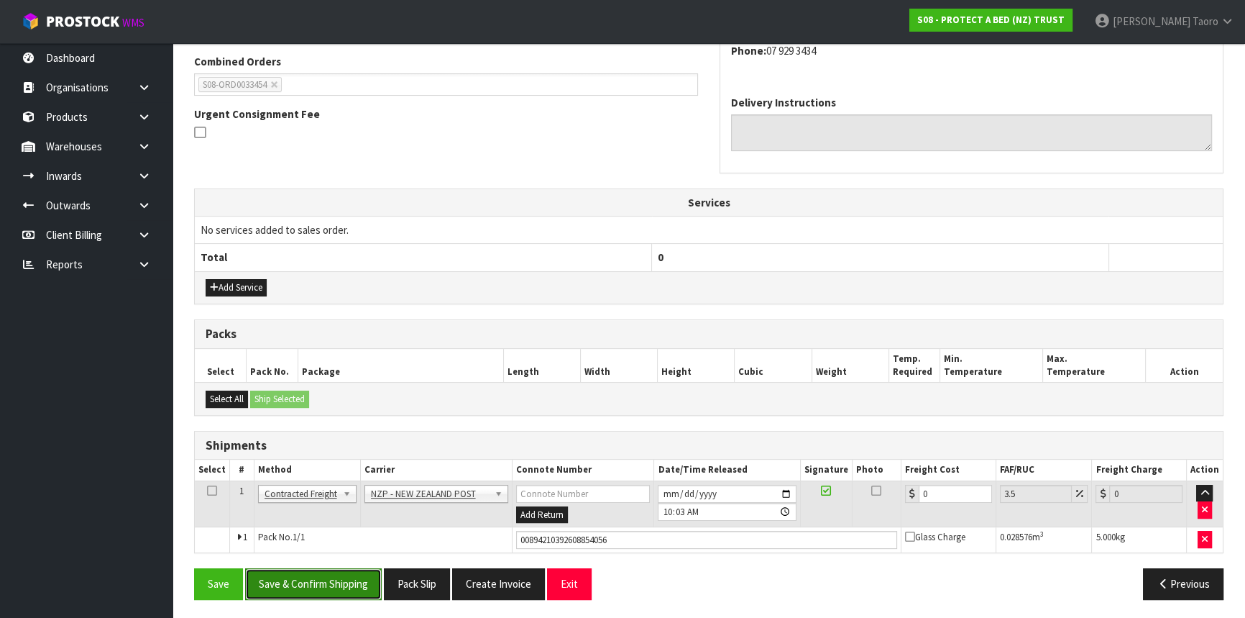
click at [363, 582] on button "Save & Confirm Shipping" at bounding box center [313, 583] width 137 height 31
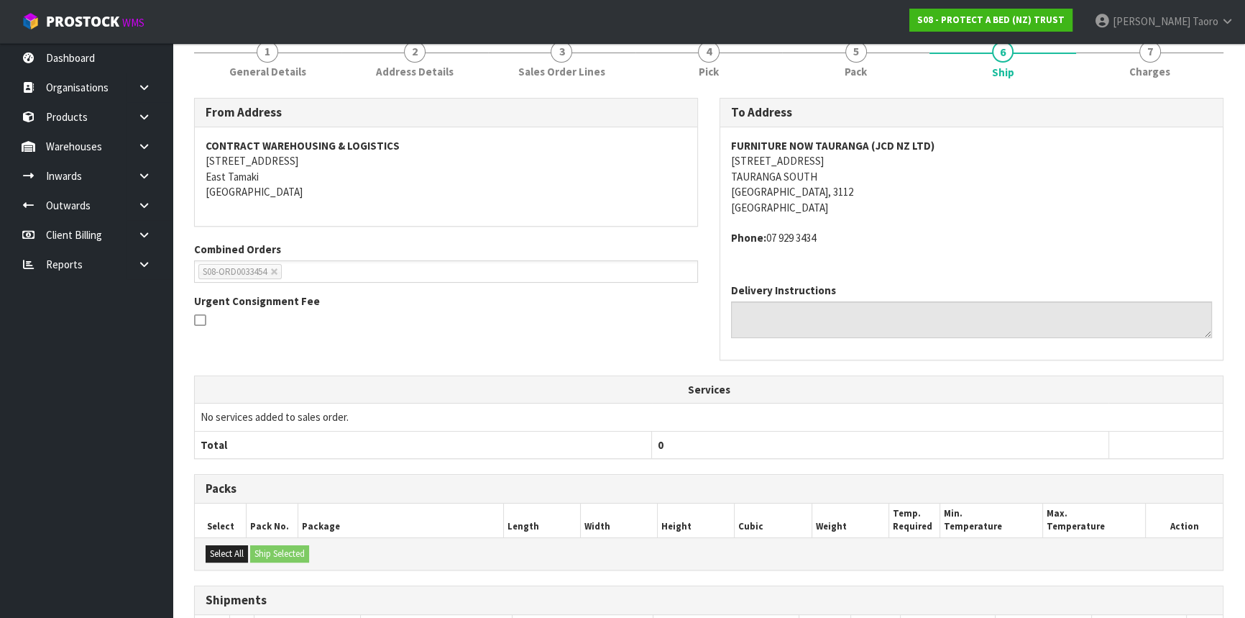
scroll to position [352, 0]
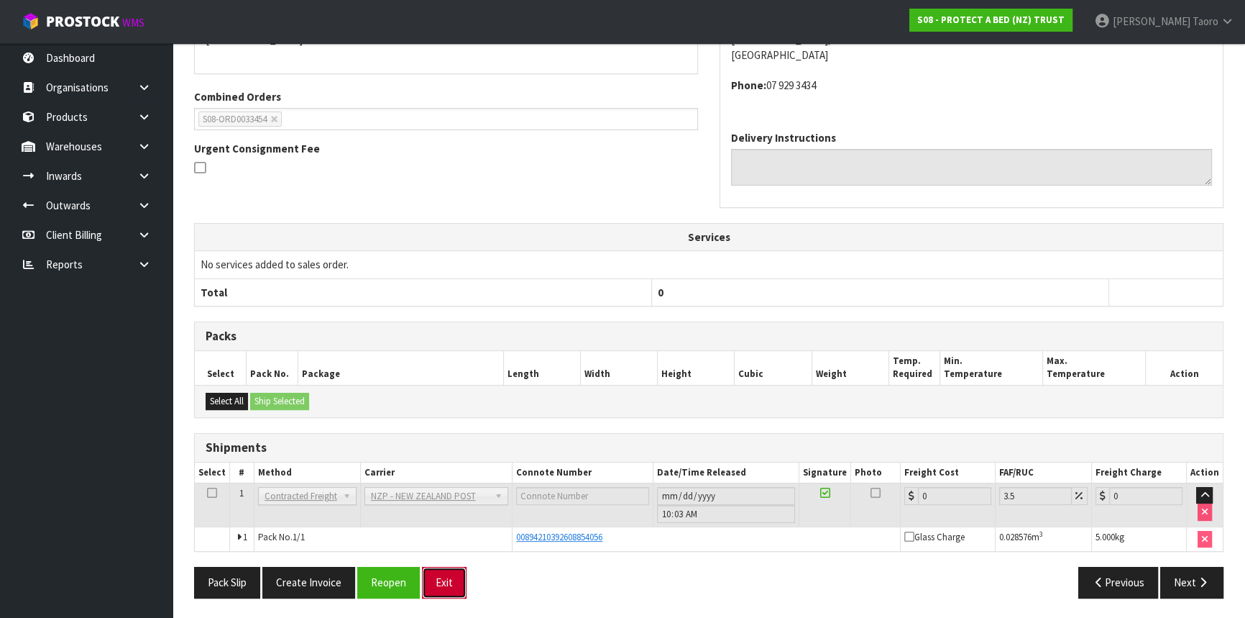
click at [442, 579] on button "Exit" at bounding box center [444, 582] width 45 height 31
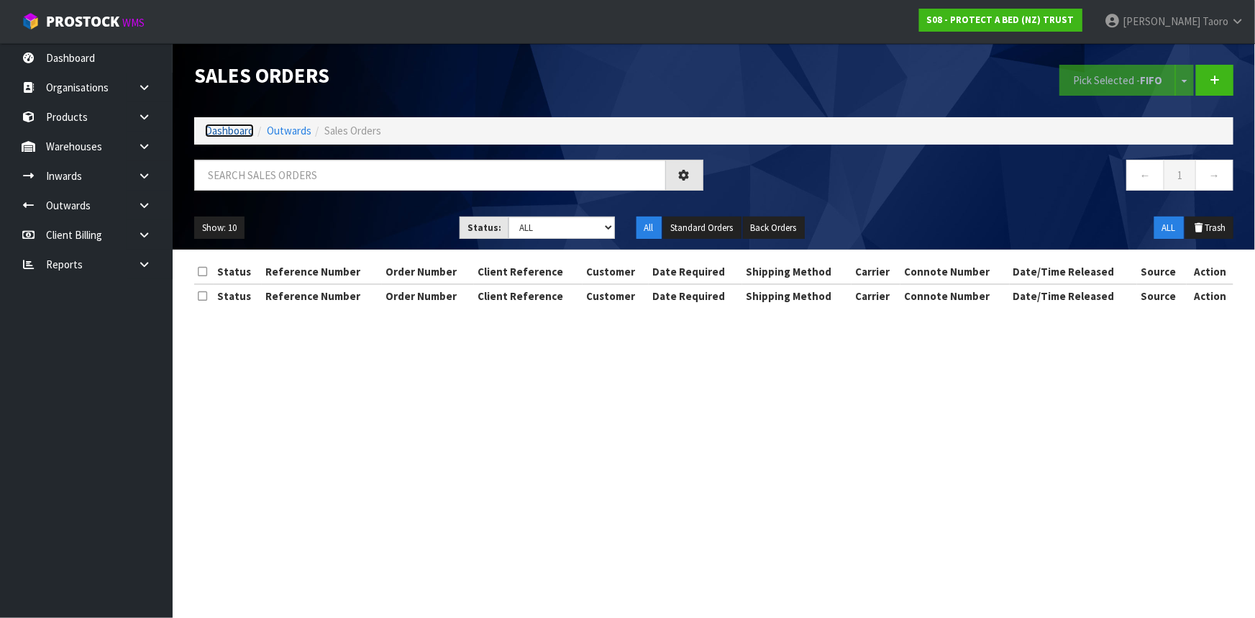
click at [226, 126] on link "Dashboard" at bounding box center [229, 131] width 49 height 14
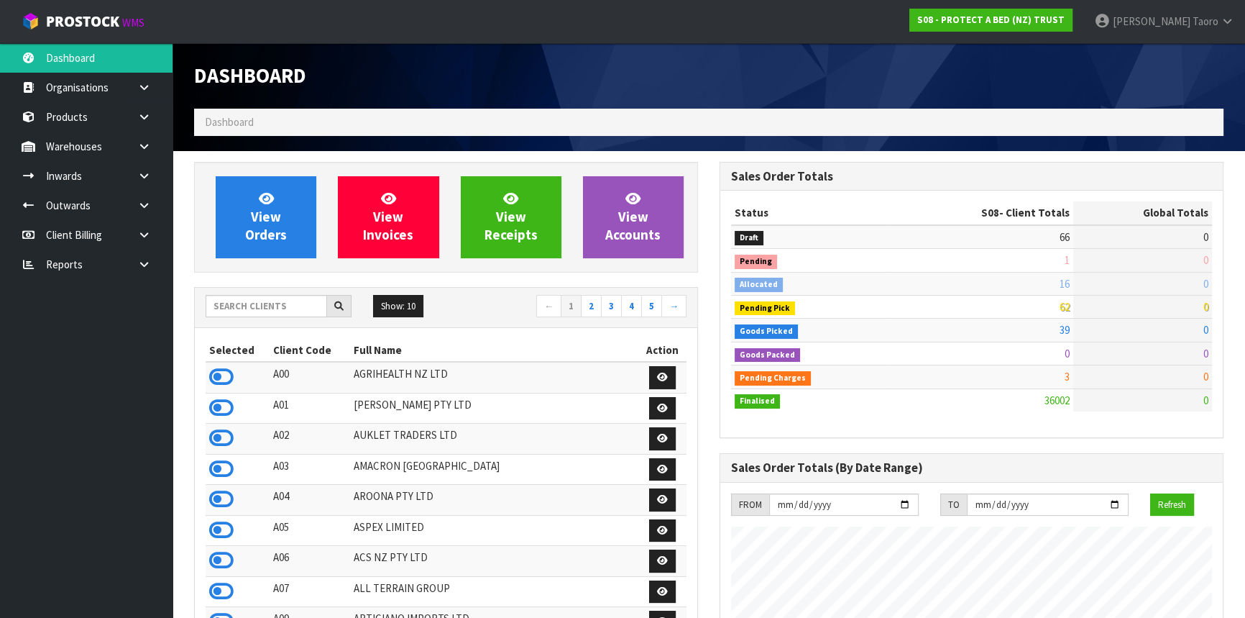
scroll to position [895, 525]
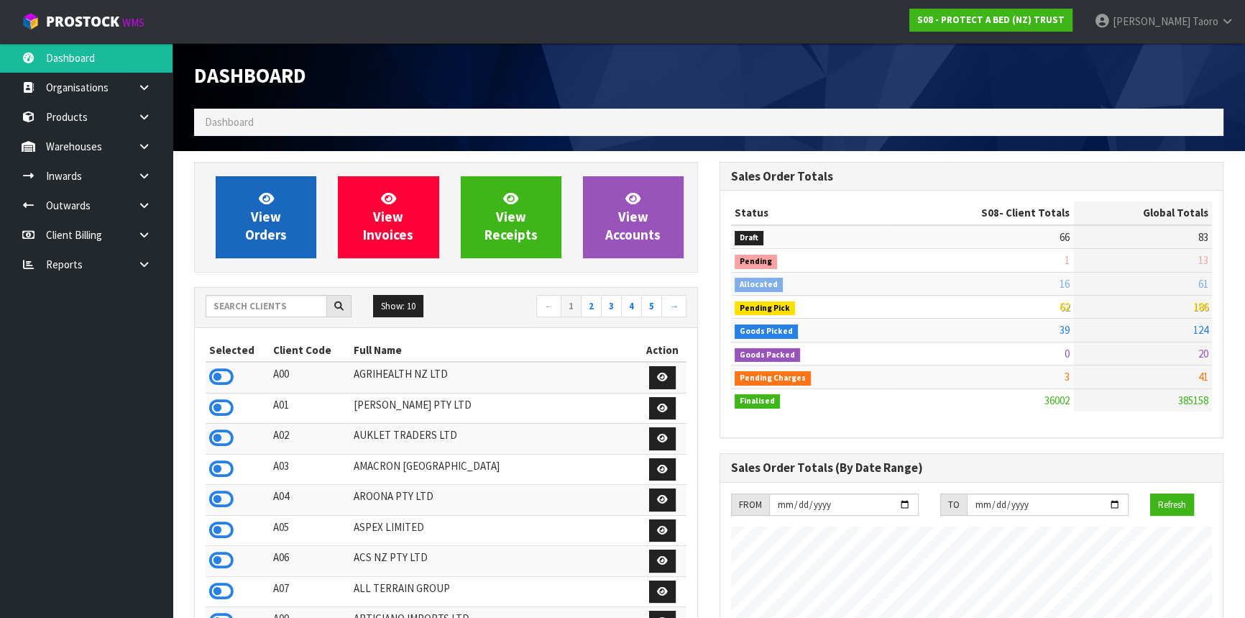
scroll to position [1087, 525]
click at [268, 217] on span "View Orders" at bounding box center [266, 217] width 42 height 54
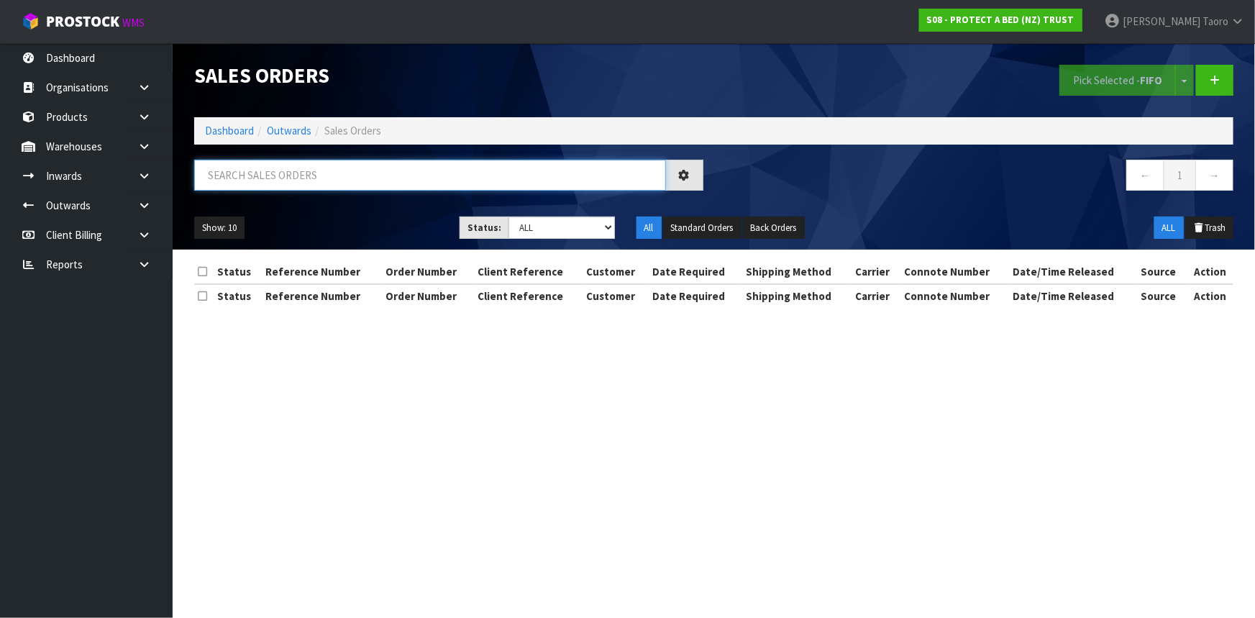
click at [290, 184] on input "text" at bounding box center [430, 175] width 472 height 31
type input "33690"
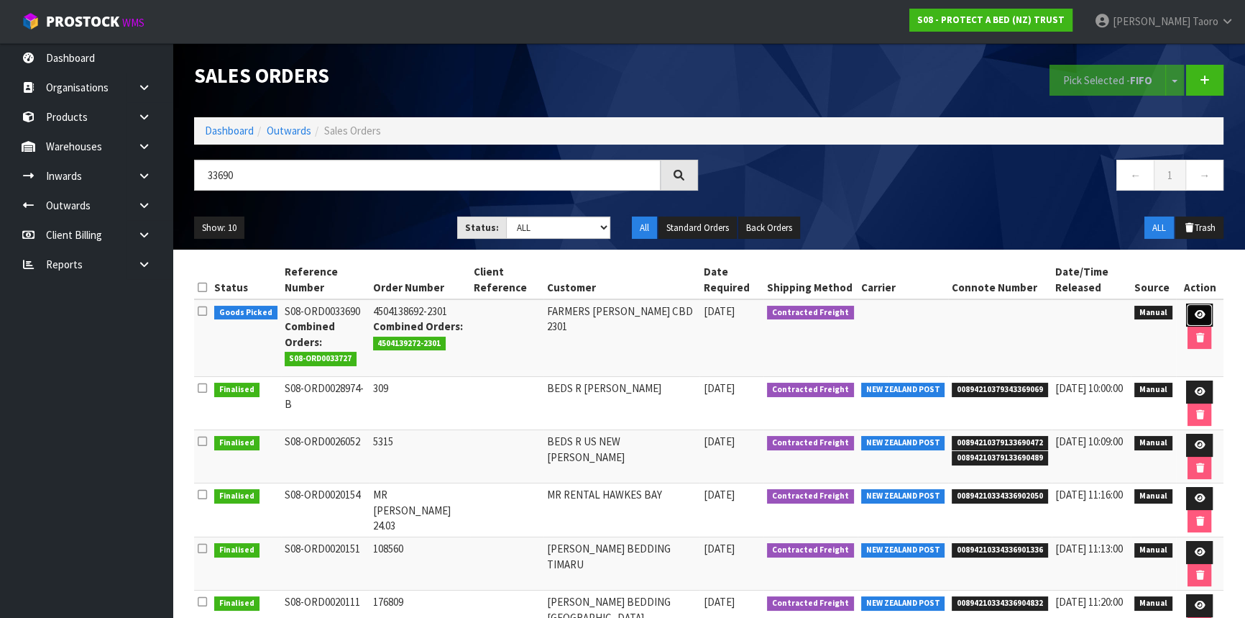
click at [1201, 316] on icon at bounding box center [1199, 314] width 11 height 9
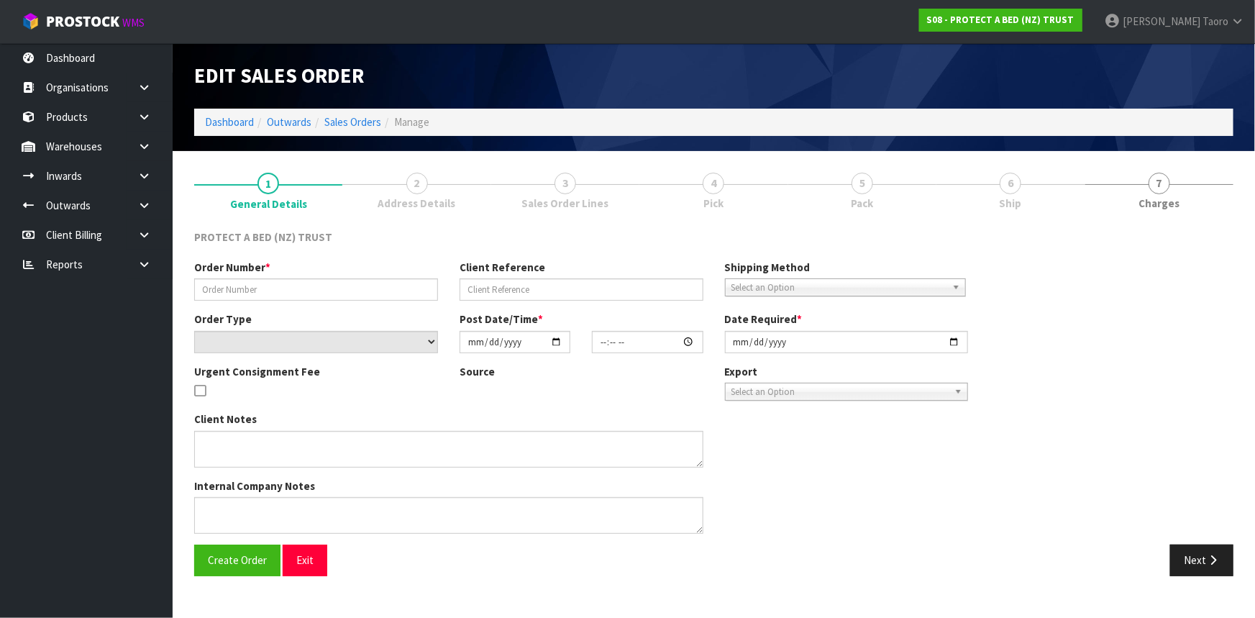
type input "4504138692-2301"
select select "number:0"
type input "[DATE]"
type input "08:37:00.000"
type input "[DATE]"
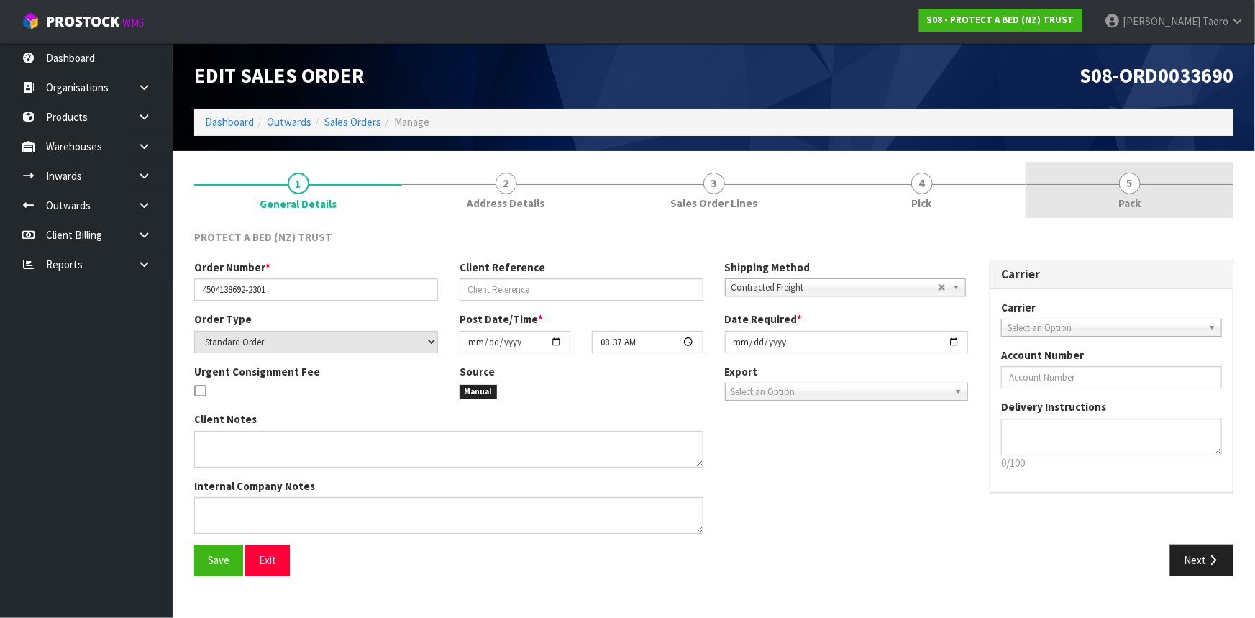
click at [1140, 198] on link "5 Pack" at bounding box center [1129, 190] width 208 height 57
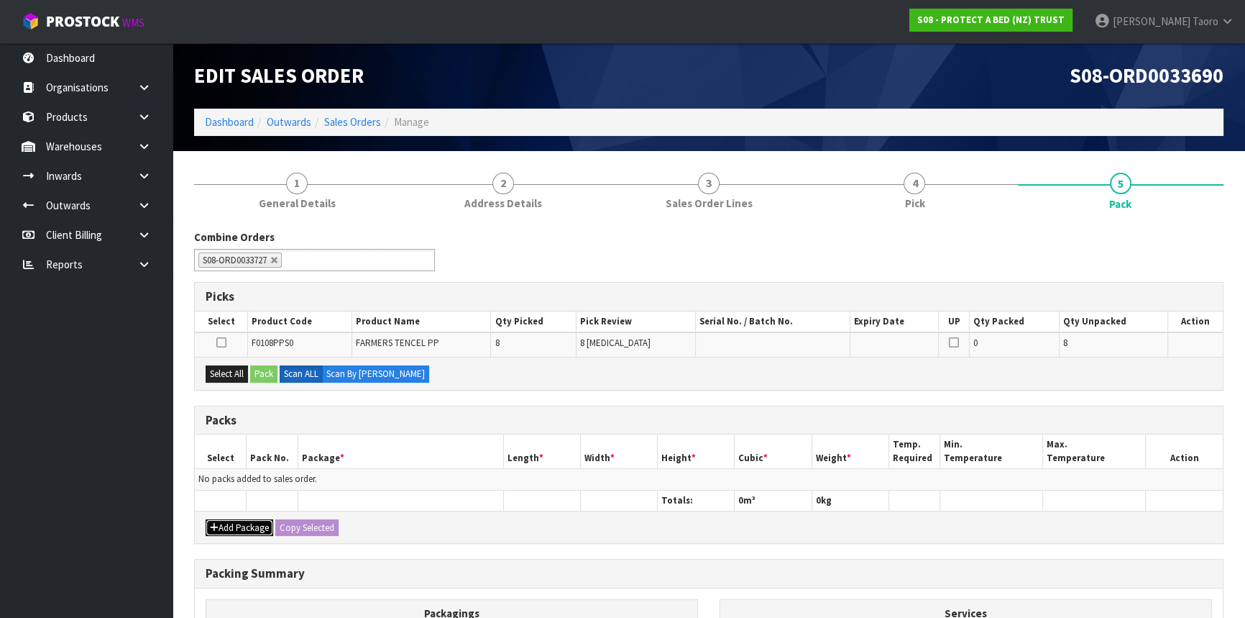
click at [230, 519] on button "Add Package" at bounding box center [240, 527] width 68 height 17
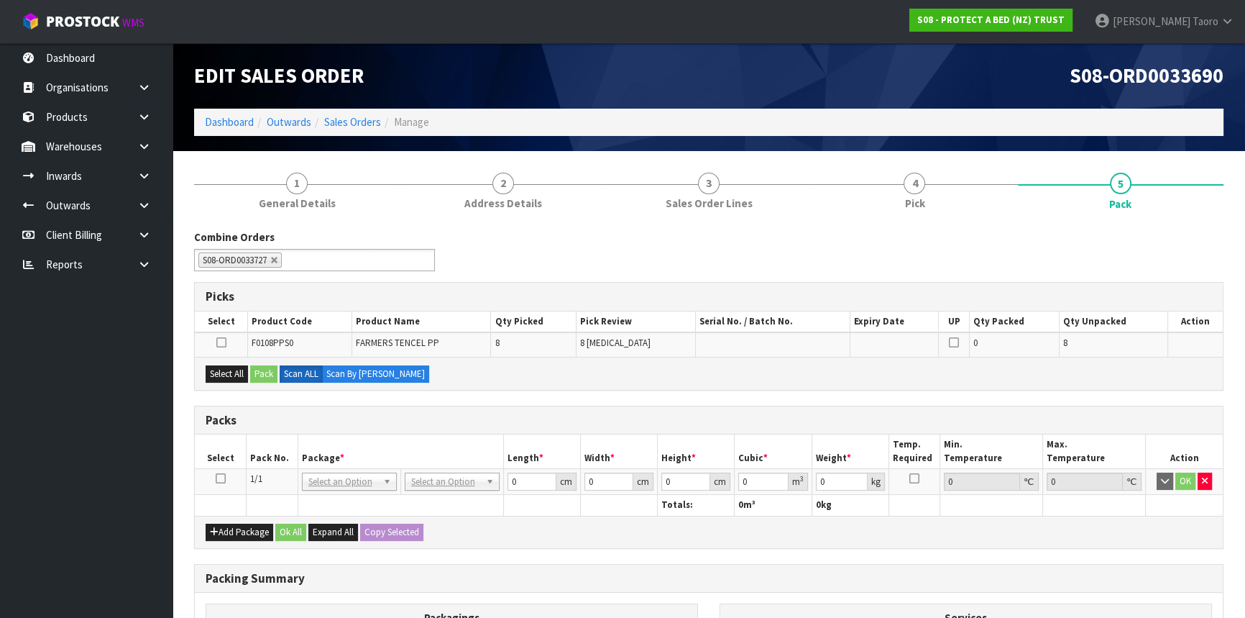
drag, startPoint x: 219, startPoint y: 482, endPoint x: 261, endPoint y: 461, distance: 47.3
click at [219, 479] on icon at bounding box center [221, 478] width 10 height 1
drag, startPoint x: 261, startPoint y: 460, endPoint x: 270, endPoint y: 455, distance: 10.0
click at [269, 456] on th "Pack No." at bounding box center [273, 451] width 52 height 34
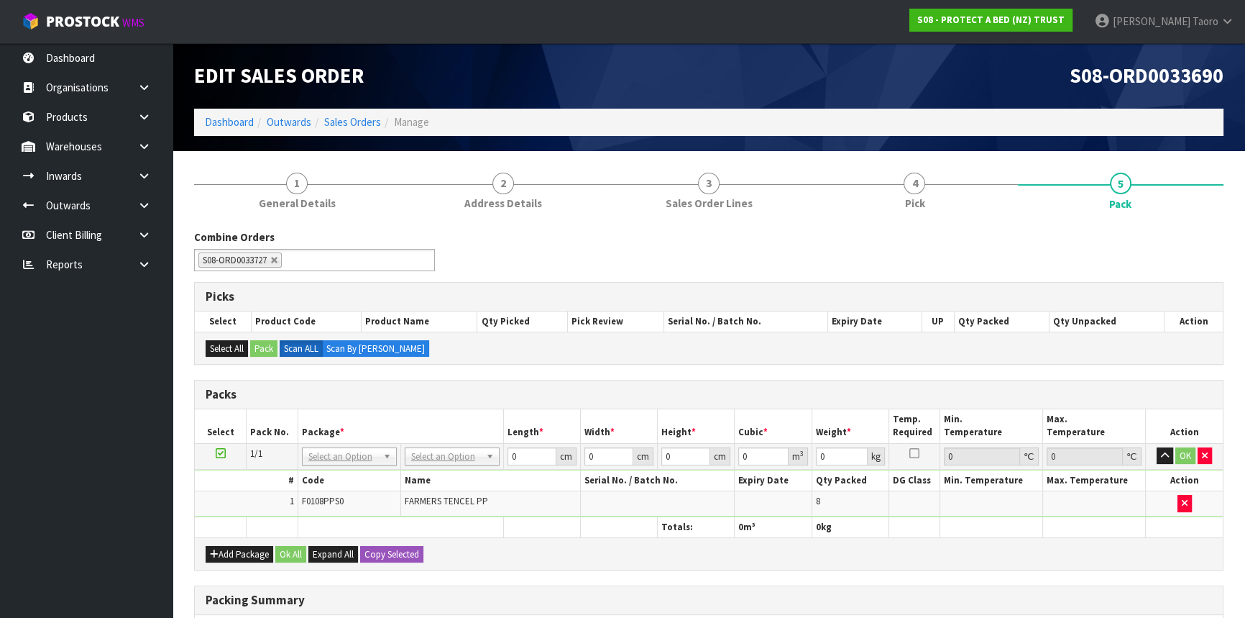
click at [437, 391] on h3 "Packs" at bounding box center [709, 395] width 1007 height 14
click at [455, 473] on input "text" at bounding box center [452, 475] width 88 height 18
type input "OC"
type input "1.72"
click at [525, 460] on input "0" at bounding box center [531, 456] width 49 height 18
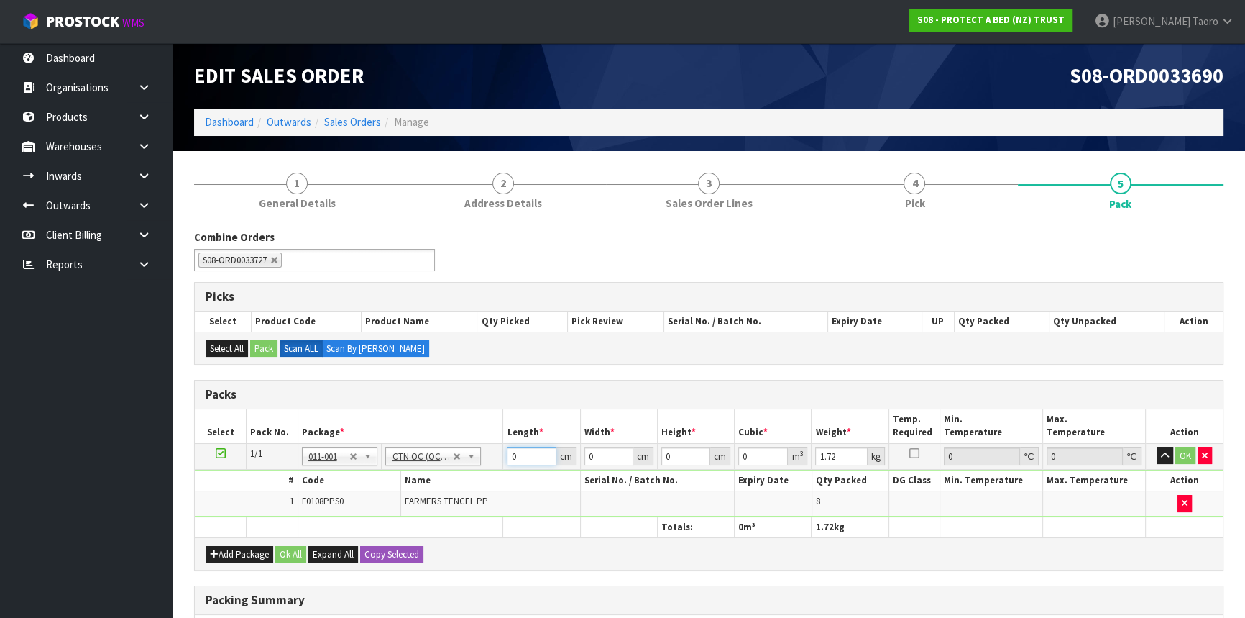
click at [525, 460] on input "0" at bounding box center [531, 456] width 49 height 18
type input "45"
type input "4"
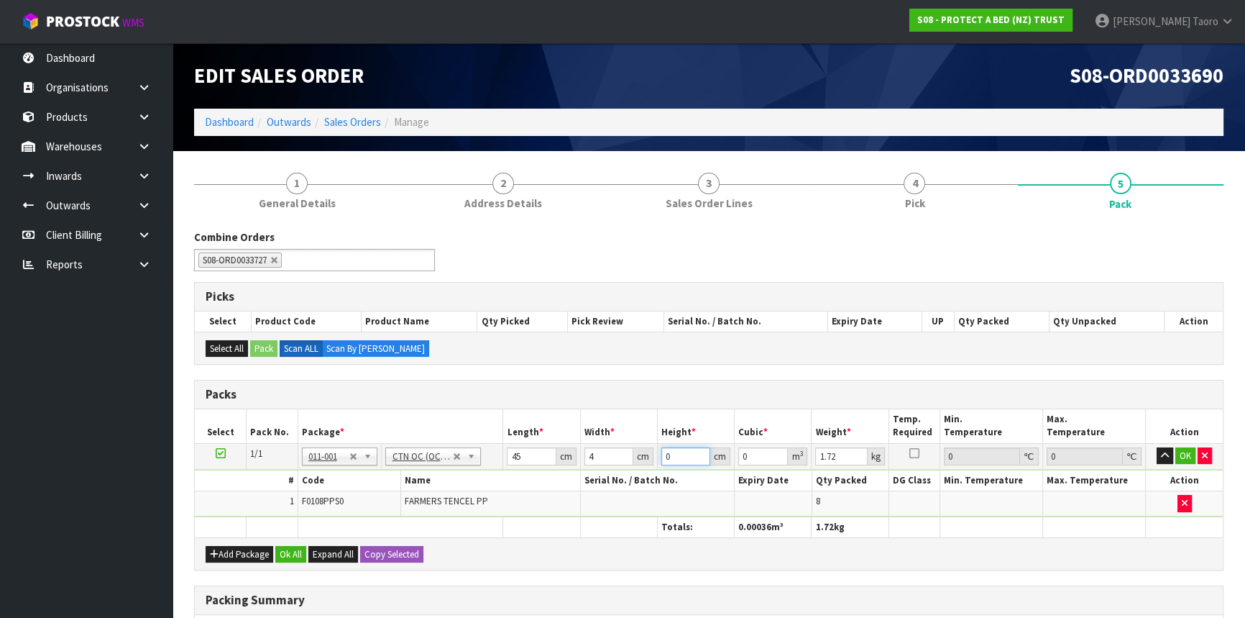
type input "2"
type input "0.00036"
type input "28"
type input "0.00504"
type input "28"
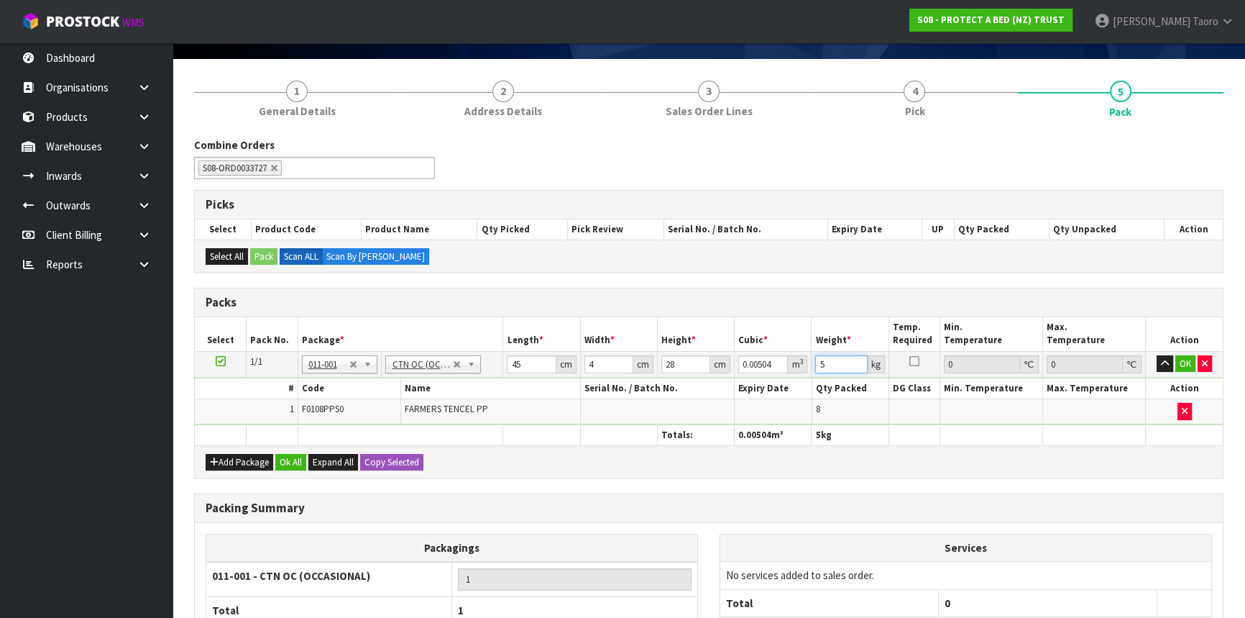
scroll to position [222, 0]
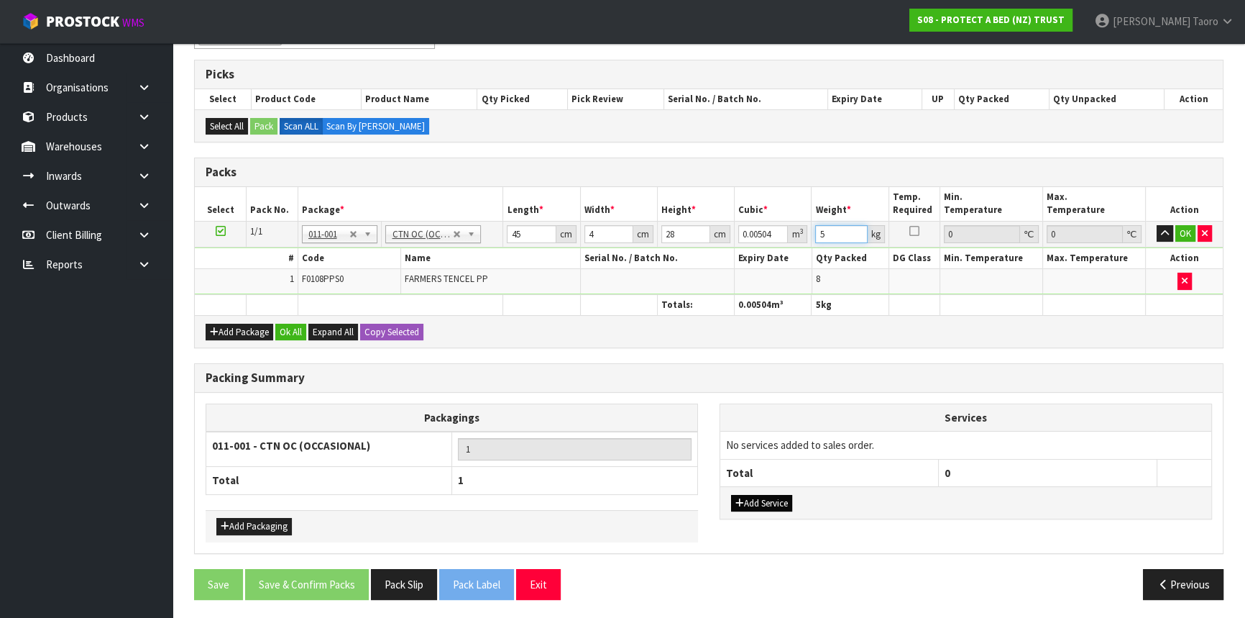
type input "5"
drag, startPoint x: 764, startPoint y: 504, endPoint x: 767, endPoint y: 464, distance: 39.7
click at [764, 503] on button "Add Service" at bounding box center [761, 503] width 61 height 17
click at [769, 449] on td "003-036 - EXTERNAL PLANT HIRE 008-035 - OUTWARD HDLG+/HOIST LIFT ON/OFF 008-036…" at bounding box center [829, 448] width 219 height 35
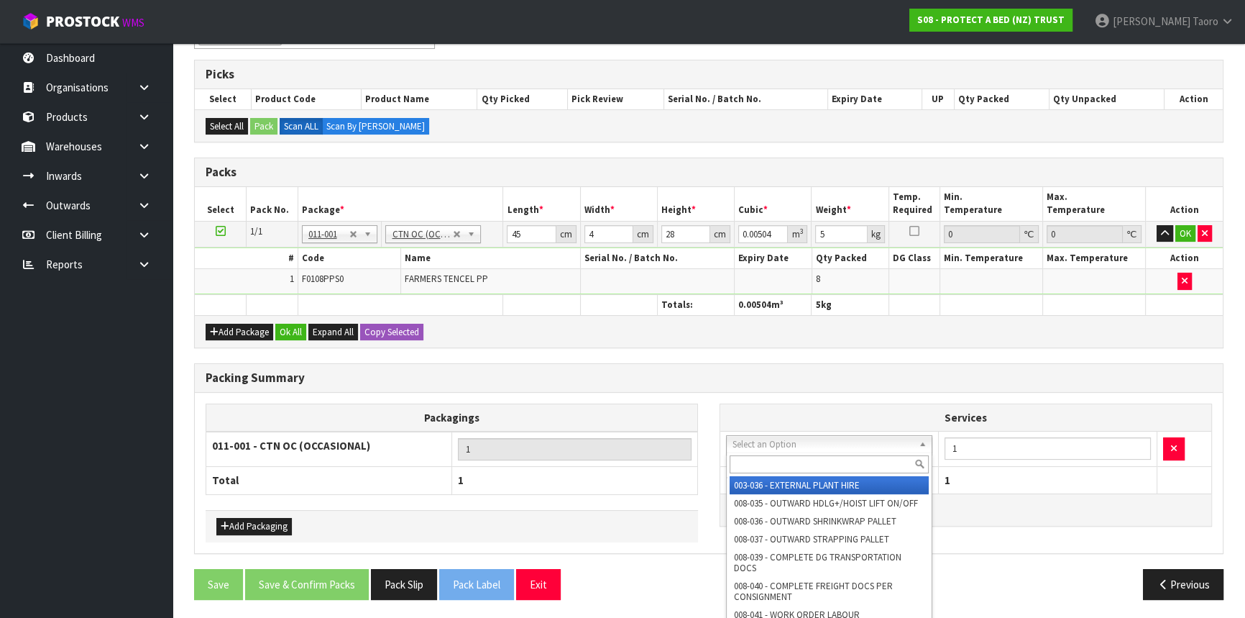
click at [774, 456] on input "text" at bounding box center [829, 464] width 199 height 18
type input "129"
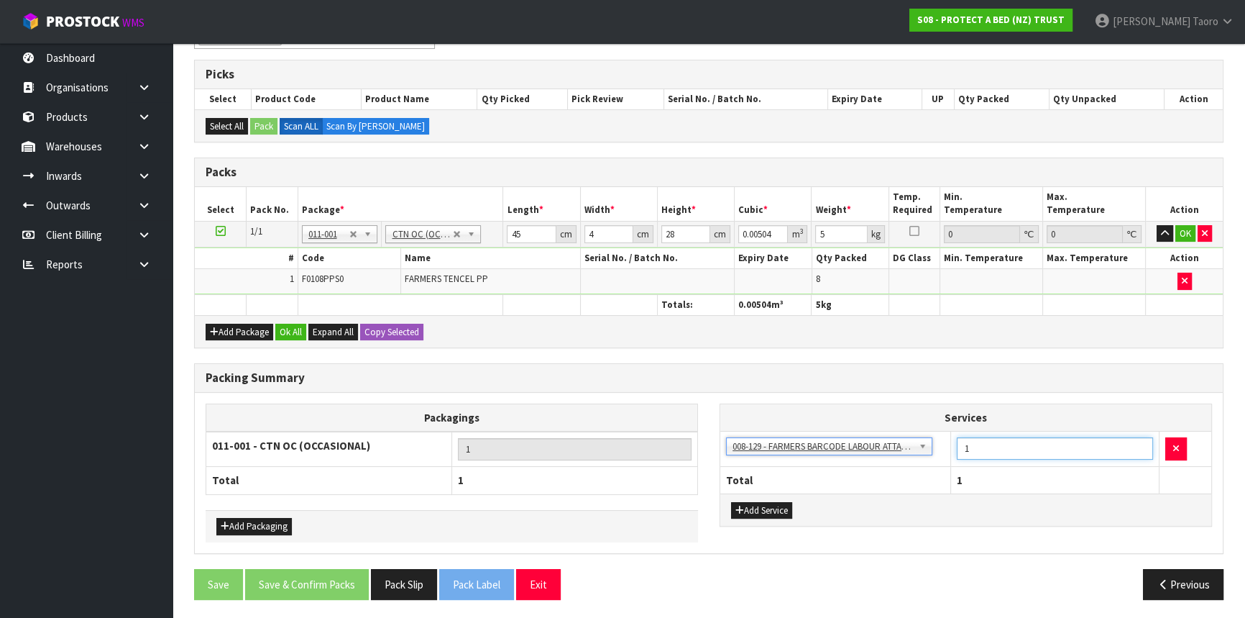
click at [1022, 439] on input "1" at bounding box center [1055, 448] width 196 height 22
type input "6"
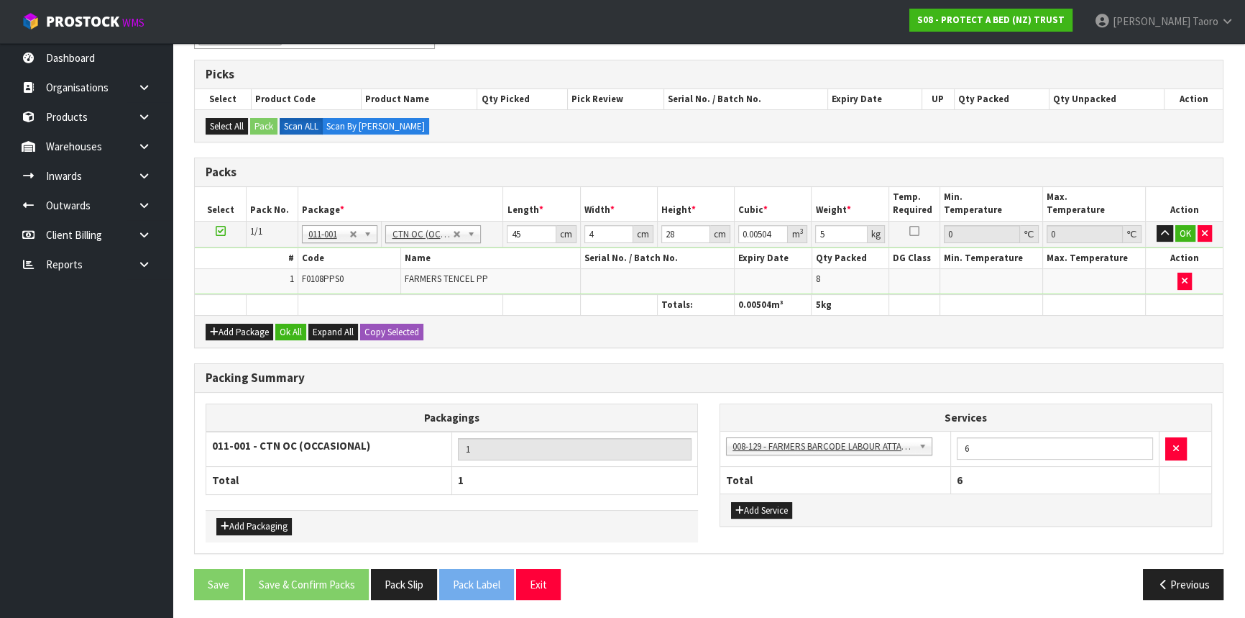
click at [725, 380] on h3 "Packing Summary" at bounding box center [709, 378] width 1007 height 14
click at [295, 330] on button "Ok All" at bounding box center [290, 332] width 31 height 17
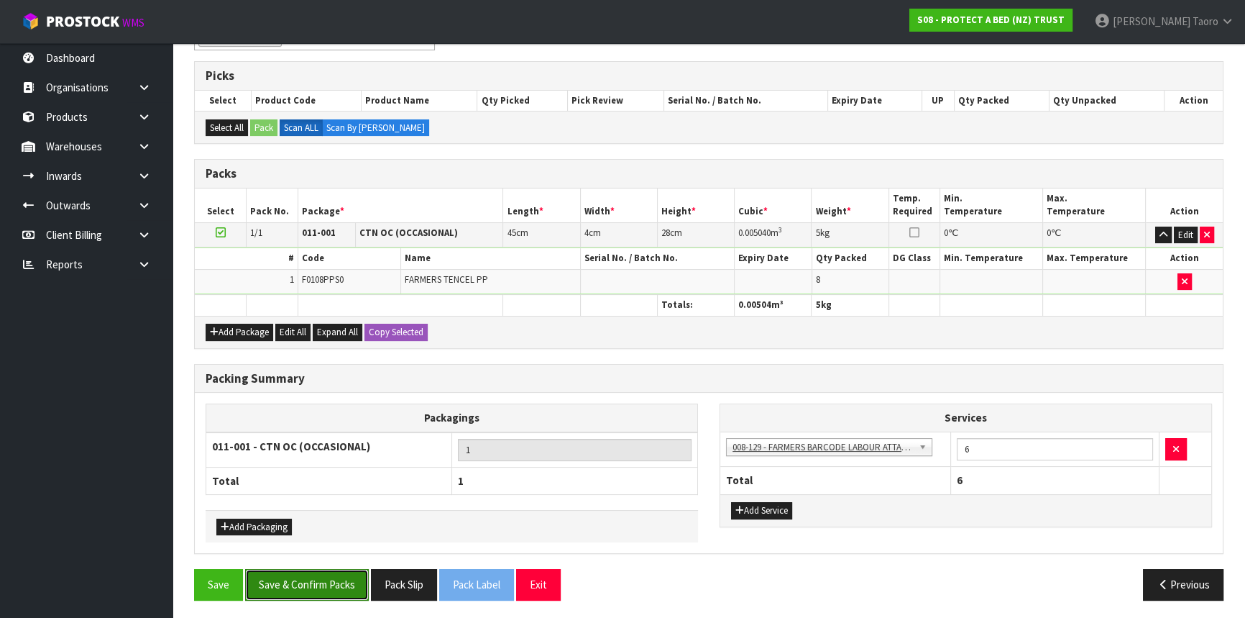
click at [326, 574] on button "Save & Confirm Packs" at bounding box center [307, 584] width 124 height 31
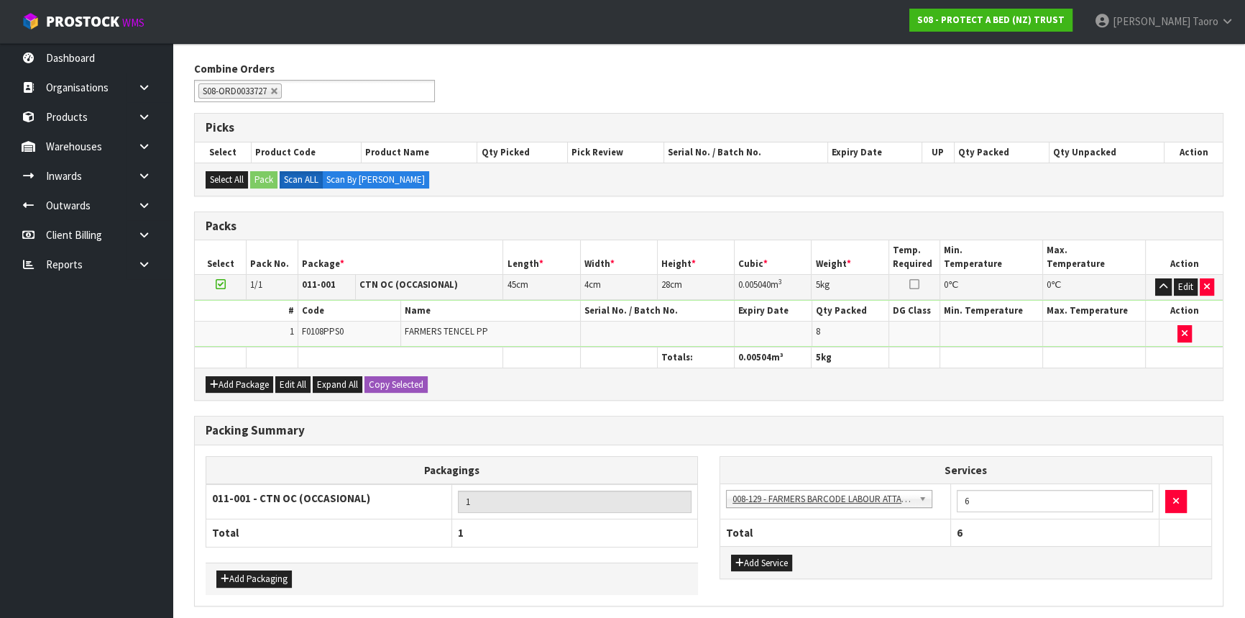
scroll to position [0, 0]
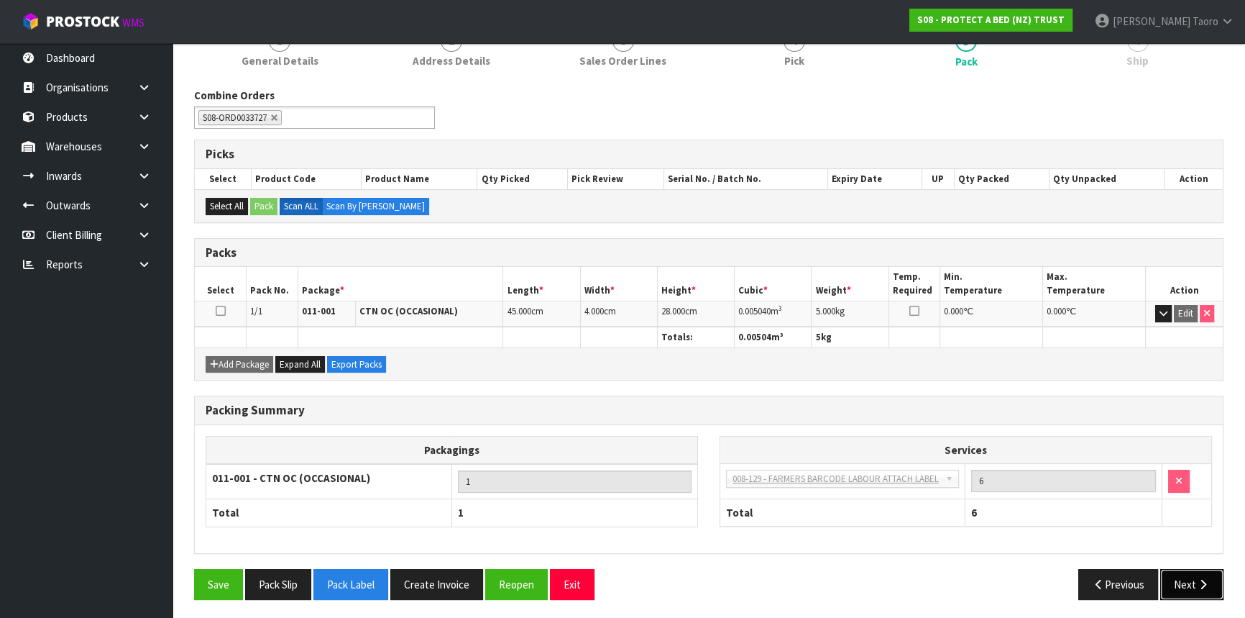
click at [1173, 585] on button "Next" at bounding box center [1191, 584] width 63 height 31
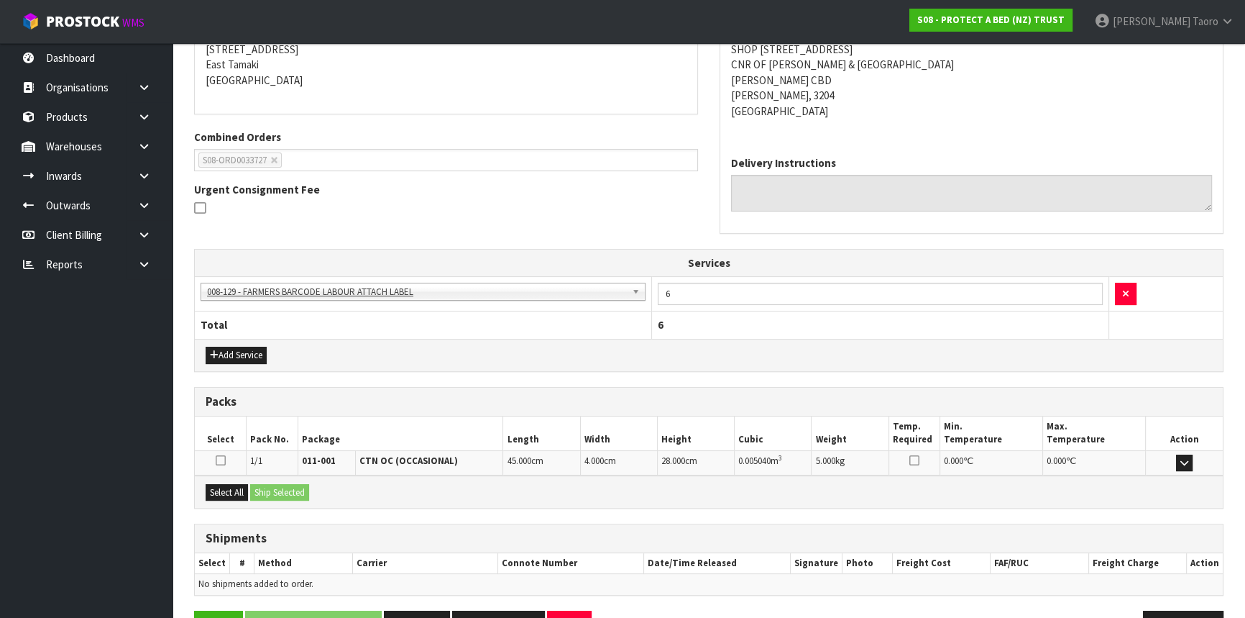
scroll to position [338, 0]
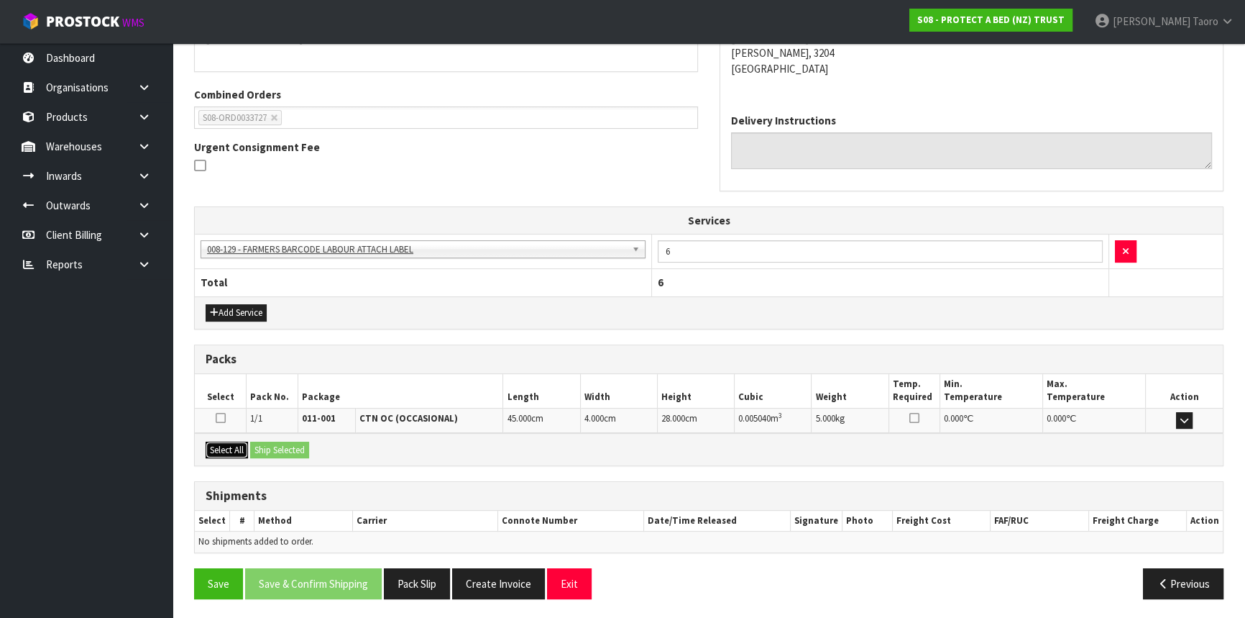
drag, startPoint x: 230, startPoint y: 444, endPoint x: 251, endPoint y: 445, distance: 20.9
click at [231, 445] on button "Select All" at bounding box center [227, 449] width 42 height 17
click at [265, 445] on button "Ship Selected" at bounding box center [279, 449] width 59 height 17
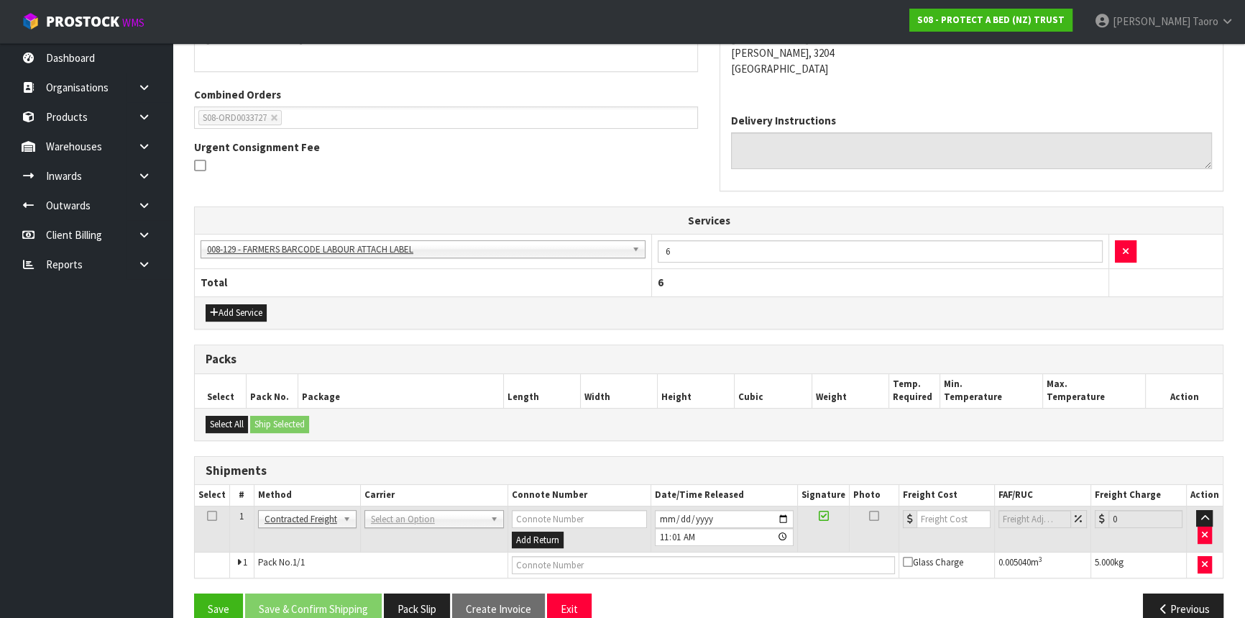
drag, startPoint x: 429, startPoint y: 510, endPoint x: 434, endPoint y: 539, distance: 29.9
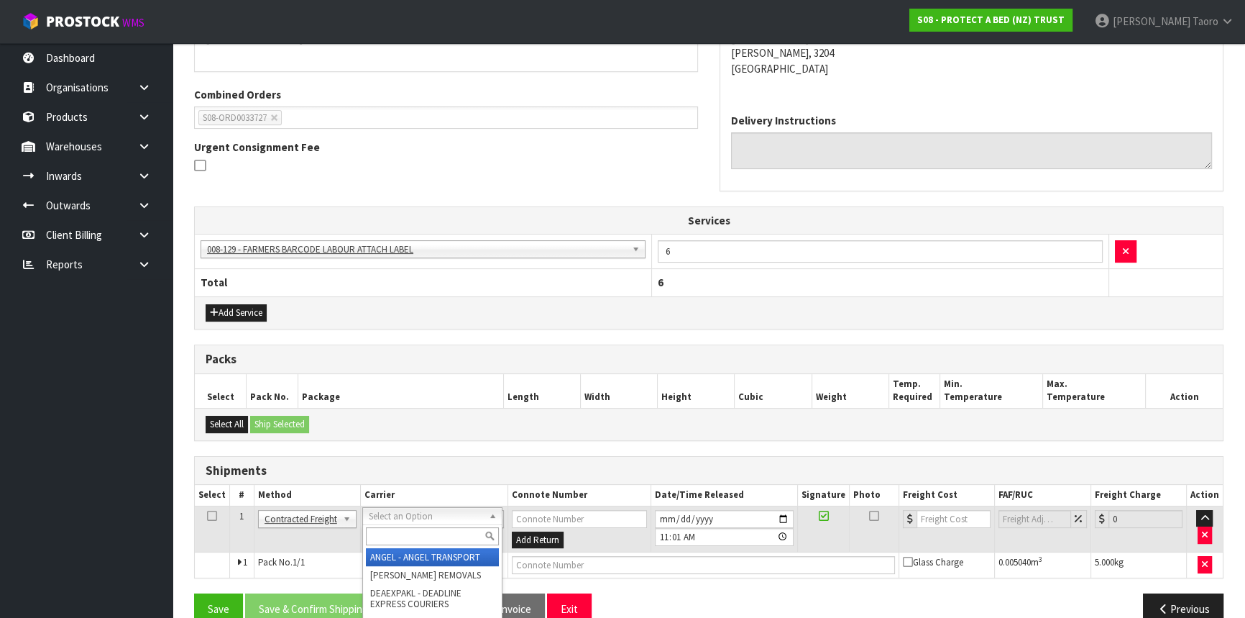
click at [436, 538] on input "text" at bounding box center [432, 536] width 133 height 18
type input "NZP"
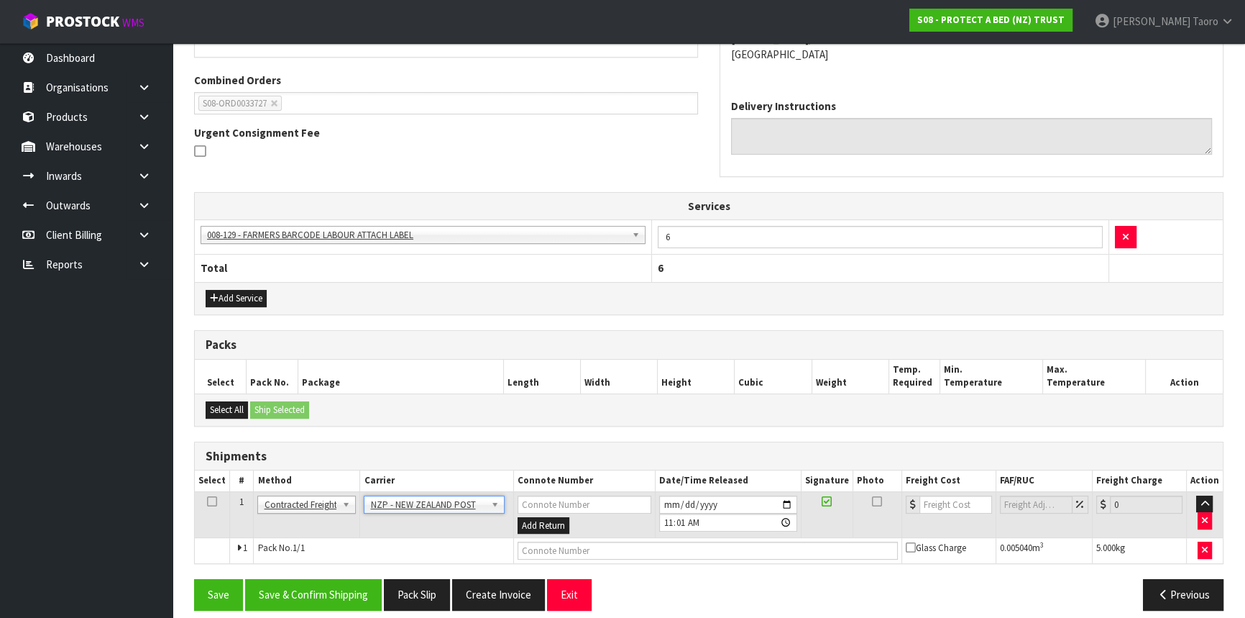
scroll to position [363, 0]
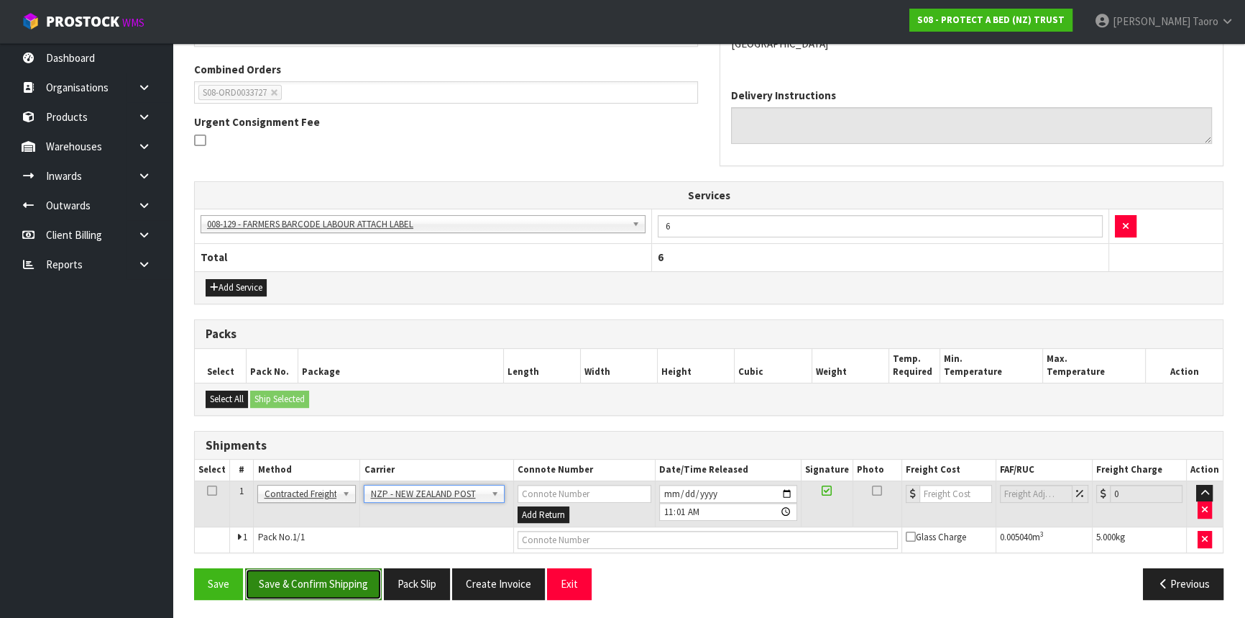
click at [354, 588] on button "Save & Confirm Shipping" at bounding box center [313, 583] width 137 height 31
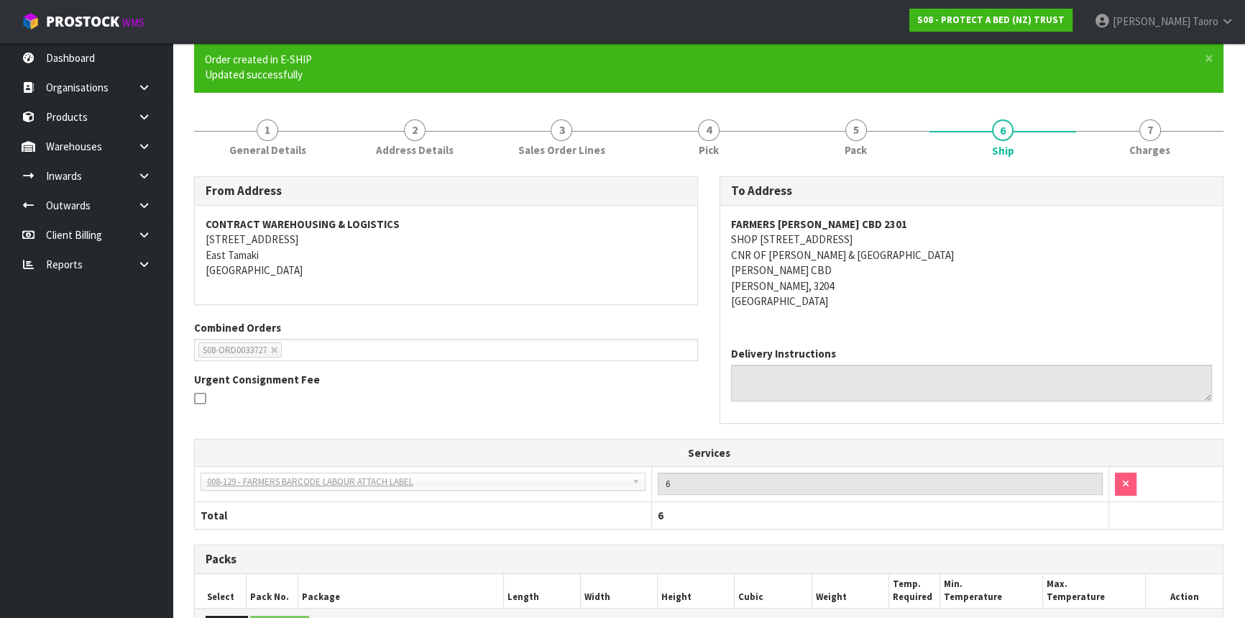
scroll to position [343, 0]
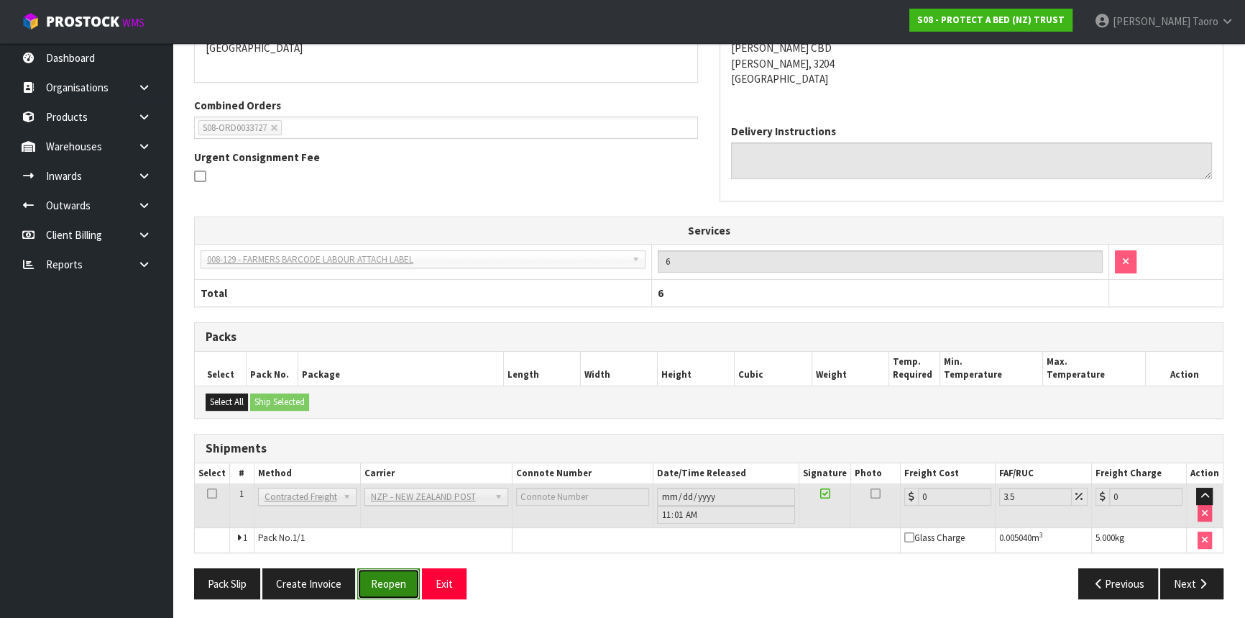
click at [388, 580] on button "Reopen" at bounding box center [388, 583] width 63 height 31
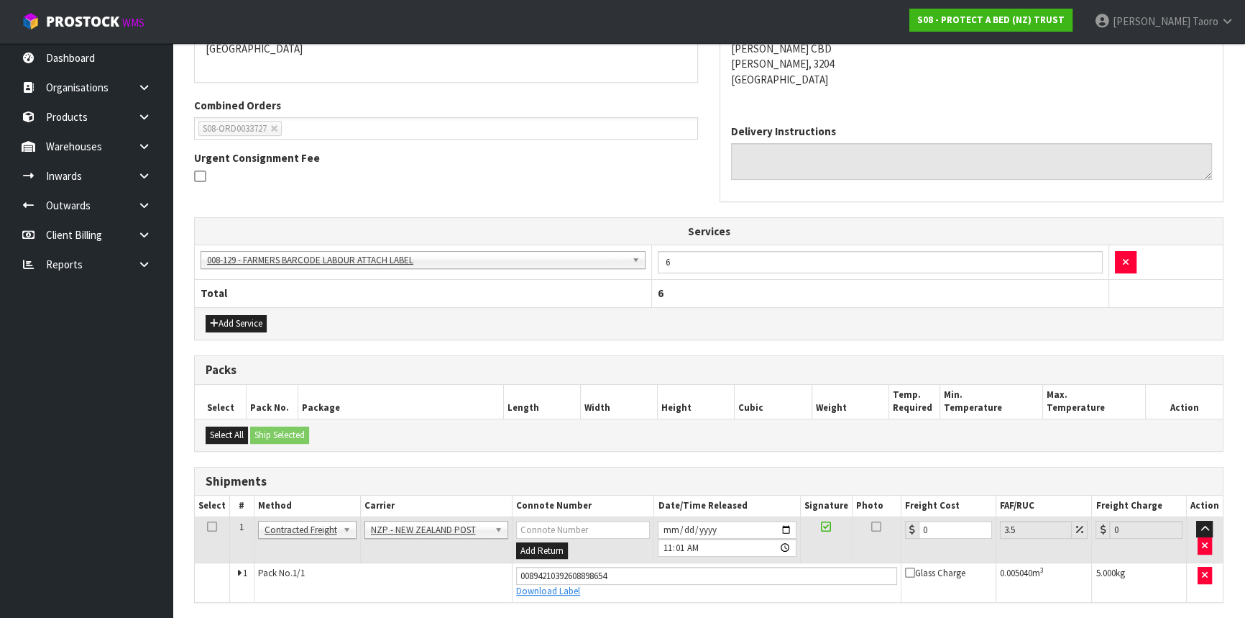
scroll to position [328, 0]
click at [938, 525] on input "0" at bounding box center [955, 529] width 73 height 18
type input "7"
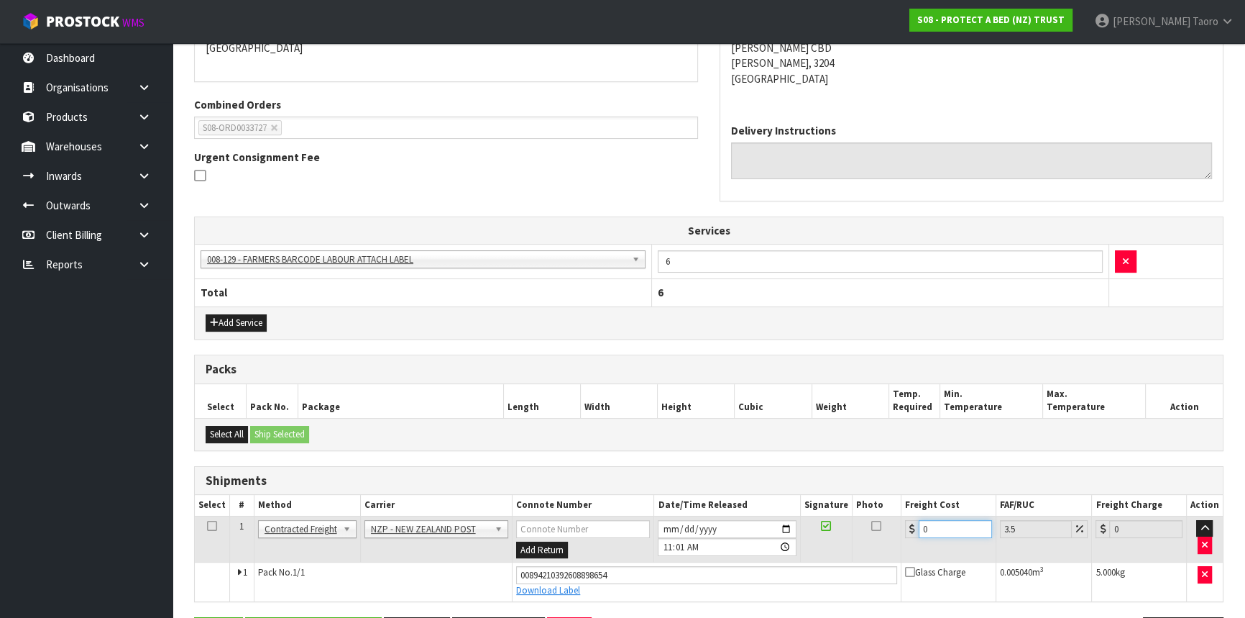
type input "7.24"
type input "7.3"
type input "7.56"
type input "7.31"
type input "7.57"
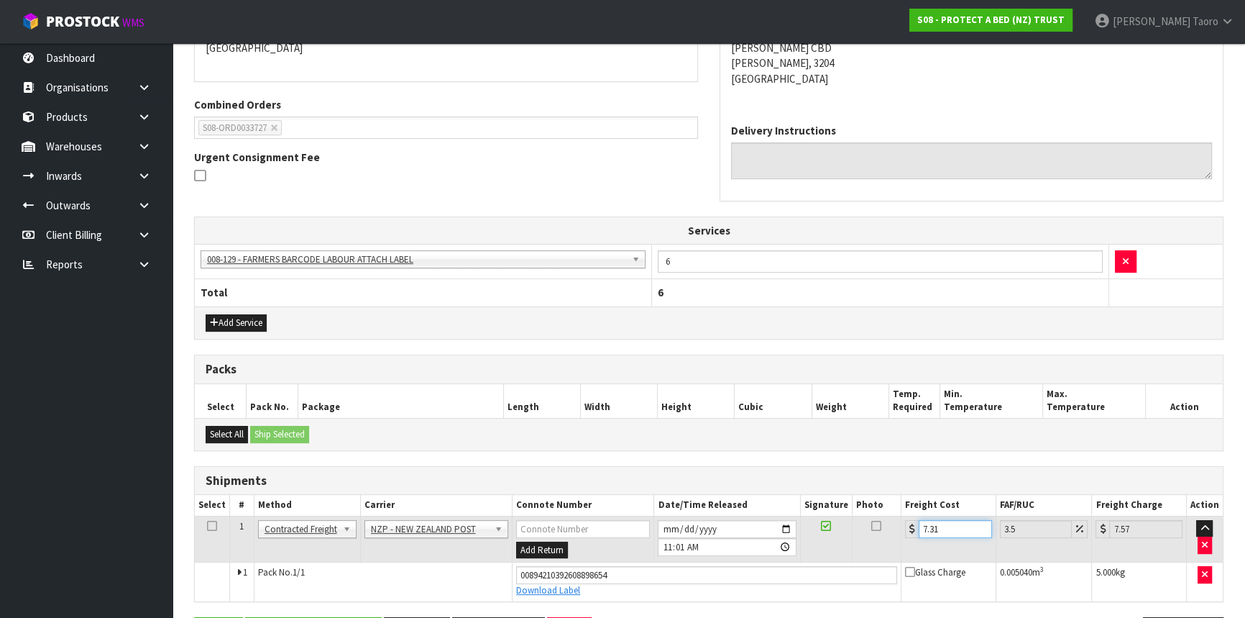
type input "7.31"
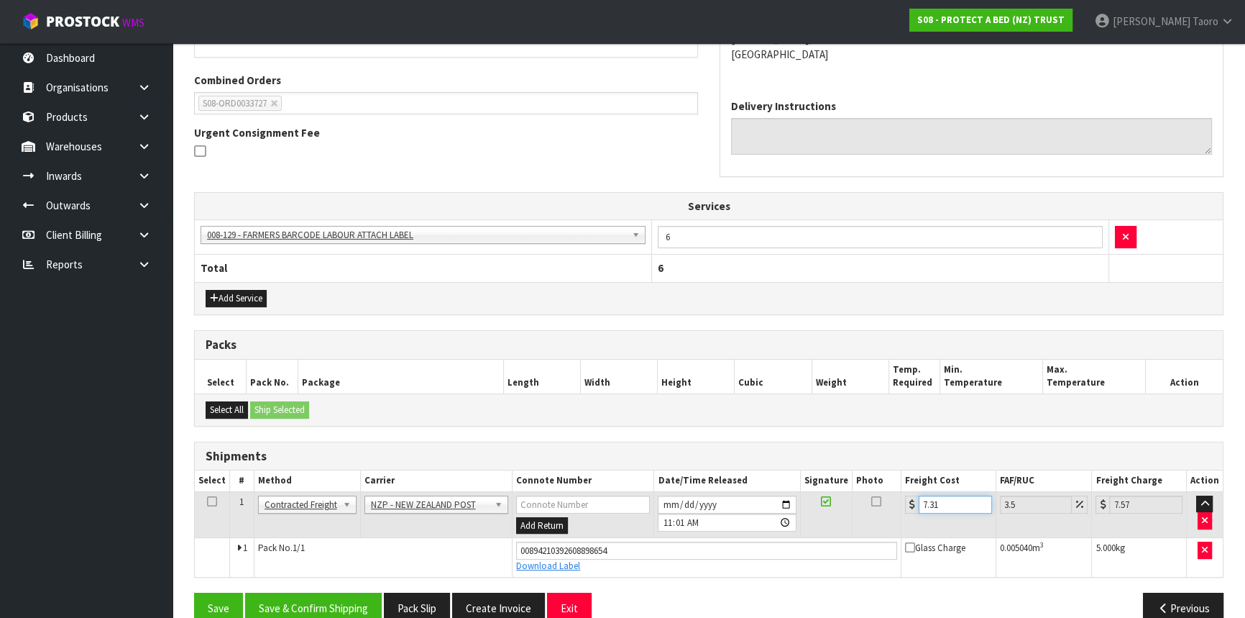
scroll to position [376, 0]
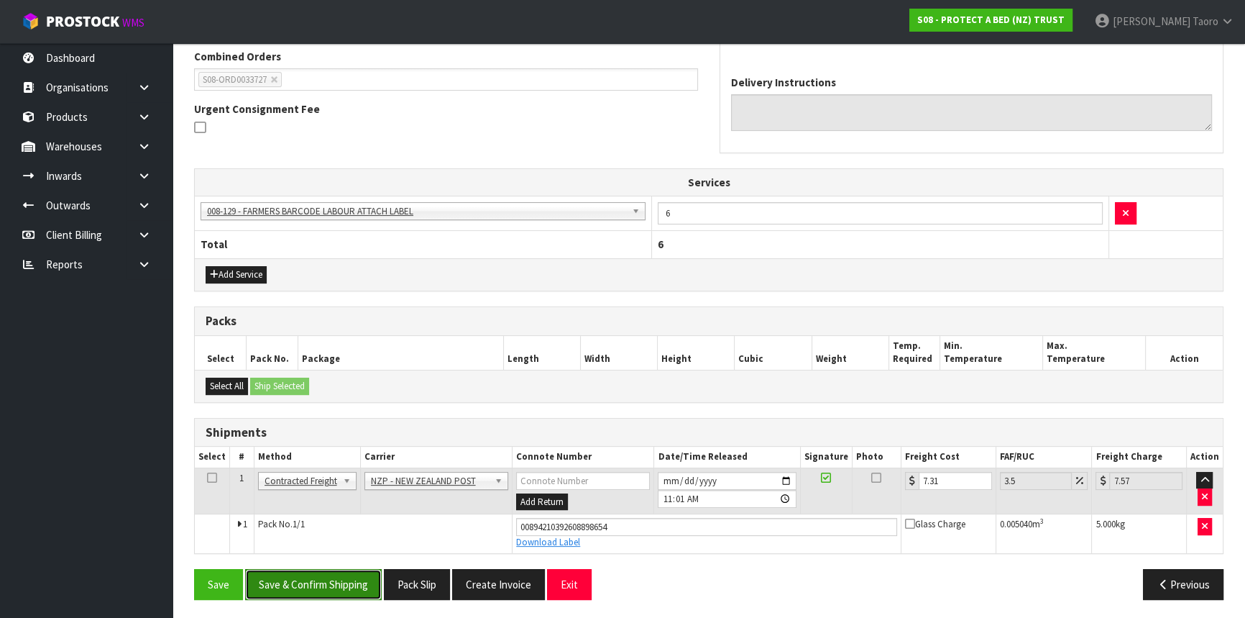
click at [336, 579] on button "Save & Confirm Shipping" at bounding box center [313, 584] width 137 height 31
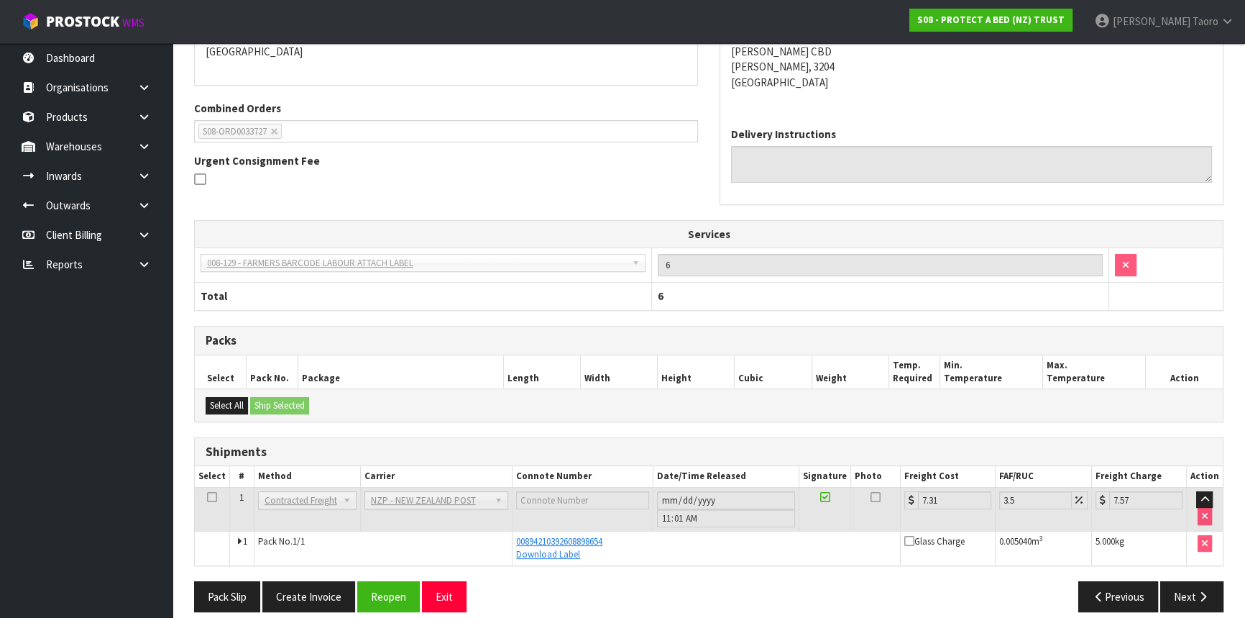
scroll to position [338, 0]
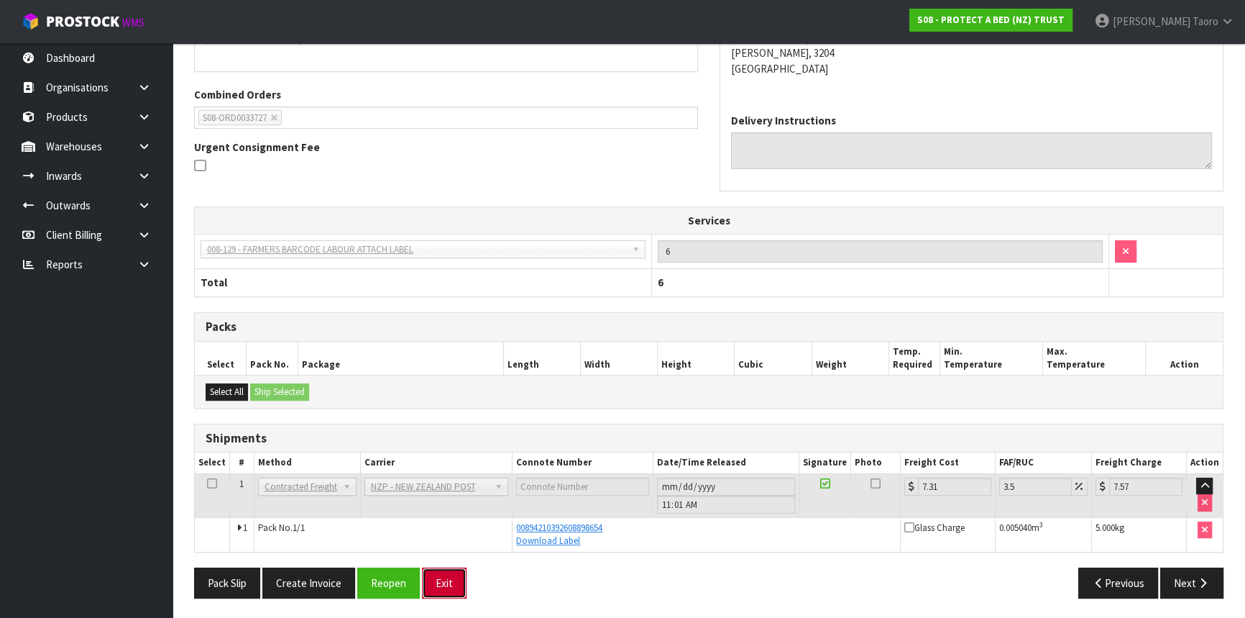
click at [440, 587] on button "Exit" at bounding box center [444, 582] width 45 height 31
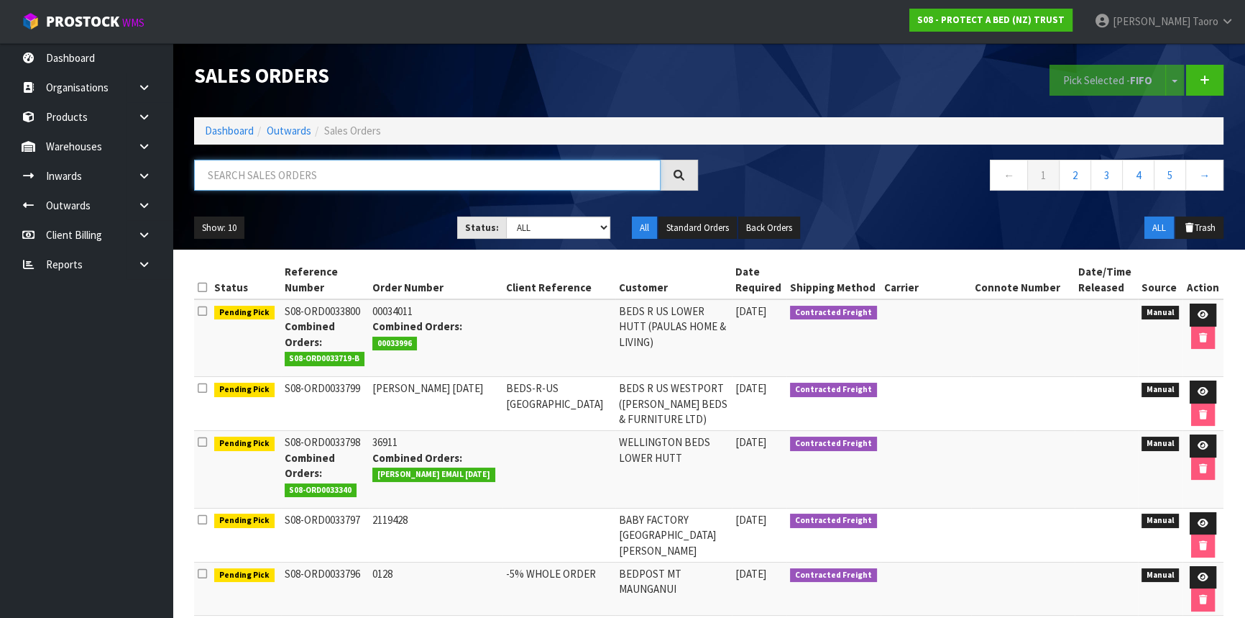
click at [359, 170] on input "text" at bounding box center [427, 175] width 467 height 31
type input "33695"
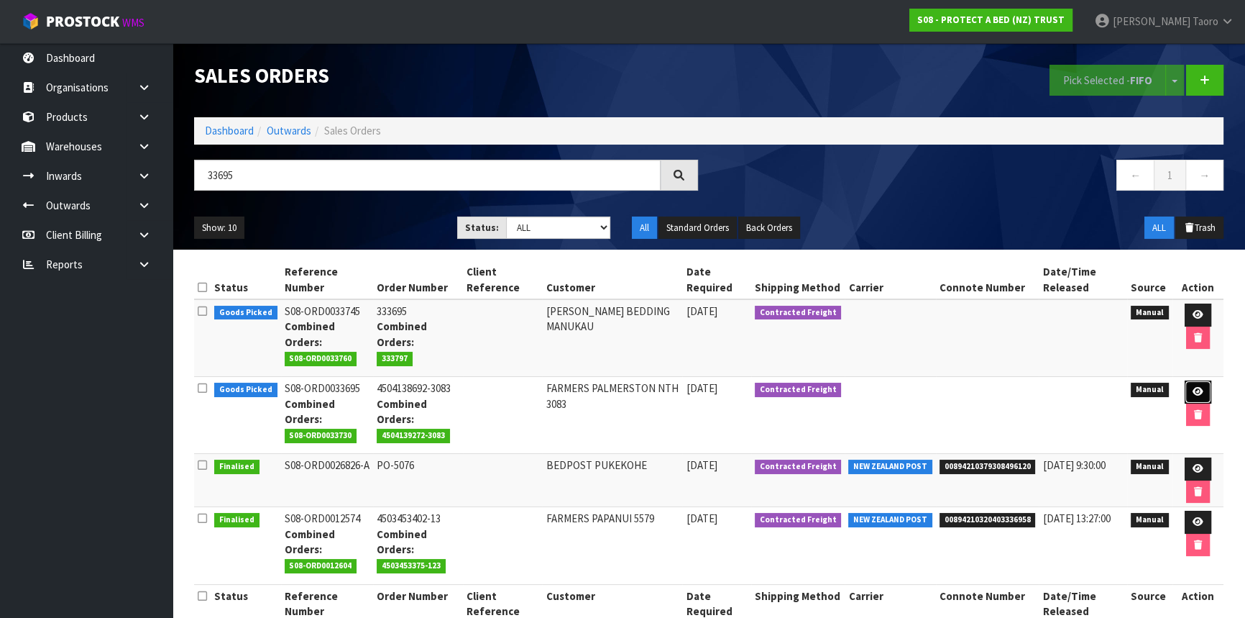
click at [1193, 393] on icon at bounding box center [1198, 391] width 11 height 9
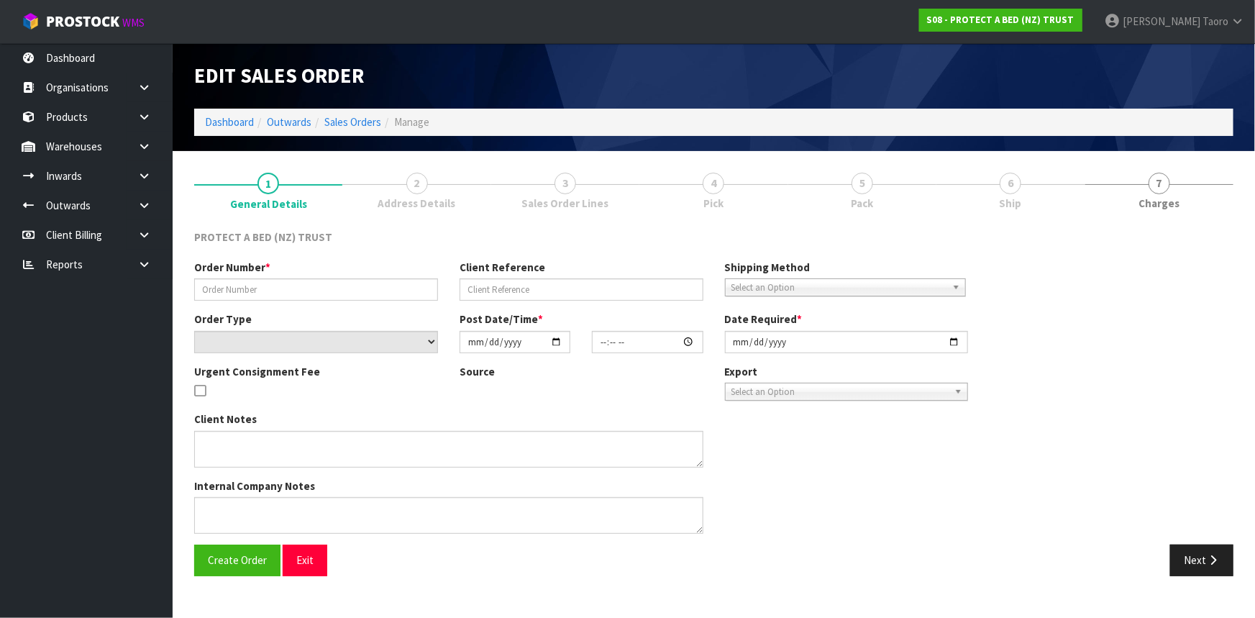
type input "4504138692-3083"
select select "number:0"
type input "2025-10-06"
type input "08:40:00.000"
type input "2025-10-06"
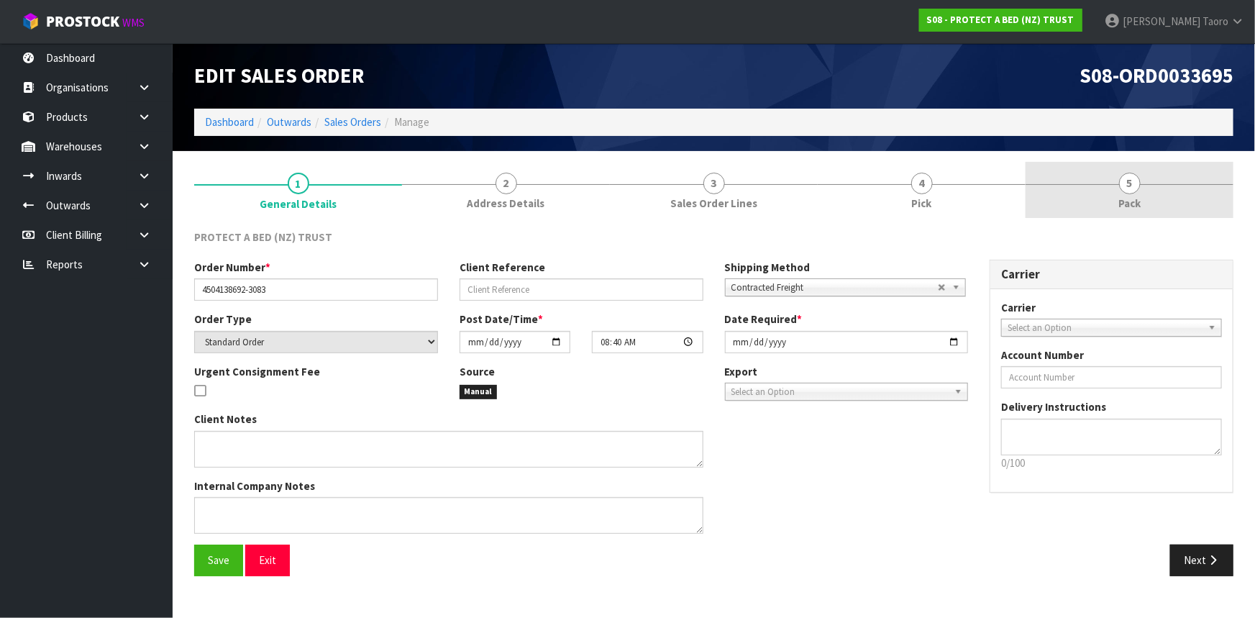
click at [1110, 206] on link "5 Pack" at bounding box center [1129, 190] width 208 height 57
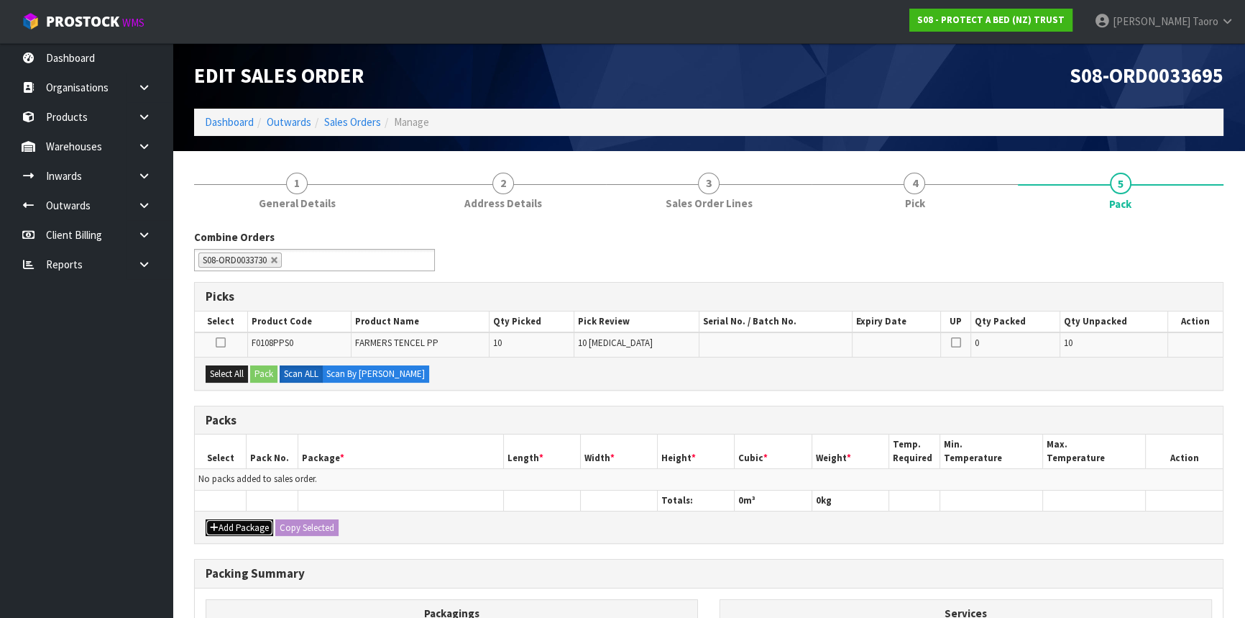
click at [247, 523] on button "Add Package" at bounding box center [240, 527] width 68 height 17
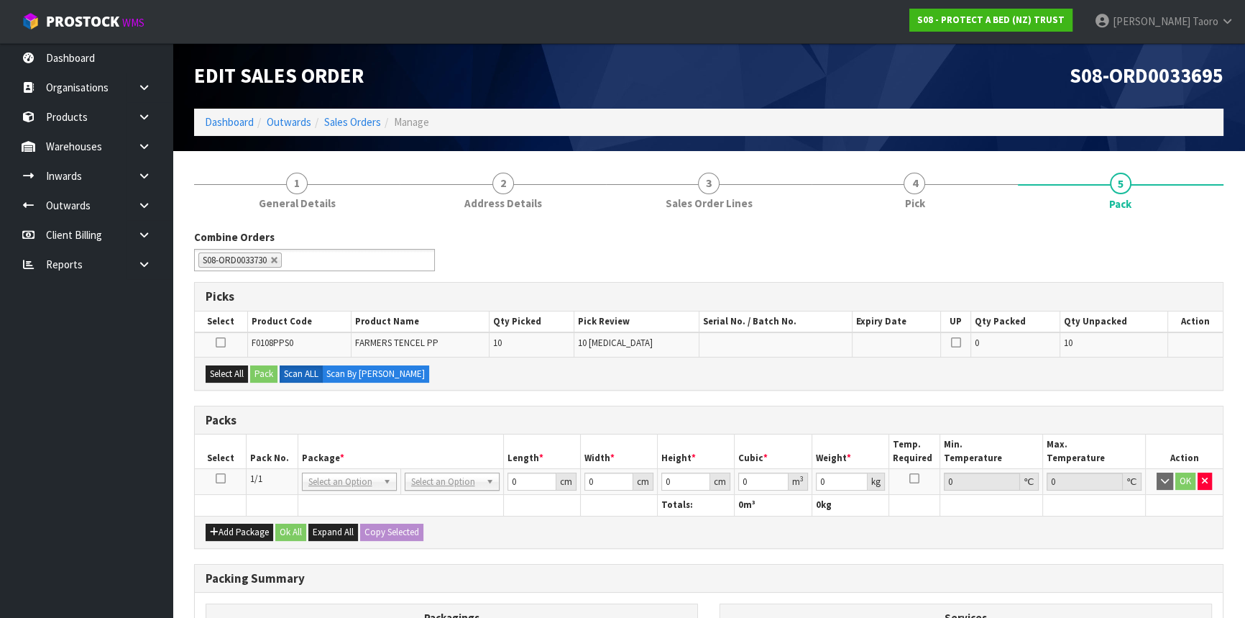
drag, startPoint x: 223, startPoint y: 478, endPoint x: 258, endPoint y: 466, distance: 37.3
click at [223, 478] on icon at bounding box center [221, 478] width 10 height 1
click at [268, 458] on th "Pack No." at bounding box center [273, 451] width 52 height 34
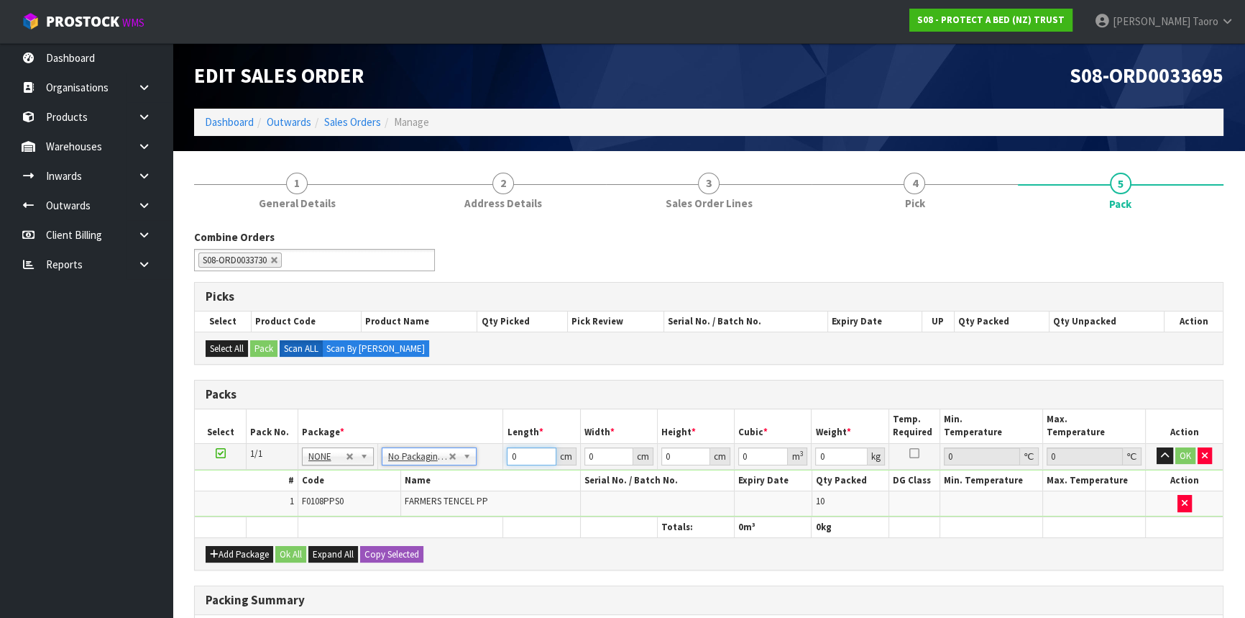
click at [526, 458] on input "0" at bounding box center [531, 456] width 49 height 18
click at [526, 457] on input "0" at bounding box center [531, 456] width 49 height 18
type input "60"
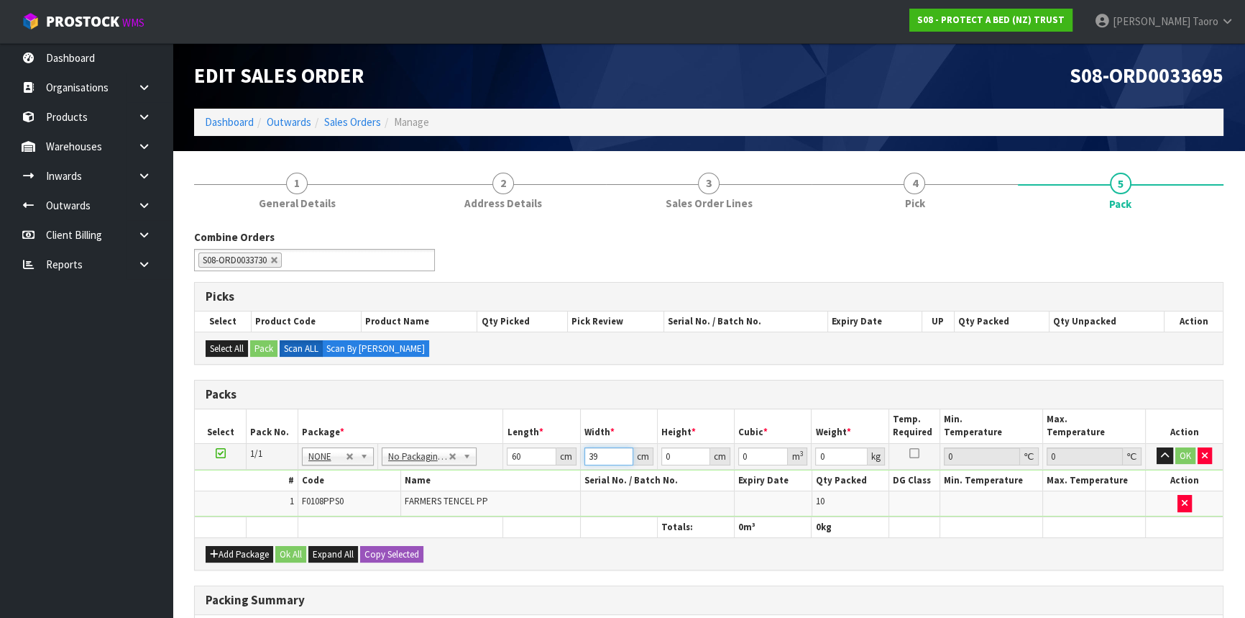
type input "39"
type input "2"
type input "0.00468"
click at [690, 454] on input "2" at bounding box center [685, 456] width 49 height 18
type input "25"
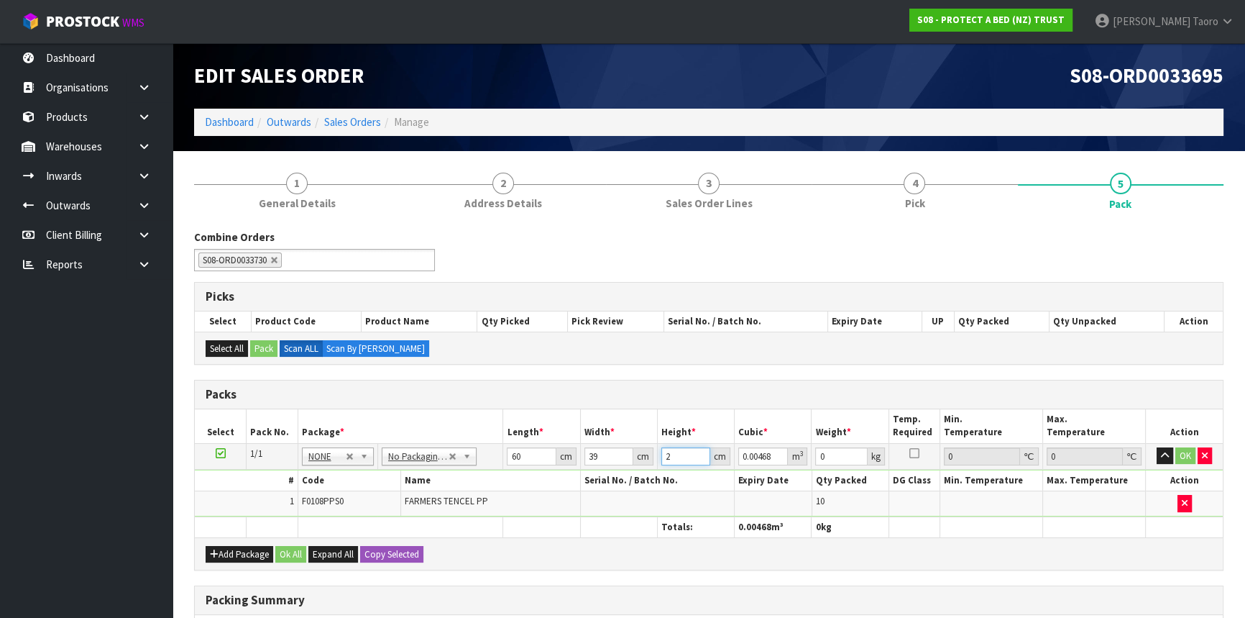
type input "0.0585"
type input "25"
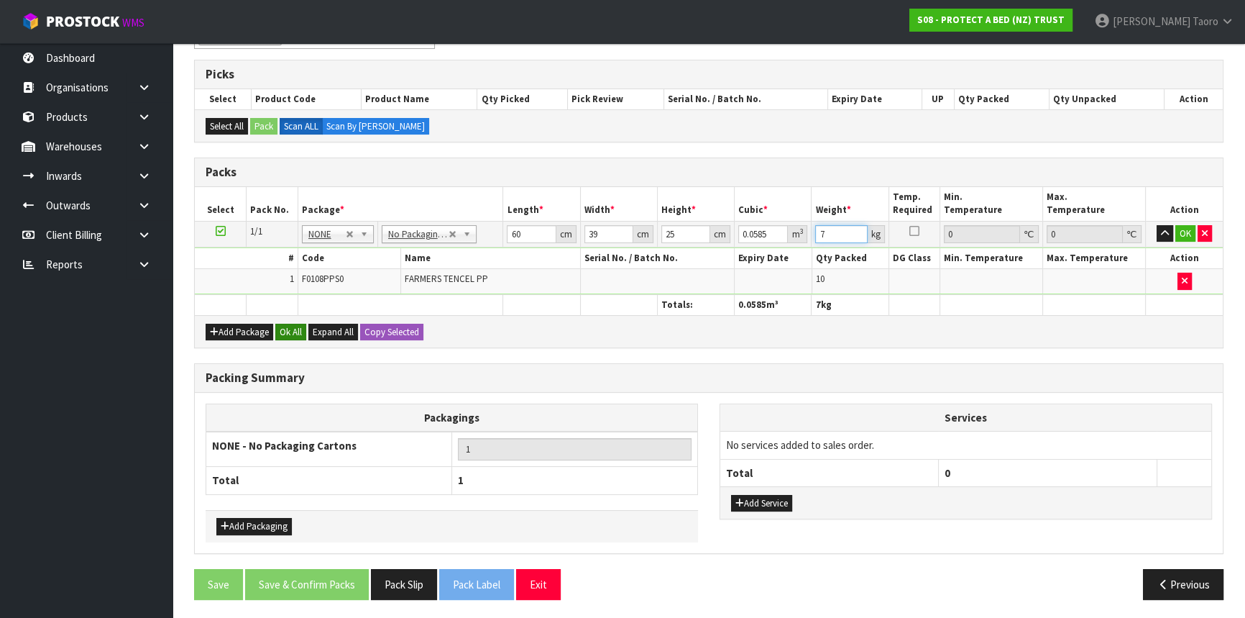
type input "7"
click at [291, 334] on button "Ok All" at bounding box center [290, 332] width 31 height 17
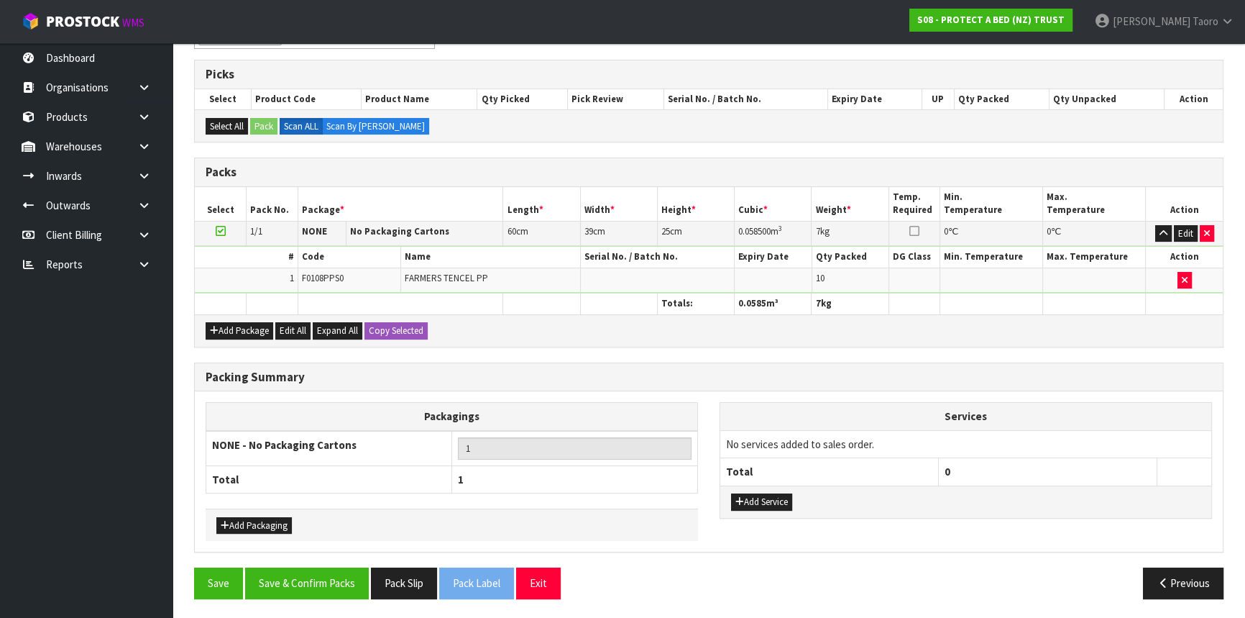
scroll to position [221, 0]
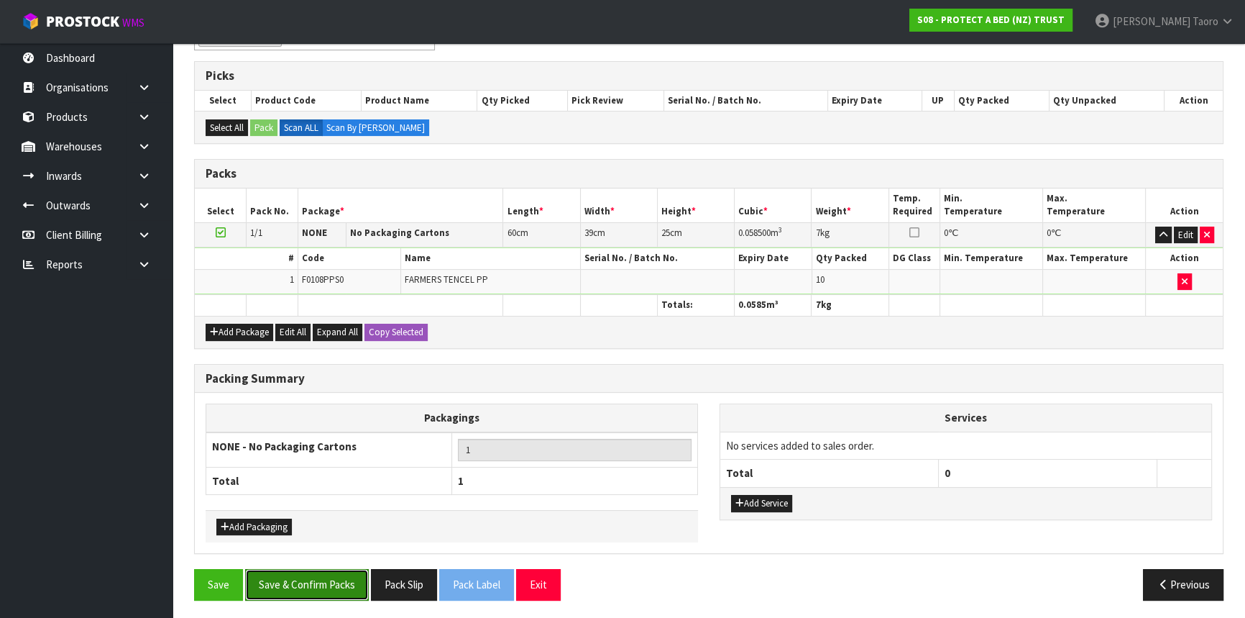
click at [330, 574] on button "Save & Confirm Packs" at bounding box center [307, 584] width 124 height 31
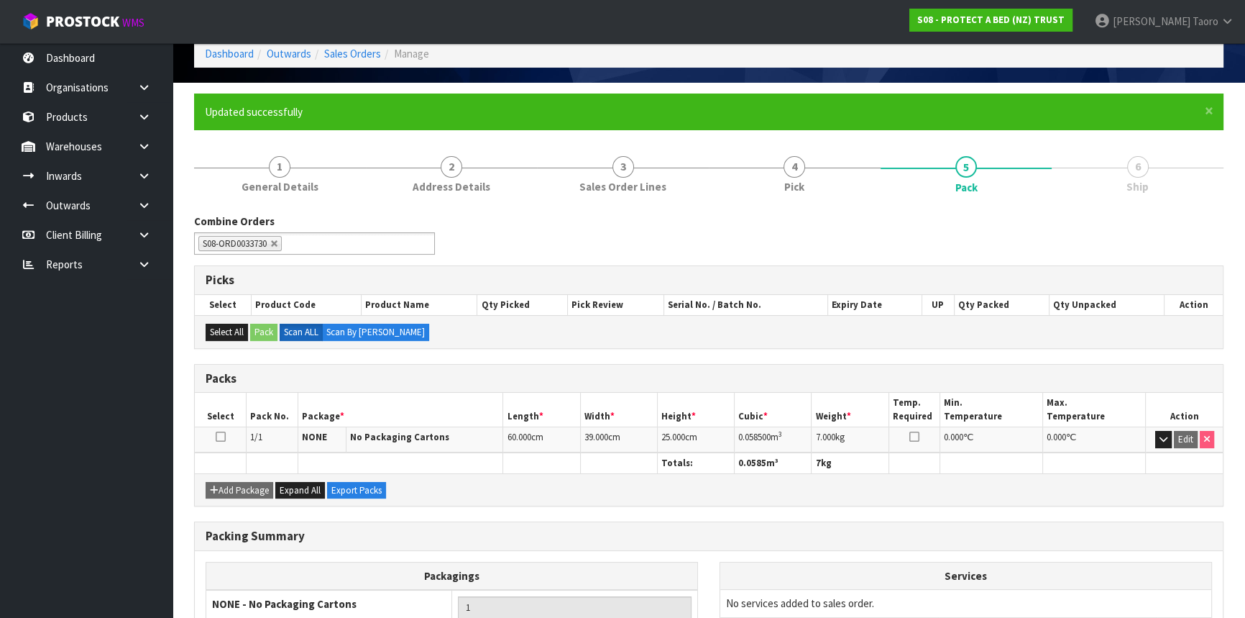
scroll to position [194, 0]
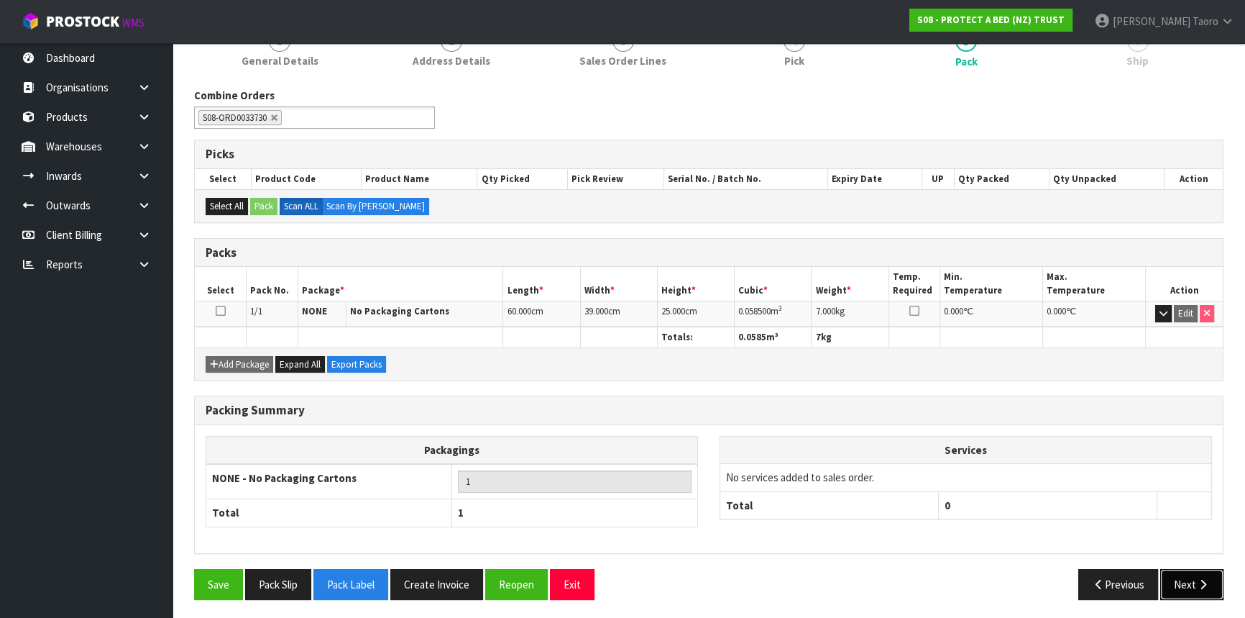
click at [1213, 581] on button "Next" at bounding box center [1191, 584] width 63 height 31
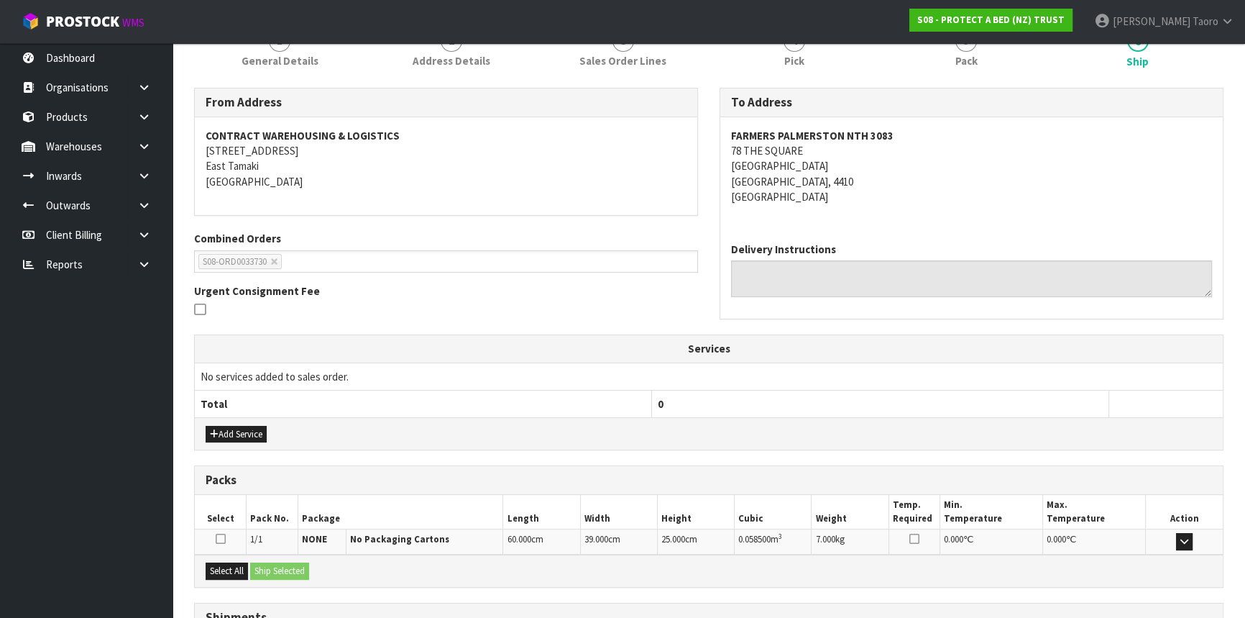
scroll to position [316, 0]
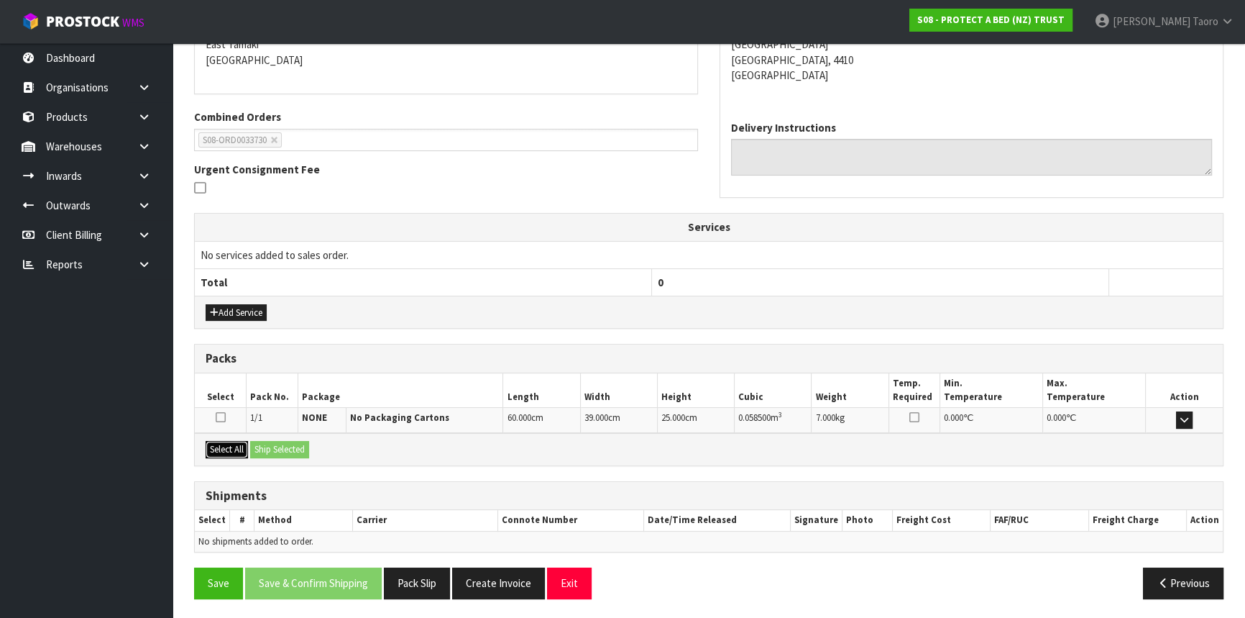
click at [225, 447] on button "Select All" at bounding box center [227, 449] width 42 height 17
drag, startPoint x: 260, startPoint y: 445, endPoint x: 362, endPoint y: 494, distance: 113.2
click at [261, 445] on button "Ship Selected" at bounding box center [279, 449] width 59 height 17
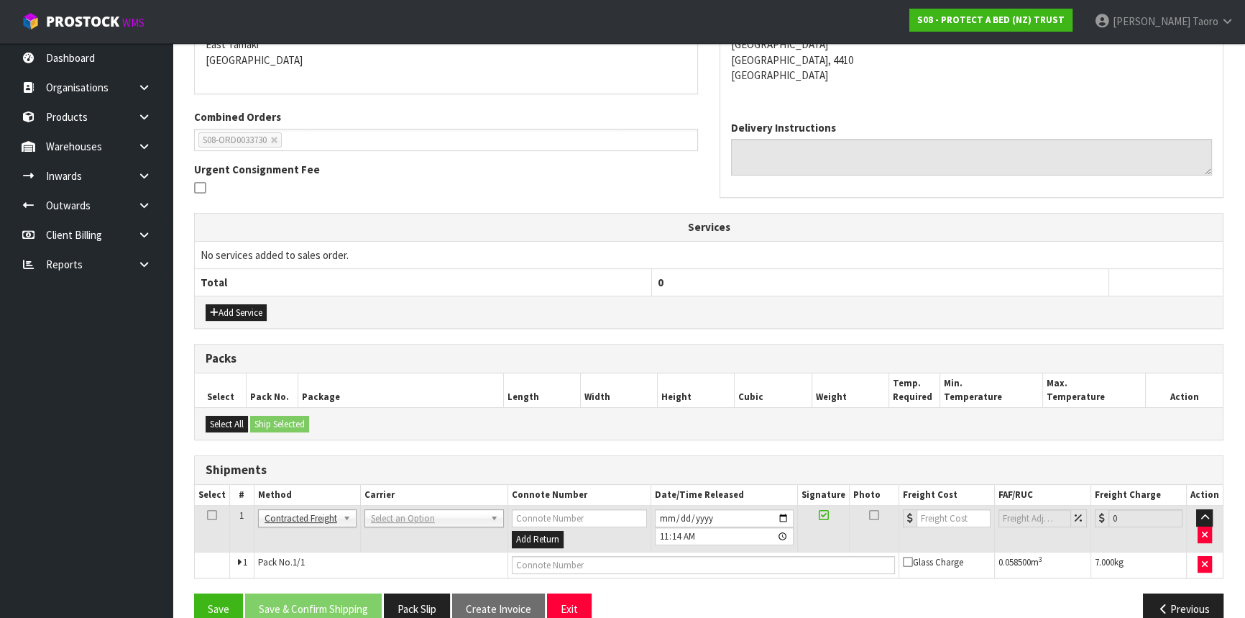
drag, startPoint x: 395, startPoint y: 516, endPoint x: 408, endPoint y: 540, distance: 26.7
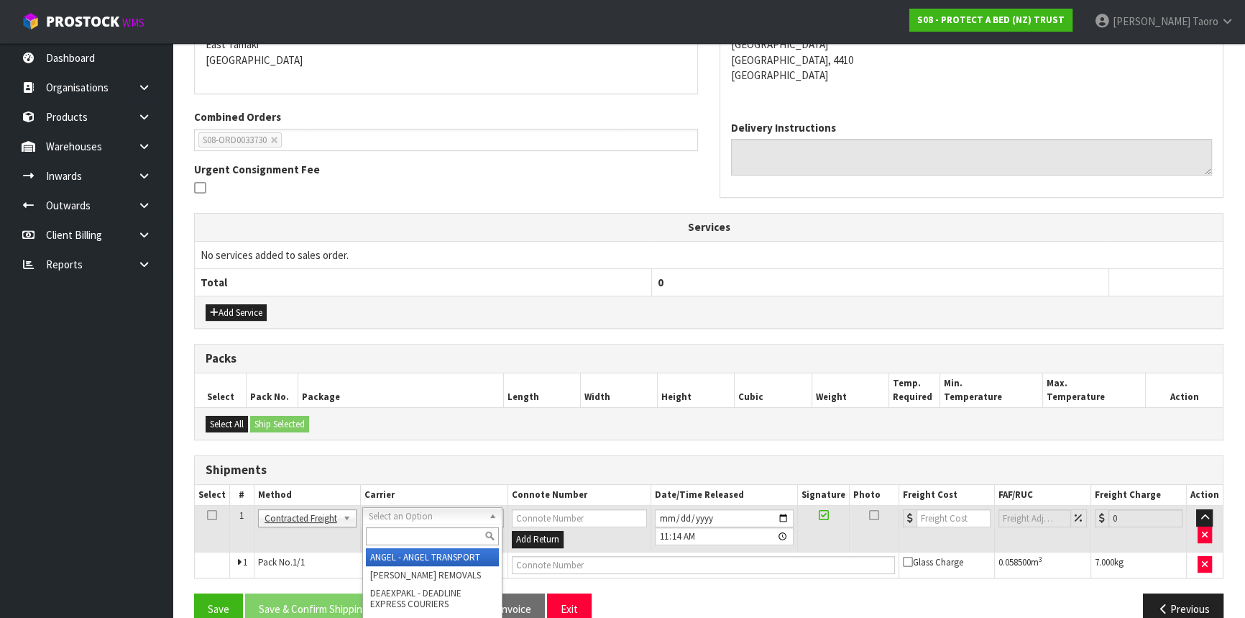
click at [408, 540] on input "text" at bounding box center [432, 536] width 133 height 18
type input "NZP"
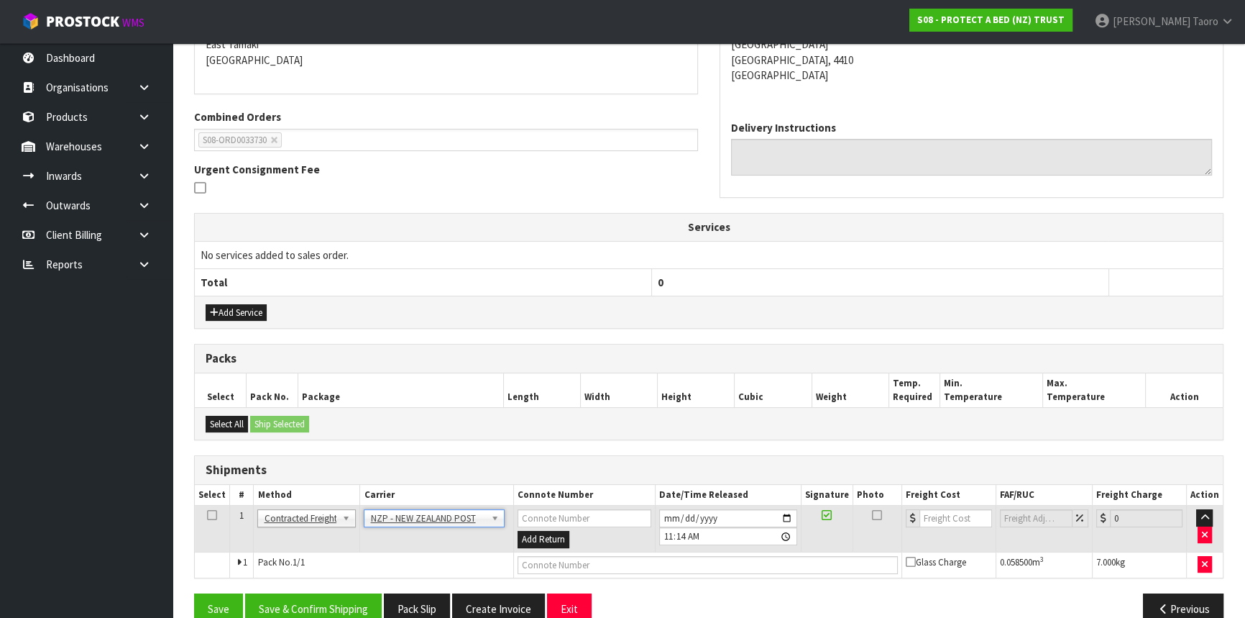
click at [815, 280] on th "0" at bounding box center [880, 281] width 457 height 27
click at [774, 558] on input "text" at bounding box center [708, 565] width 380 height 18
type input "00894210392608907325"
click at [194, 593] on button "Save" at bounding box center [218, 608] width 49 height 31
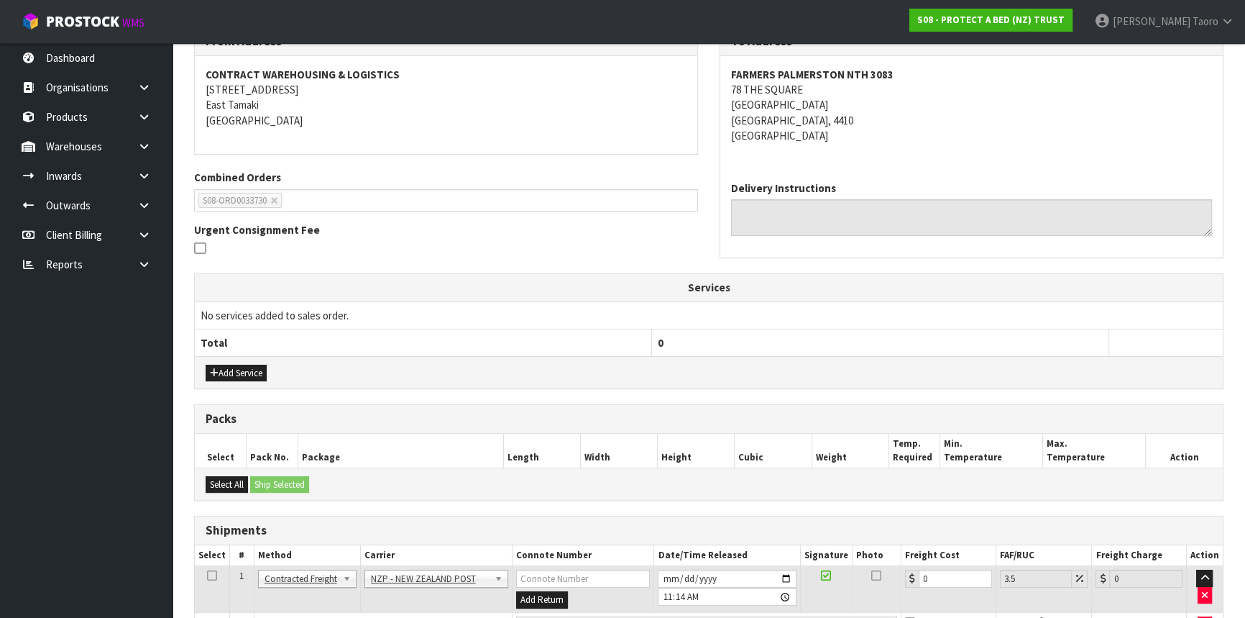
scroll to position [341, 0]
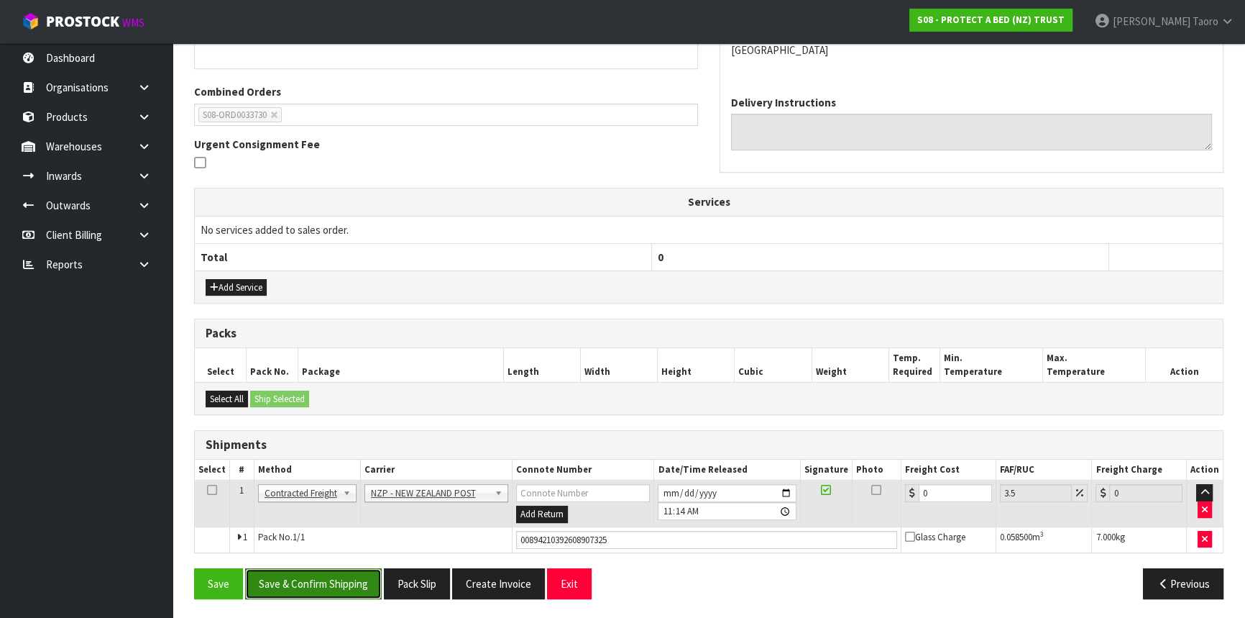
click at [352, 572] on button "Save & Confirm Shipping" at bounding box center [313, 583] width 137 height 31
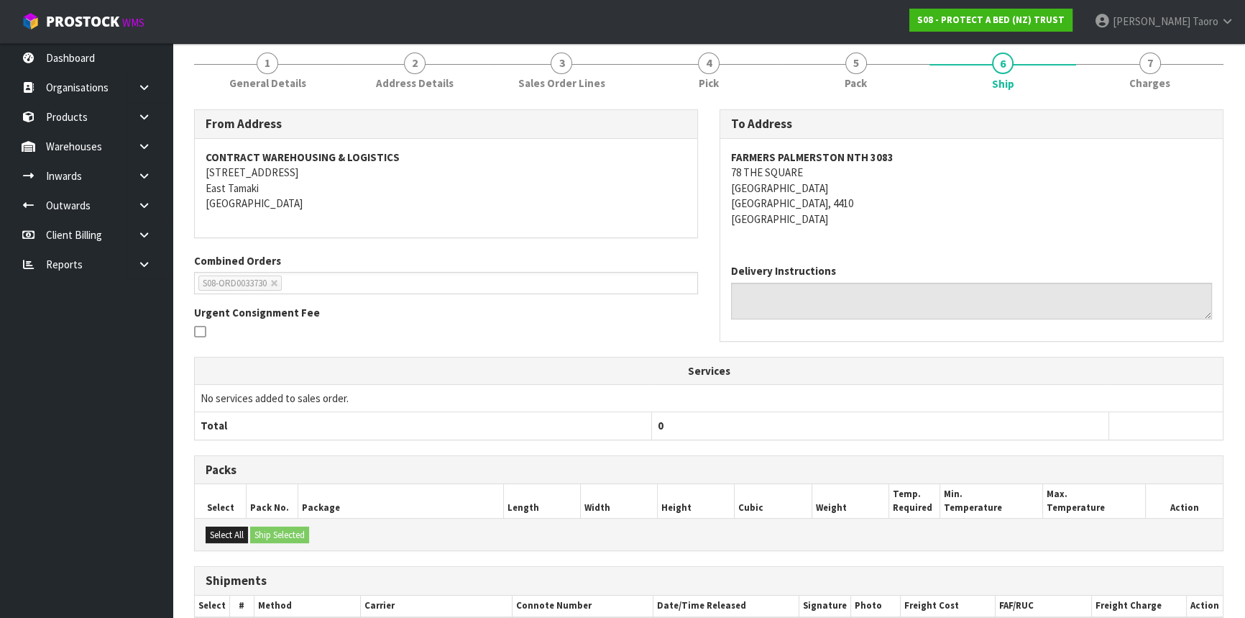
scroll to position [321, 0]
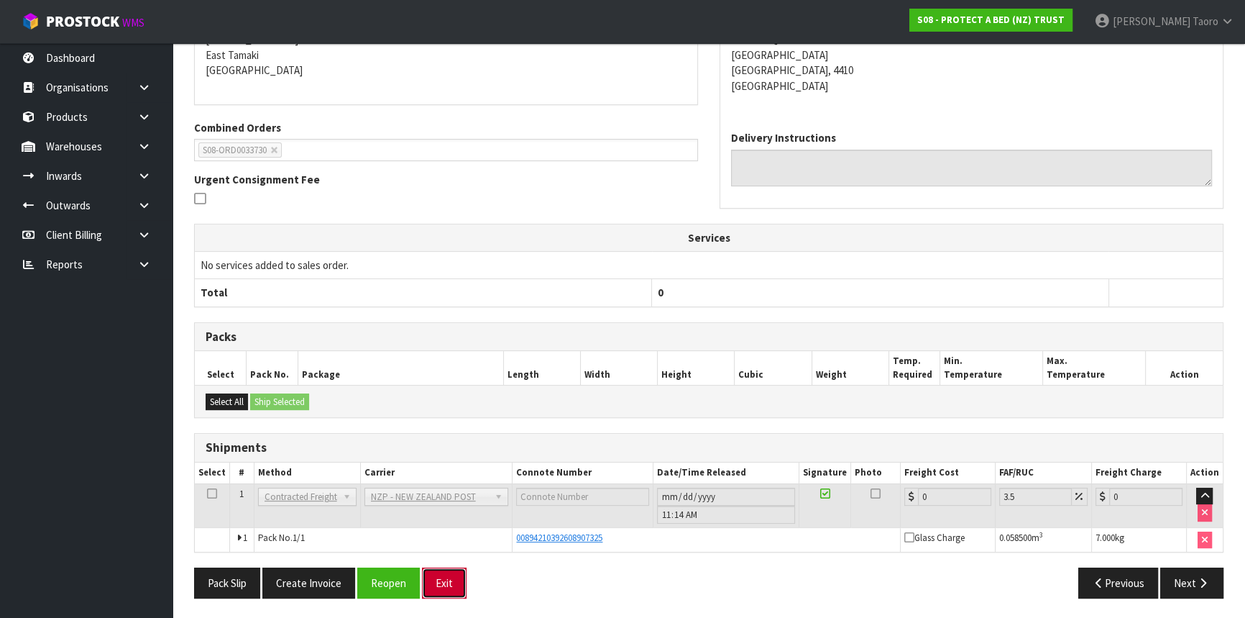
click at [441, 578] on button "Exit" at bounding box center [444, 582] width 45 height 31
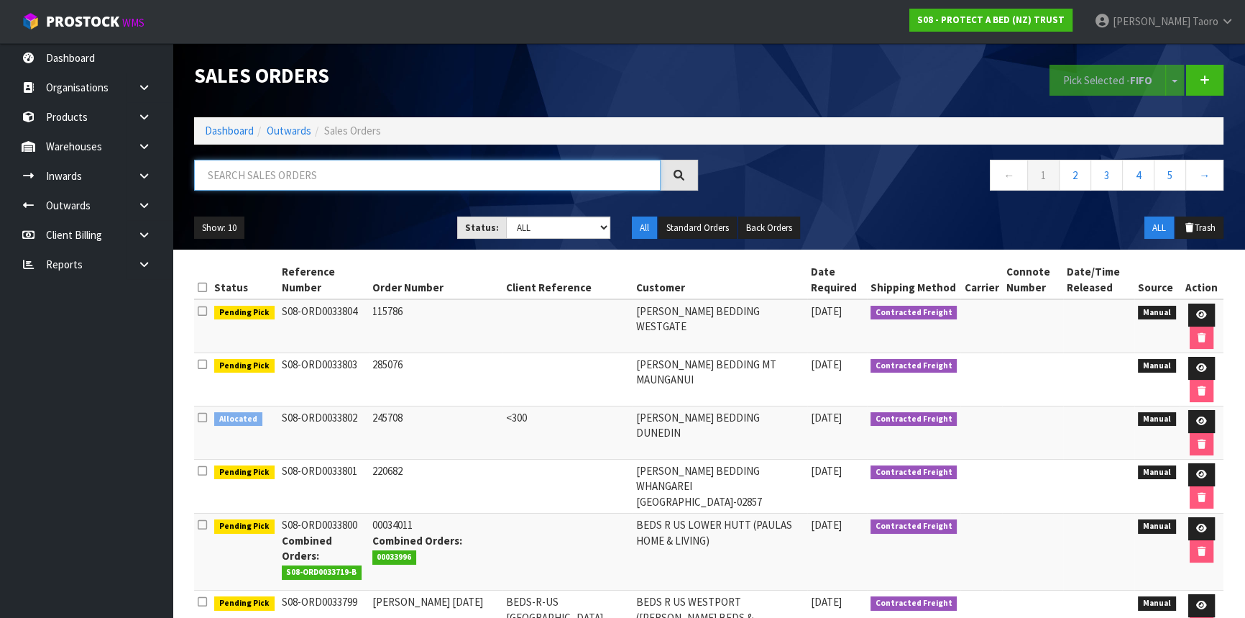
click at [290, 186] on input "text" at bounding box center [427, 175] width 467 height 31
type input "33723"
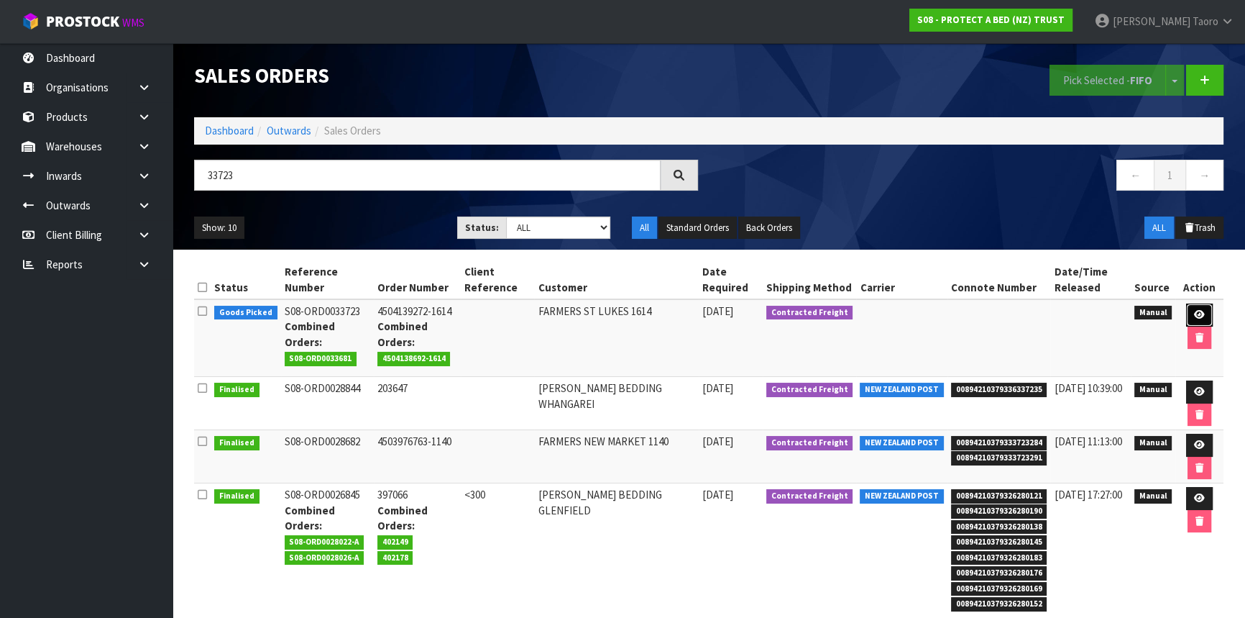
click at [1198, 312] on icon at bounding box center [1199, 314] width 11 height 9
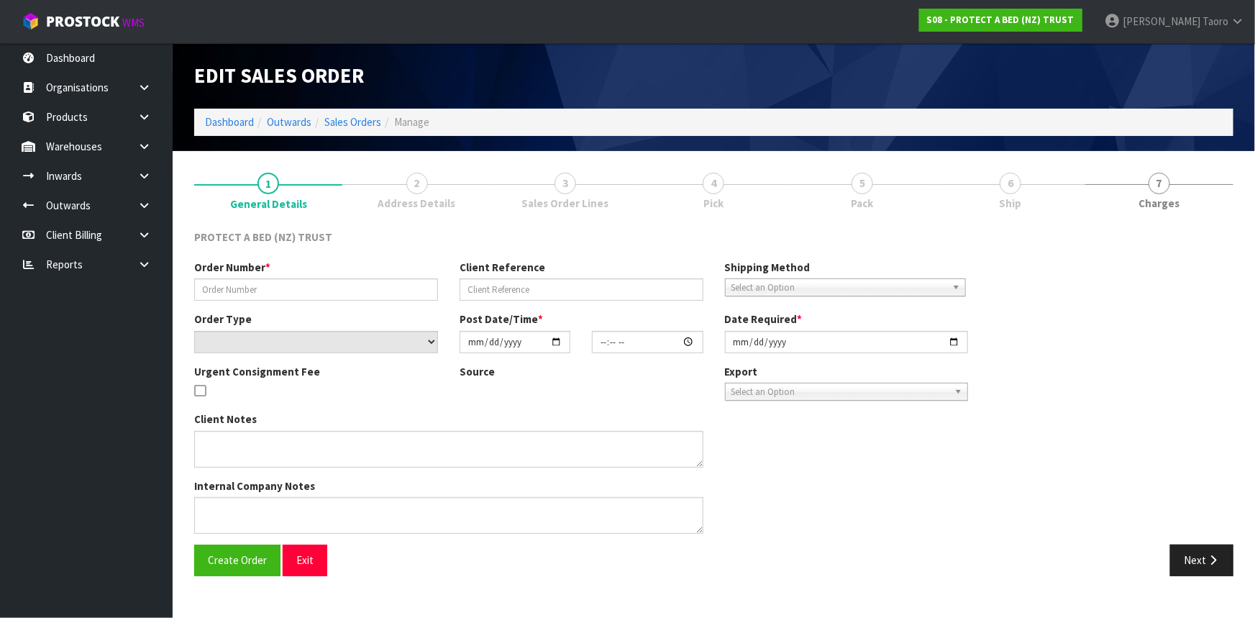
type input "4504139272-1614"
select select "number:0"
type input "2025-10-06"
type input "10:12:00.000"
type input "2025-10-06"
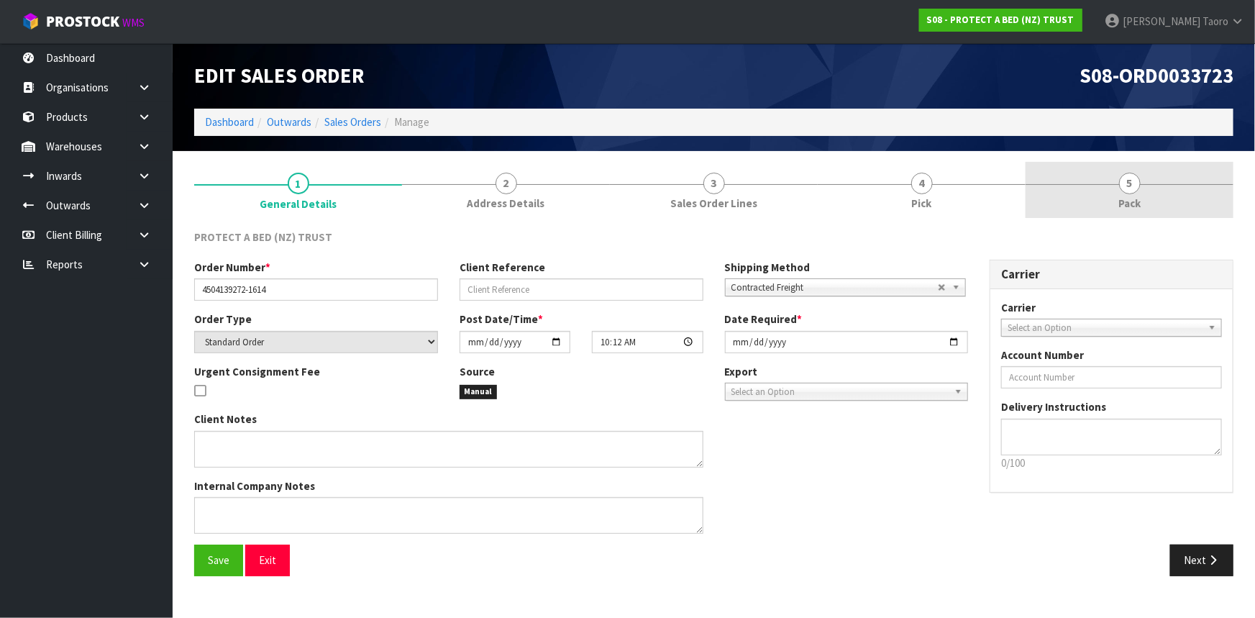
click at [1124, 206] on span "Pack" at bounding box center [1129, 203] width 22 height 15
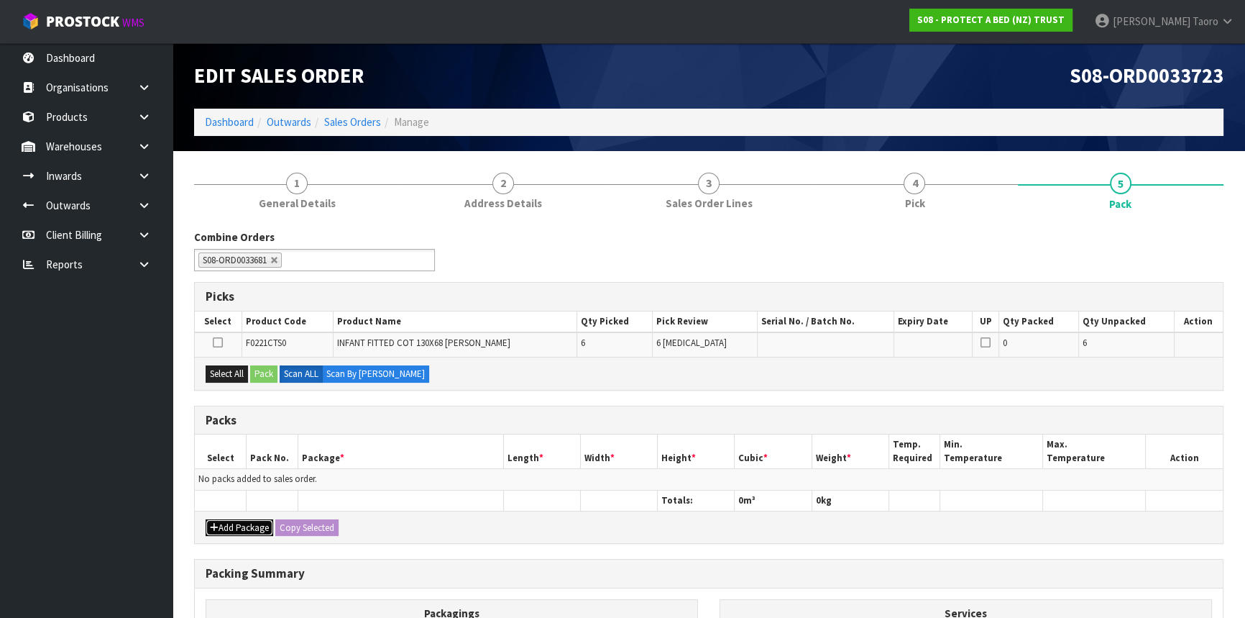
click at [235, 531] on button "Add Package" at bounding box center [240, 527] width 68 height 17
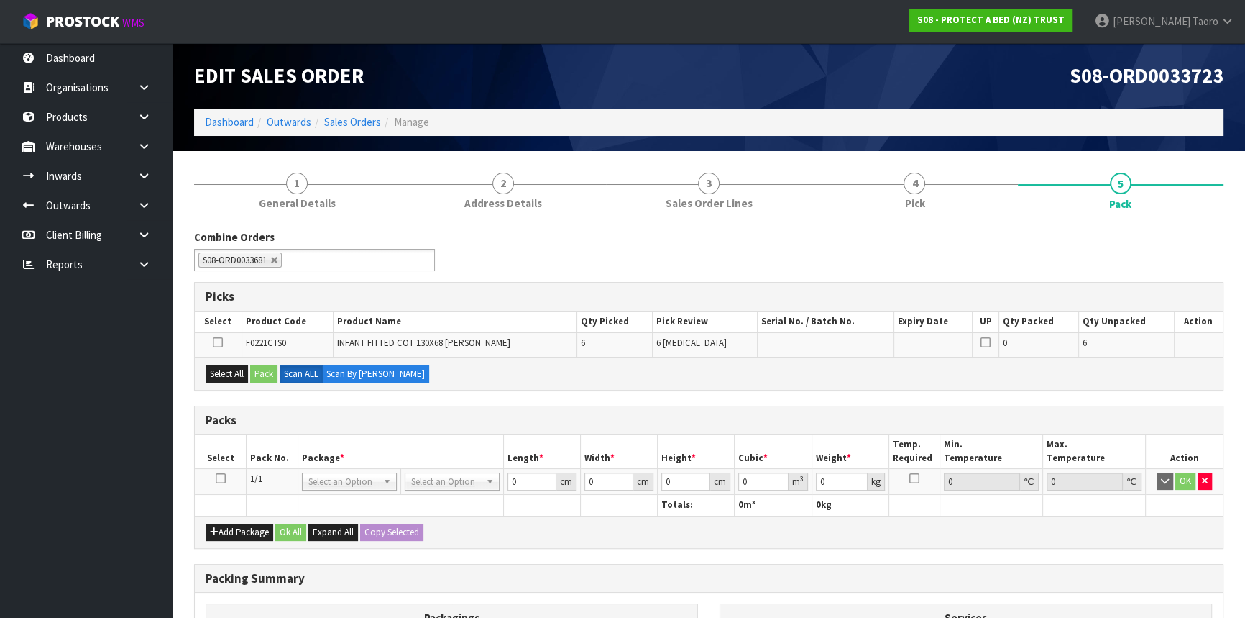
click at [219, 479] on icon at bounding box center [221, 478] width 10 height 1
click at [524, 95] on div "Edit Sales Order" at bounding box center [446, 75] width 526 height 65
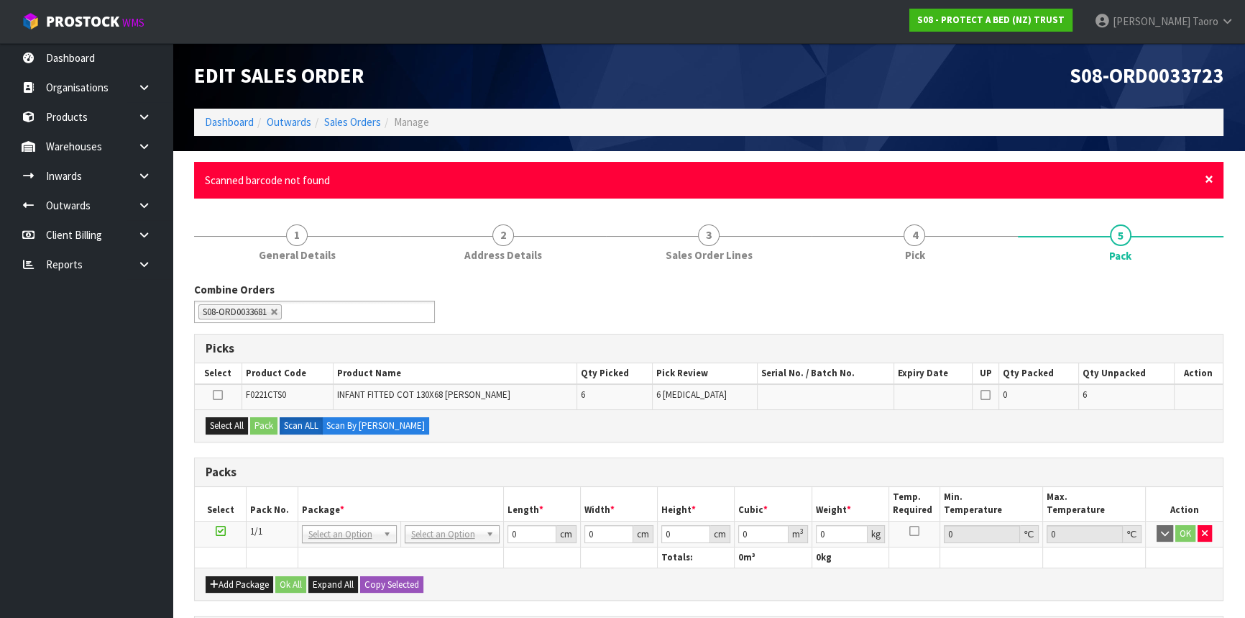
click at [1212, 178] on span "×" at bounding box center [1209, 179] width 9 height 20
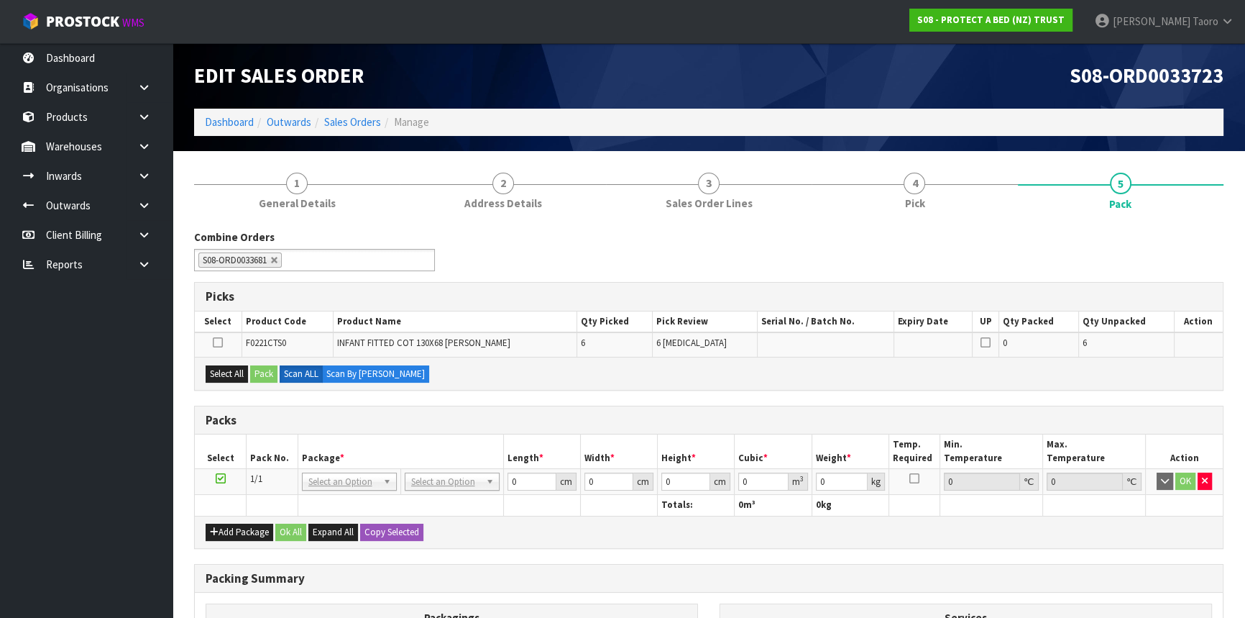
click at [1205, 240] on div "Combine Orders S08-ORD0031944 S08-ORD0032699 S08-ORD0032700 S08-ORD0032701 S08-…" at bounding box center [708, 255] width 1051 height 52
click at [1128, 248] on div "Combine Orders S08-ORD0031944 S08-ORD0032699 S08-ORD0032700 S08-ORD0032701 S08-…" at bounding box center [708, 255] width 1051 height 52
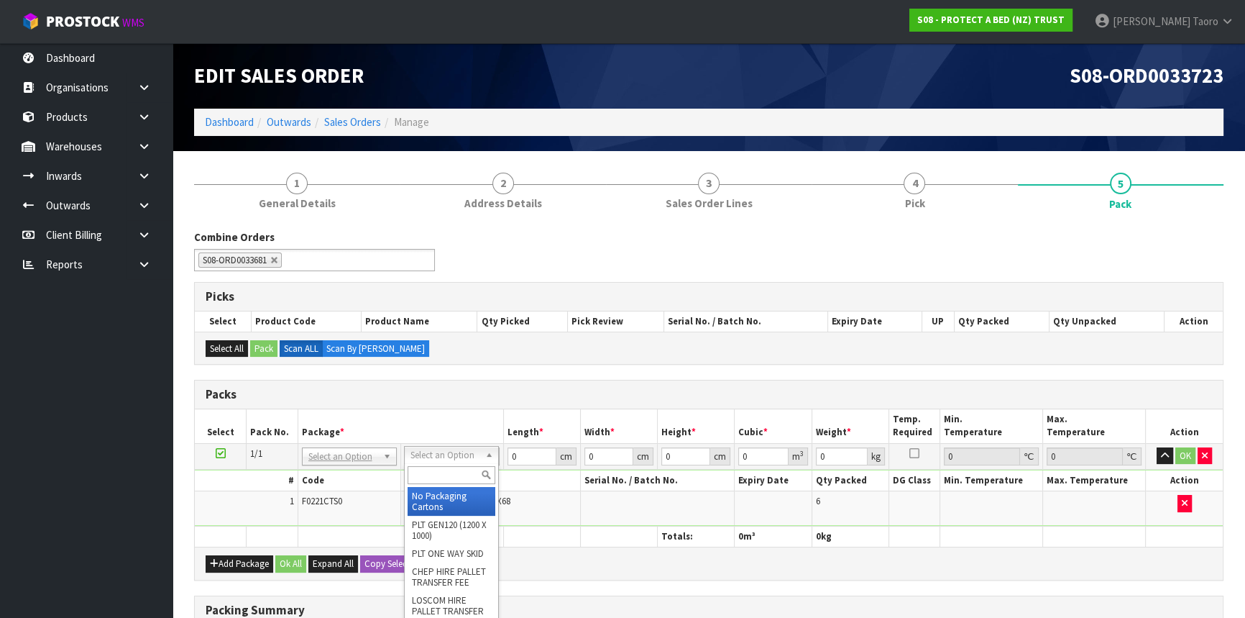
drag, startPoint x: 452, startPoint y: 501, endPoint x: 507, endPoint y: 480, distance: 59.2
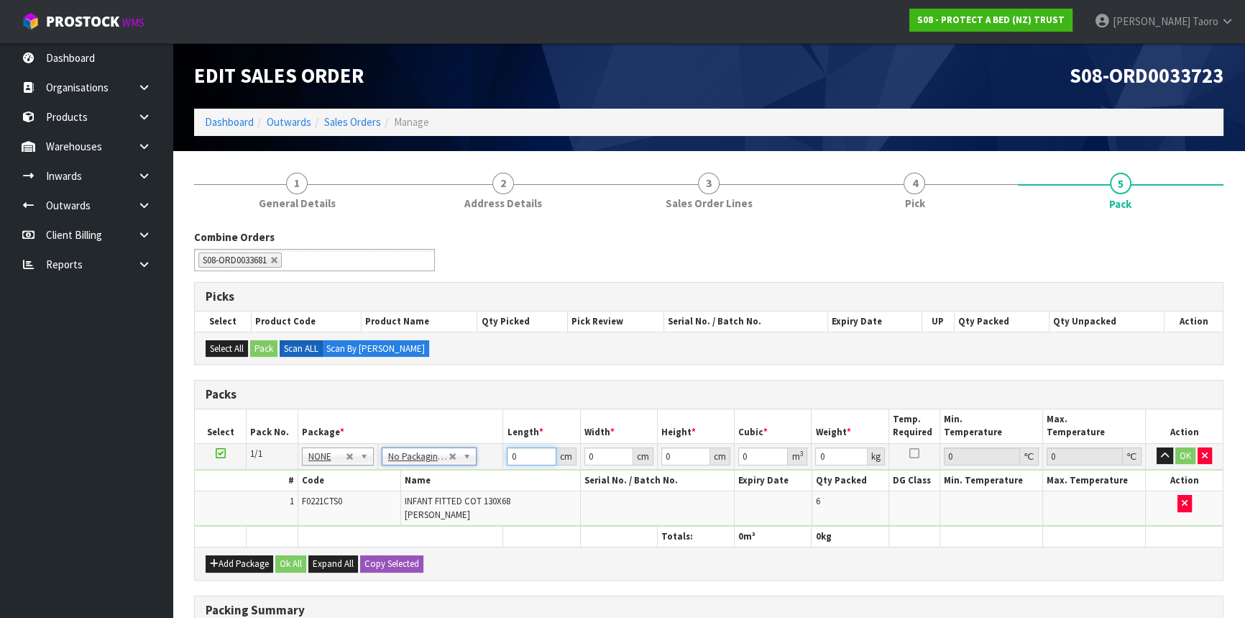
click at [521, 454] on input "0" at bounding box center [531, 456] width 49 height 18
type input "57"
type input "40"
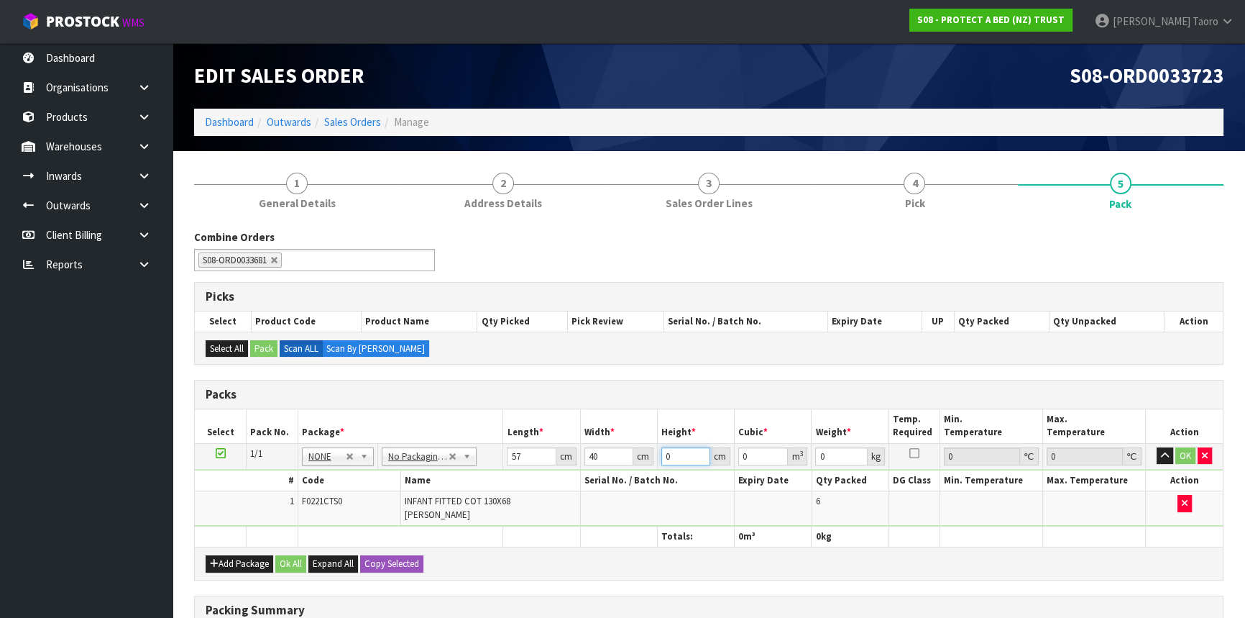
type input "2"
type input "0.00456"
type input "2"
type input "9"
click at [671, 455] on input "2" at bounding box center [685, 456] width 49 height 18
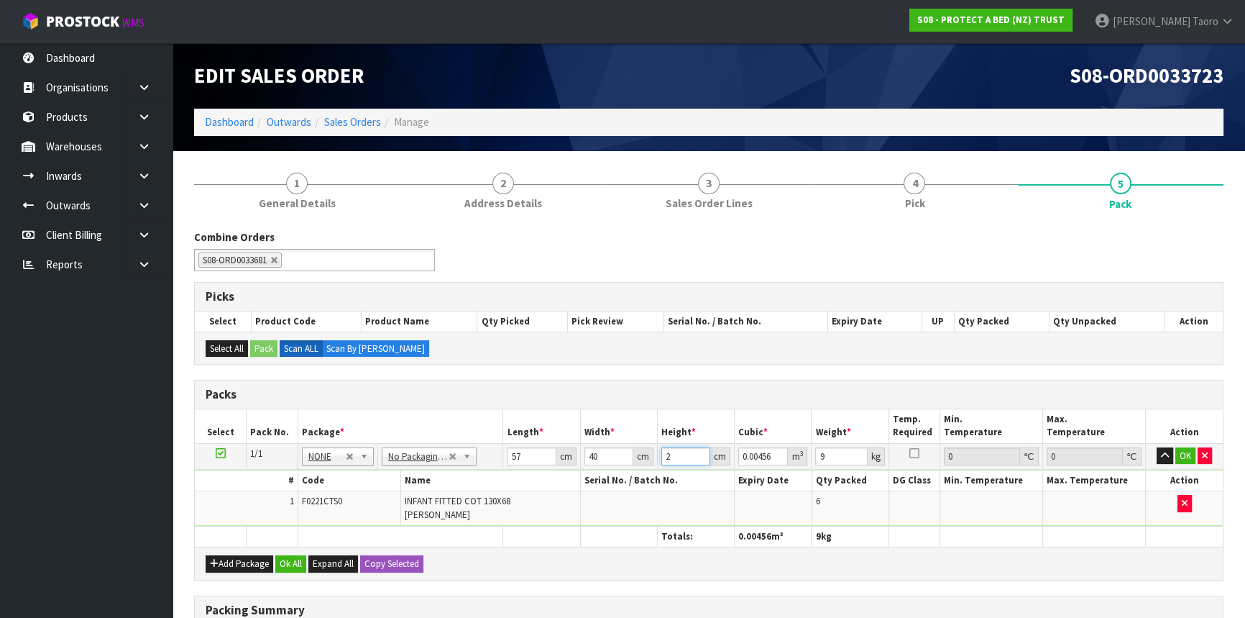
click at [671, 455] on input "2" at bounding box center [685, 456] width 49 height 18
type input "3"
type input "0.00684"
type input "32"
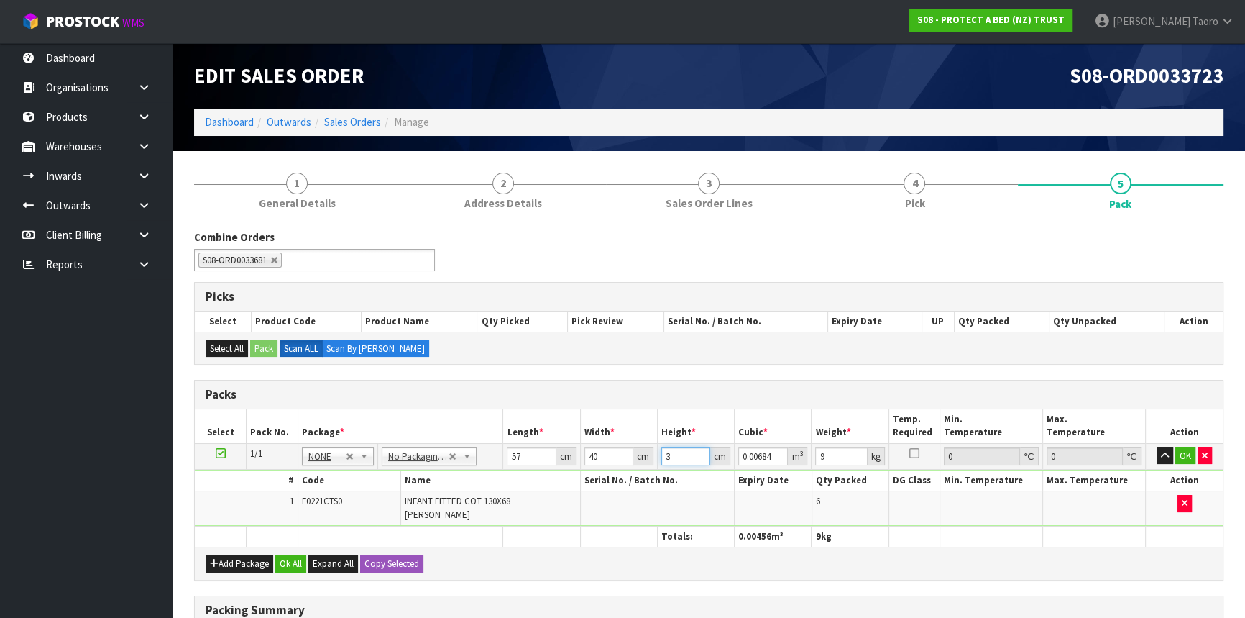
type input "0.07296"
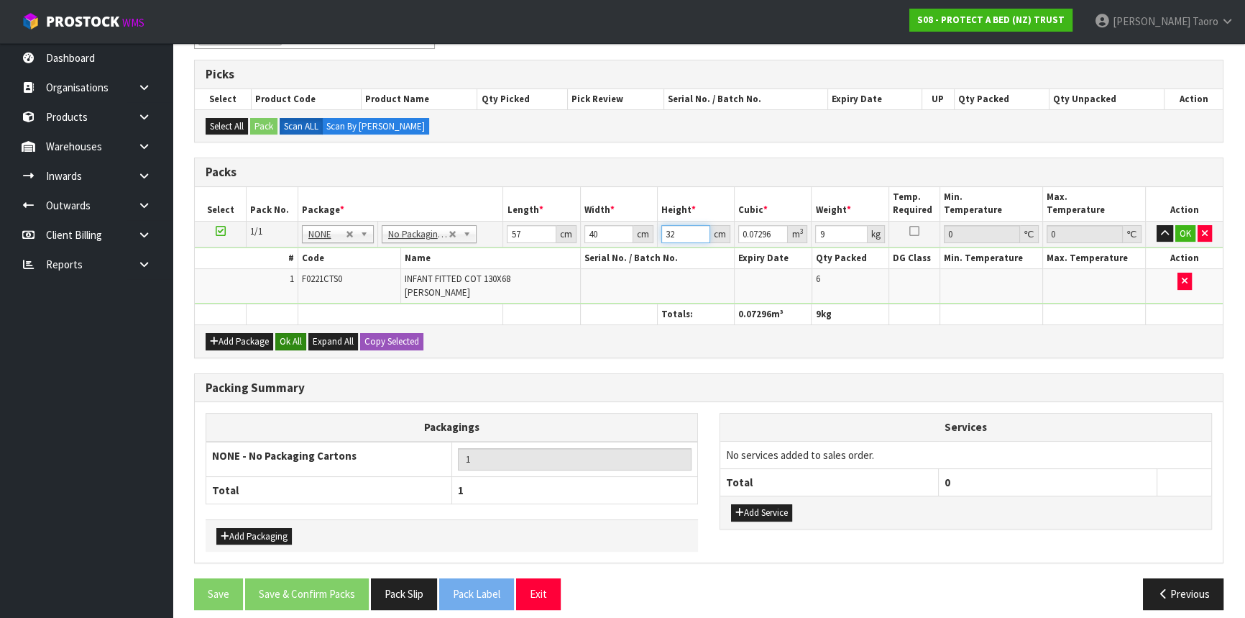
type input "32"
click at [292, 333] on button "Ok All" at bounding box center [290, 341] width 31 height 17
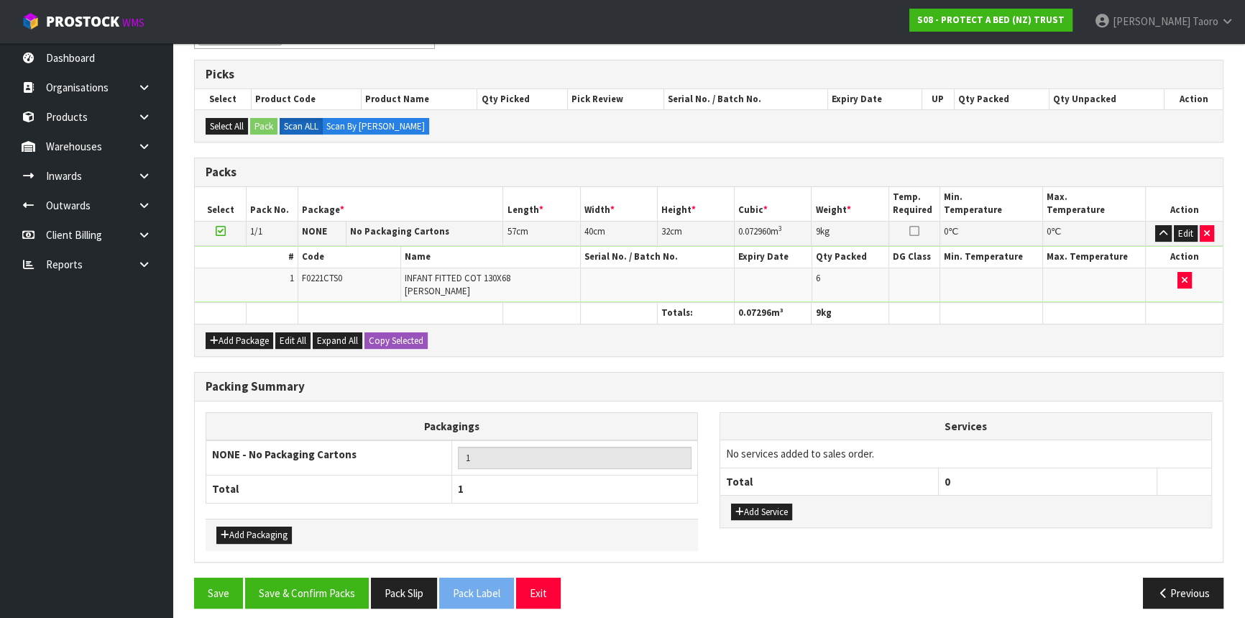
scroll to position [221, 0]
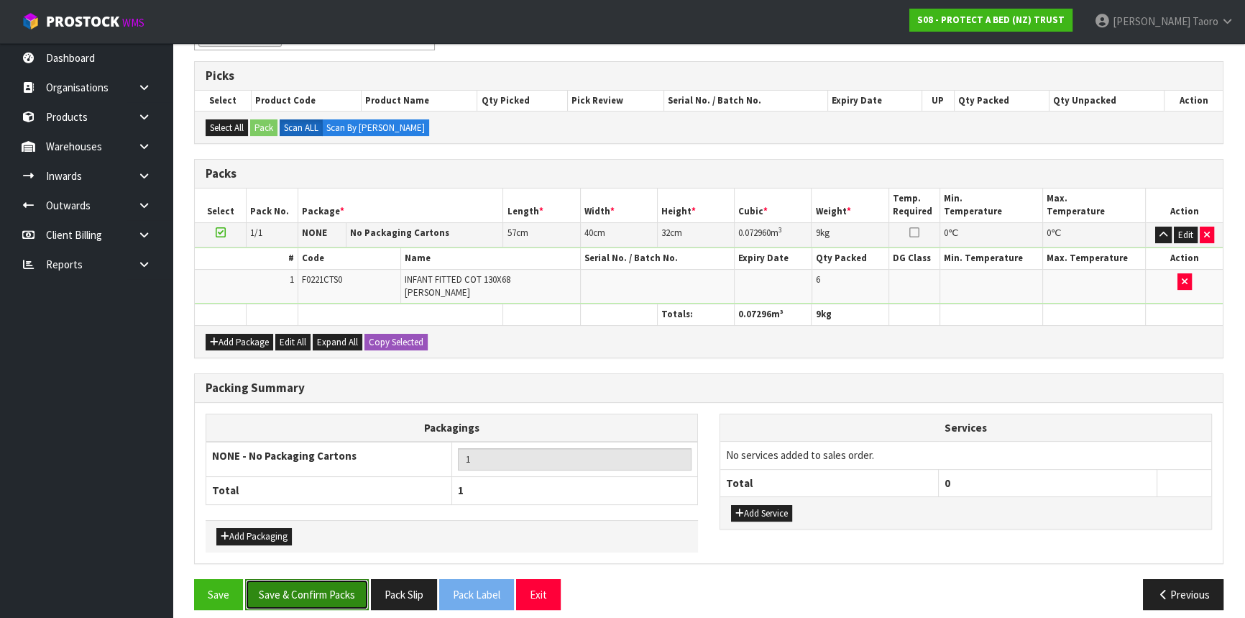
click at [343, 580] on button "Save & Confirm Packs" at bounding box center [307, 594] width 124 height 31
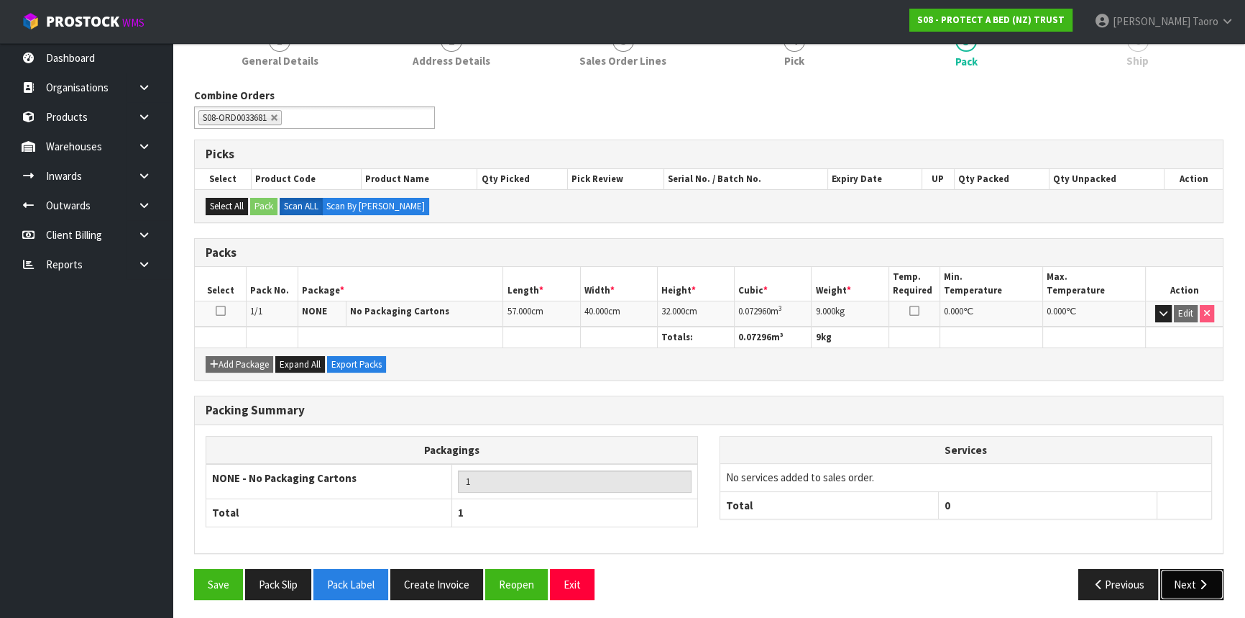
click at [1186, 586] on button "Next" at bounding box center [1191, 584] width 63 height 31
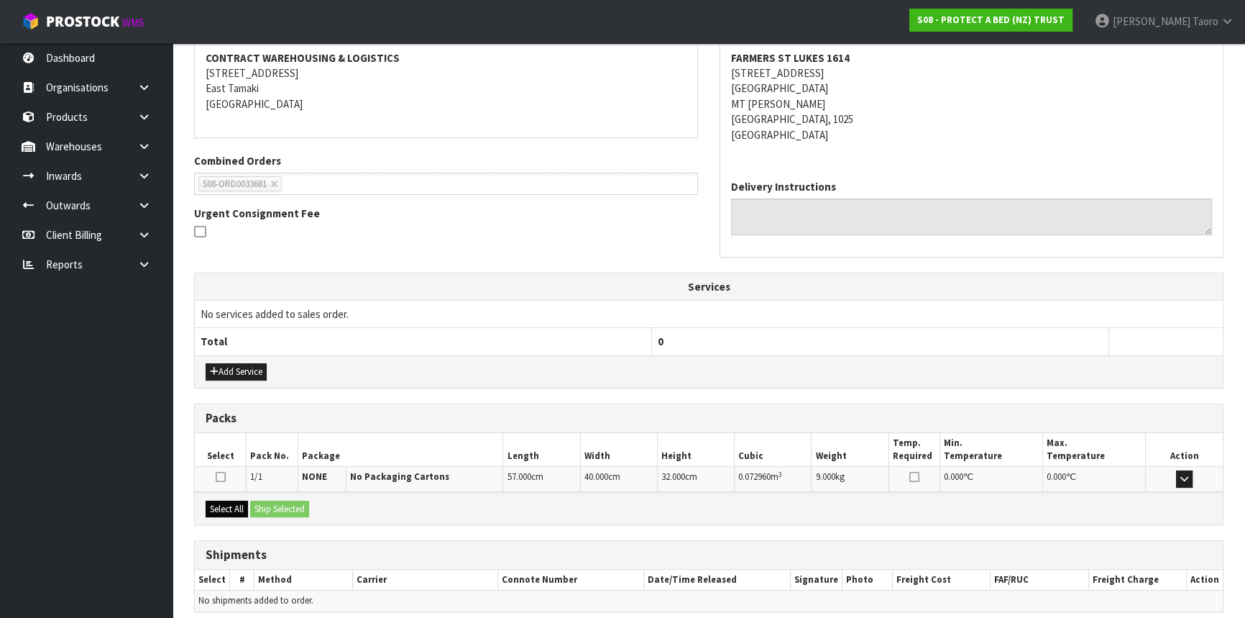
scroll to position [331, 0]
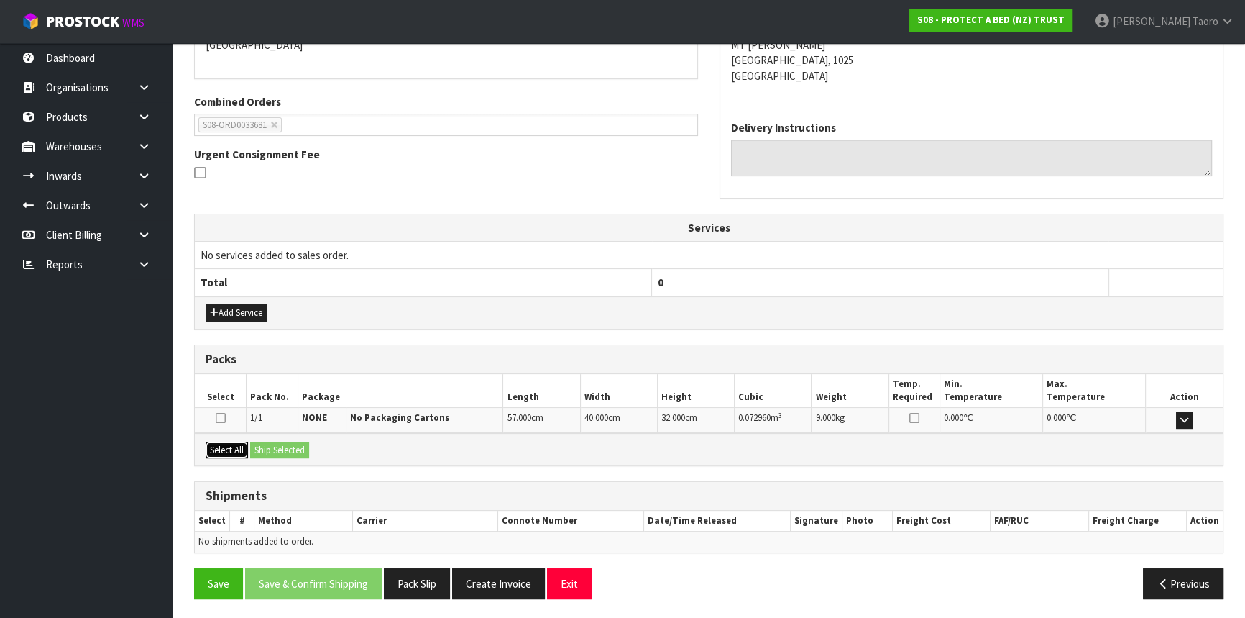
click at [232, 447] on button "Select All" at bounding box center [227, 449] width 42 height 17
drag, startPoint x: 255, startPoint y: 446, endPoint x: 262, endPoint y: 446, distance: 7.9
click at [258, 446] on div "Select All Ship Selected" at bounding box center [709, 449] width 1028 height 32
click at [266, 445] on button "Ship Selected" at bounding box center [279, 449] width 59 height 17
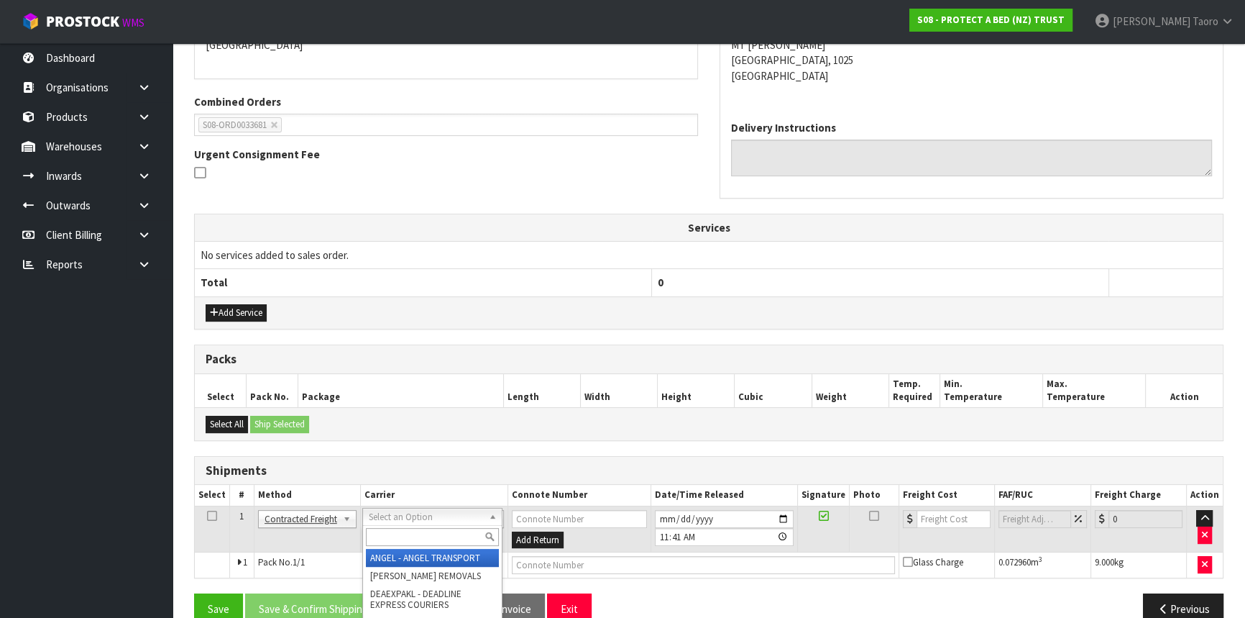
drag, startPoint x: 377, startPoint y: 510, endPoint x: 382, endPoint y: 519, distance: 10.3
click at [392, 533] on input "text" at bounding box center [432, 537] width 133 height 18
type input "NZP"
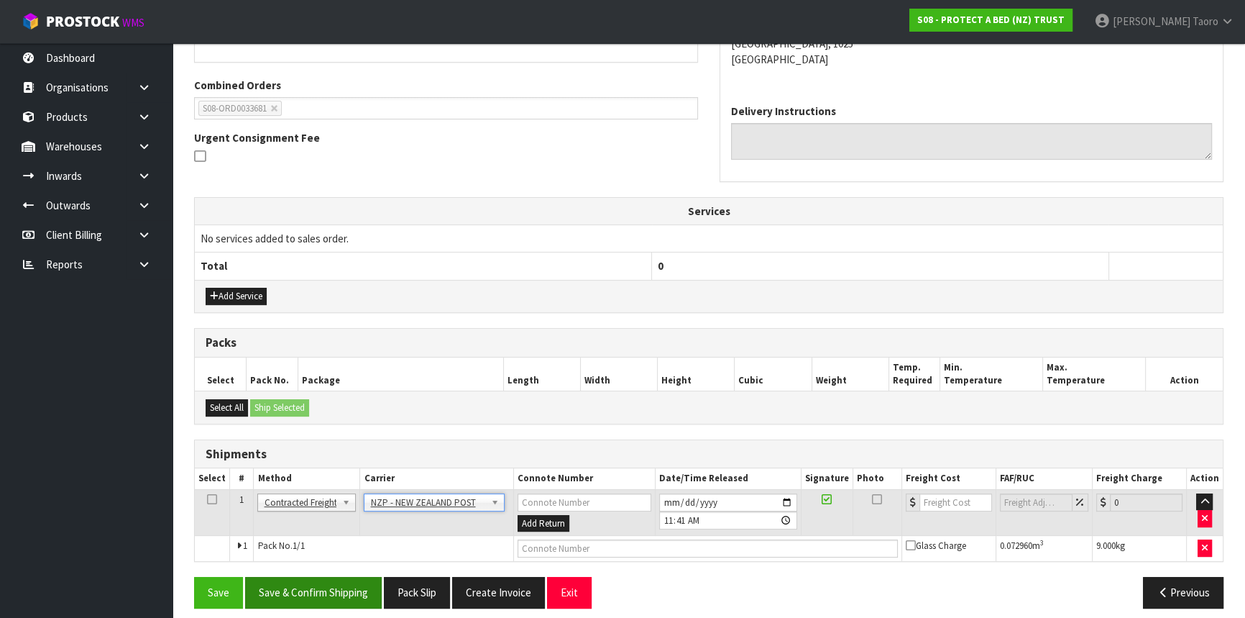
scroll to position [356, 0]
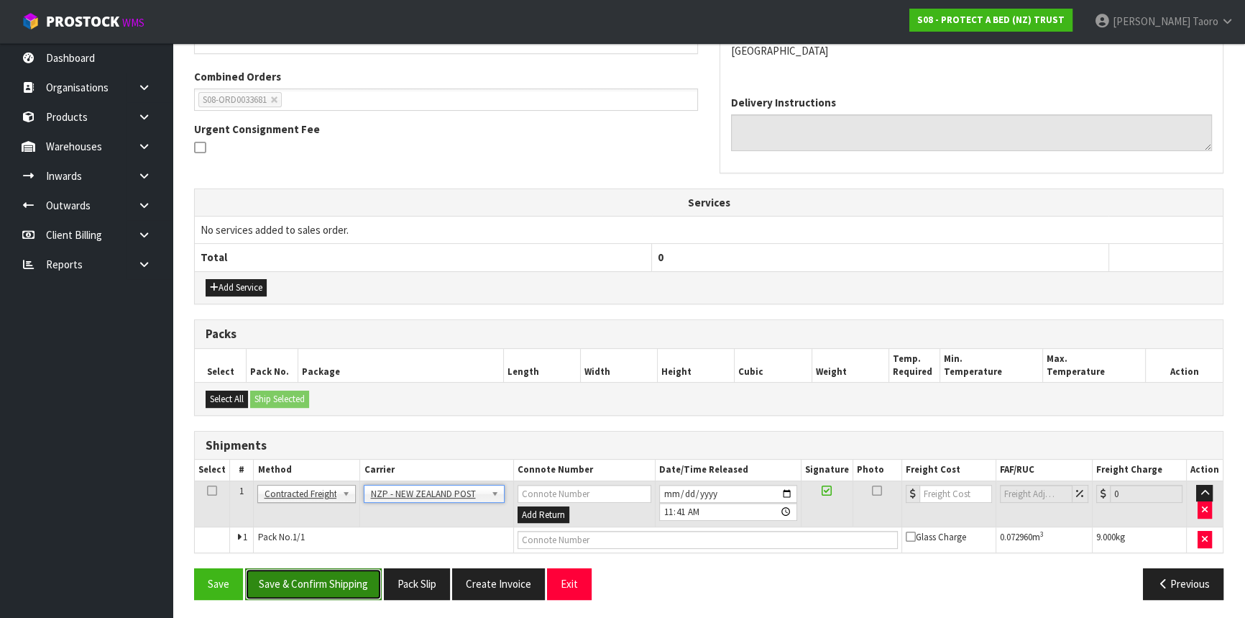
click at [345, 587] on button "Save & Confirm Shipping" at bounding box center [313, 583] width 137 height 31
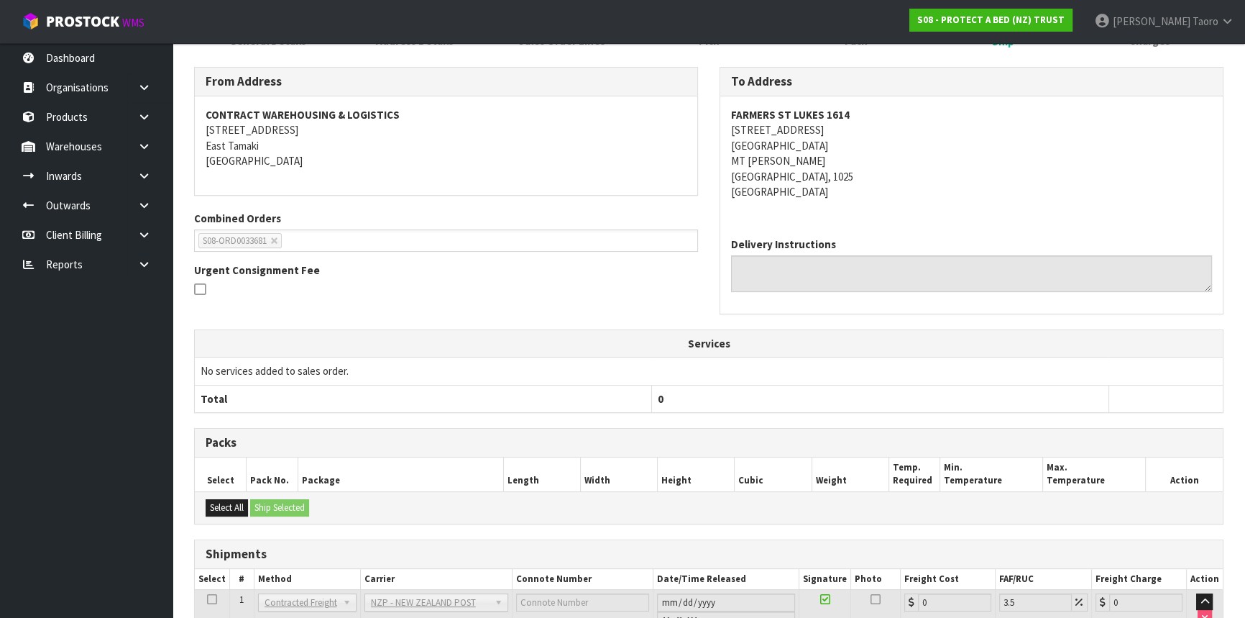
scroll to position [336, 0]
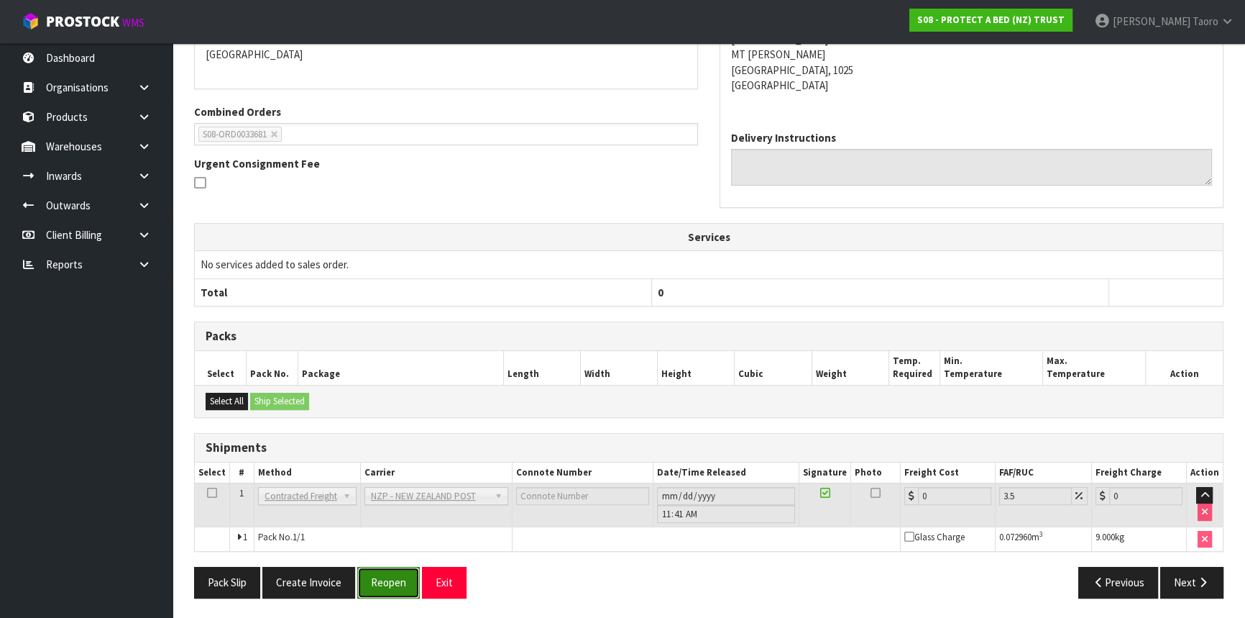
click at [390, 575] on button "Reopen" at bounding box center [388, 582] width 63 height 31
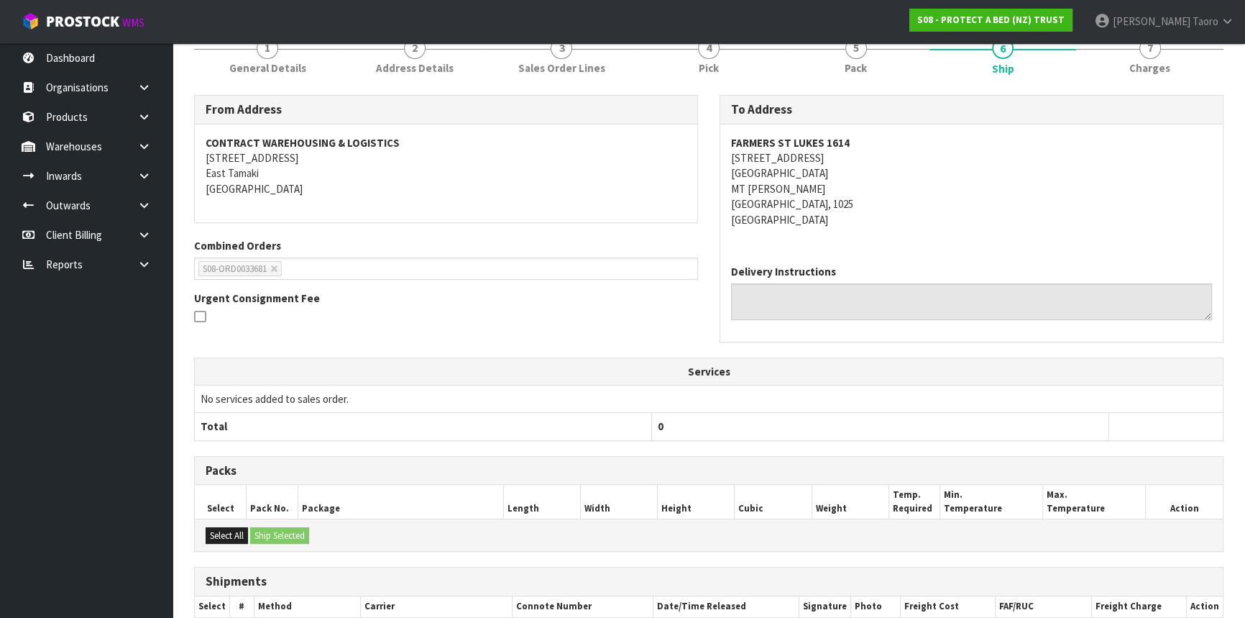
scroll to position [321, 0]
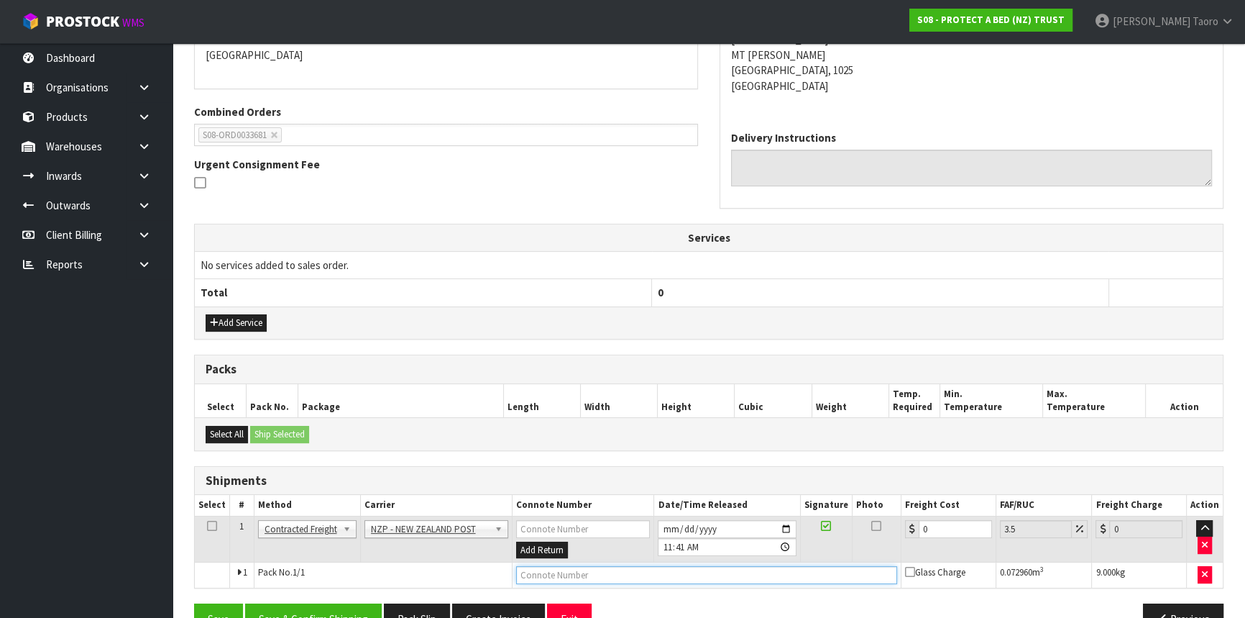
click at [624, 572] on input "text" at bounding box center [706, 575] width 381 height 18
type input "00894210392608926203"
click at [194, 603] on button "Save" at bounding box center [218, 618] width 49 height 31
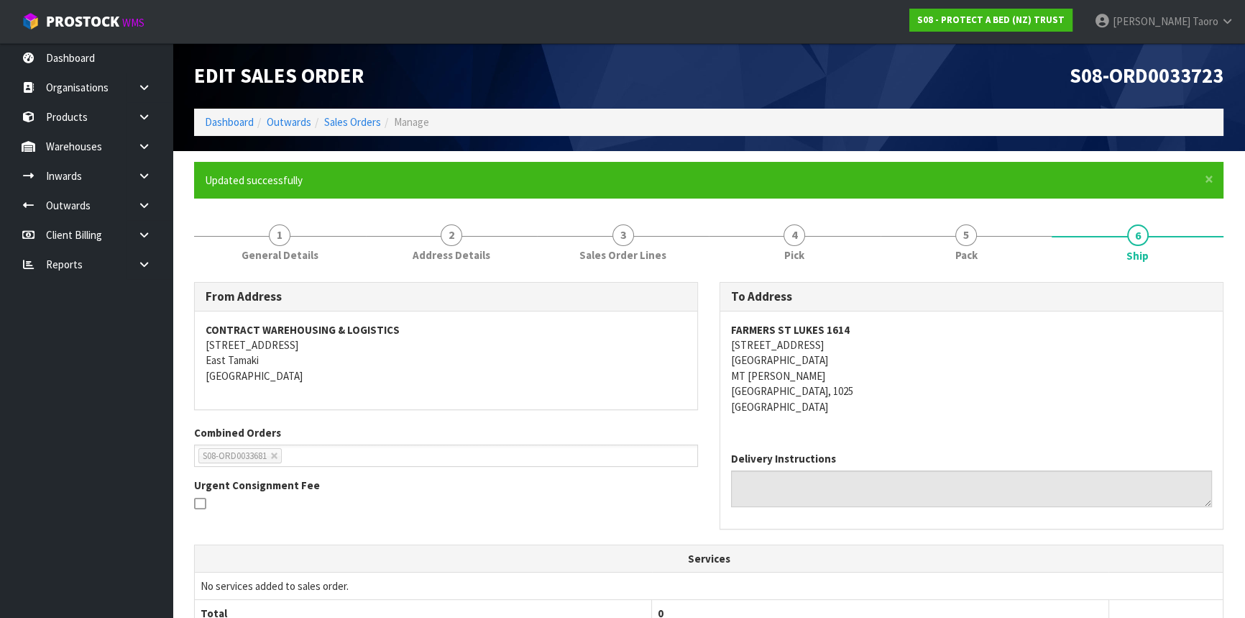
scroll to position [356, 0]
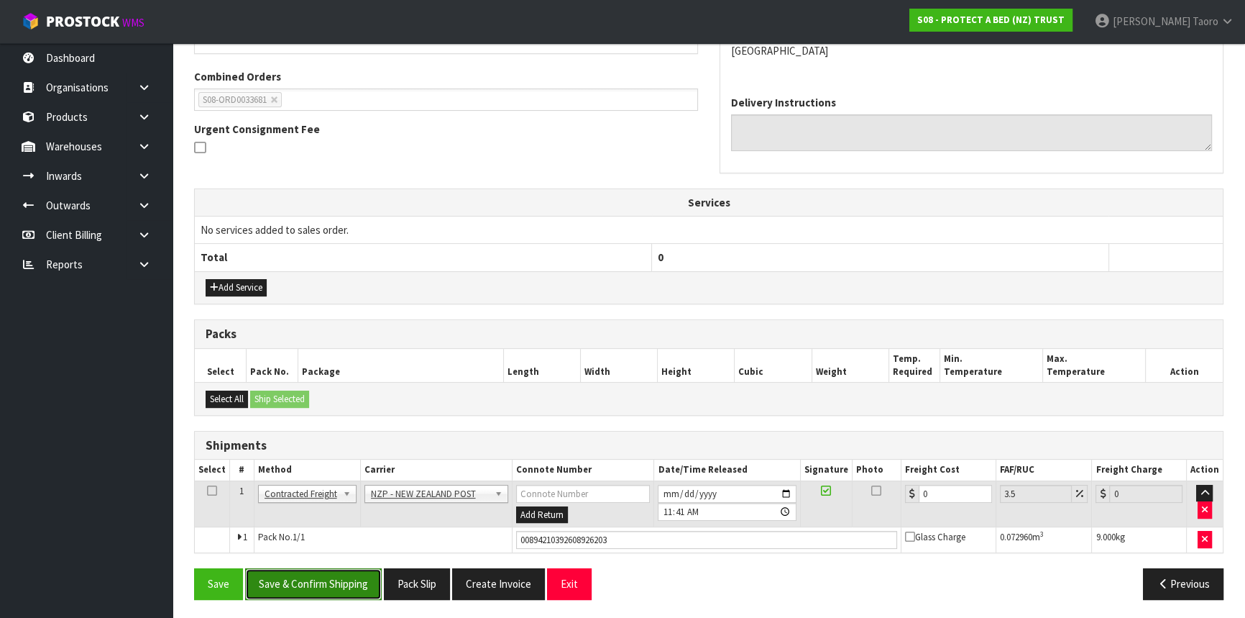
click at [363, 572] on button "Save & Confirm Shipping" at bounding box center [313, 583] width 137 height 31
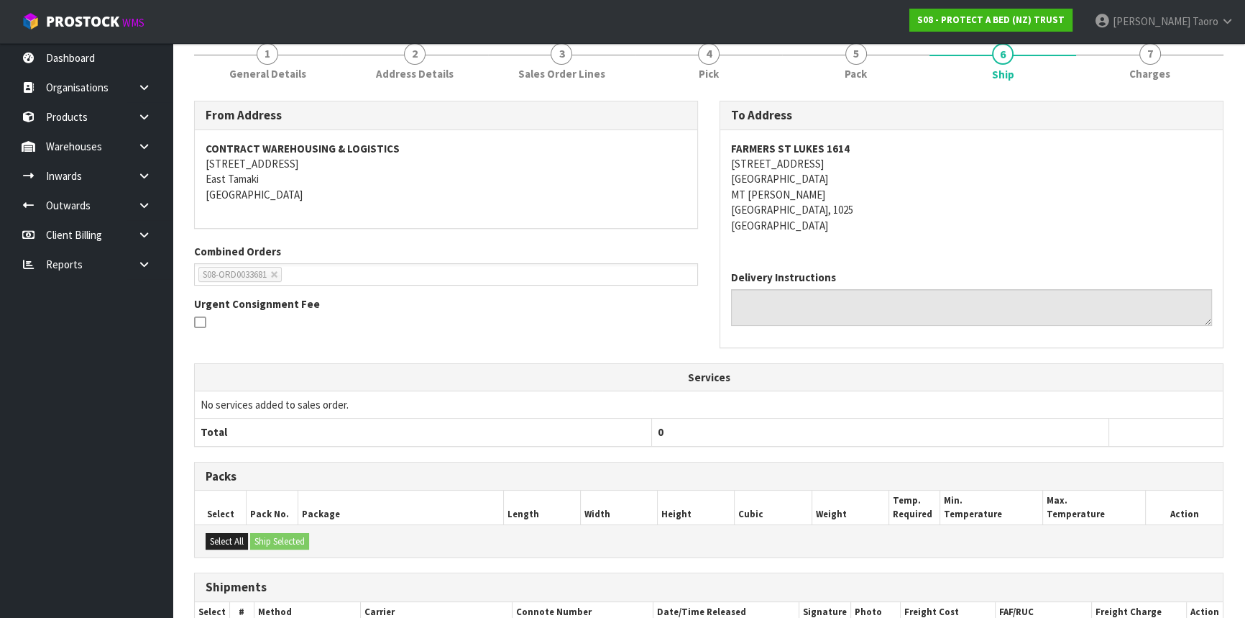
scroll to position [321, 0]
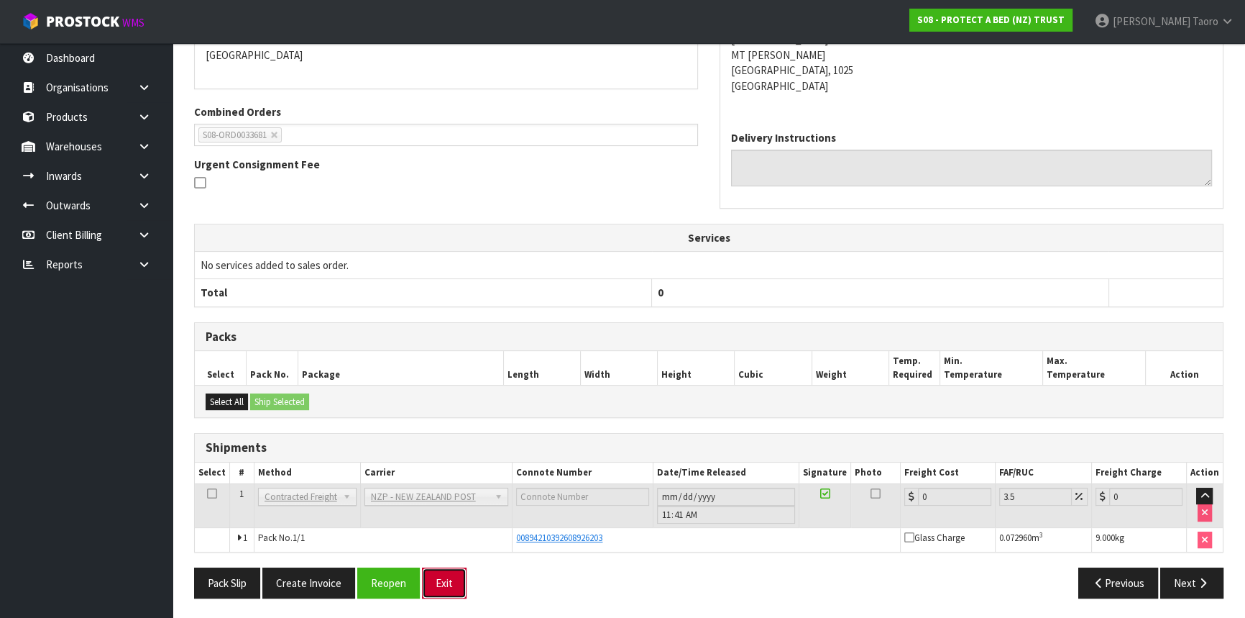
click at [446, 574] on button "Exit" at bounding box center [444, 582] width 45 height 31
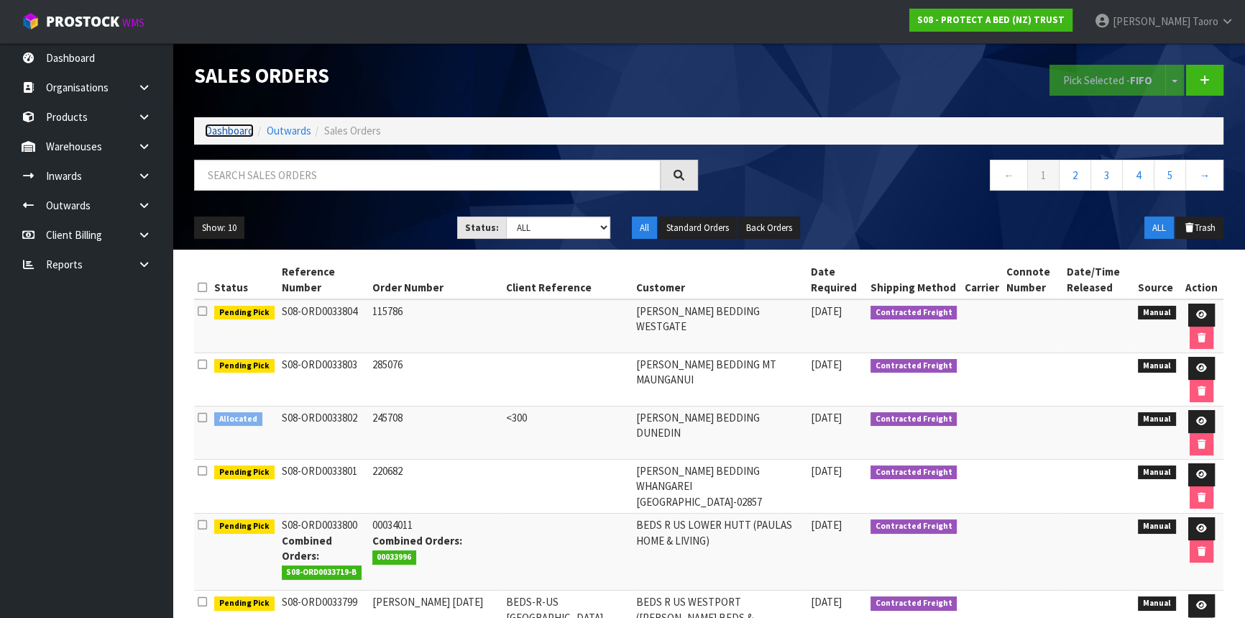
click at [247, 128] on link "Dashboard" at bounding box center [229, 131] width 49 height 14
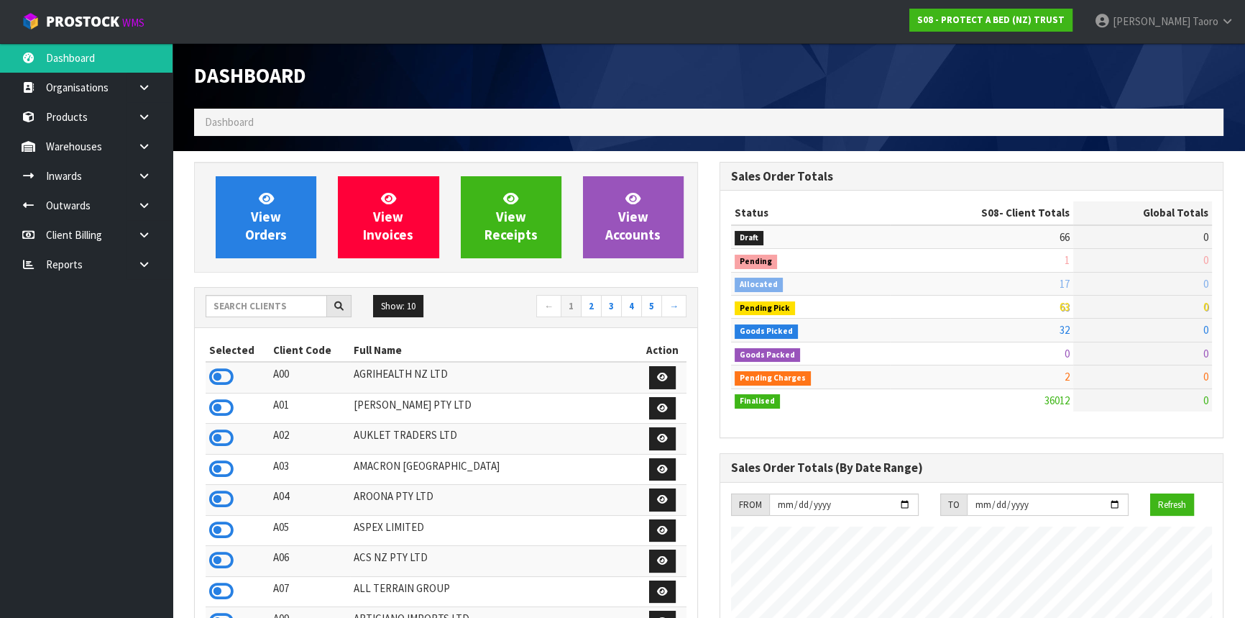
scroll to position [1087, 525]
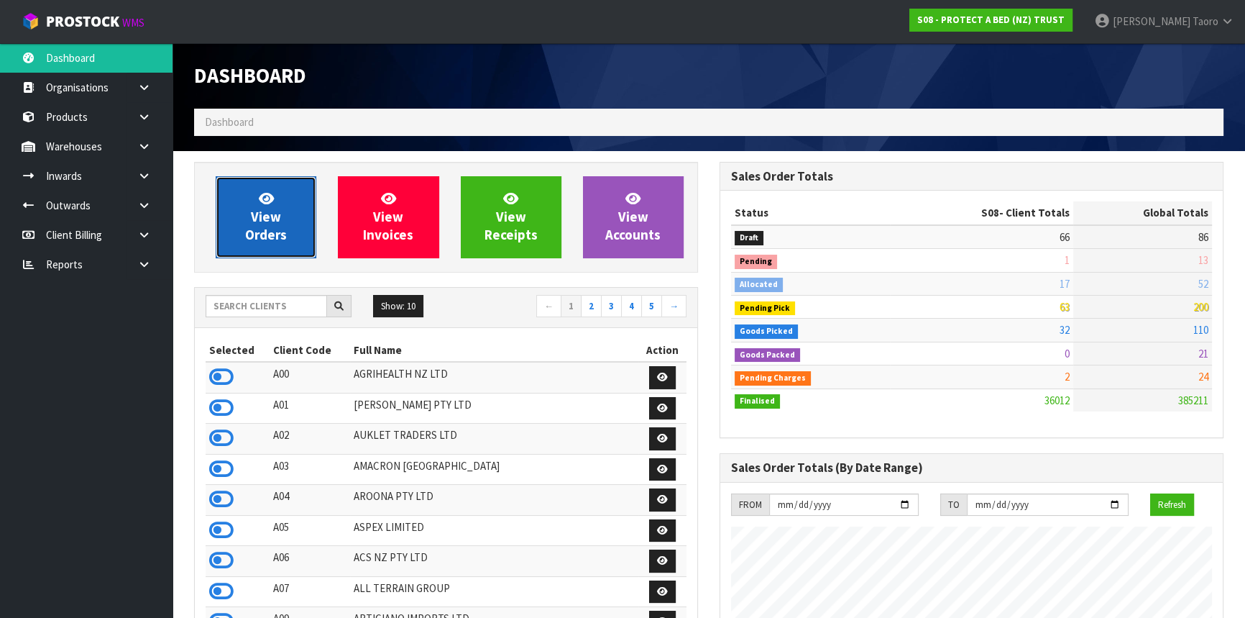
click at [252, 216] on span "View Orders" at bounding box center [266, 217] width 42 height 54
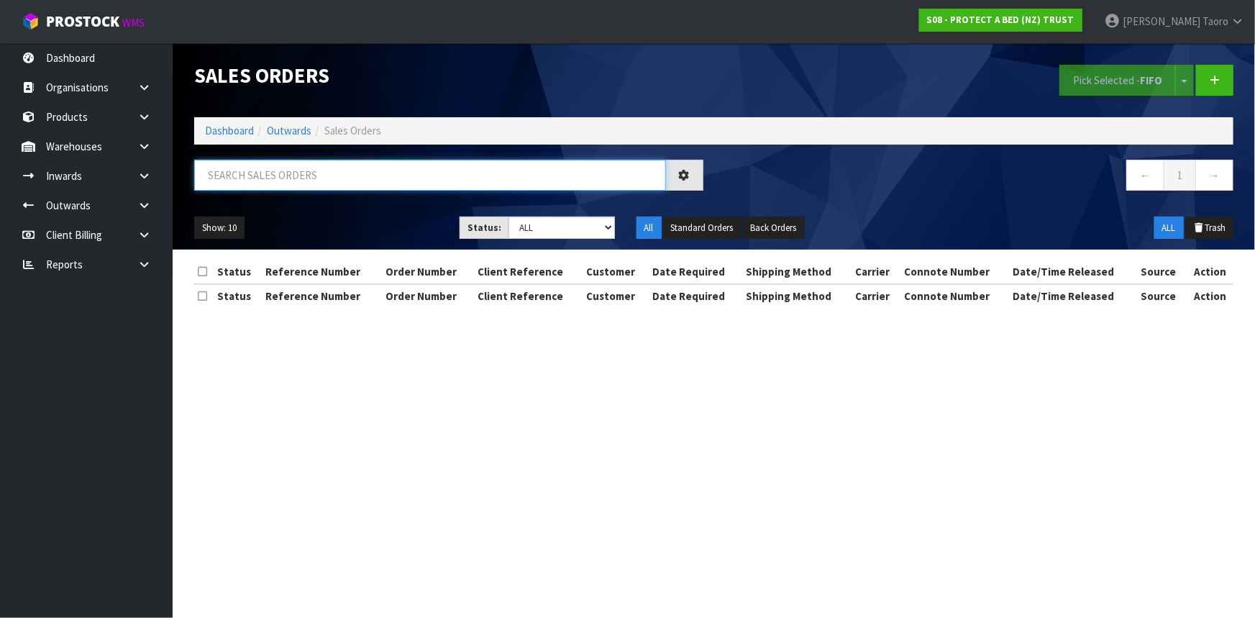
click at [293, 165] on input "text" at bounding box center [430, 175] width 472 height 31
type input "33715"
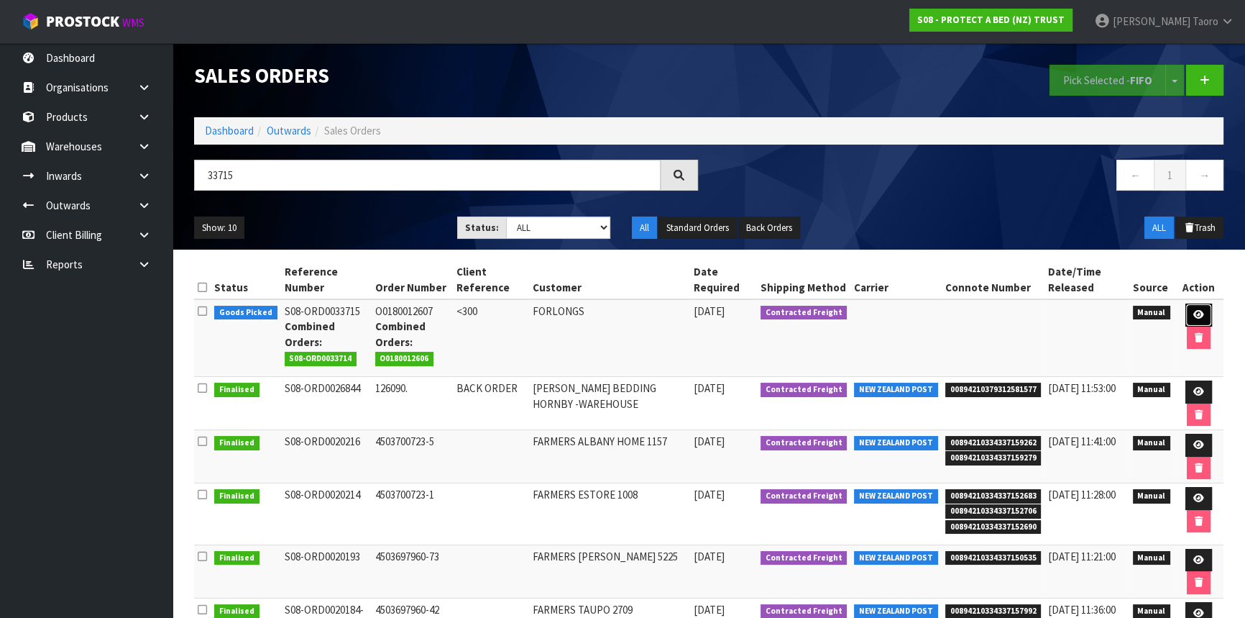
click at [1201, 316] on icon at bounding box center [1199, 314] width 11 height 9
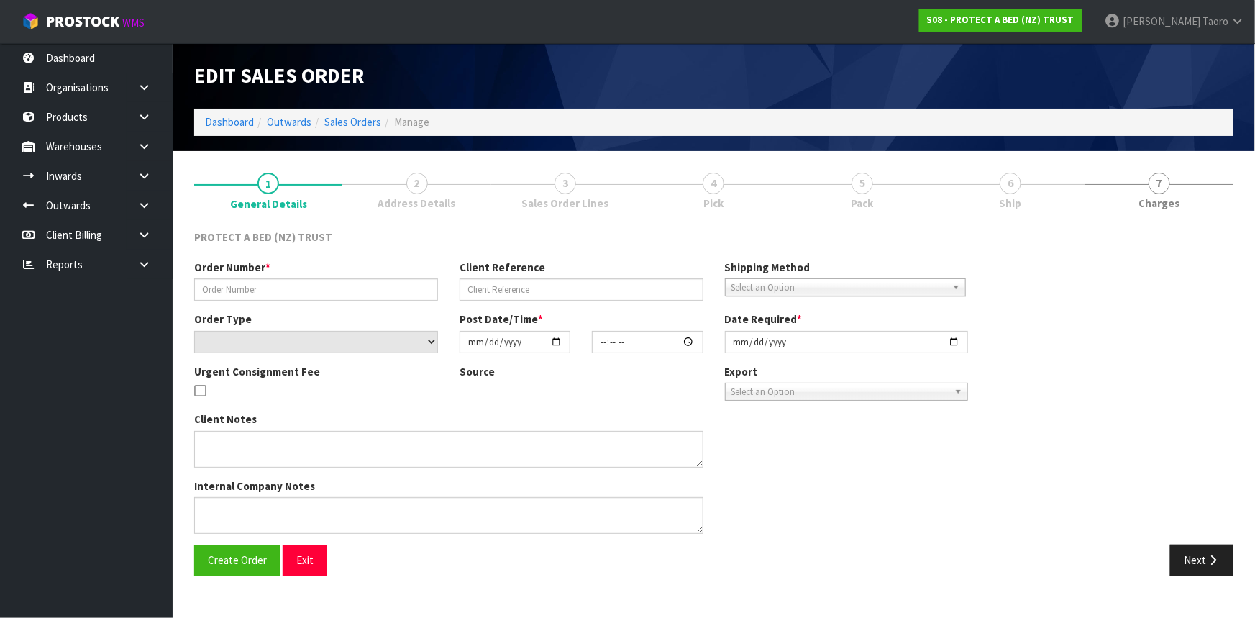
type input "O0180012607"
type input "<300"
select select "number:0"
type input "2025-10-06"
type input "09:30:00.000"
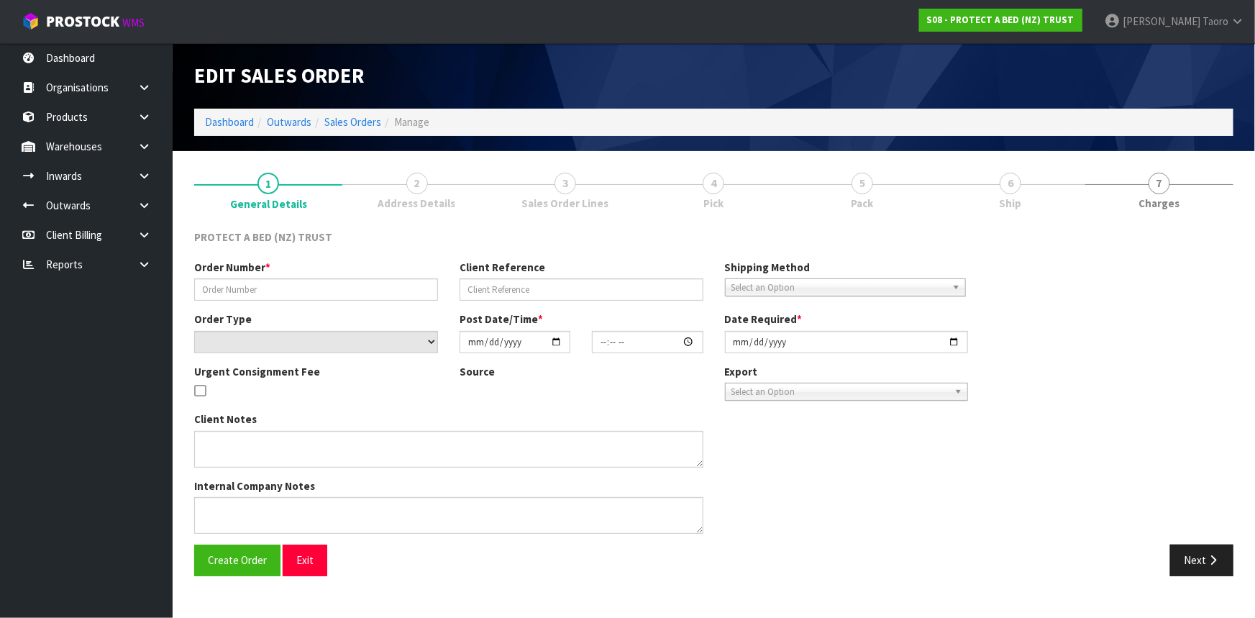
type input "2025-10-06"
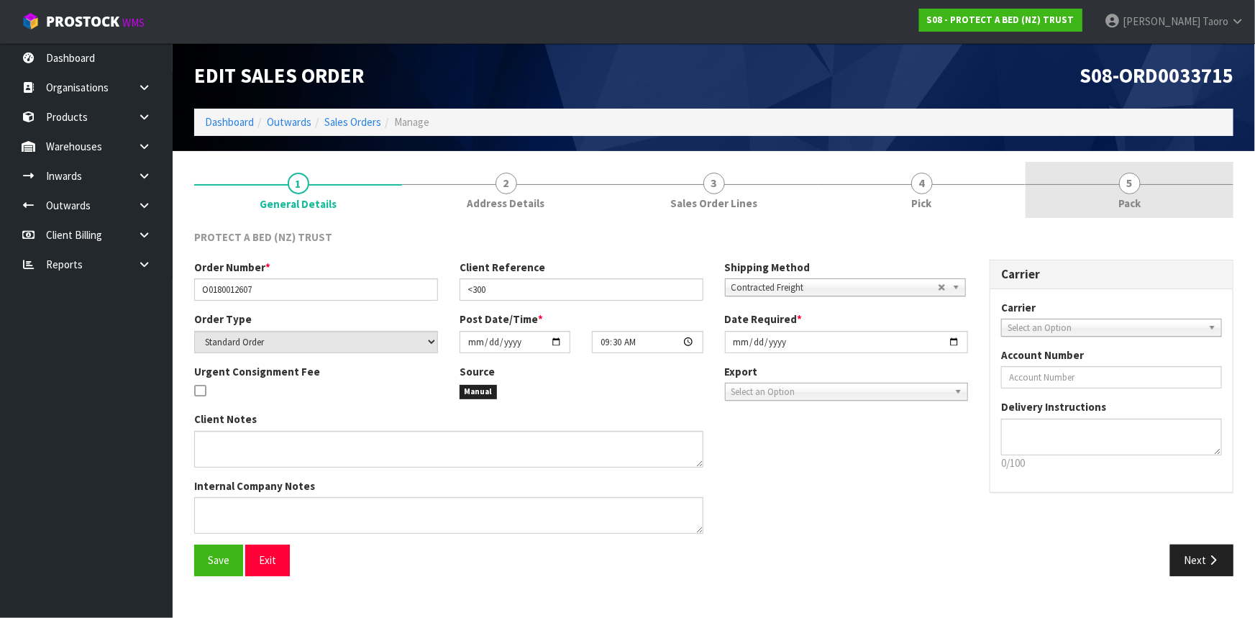
drag, startPoint x: 1122, startPoint y: 193, endPoint x: 1056, endPoint y: 188, distance: 66.3
click at [1121, 193] on link "5 Pack" at bounding box center [1129, 190] width 208 height 57
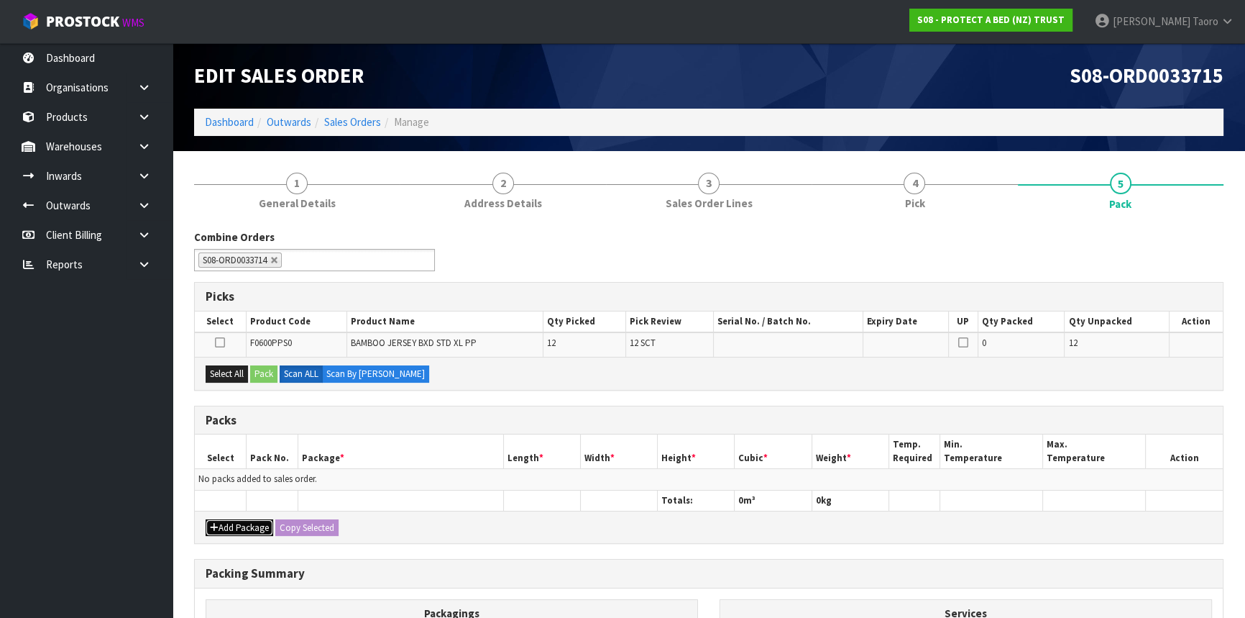
click at [224, 527] on button "Add Package" at bounding box center [240, 527] width 68 height 17
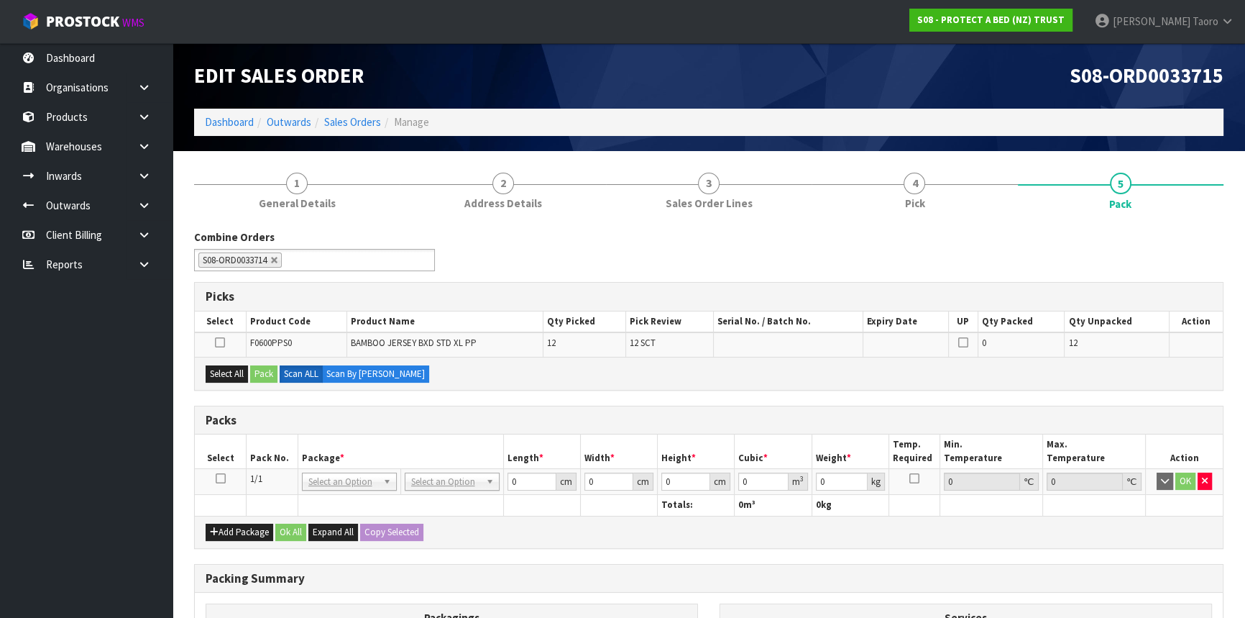
click at [220, 478] on icon at bounding box center [221, 478] width 10 height 1
drag, startPoint x: 477, startPoint y: 424, endPoint x: 481, endPoint y: 418, distance: 7.4
click at [480, 421] on h3 "Packs" at bounding box center [709, 420] width 1007 height 14
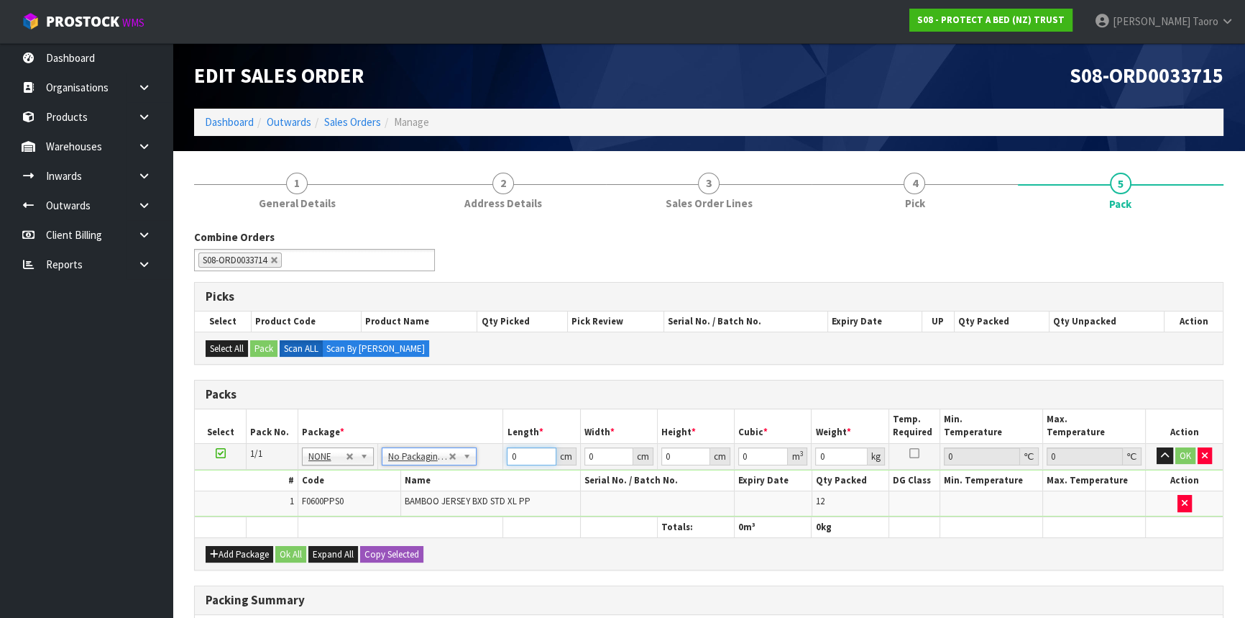
click at [523, 457] on input "0" at bounding box center [531, 456] width 49 height 18
type input "45"
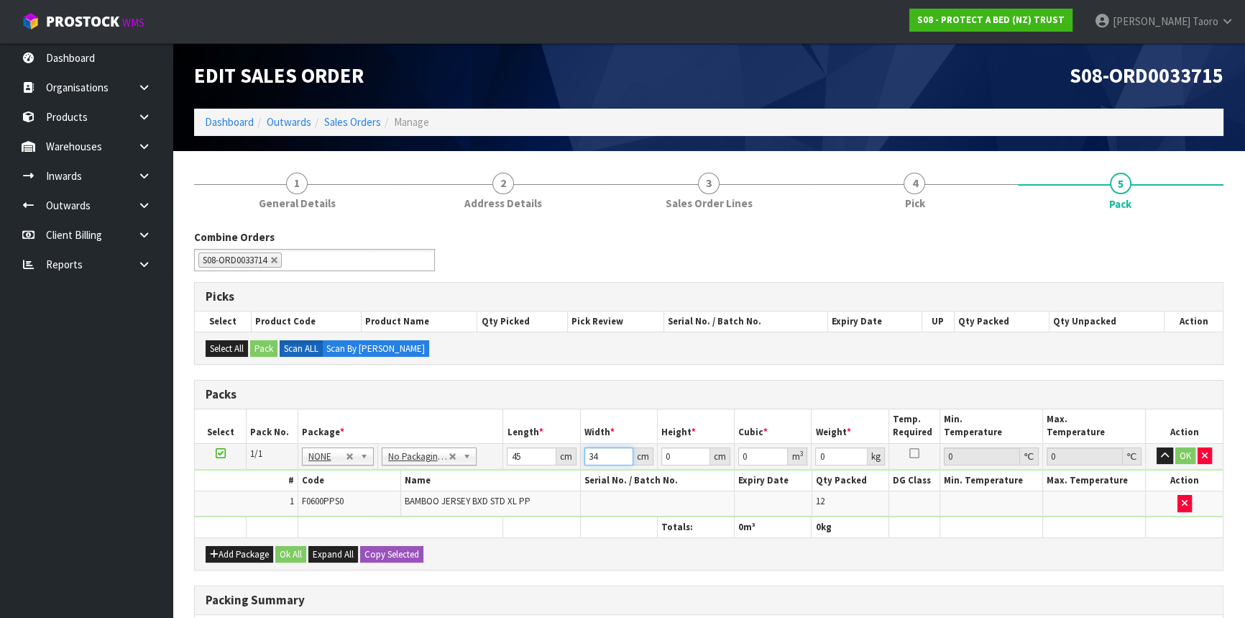
type input "34"
type input "3"
type input "0.00459"
type input "39"
type input "0.05967"
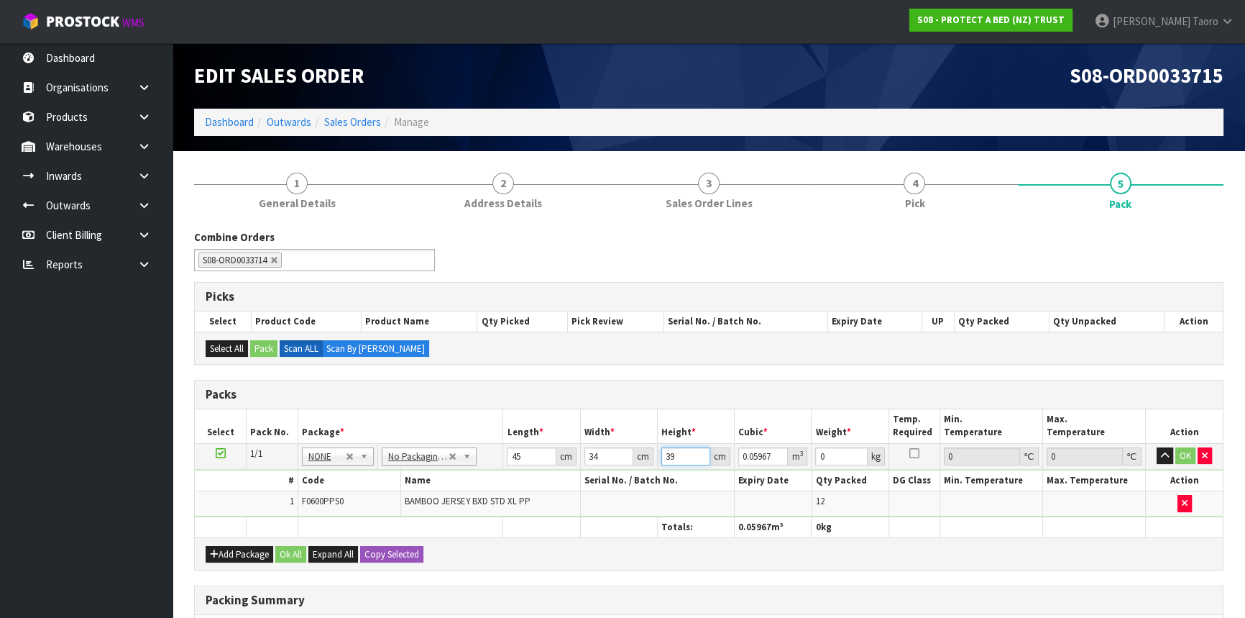
type input "3"
type input "0.00459"
type input "0"
type input "2"
type input "0.00306"
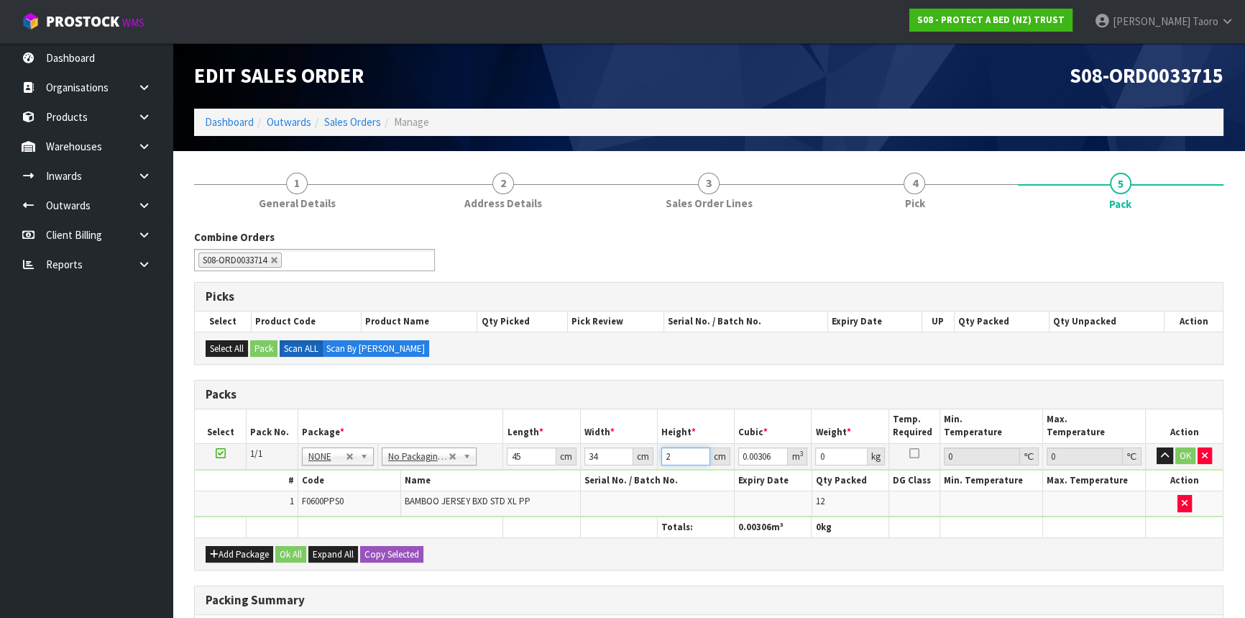
type input "28"
type input "0.04284"
type input "28"
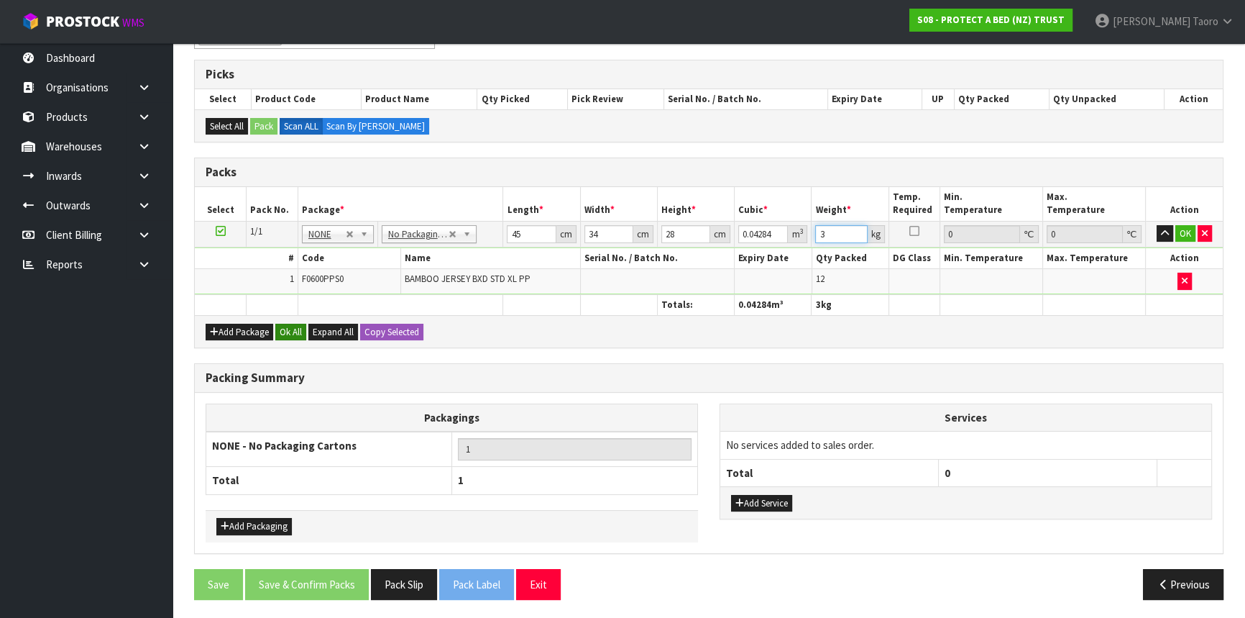
type input "3"
click at [288, 331] on button "Ok All" at bounding box center [290, 332] width 31 height 17
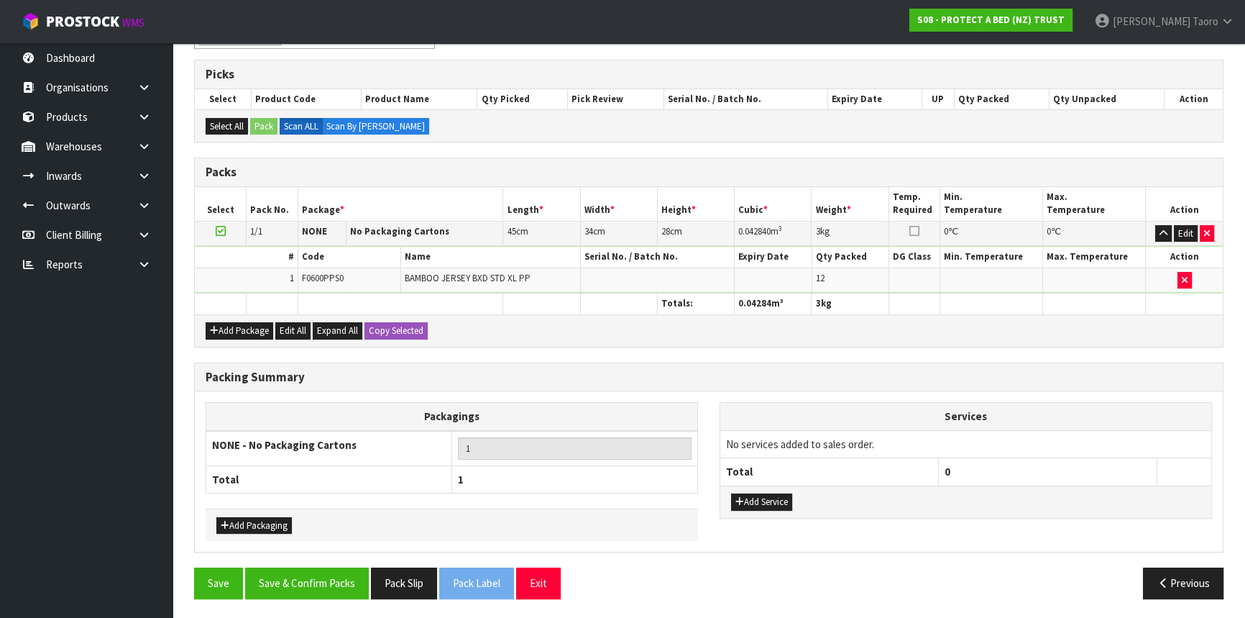
scroll to position [221, 0]
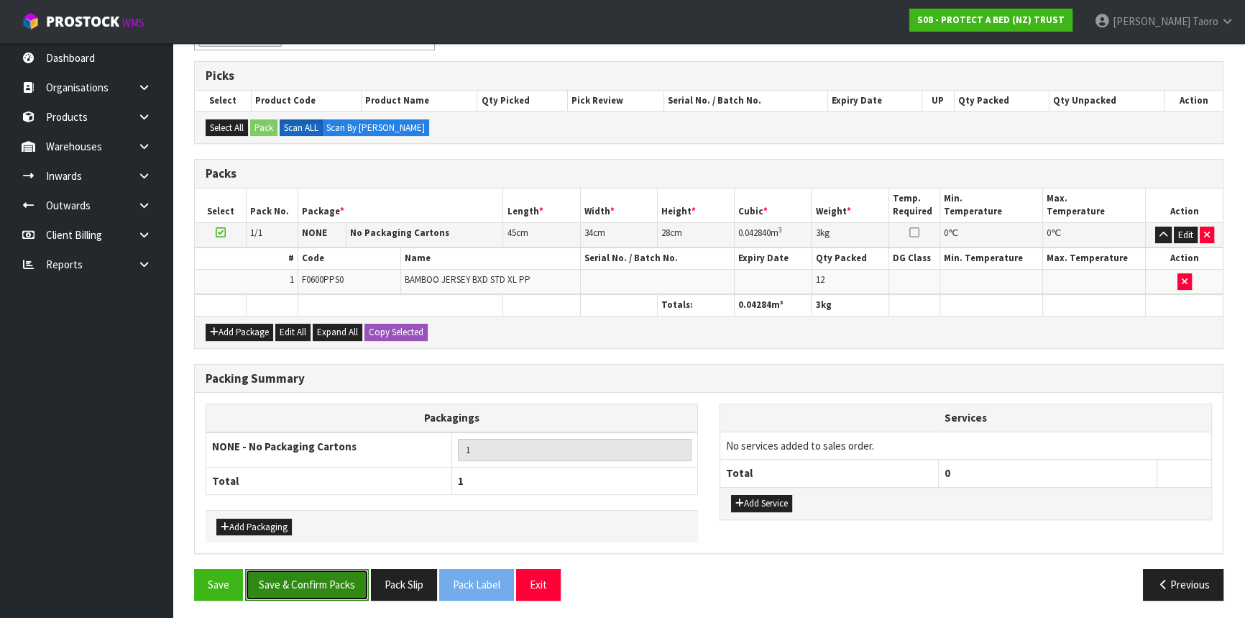
click at [345, 586] on button "Save & Confirm Packs" at bounding box center [307, 584] width 124 height 31
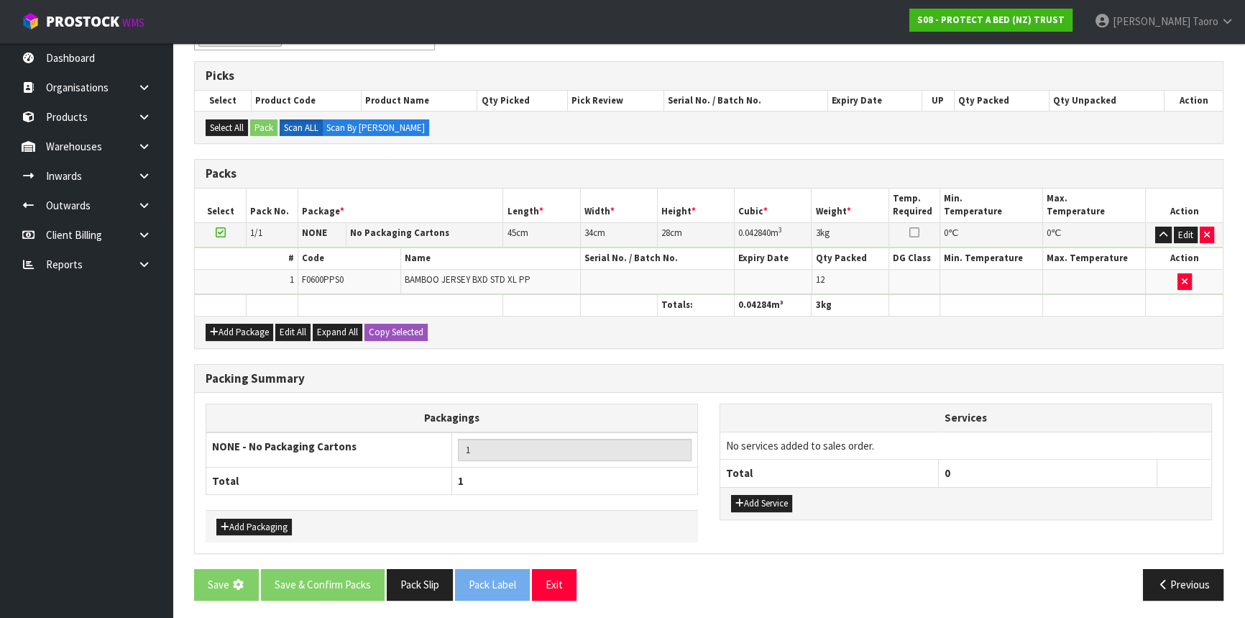
scroll to position [0, 0]
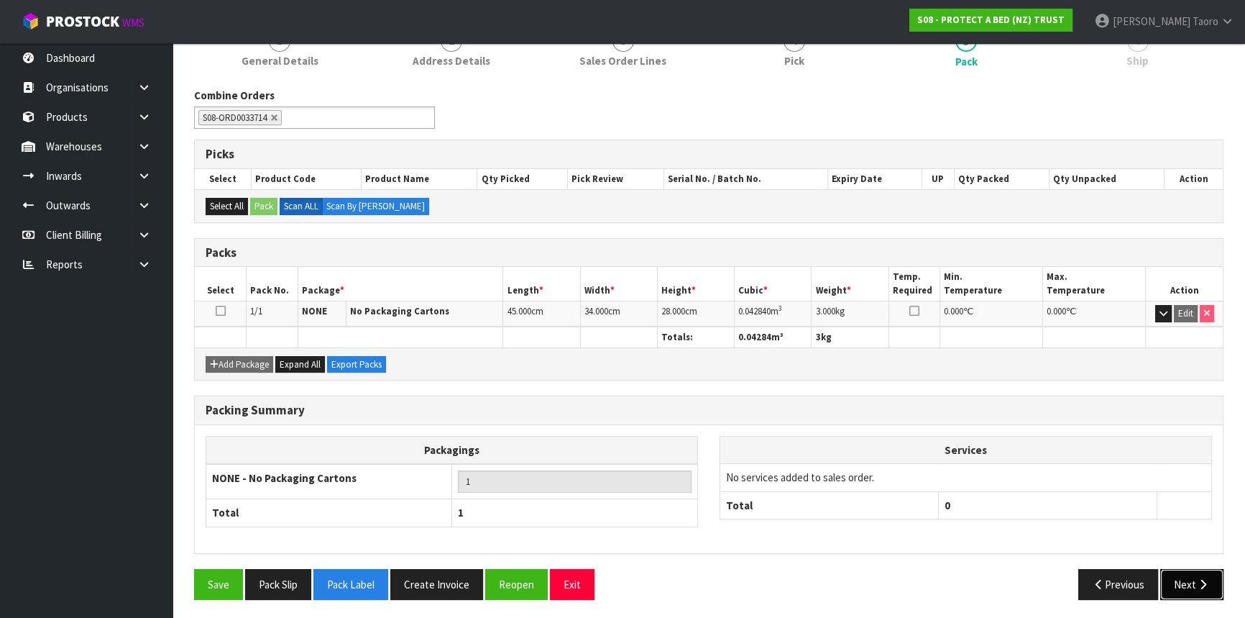
click at [1180, 577] on button "Next" at bounding box center [1191, 584] width 63 height 31
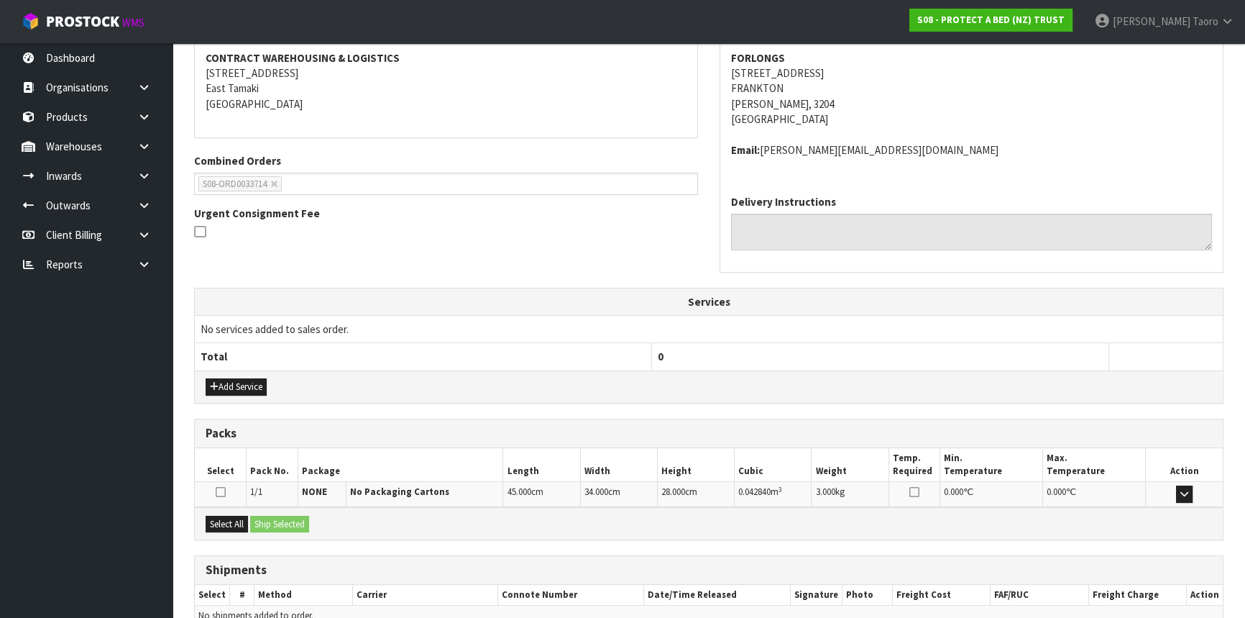
scroll to position [345, 0]
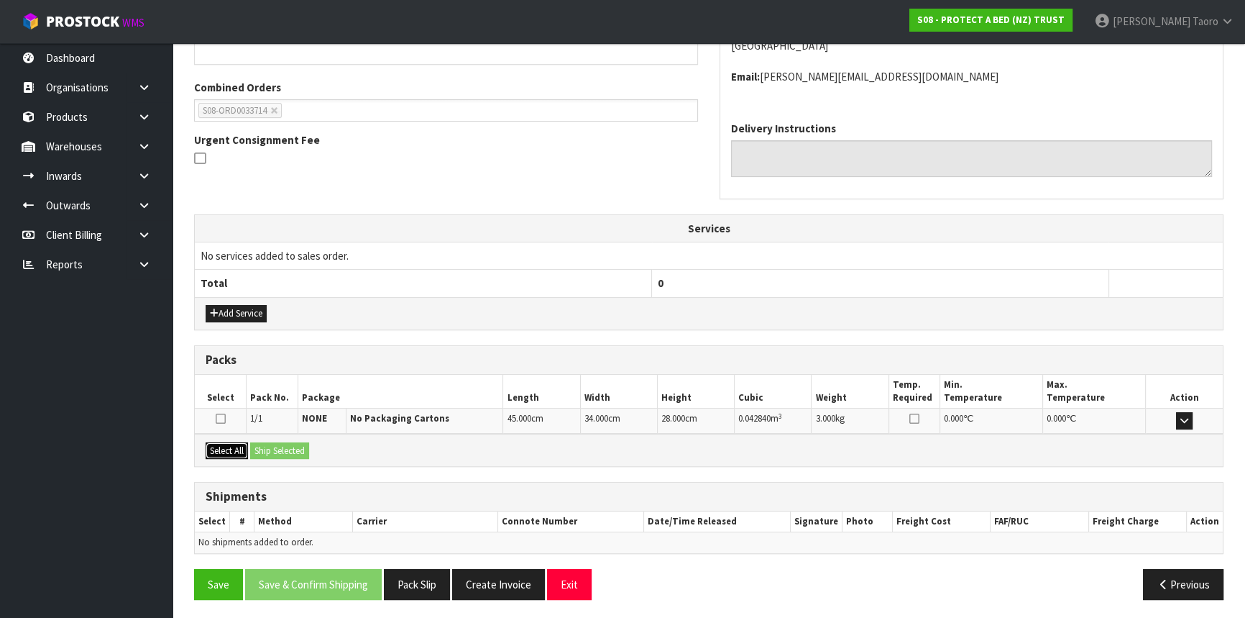
drag, startPoint x: 237, startPoint y: 446, endPoint x: 251, endPoint y: 446, distance: 13.7
click at [238, 446] on button "Select All" at bounding box center [227, 450] width 42 height 17
click at [260, 445] on button "Ship Selected" at bounding box center [279, 450] width 59 height 17
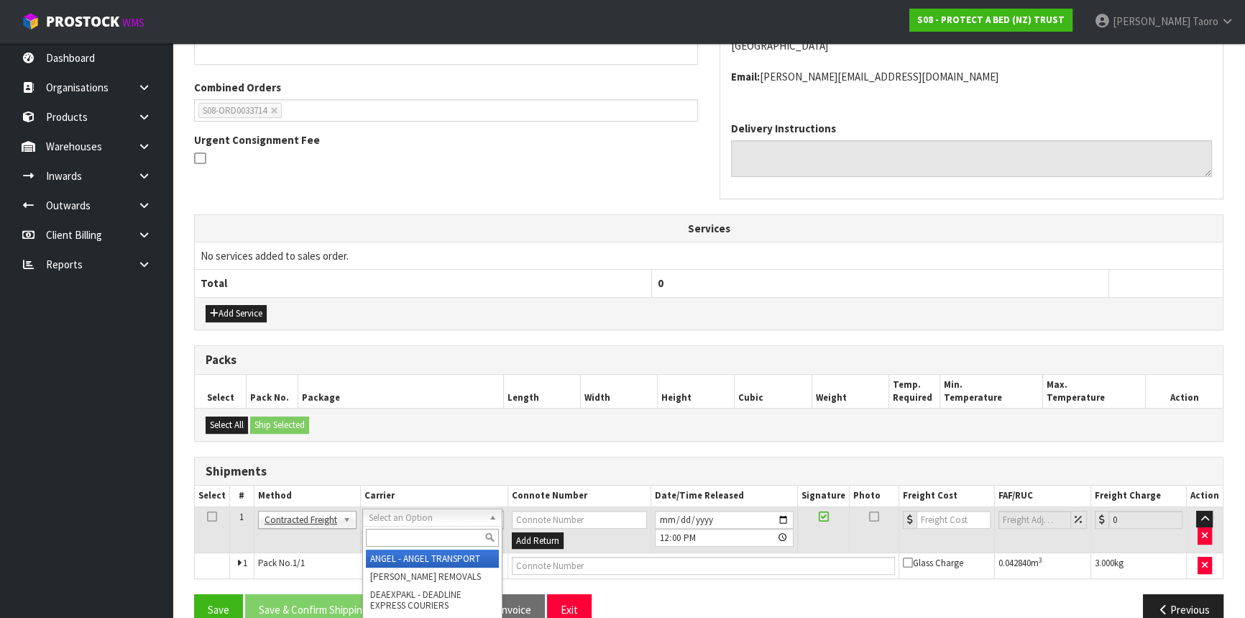
drag, startPoint x: 380, startPoint y: 511, endPoint x: 390, endPoint y: 534, distance: 24.8
click at [391, 534] on input "text" at bounding box center [432, 537] width 133 height 18
type input "NZP"
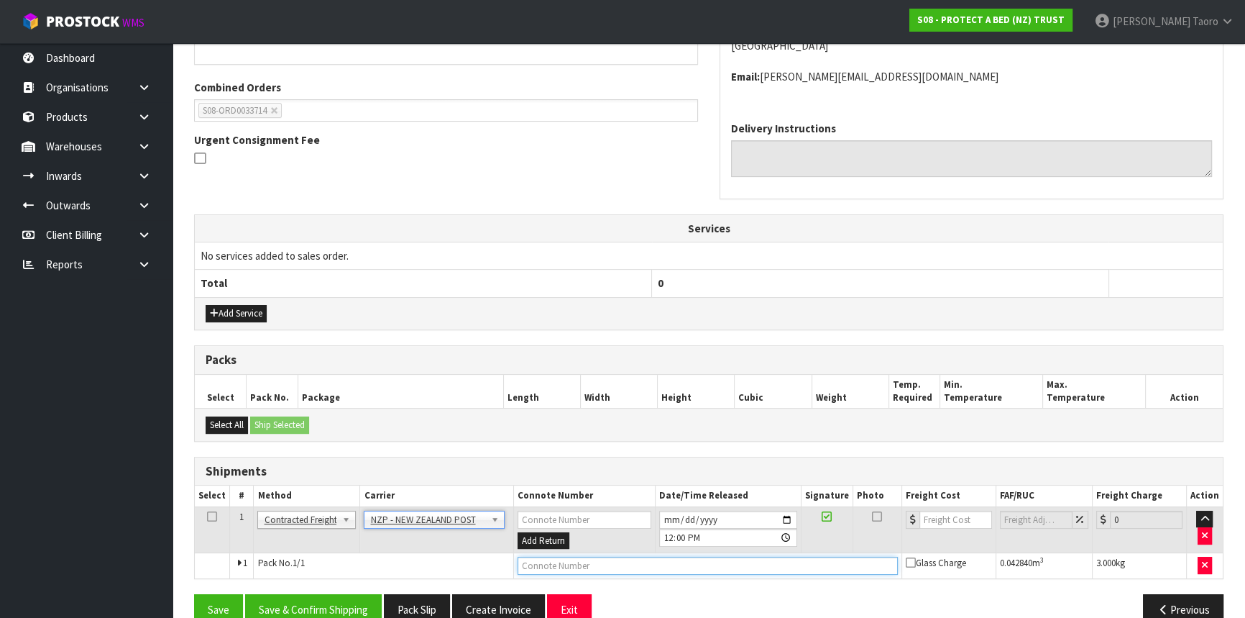
click at [671, 560] on input "text" at bounding box center [708, 566] width 380 height 18
type input "00894210392608940285"
click at [194, 594] on button "Save" at bounding box center [218, 609] width 49 height 31
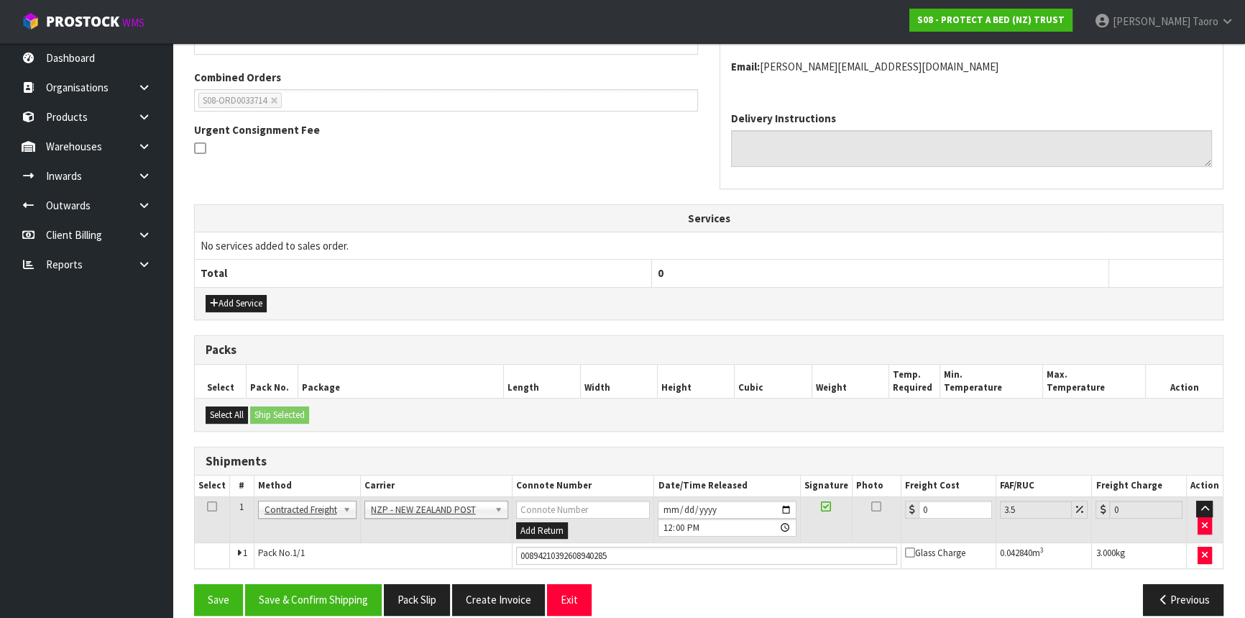
scroll to position [371, 0]
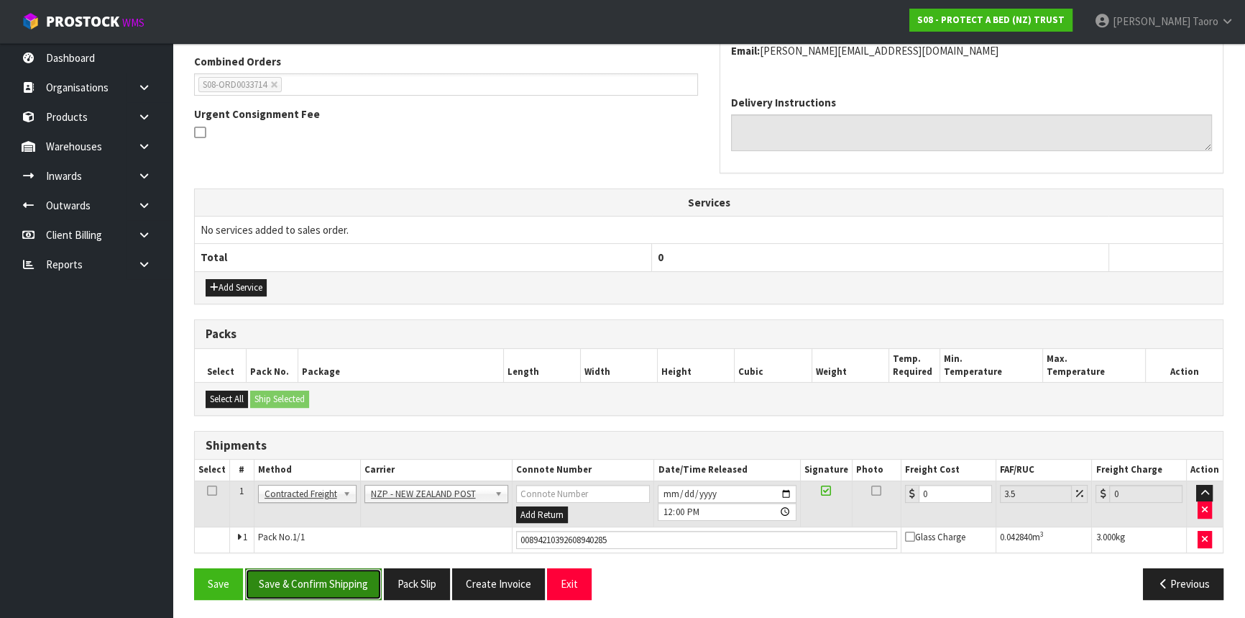
click at [286, 577] on button "Save & Confirm Shipping" at bounding box center [313, 583] width 137 height 31
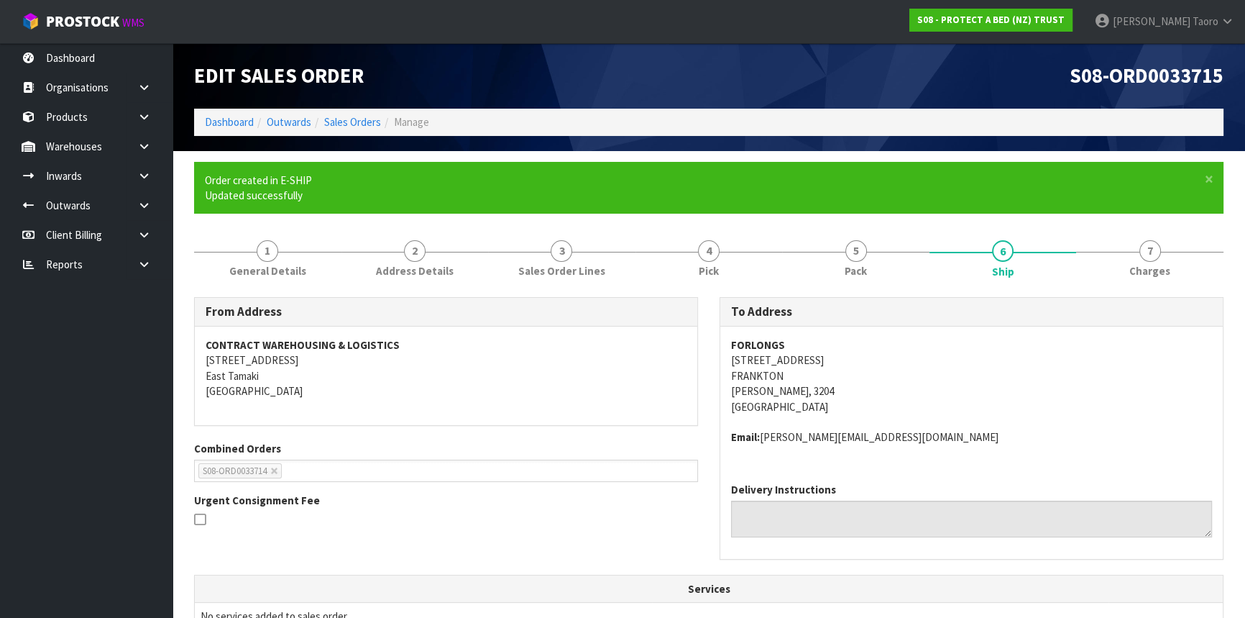
scroll to position [352, 0]
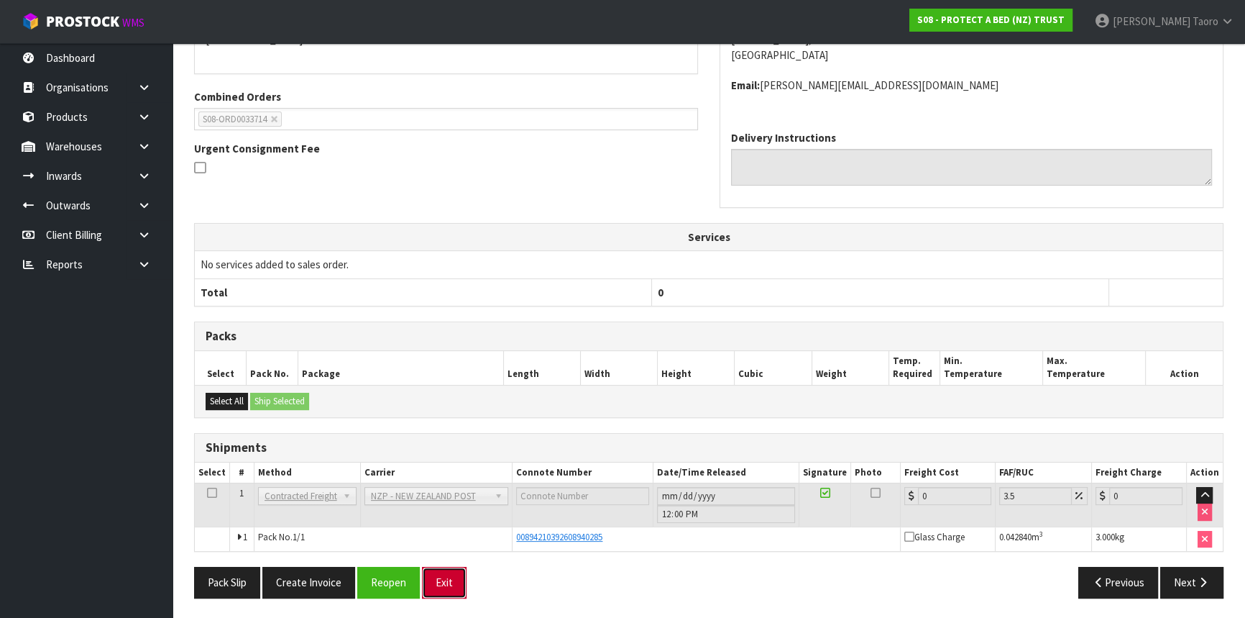
click at [444, 578] on button "Exit" at bounding box center [444, 582] width 45 height 31
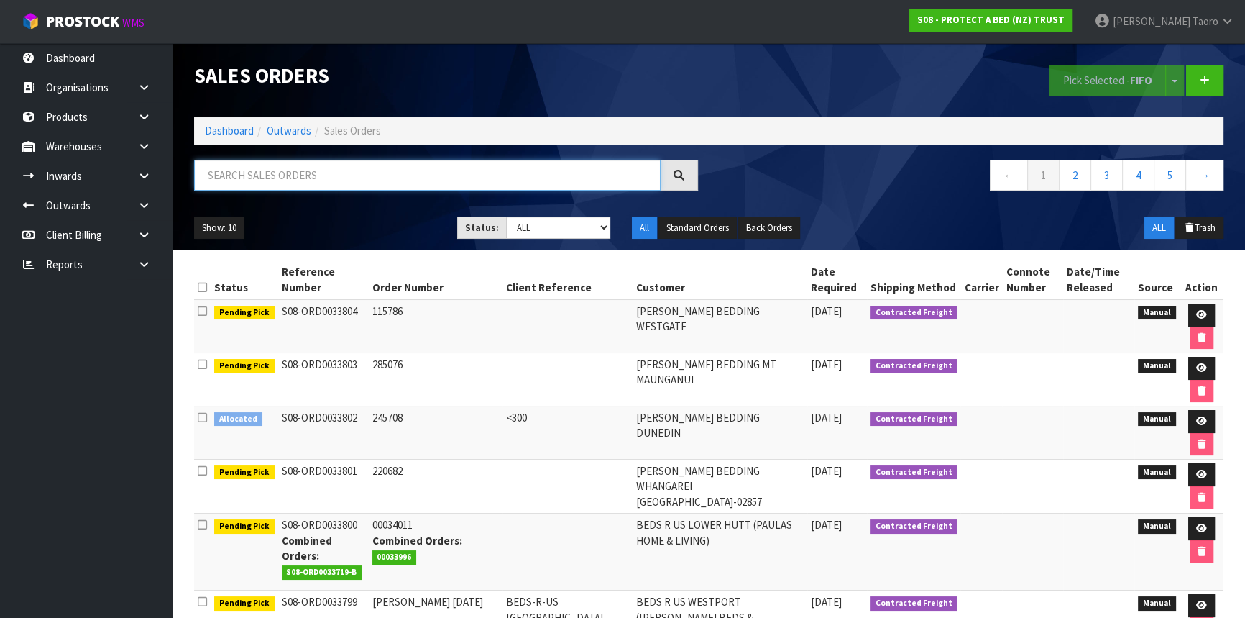
click at [296, 175] on input "text" at bounding box center [427, 175] width 467 height 31
type input "33721"
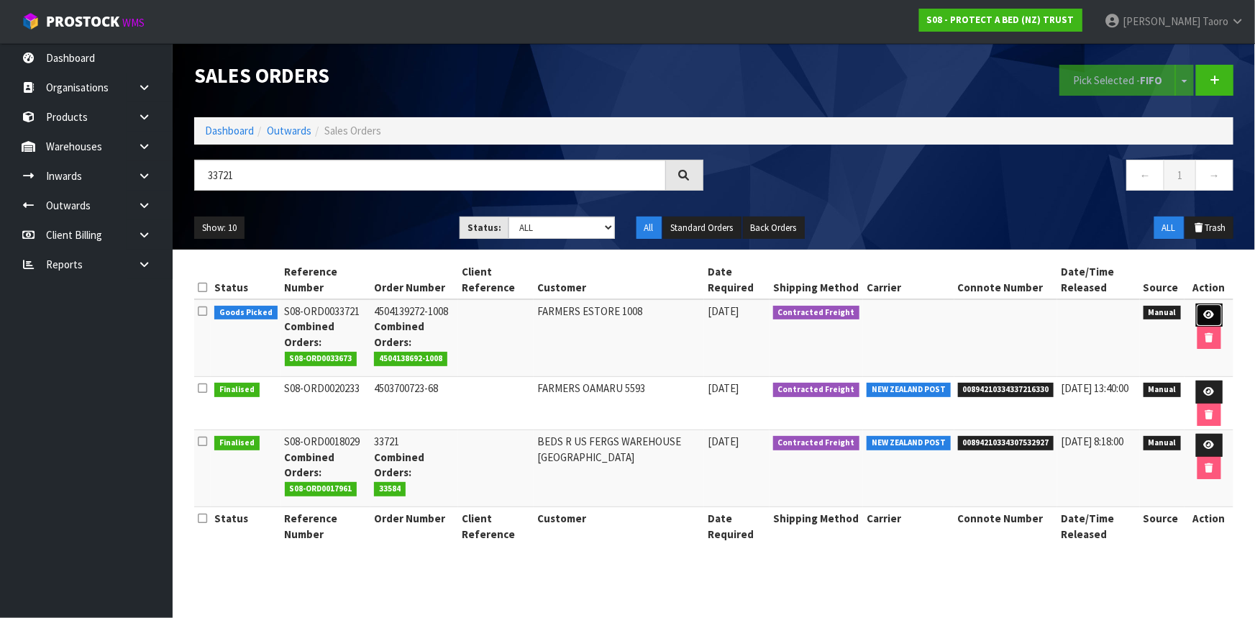
click at [1199, 314] on link at bounding box center [1209, 314] width 27 height 23
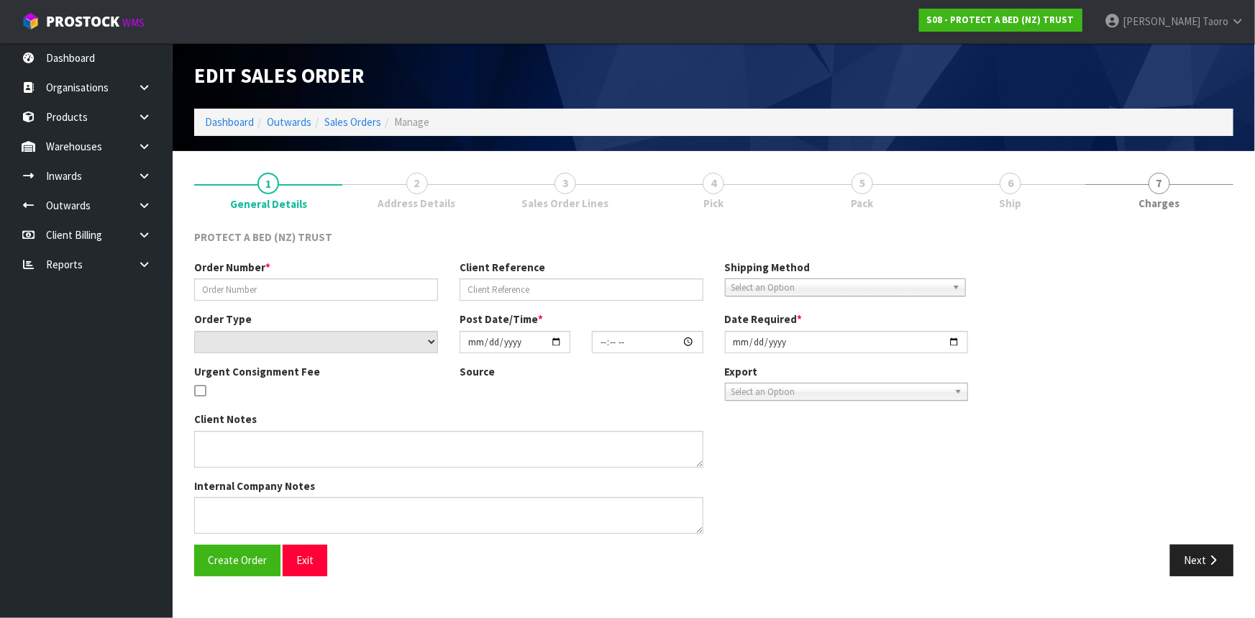
type input "4504139272-1008"
select select "number:0"
type input "[DATE]"
type input "10:11:00.000"
type input "[DATE]"
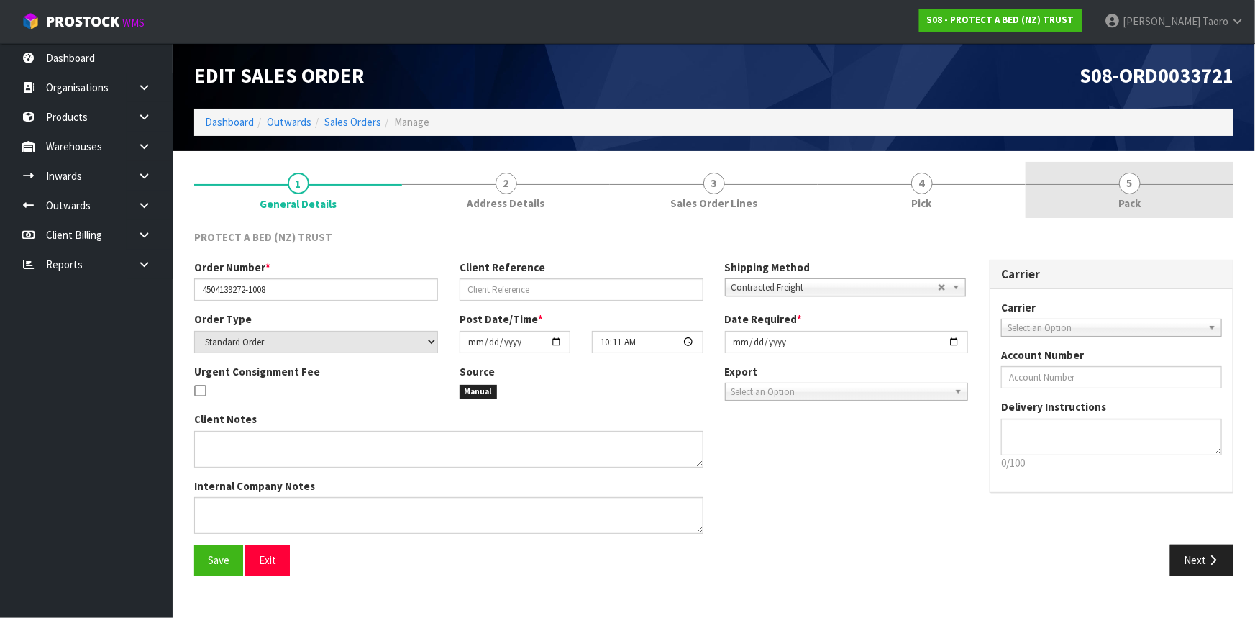
click at [1140, 188] on link "5 Pack" at bounding box center [1129, 190] width 208 height 57
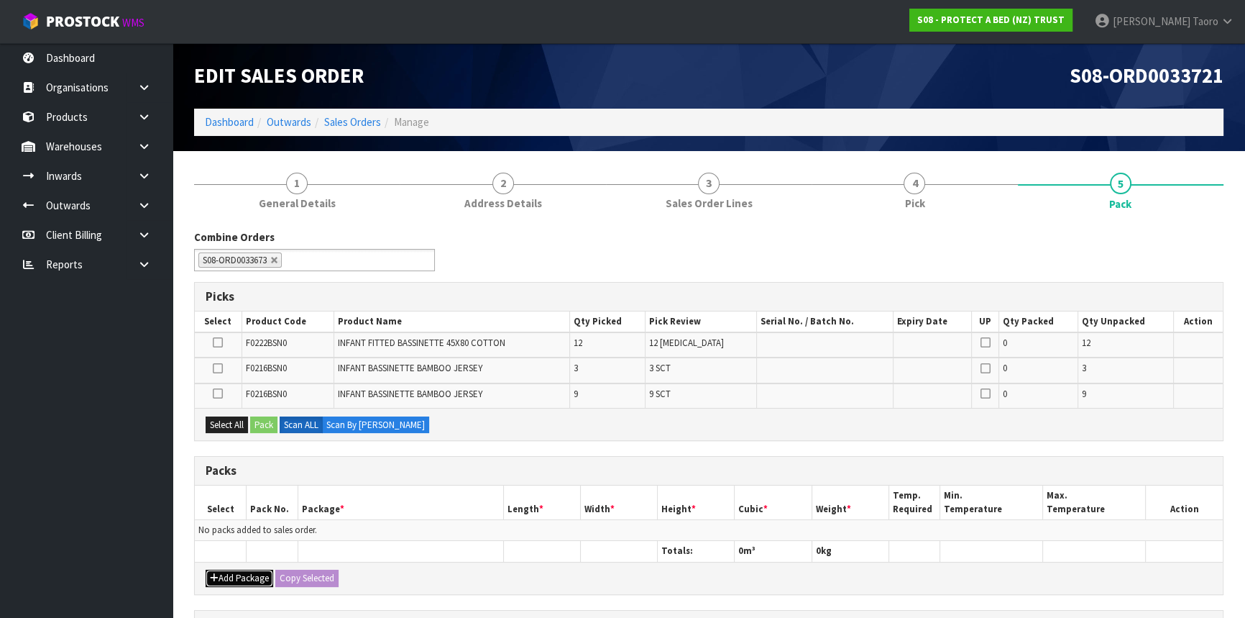
click at [226, 577] on button "Add Package" at bounding box center [240, 577] width 68 height 17
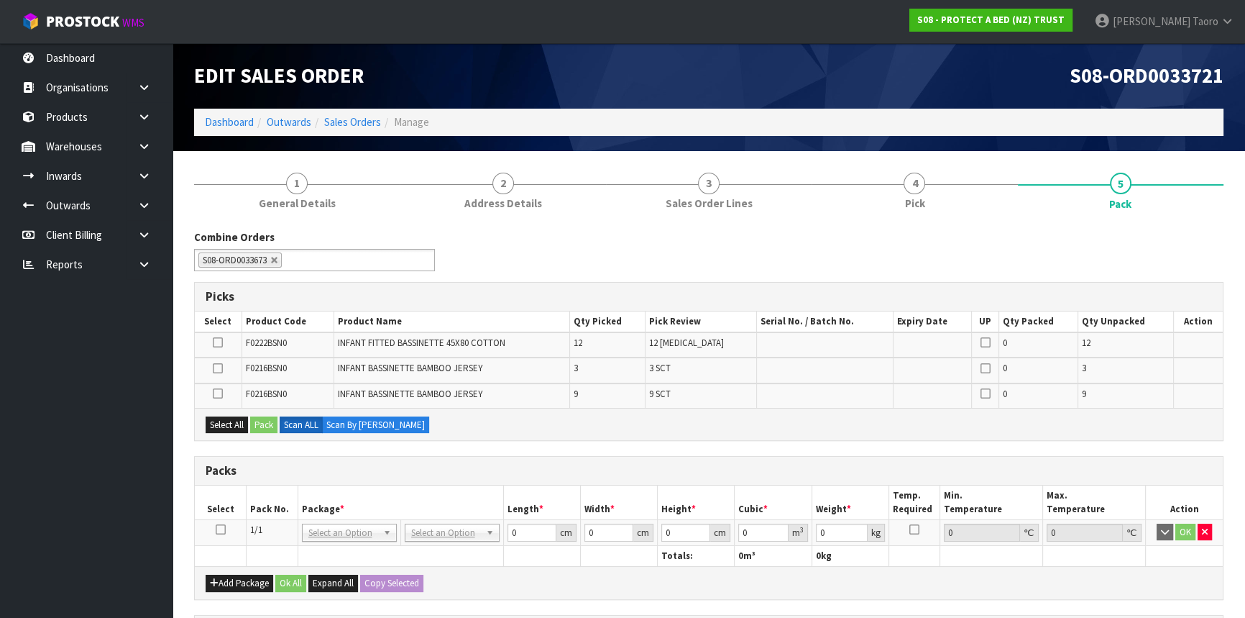
click at [217, 529] on icon at bounding box center [221, 529] width 10 height 1
click at [447, 487] on th "Package *" at bounding box center [401, 502] width 206 height 34
click at [587, 259] on div "Combine Orders S08-ORD0031944 S08-ORD0032699 S08-ORD0032700 S08-ORD0032701 S08-…" at bounding box center [708, 255] width 1051 height 52
click at [237, 422] on button "Select All" at bounding box center [227, 424] width 42 height 17
click at [262, 422] on button "Pack" at bounding box center [263, 424] width 27 height 17
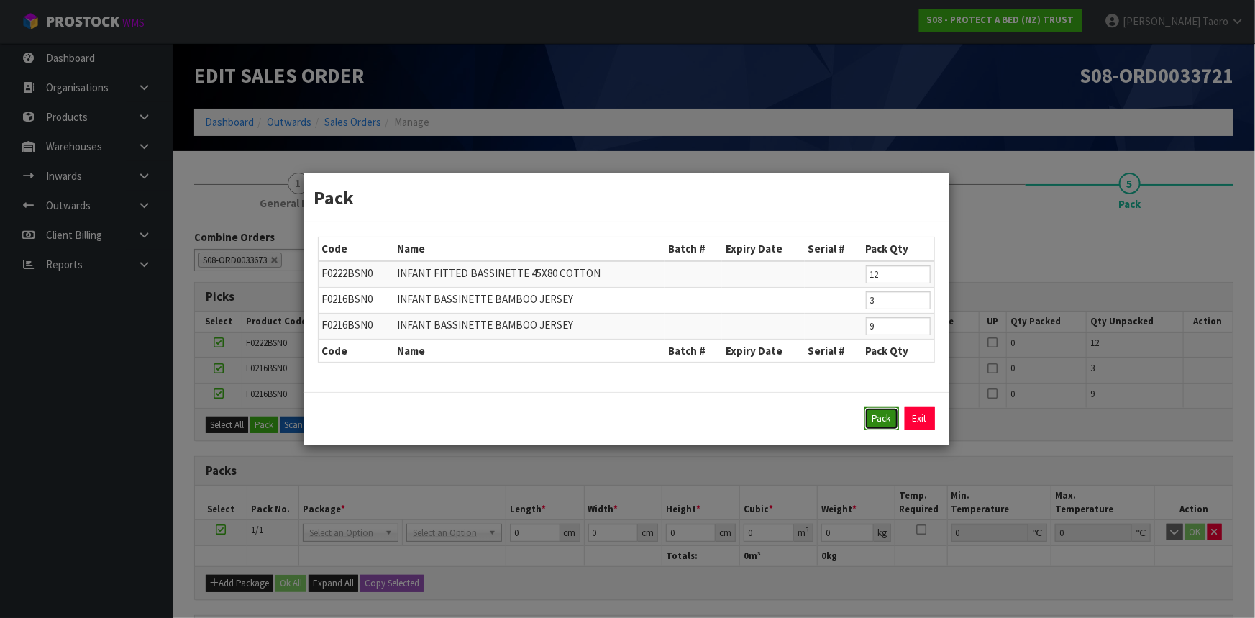
click at [891, 424] on button "Pack" at bounding box center [881, 418] width 35 height 23
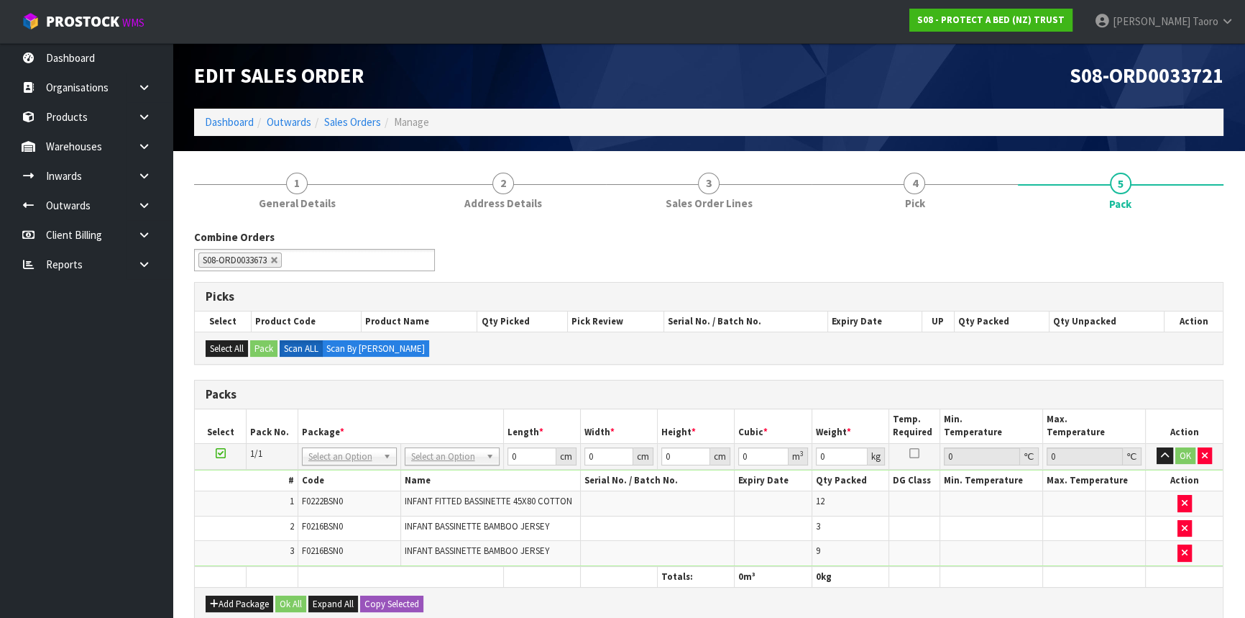
click at [849, 382] on div "Packs" at bounding box center [709, 394] width 1028 height 29
drag, startPoint x: 457, startPoint y: 518, endPoint x: 461, endPoint y: 502, distance: 16.4
type input "120"
type input "100"
type input "4.92"
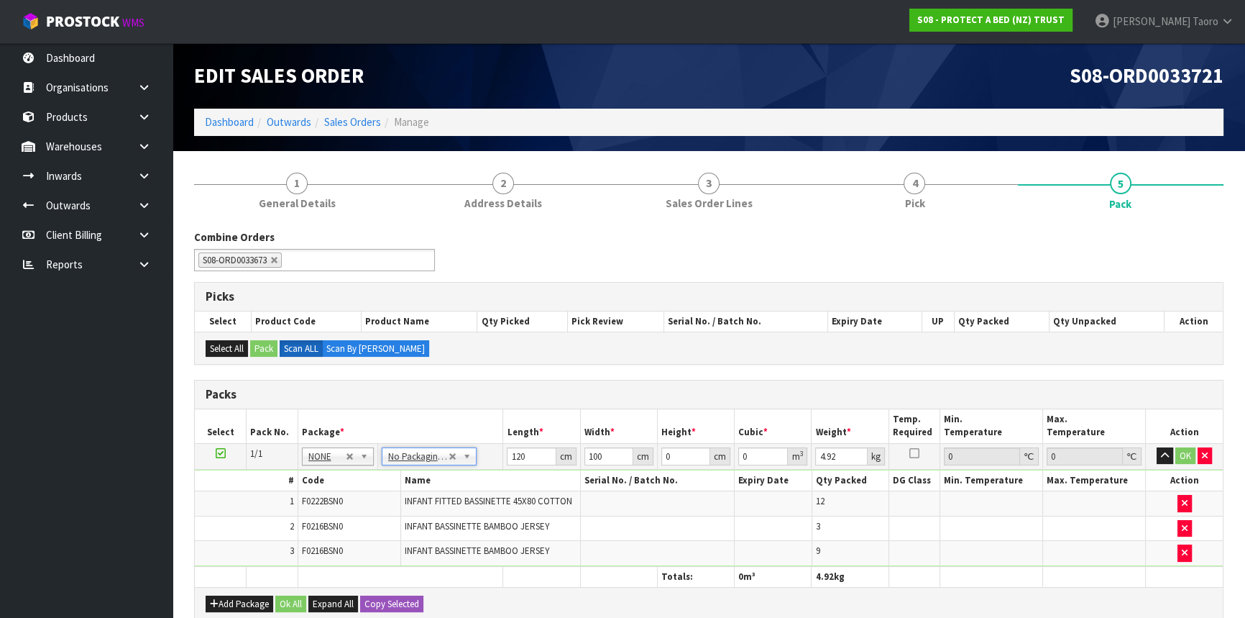
type input "0"
click at [517, 460] on input "0" at bounding box center [531, 456] width 49 height 18
click at [518, 460] on input "0" at bounding box center [531, 456] width 49 height 18
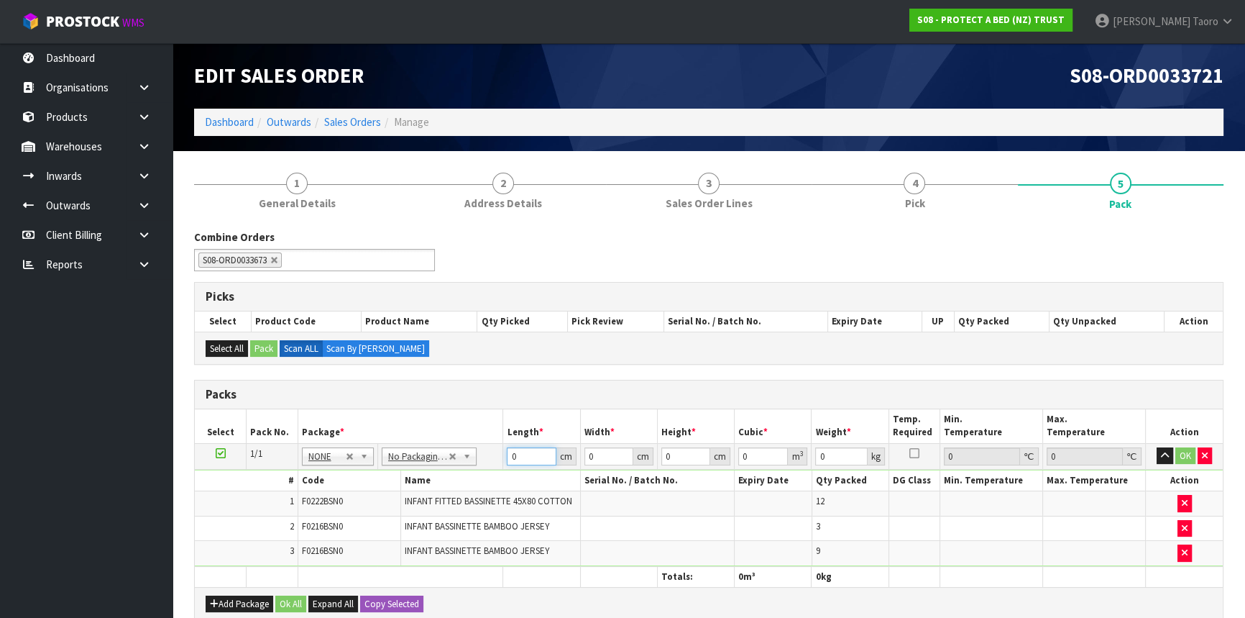
click at [518, 459] on input "0" at bounding box center [531, 456] width 49 height 18
type input "116"
type input "114"
type input "7"
type input "0.092568"
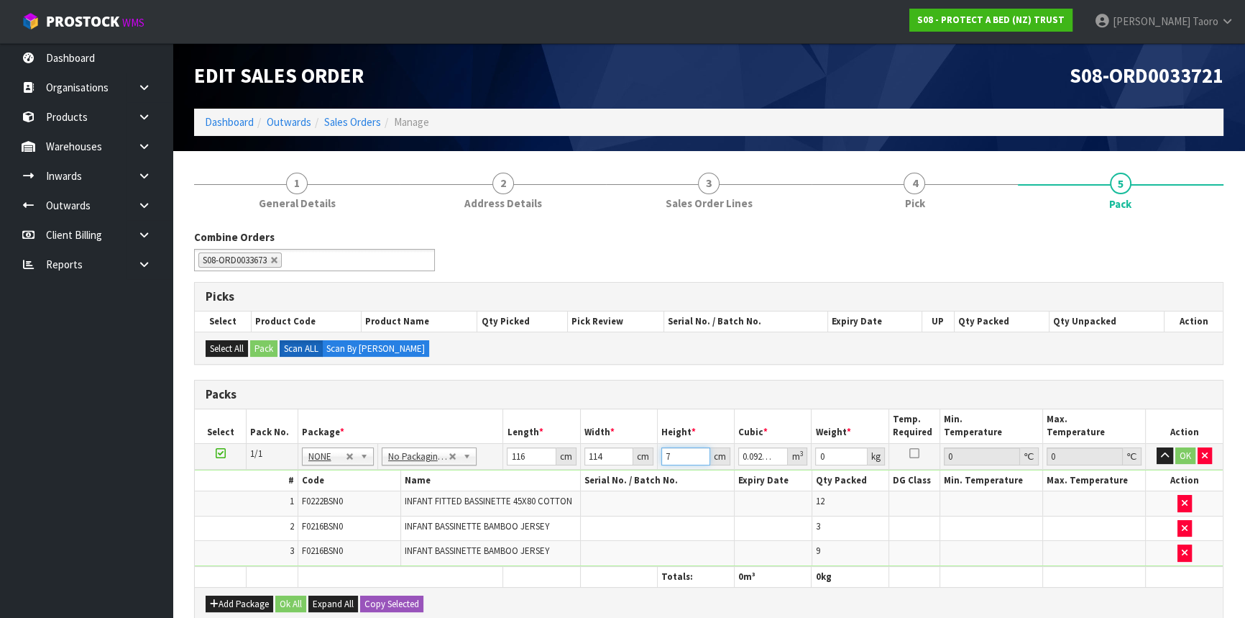
type input "75"
type input "0.9918"
type input "75"
click at [834, 452] on input "0" at bounding box center [841, 456] width 52 height 18
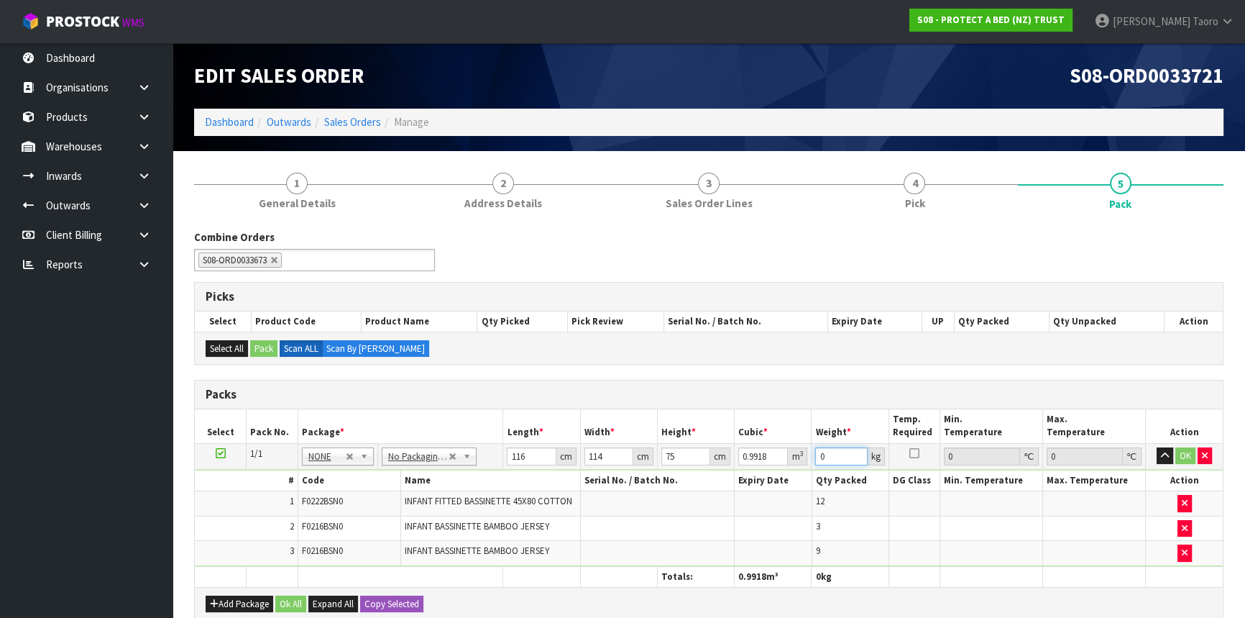
click at [834, 452] on input "0" at bounding box center [841, 456] width 52 height 18
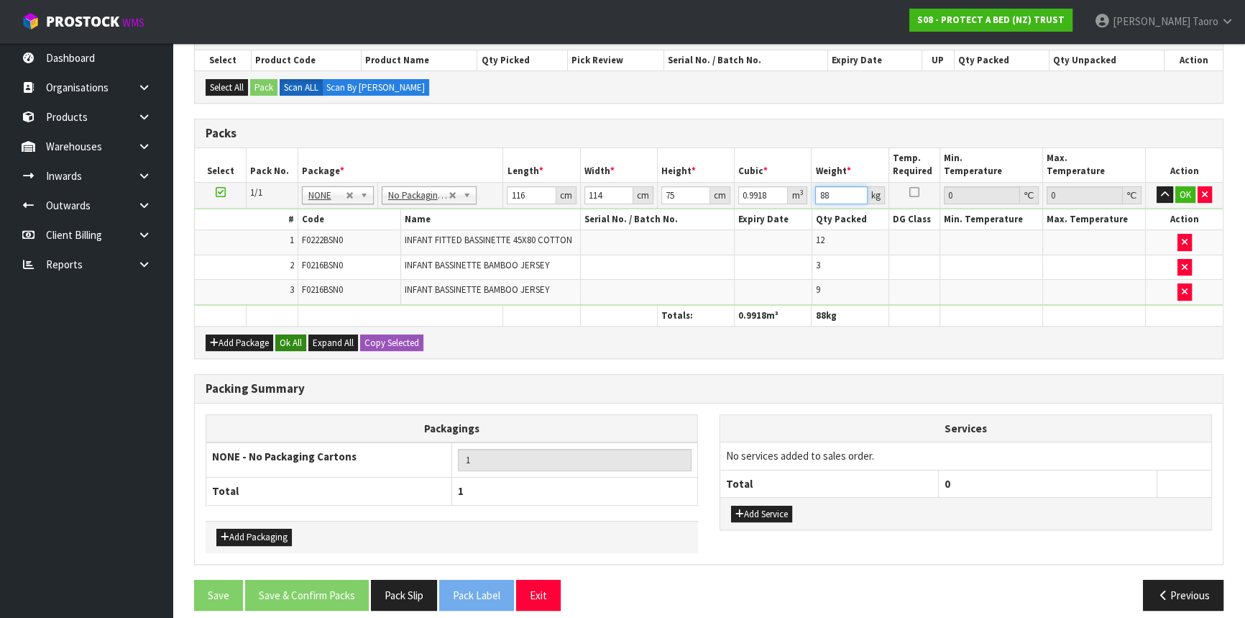
type input "88"
click at [288, 337] on button "Ok All" at bounding box center [290, 342] width 31 height 17
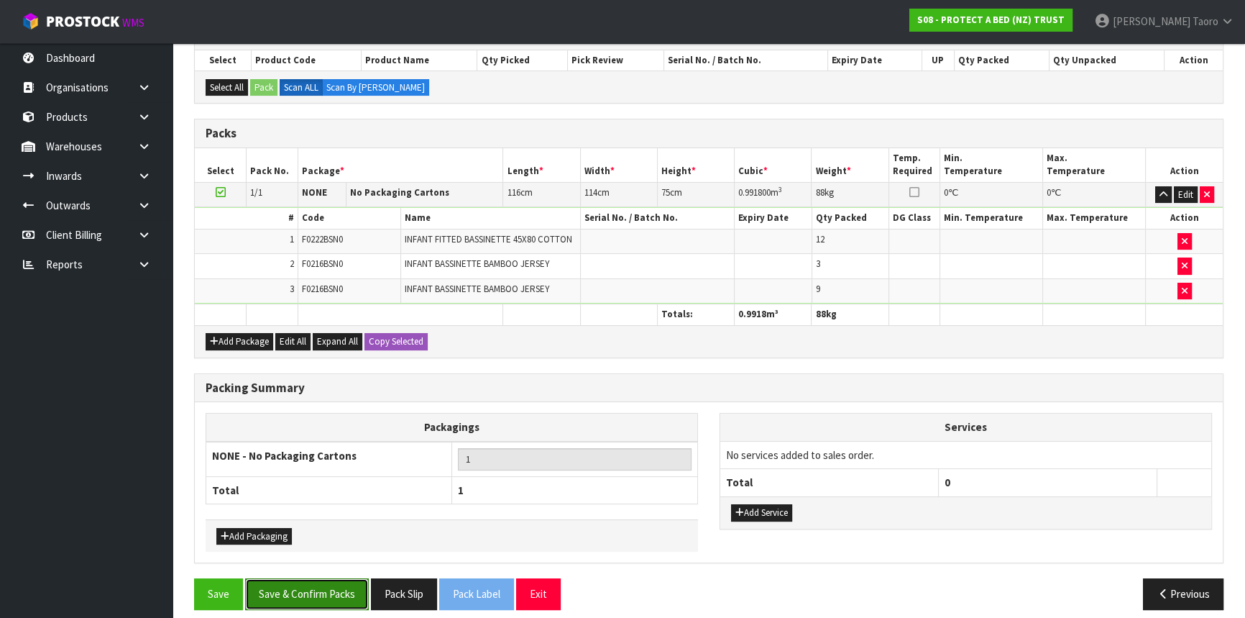
click at [316, 594] on button "Save & Confirm Packs" at bounding box center [307, 593] width 124 height 31
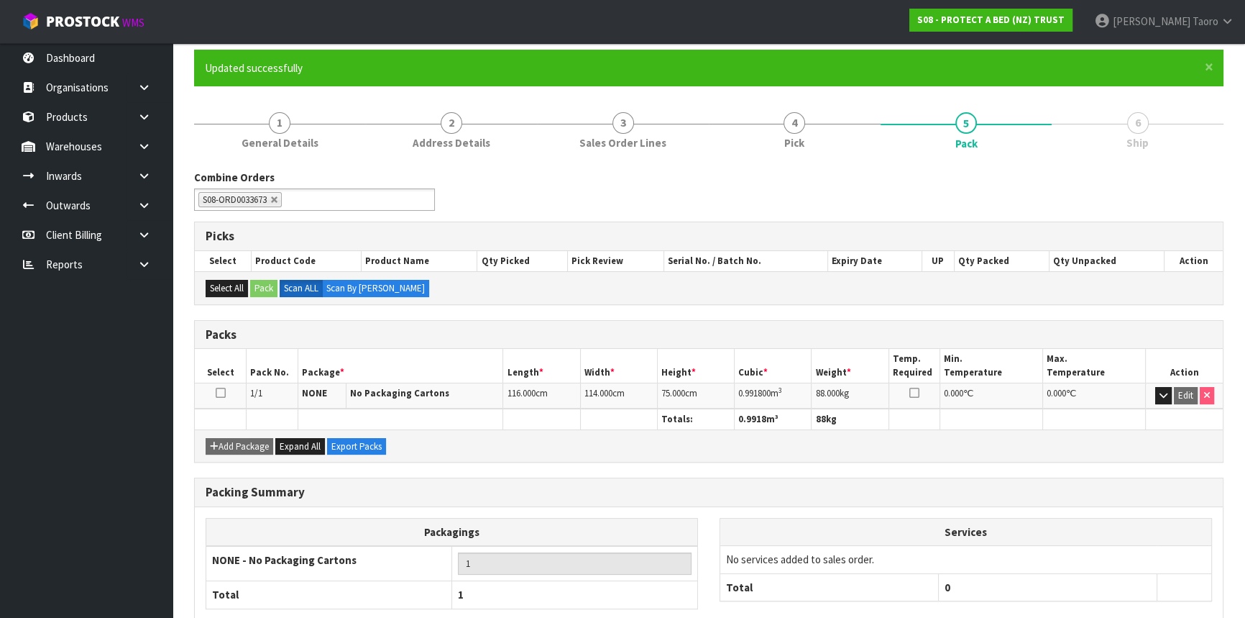
scroll to position [194, 0]
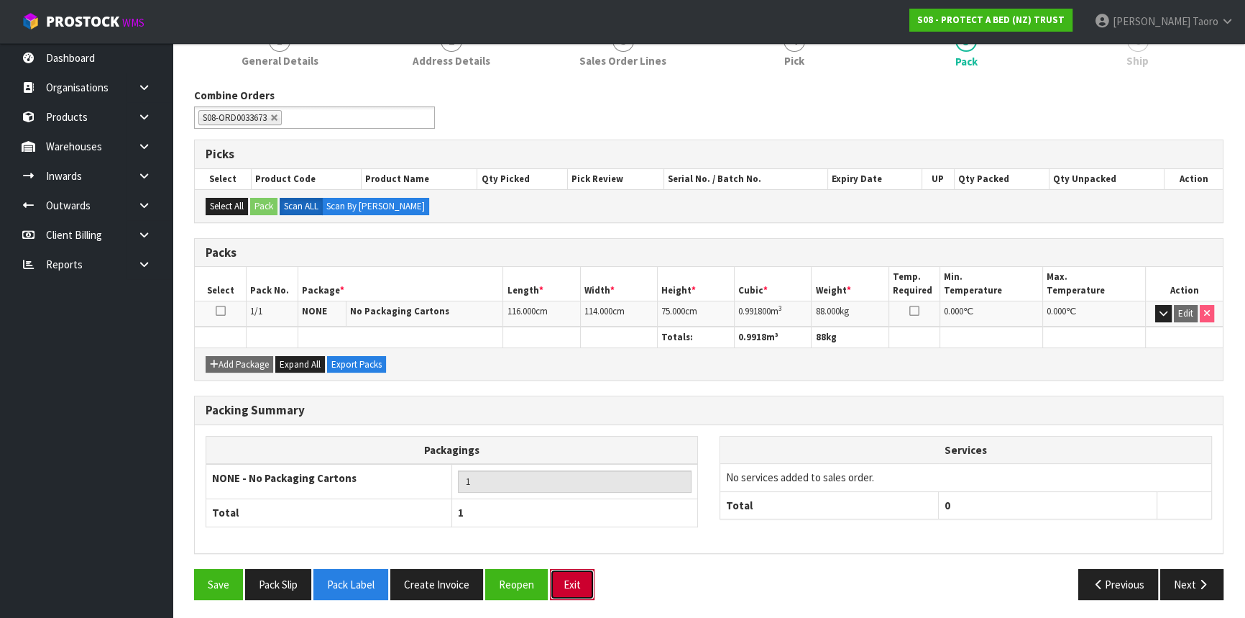
click at [572, 592] on button "Exit" at bounding box center [572, 584] width 45 height 31
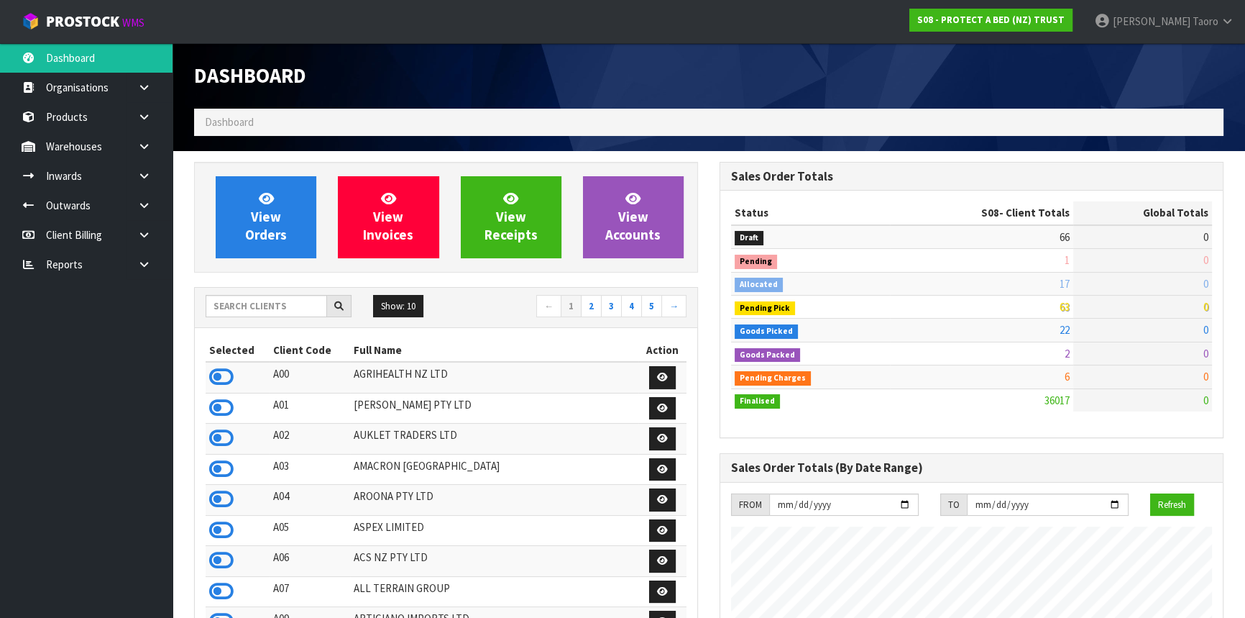
scroll to position [1087, 525]
